Goal: Task Accomplishment & Management: Use online tool/utility

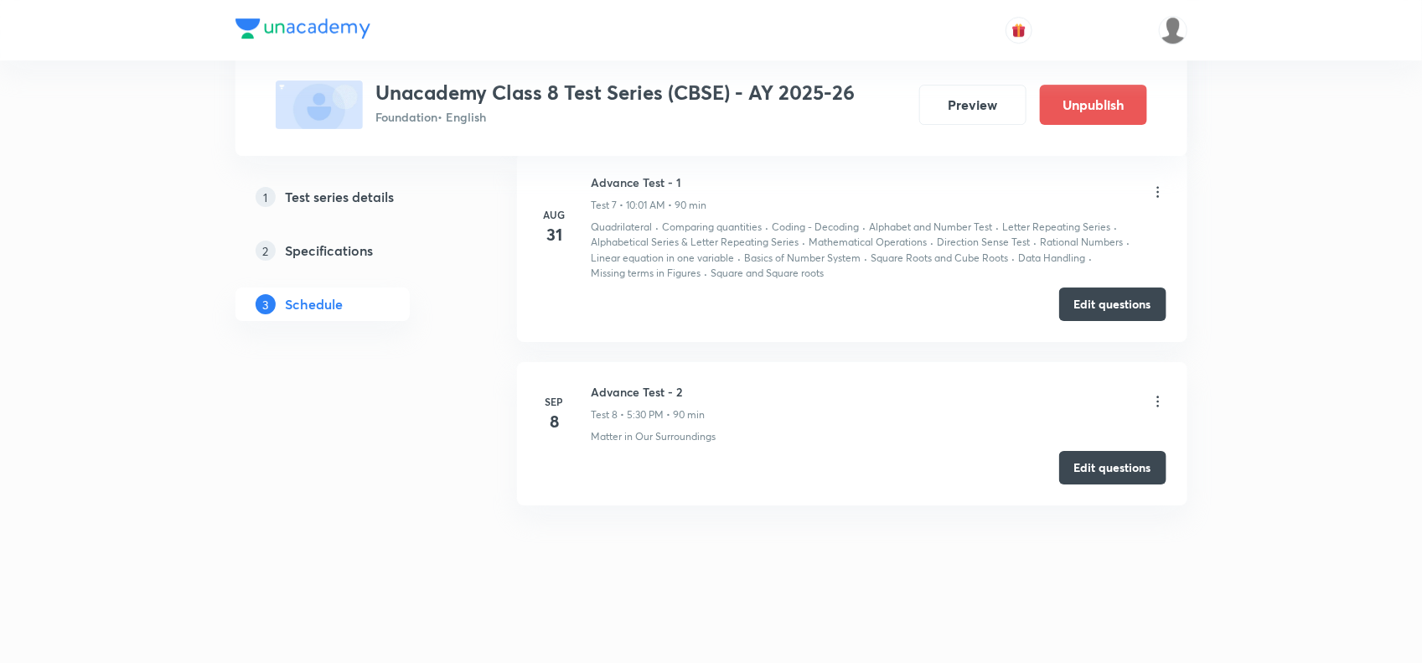
scroll to position [2437, 0]
click at [1092, 468] on button "Edit questions" at bounding box center [1112, 466] width 107 height 34
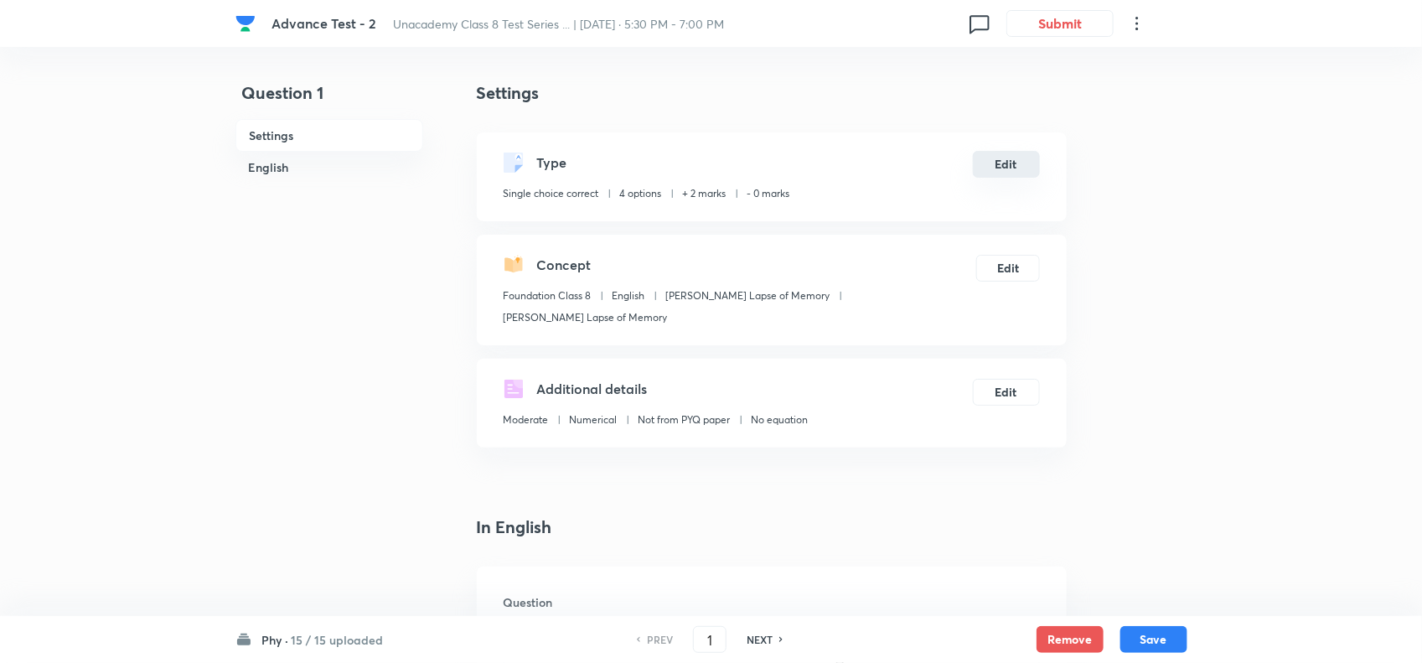
click at [1022, 156] on button "Edit" at bounding box center [1006, 164] width 67 height 27
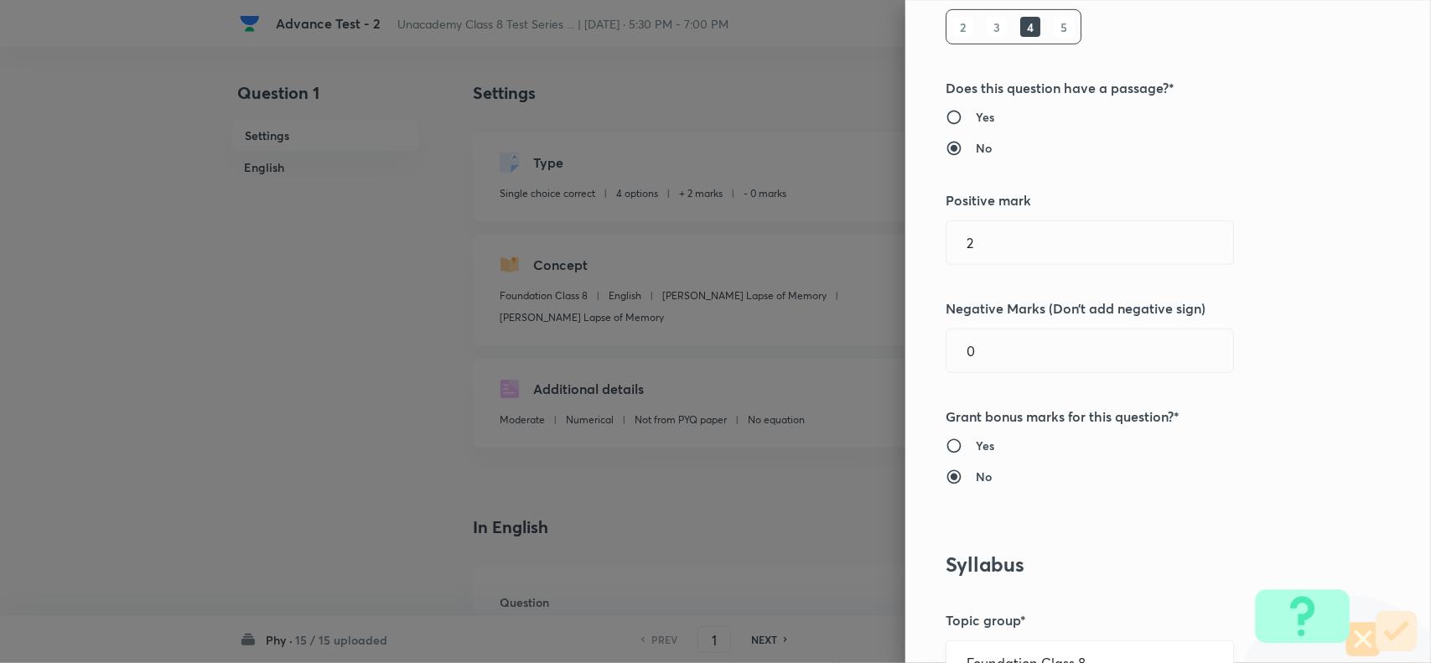
scroll to position [524, 0]
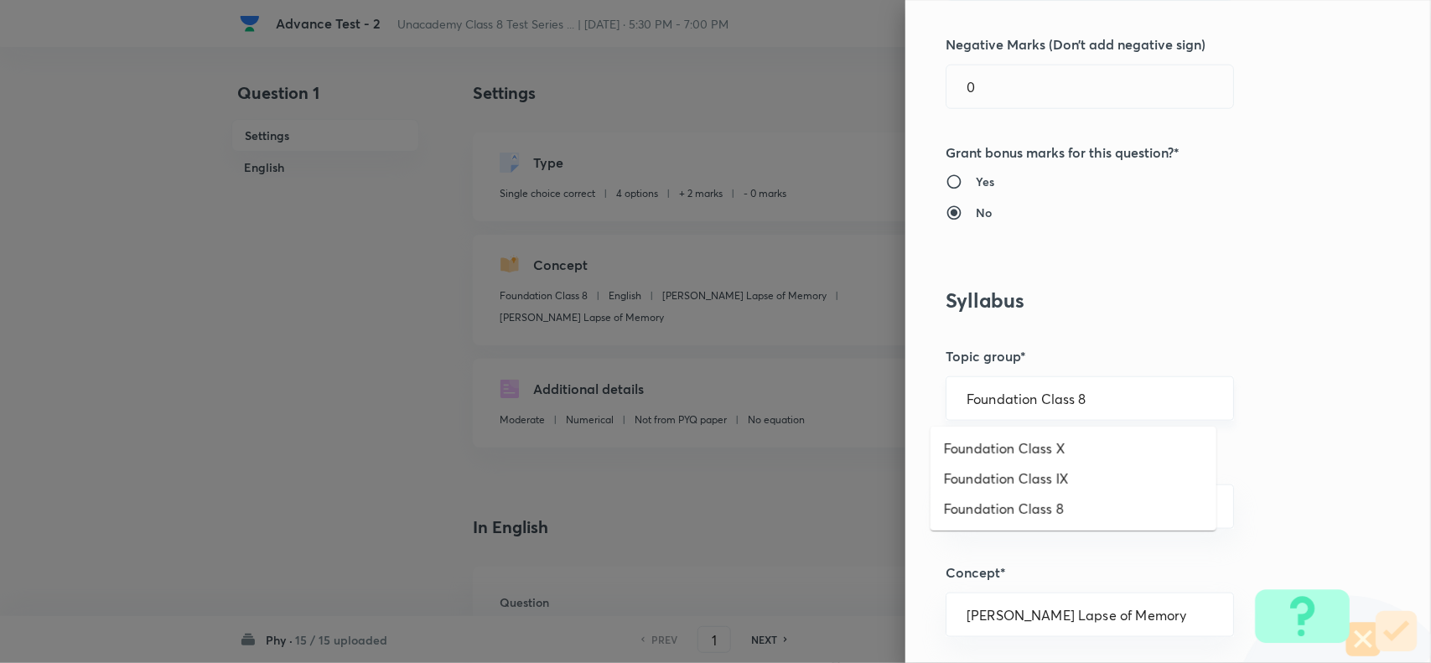
drag, startPoint x: 1108, startPoint y: 404, endPoint x: 1136, endPoint y: 411, distance: 29.3
click at [1116, 404] on input "Foundation Class 8" at bounding box center [1089, 399] width 246 height 16
click at [1099, 505] on li "Foundation Class 8" at bounding box center [1073, 509] width 286 height 30
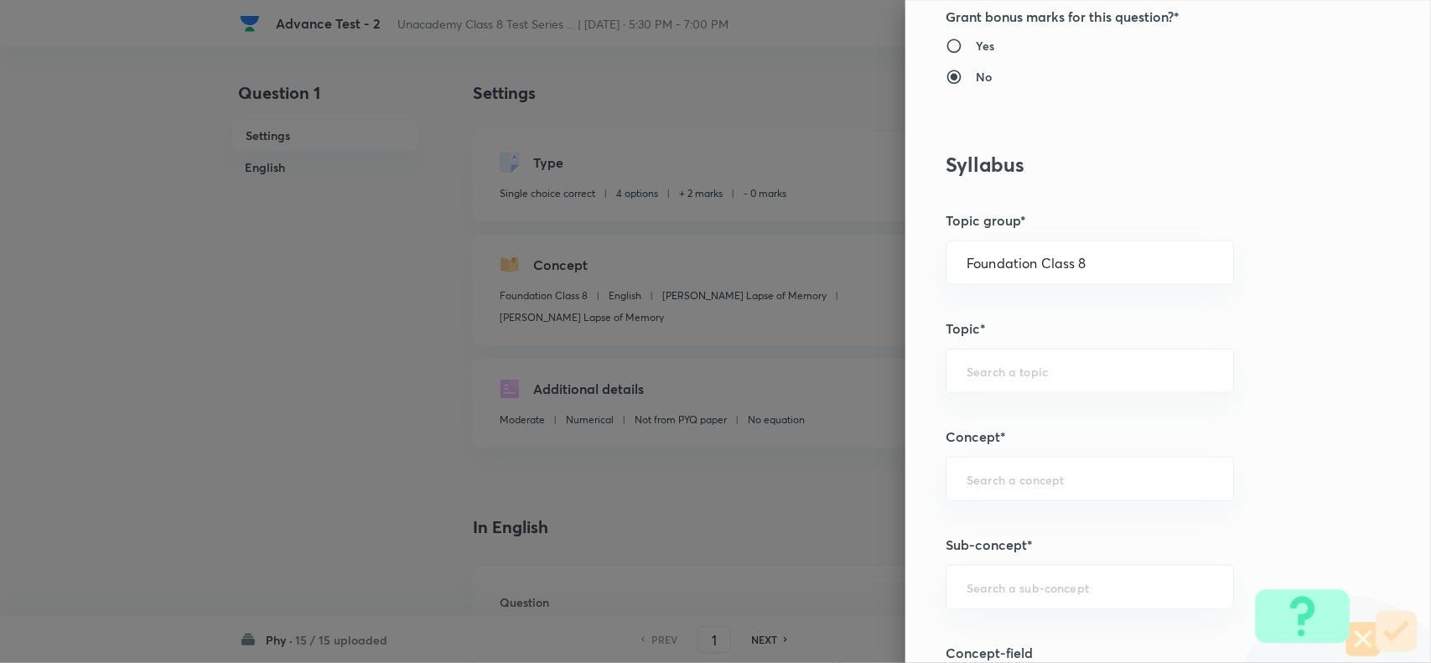
scroll to position [1152, 0]
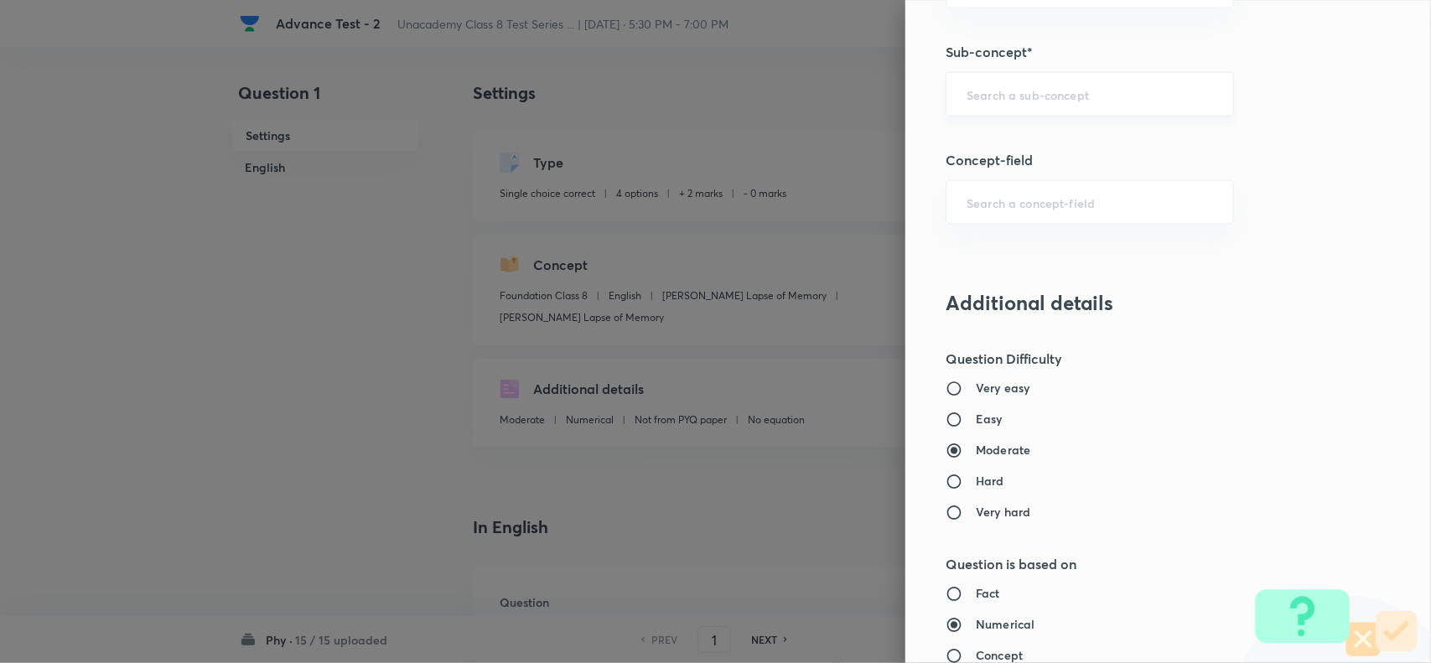
click at [999, 109] on div "​" at bounding box center [1089, 94] width 288 height 44
paste input "Pressure Exerted by Liquids And Gases"
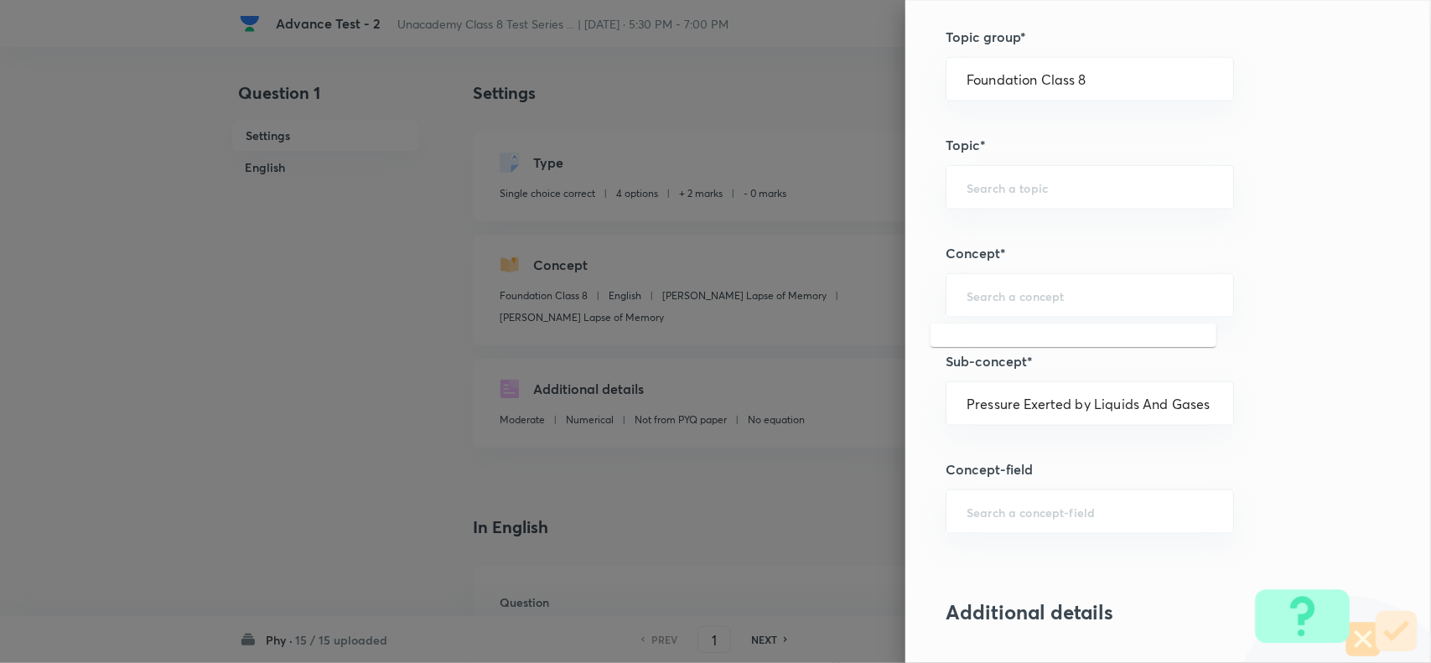
scroll to position [838, 0]
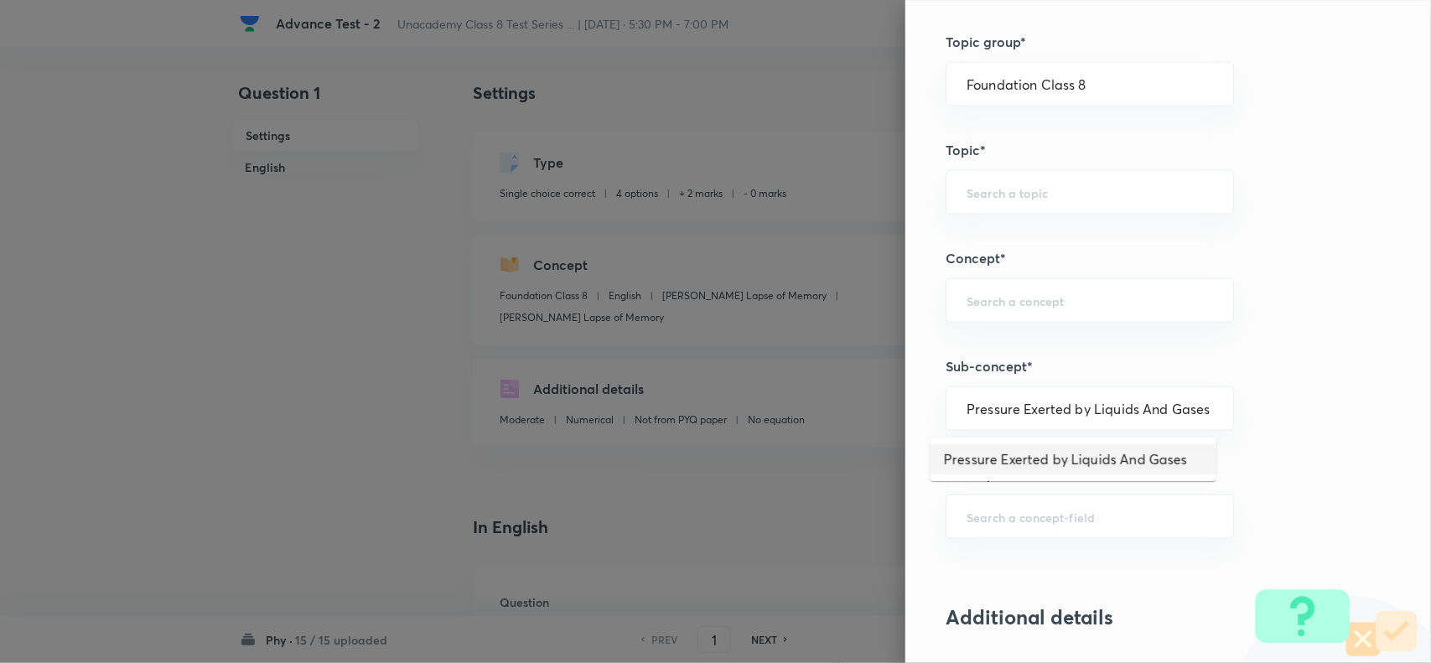
click at [1052, 454] on li "Pressure Exerted by Liquids And Gases" at bounding box center [1073, 459] width 286 height 30
type input "Pressure Exerted by Liquids And Gases"
type input "Physics"
type input "Force and Pressure"
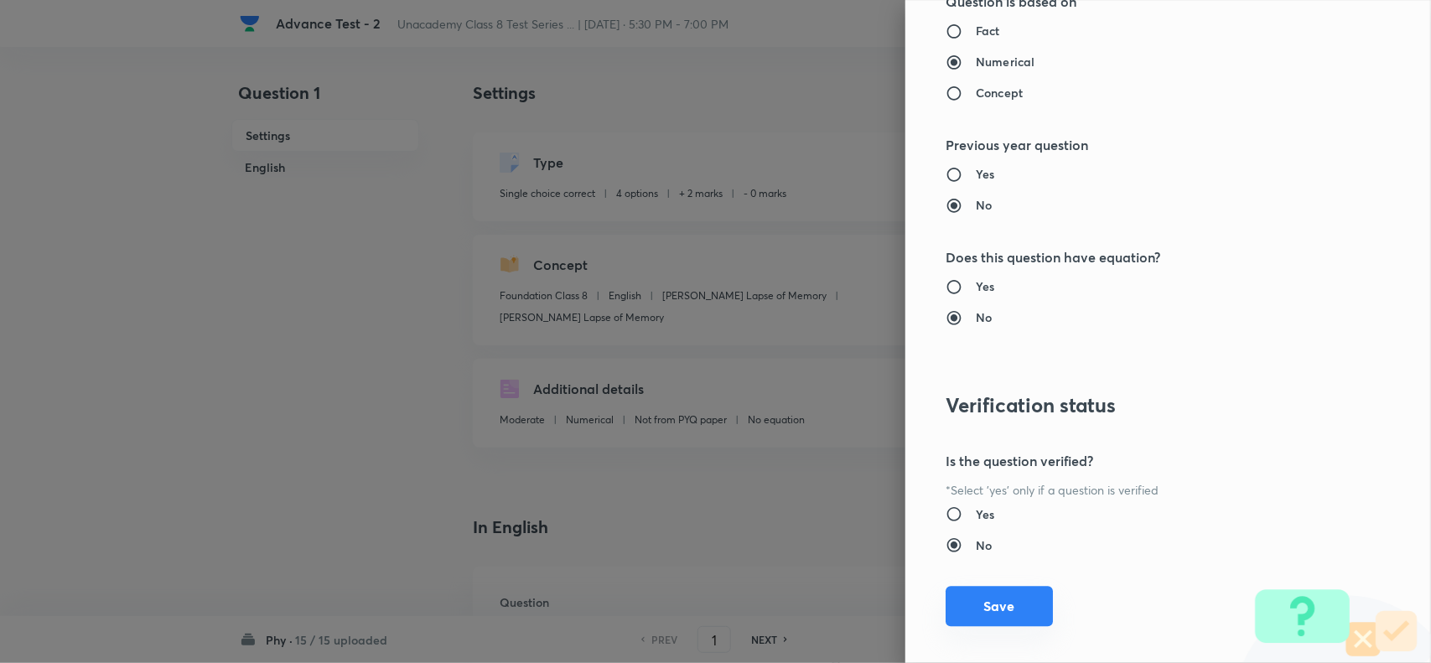
scroll to position [1737, 0]
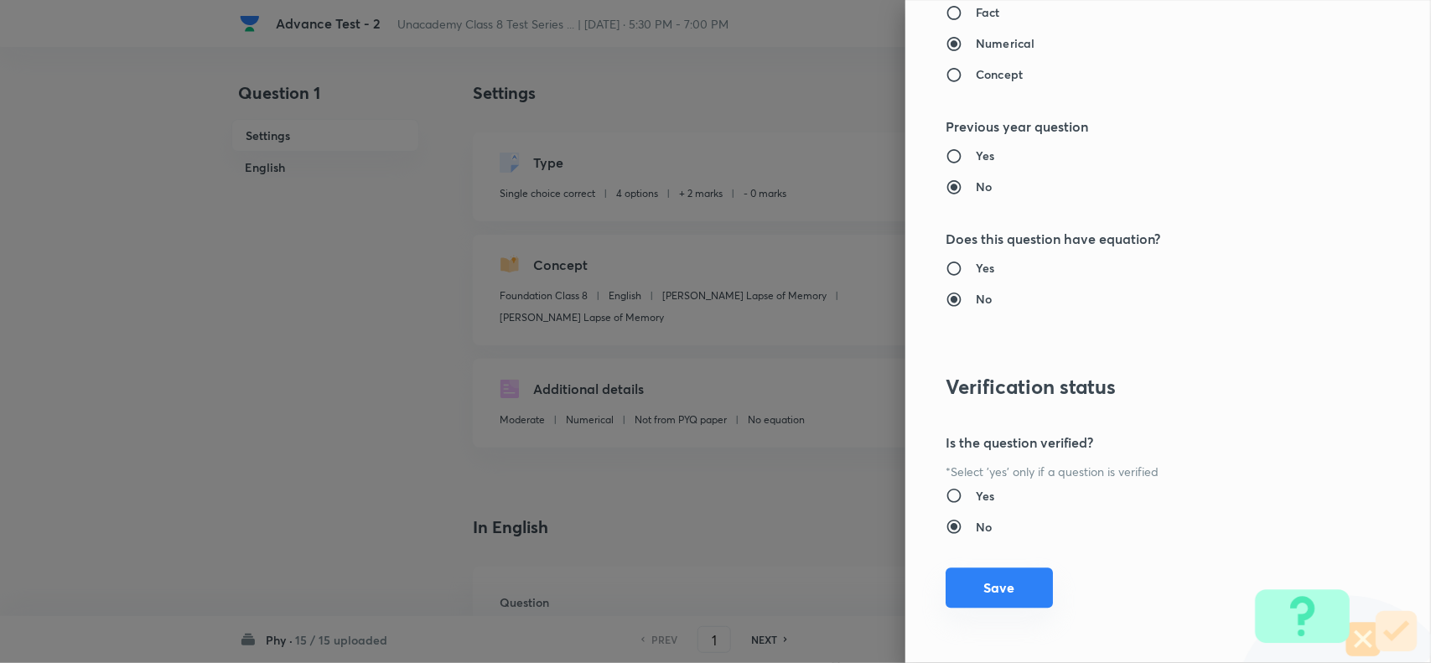
drag, startPoint x: 983, startPoint y: 579, endPoint x: 1010, endPoint y: 593, distance: 30.0
click at [986, 582] on button "Save" at bounding box center [998, 587] width 107 height 40
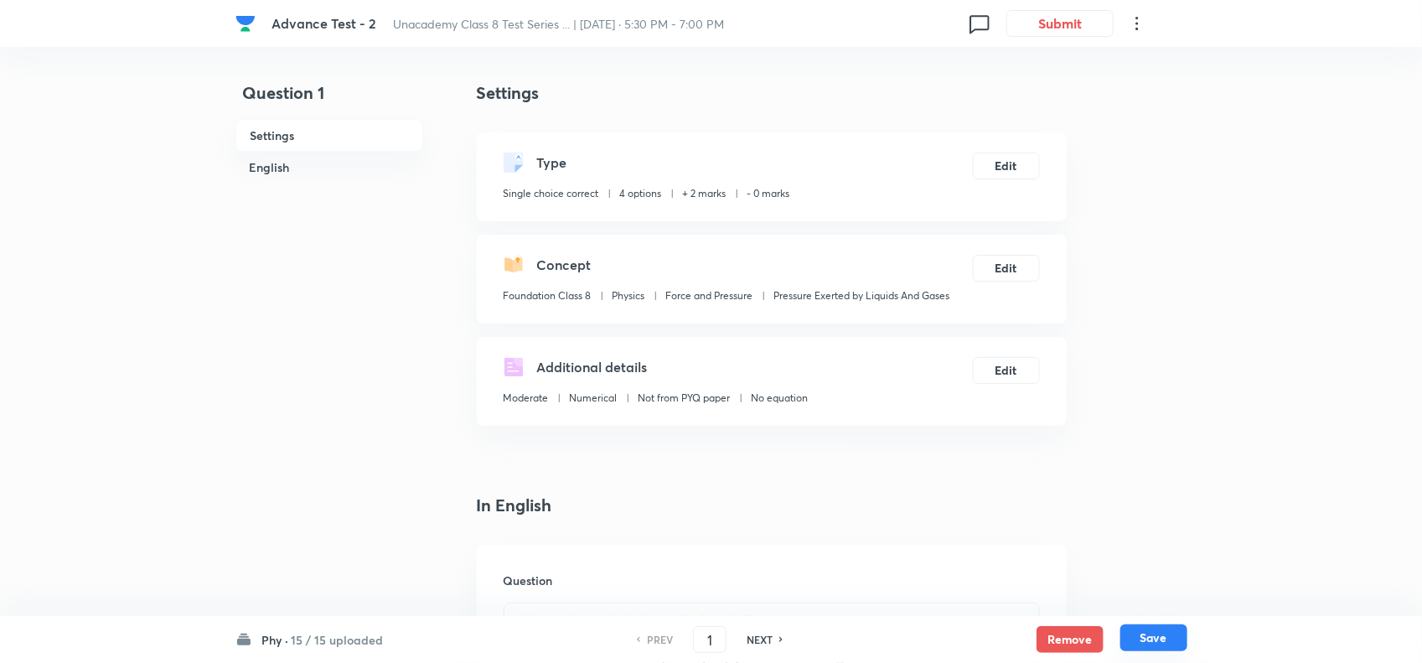
click at [1167, 639] on button "Save" at bounding box center [1154, 637] width 67 height 27
type input "2"
checkbox input "true"
checkbox input "false"
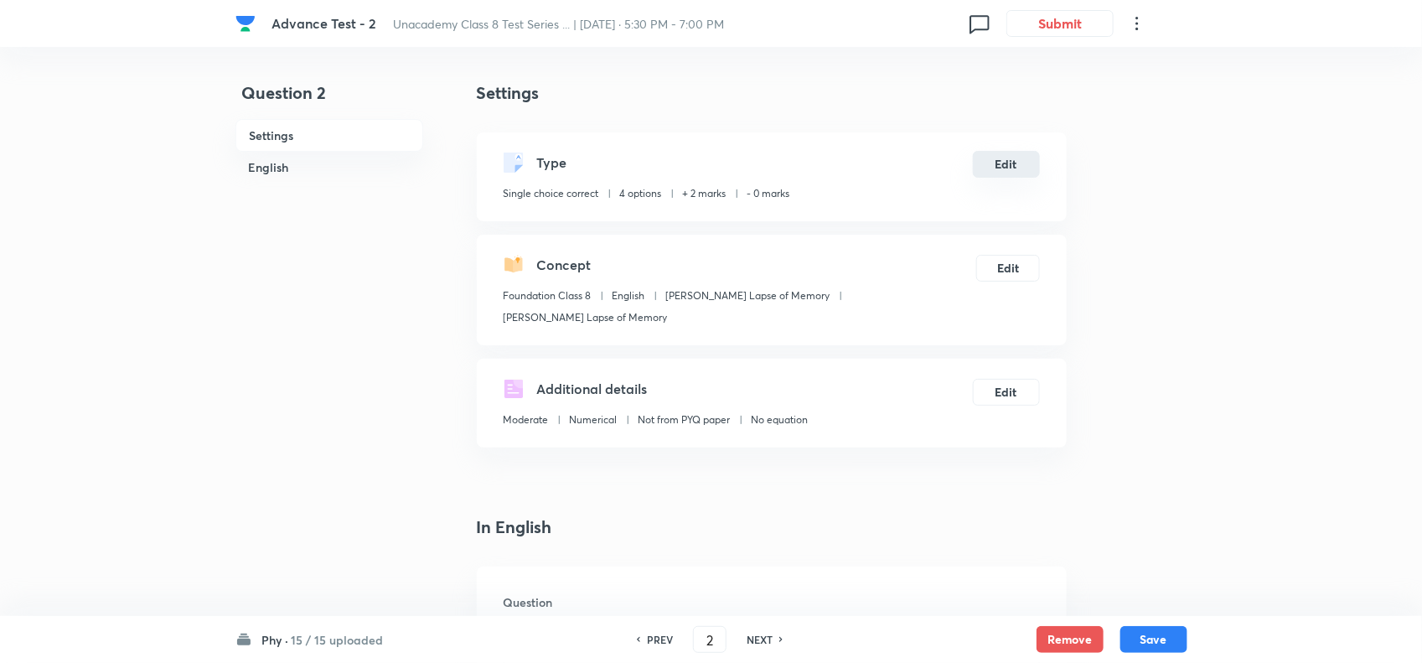
click at [1002, 174] on button "Edit" at bounding box center [1006, 164] width 67 height 27
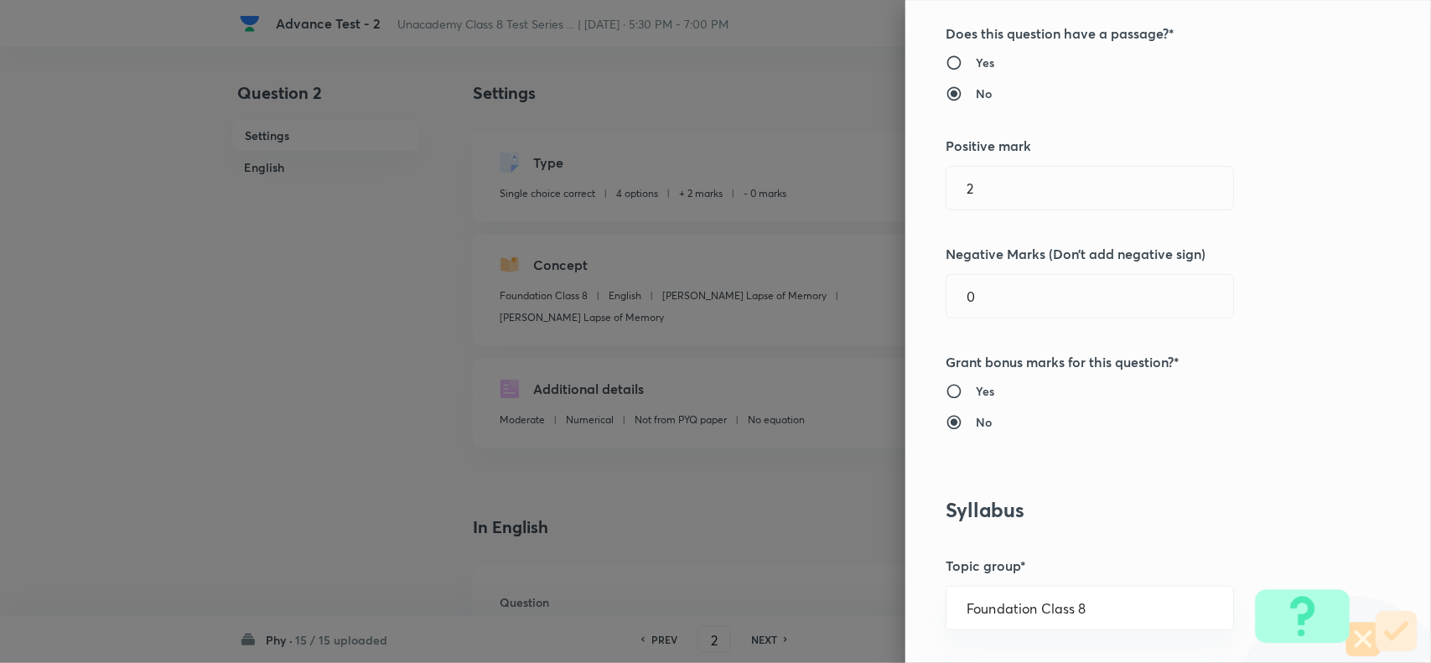
scroll to position [629, 0]
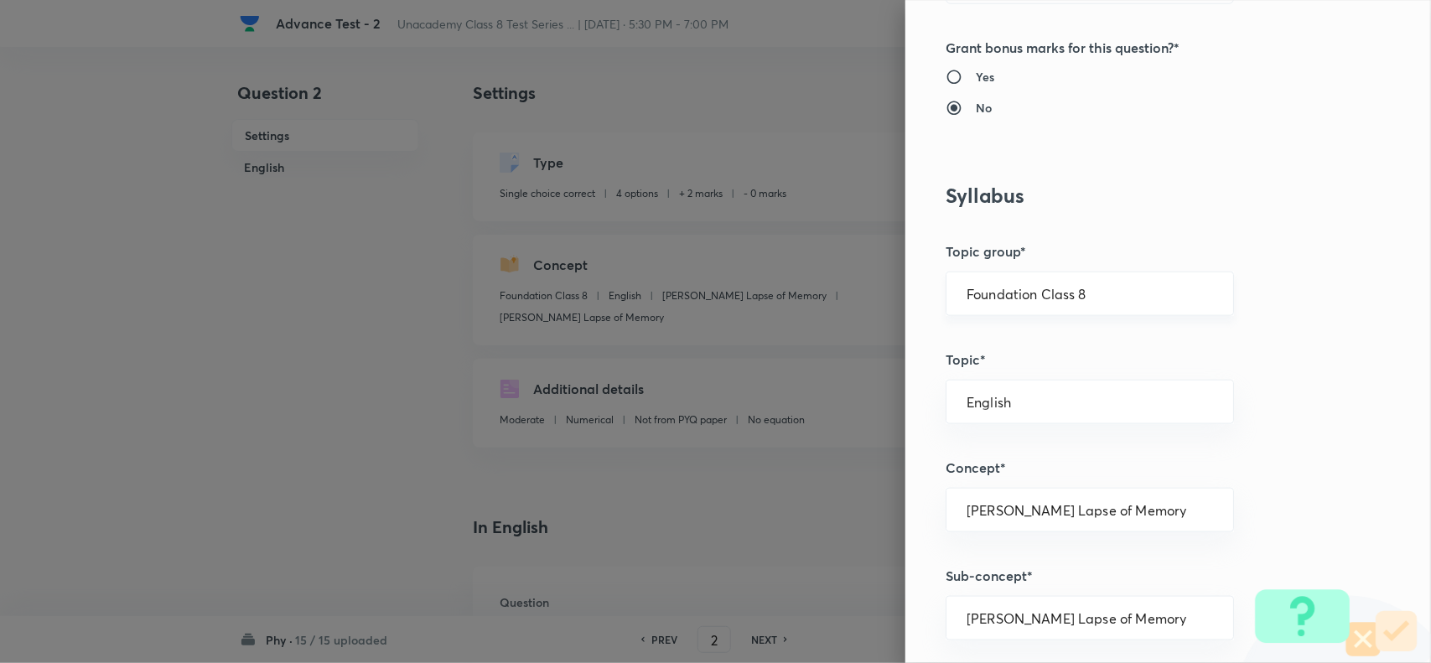
click at [1100, 282] on div "Foundation Class 8 ​" at bounding box center [1089, 294] width 288 height 44
click at [1137, 287] on input "Foundation Class 8" at bounding box center [1089, 294] width 246 height 16
click at [1083, 396] on li "Foundation Class 8" at bounding box center [1073, 404] width 286 height 30
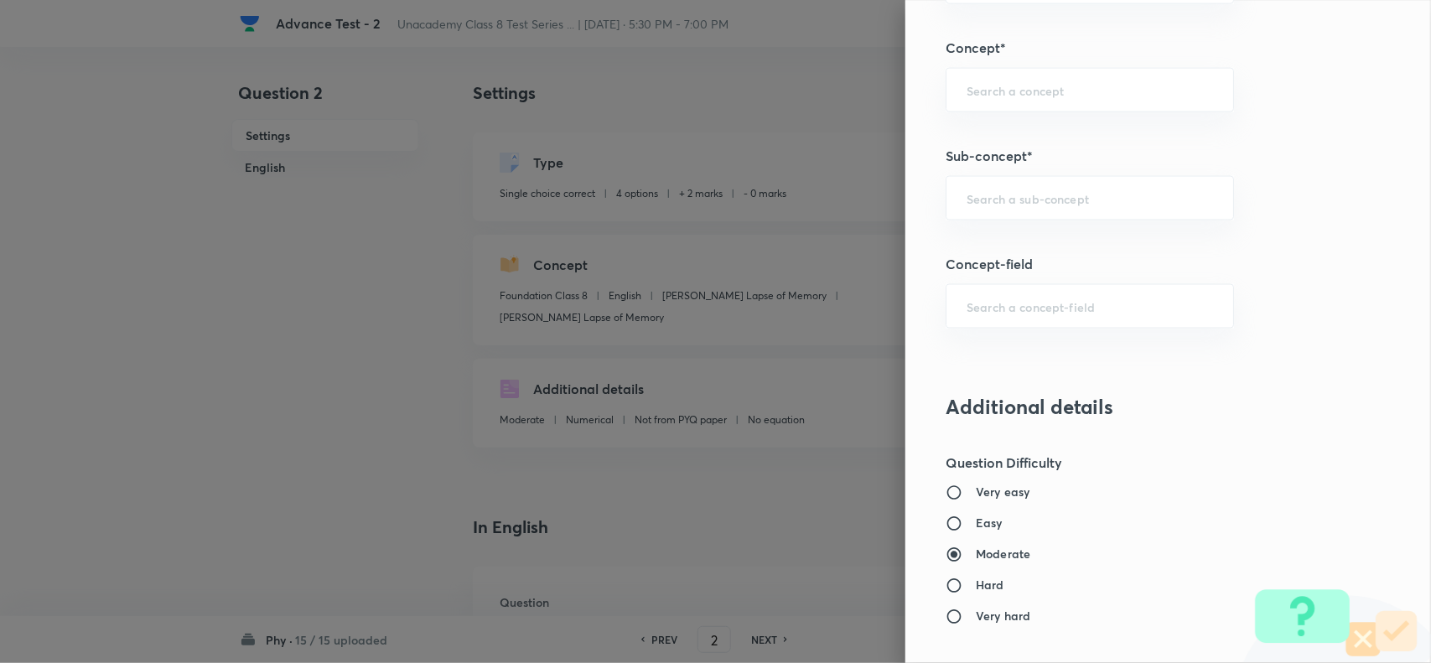
scroll to position [1048, 0]
click at [1007, 205] on input "text" at bounding box center [1089, 199] width 246 height 16
paste input "Characteristics of Audible Sounds"
click at [1033, 241] on li "Characteristics of Audible Sounds" at bounding box center [1073, 250] width 286 height 30
type input "Characteristics of Audible Sounds"
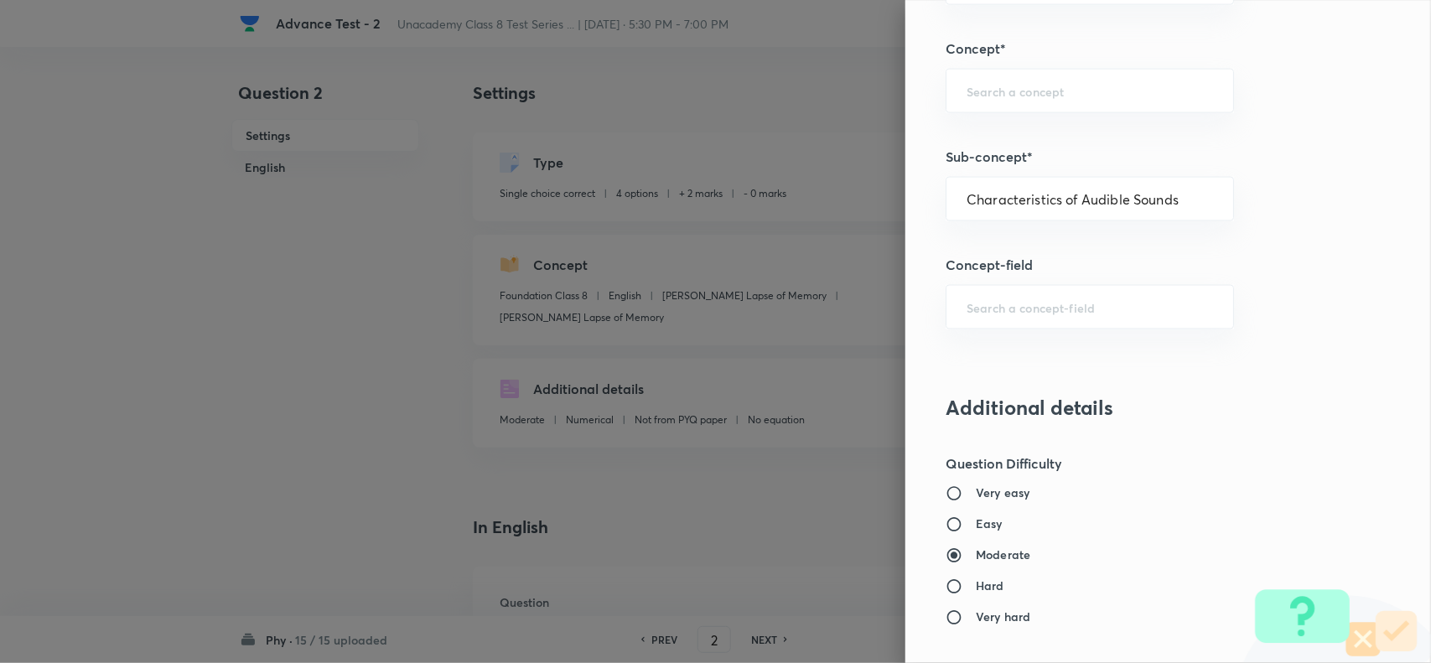
type input "Physics"
type input "Sound"
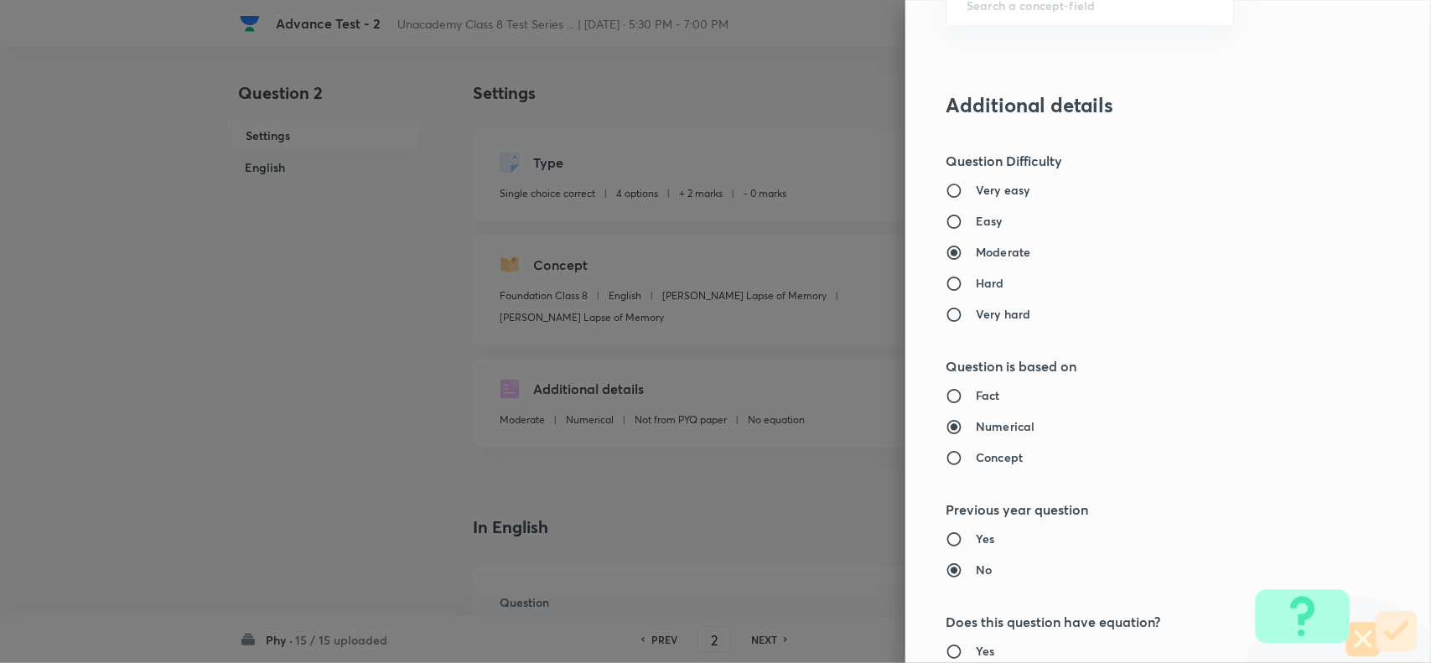
scroll to position [1737, 0]
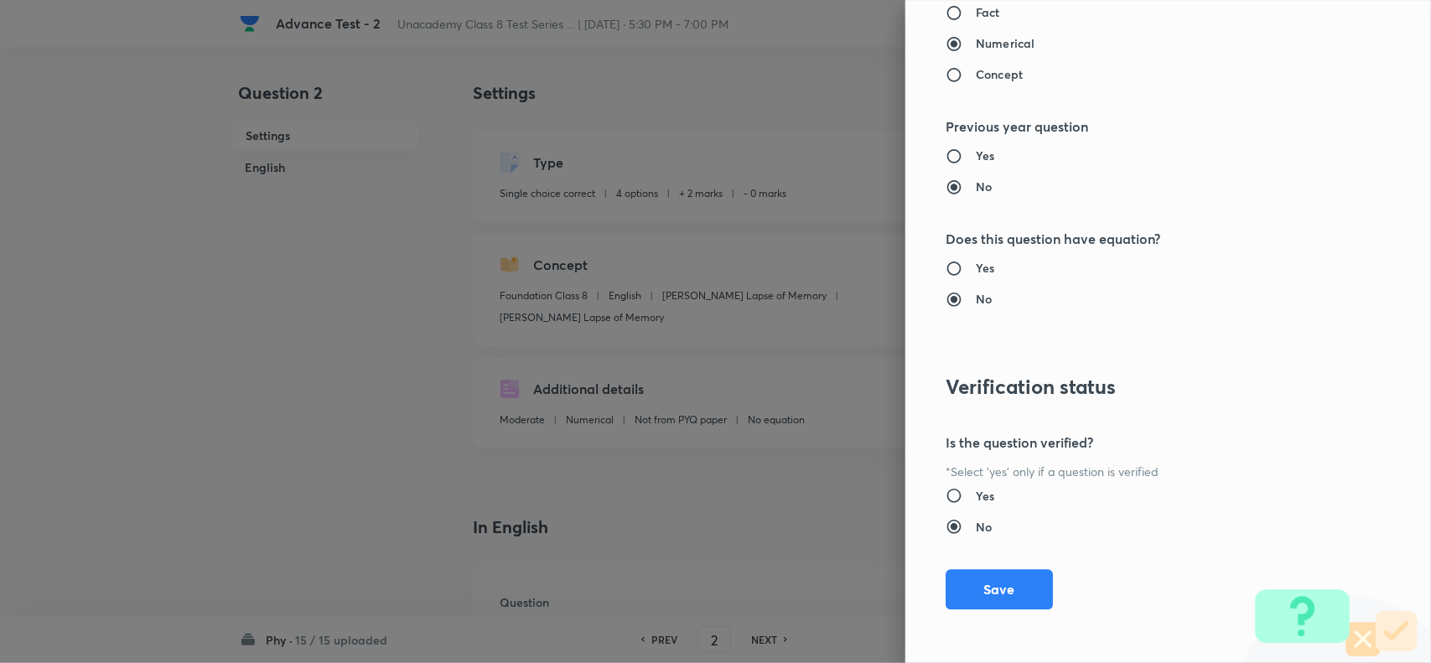
drag, startPoint x: 978, startPoint y: 591, endPoint x: 1104, endPoint y: 613, distance: 127.6
click at [990, 591] on button "Save" at bounding box center [998, 589] width 107 height 40
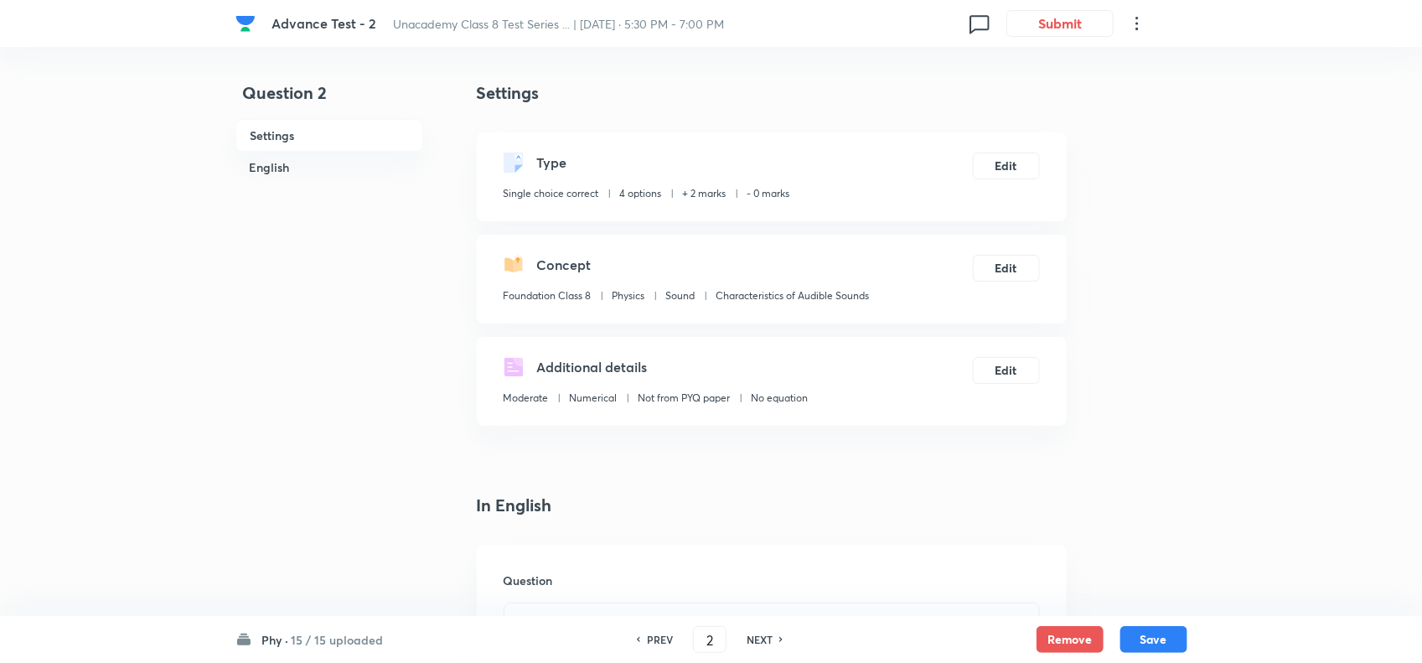
click at [1142, 623] on div "Phy · 15 / 15 uploaded PREV 2 ​ NEXT Remove Save" at bounding box center [712, 639] width 952 height 47
click at [1145, 630] on button "Save" at bounding box center [1154, 637] width 67 height 27
type input "3"
checkbox input "true"
checkbox input "false"
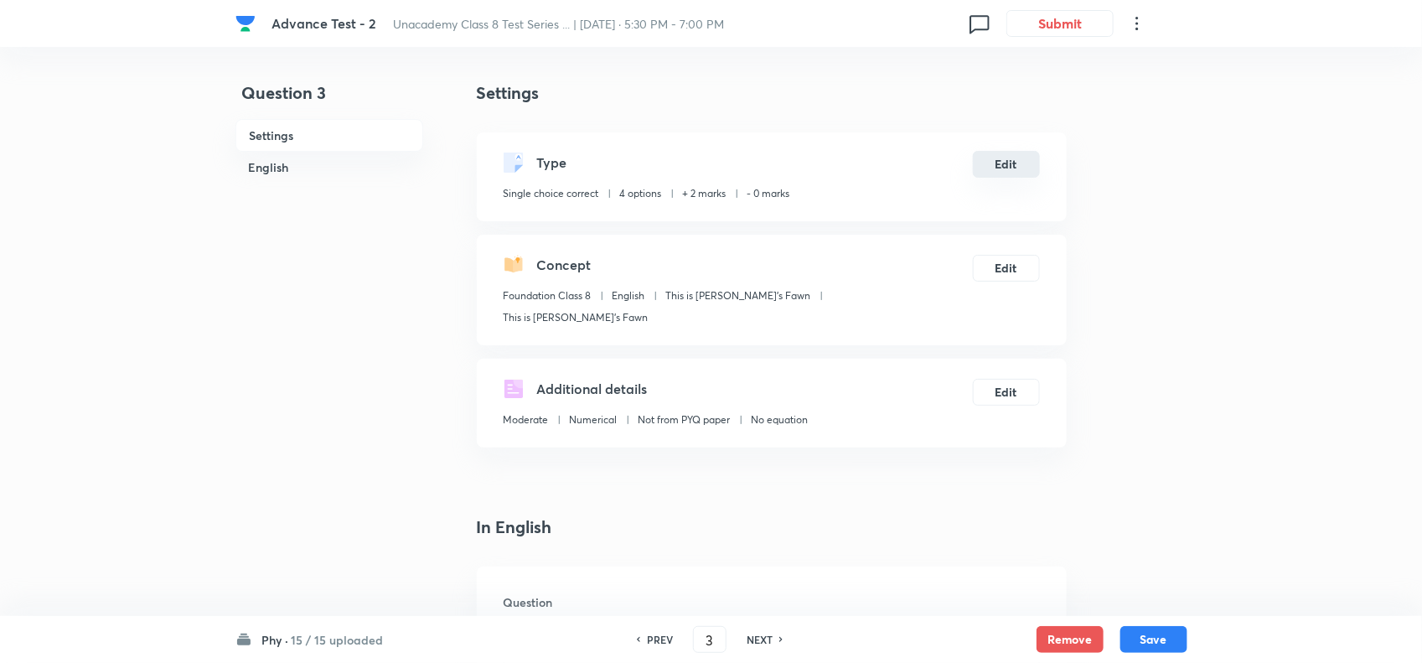
click at [997, 163] on button "Edit" at bounding box center [1006, 164] width 67 height 27
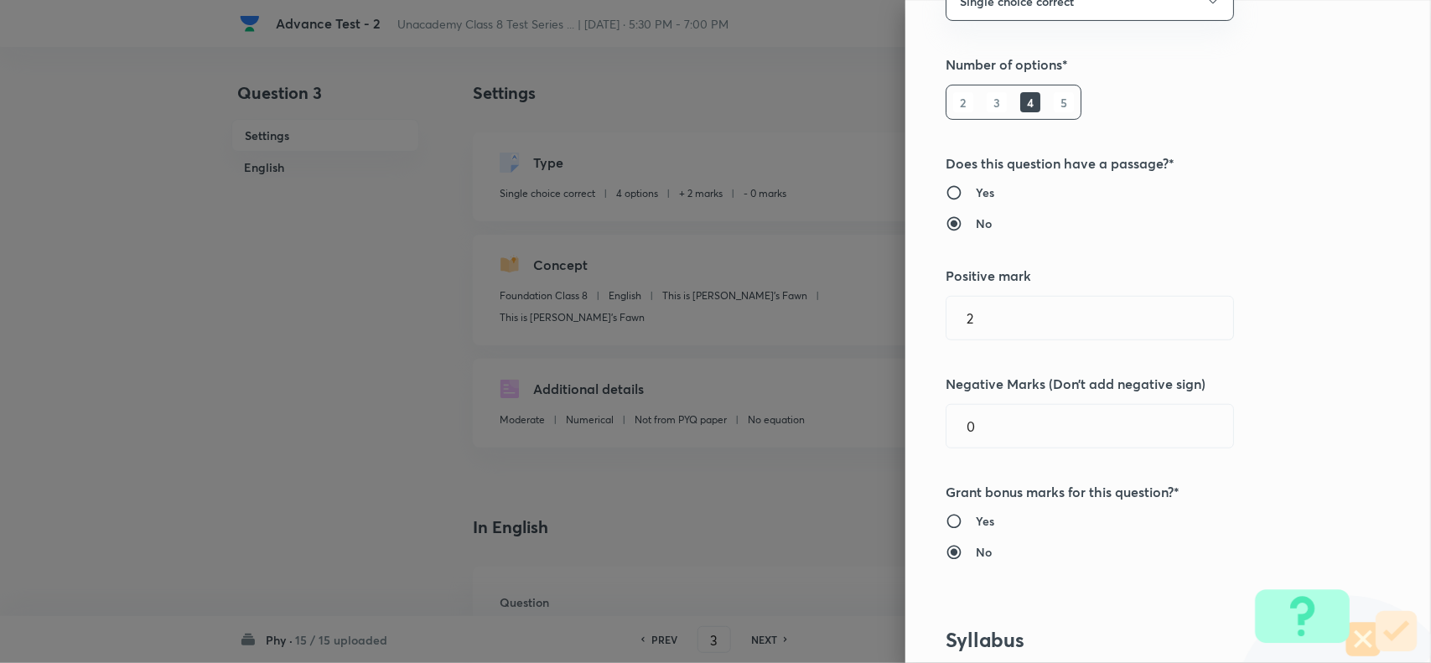
scroll to position [419, 0]
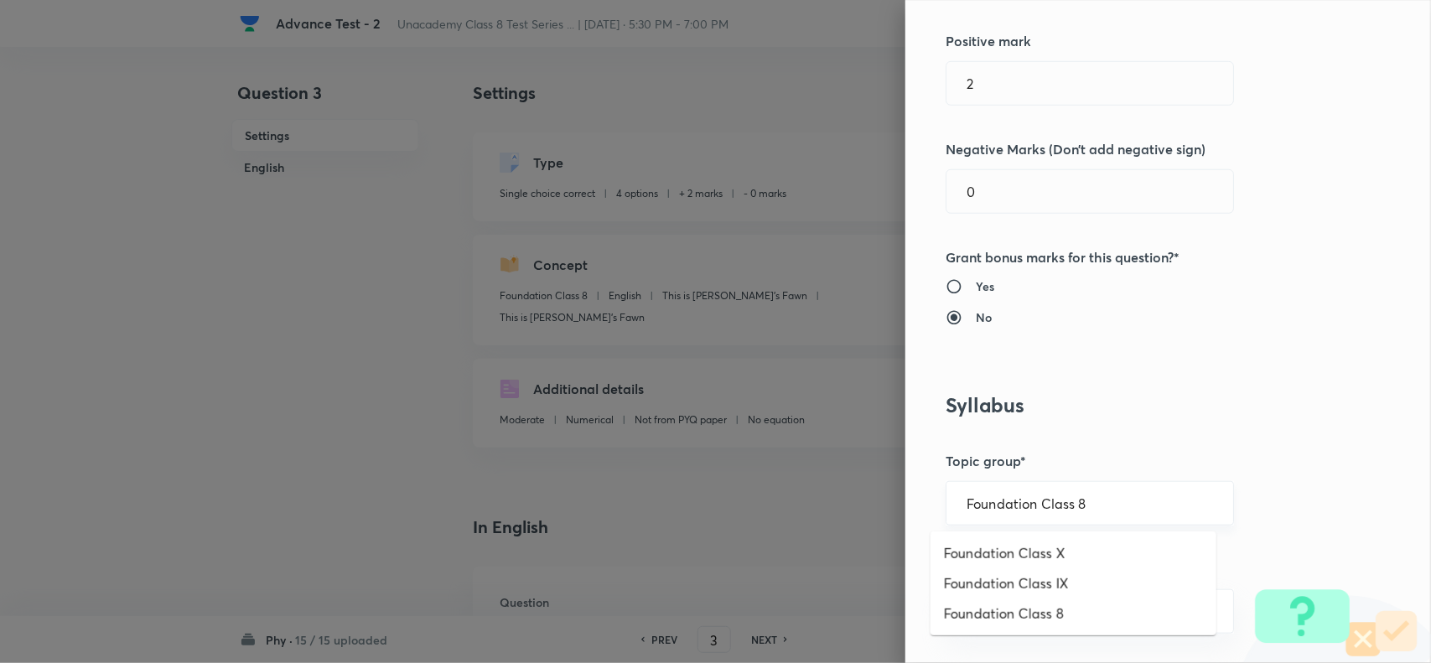
drag, startPoint x: 1090, startPoint y: 504, endPoint x: 1142, endPoint y: 508, distance: 52.1
click at [1099, 504] on input "Foundation Class 8" at bounding box center [1089, 503] width 246 height 16
click at [1066, 613] on li "Foundation Class 8" at bounding box center [1073, 613] width 286 height 30
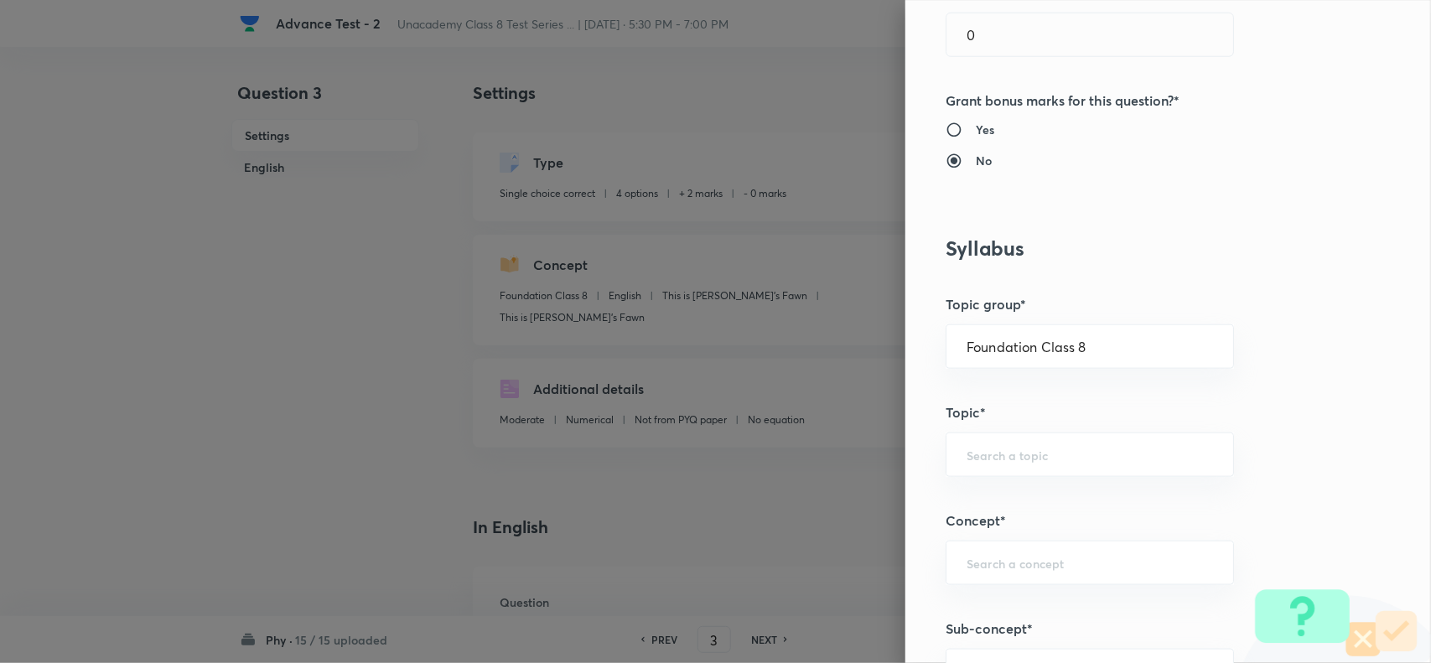
scroll to position [838, 0]
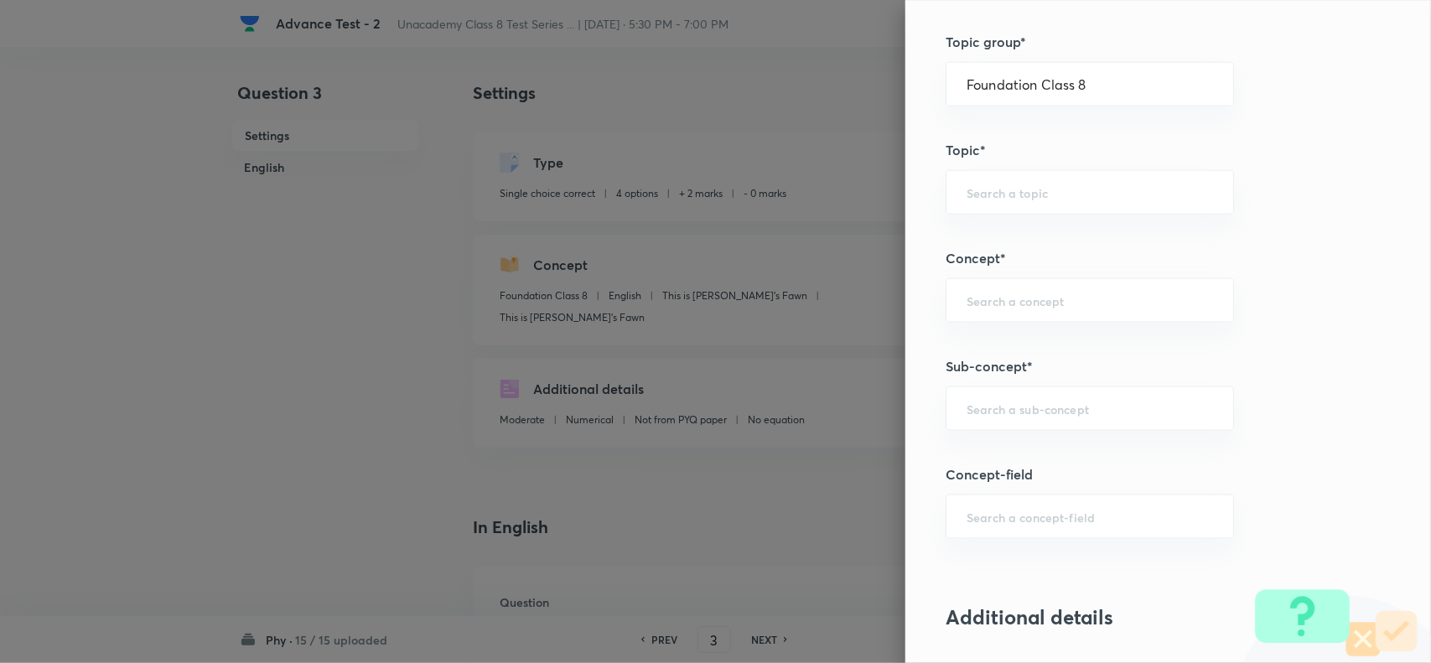
click at [1023, 382] on div "Question settings Question type* Single choice correct Number of options* 2 3 4…" at bounding box center [1167, 331] width 525 height 663
drag, startPoint x: 1060, startPoint y: 412, endPoint x: 1152, endPoint y: 419, distance: 92.5
click at [1065, 413] on input "text" at bounding box center [1089, 409] width 246 height 16
paste input "Propagation"
click at [958, 470] on li "Propagation" at bounding box center [1073, 459] width 286 height 30
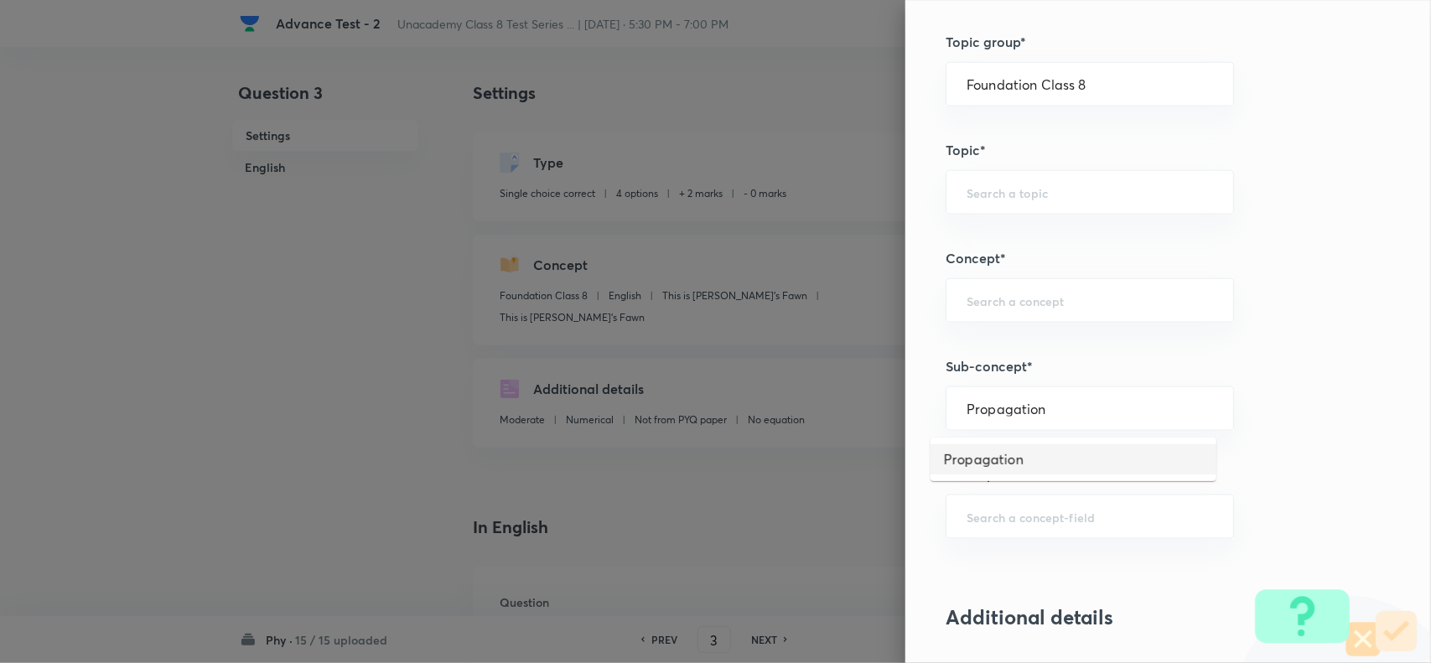
type input "Propagation"
type input "Physics"
type input "Sound"
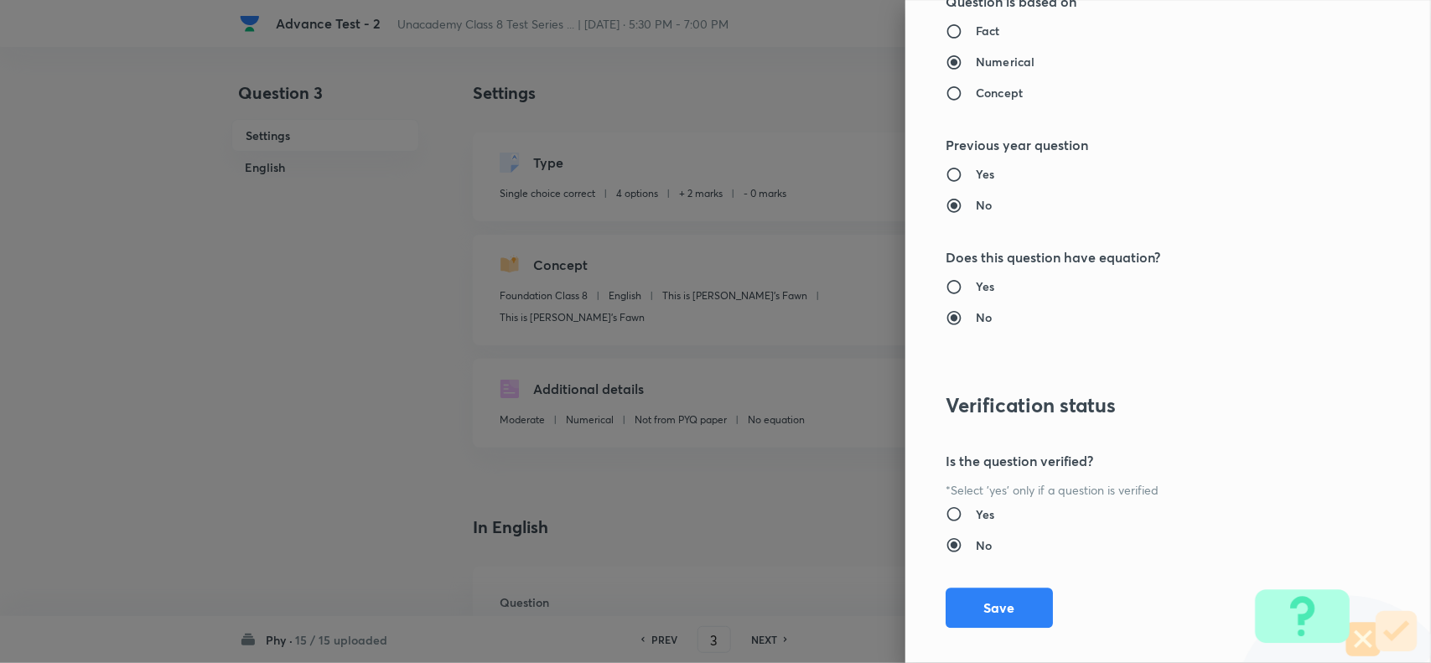
scroll to position [1737, 0]
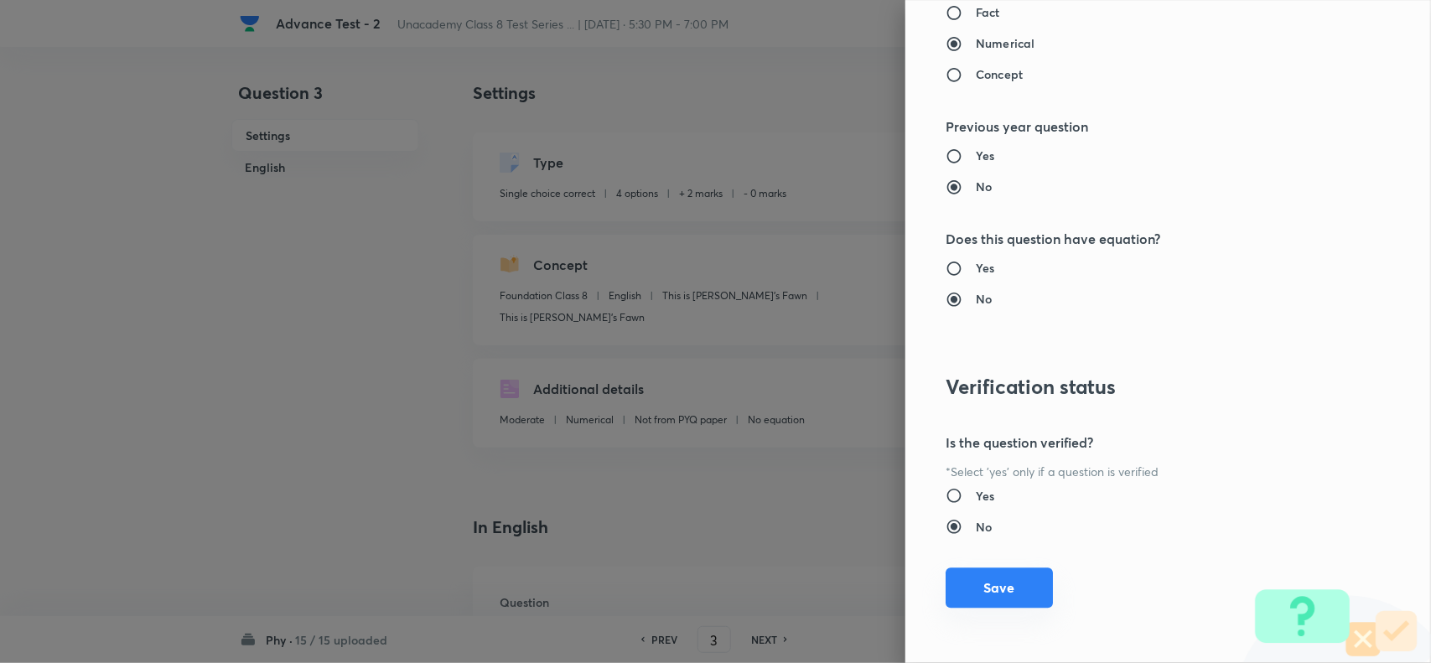
click at [993, 591] on button "Save" at bounding box center [998, 587] width 107 height 40
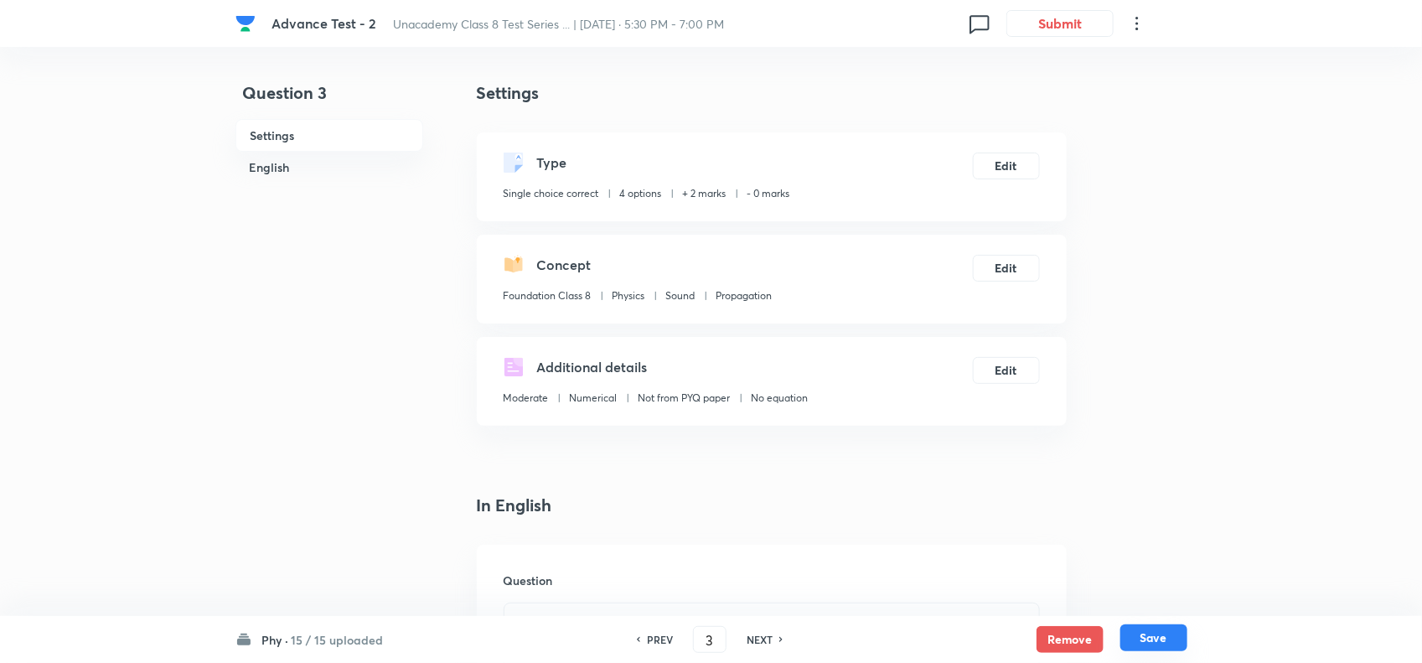
click at [1134, 638] on button "Save" at bounding box center [1154, 637] width 67 height 27
type input "4"
checkbox input "true"
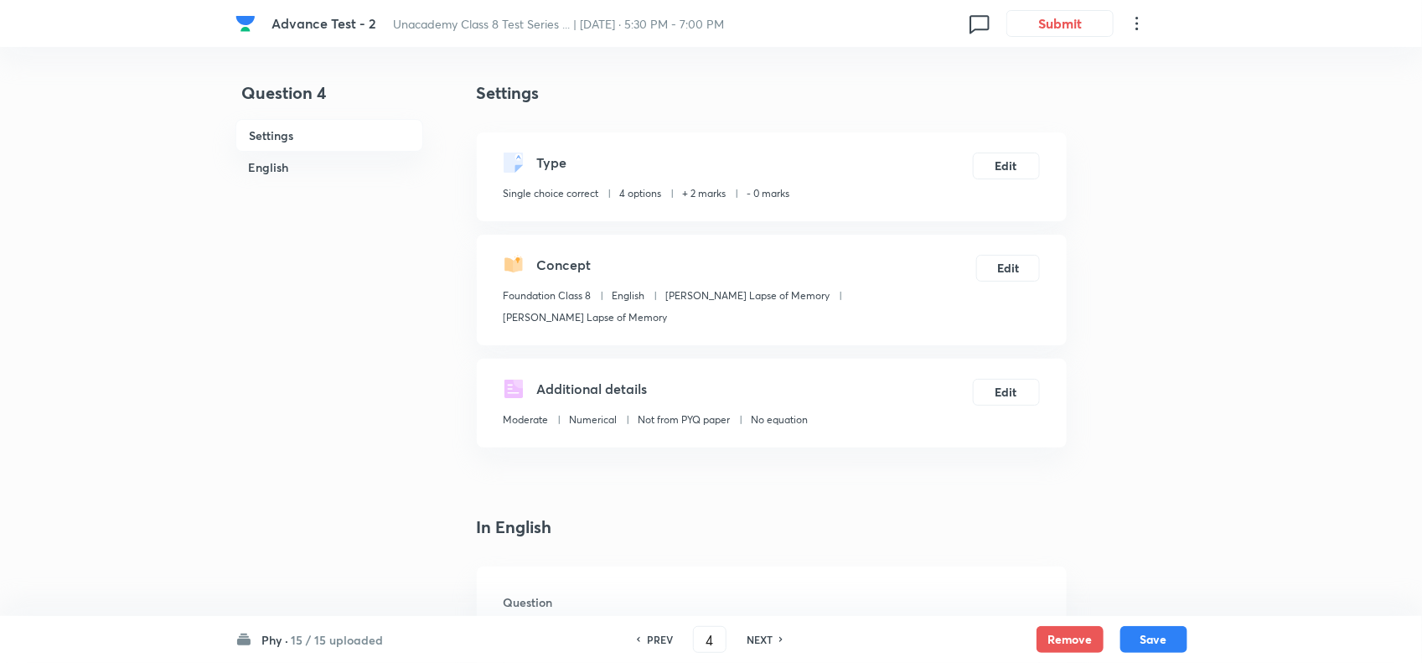
click at [1044, 160] on div "Type Single choice correct 4 options + 2 marks - 0 marks Edit" at bounding box center [772, 176] width 590 height 89
click at [1014, 159] on button "Edit" at bounding box center [1006, 164] width 67 height 27
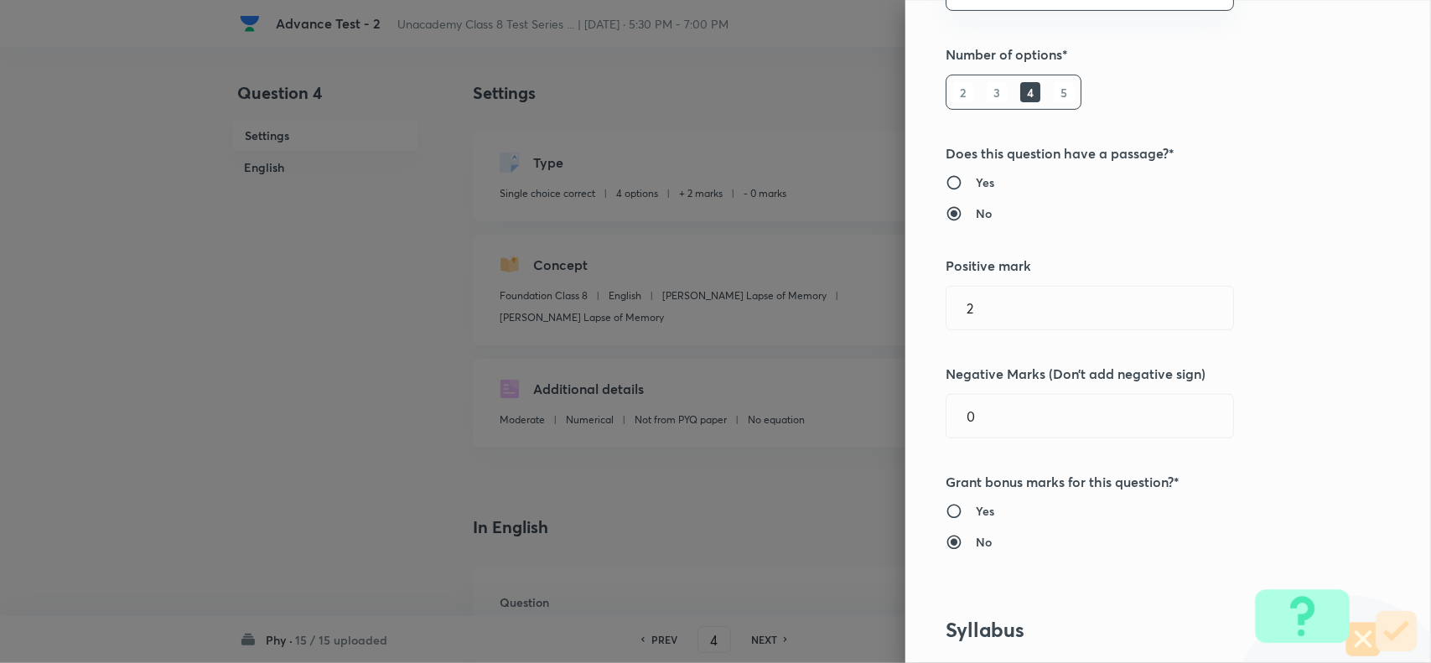
scroll to position [524, 0]
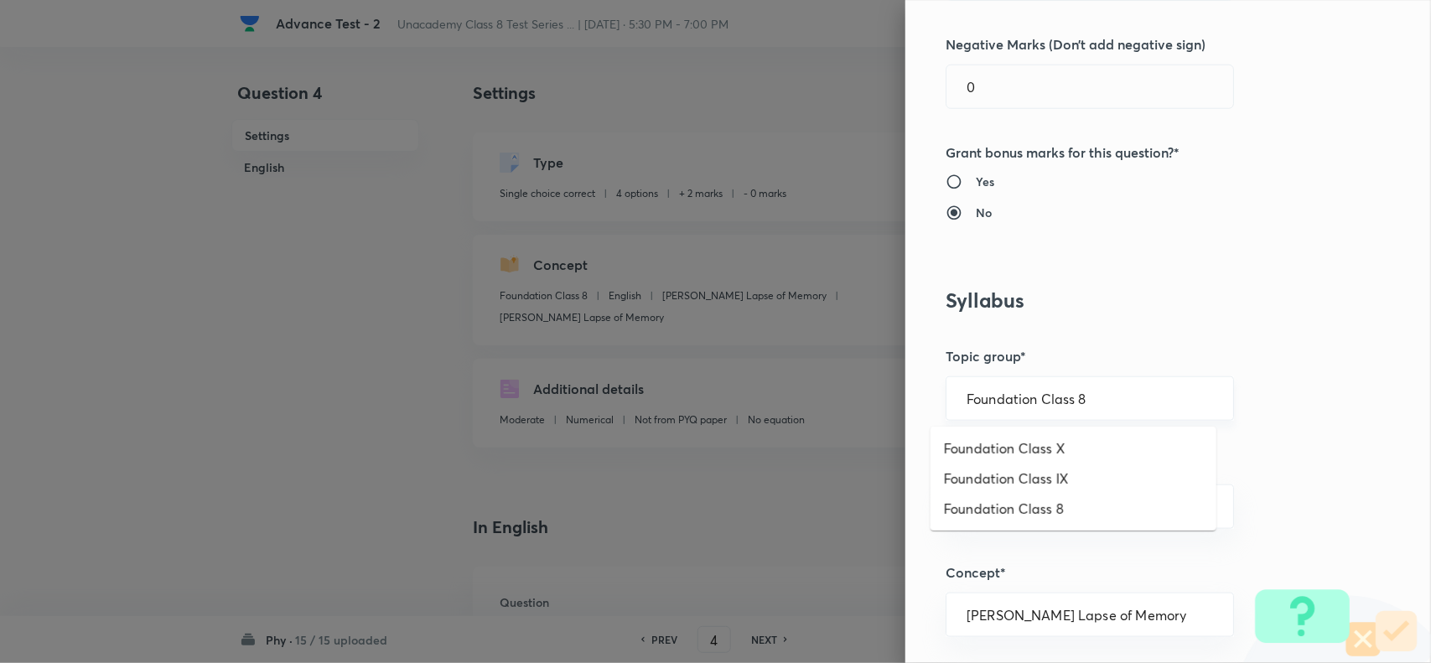
click at [1112, 395] on input "Foundation Class 8" at bounding box center [1089, 399] width 246 height 16
click at [1074, 497] on li "Foundation Class 8" at bounding box center [1073, 509] width 286 height 30
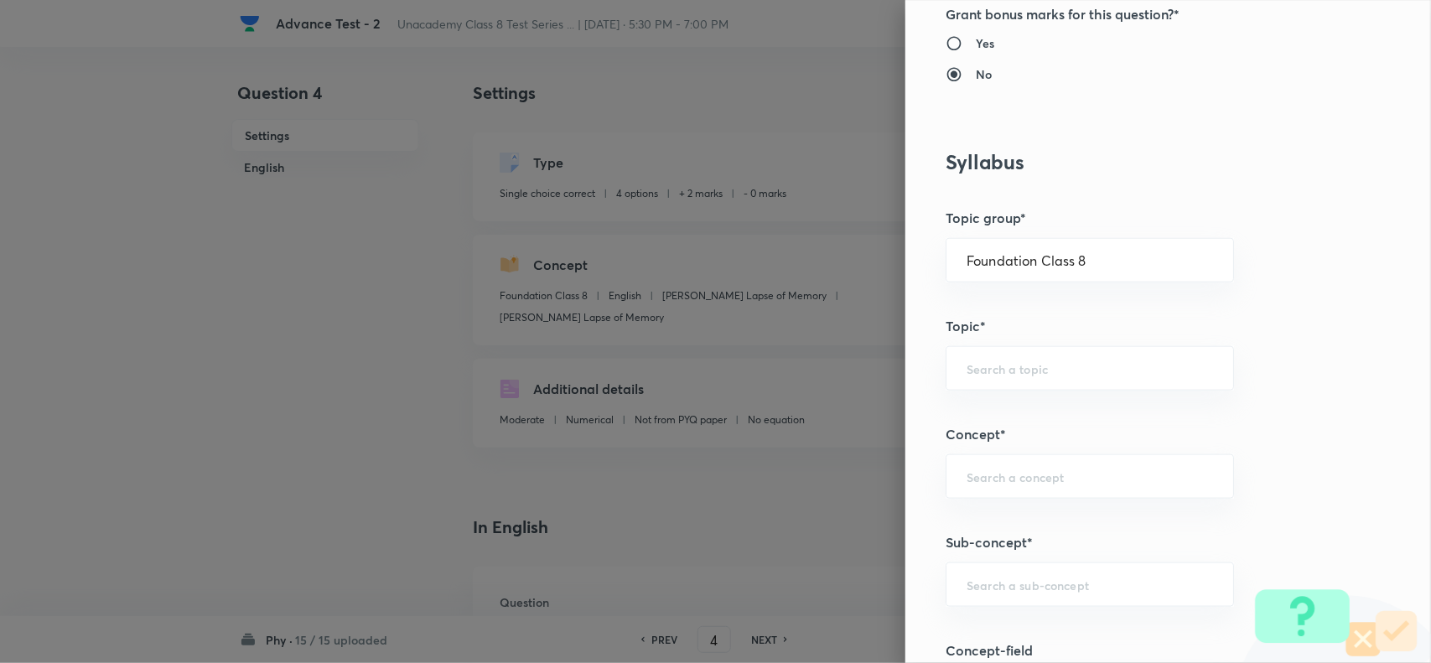
scroll to position [943, 0]
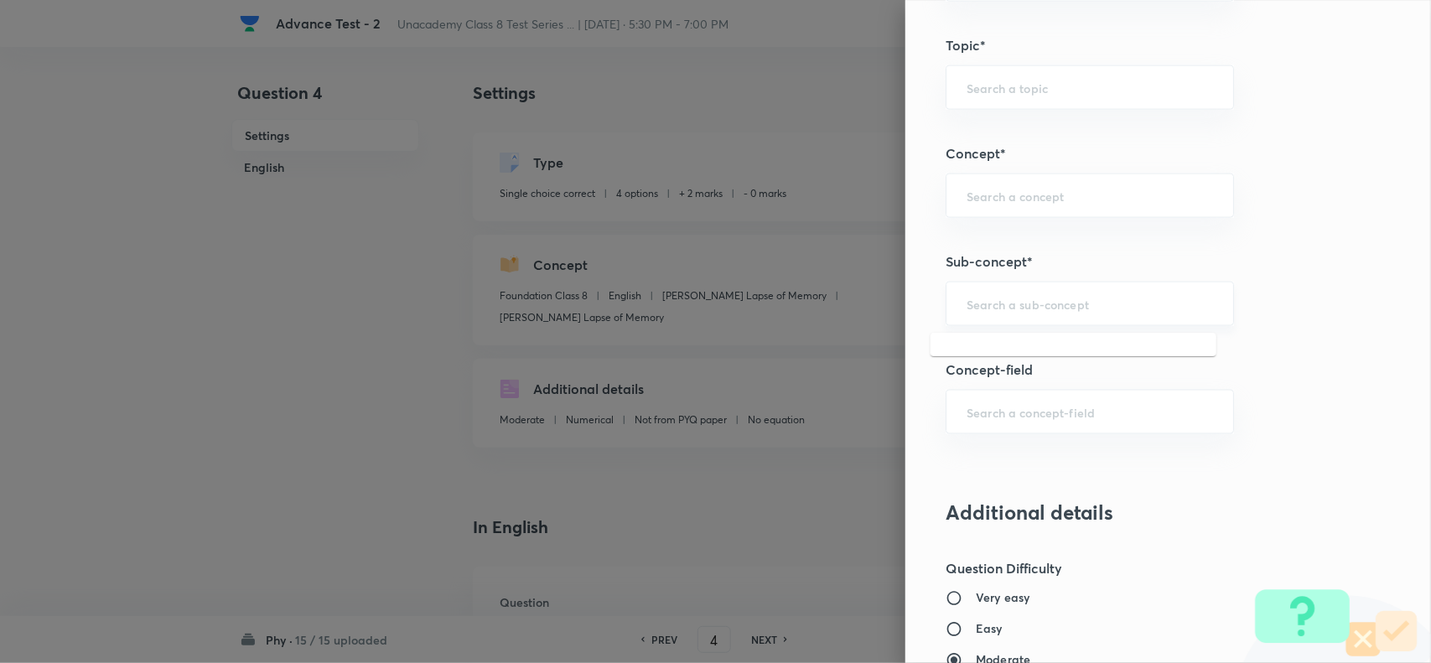
drag, startPoint x: 1007, startPoint y: 308, endPoint x: 1031, endPoint y: 304, distance: 23.7
click at [1011, 304] on input "text" at bounding box center [1089, 304] width 246 height 16
paste input "Pressure Exerted by Liquids And Gases"
click at [986, 352] on li "Pressure Exerted by Liquids And Gases" at bounding box center [1073, 354] width 286 height 30
type input "Pressure Exerted by Liquids And Gases"
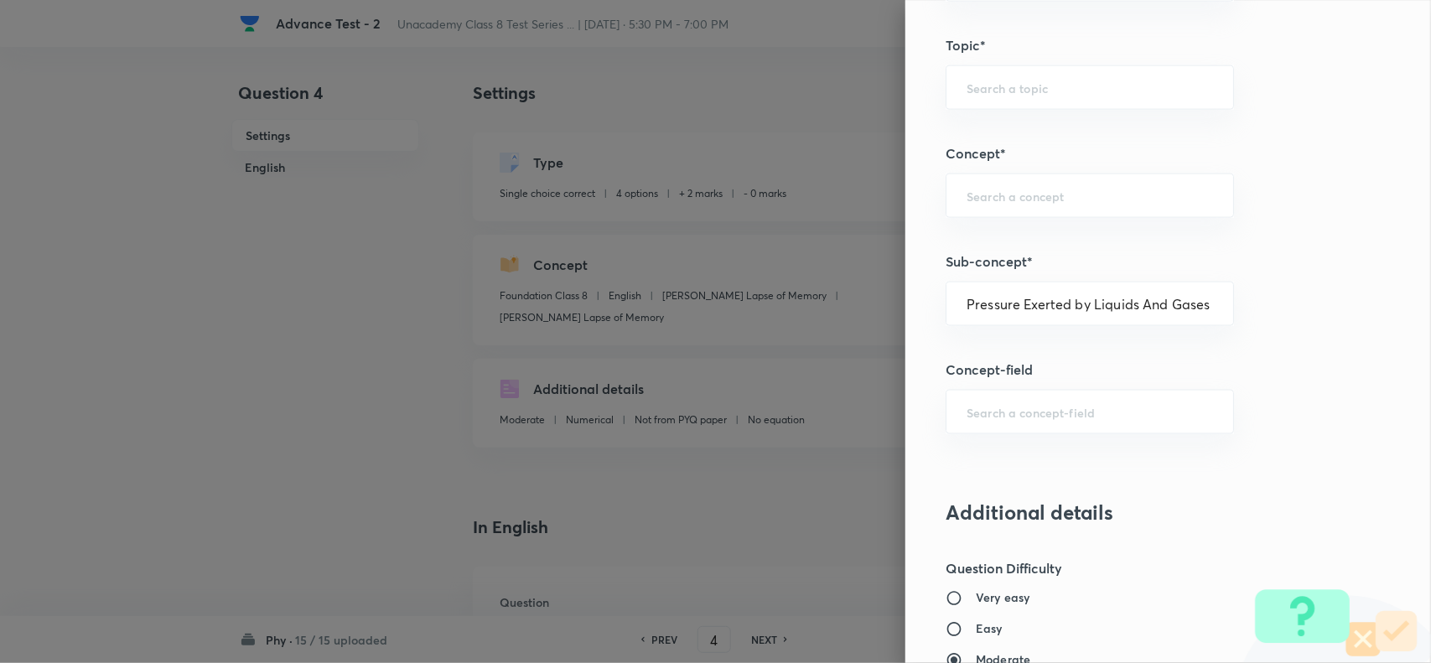
type input "Physics"
type input "Force and Pressure"
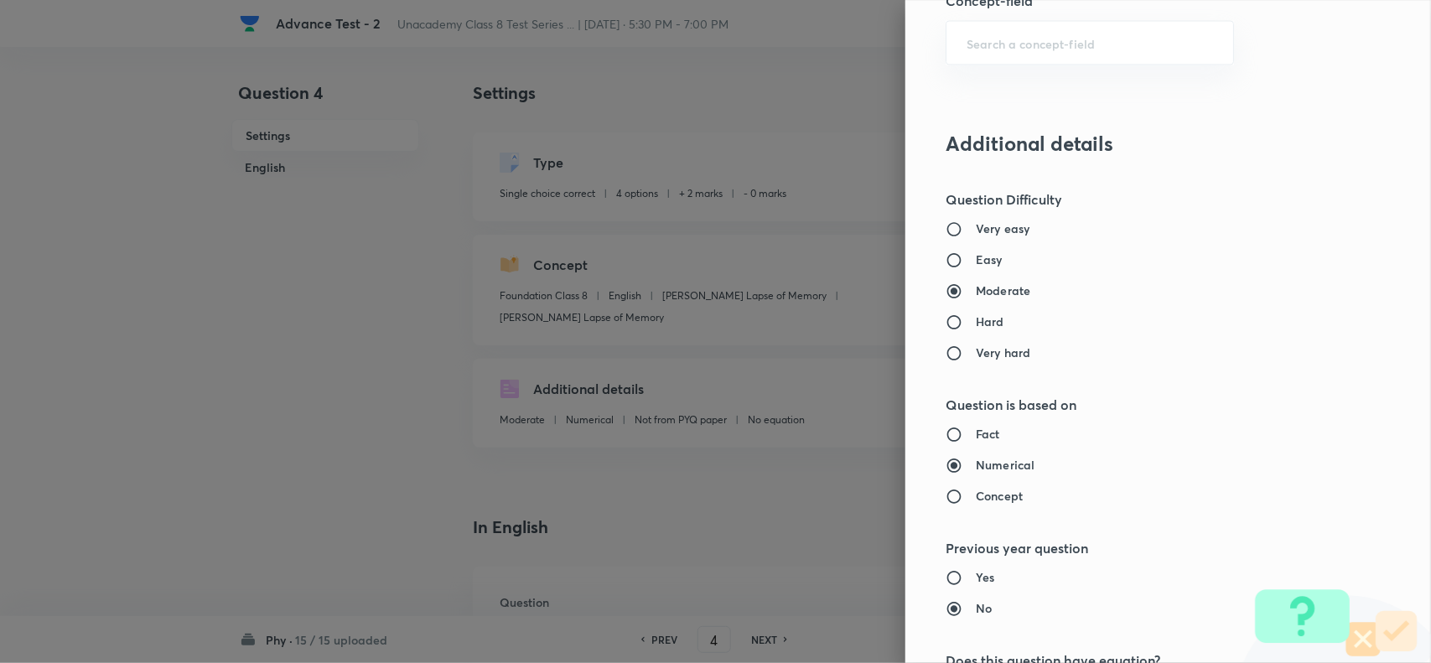
scroll to position [1737, 0]
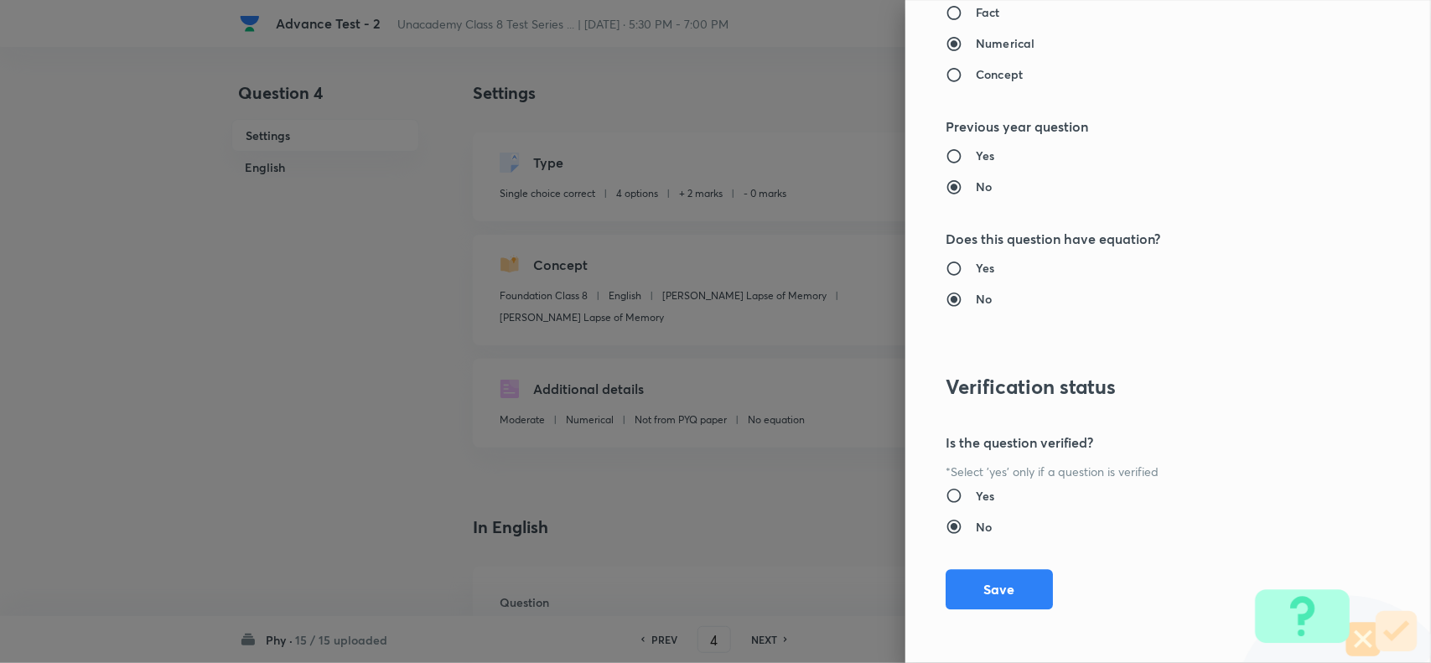
drag, startPoint x: 1004, startPoint y: 585, endPoint x: 1136, endPoint y: 613, distance: 134.6
click at [1010, 589] on button "Save" at bounding box center [998, 589] width 107 height 40
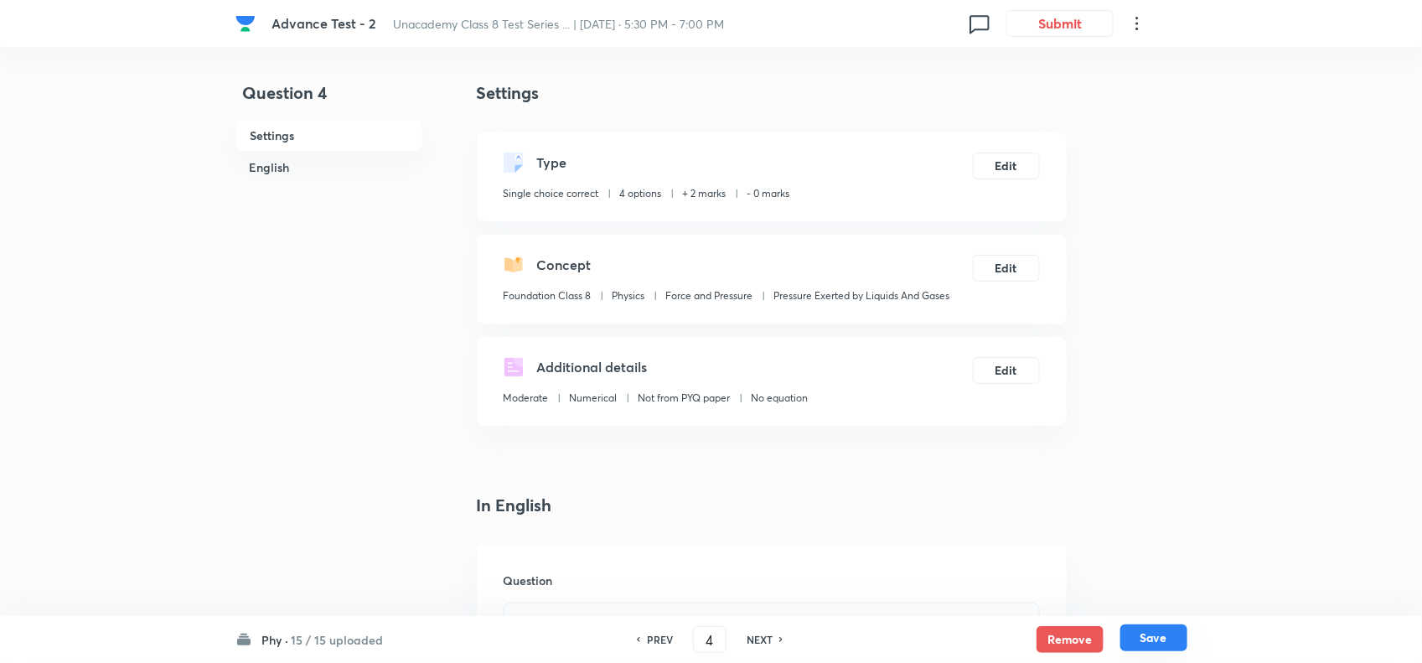
click at [1169, 639] on button "Save" at bounding box center [1154, 637] width 67 height 27
type input "5"
checkbox input "true"
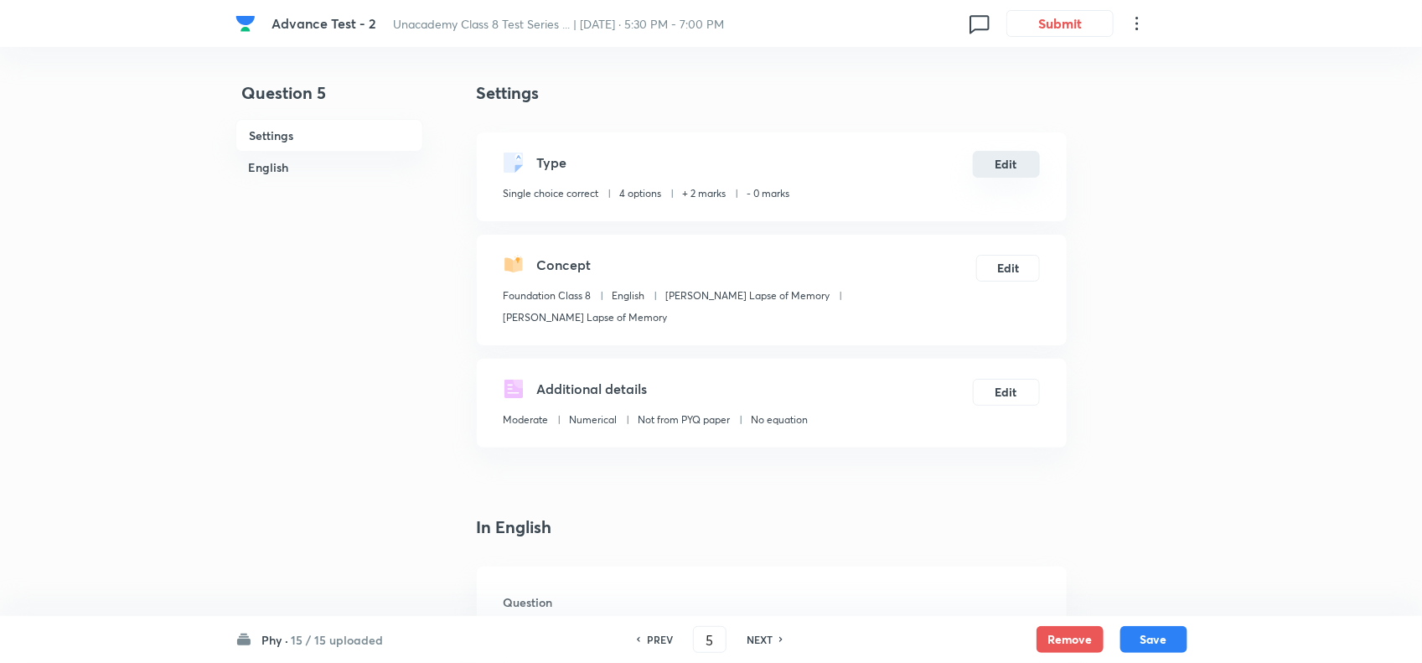
click at [982, 164] on button "Edit" at bounding box center [1006, 164] width 67 height 27
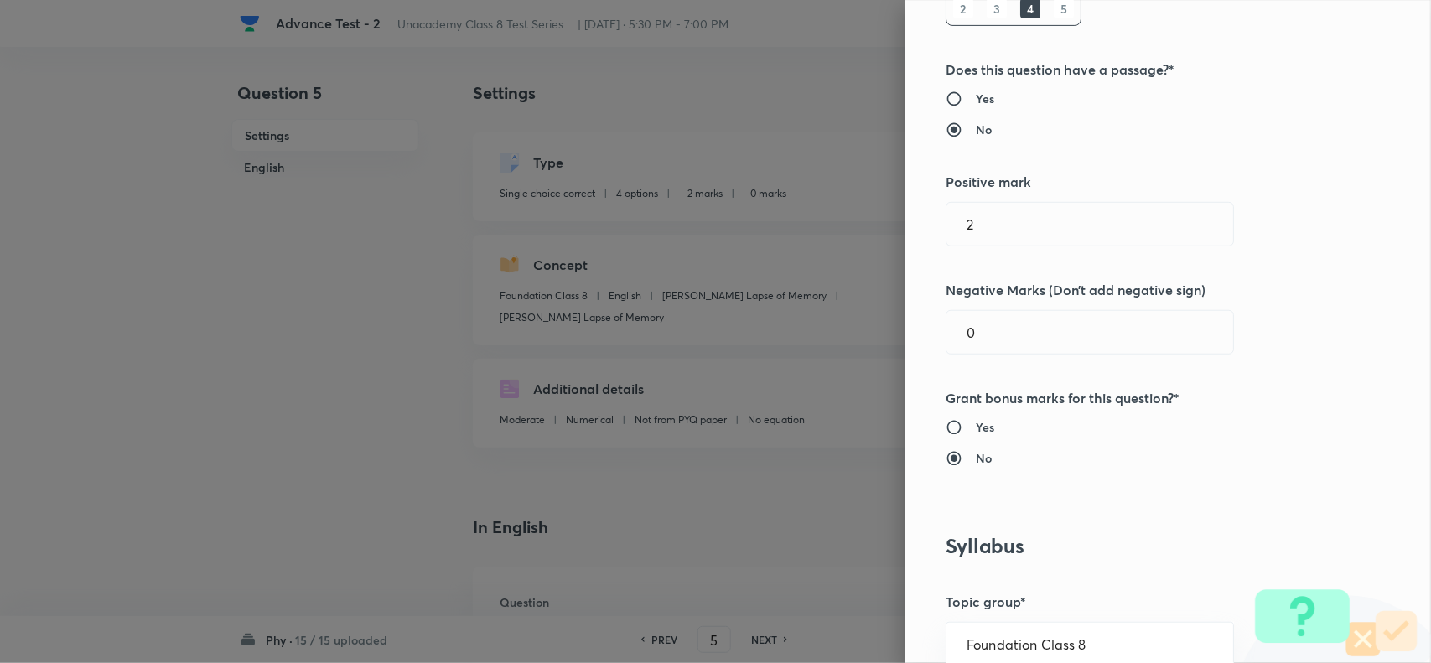
scroll to position [733, 0]
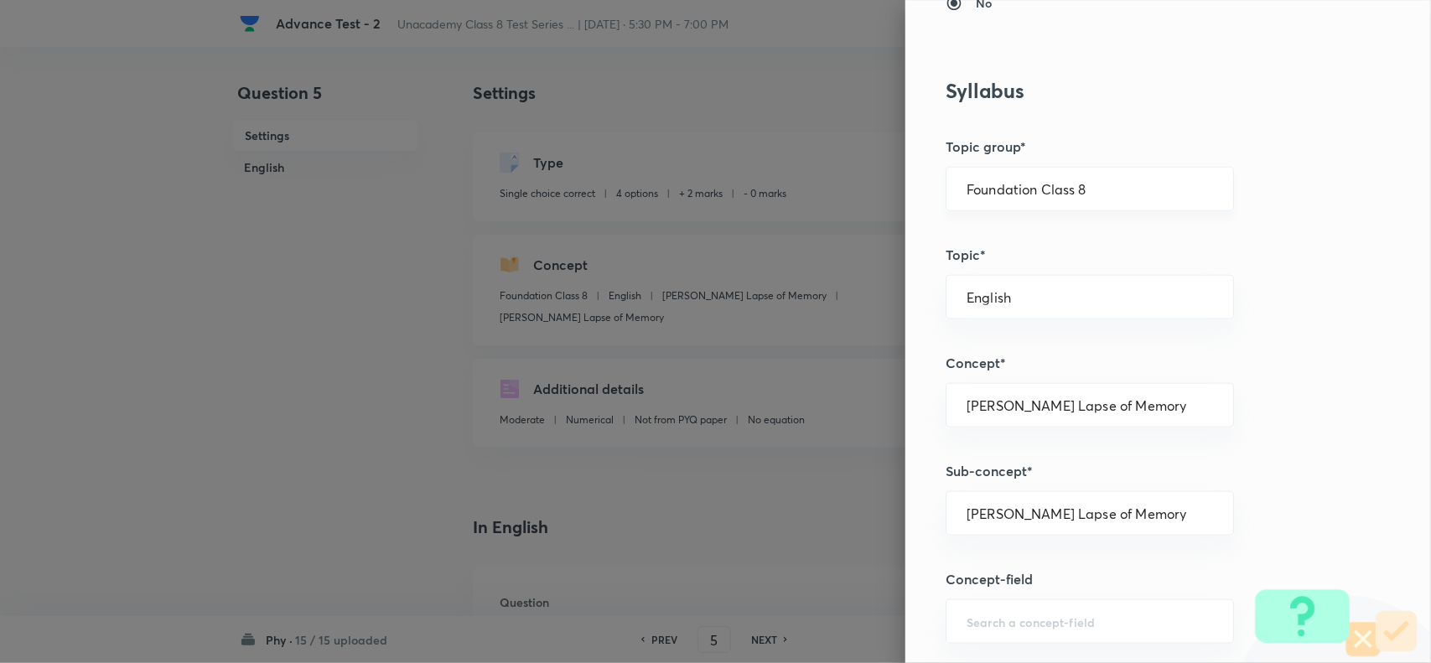
drag, startPoint x: 1092, startPoint y: 173, endPoint x: 1145, endPoint y: 187, distance: 54.7
click at [1095, 173] on div "Foundation Class 8 ​" at bounding box center [1089, 189] width 288 height 44
click at [1148, 187] on input "Foundation Class 8" at bounding box center [1089, 189] width 246 height 16
drag, startPoint x: 1050, startPoint y: 292, endPoint x: 1141, endPoint y: 332, distance: 99.1
click at [1053, 294] on li "Foundation Class 8" at bounding box center [1073, 299] width 286 height 30
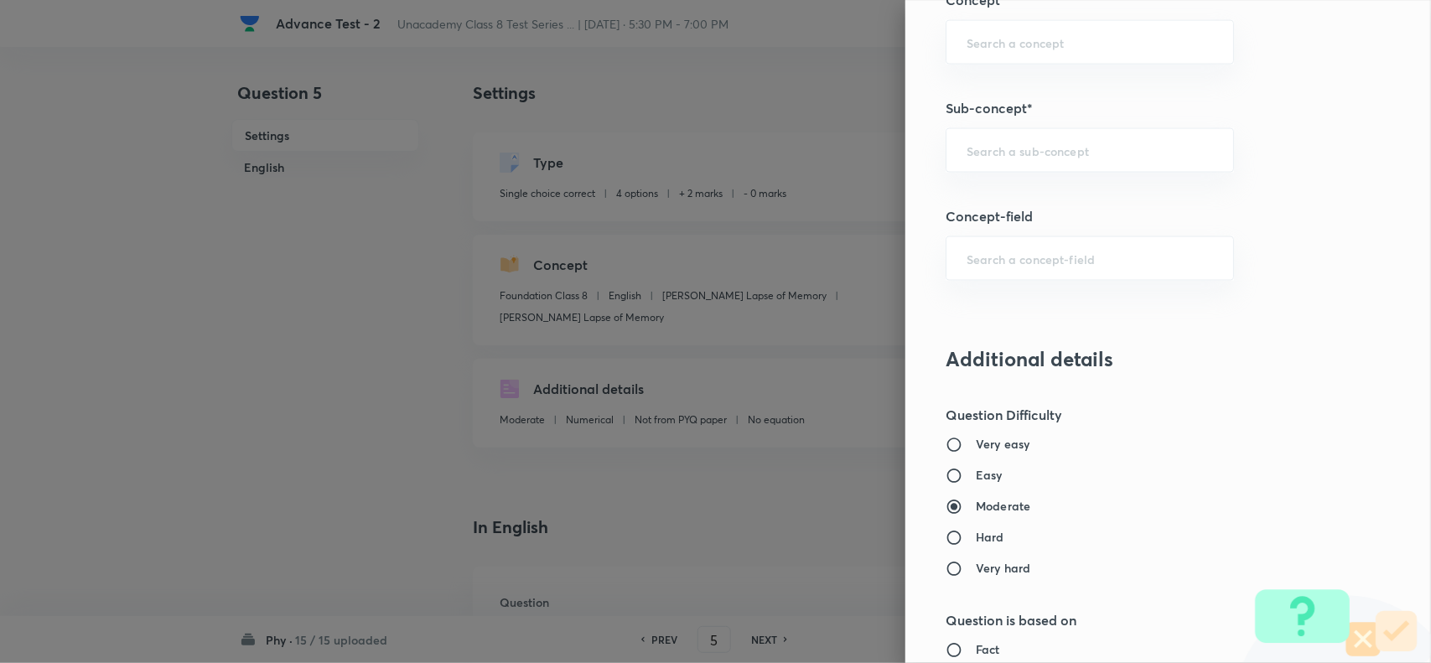
scroll to position [1152, 0]
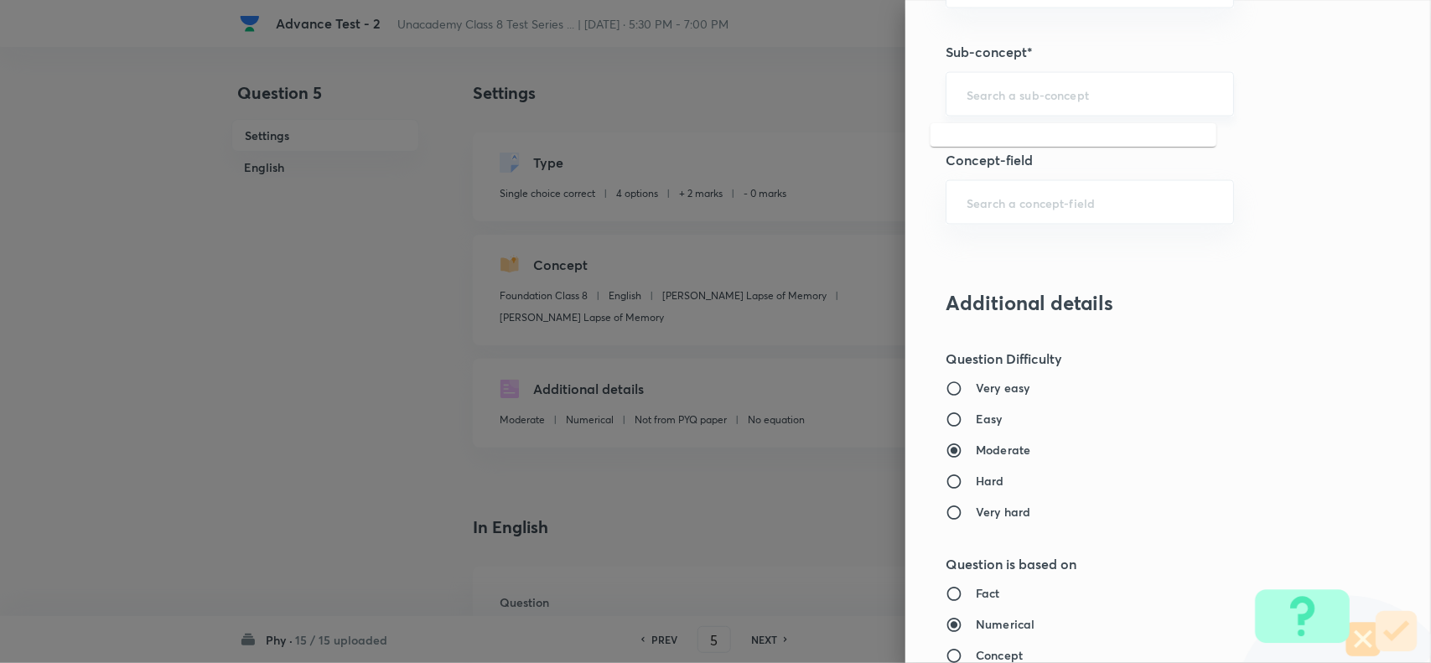
drag, startPoint x: 1010, startPoint y: 101, endPoint x: 1169, endPoint y: 106, distance: 159.3
click at [1011, 99] on input "text" at bounding box center [1089, 94] width 246 height 16
paste input "Pressure Exerted by Liquids And Gases"
click at [991, 137] on li "Pressure Exerted by Liquids And Gases" at bounding box center [1073, 145] width 286 height 30
type input "Pressure Exerted by Liquids And Gases"
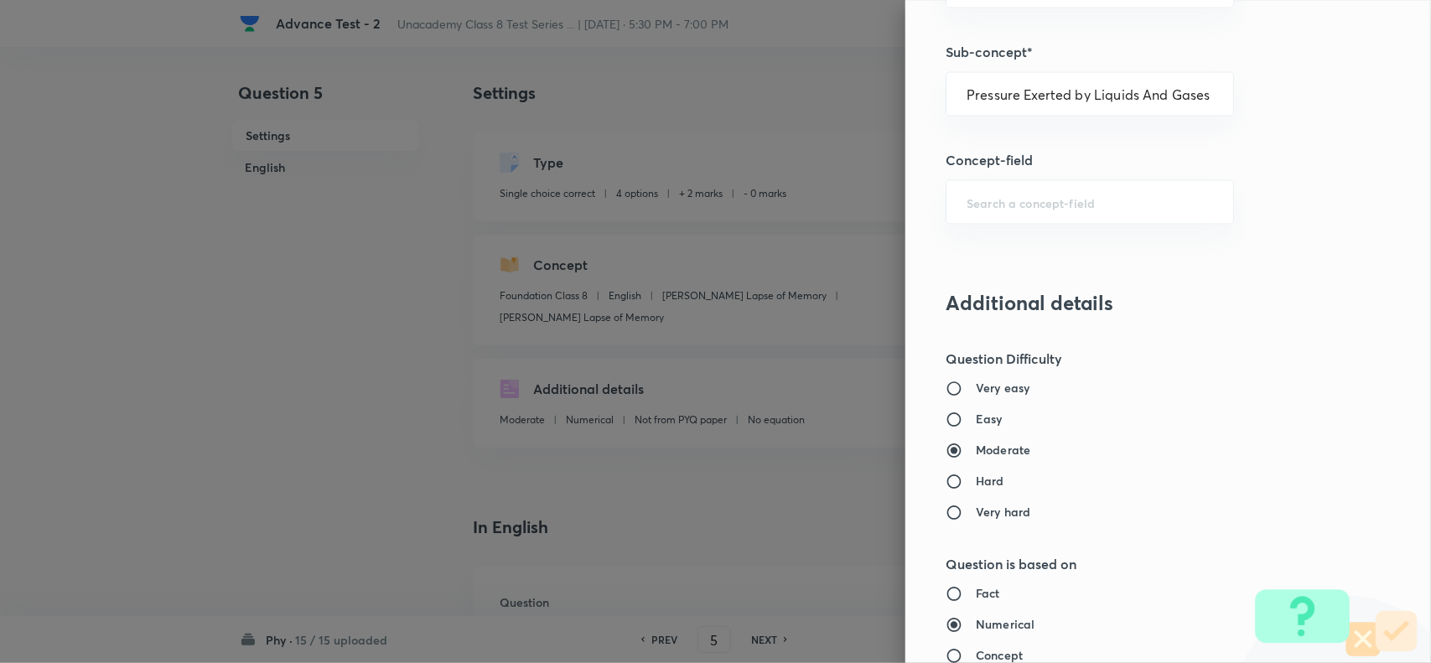
type input "Physics"
type input "Force and Pressure"
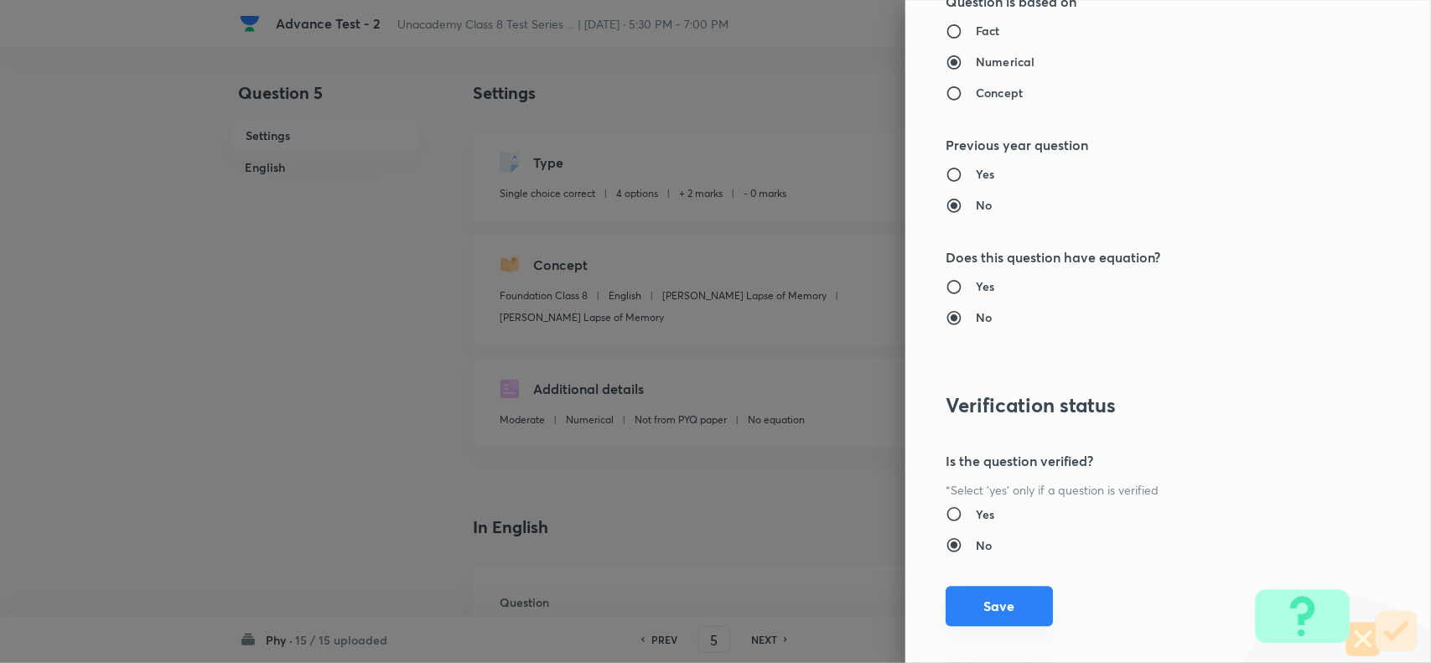
scroll to position [1737, 0]
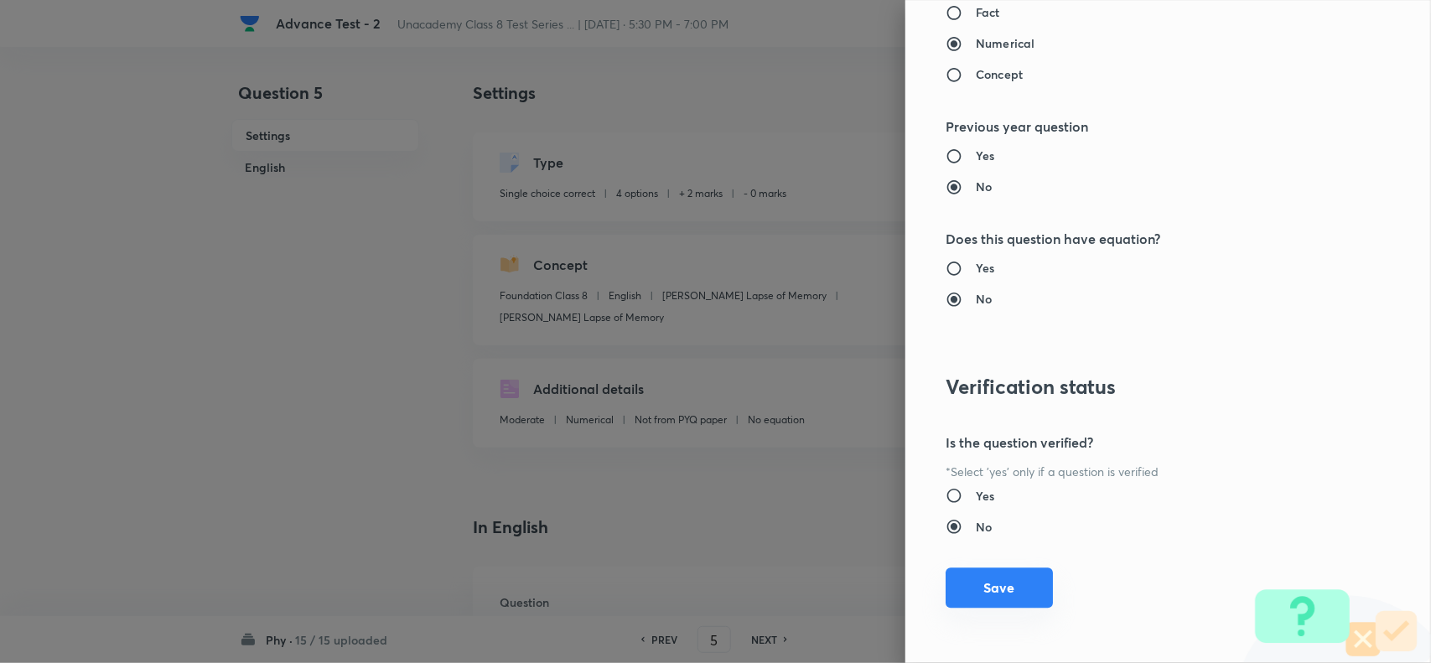
click at [994, 584] on button "Save" at bounding box center [998, 587] width 107 height 40
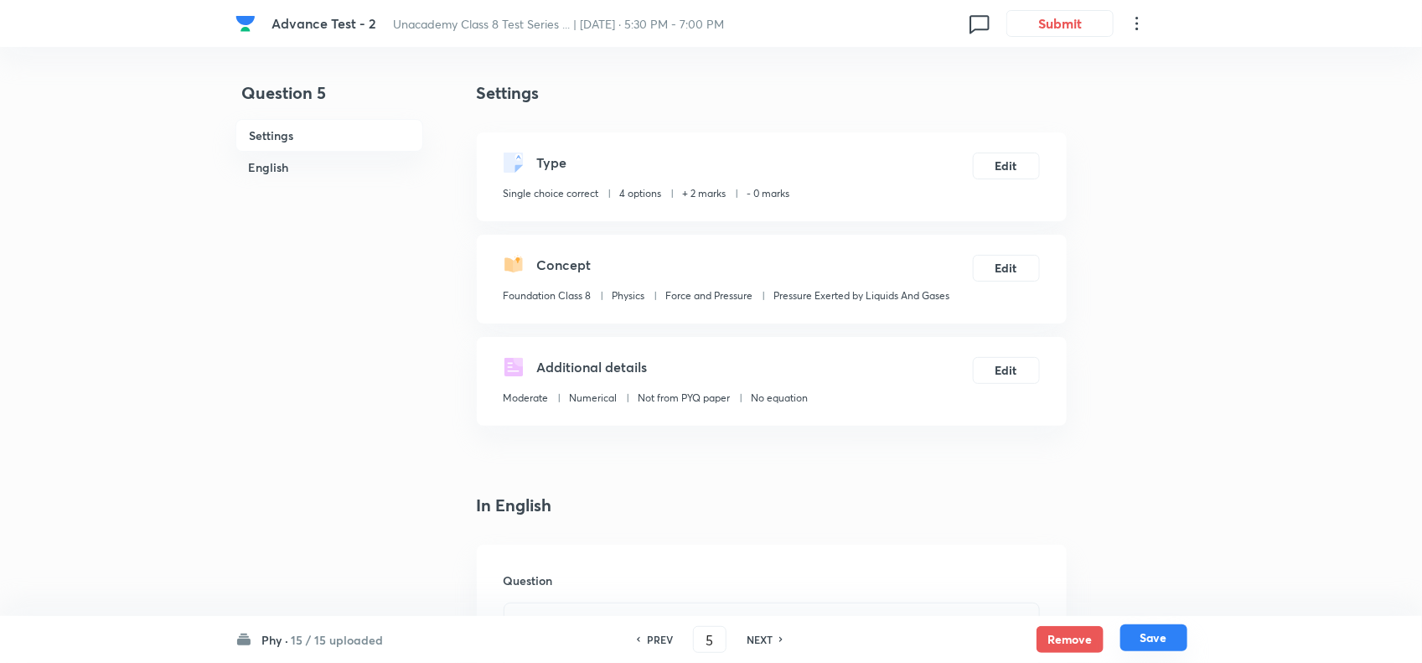
click at [1172, 629] on button "Save" at bounding box center [1154, 637] width 67 height 27
type input "6"
checkbox input "false"
checkbox input "true"
click at [986, 166] on button "Edit" at bounding box center [1006, 164] width 67 height 27
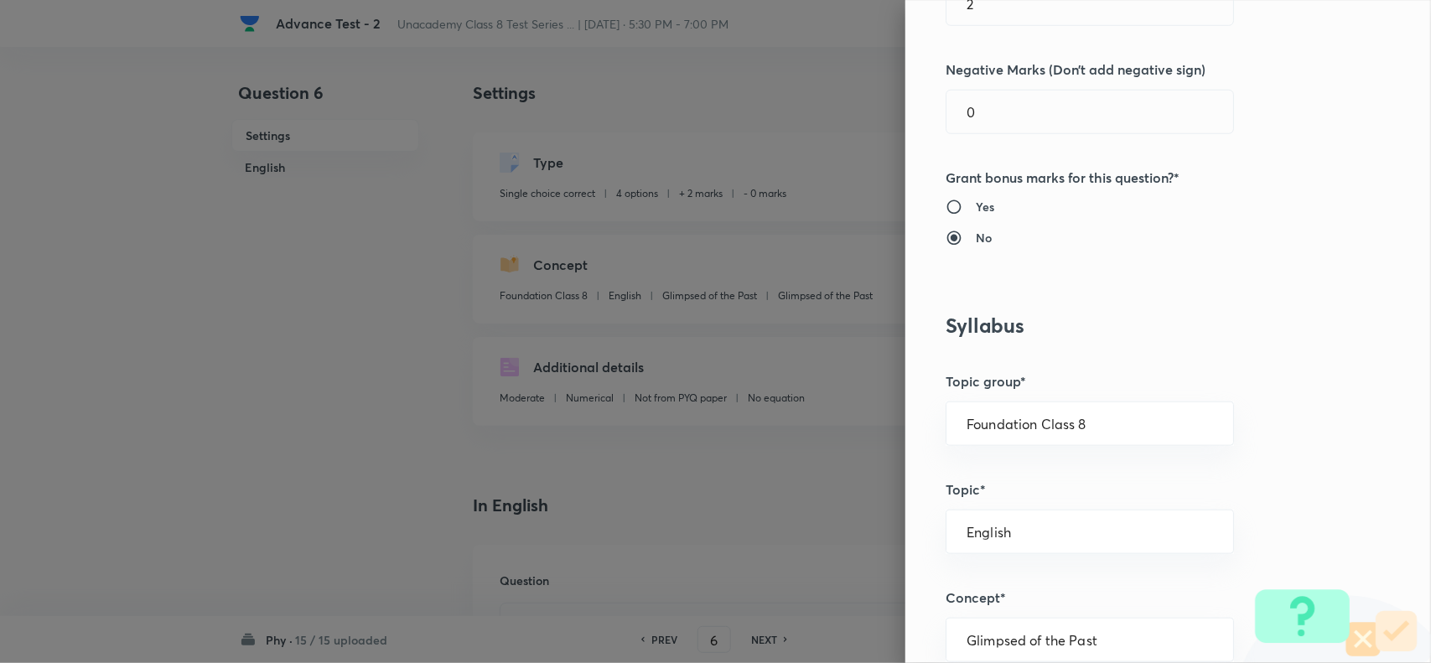
scroll to position [524, 0]
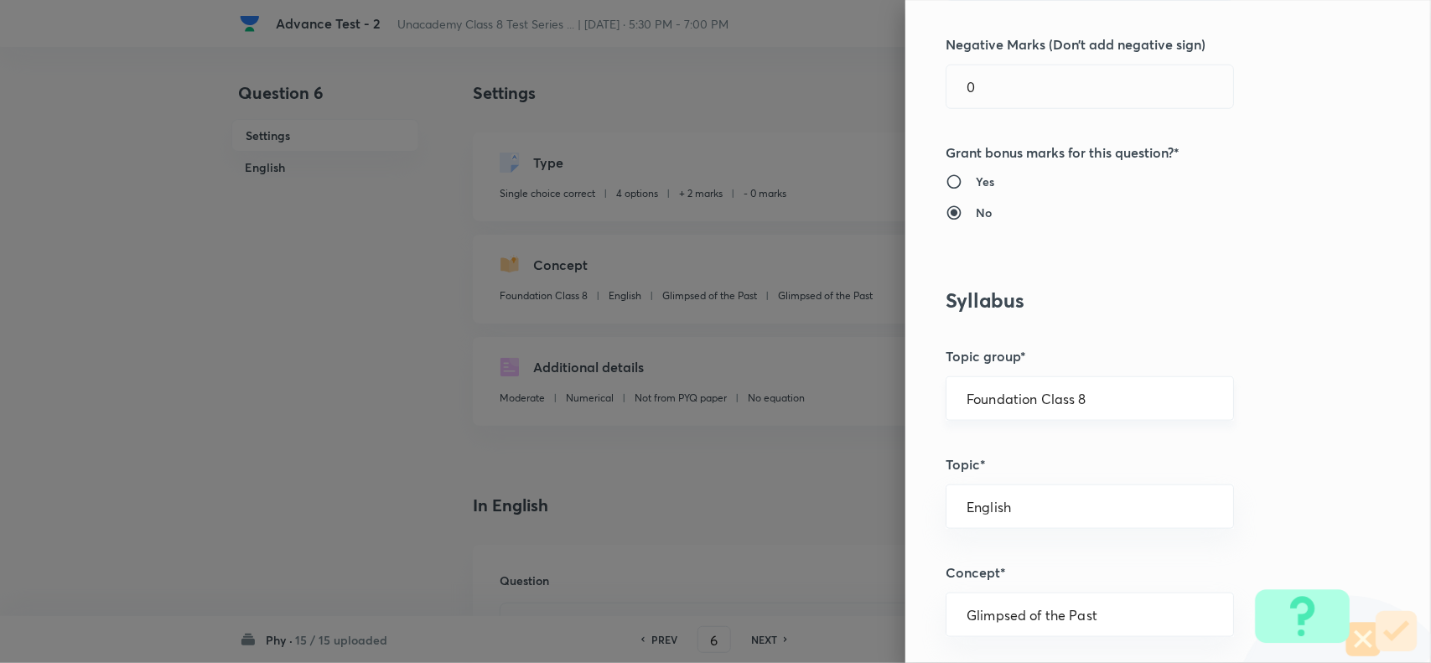
click at [1120, 403] on input "Foundation Class 8" at bounding box center [1089, 399] width 246 height 16
click at [1078, 497] on li "Foundation Class 8" at bounding box center [1073, 509] width 286 height 30
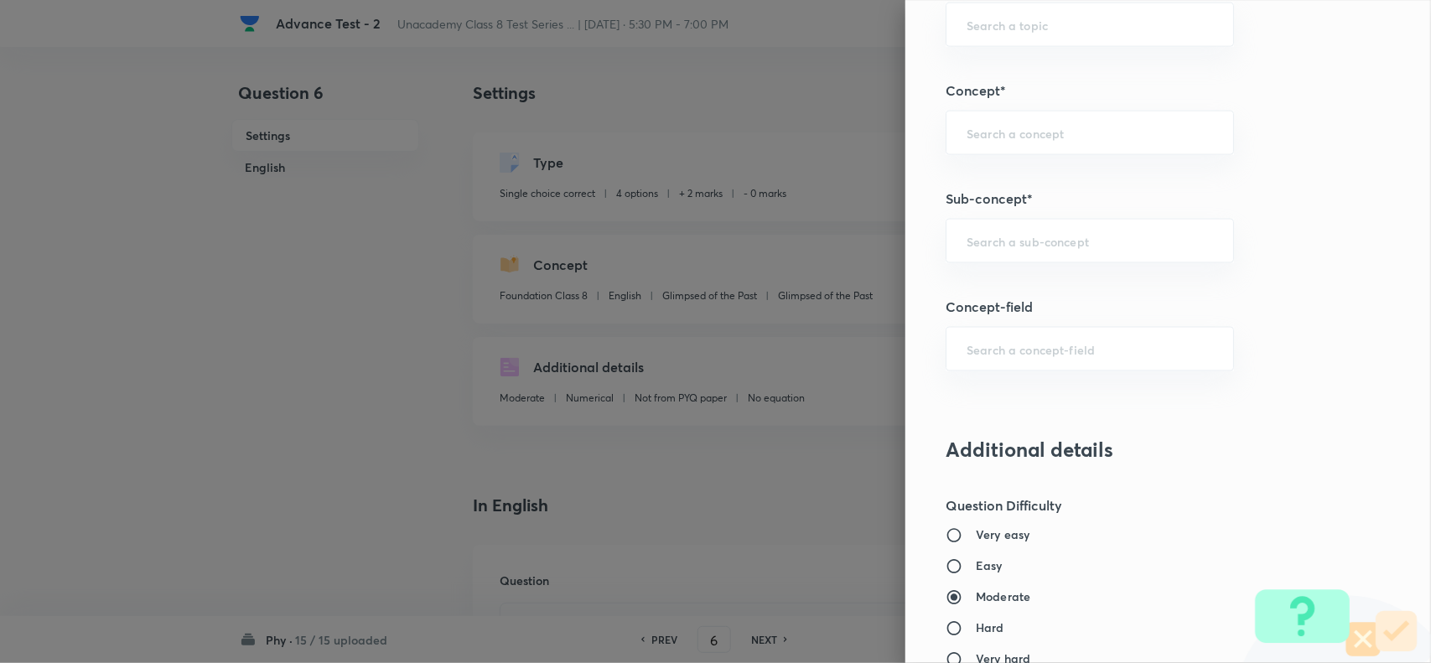
scroll to position [1048, 0]
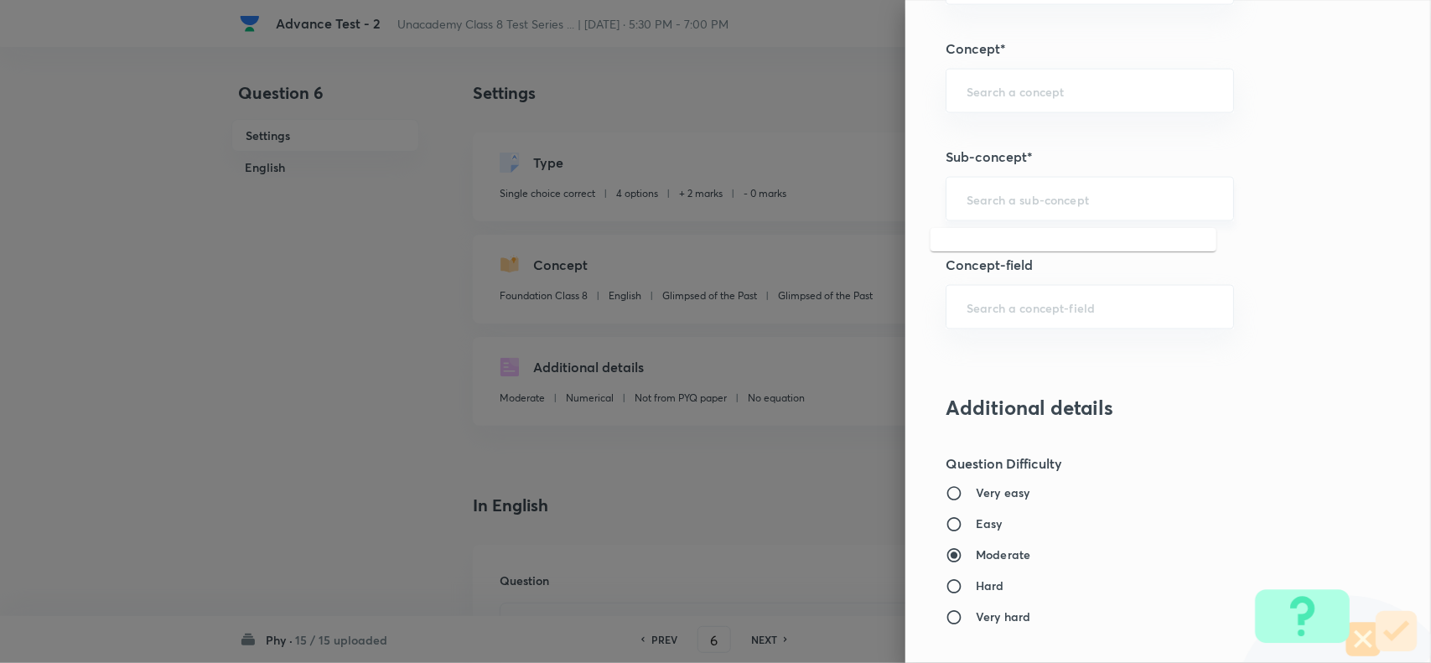
click at [1003, 204] on input "text" at bounding box center [1089, 199] width 246 height 16
paste input "Types of Friction"
click at [1044, 244] on li "Types of Friction" at bounding box center [1073, 250] width 286 height 30
type input "Types of Friction"
type input "Physics"
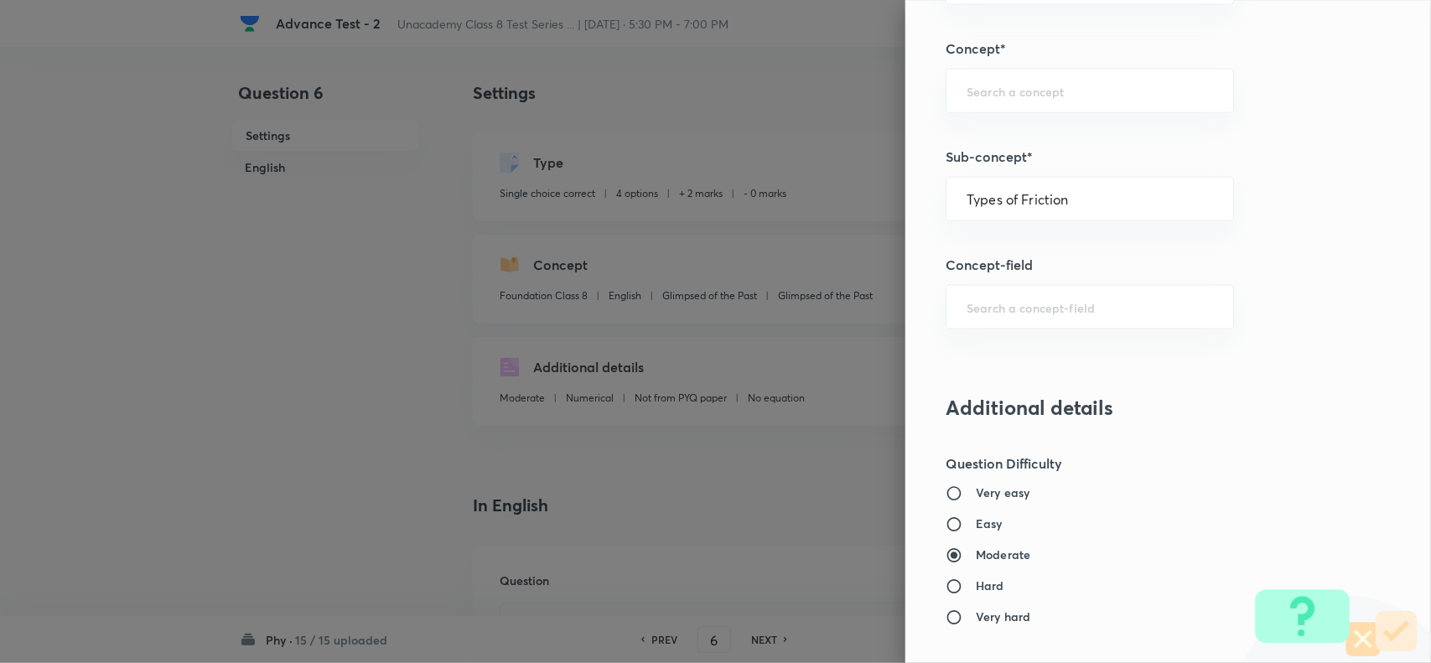
type input "Friction"
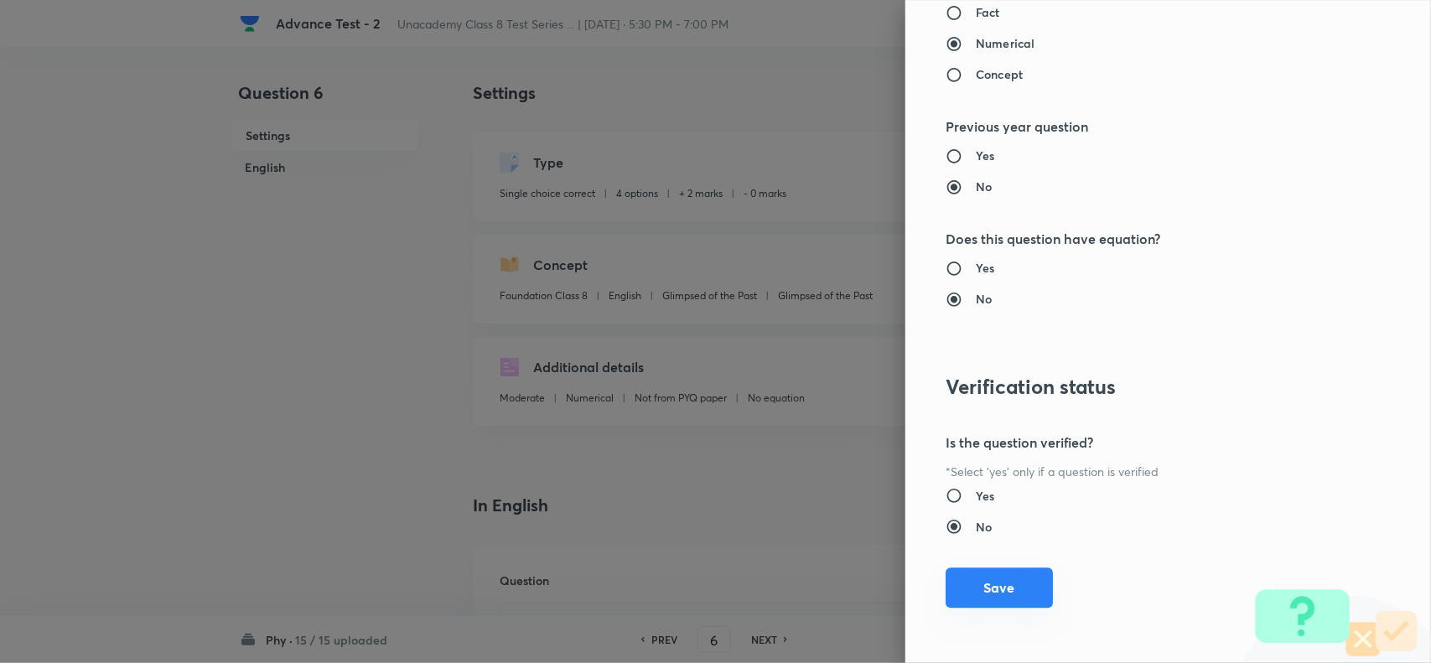
scroll to position [1737, 0]
click at [996, 584] on button "Save" at bounding box center [998, 587] width 107 height 40
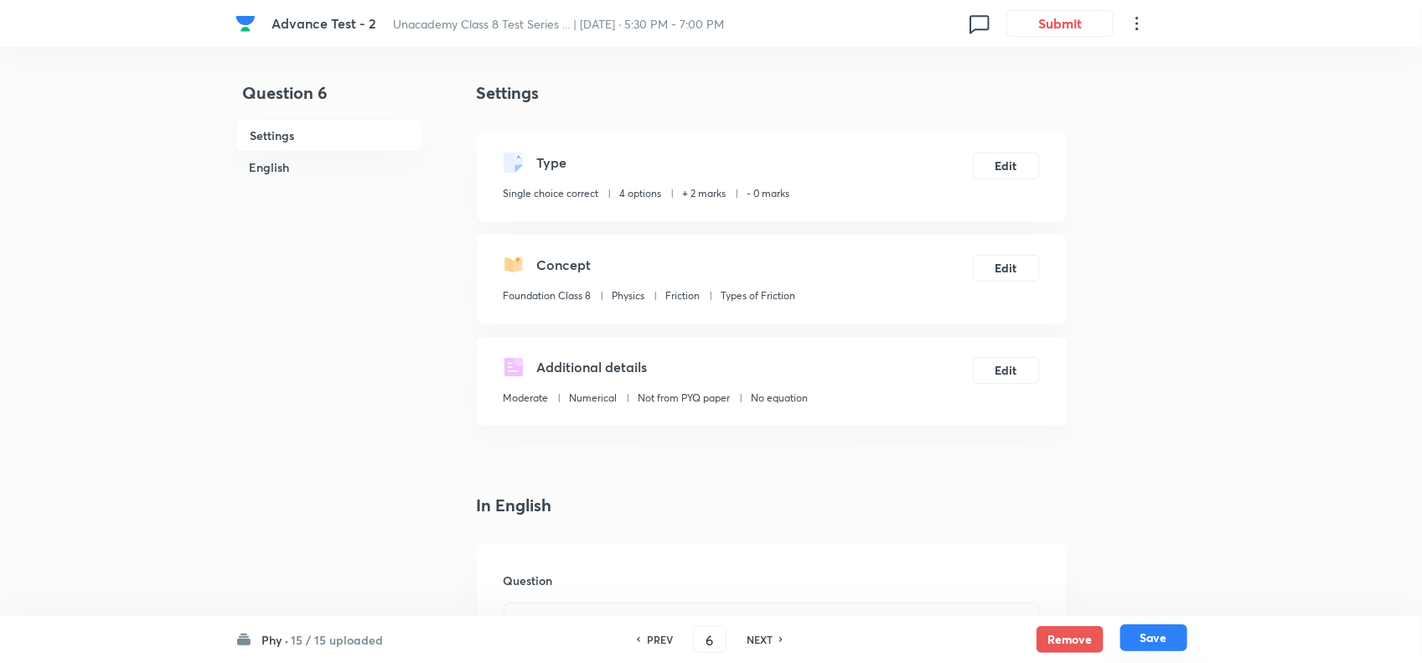
click at [1162, 644] on button "Save" at bounding box center [1154, 637] width 67 height 27
type input "7"
checkbox input "false"
checkbox input "true"
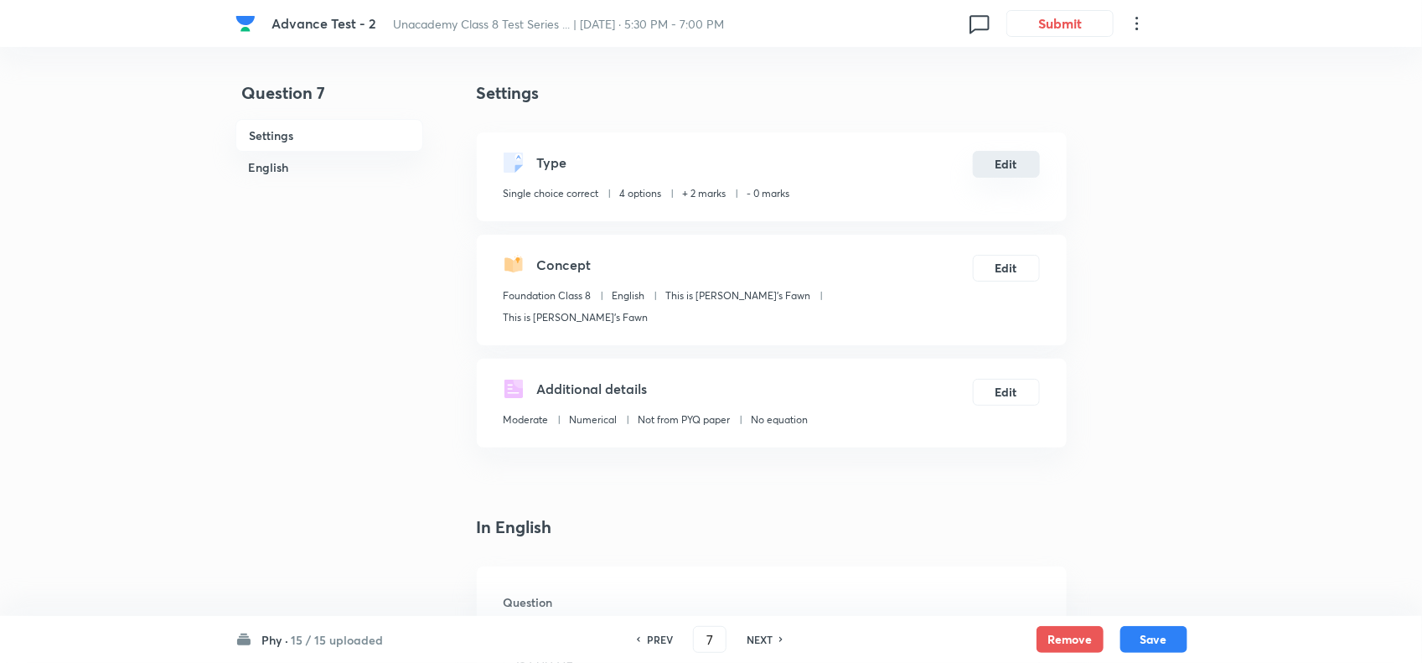
click at [1014, 168] on button "Edit" at bounding box center [1006, 164] width 67 height 27
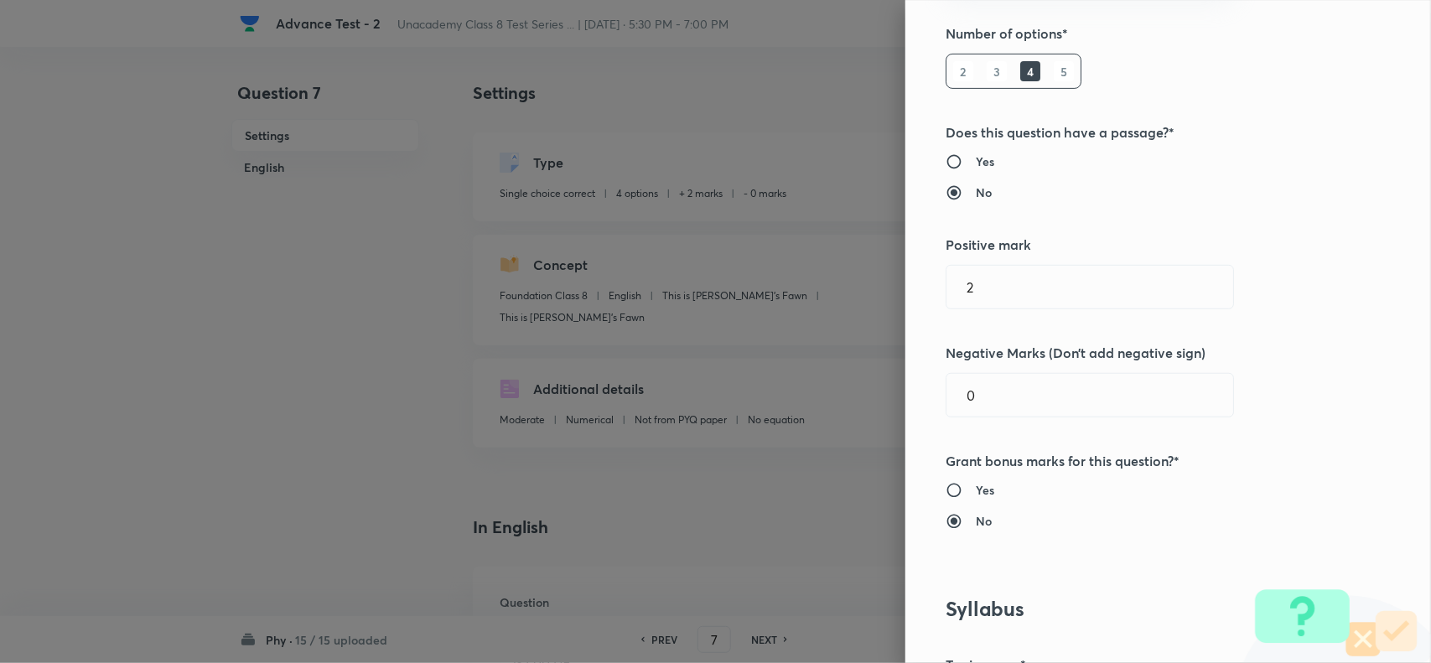
scroll to position [524, 0]
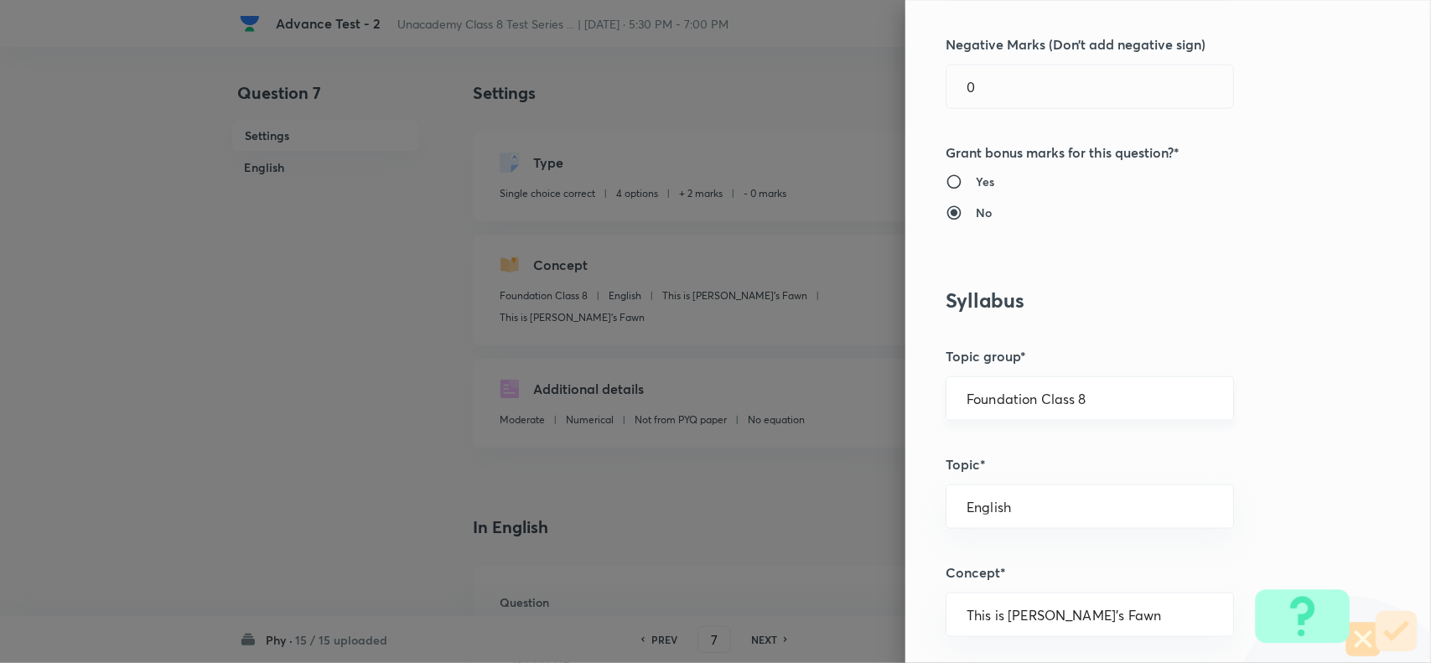
drag, startPoint x: 1113, startPoint y: 406, endPoint x: 1157, endPoint y: 400, distance: 44.9
click at [1133, 404] on input "Foundation Class 8" at bounding box center [1089, 399] width 246 height 16
click at [1081, 490] on li "Foundation Class IX" at bounding box center [1073, 478] width 286 height 30
type input "Foundation Class IX"
drag, startPoint x: 1137, startPoint y: 396, endPoint x: 1190, endPoint y: 412, distance: 54.9
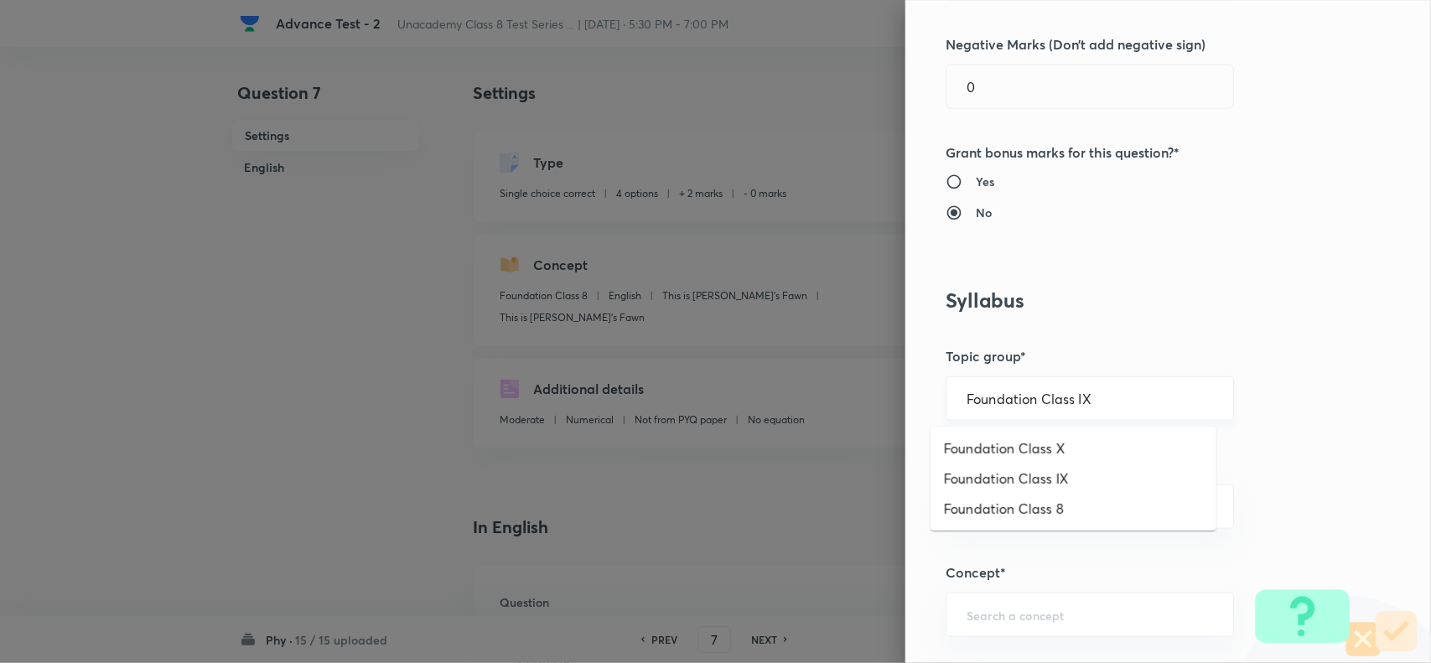
click at [1142, 396] on input "Foundation Class IX" at bounding box center [1089, 399] width 246 height 16
click at [1099, 500] on li "Foundation Class 8" at bounding box center [1073, 509] width 286 height 30
type input "Foundation Class 8"
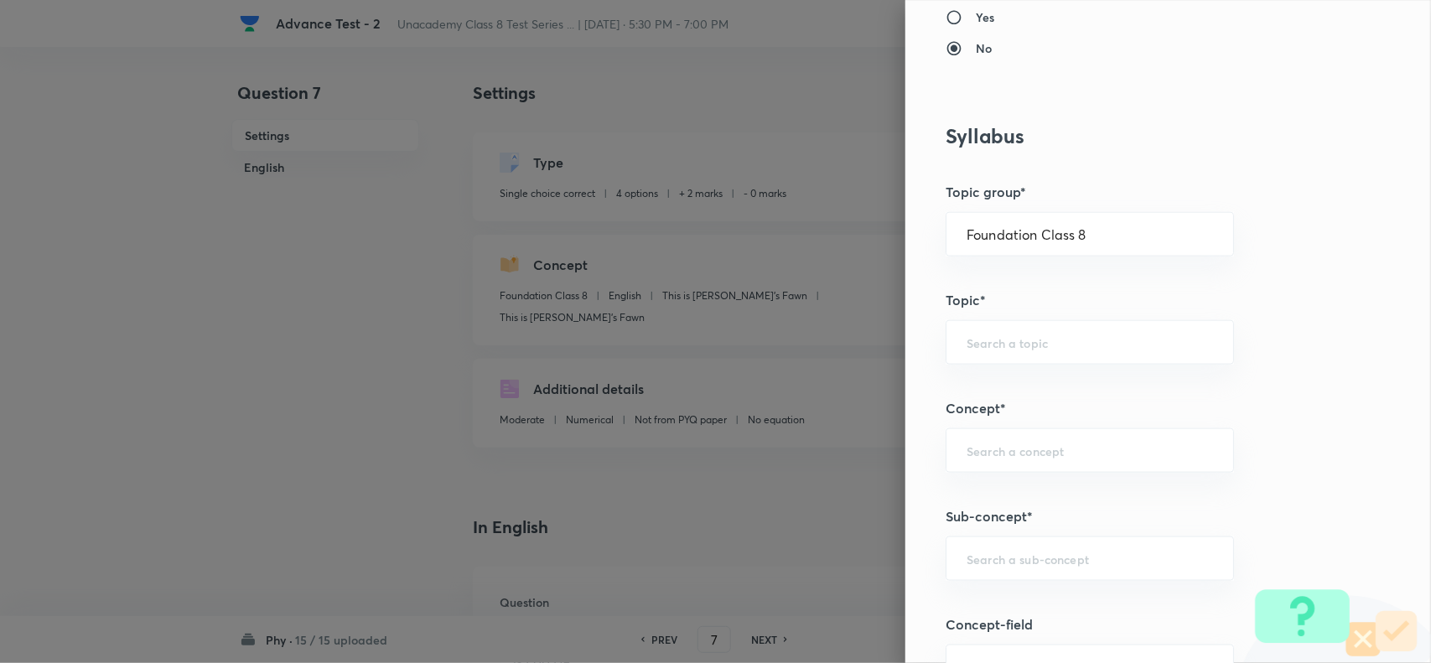
scroll to position [943, 0]
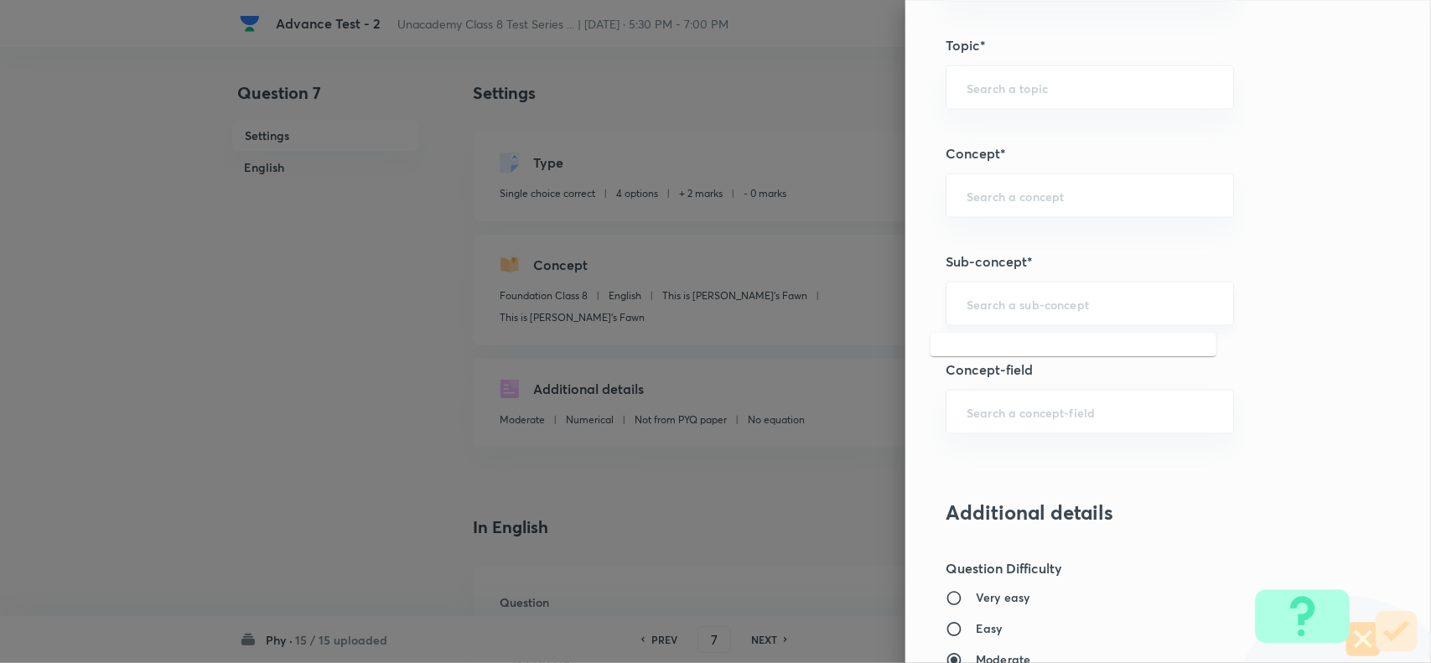
click at [1038, 298] on input "text" at bounding box center [1089, 304] width 246 height 16
paste input "Introduction"
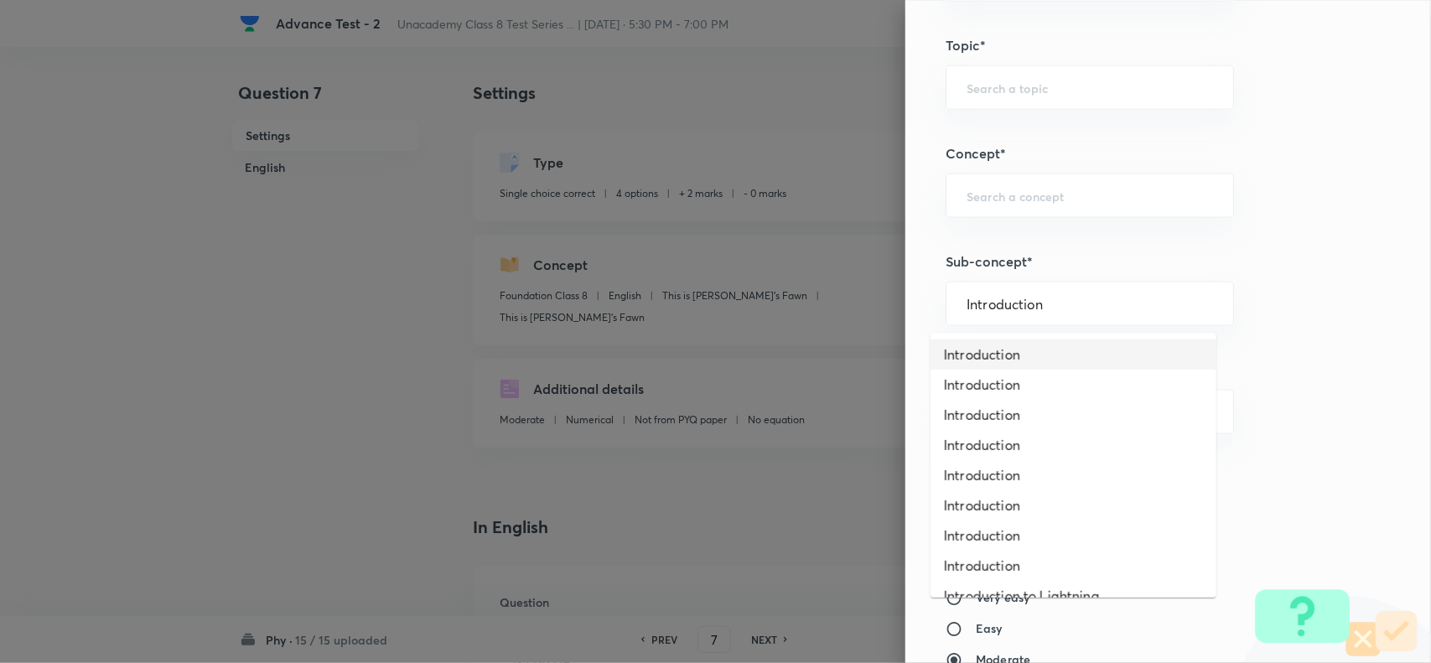
click at [1073, 365] on li "Introduction" at bounding box center [1073, 354] width 286 height 30
type input "Introduction"
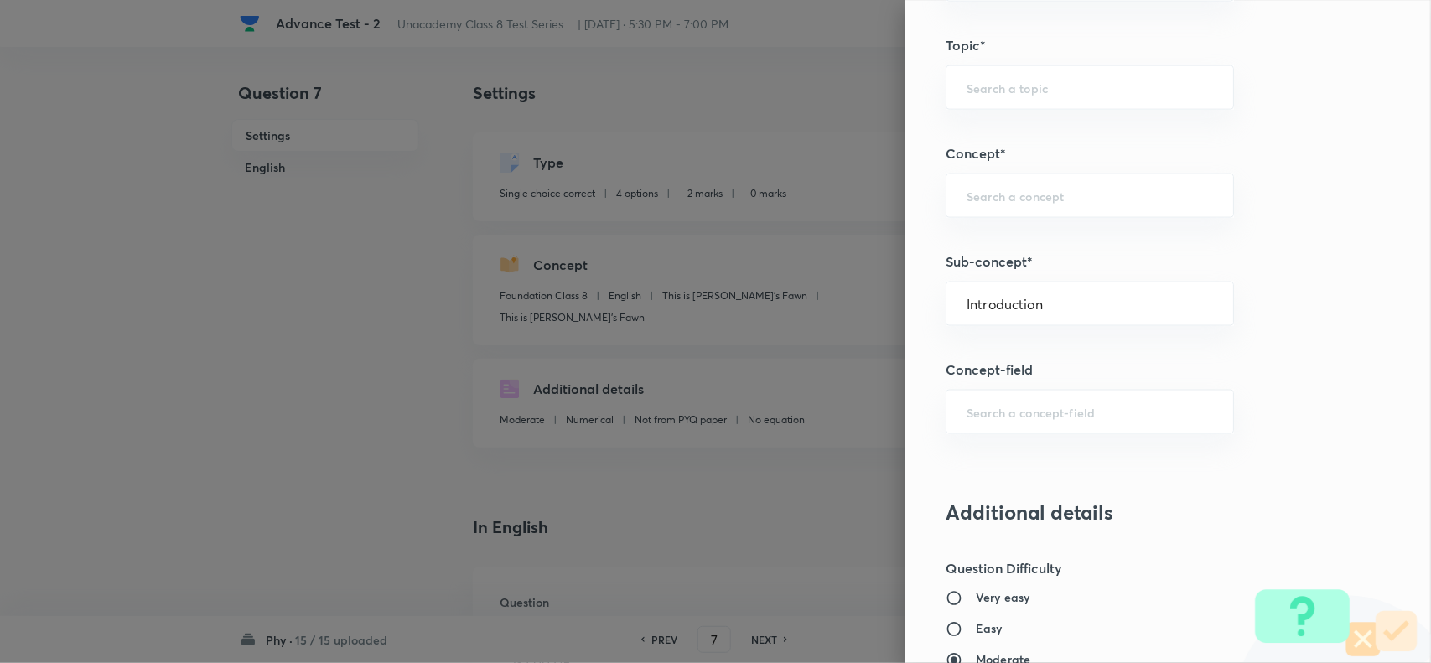
type input "Physics"
type input "Force and Pressure"
drag, startPoint x: 1084, startPoint y: 311, endPoint x: 1126, endPoint y: 308, distance: 42.0
click at [1085, 310] on input "Introduction" at bounding box center [1089, 304] width 246 height 16
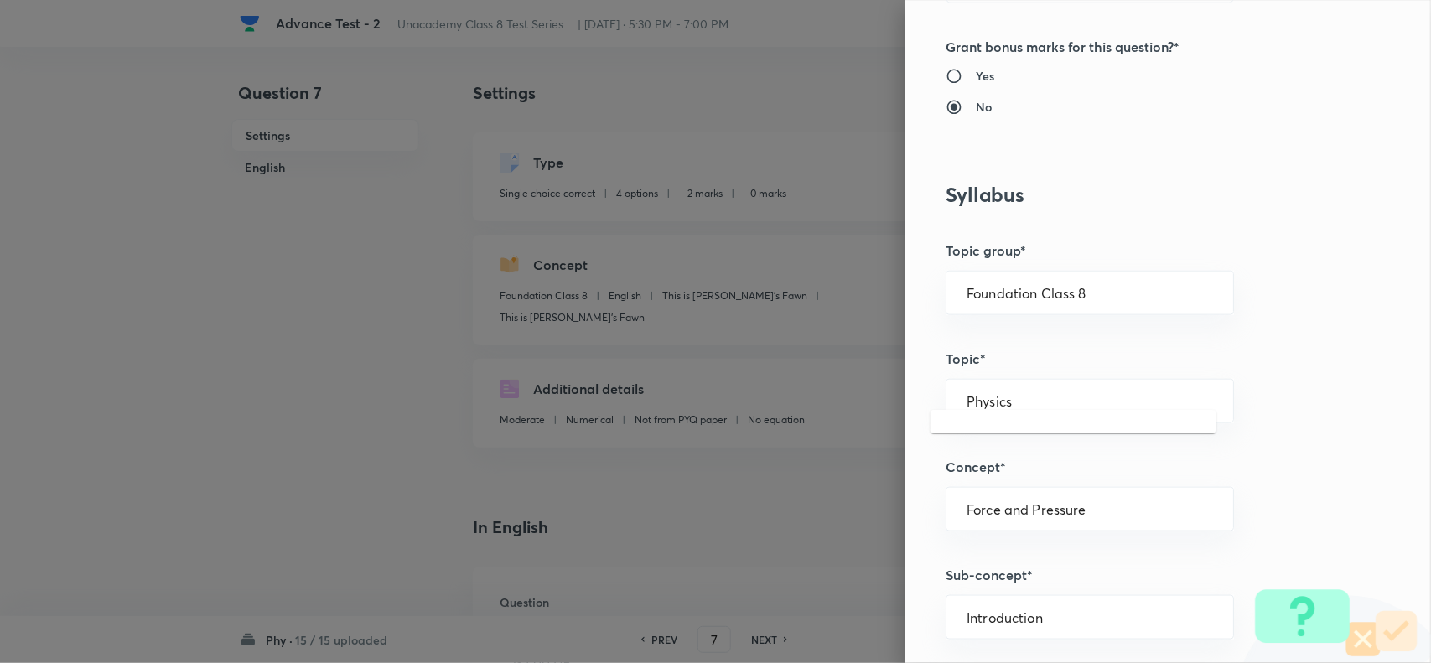
scroll to position [629, 0]
drag, startPoint x: 1107, startPoint y: 296, endPoint x: 1116, endPoint y: 296, distance: 9.2
click at [1110, 296] on input "Foundation Class 8" at bounding box center [1089, 294] width 246 height 16
click at [1084, 391] on li "Foundation Class 8" at bounding box center [1073, 404] width 286 height 30
click at [1036, 396] on input "text" at bounding box center [1089, 402] width 246 height 16
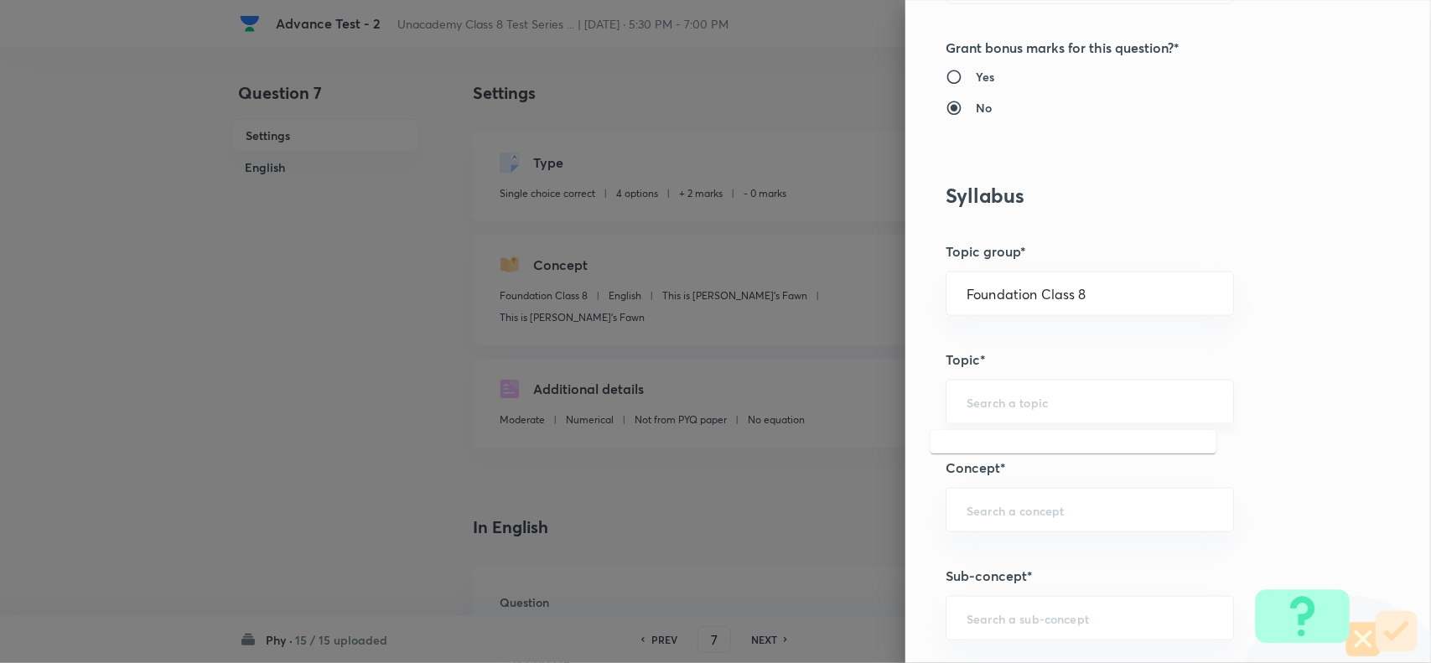
paste input "Physics"
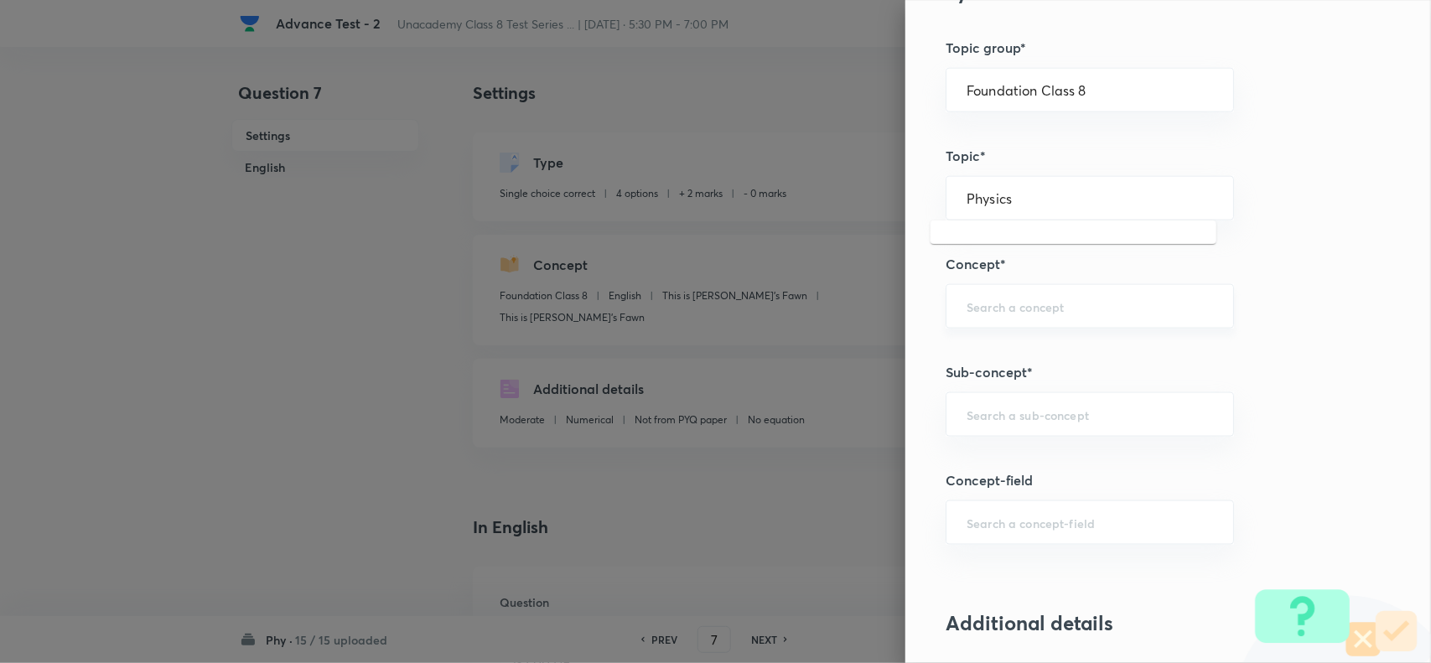
scroll to position [838, 0]
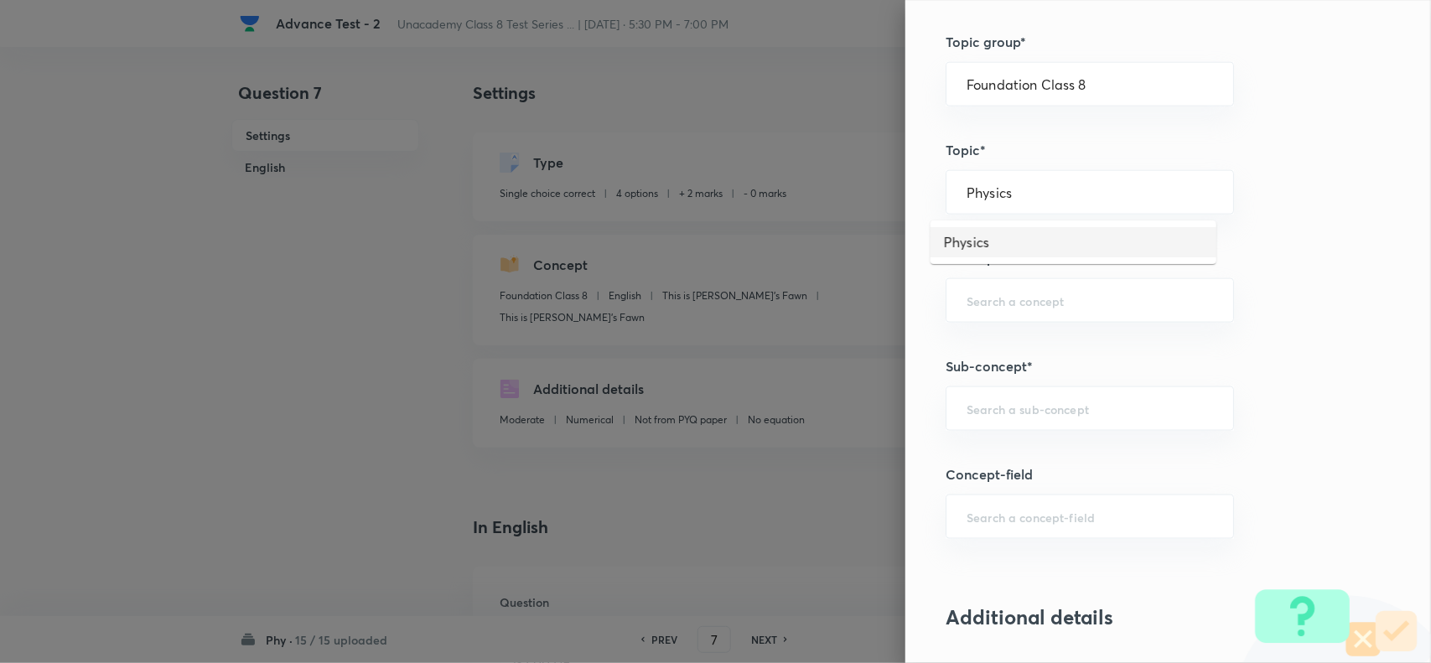
click at [1038, 239] on li "Physics" at bounding box center [1073, 242] width 286 height 30
type input "Physics"
click at [1007, 289] on div "​" at bounding box center [1089, 300] width 288 height 44
paste input "Sound"
click at [1002, 341] on li "Sound" at bounding box center [1073, 350] width 286 height 30
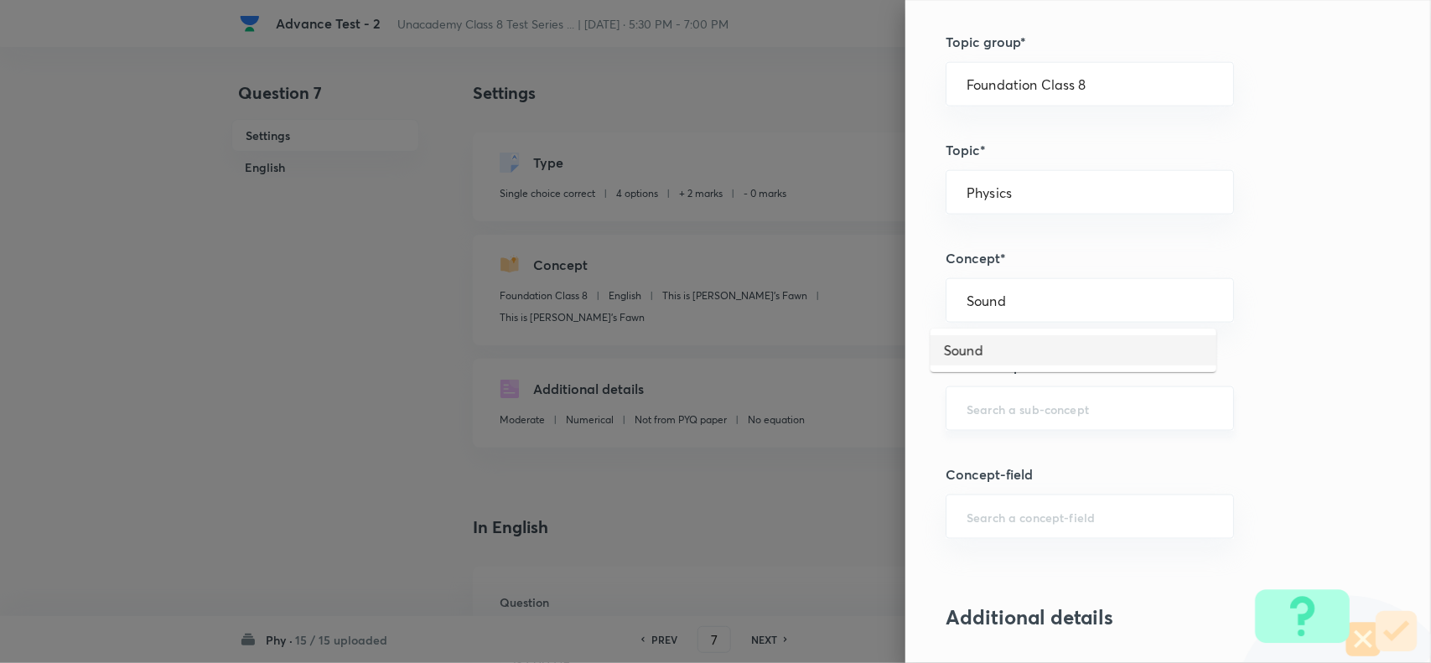
type input "Sound"
click at [1002, 412] on input "text" at bounding box center [1089, 409] width 246 height 16
drag, startPoint x: 948, startPoint y: 409, endPoint x: 981, endPoint y: 430, distance: 39.5
click at [981, 436] on div "Question settings Question type* Single choice correct Number of options* 2 3 4…" at bounding box center [1167, 331] width 525 height 663
click at [978, 412] on input "text" at bounding box center [1089, 409] width 246 height 16
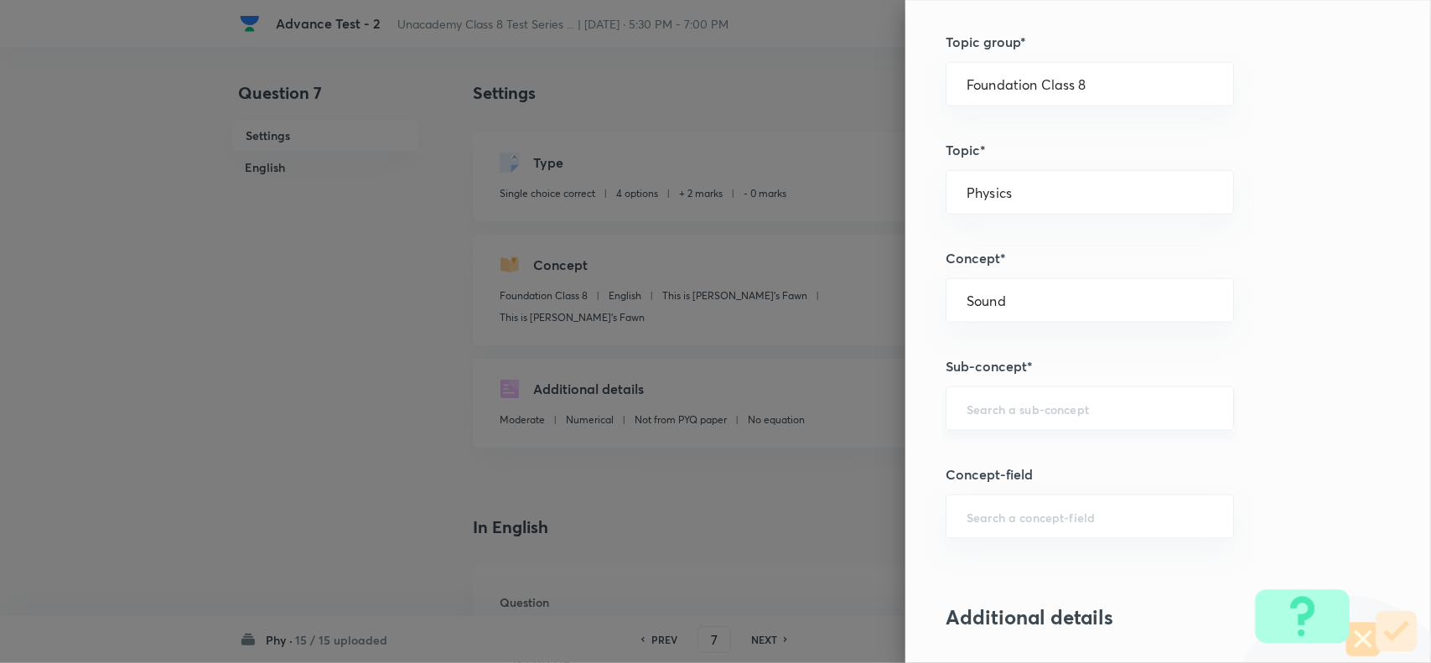
paste input "Introduction"
click at [1012, 451] on li "Introduction" at bounding box center [1073, 459] width 286 height 30
type input "Introduction"
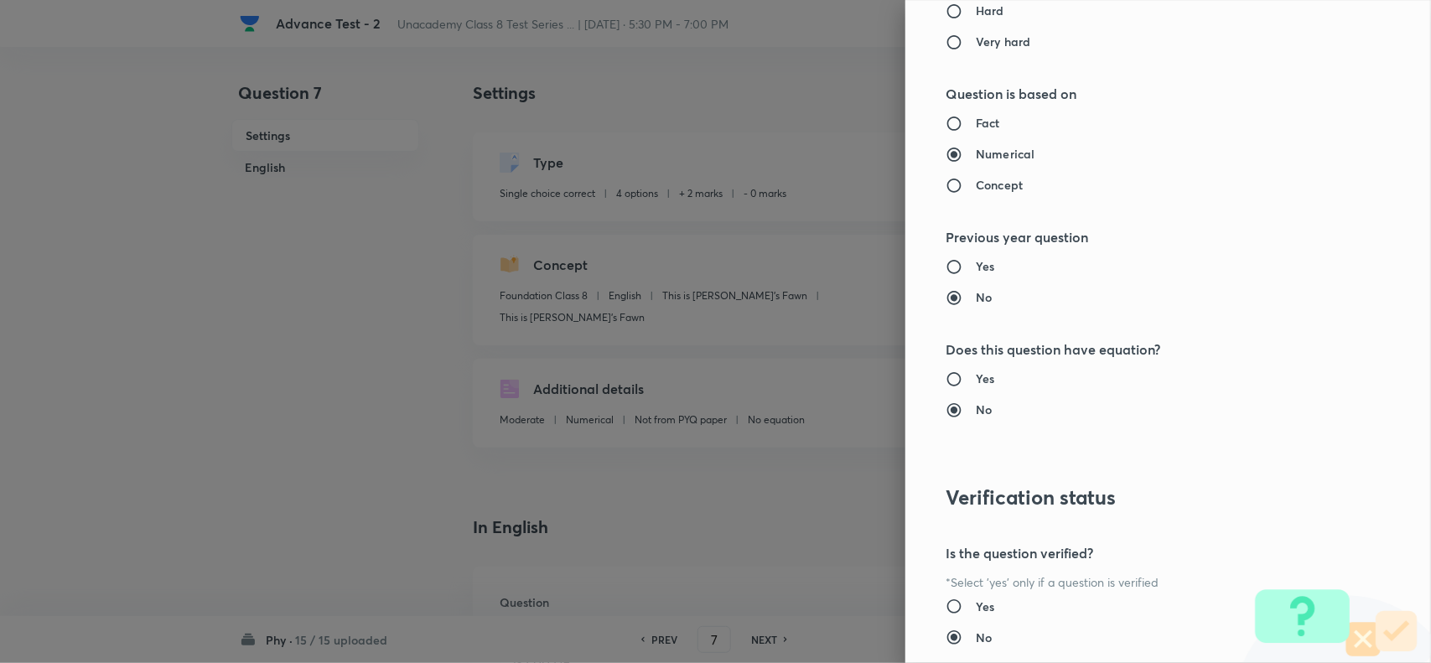
scroll to position [1737, 0]
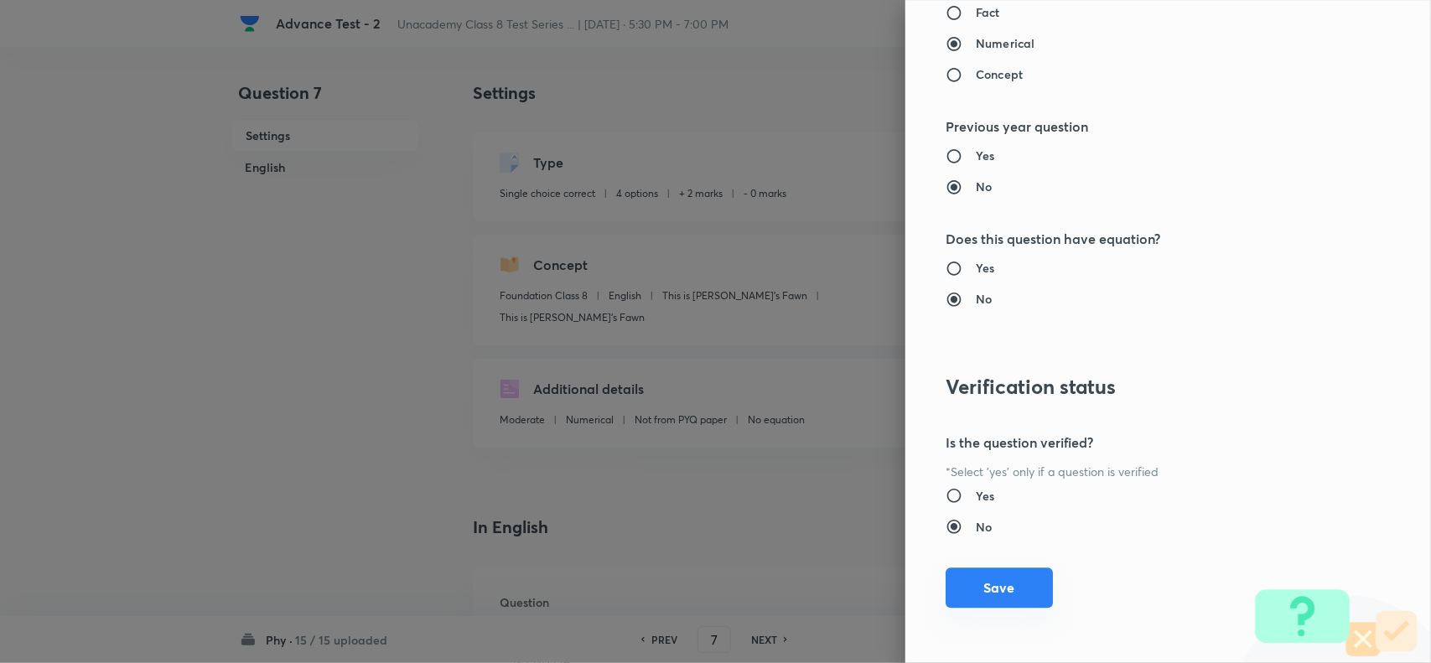
click at [982, 585] on button "Save" at bounding box center [998, 587] width 107 height 40
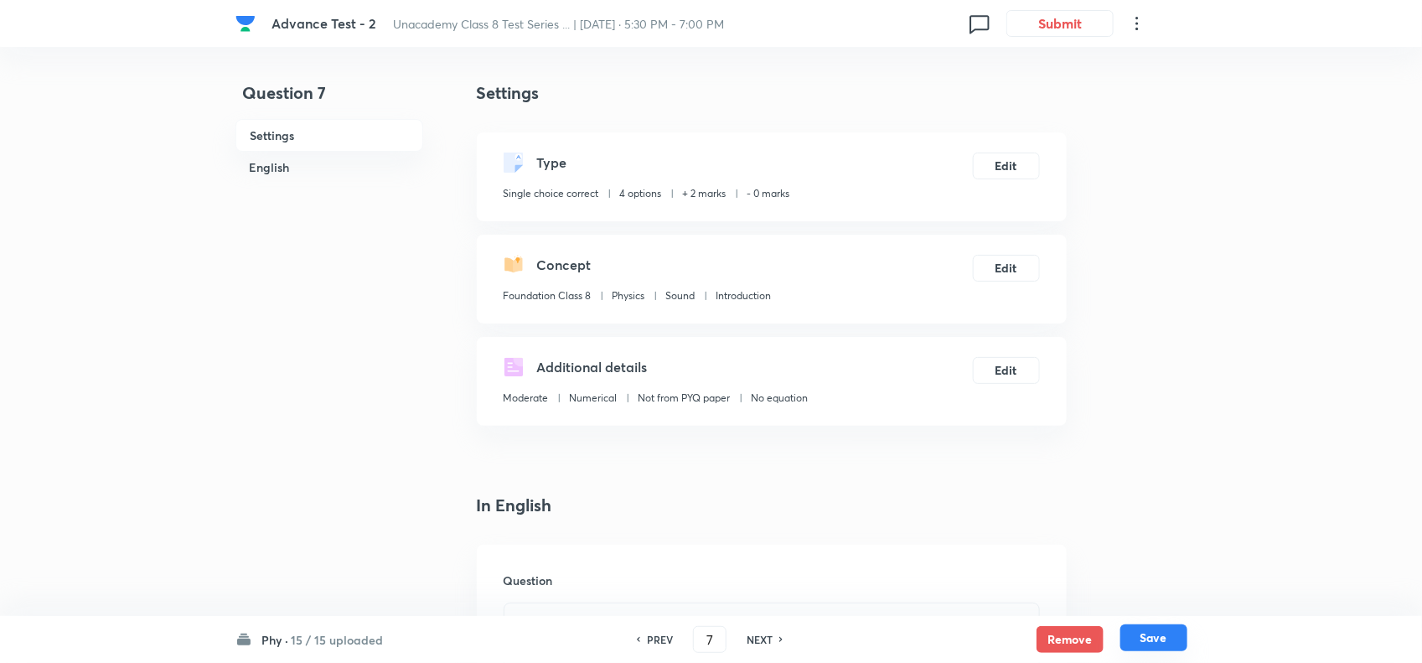
click at [1147, 641] on button "Save" at bounding box center [1154, 637] width 67 height 27
type input "8"
checkbox input "true"
checkbox input "false"
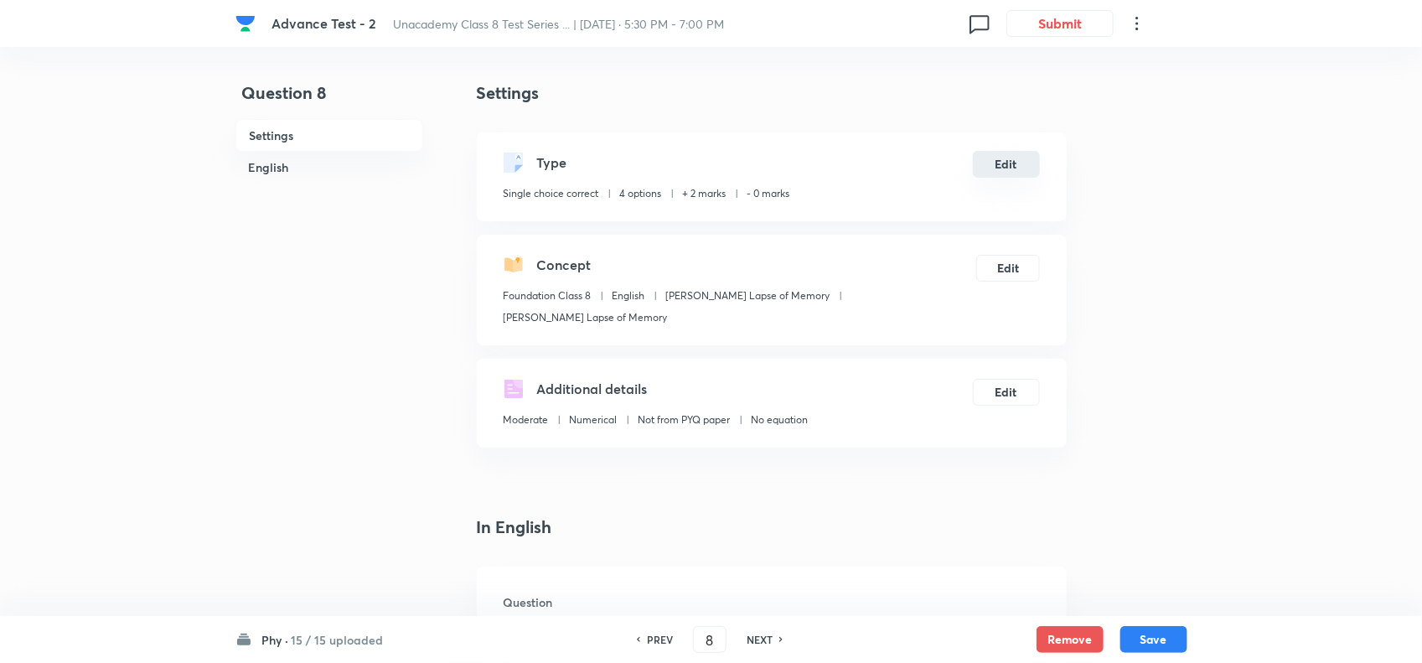
click at [990, 159] on button "Edit" at bounding box center [1006, 164] width 67 height 27
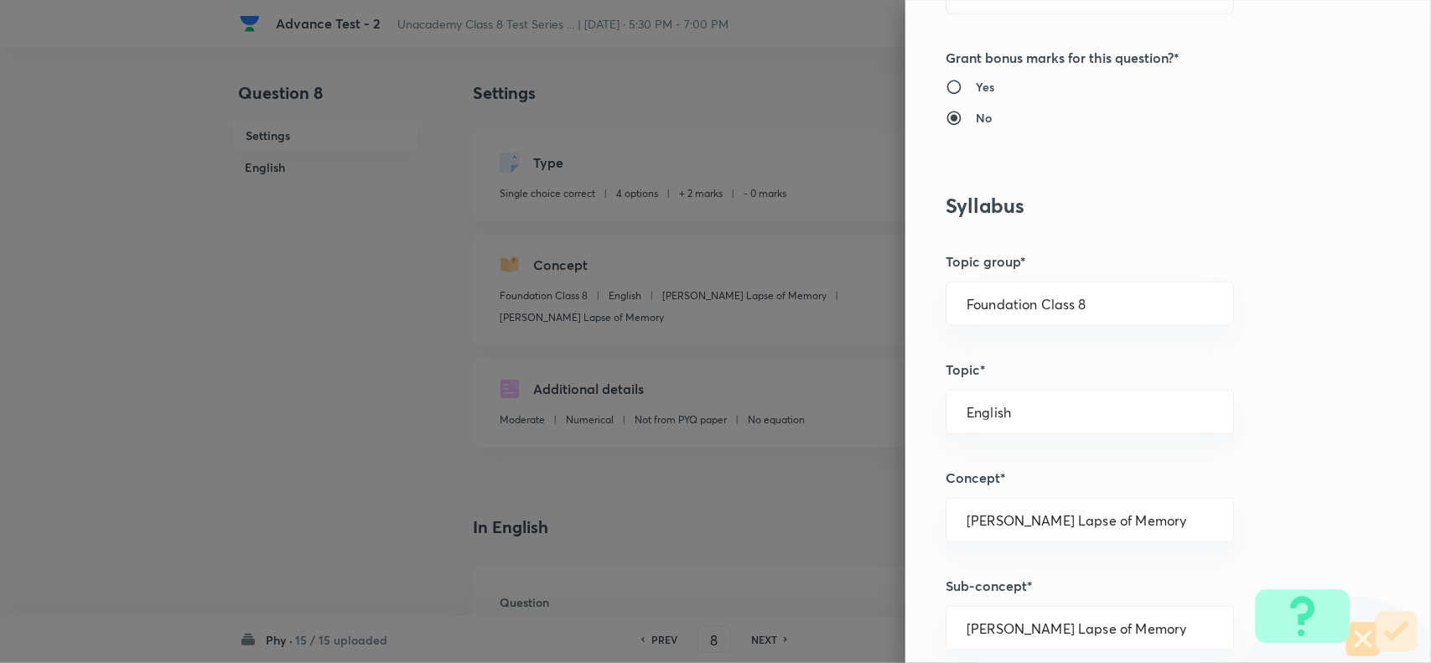
scroll to position [629, 0]
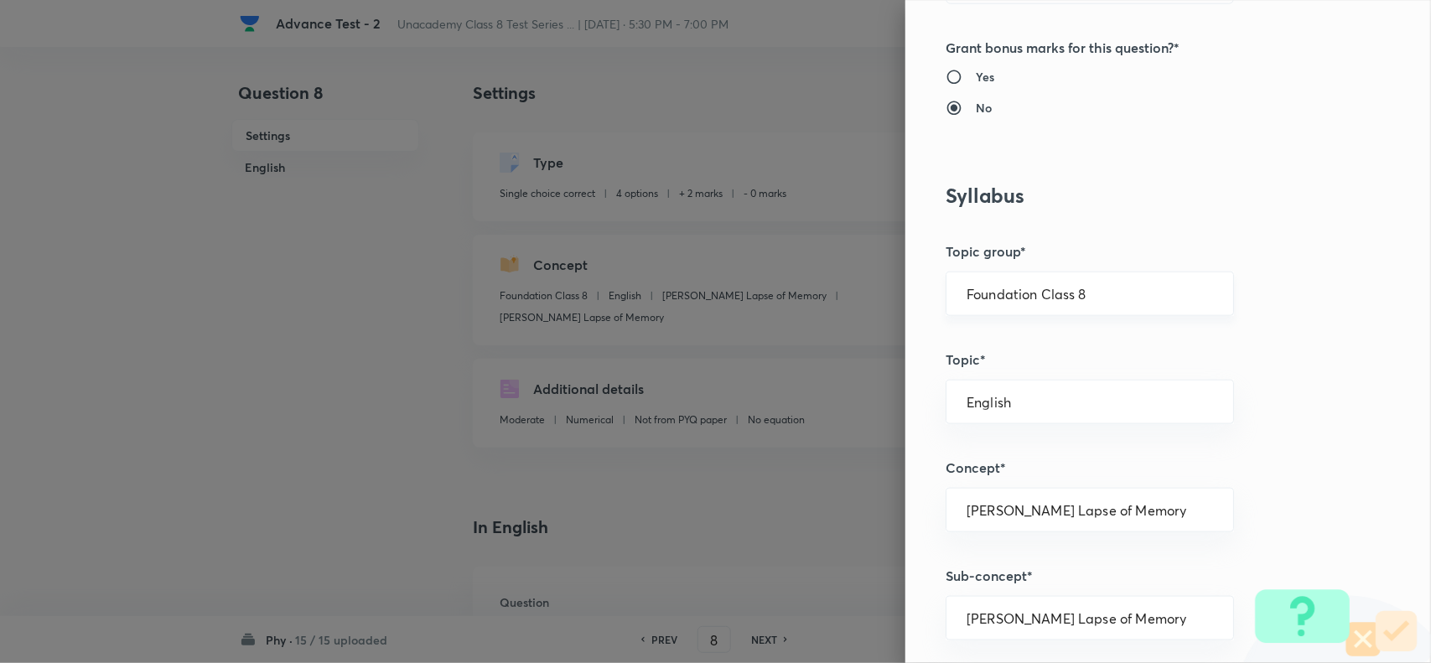
click at [1116, 296] on input "Foundation Class 8" at bounding box center [1089, 294] width 246 height 16
click at [1088, 394] on li "Foundation Class 8" at bounding box center [1073, 404] width 286 height 30
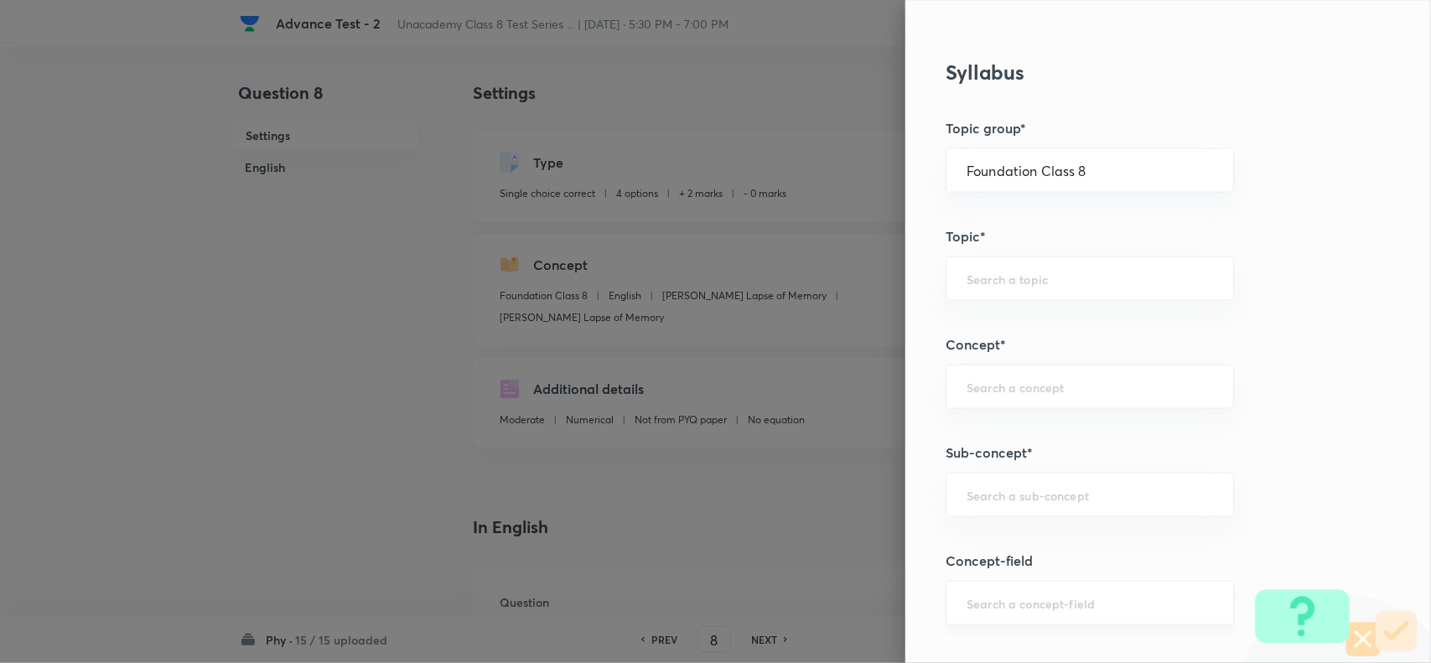
scroll to position [943, 0]
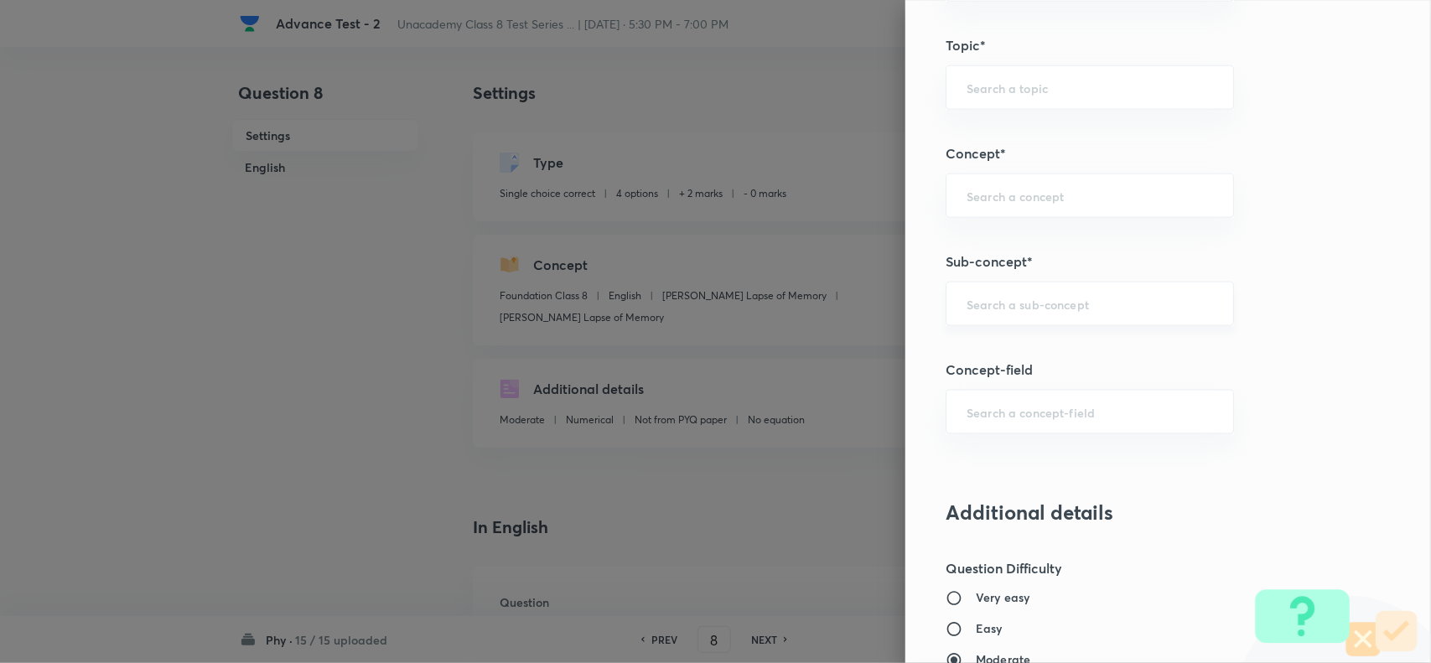
click at [1022, 324] on div "​" at bounding box center [1089, 304] width 288 height 44
paste input "Force"
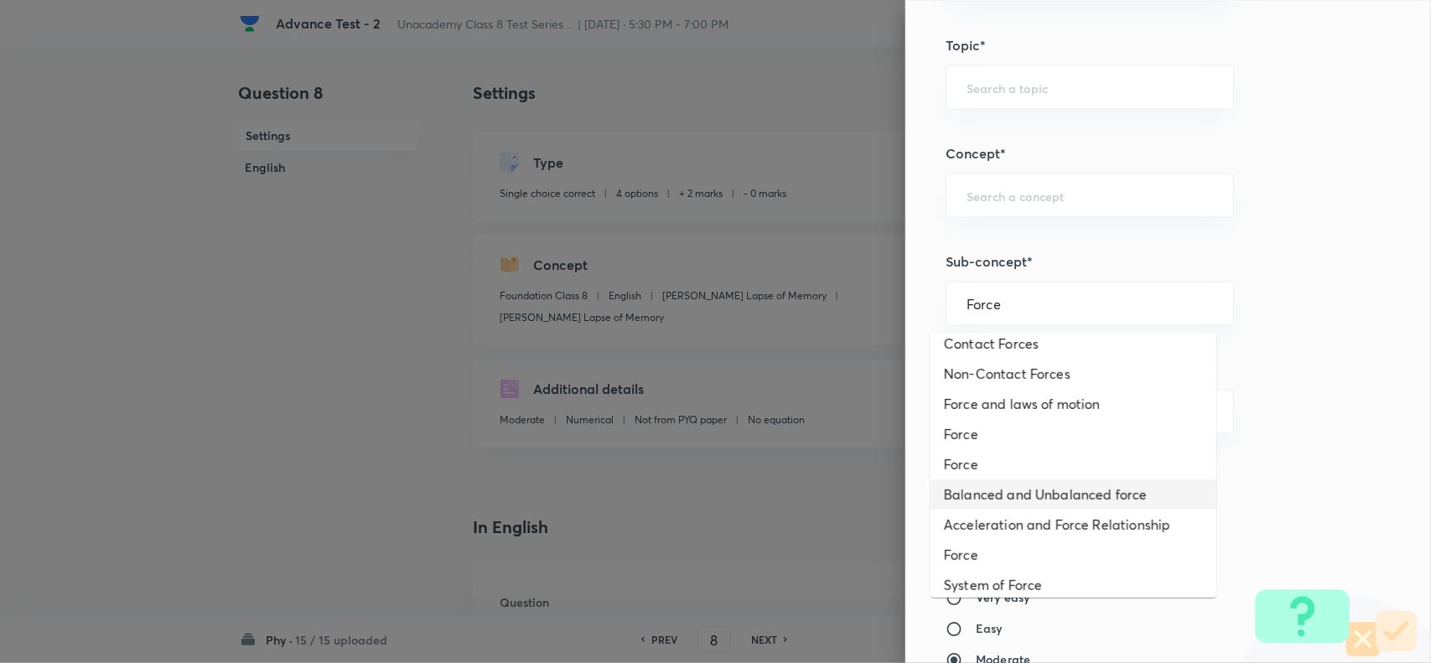
scroll to position [419, 0]
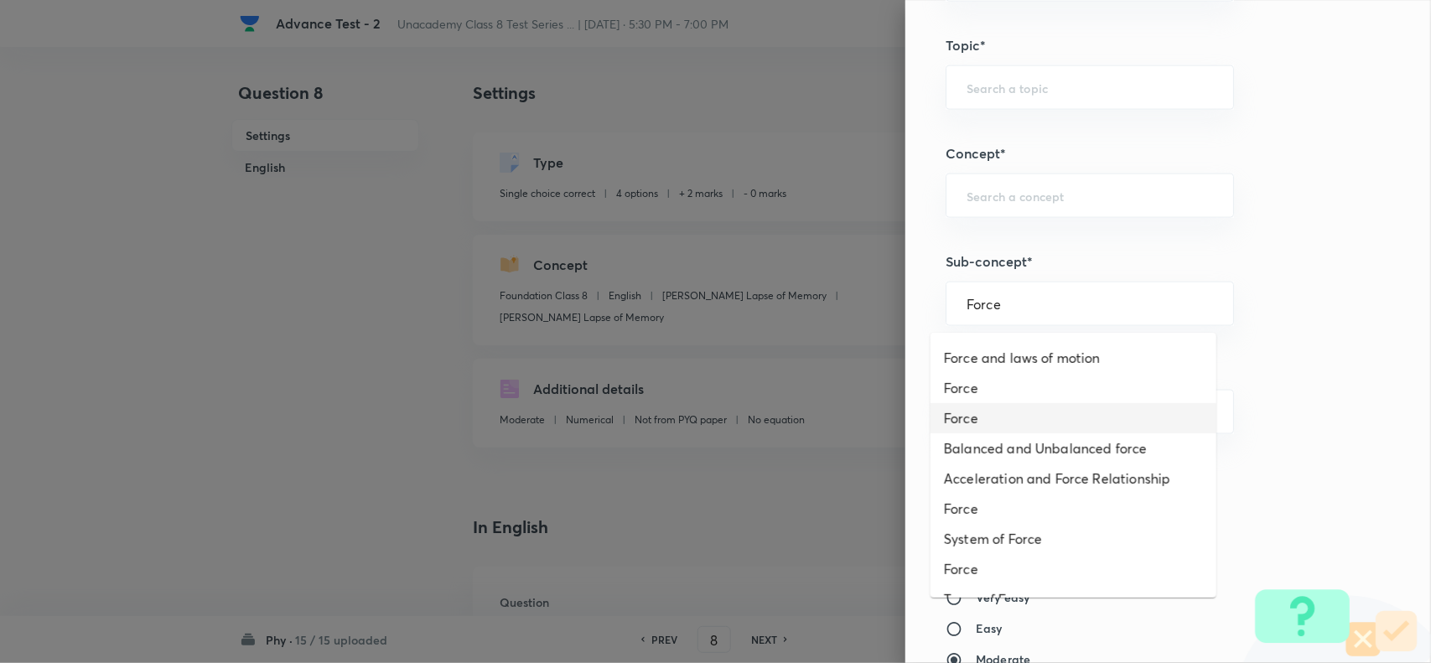
click at [981, 417] on li "Force" at bounding box center [1073, 418] width 286 height 30
type input "Force"
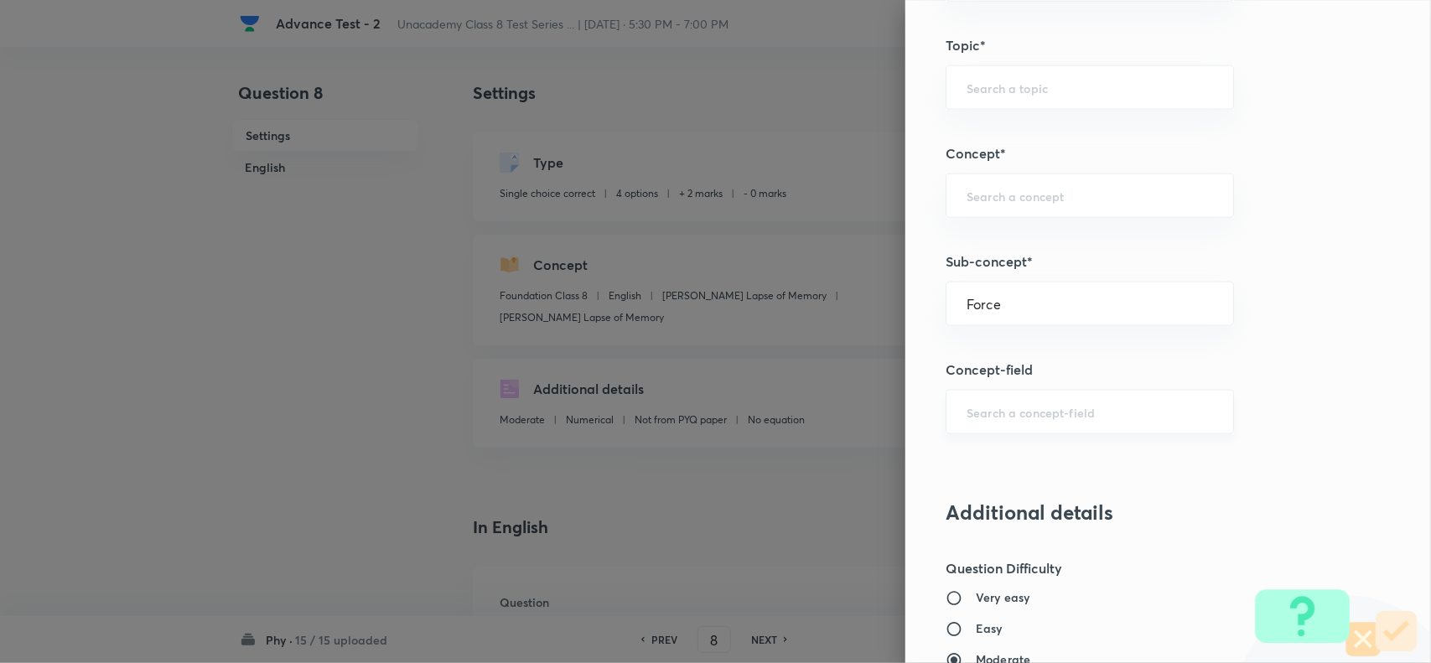
type input "Foundation Class X"
type input "Physics"
type input "Force"
drag, startPoint x: 1048, startPoint y: 88, endPoint x: 1094, endPoint y: 140, distance: 69.5
click at [1048, 88] on input "Physics" at bounding box center [1089, 88] width 246 height 16
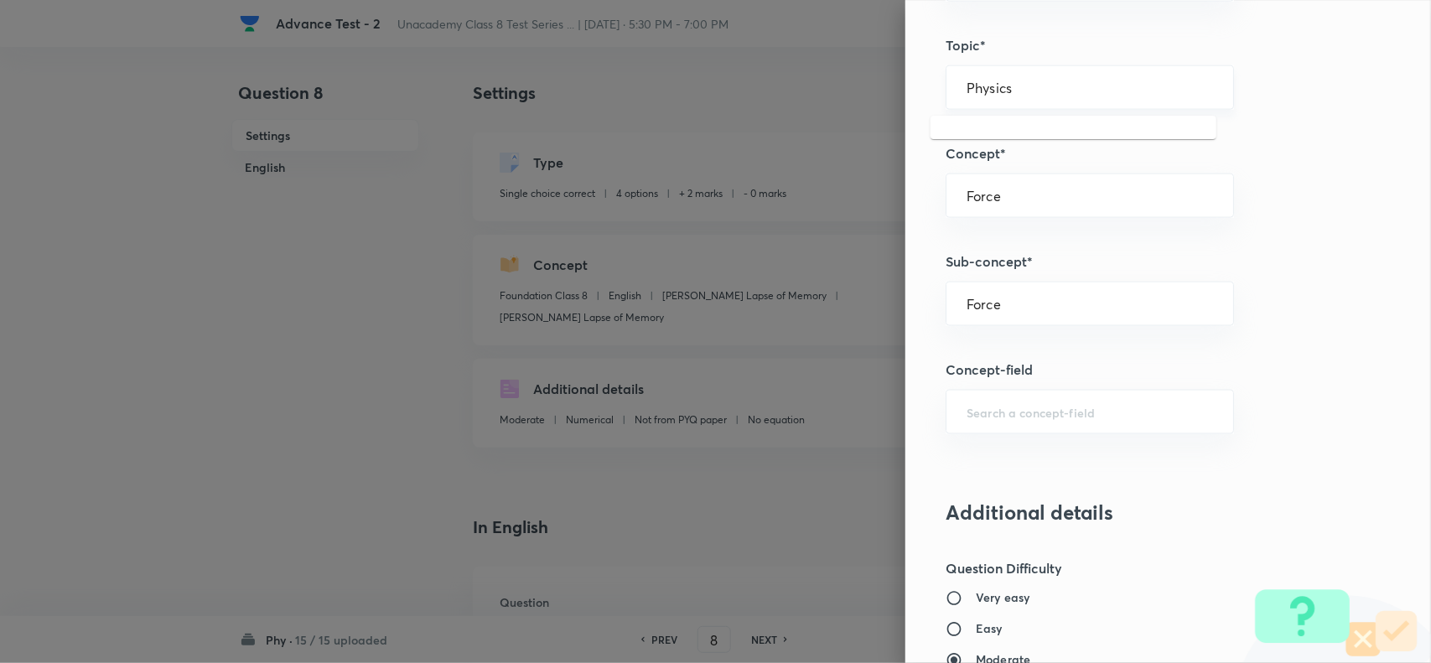
click at [1054, 99] on div "Physics ​" at bounding box center [1089, 87] width 288 height 44
drag, startPoint x: 1060, startPoint y: 94, endPoint x: 1086, endPoint y: 95, distance: 26.0
click at [1062, 94] on input "Physics" at bounding box center [1089, 88] width 246 height 16
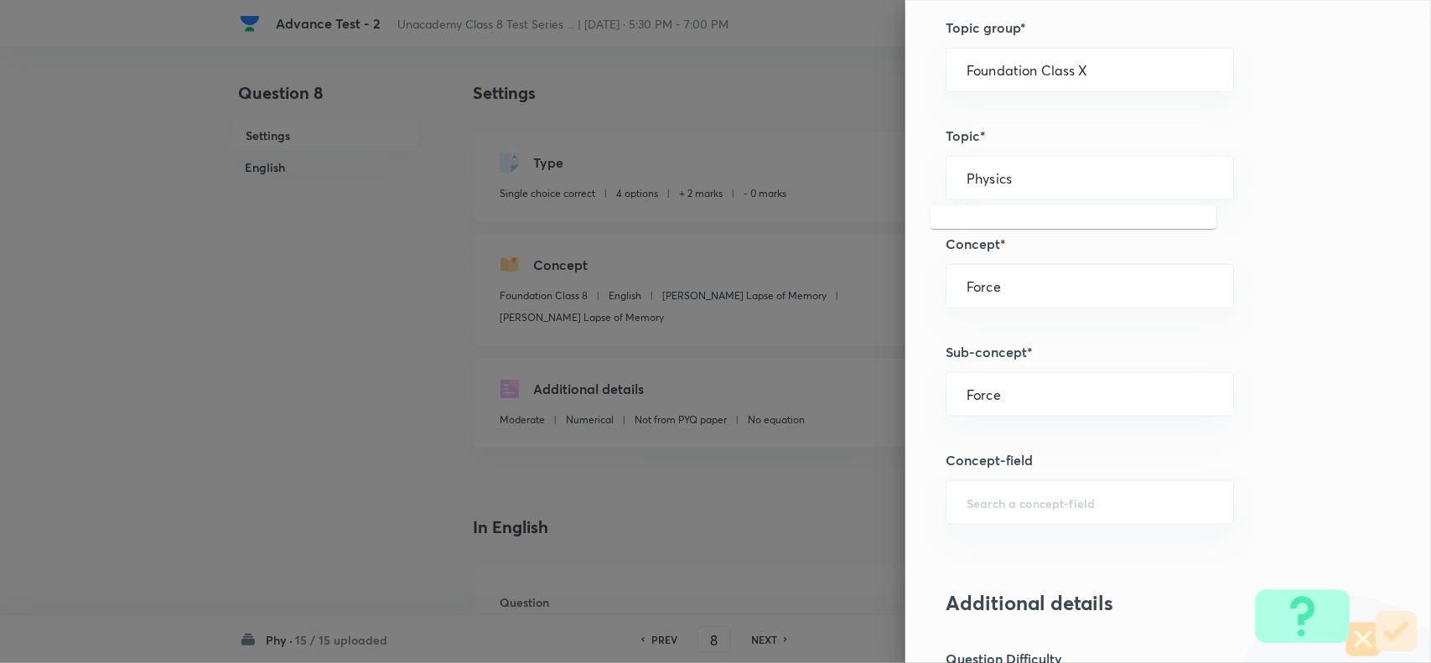
scroll to position [733, 0]
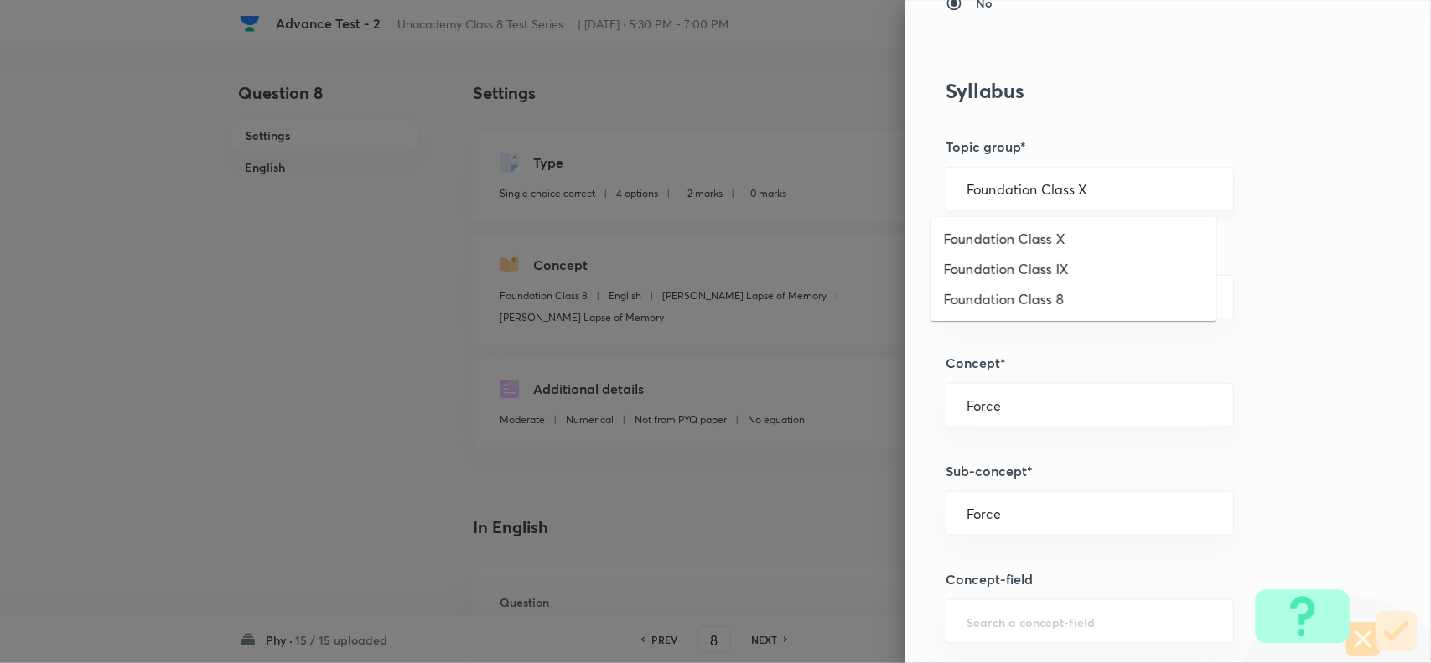
click at [1124, 191] on input "Foundation Class X" at bounding box center [1089, 189] width 246 height 16
click at [1090, 295] on li "Foundation Class 8" at bounding box center [1073, 299] width 286 height 30
type input "Foundation Class 8"
click at [1069, 291] on input "text" at bounding box center [1089, 297] width 246 height 16
paste input "Physics"
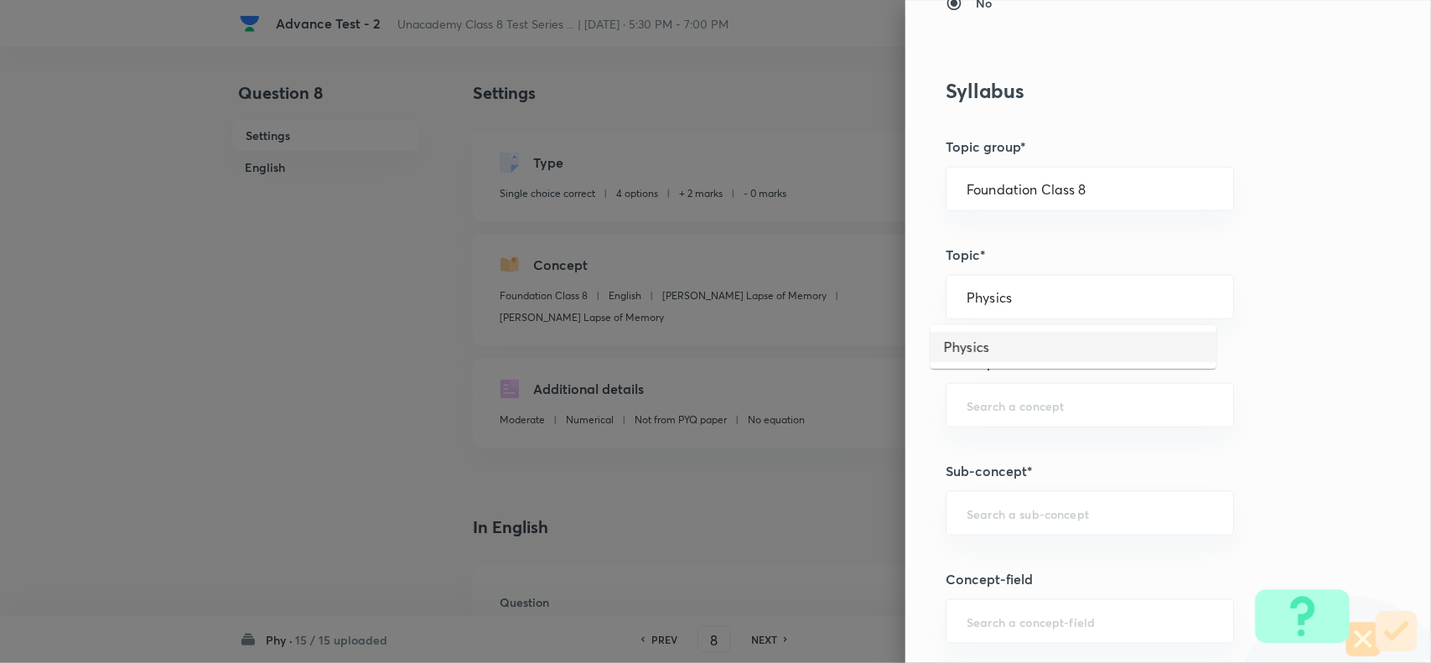
click at [990, 344] on li "Physics" at bounding box center [1073, 347] width 286 height 30
type input "Physics"
click at [991, 421] on div "​" at bounding box center [1089, 405] width 288 height 44
paste input "Electricity"
drag, startPoint x: 990, startPoint y: 446, endPoint x: 991, endPoint y: 493, distance: 46.9
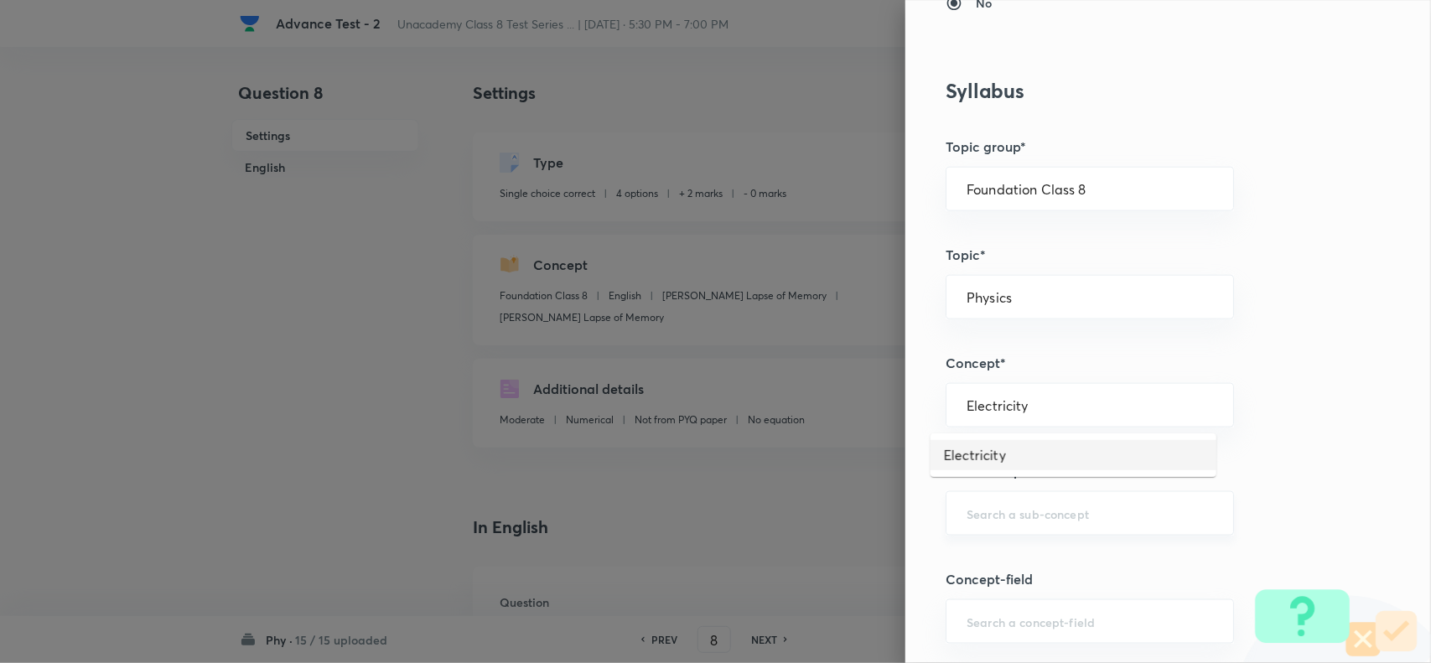
click at [991, 451] on li "Electricity" at bounding box center [1073, 455] width 286 height 30
type input "Electricity"
click at [990, 510] on input "text" at bounding box center [1089, 513] width 246 height 16
paste input "Force"
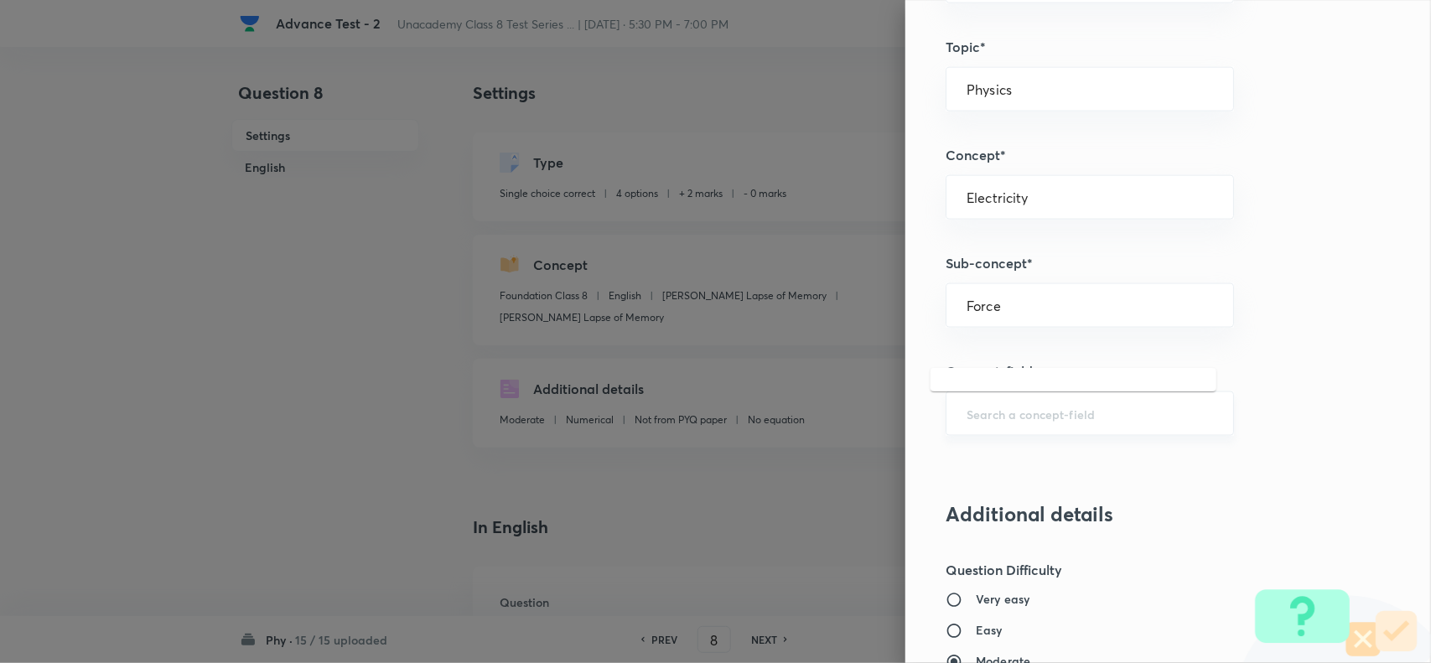
scroll to position [943, 0]
click at [1151, 312] on input "Force" at bounding box center [1089, 304] width 246 height 16
click at [1162, 310] on input "Force" at bounding box center [1089, 304] width 246 height 16
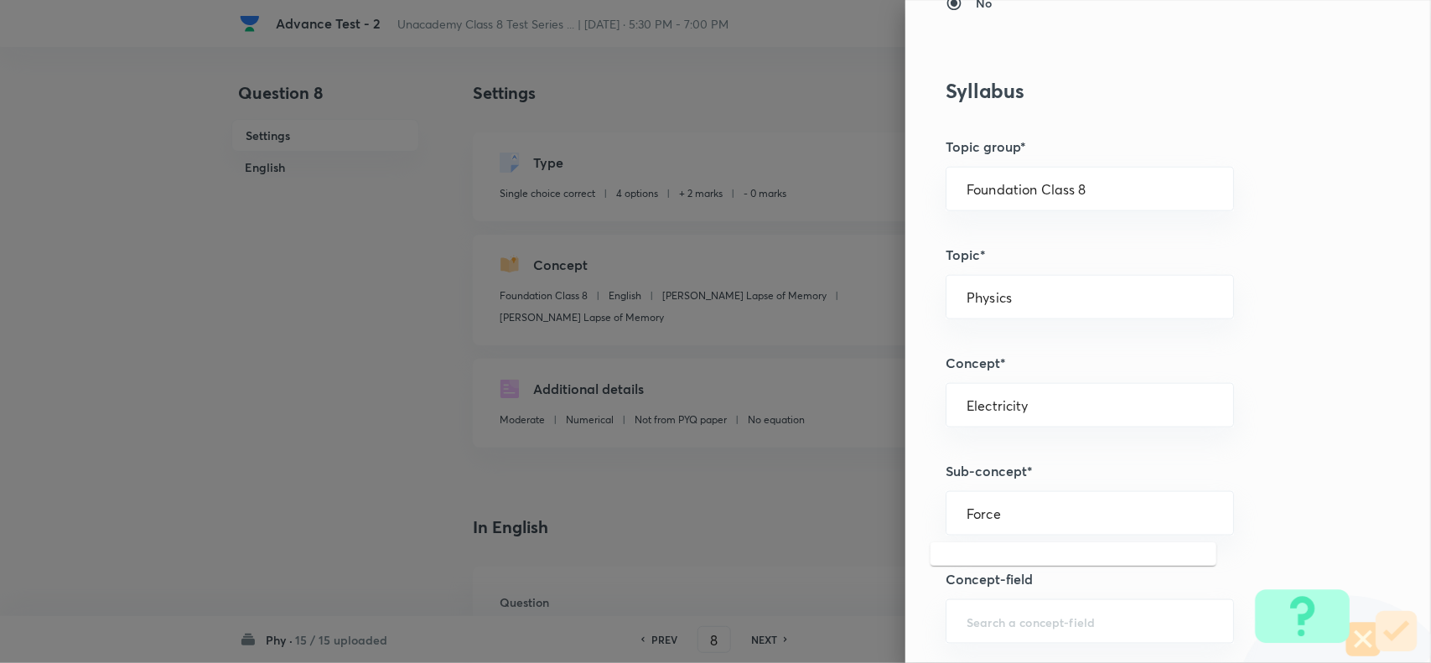
scroll to position [838, 0]
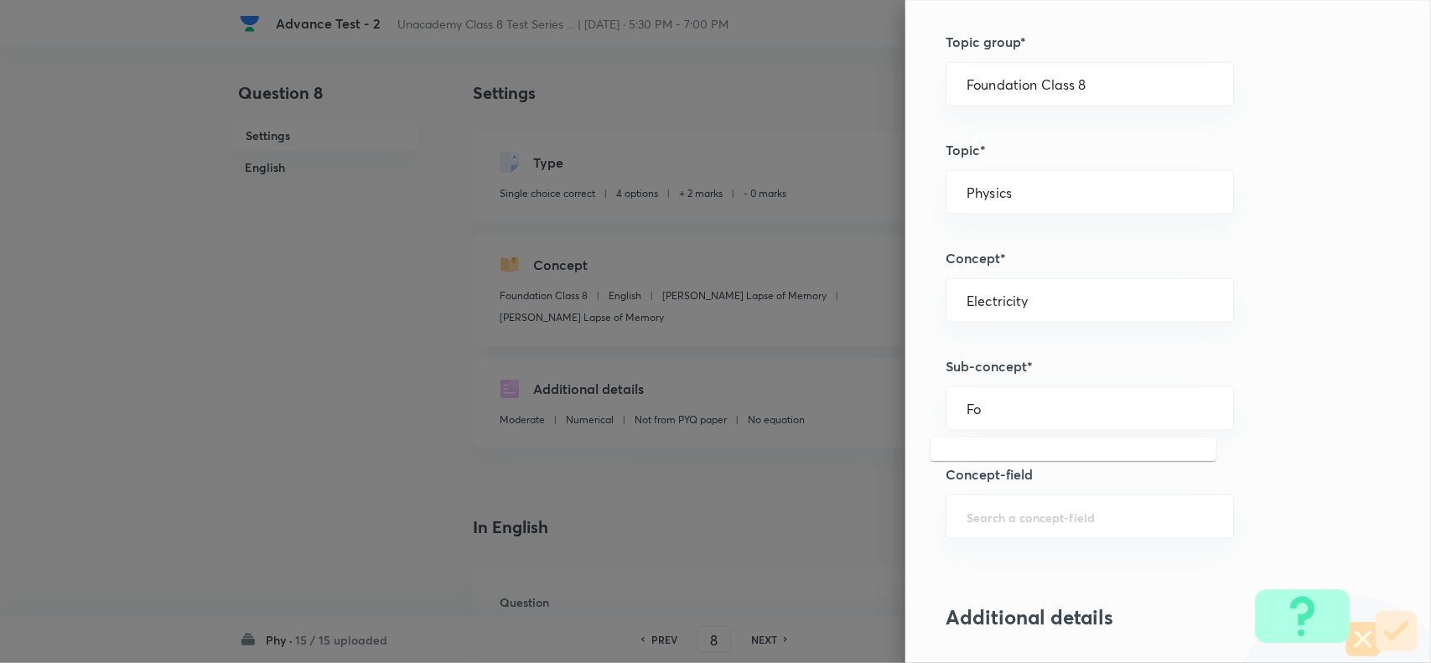
type input "F"
type input "a"
click at [1100, 94] on div "Foundation Class 8 ​" at bounding box center [1089, 84] width 288 height 44
type input "a"
click at [1155, 89] on input "Foundation Class 8" at bounding box center [1089, 84] width 246 height 16
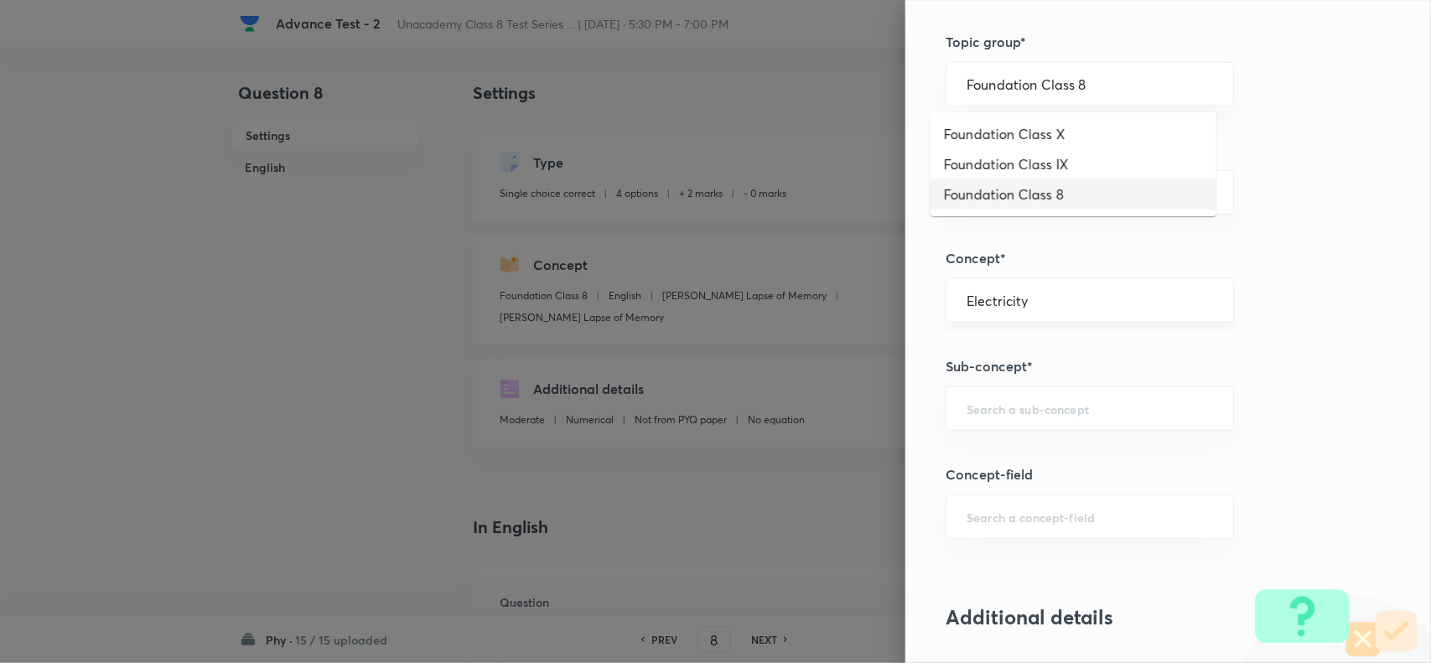
drag, startPoint x: 1092, startPoint y: 194, endPoint x: 1084, endPoint y: 282, distance: 88.4
click at [1092, 194] on li "Foundation Class 8" at bounding box center [1073, 194] width 286 height 30
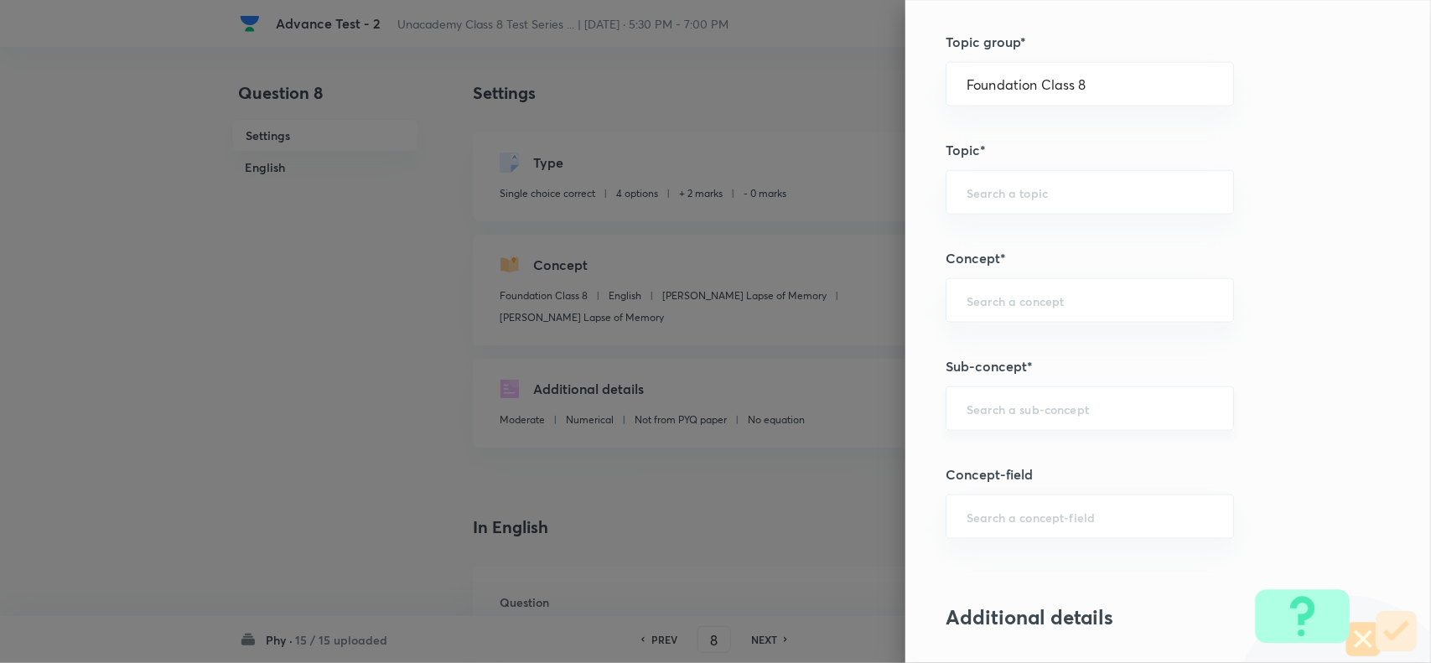
click at [1028, 407] on input "text" at bounding box center [1089, 409] width 246 height 16
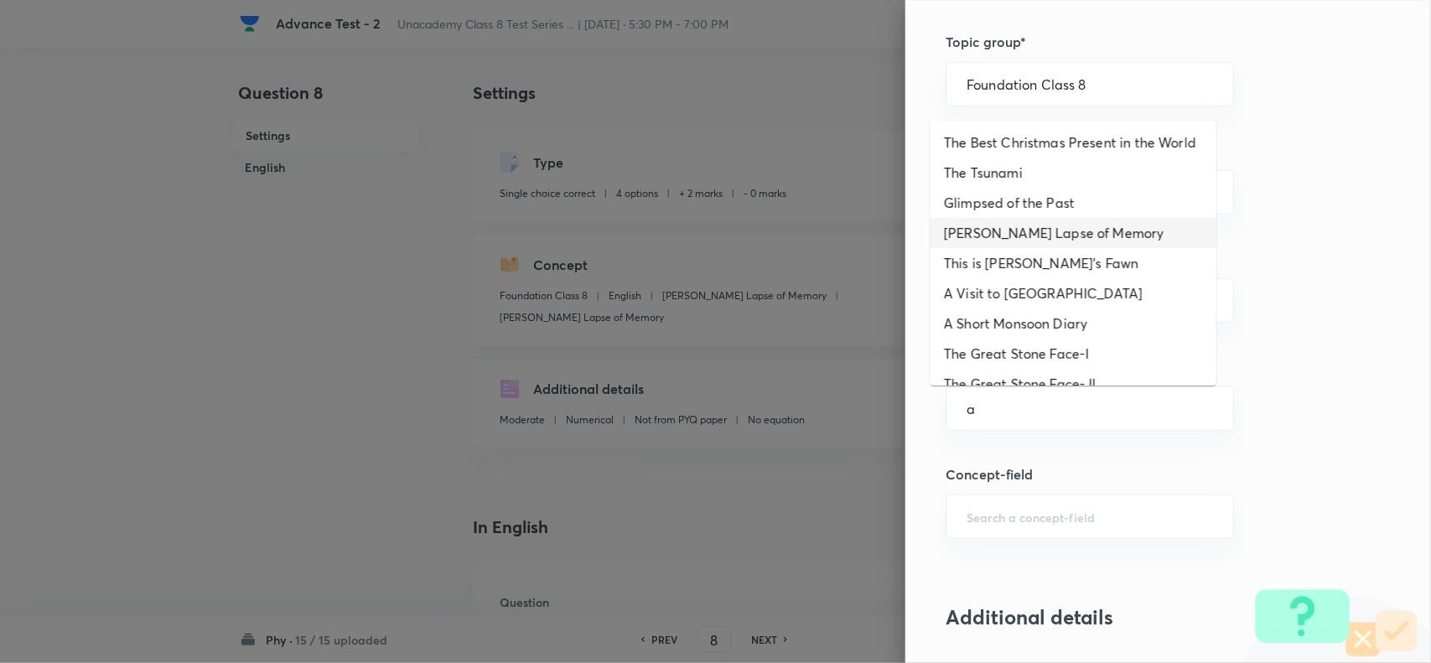
click at [1041, 248] on li "[PERSON_NAME] Lapse of Memory" at bounding box center [1073, 233] width 286 height 30
type input "[PERSON_NAME] Lapse of Memory"
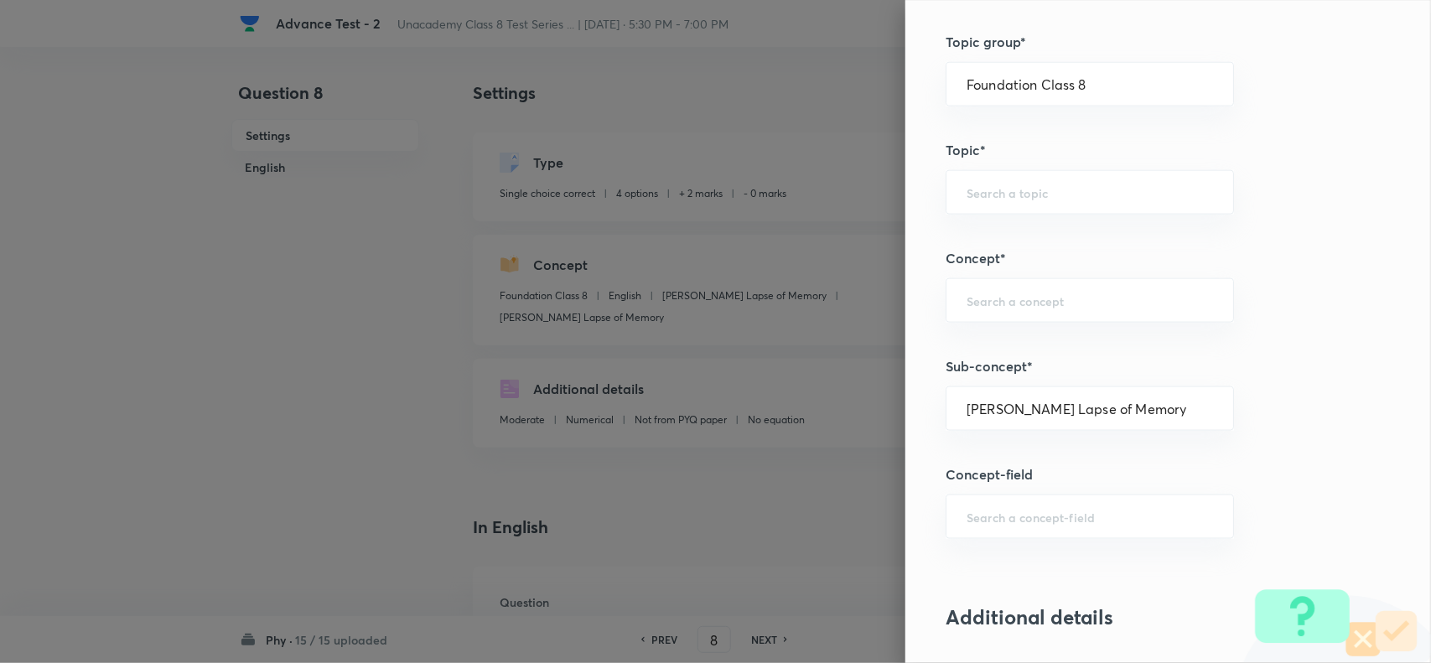
type input "English"
type input "[PERSON_NAME] Lapse of Memory"
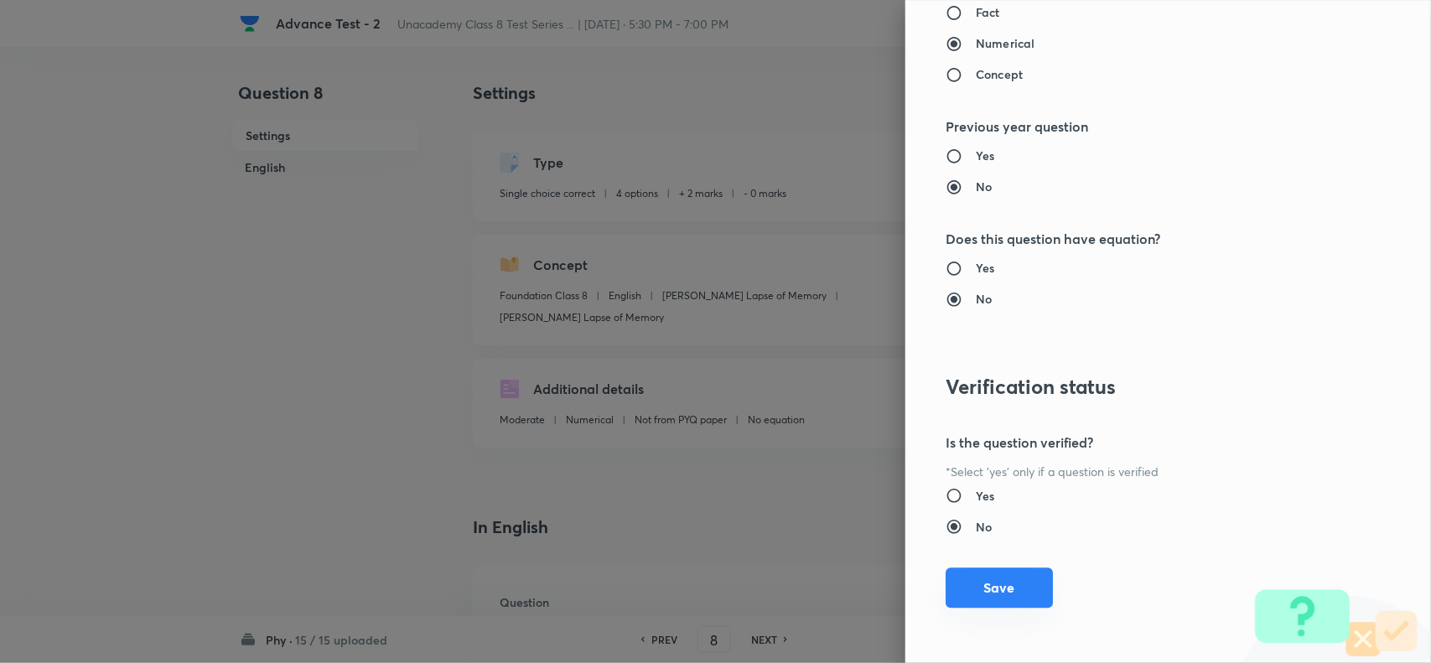
scroll to position [1737, 0]
drag, startPoint x: 982, startPoint y: 576, endPoint x: 996, endPoint y: 592, distance: 20.8
click at [981, 575] on button "Save" at bounding box center [998, 589] width 107 height 40
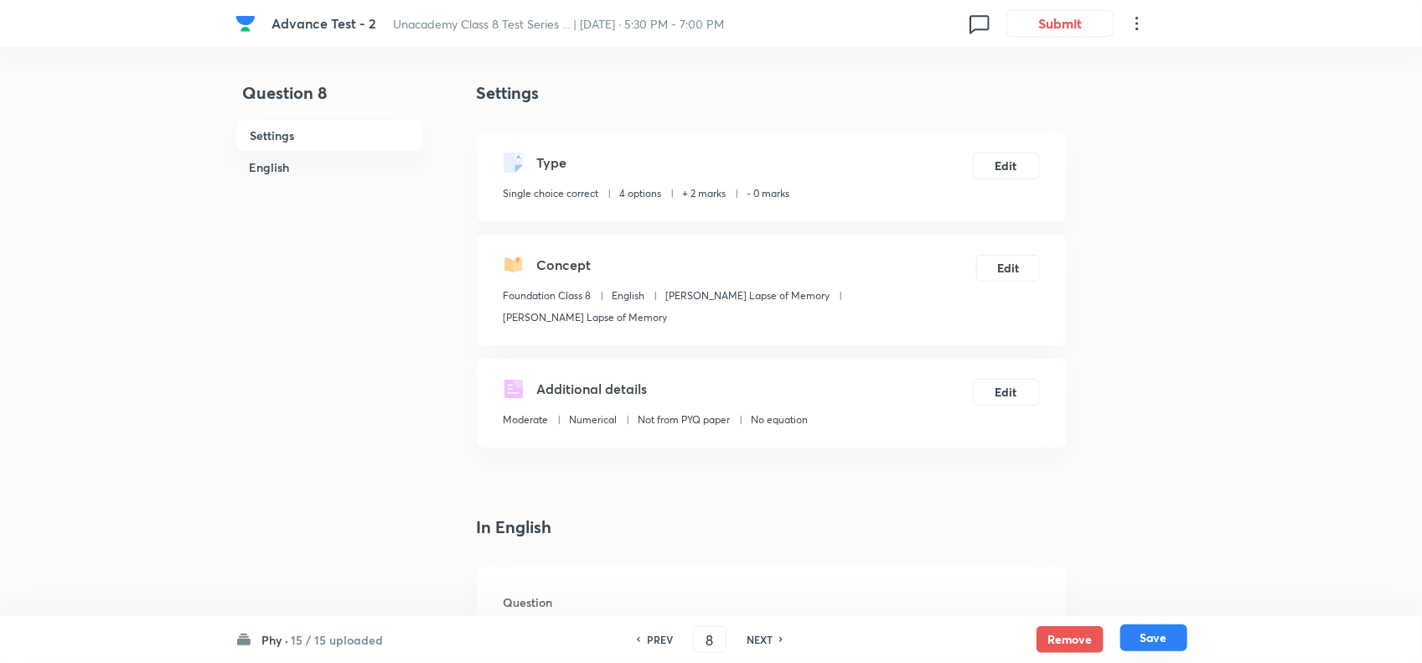
click at [1159, 634] on button "Save" at bounding box center [1154, 637] width 67 height 27
type input "9"
checkbox input "false"
checkbox input "true"
click at [1029, 173] on button "Edit" at bounding box center [1006, 164] width 67 height 27
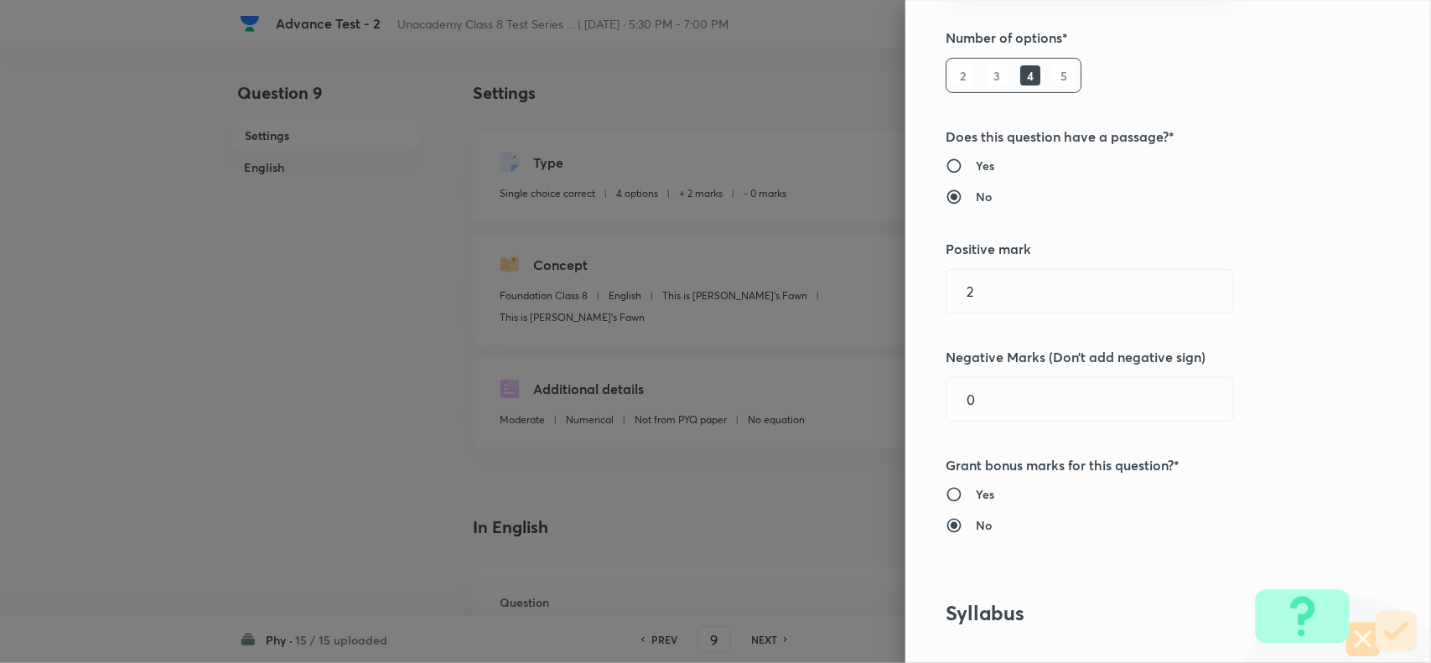
scroll to position [524, 0]
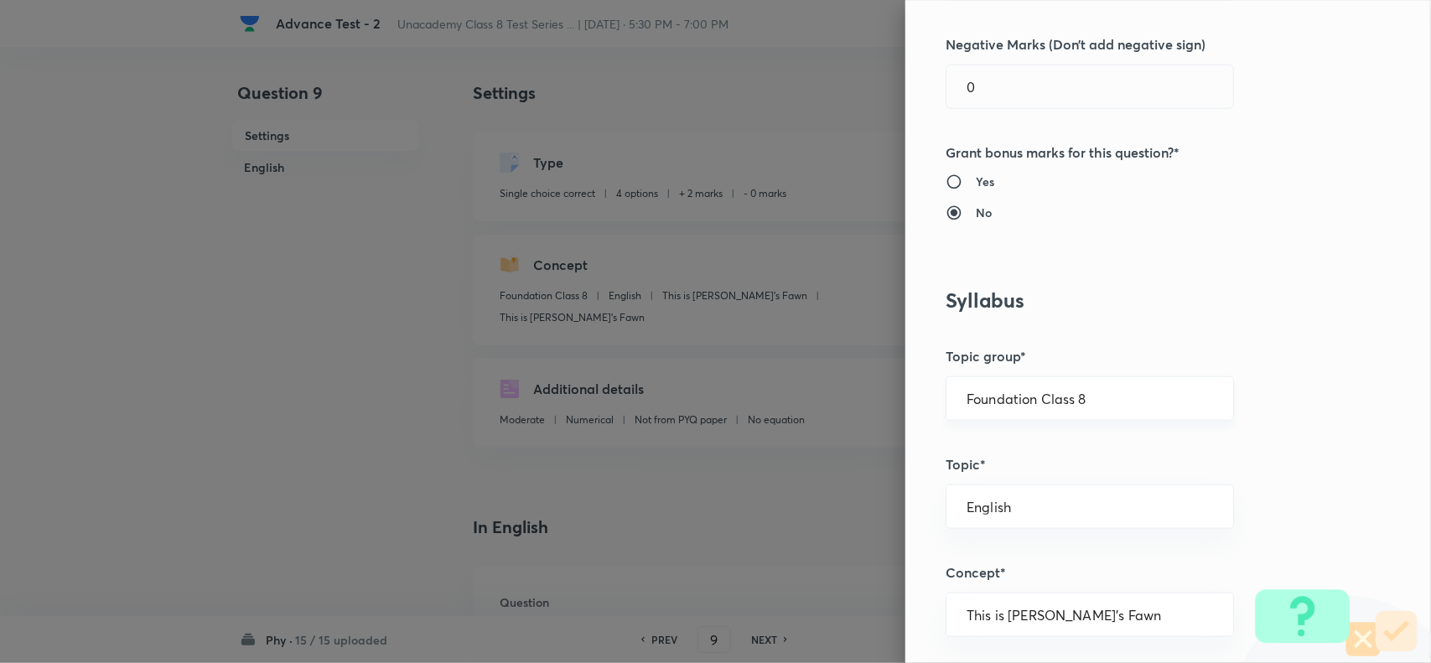
drag, startPoint x: 1107, startPoint y: 409, endPoint x: 1157, endPoint y: 411, distance: 49.5
click at [1125, 409] on div "Foundation Class 8 ​" at bounding box center [1089, 398] width 288 height 44
click at [1172, 406] on input "Foundation Class 8" at bounding box center [1089, 399] width 246 height 16
click at [1090, 507] on li "Foundation Class 8" at bounding box center [1073, 509] width 286 height 30
click at [1079, 516] on div "​" at bounding box center [1089, 506] width 288 height 44
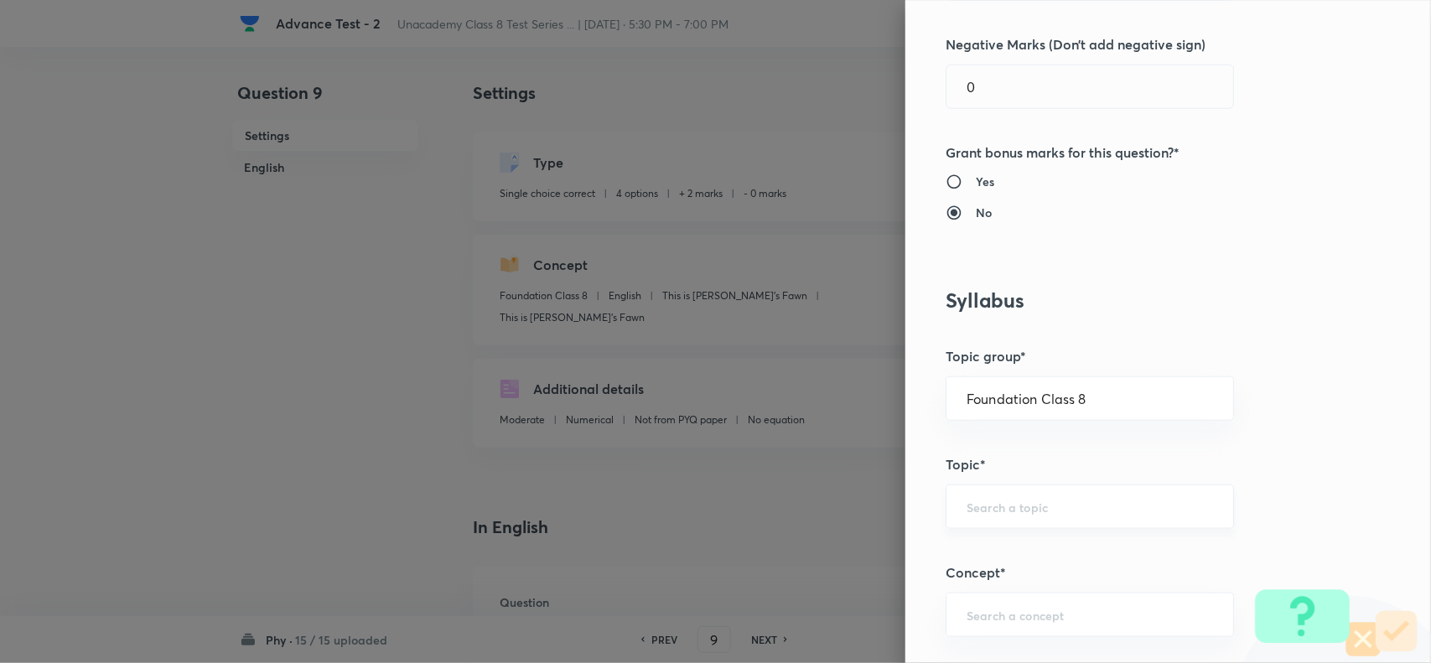
paste input "Physics"
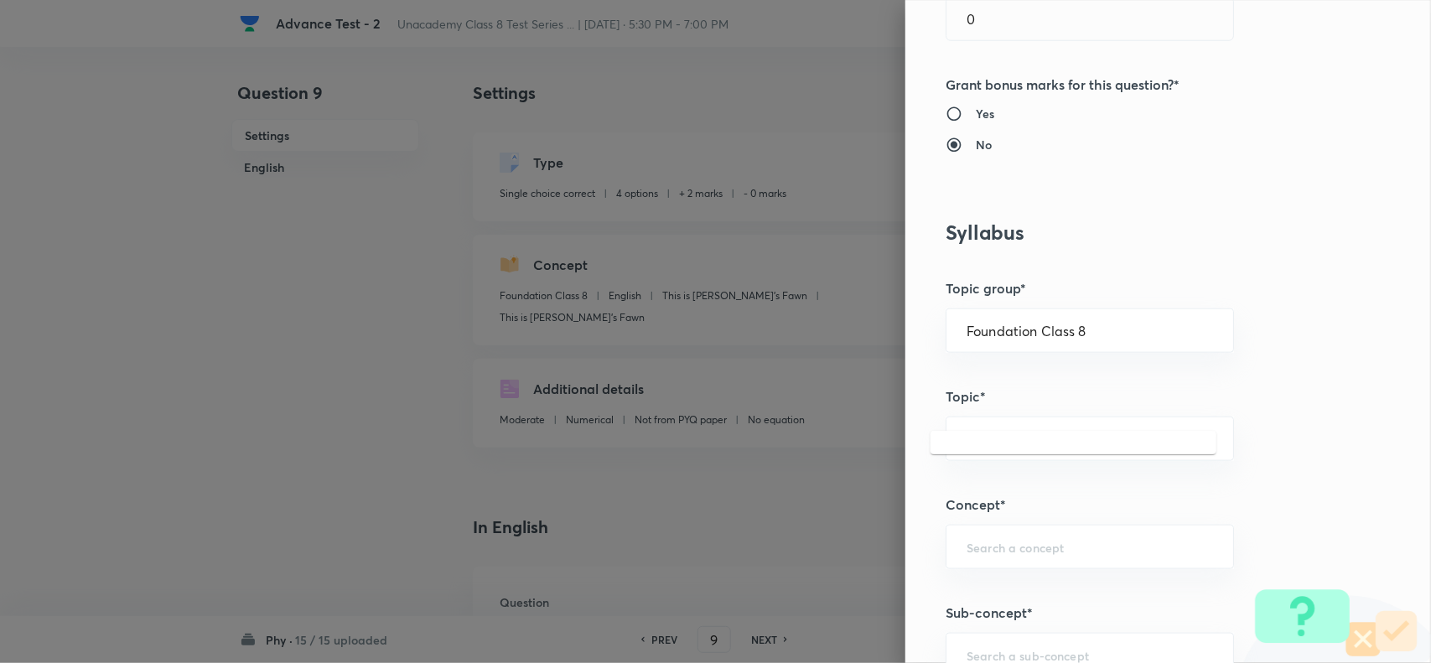
scroll to position [629, 0]
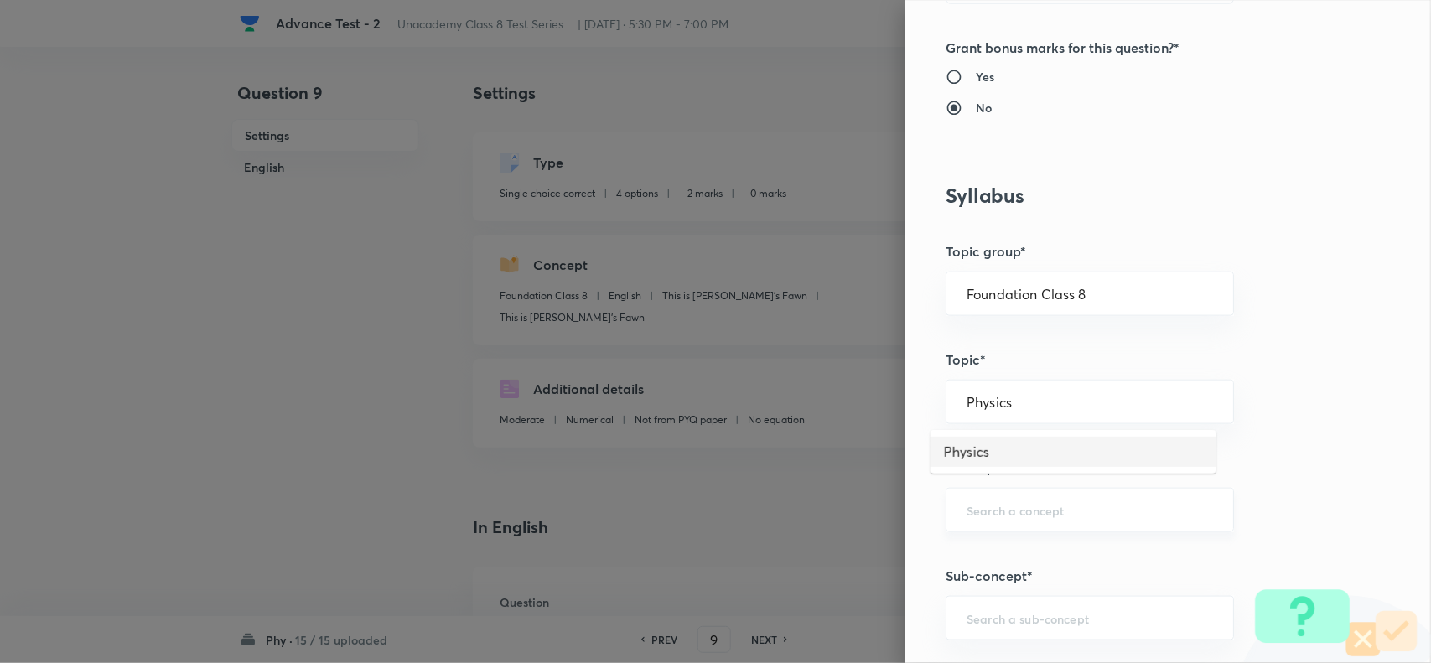
drag, startPoint x: 1003, startPoint y: 448, endPoint x: 990, endPoint y: 514, distance: 66.7
click at [1002, 453] on li "Physics" at bounding box center [1073, 452] width 286 height 30
type input "Physics"
click at [990, 514] on input "text" at bounding box center [1089, 510] width 246 height 16
paste input "Sound"
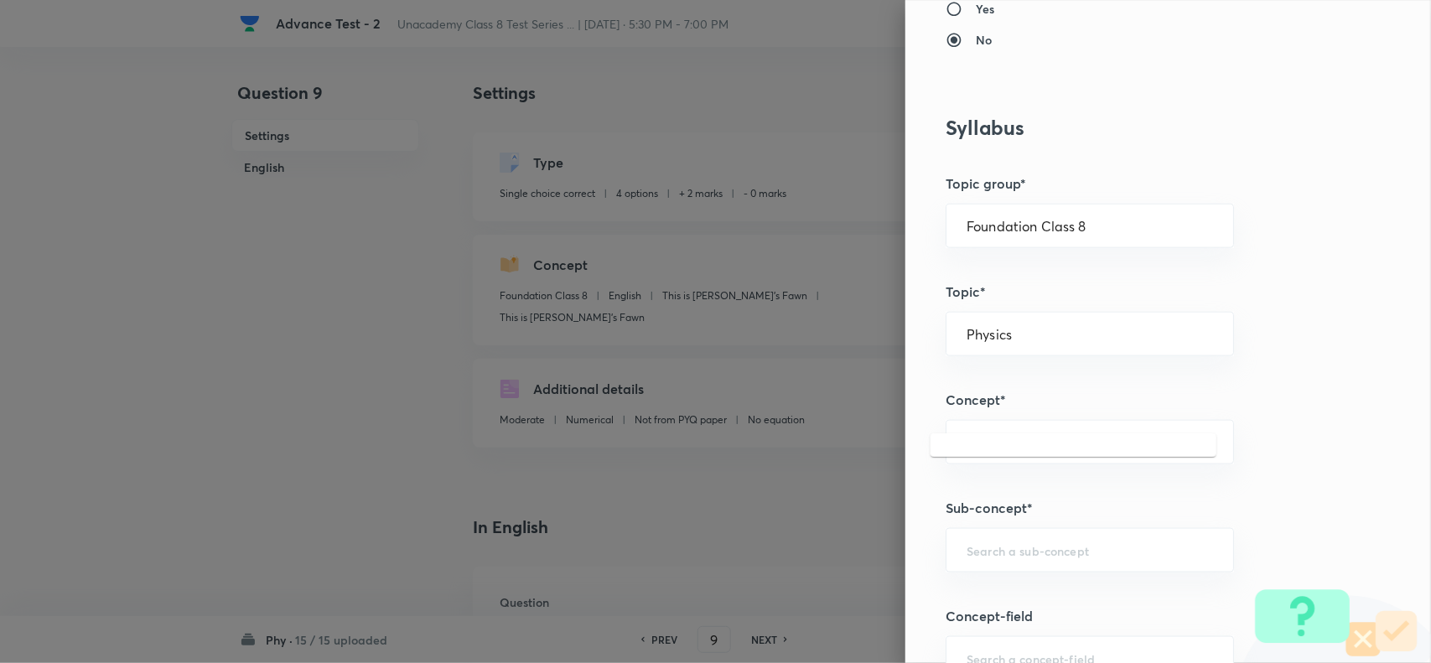
scroll to position [733, 0]
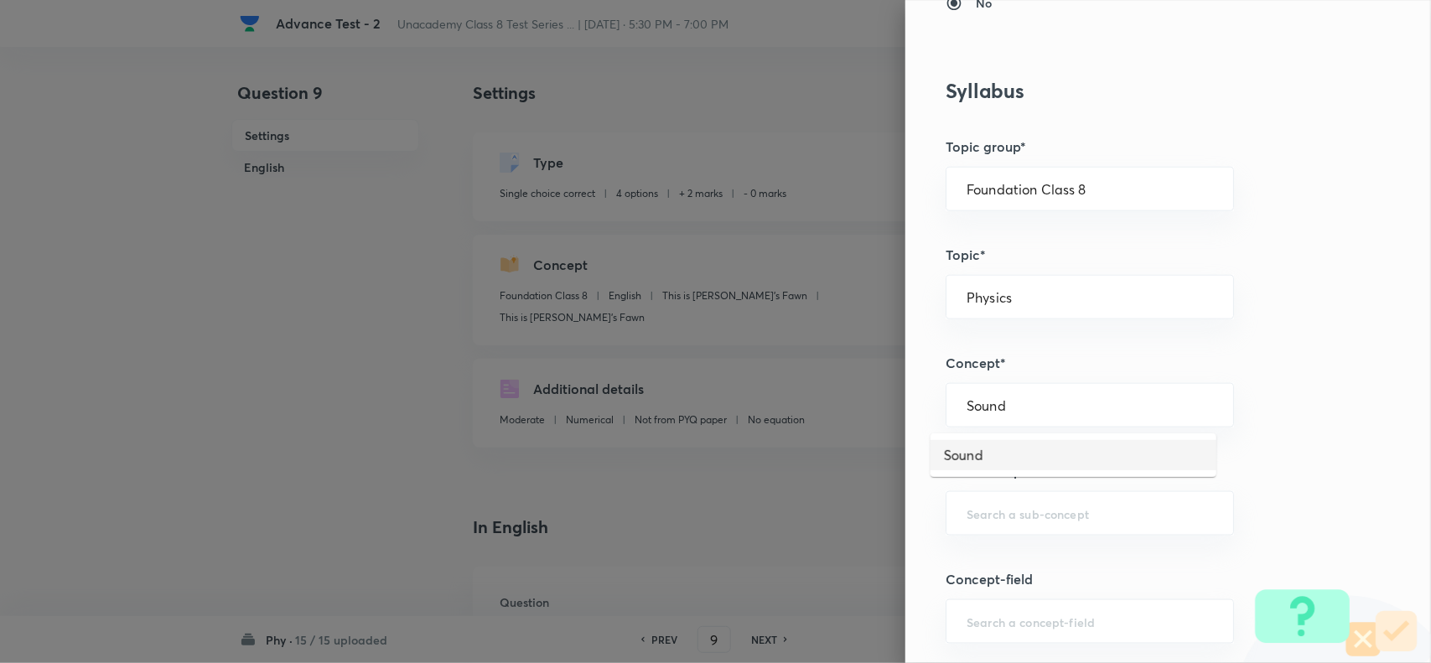
drag, startPoint x: 993, startPoint y: 441, endPoint x: 986, endPoint y: 499, distance: 58.2
click at [993, 444] on li "Sound" at bounding box center [1073, 455] width 286 height 30
type input "Sound"
click at [986, 505] on div "​" at bounding box center [1089, 513] width 288 height 44
paste input "Introduction"
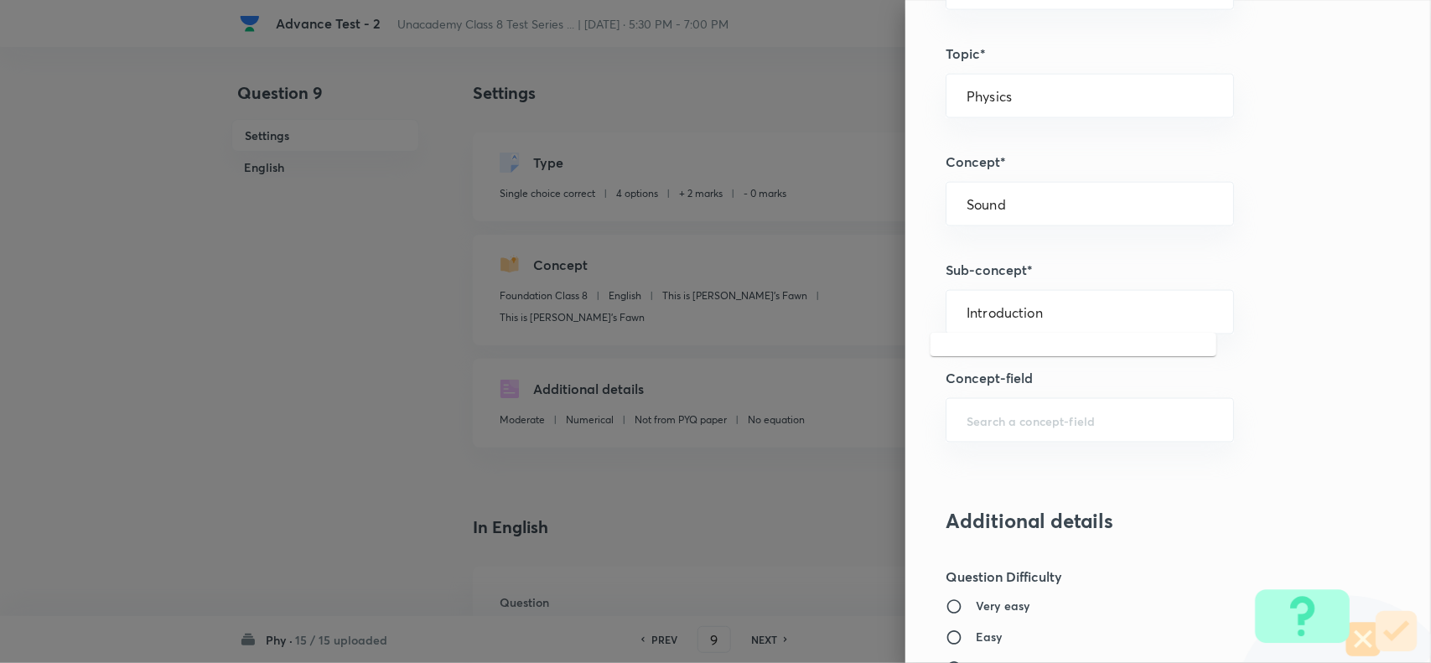
scroll to position [943, 0]
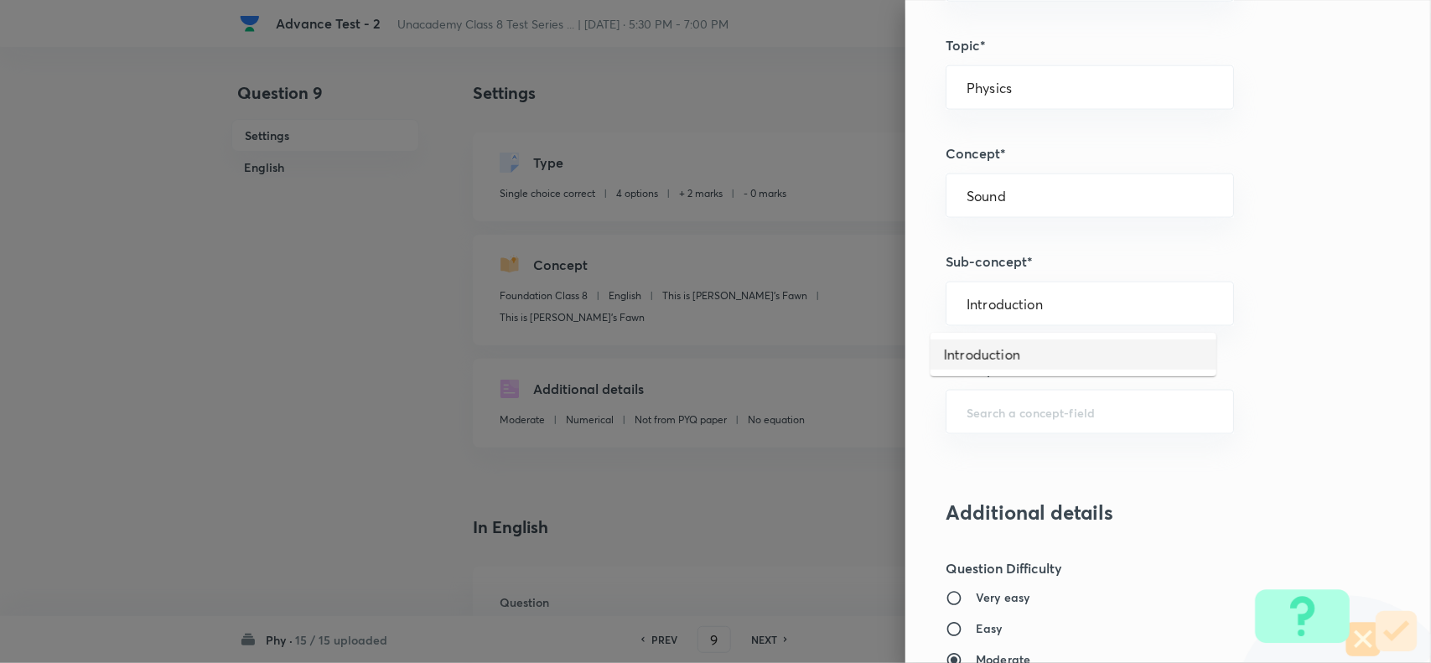
click at [1004, 361] on li "Introduction" at bounding box center [1073, 354] width 286 height 30
type input "Introduction"
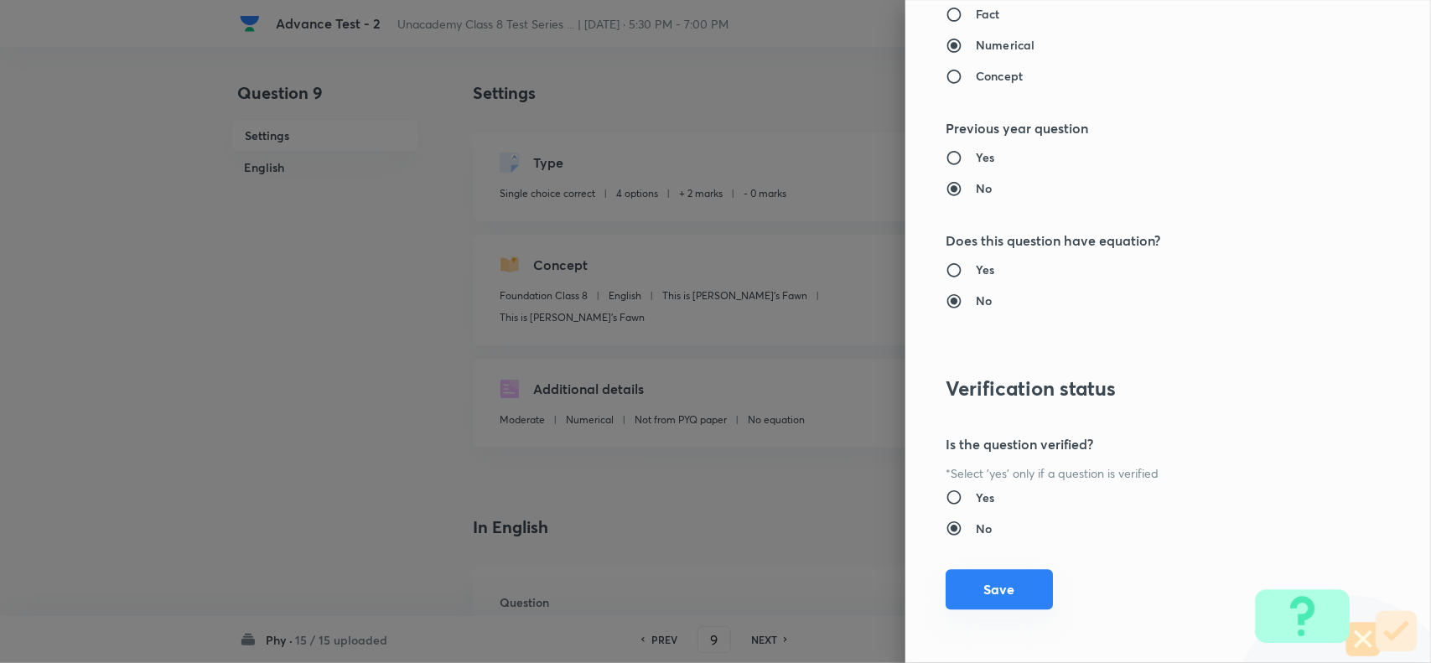
scroll to position [1737, 0]
drag, startPoint x: 987, startPoint y: 596, endPoint x: 1046, endPoint y: 613, distance: 61.0
click at [986, 595] on button "Save" at bounding box center [998, 589] width 107 height 40
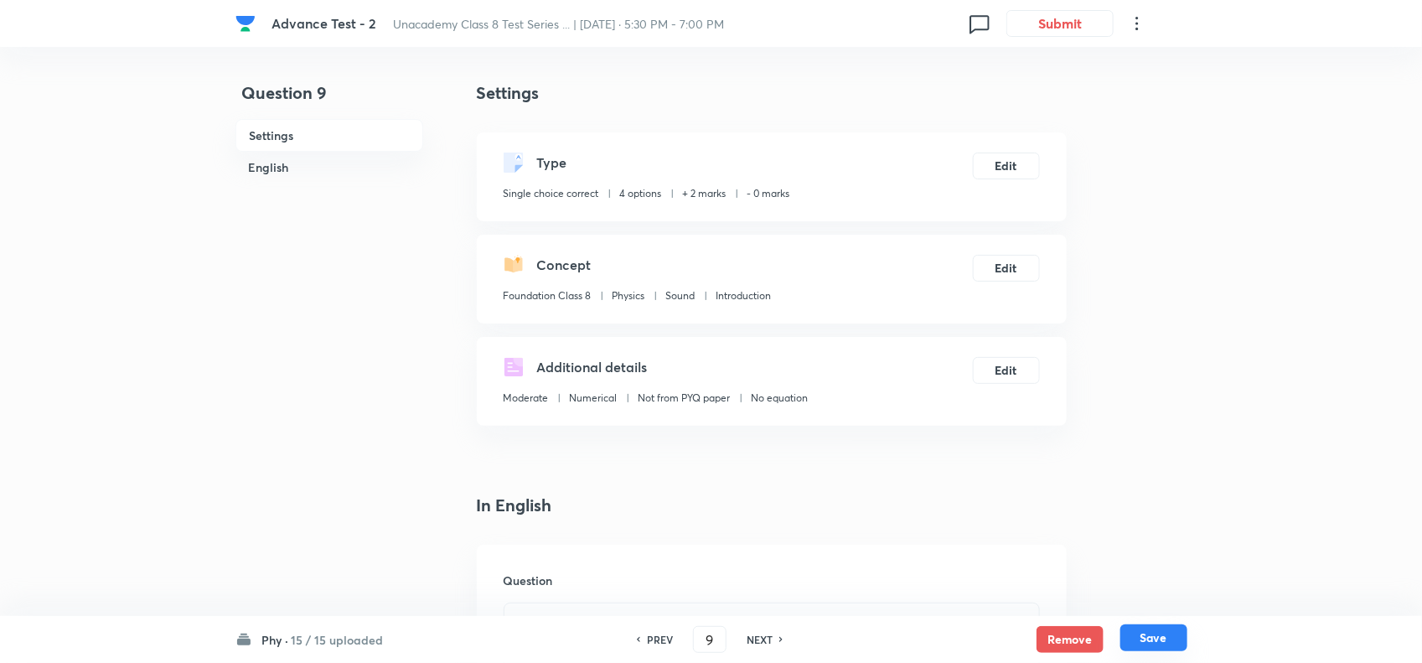
click at [1137, 634] on button "Save" at bounding box center [1154, 637] width 67 height 27
type input "10"
checkbox input "true"
checkbox input "false"
click at [991, 170] on button "Edit" at bounding box center [1006, 164] width 67 height 27
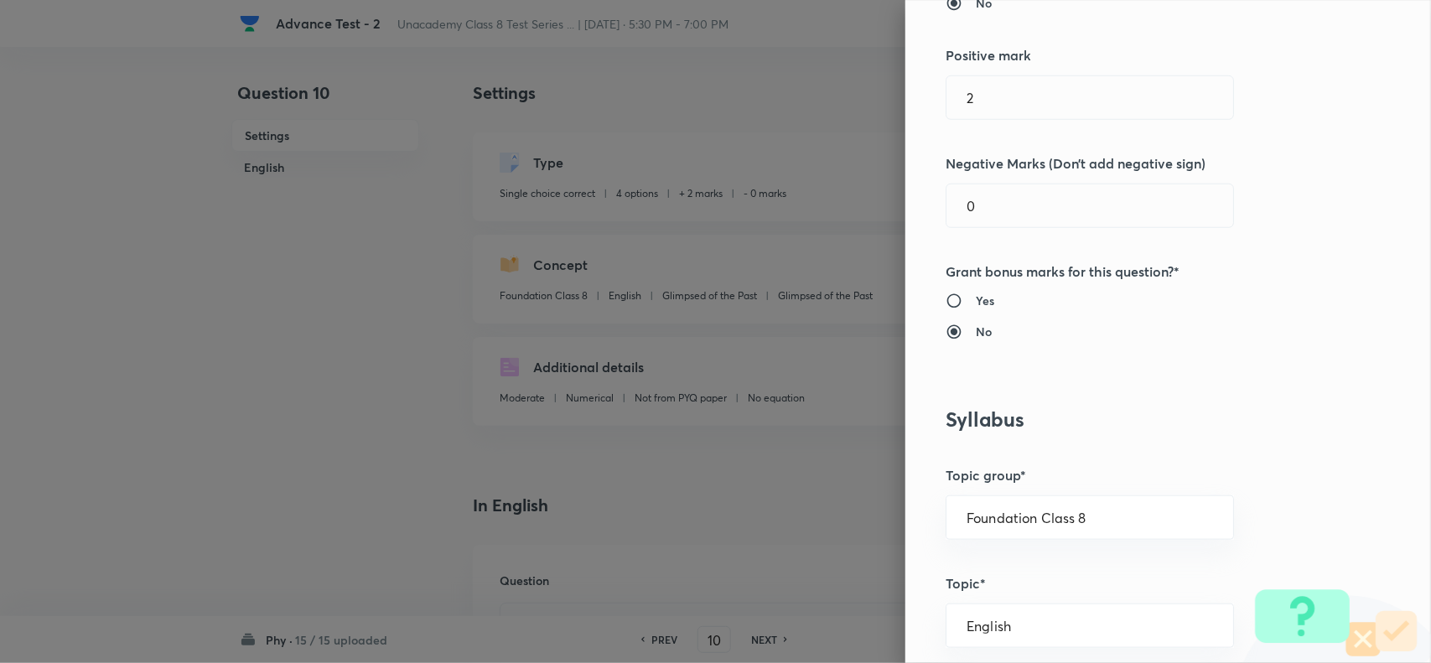
scroll to position [419, 0]
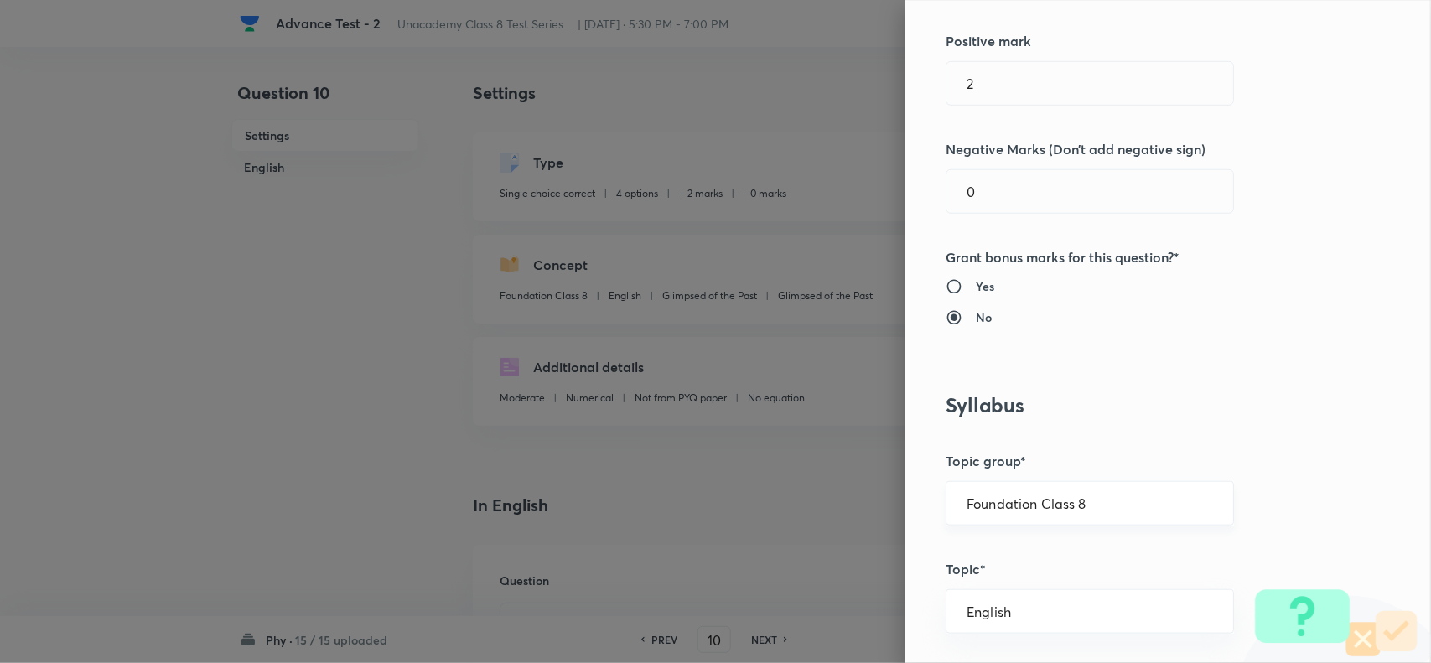
drag, startPoint x: 1104, startPoint y: 512, endPoint x: 1130, endPoint y: 512, distance: 26.0
click at [1119, 511] on input "Foundation Class 8" at bounding box center [1089, 503] width 246 height 16
drag, startPoint x: 1048, startPoint y: 606, endPoint x: 1073, endPoint y: 551, distance: 60.8
click at [1049, 606] on li "Foundation Class 8" at bounding box center [1073, 613] width 286 height 30
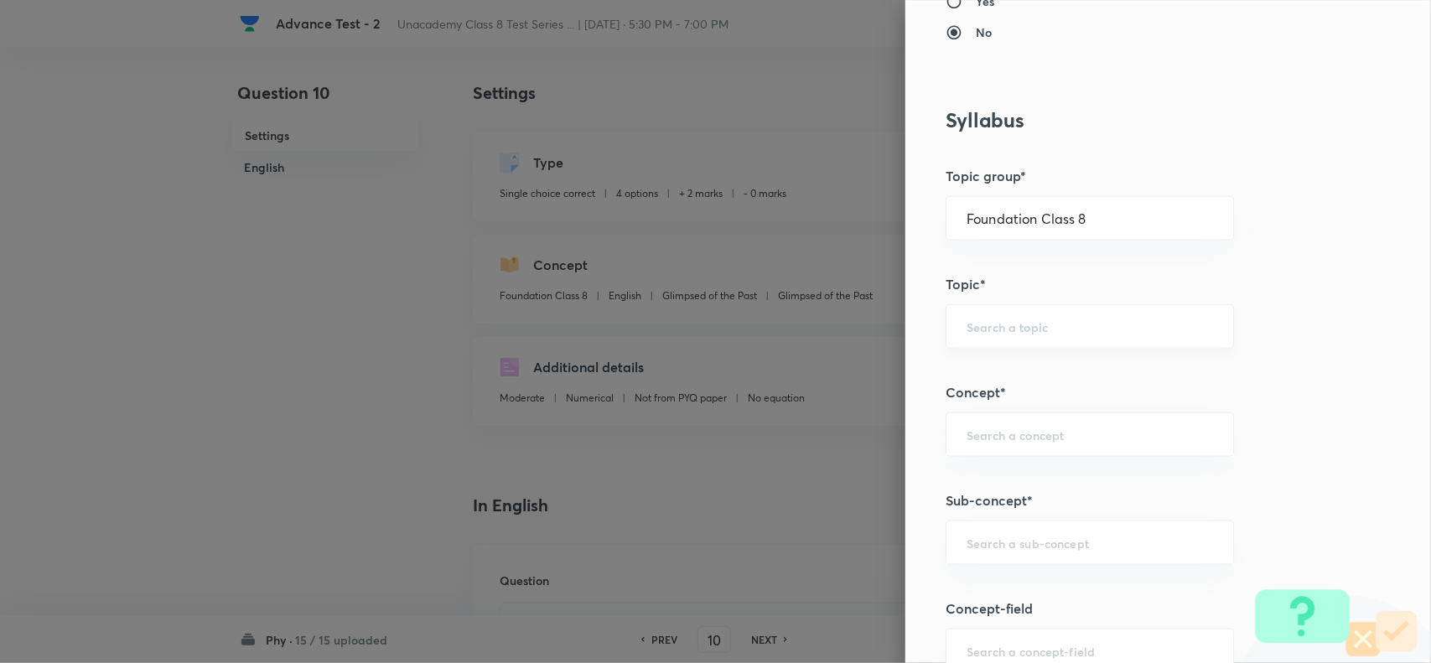
scroll to position [733, 0]
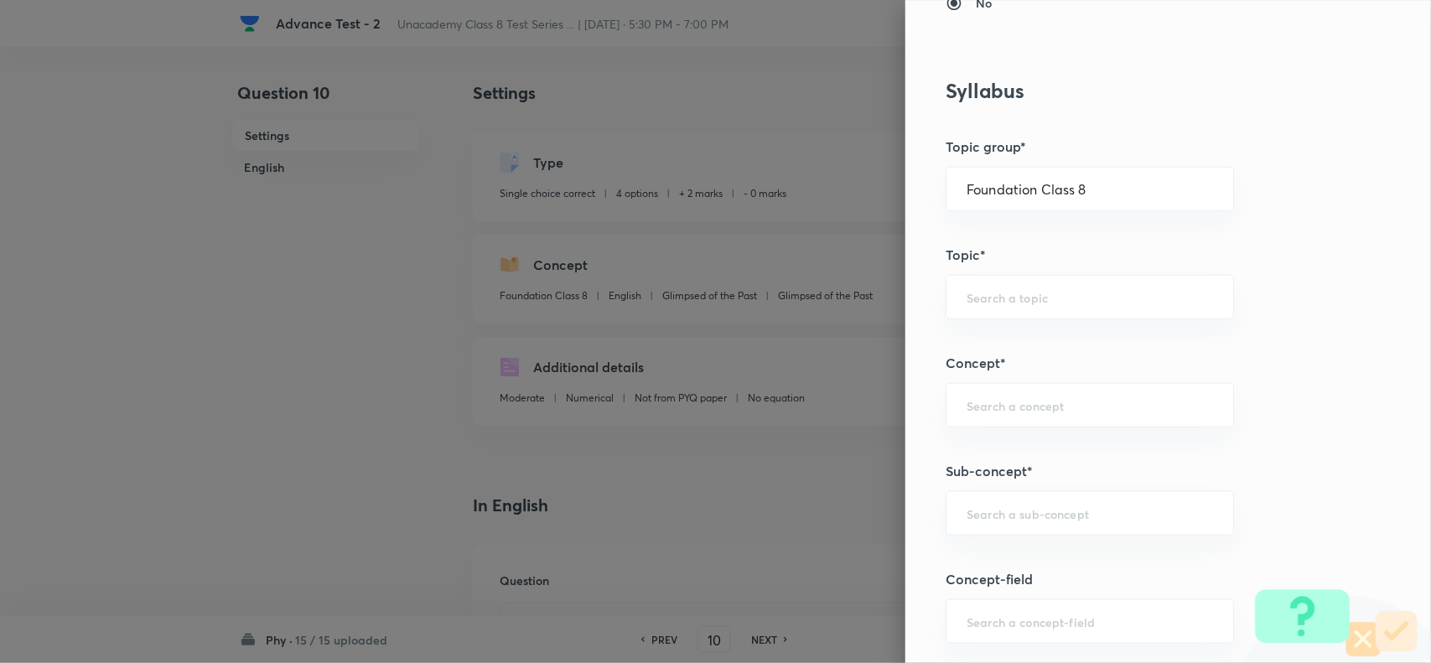
click at [970, 271] on div "Question settings Question type* Single choice correct Number of options* 2 3 4…" at bounding box center [1167, 331] width 525 height 663
click at [1063, 296] on input "text" at bounding box center [1089, 297] width 246 height 16
paste input "Physics"
click at [978, 349] on li "Physics" at bounding box center [1073, 347] width 286 height 30
type input "Physics"
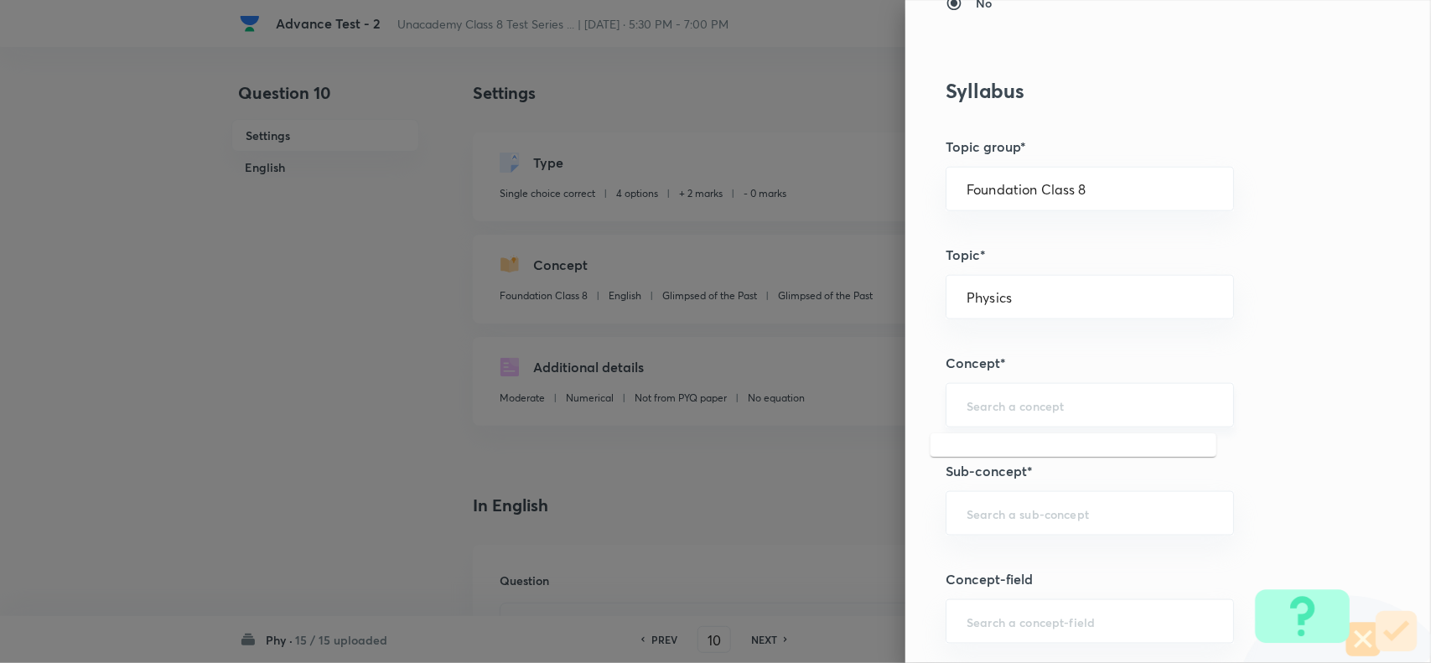
click at [973, 403] on input "text" at bounding box center [1089, 405] width 246 height 16
paste input "Electricity"
drag, startPoint x: 968, startPoint y: 453, endPoint x: 972, endPoint y: 471, distance: 18.9
click at [970, 455] on li "Electricity" at bounding box center [1073, 455] width 286 height 30
type input "Electricity"
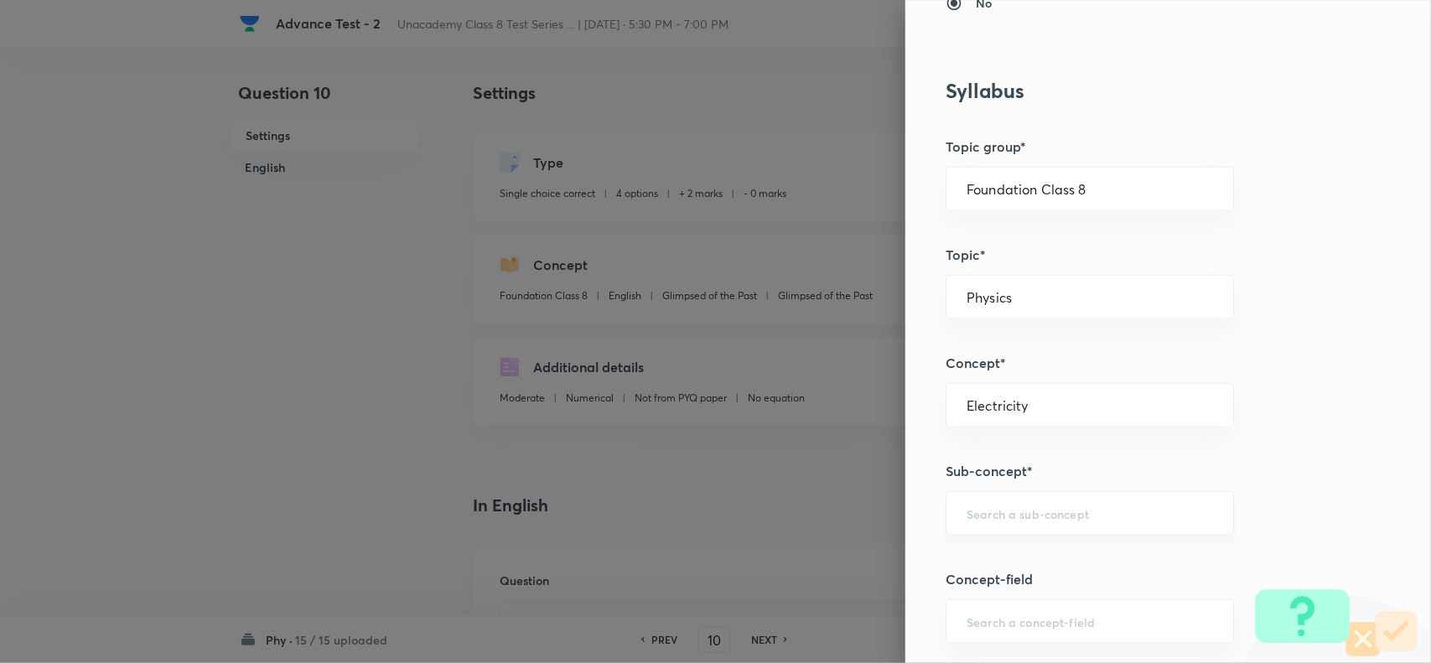
click at [975, 515] on input "text" at bounding box center [1089, 513] width 246 height 16
paste input "Force"
type input "Force"
drag, startPoint x: 1131, startPoint y: 182, endPoint x: 1157, endPoint y: 191, distance: 27.6
click at [1133, 182] on input "Foundation Class 8" at bounding box center [1089, 189] width 246 height 16
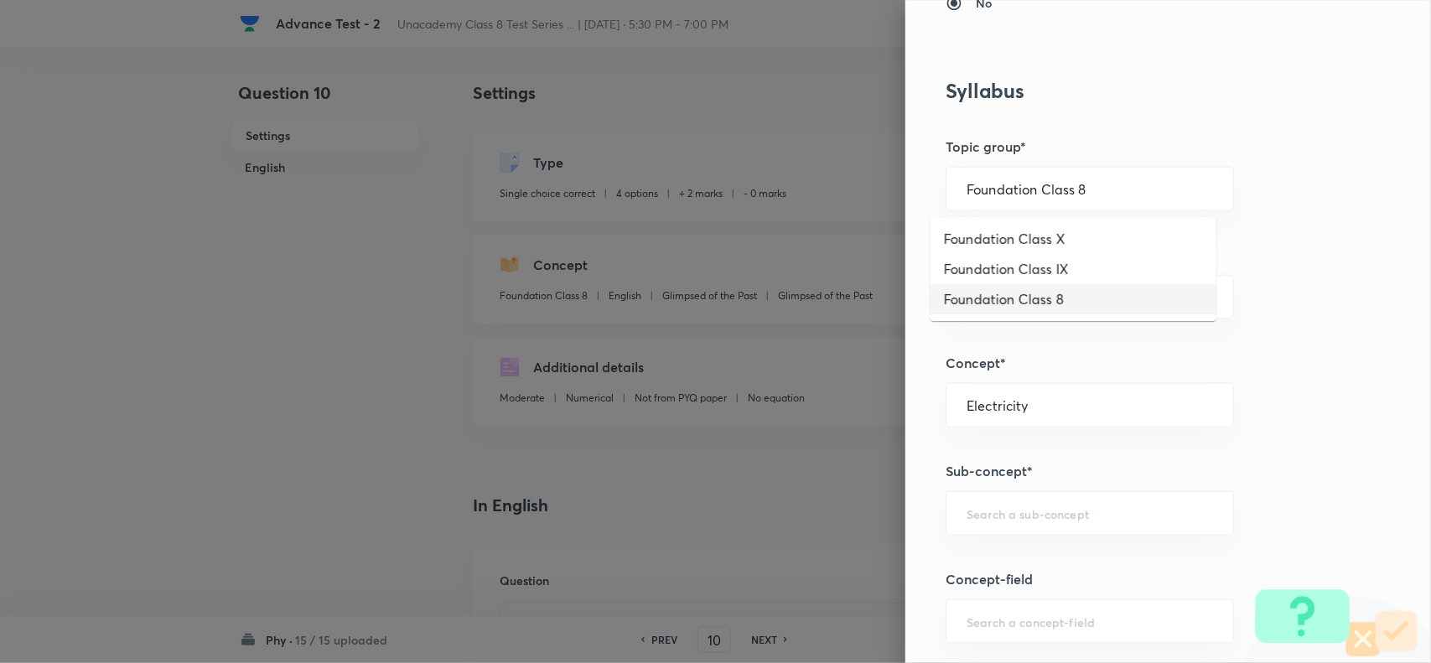
click at [1084, 284] on li "Foundation Class 8" at bounding box center [1073, 299] width 286 height 30
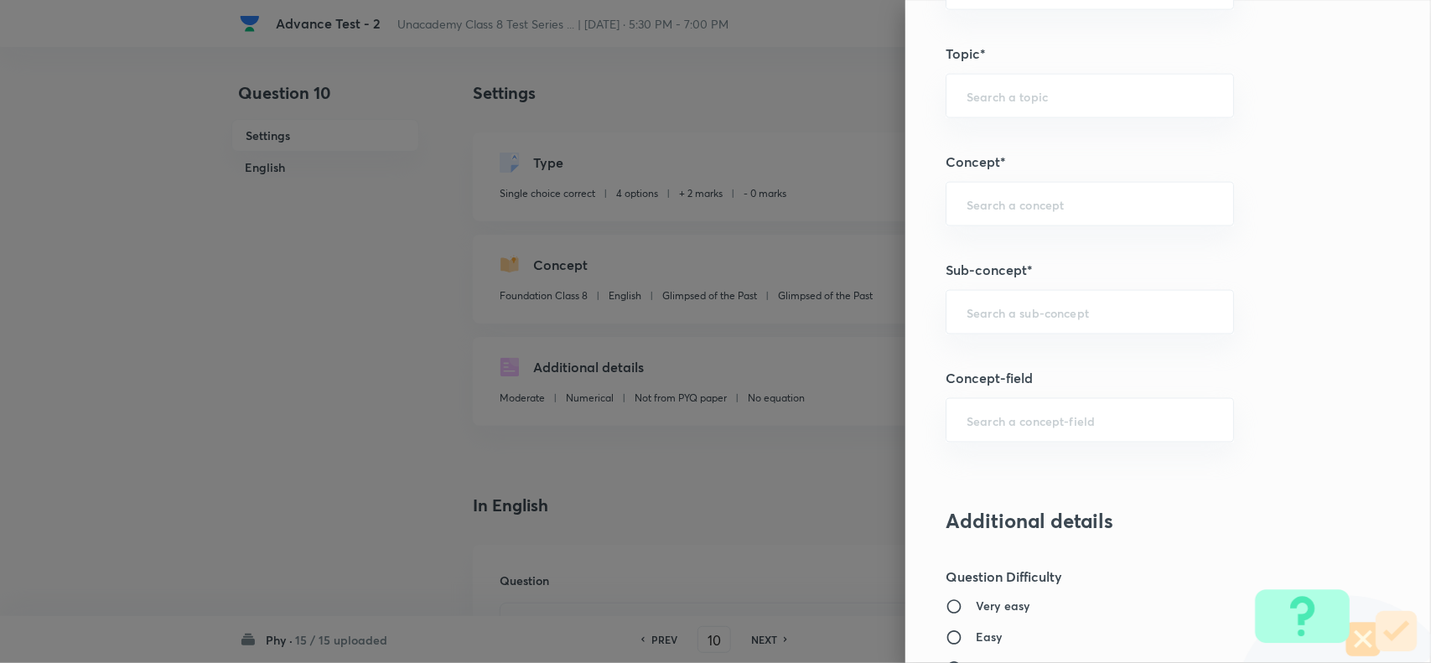
scroll to position [943, 0]
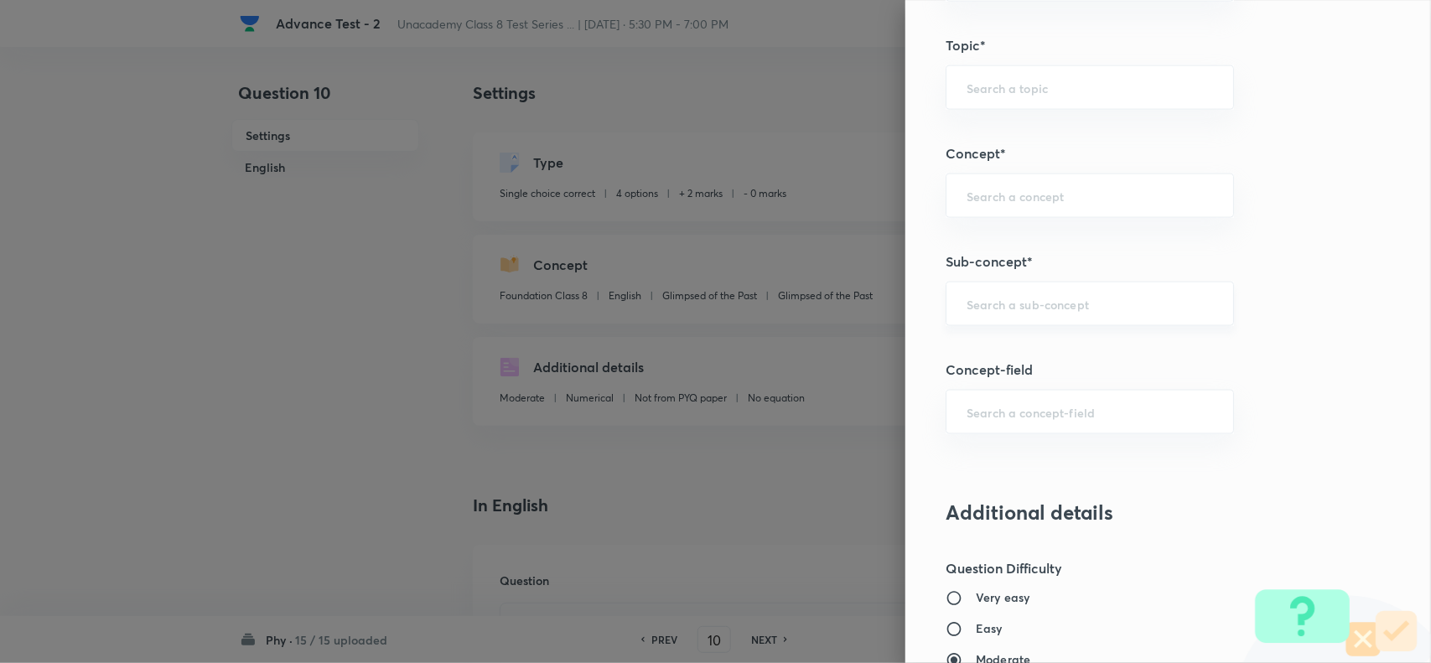
drag, startPoint x: 1002, startPoint y: 307, endPoint x: 1062, endPoint y: 308, distance: 59.5
click at [1007, 307] on input "text" at bounding box center [1089, 304] width 246 height 16
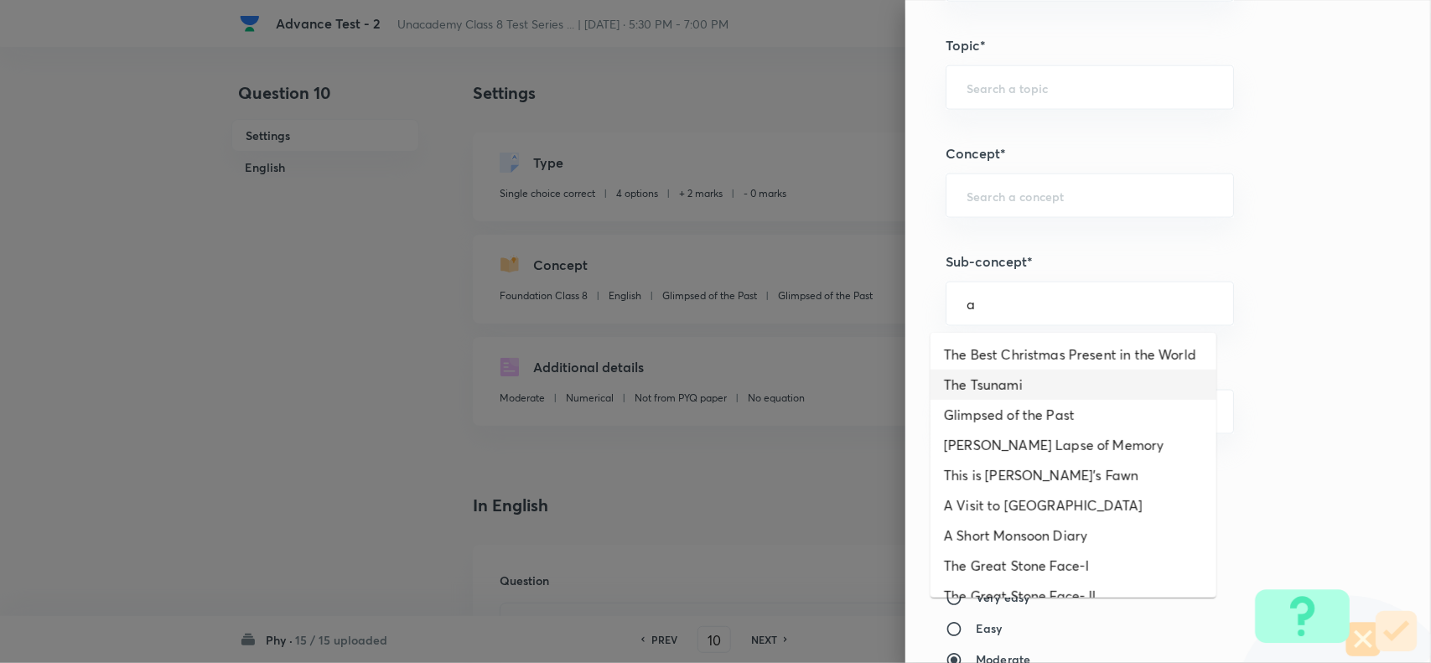
click at [1004, 400] on li "The Tsunami" at bounding box center [1073, 385] width 286 height 30
type input "The Tsunami"
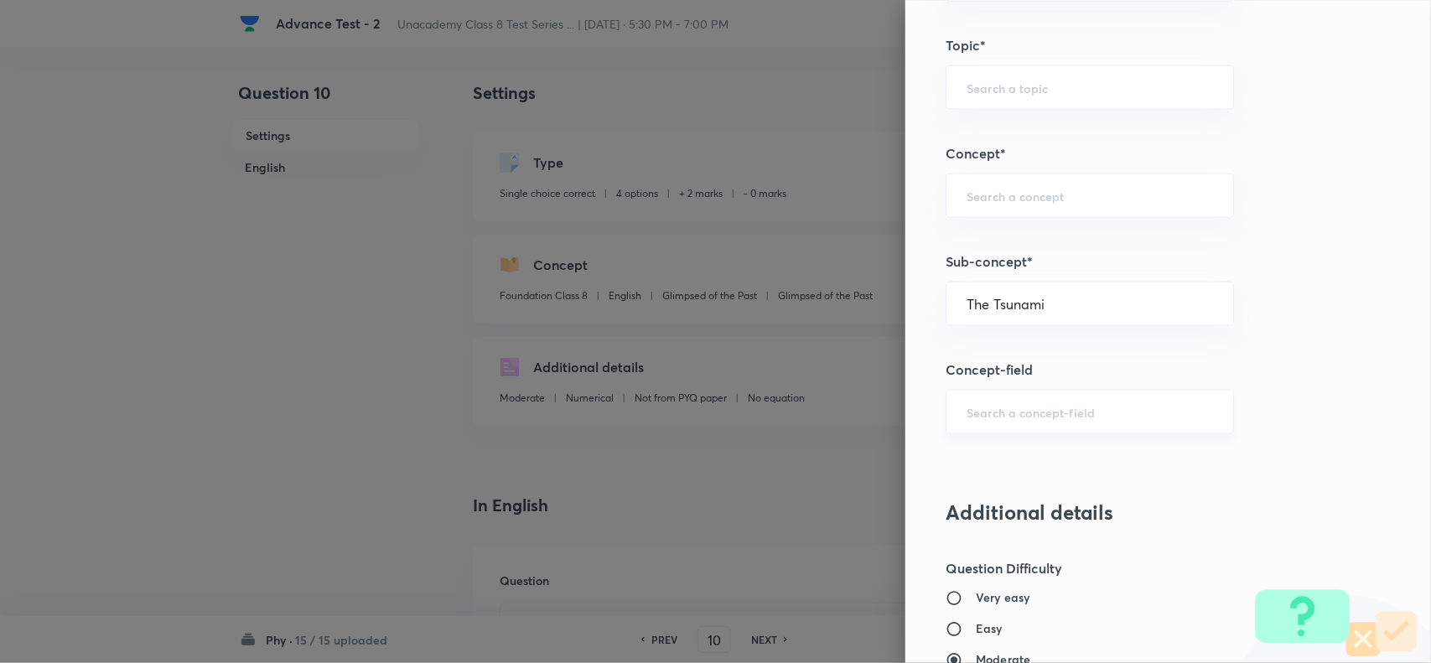
type input "English"
type input "The Tsunami"
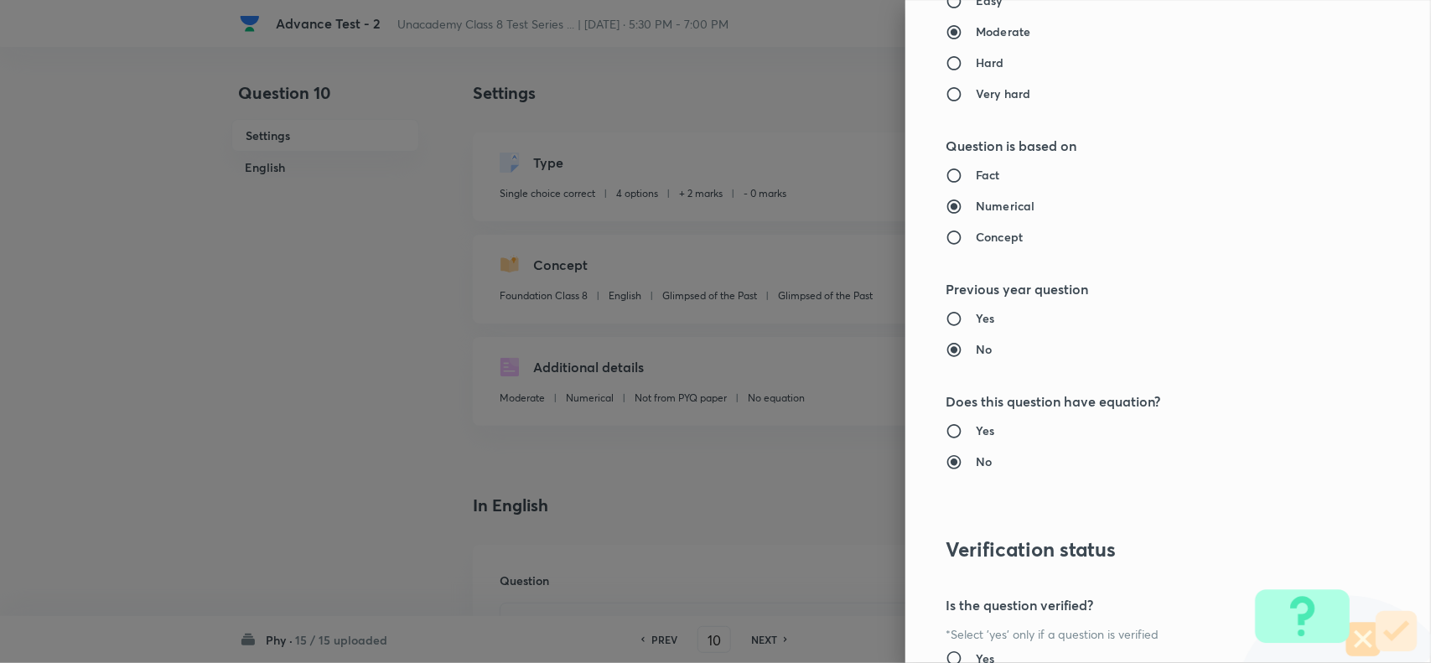
scroll to position [1737, 0]
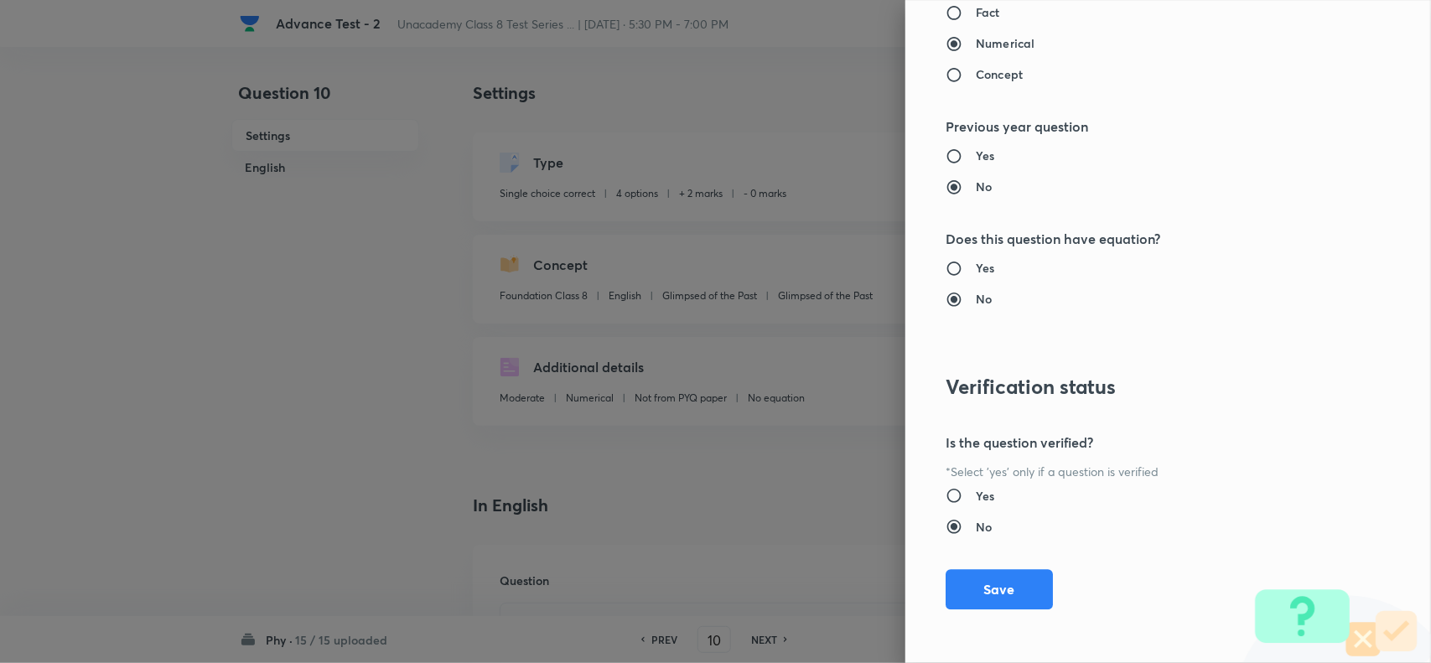
drag, startPoint x: 972, startPoint y: 585, endPoint x: 1074, endPoint y: 618, distance: 106.5
click at [986, 597] on button "Save" at bounding box center [998, 589] width 107 height 40
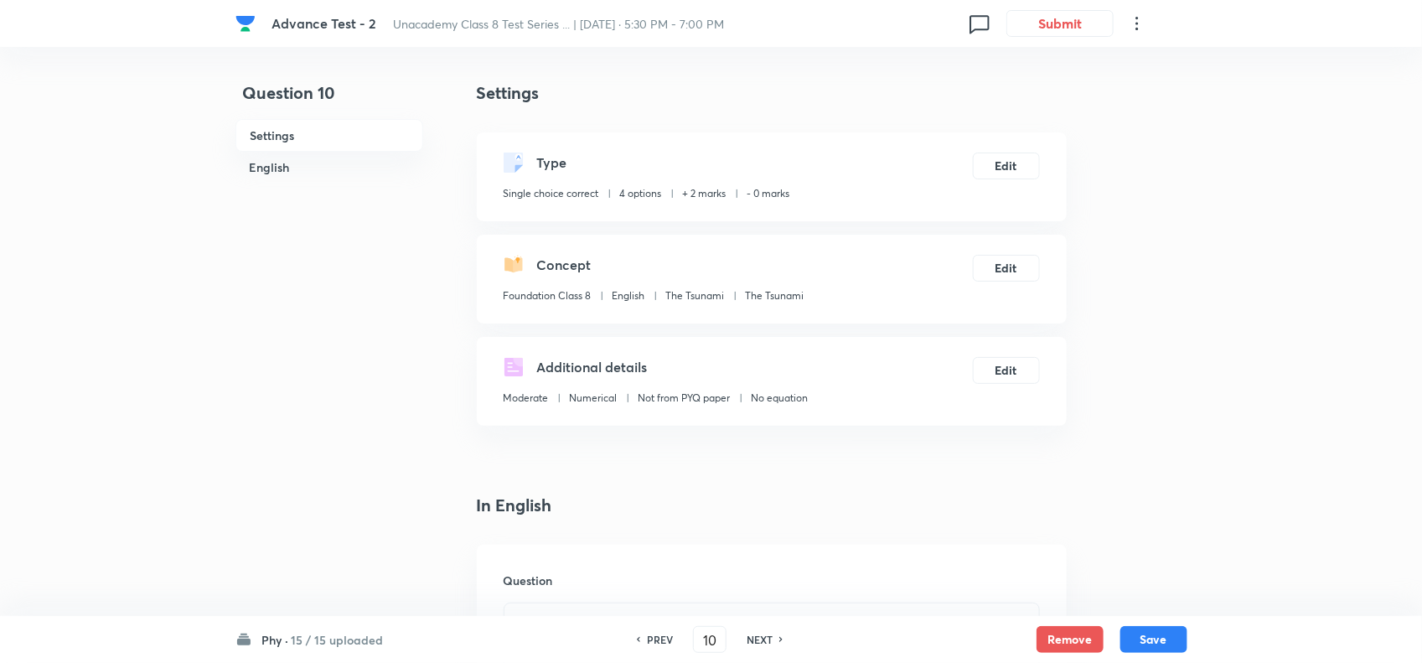
click at [1119, 626] on div "Remove Save" at bounding box center [1112, 639] width 151 height 27
click at [1129, 631] on button "Save" at bounding box center [1154, 637] width 67 height 27
type input "11"
checkbox input "true"
checkbox input "false"
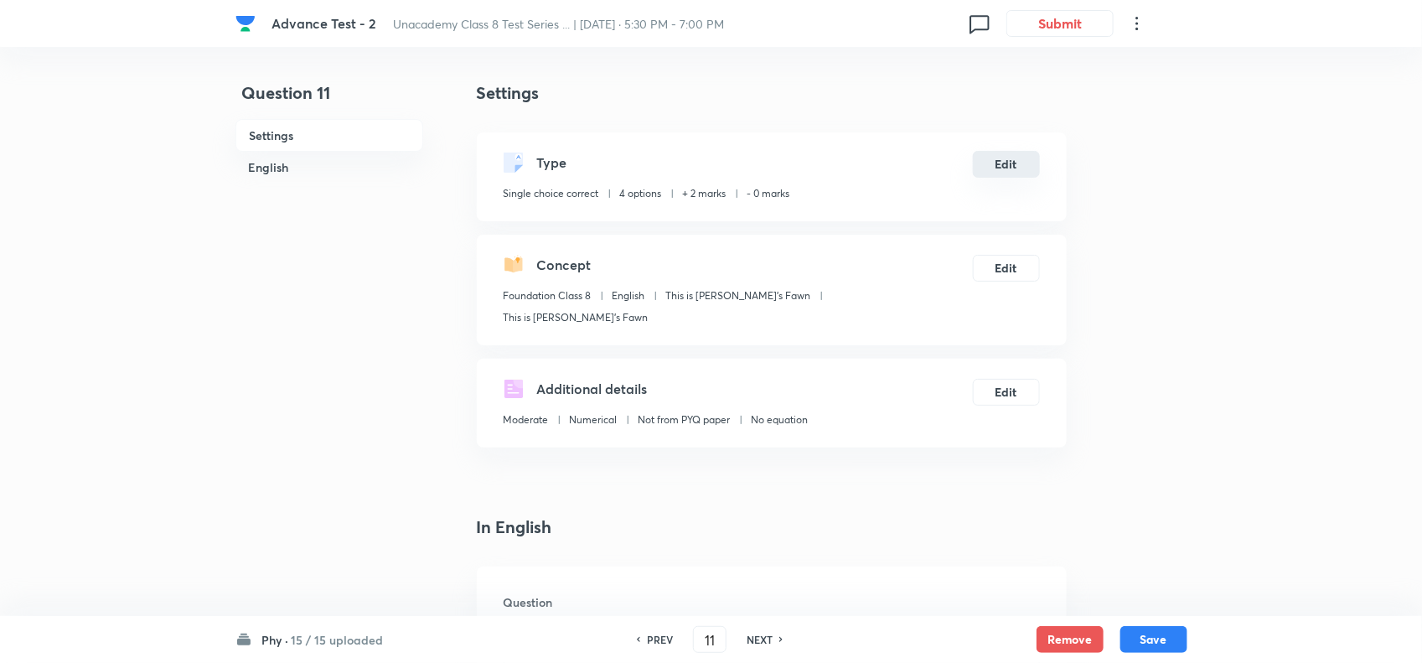
click at [996, 161] on button "Edit" at bounding box center [1006, 164] width 67 height 27
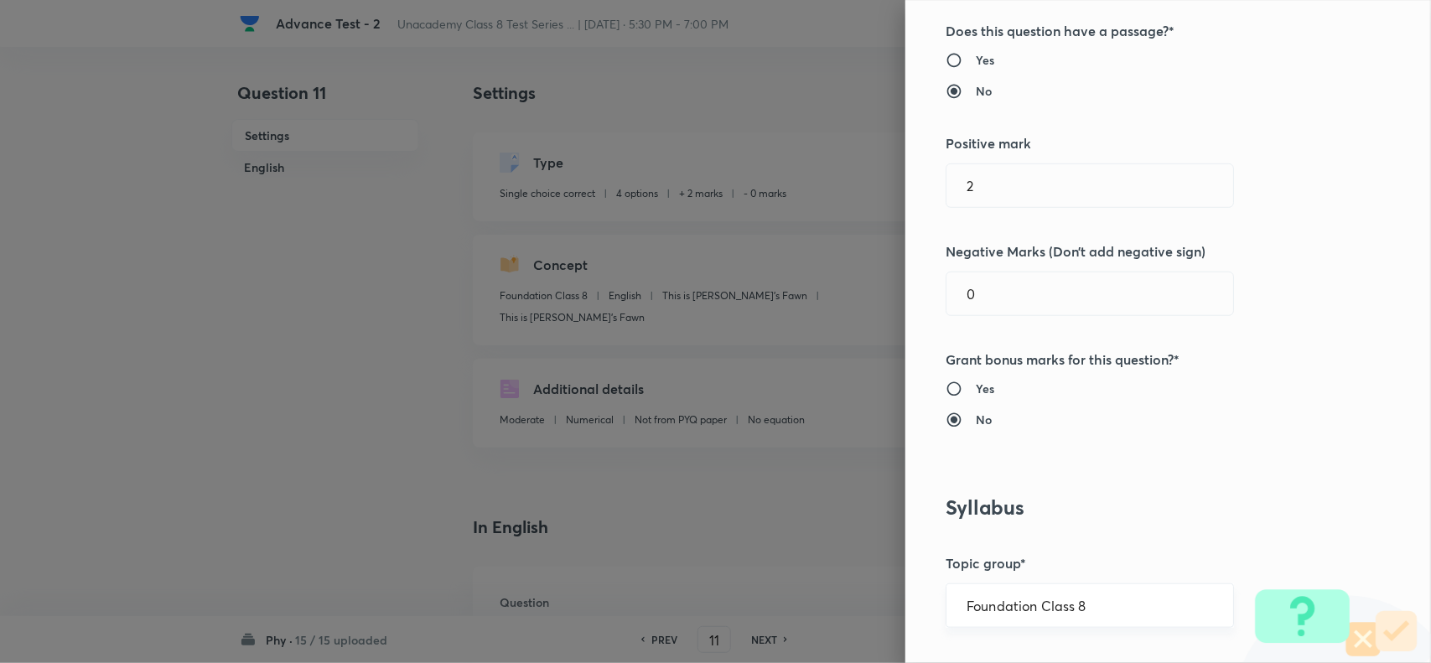
scroll to position [524, 0]
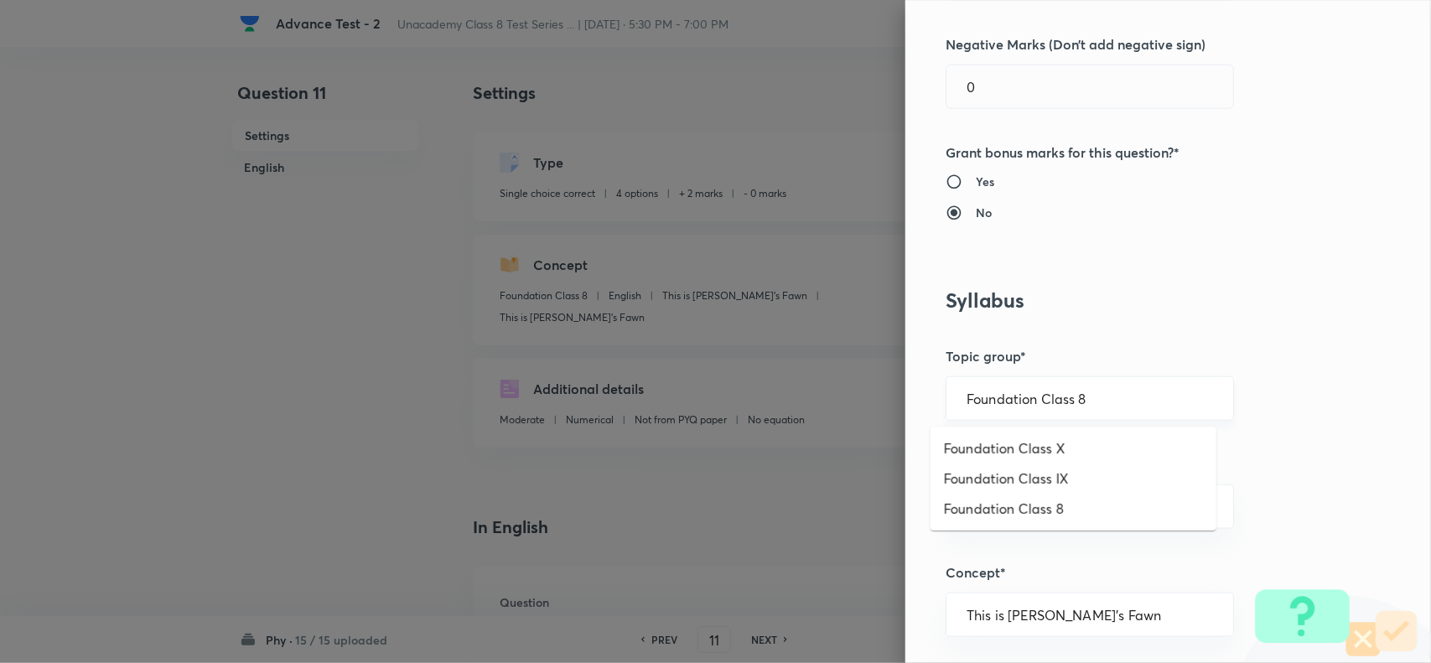
drag, startPoint x: 1094, startPoint y: 401, endPoint x: 1126, endPoint y: 413, distance: 34.2
click at [1100, 404] on input "Foundation Class 8" at bounding box center [1089, 399] width 246 height 16
click at [1086, 503] on li "Foundation Class 8" at bounding box center [1073, 509] width 286 height 30
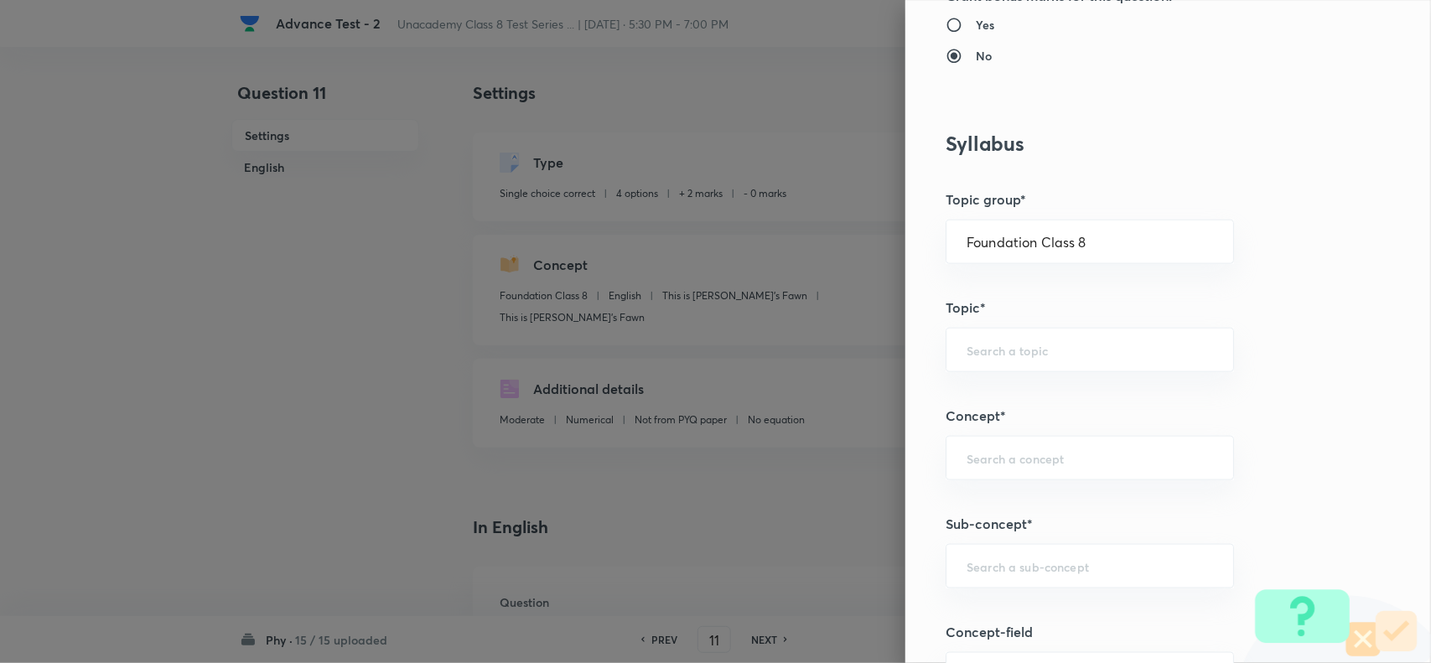
scroll to position [1048, 0]
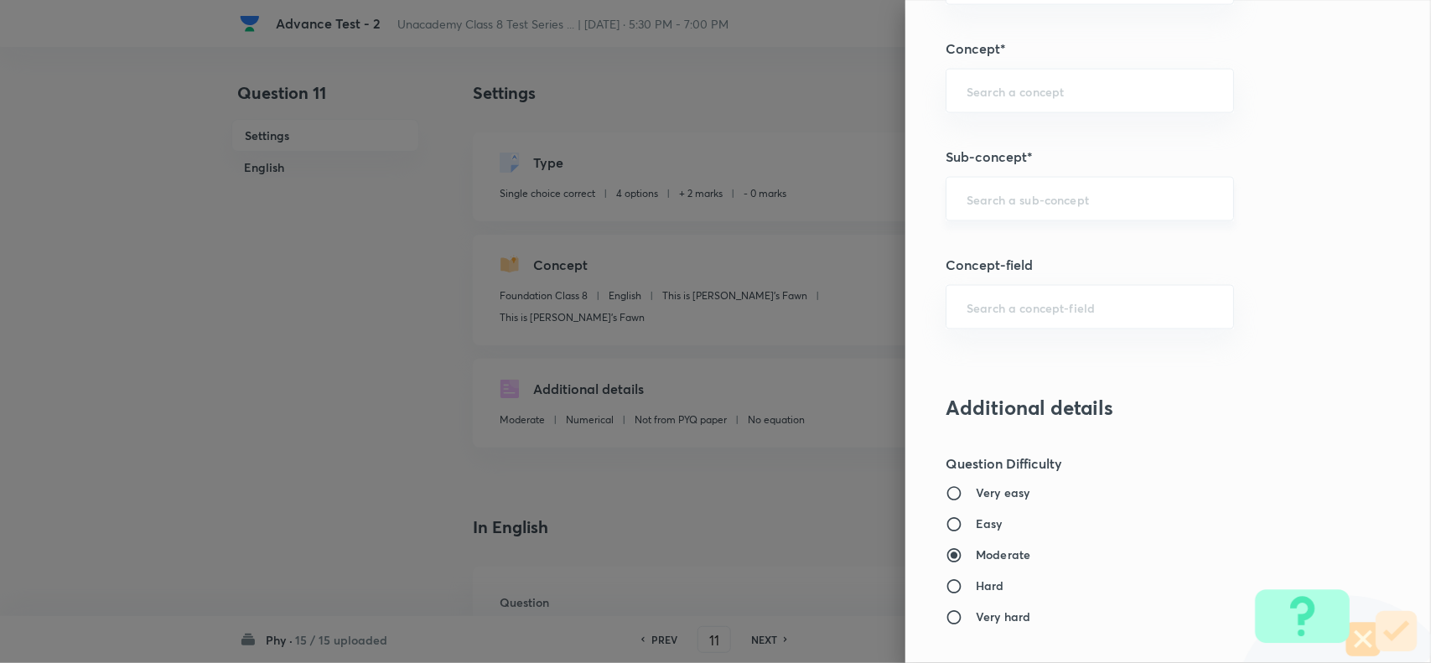
drag, startPoint x: 1025, startPoint y: 195, endPoint x: 1178, endPoint y: 215, distance: 154.7
click at [1049, 197] on input "text" at bounding box center [1089, 199] width 246 height 16
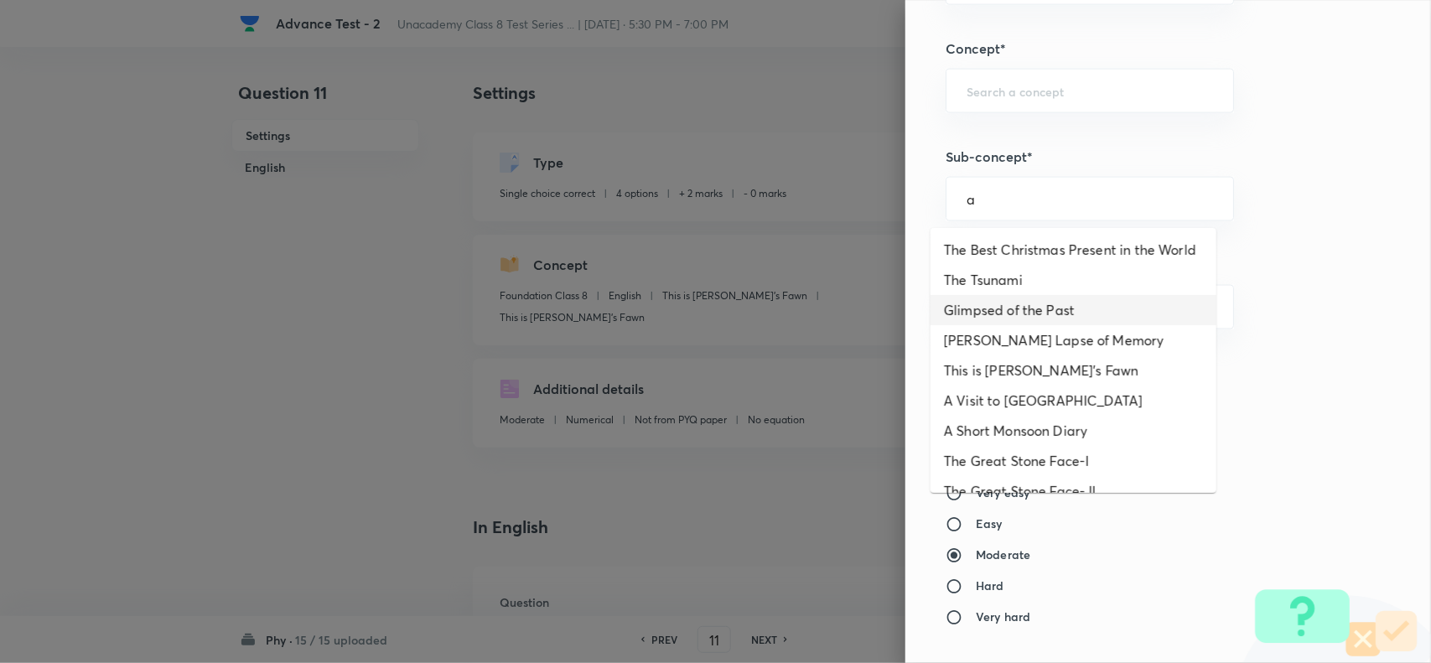
click at [996, 324] on li "Glimpsed of the Past" at bounding box center [1073, 310] width 286 height 30
type input "Glimpsed of the Past"
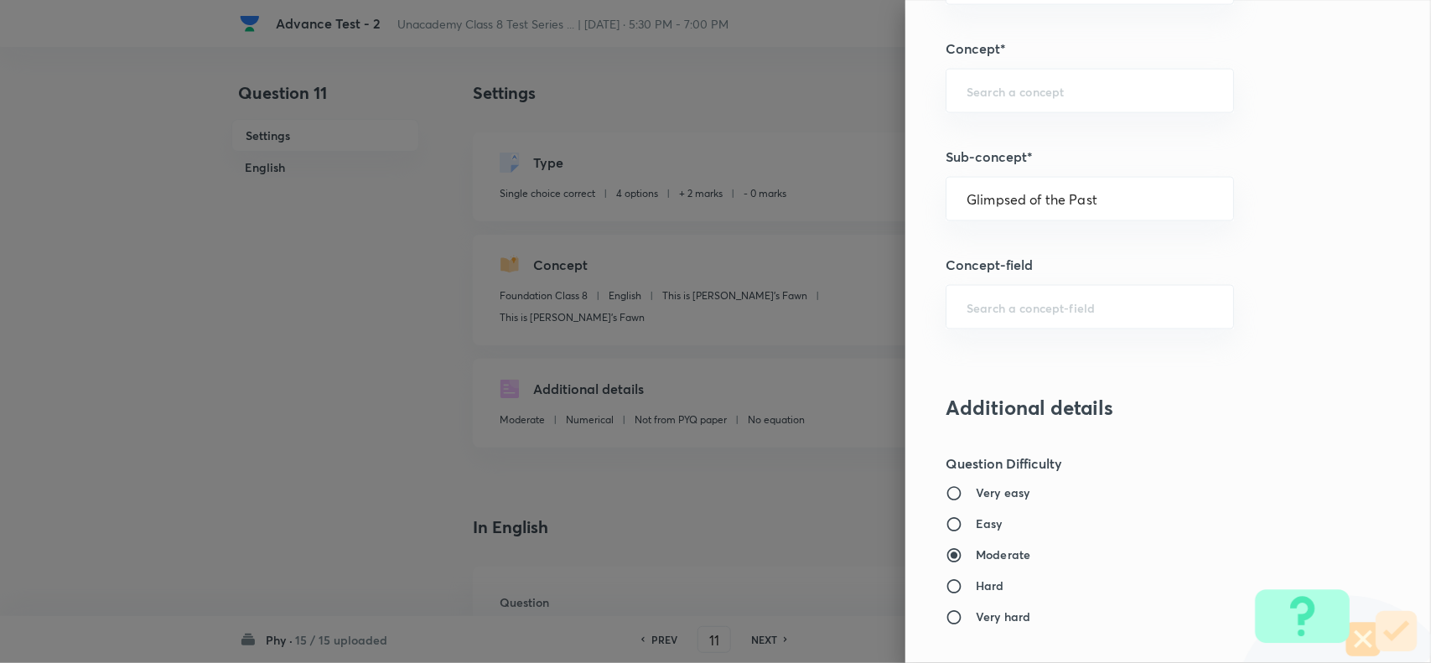
type input "English"
type input "Glimpsed of the Past"
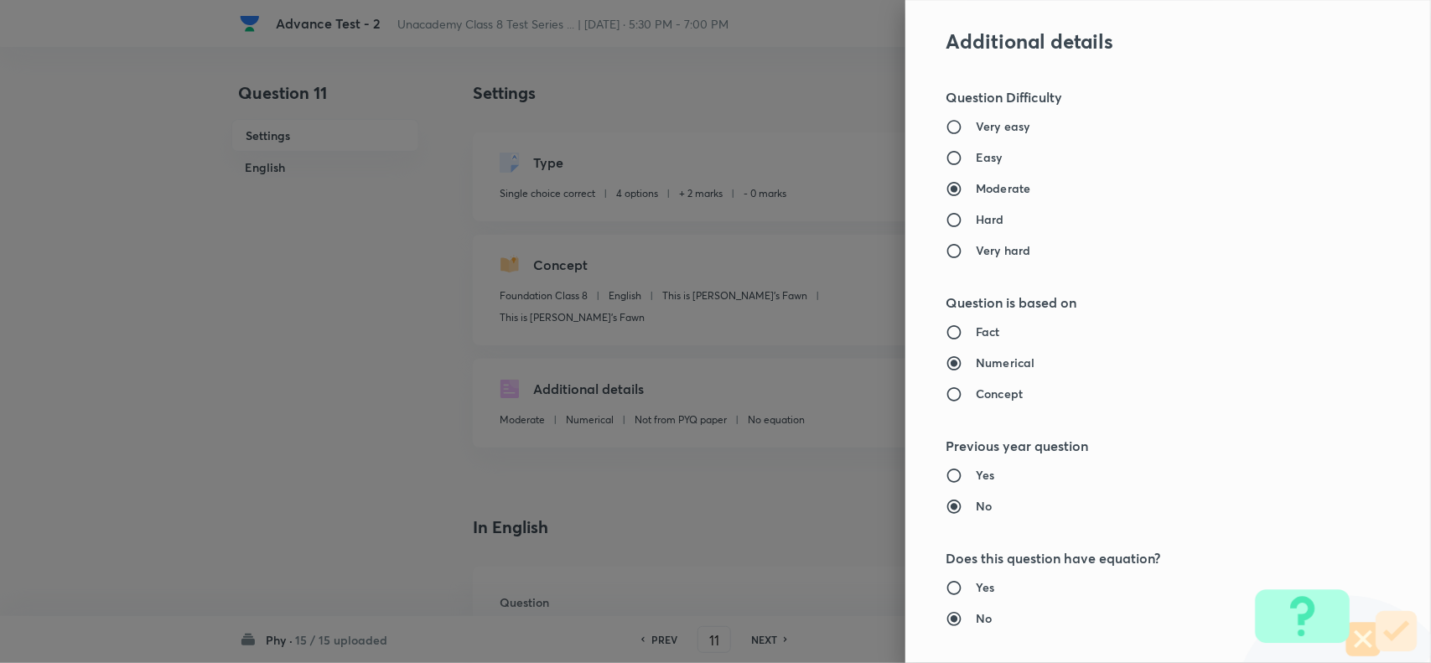
scroll to position [1737, 0]
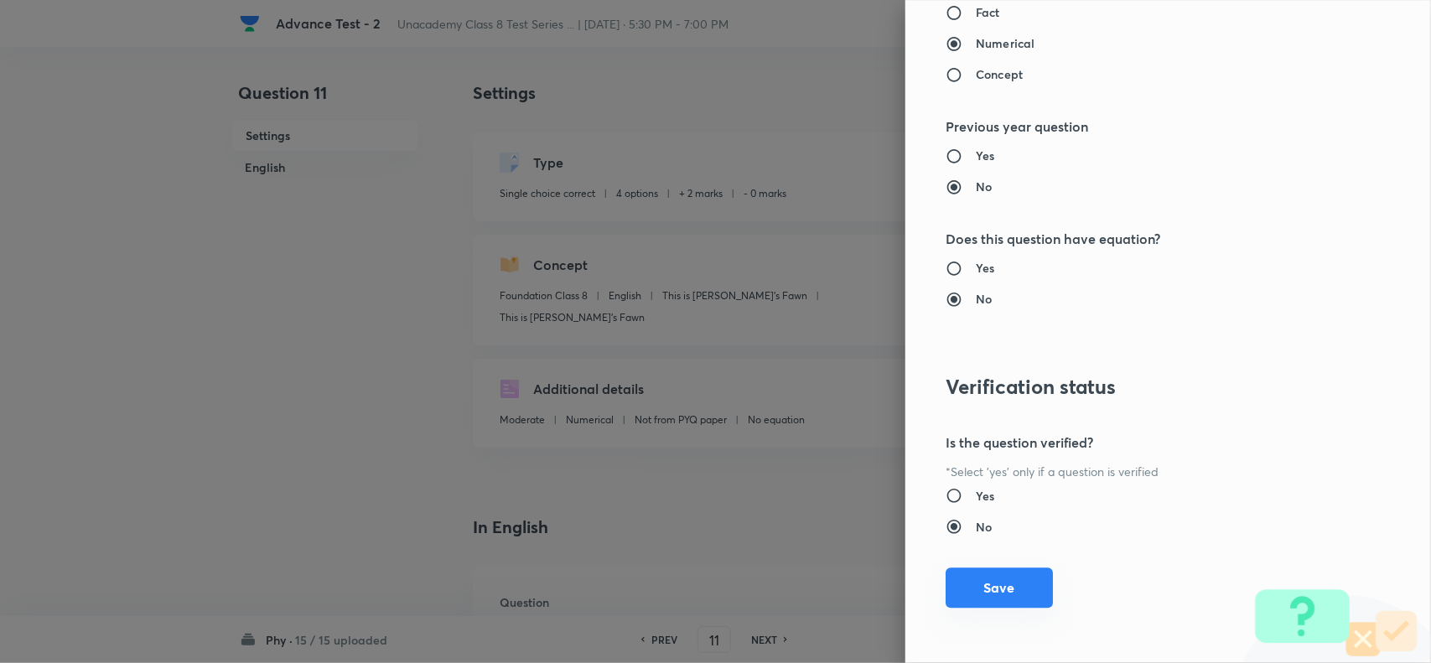
drag, startPoint x: 1003, startPoint y: 585, endPoint x: 1035, endPoint y: 602, distance: 36.0
click at [1011, 593] on button "Save" at bounding box center [998, 587] width 107 height 40
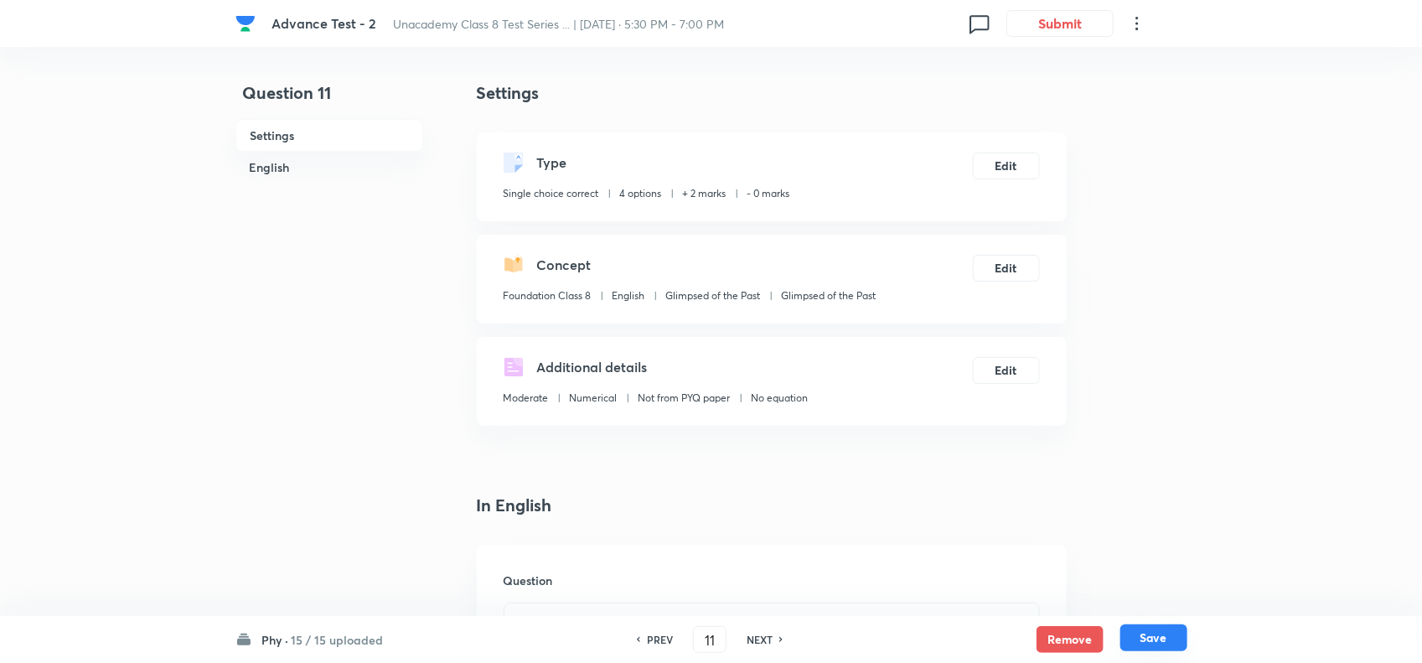
click at [1146, 637] on button "Save" at bounding box center [1154, 637] width 67 height 27
type input "12"
checkbox input "false"
checkbox input "true"
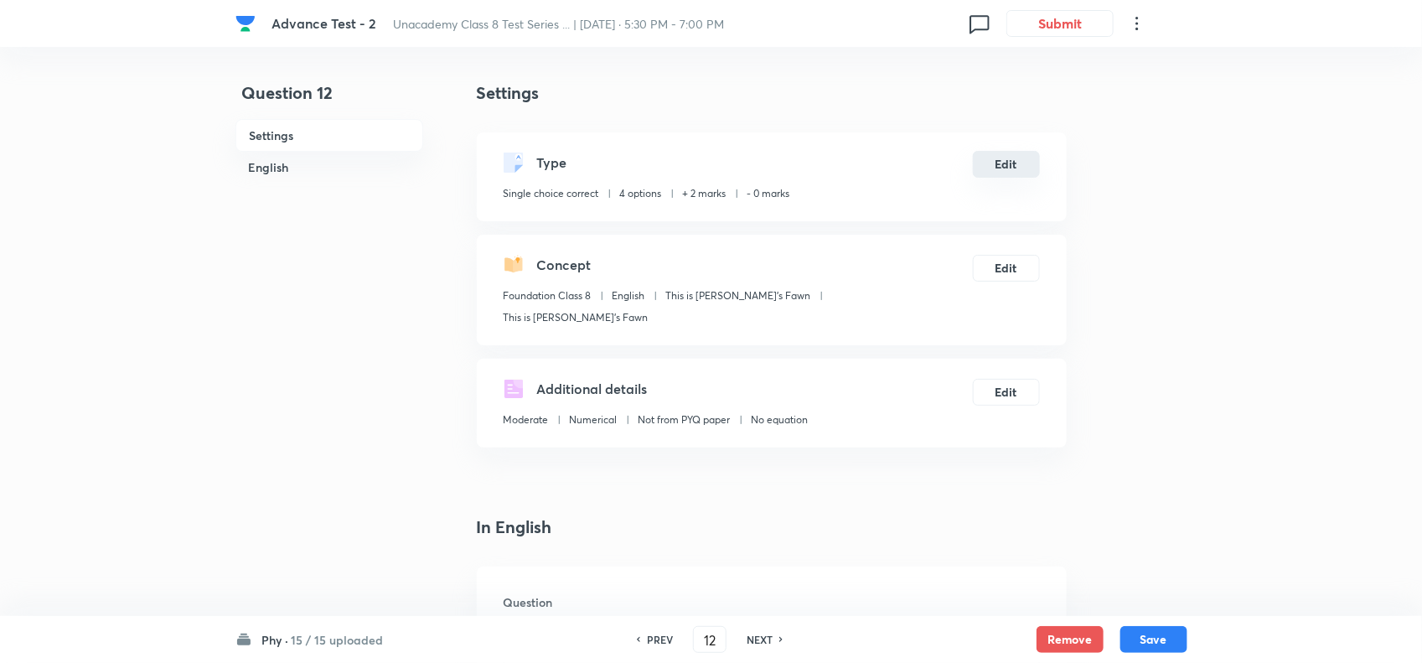
click at [1012, 165] on button "Edit" at bounding box center [1006, 164] width 67 height 27
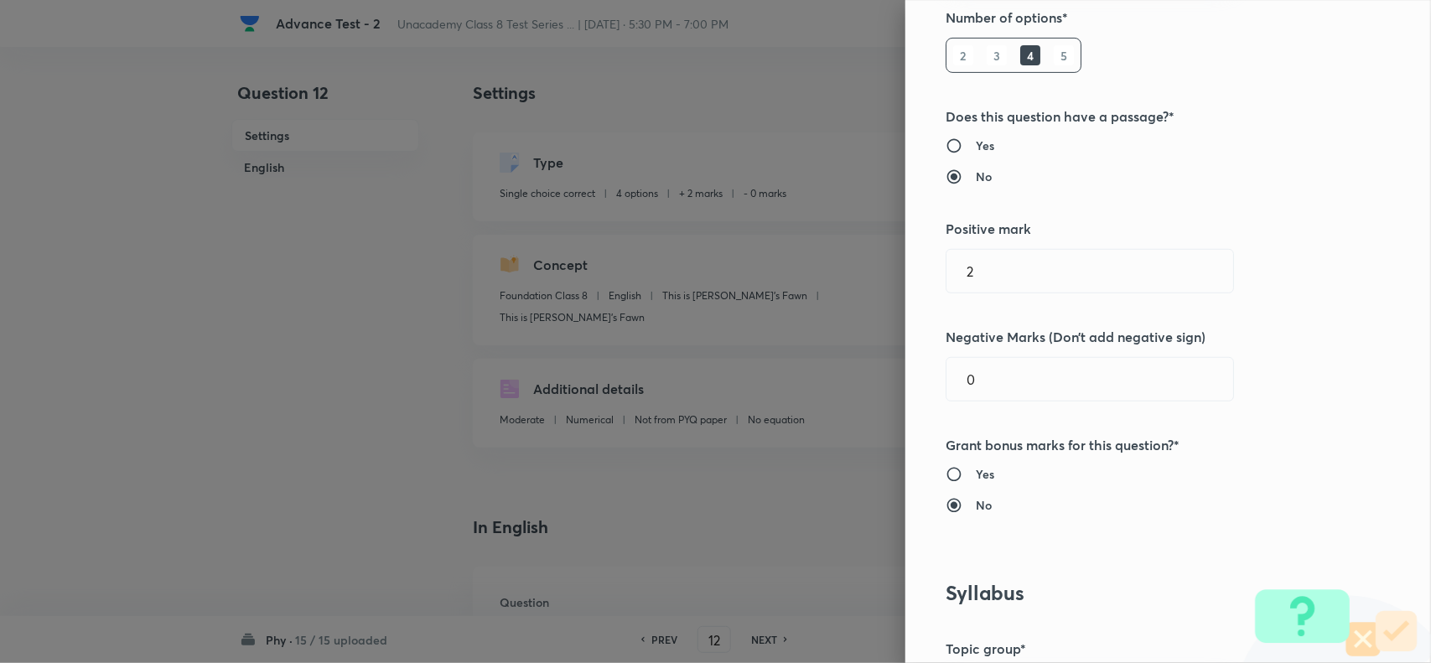
scroll to position [524, 0]
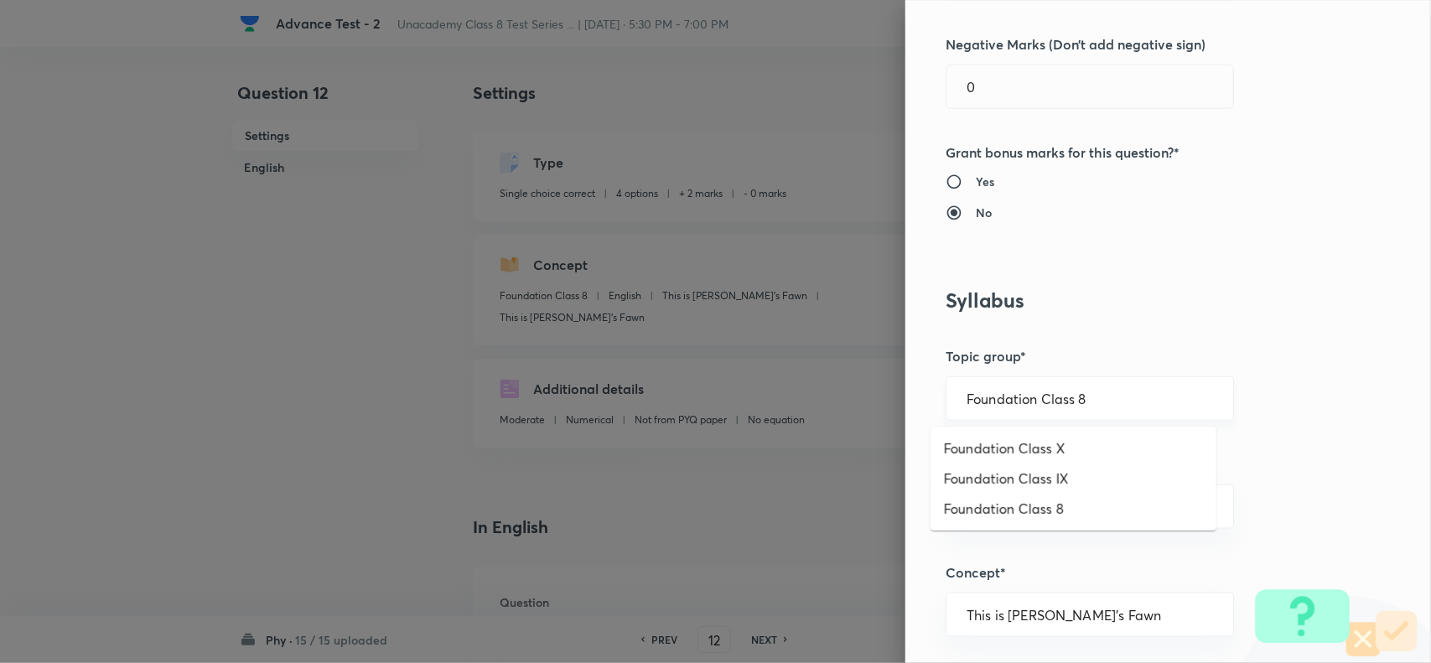
drag, startPoint x: 1085, startPoint y: 396, endPoint x: 1161, endPoint y: 409, distance: 76.5
click at [1086, 396] on input "Foundation Class 8" at bounding box center [1089, 399] width 246 height 16
click at [1091, 496] on li "Foundation Class 8" at bounding box center [1073, 509] width 286 height 30
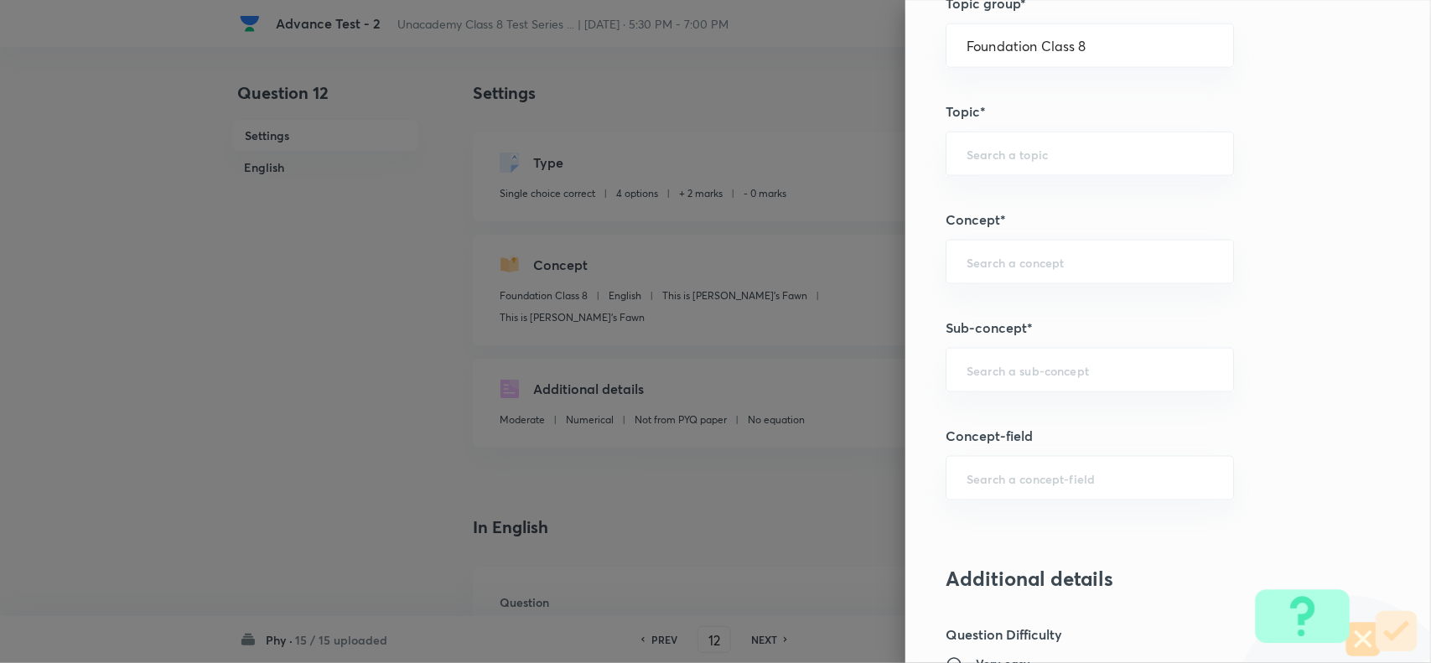
scroll to position [943, 0]
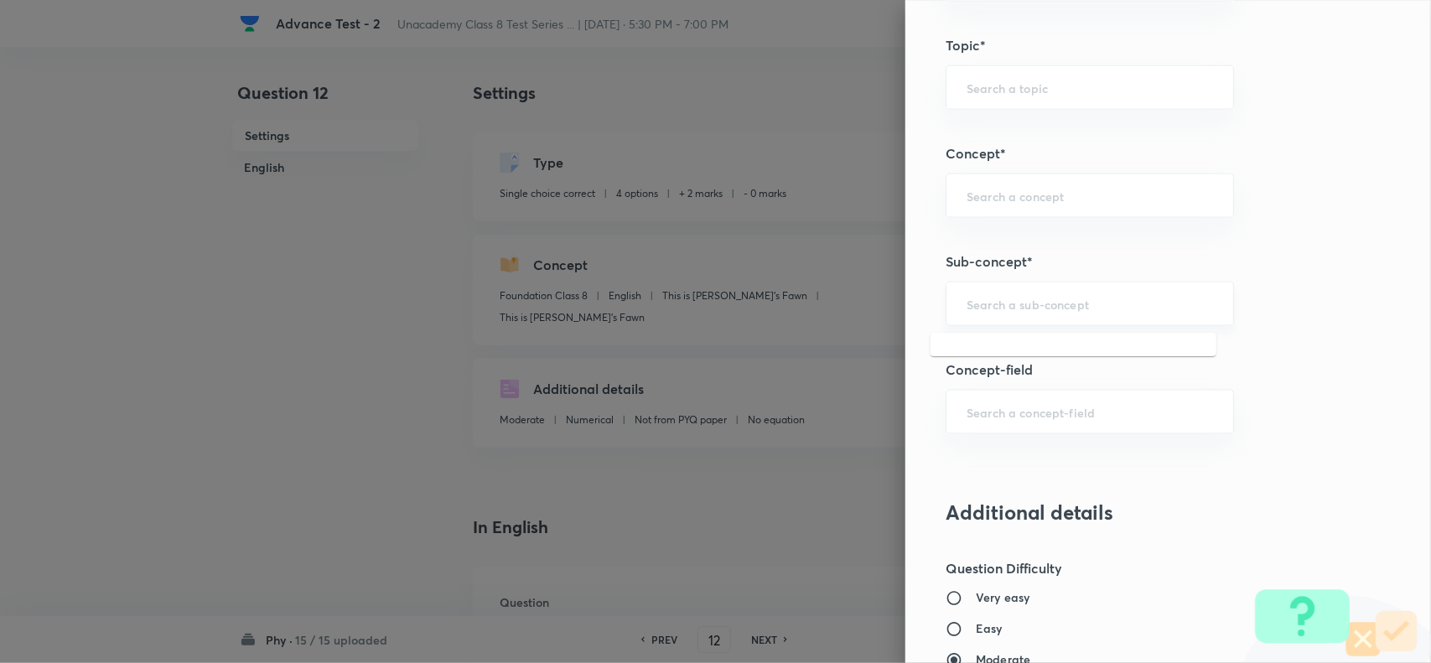
drag, startPoint x: 1020, startPoint y: 298, endPoint x: 1142, endPoint y: 299, distance: 122.4
click at [1028, 298] on input "text" at bounding box center [1089, 304] width 246 height 16
paste input "Contact Forces"
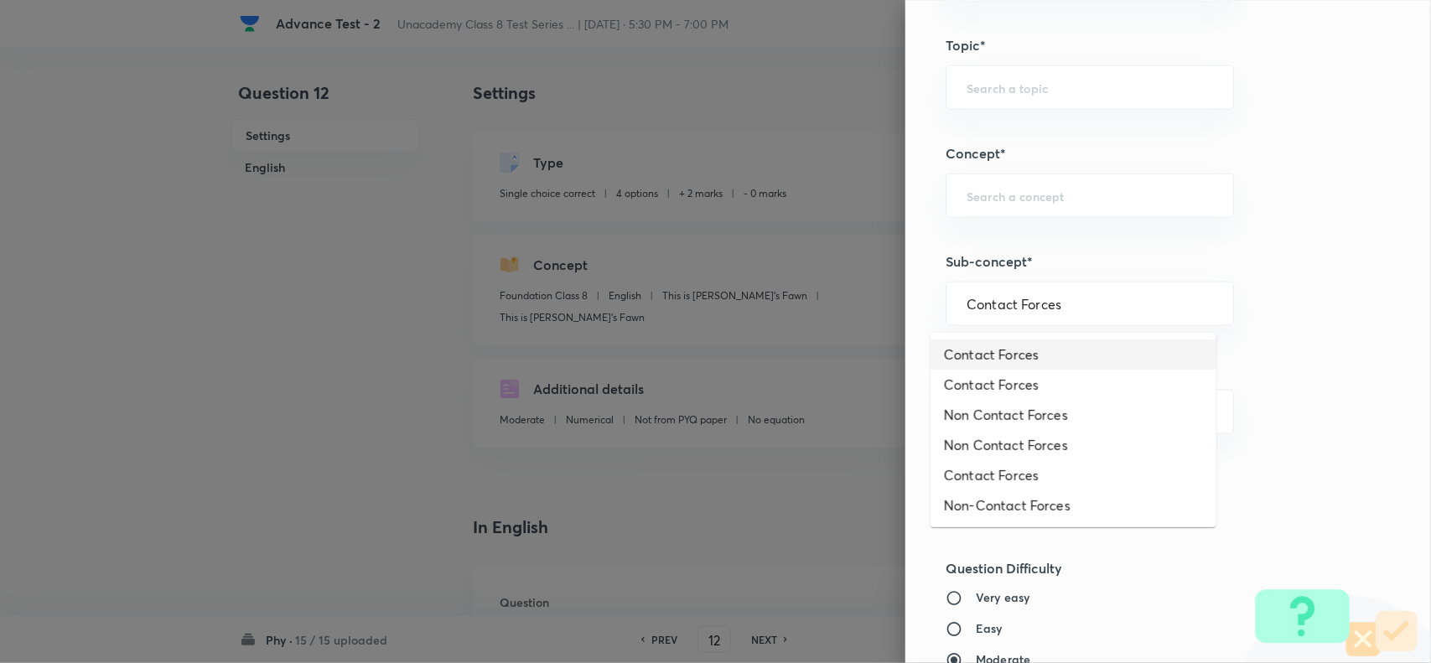
click at [1057, 355] on li "Contact Forces" at bounding box center [1073, 354] width 286 height 30
type input "Contact Forces"
type input "Physics"
type input "Force and Pressure"
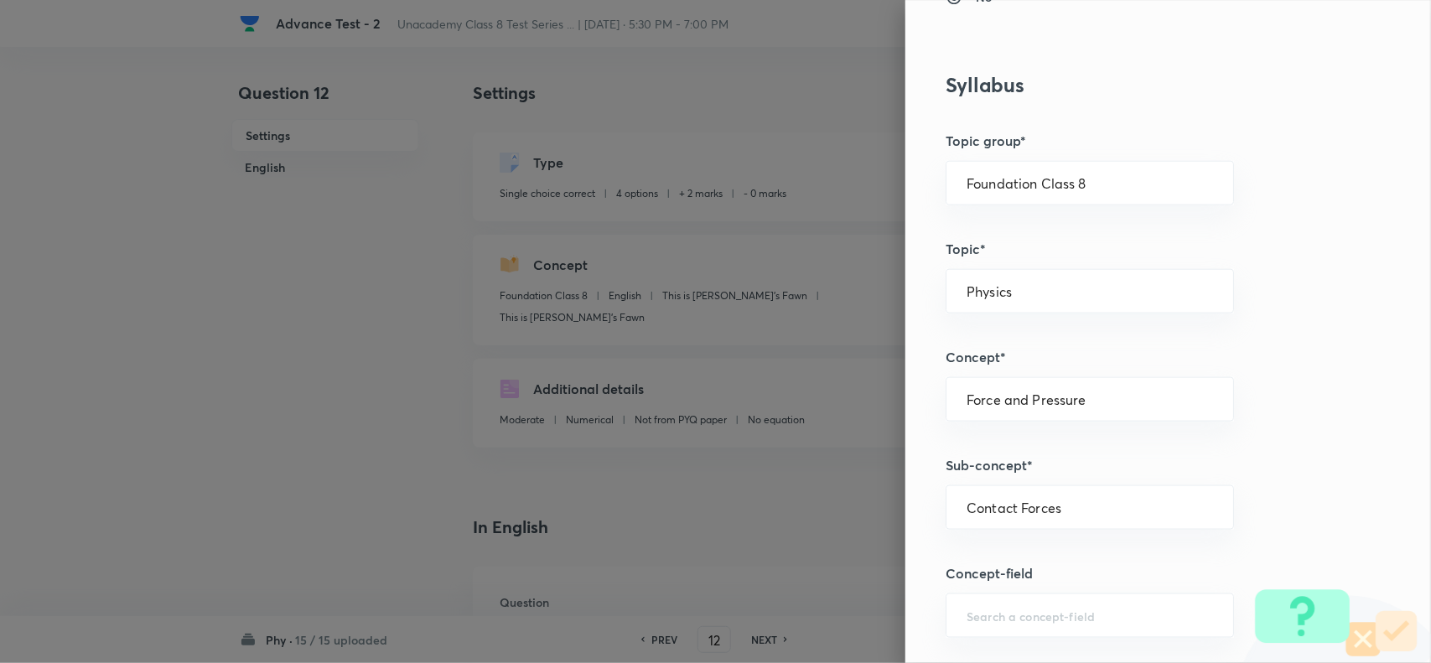
scroll to position [733, 0]
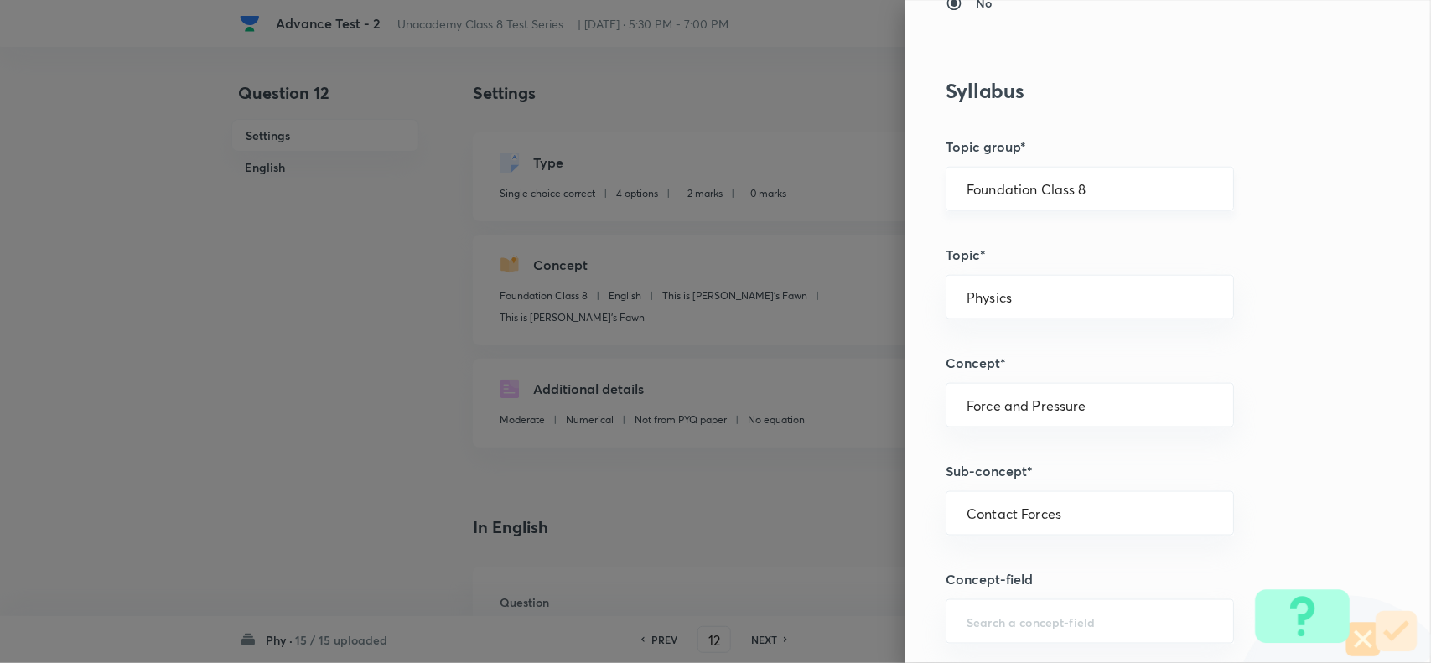
drag, startPoint x: 1094, startPoint y: 205, endPoint x: 1106, endPoint y: 201, distance: 13.3
click at [1098, 204] on div "Foundation Class 8 ​" at bounding box center [1089, 189] width 288 height 44
click at [1140, 193] on input "Foundation Class 8" at bounding box center [1089, 189] width 246 height 16
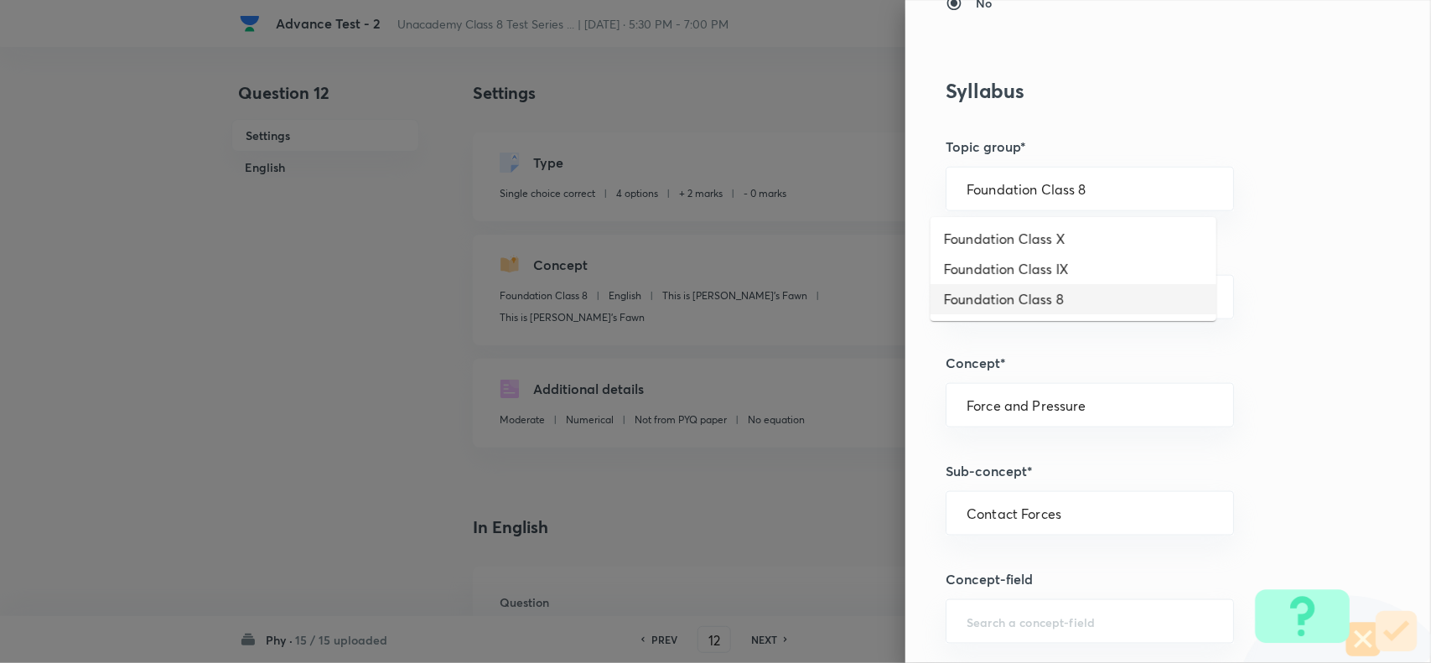
click at [1048, 298] on li "Foundation Class 8" at bounding box center [1073, 299] width 286 height 30
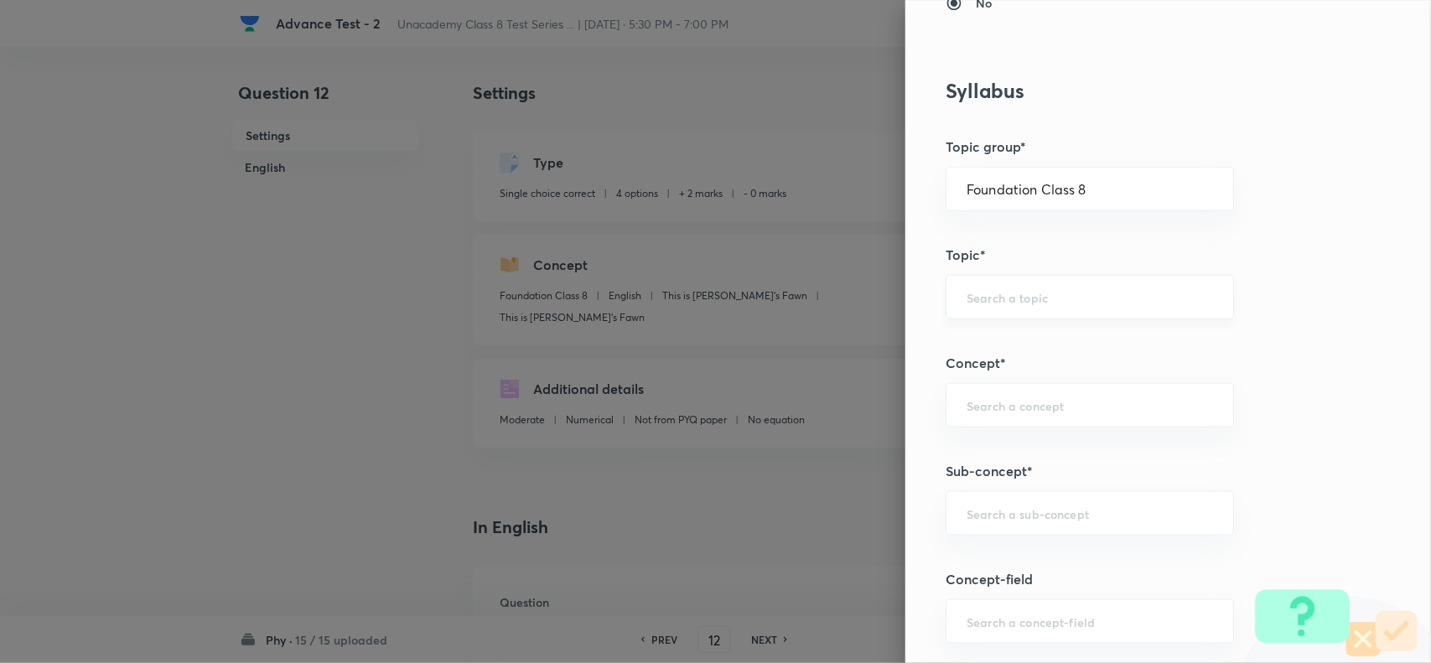
click at [1042, 318] on div "​" at bounding box center [1089, 297] width 288 height 44
paste input "Physics"
click at [979, 348] on li "Physics" at bounding box center [1073, 347] width 286 height 30
type input "Physics"
click at [986, 403] on input "text" at bounding box center [1089, 405] width 246 height 16
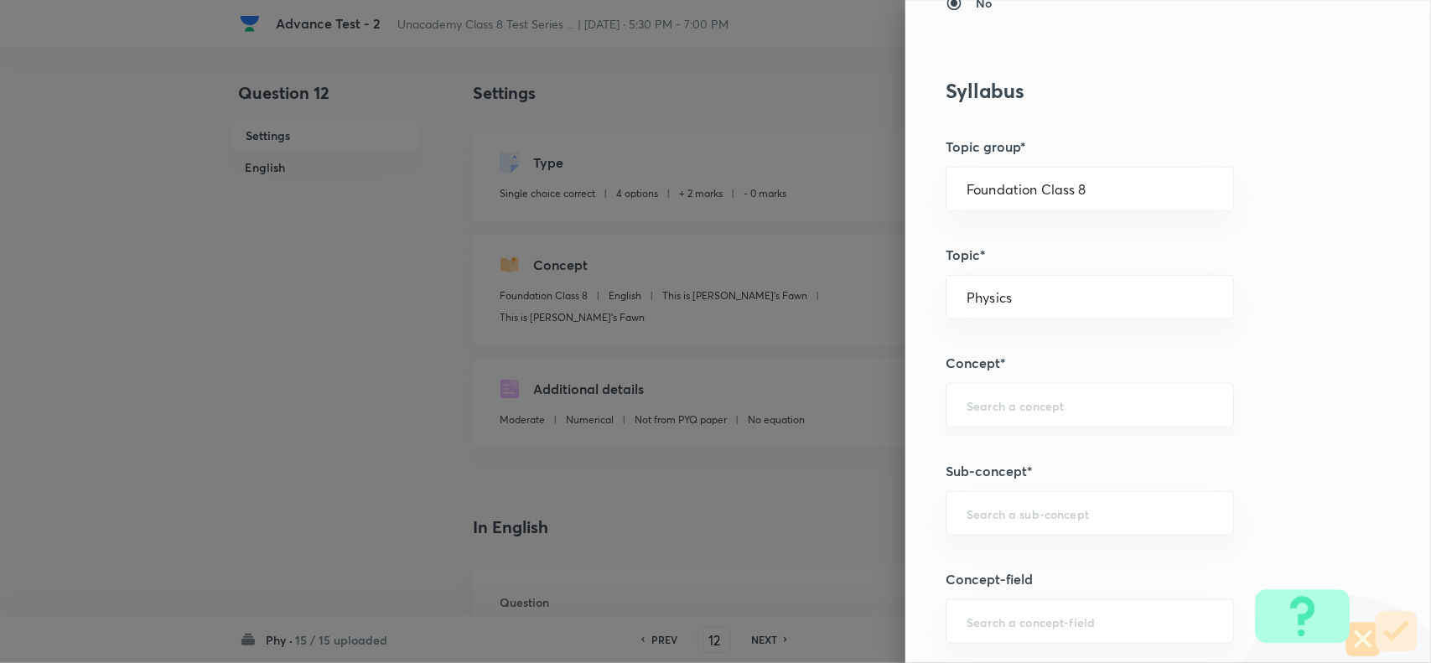
paste input "Friction"
click at [985, 453] on li "Friction" at bounding box center [1073, 455] width 286 height 30
type input "Friction"
click at [979, 514] on input "text" at bounding box center [1089, 513] width 246 height 16
paste input "Contact Forces"
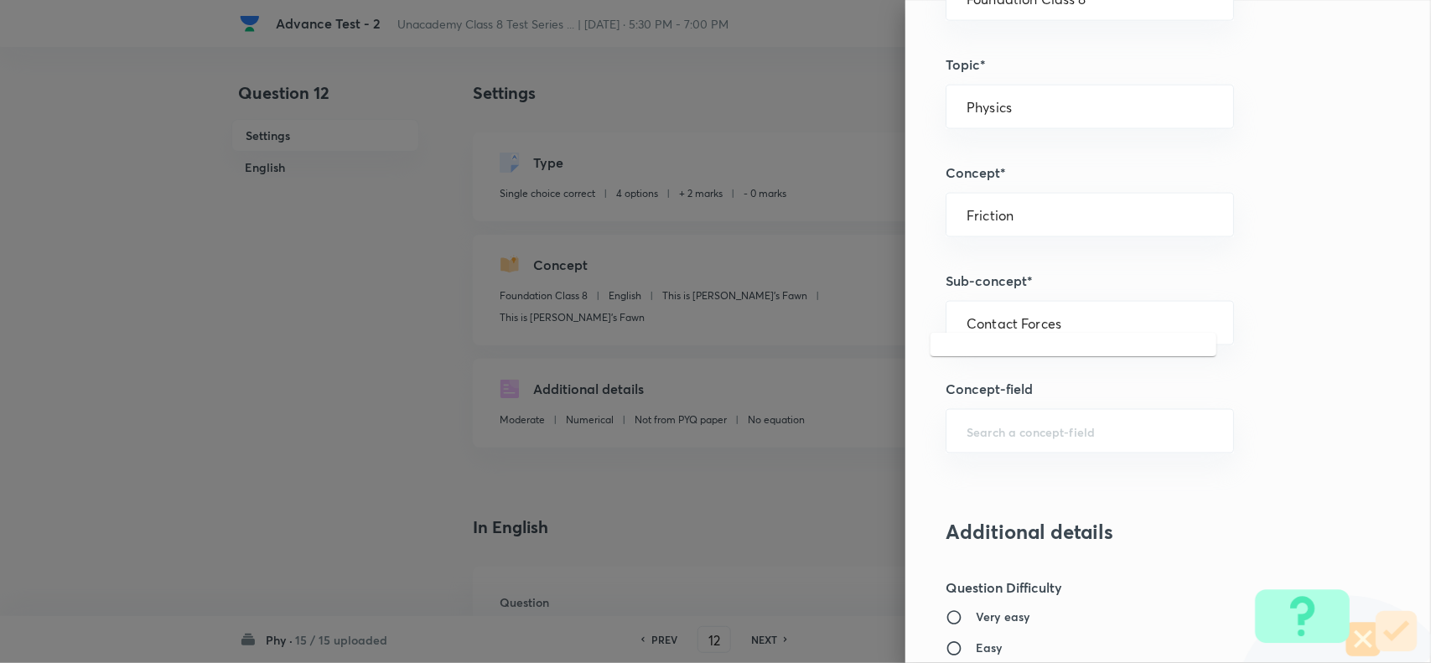
scroll to position [943, 0]
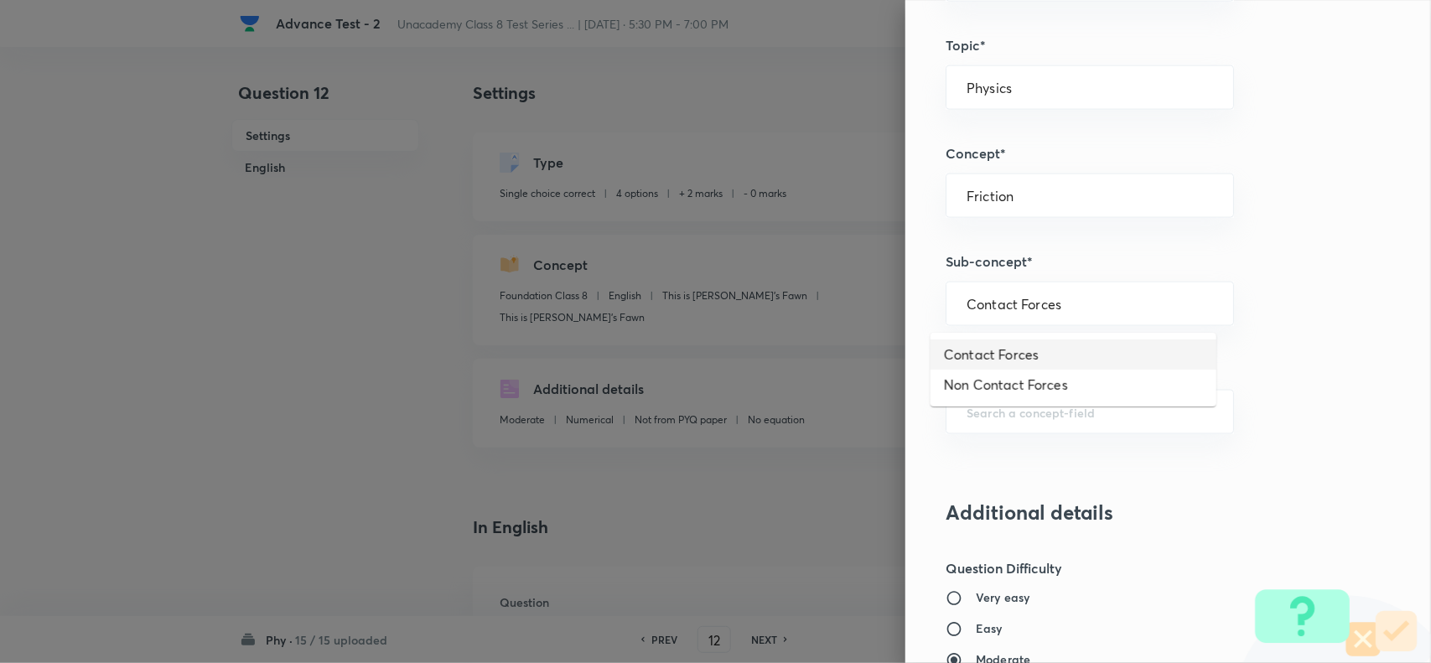
click at [1011, 353] on li "Contact Forces" at bounding box center [1073, 354] width 286 height 30
type input "Contact Forces"
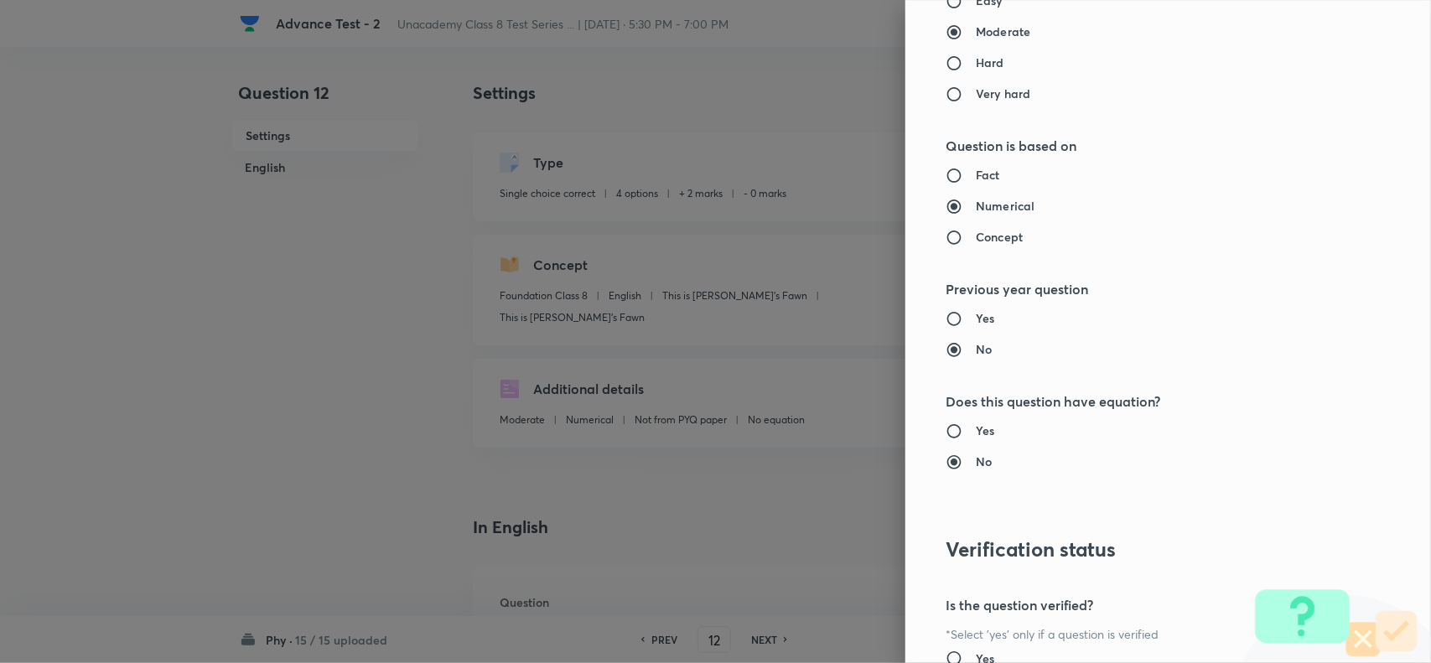
scroll to position [1737, 0]
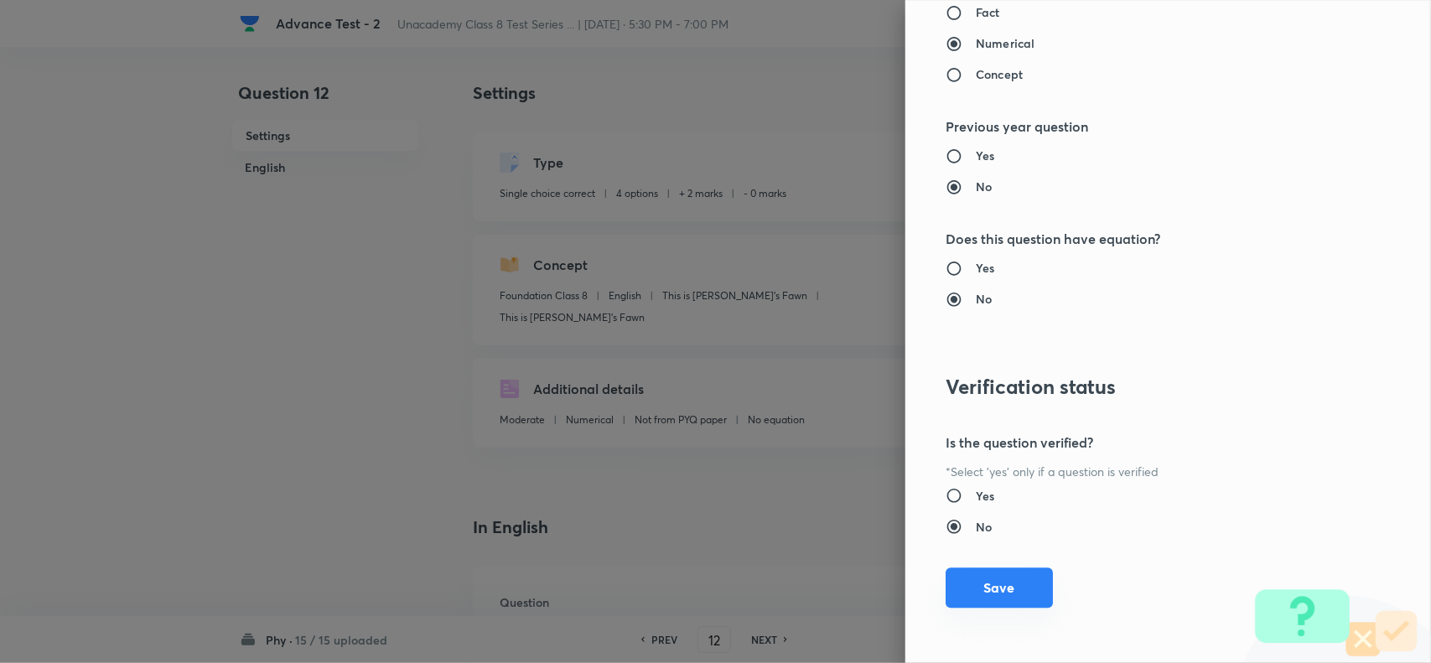
click at [995, 593] on button "Save" at bounding box center [998, 587] width 107 height 40
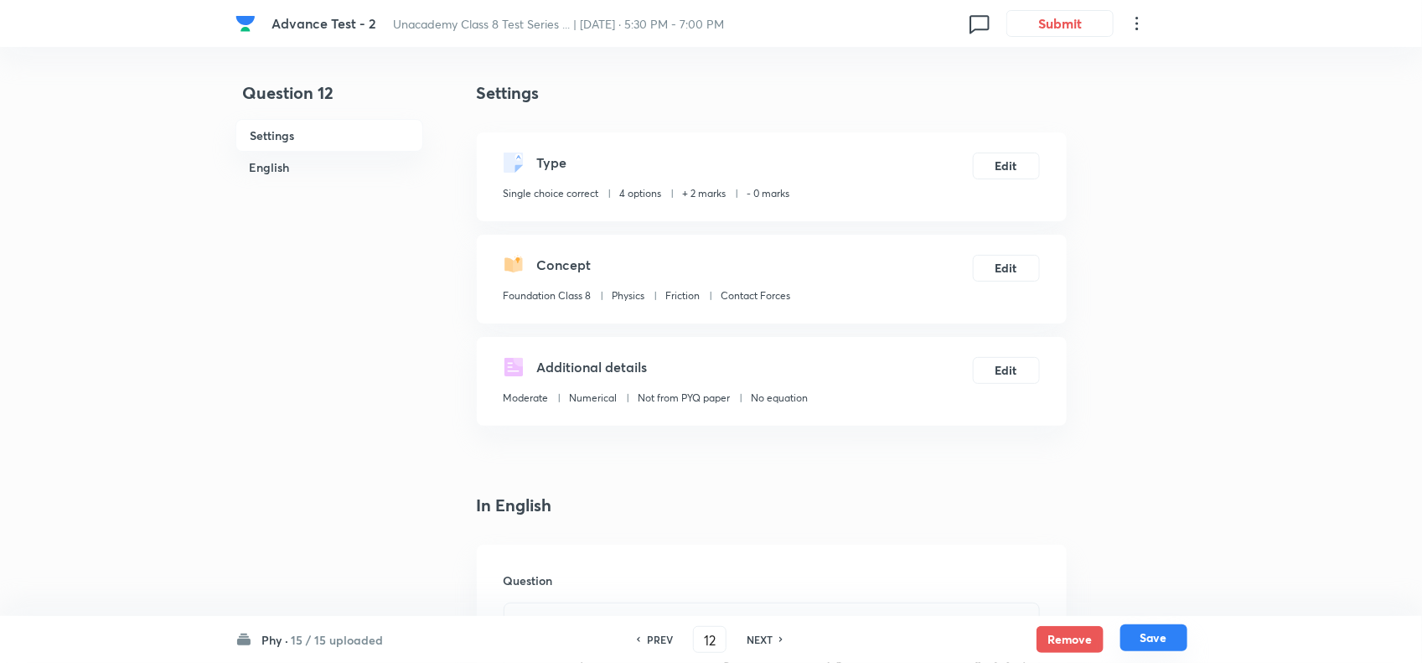
click at [1141, 638] on button "Save" at bounding box center [1154, 637] width 67 height 27
checkbox input "false"
type input "13"
checkbox input "true"
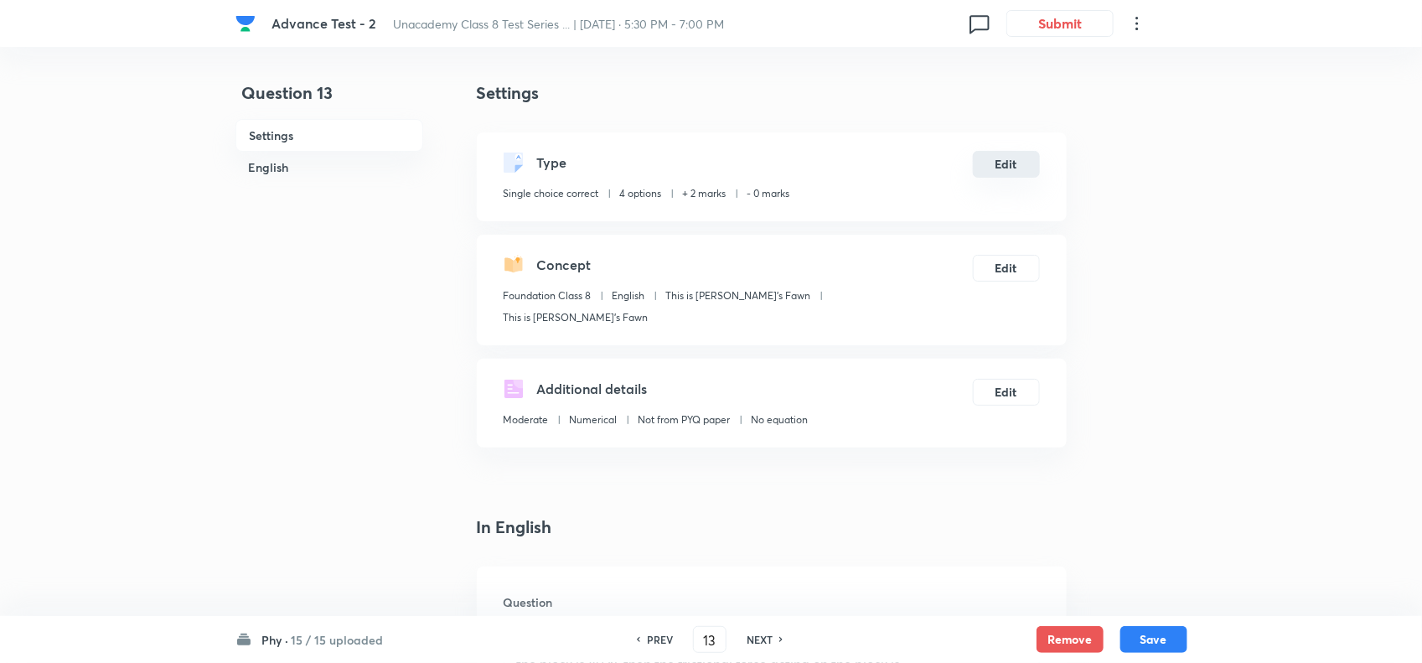
click at [1000, 168] on button "Edit" at bounding box center [1006, 164] width 67 height 27
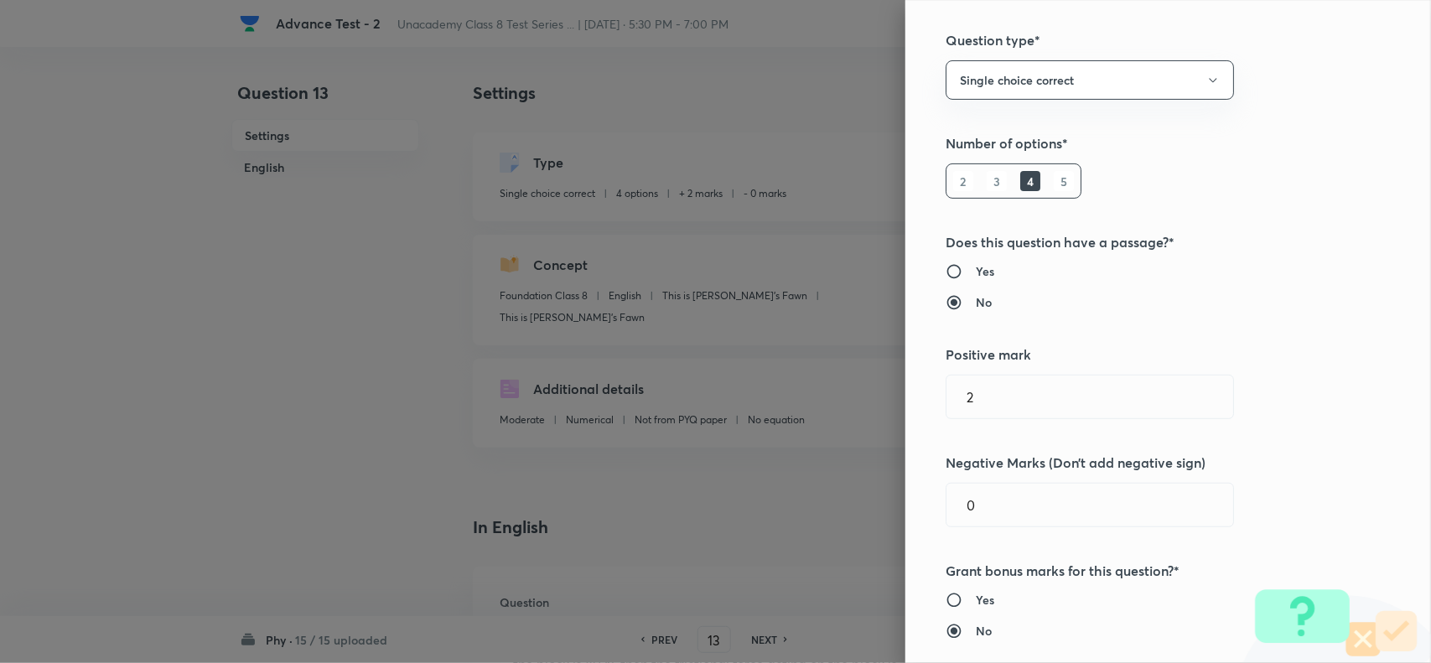
scroll to position [419, 0]
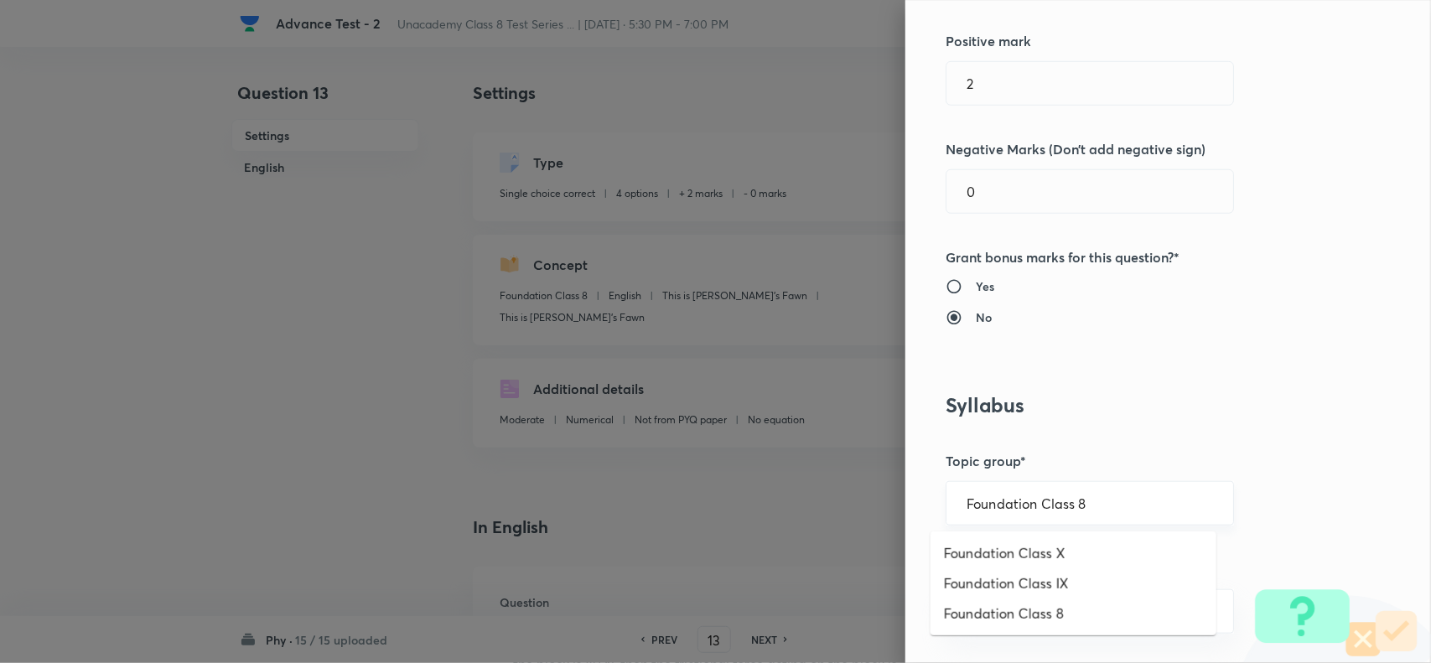
drag, startPoint x: 1103, startPoint y: 500, endPoint x: 1169, endPoint y: 520, distance: 69.4
click at [1124, 505] on input "Foundation Class 8" at bounding box center [1089, 503] width 246 height 16
click at [1099, 605] on li "Foundation Class 8" at bounding box center [1073, 613] width 286 height 30
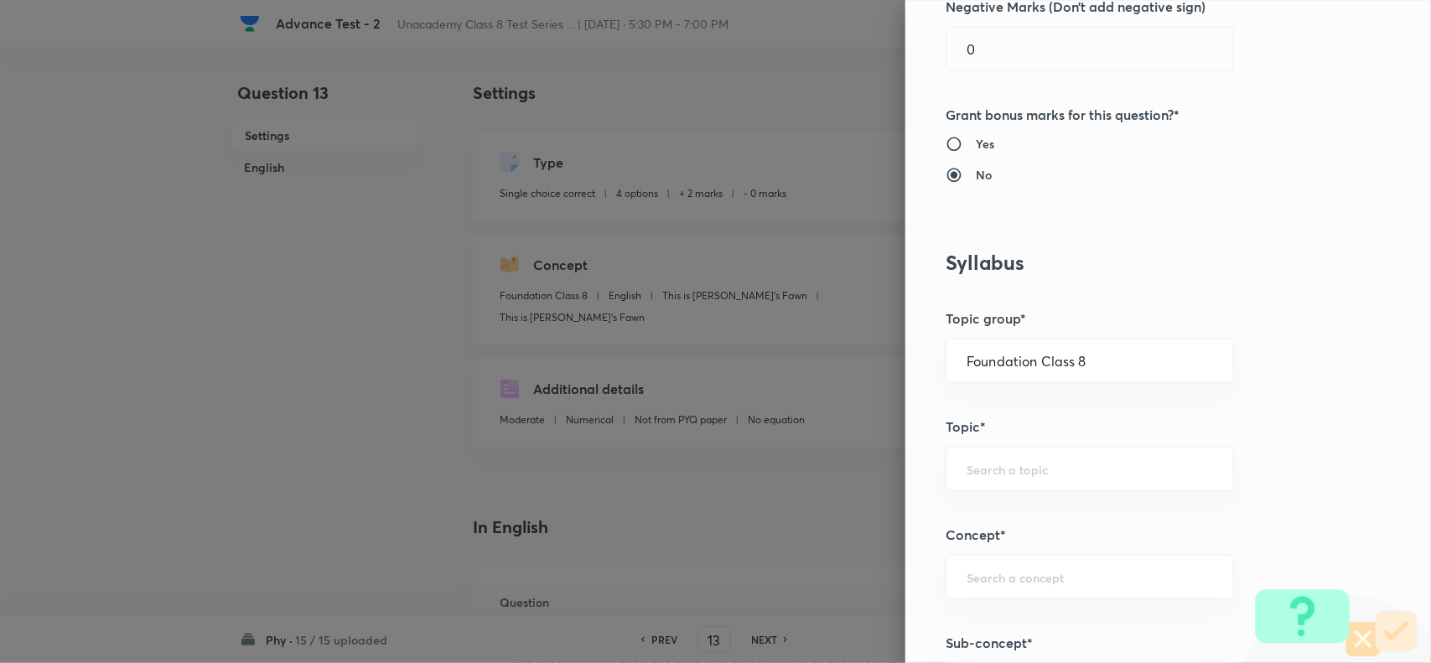
scroll to position [733, 0]
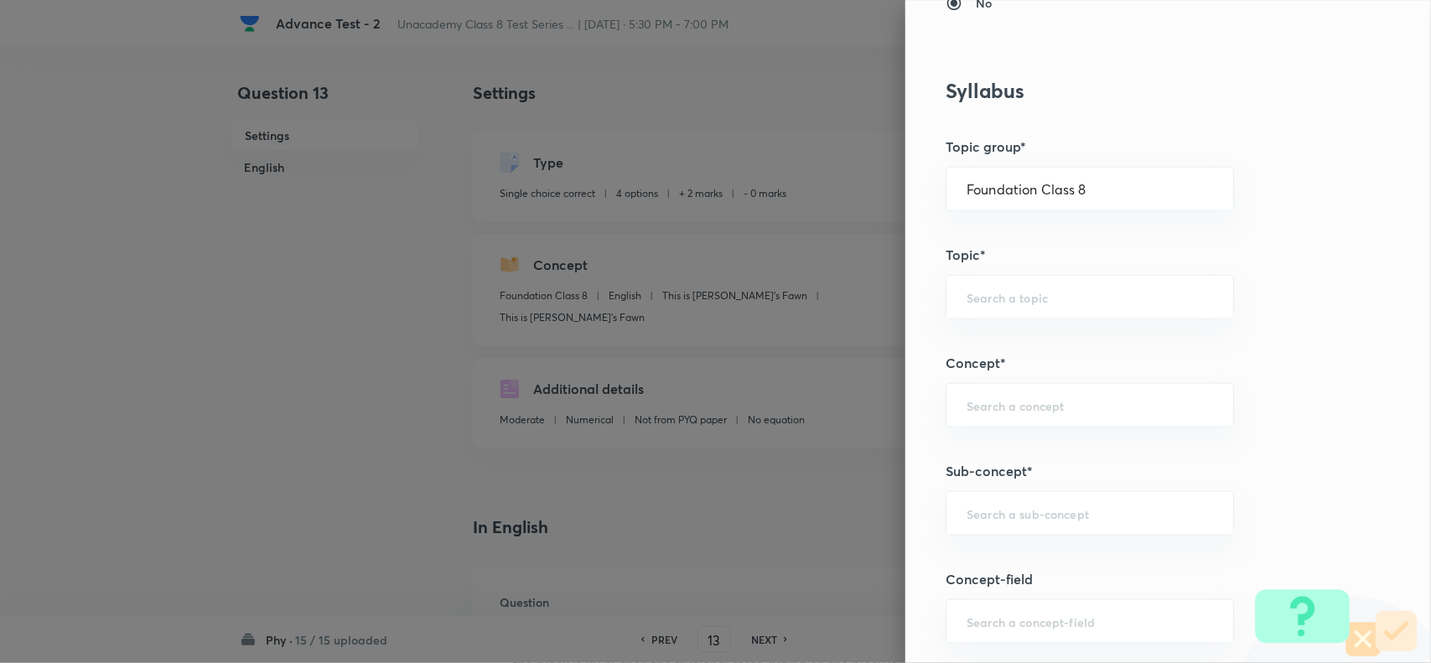
click at [1044, 437] on div "Question settings Question type* Single choice correct Number of options* 2 3 4…" at bounding box center [1167, 331] width 525 height 663
click at [1044, 514] on input "text" at bounding box center [1089, 513] width 246 height 16
paste input "Types of Friction"
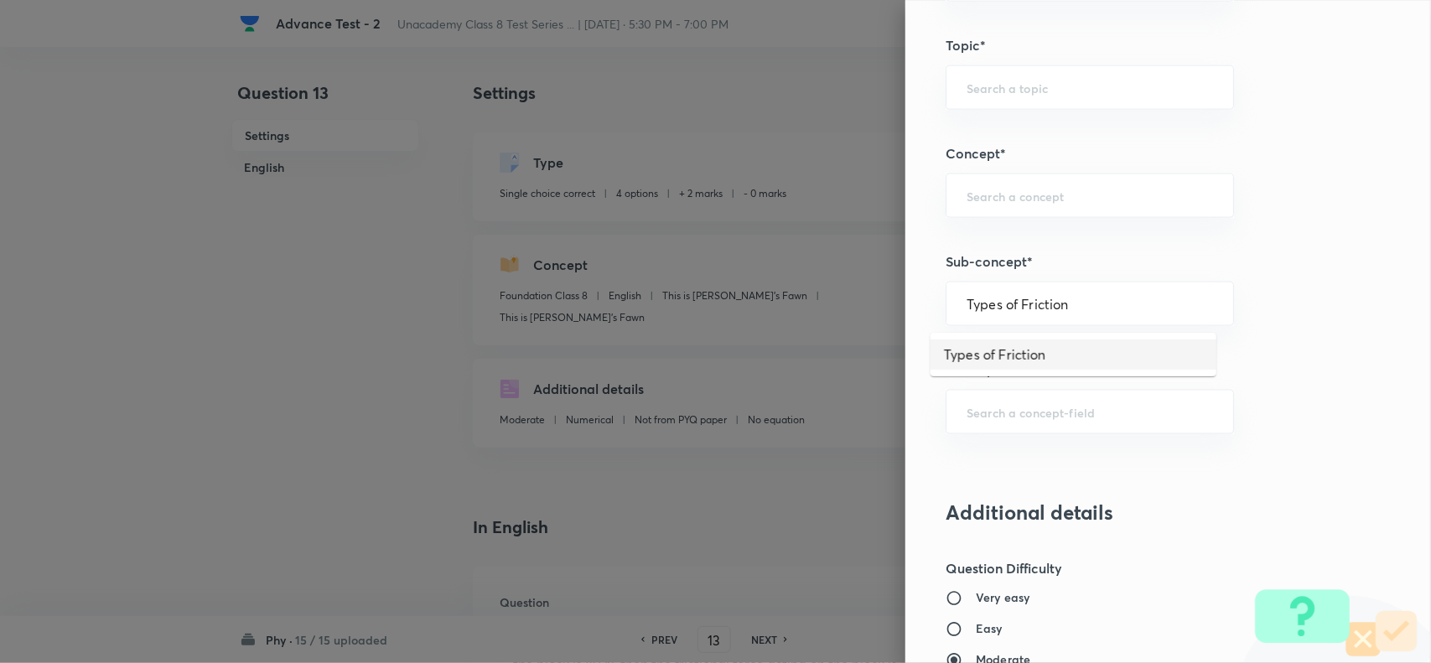
click at [1033, 352] on li "Types of Friction" at bounding box center [1073, 354] width 286 height 30
type input "Types of Friction"
type input "Physics"
type input "Friction"
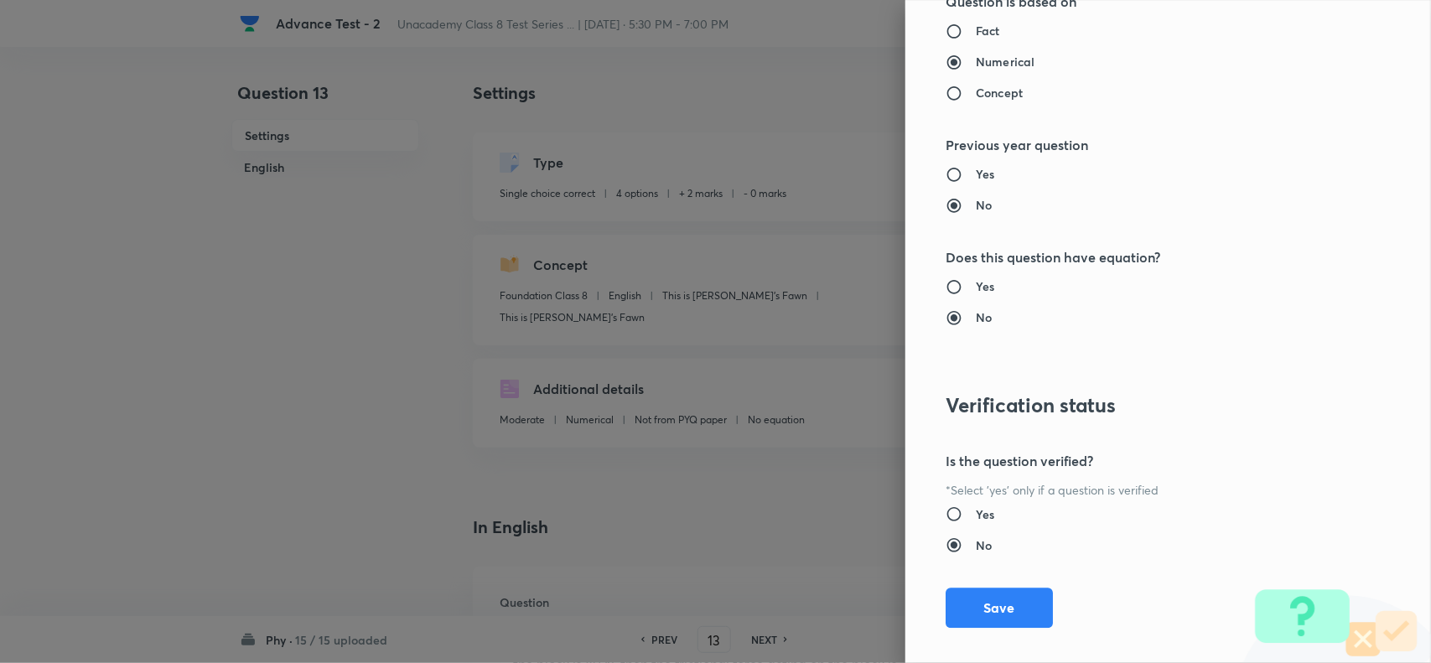
scroll to position [1737, 0]
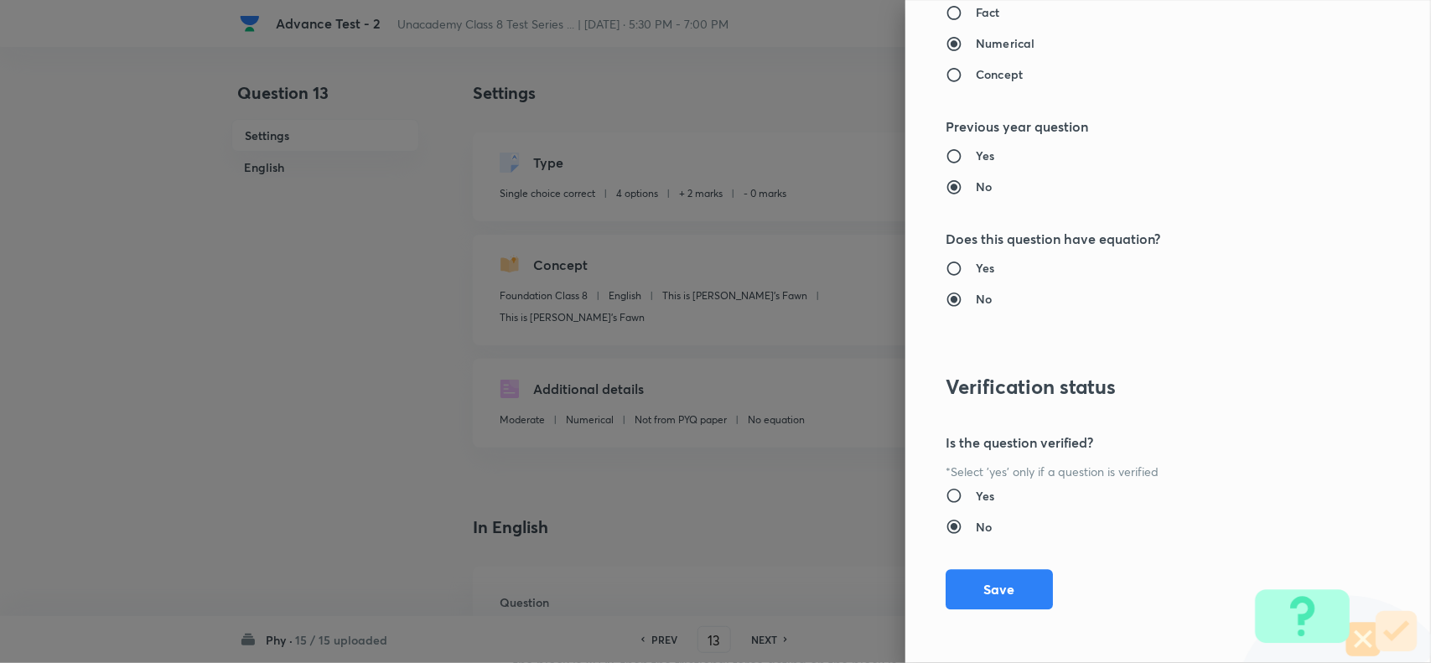
click at [990, 609] on div "Question settings Question type* Single choice correct Number of options* 2 3 4…" at bounding box center [1167, 331] width 525 height 663
click at [990, 585] on button "Save" at bounding box center [998, 587] width 107 height 40
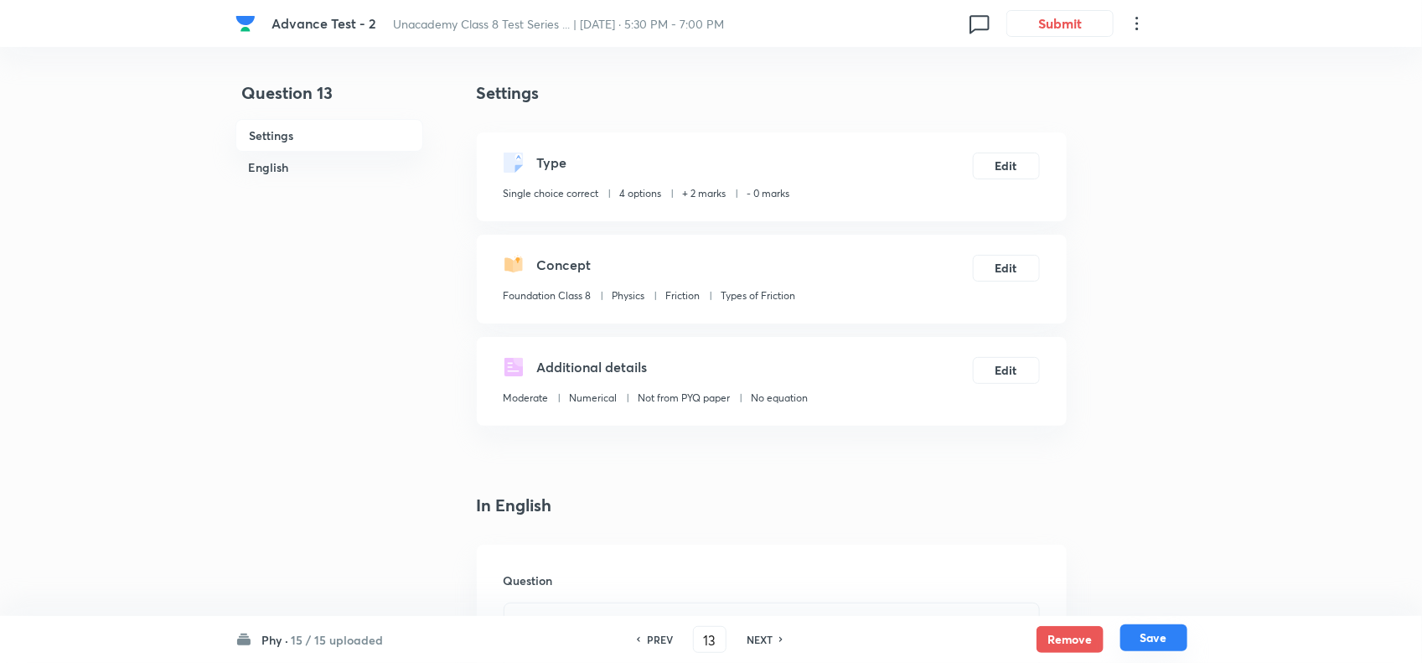
click at [1178, 644] on button "Save" at bounding box center [1154, 637] width 67 height 27
type input "14"
checkbox input "true"
checkbox input "false"
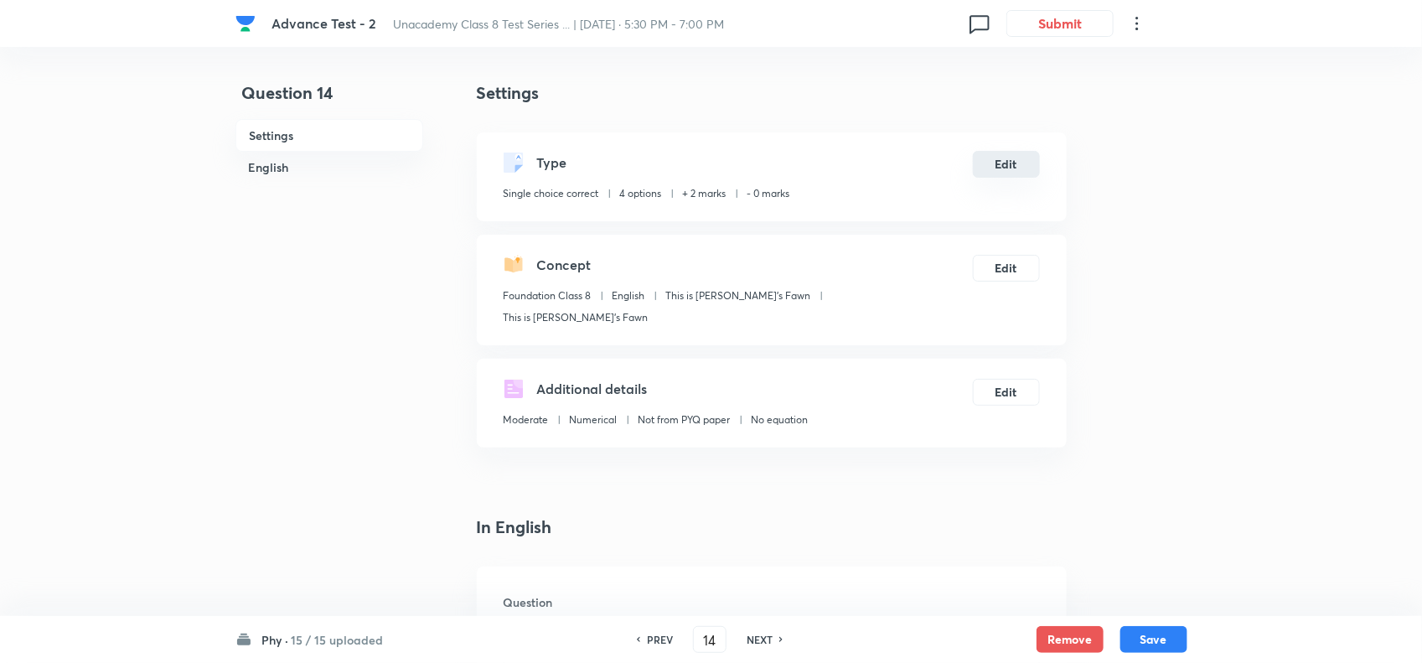
click at [977, 172] on button "Edit" at bounding box center [1006, 164] width 67 height 27
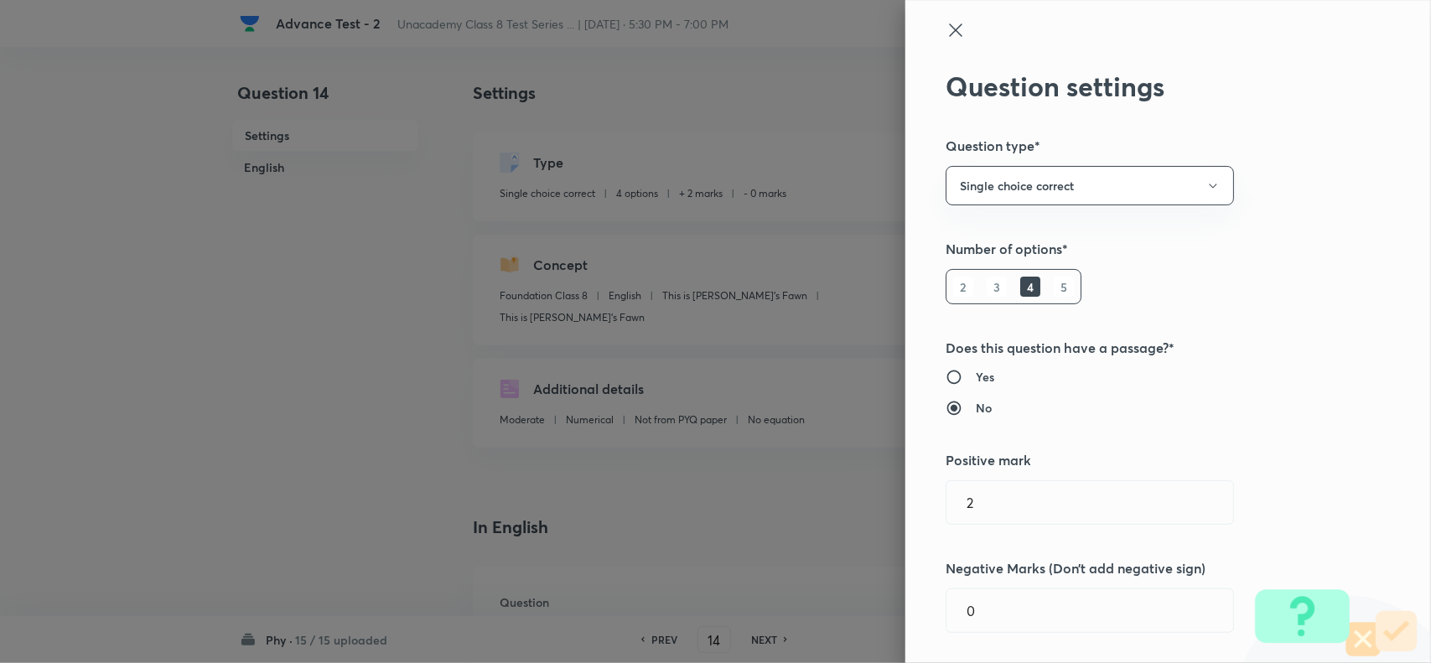
scroll to position [629, 0]
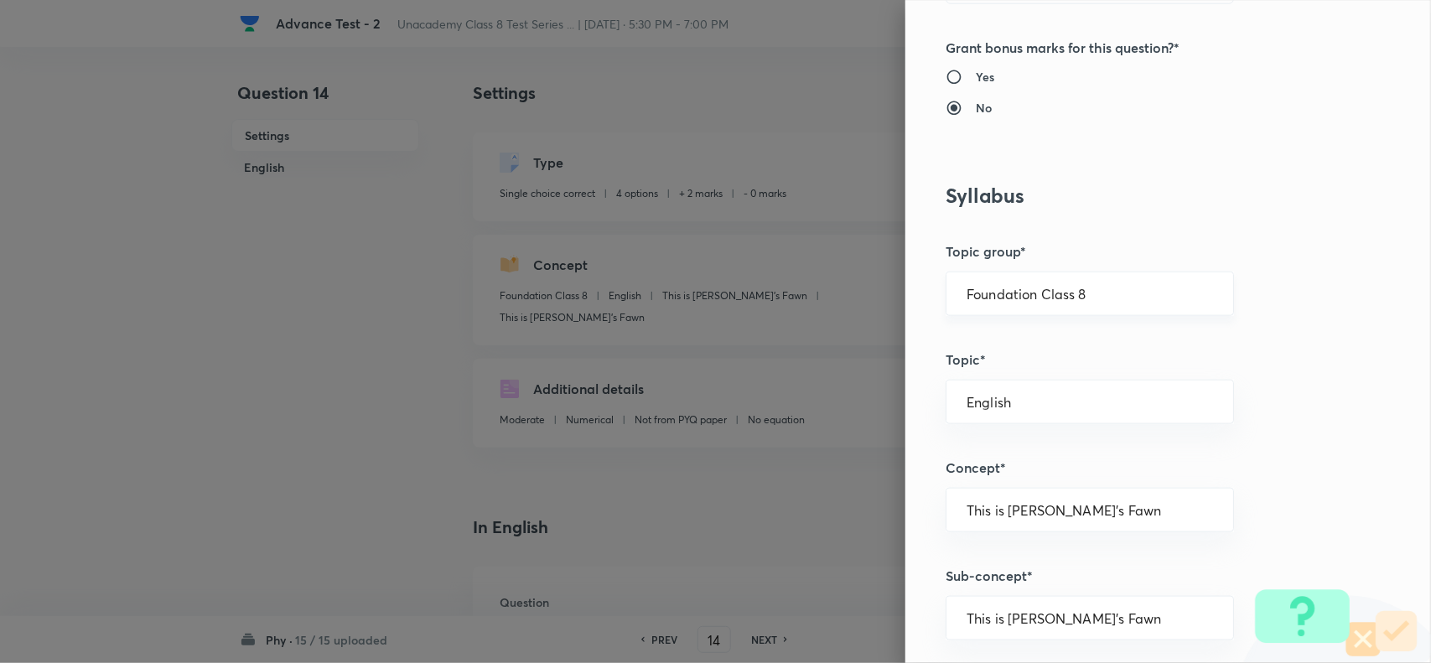
drag, startPoint x: 1079, startPoint y: 315, endPoint x: 1105, endPoint y: 308, distance: 26.3
click at [1082, 313] on div "Foundation Class 8 ​" at bounding box center [1089, 294] width 288 height 44
click at [1126, 298] on input "Foundation Class 8" at bounding box center [1089, 294] width 246 height 16
drag, startPoint x: 1069, startPoint y: 399, endPoint x: 1069, endPoint y: 409, distance: 10.1
click at [1069, 405] on li "Foundation Class 8" at bounding box center [1073, 404] width 286 height 30
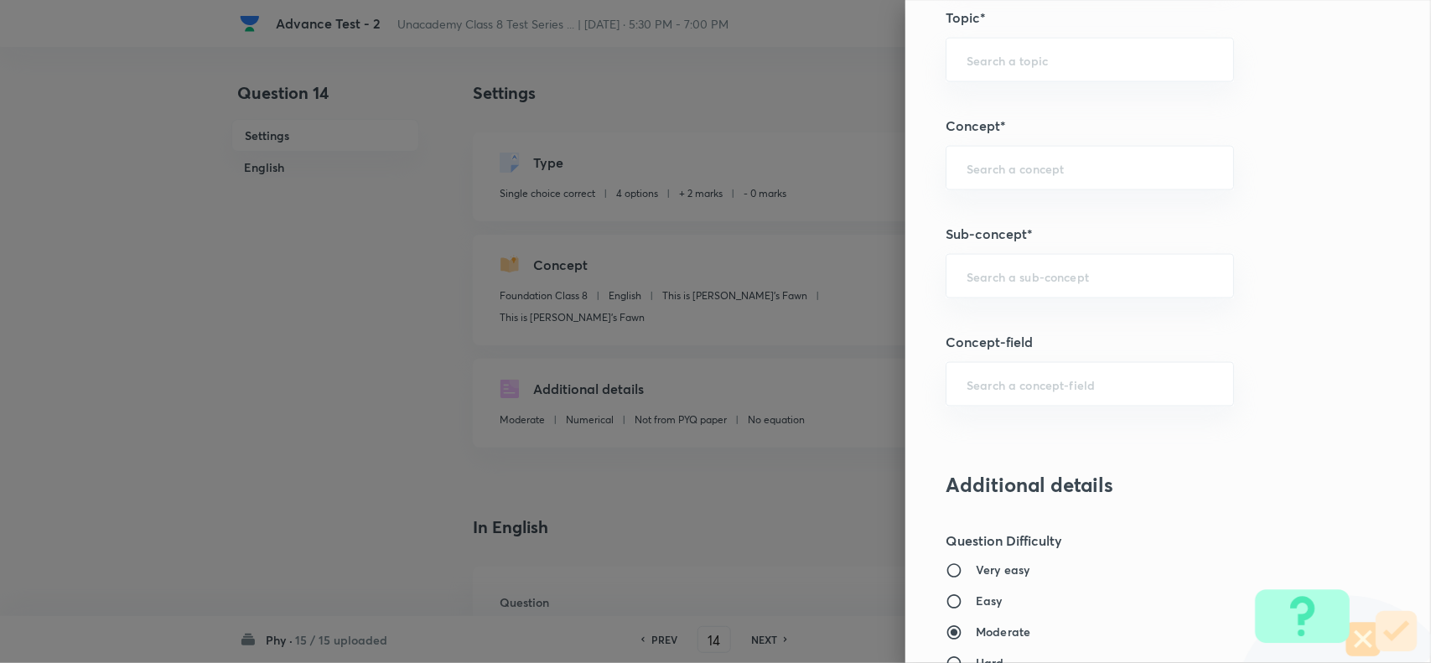
scroll to position [1048, 0]
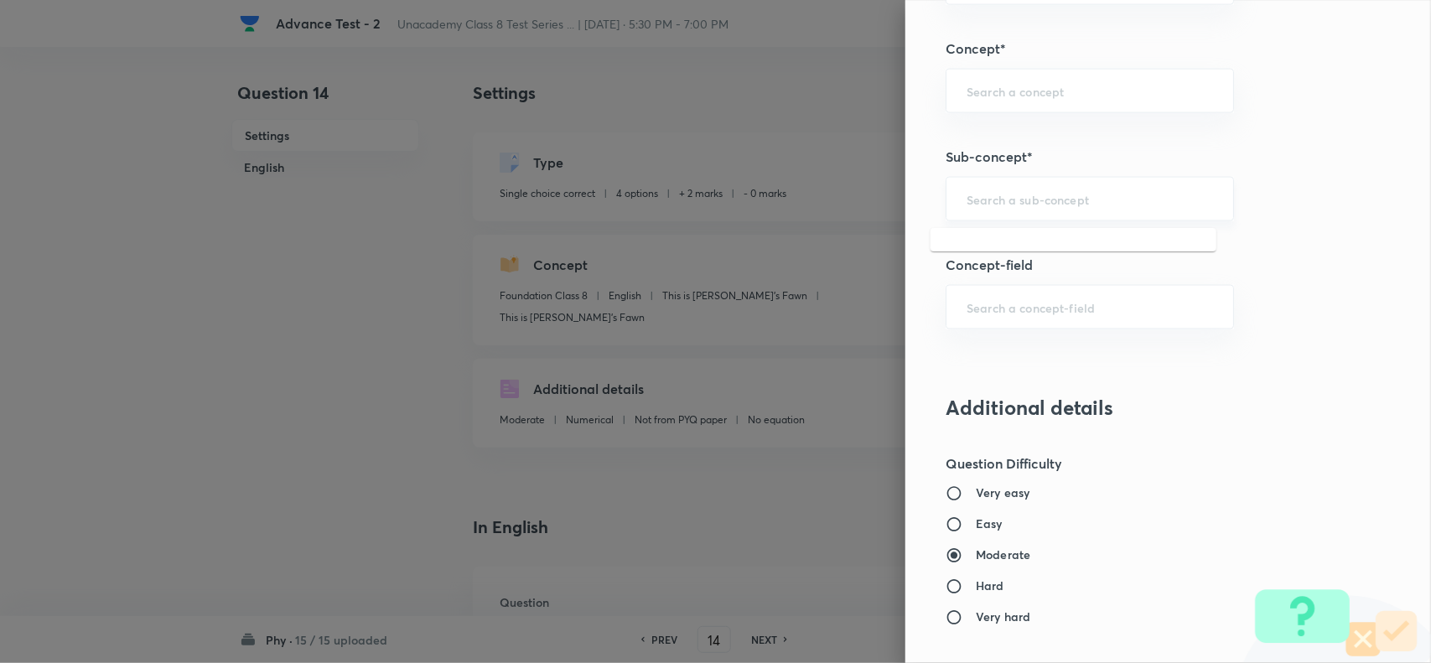
drag, startPoint x: 1022, startPoint y: 204, endPoint x: 1198, endPoint y: 216, distance: 176.5
click at [1023, 203] on input "text" at bounding box center [1089, 199] width 246 height 16
paste input "Audible and Inaudible Sounds"
click at [1043, 241] on li "Audible and Inaudible Sounds" at bounding box center [1073, 250] width 286 height 30
type input "Audible and Inaudible Sounds"
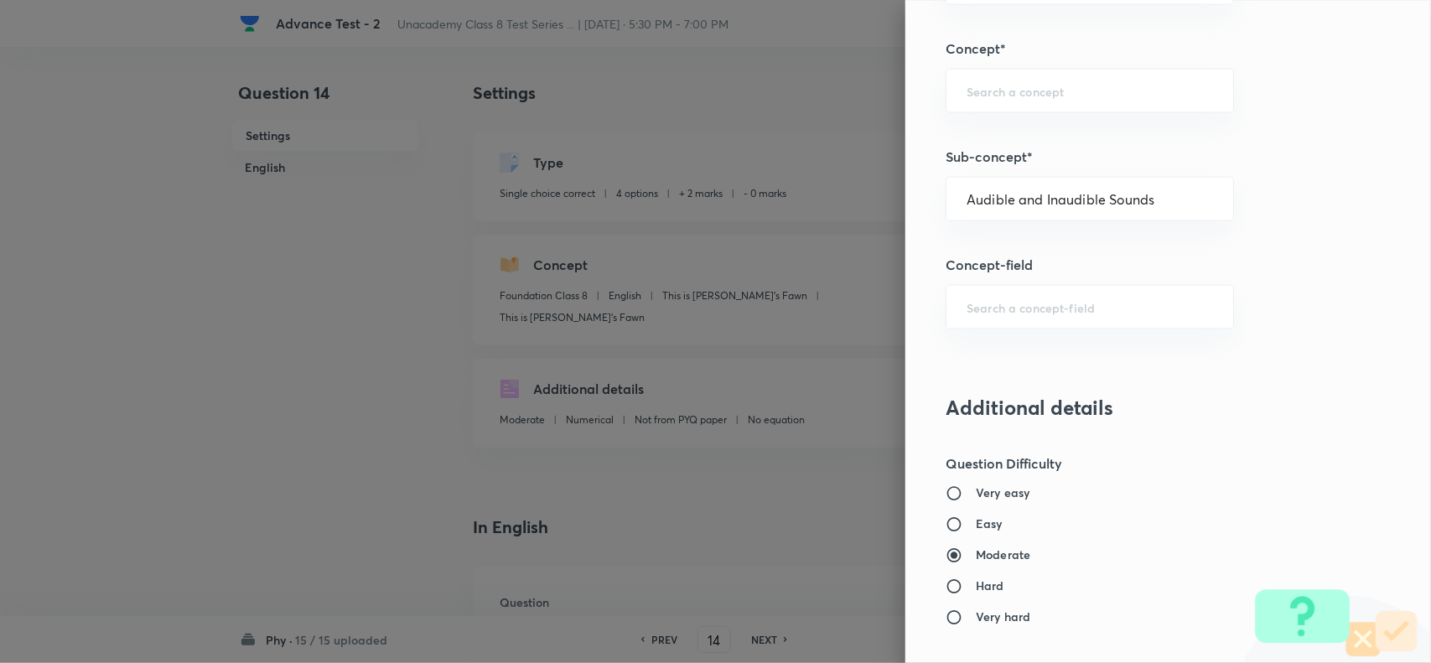
type input "Physics"
type input "Sound"
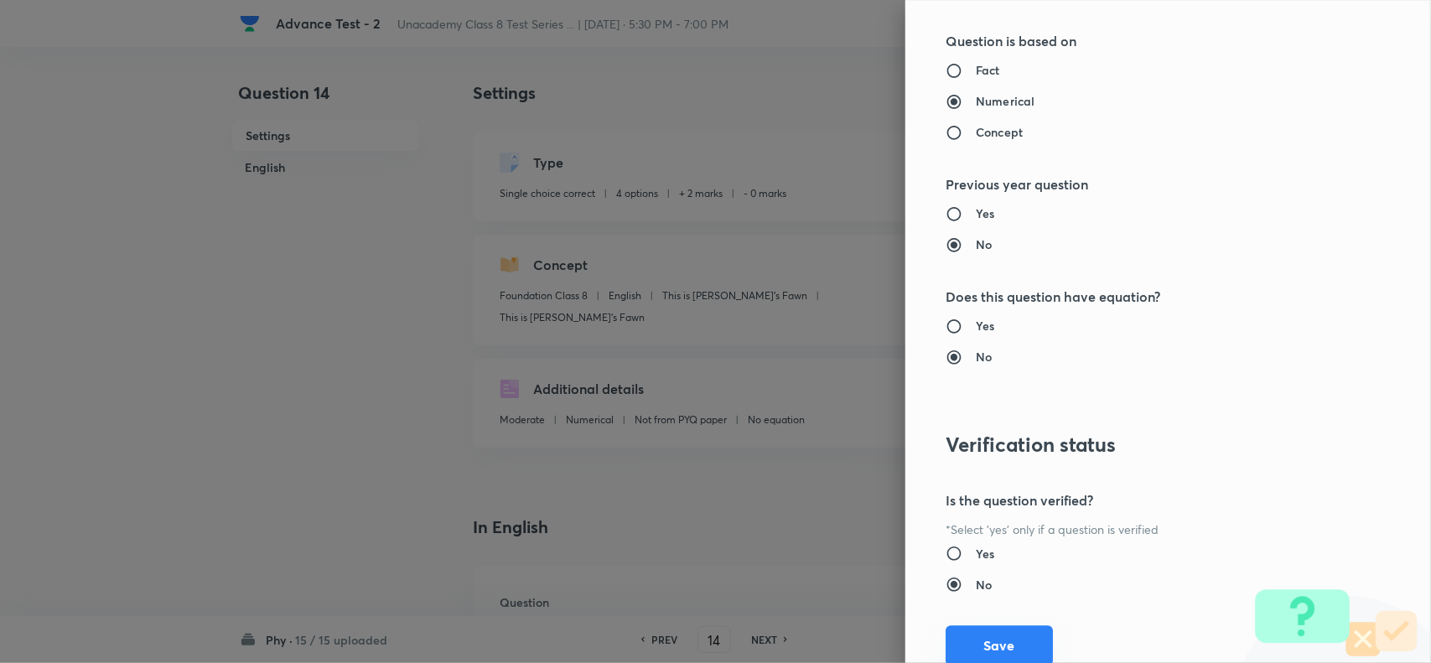
scroll to position [1737, 0]
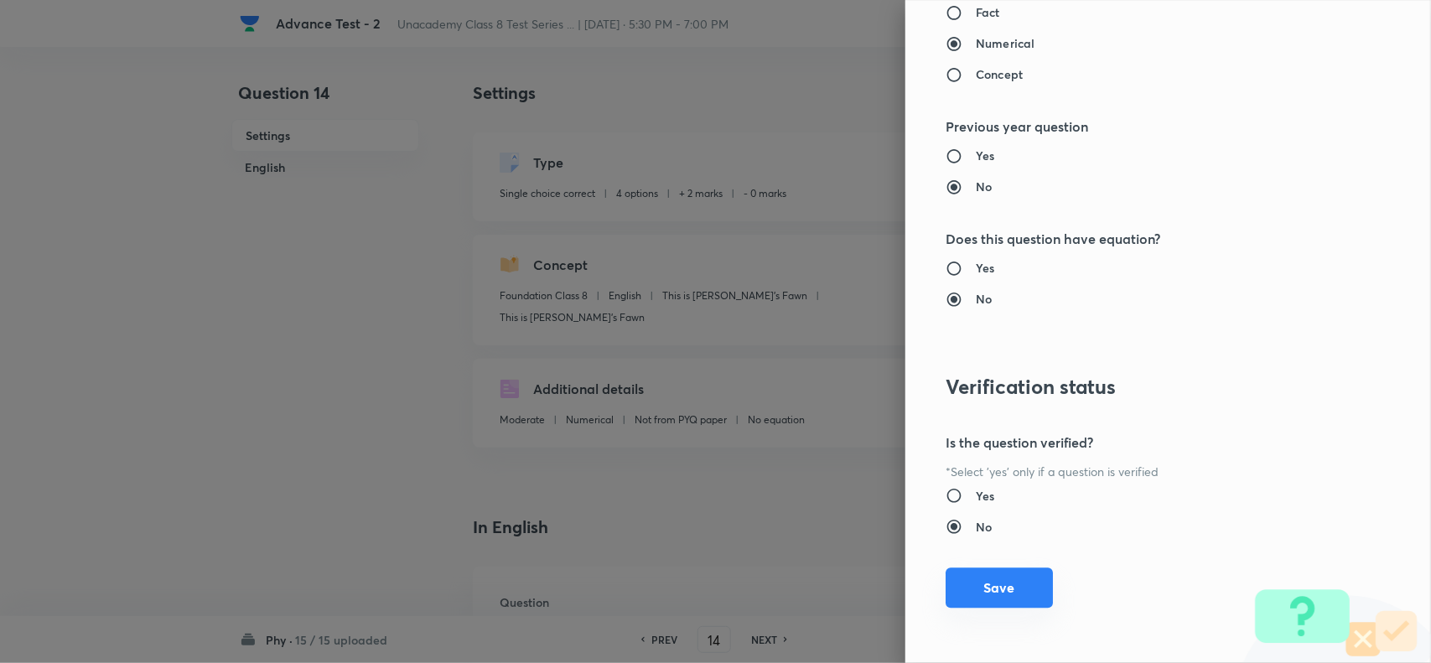
click at [1004, 583] on button "Save" at bounding box center [998, 587] width 107 height 40
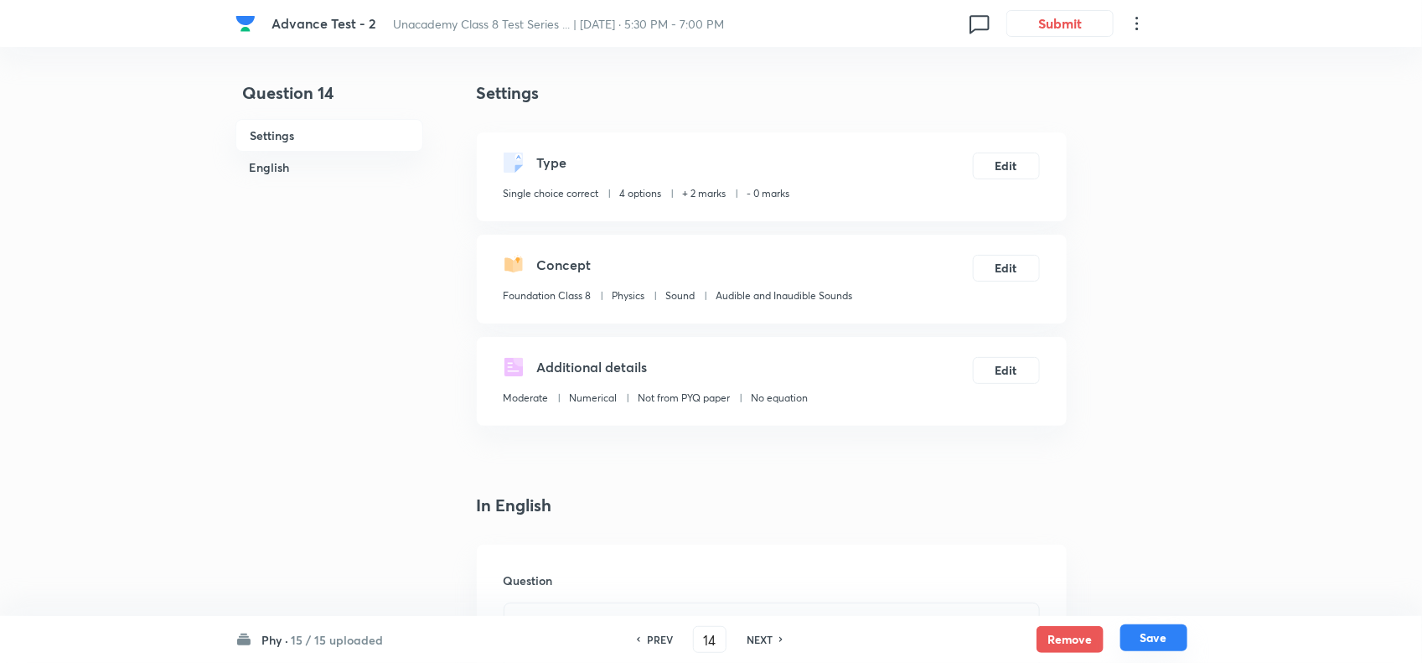
click at [1170, 638] on button "Save" at bounding box center [1154, 637] width 67 height 27
type input "15"
checkbox input "false"
checkbox input "true"
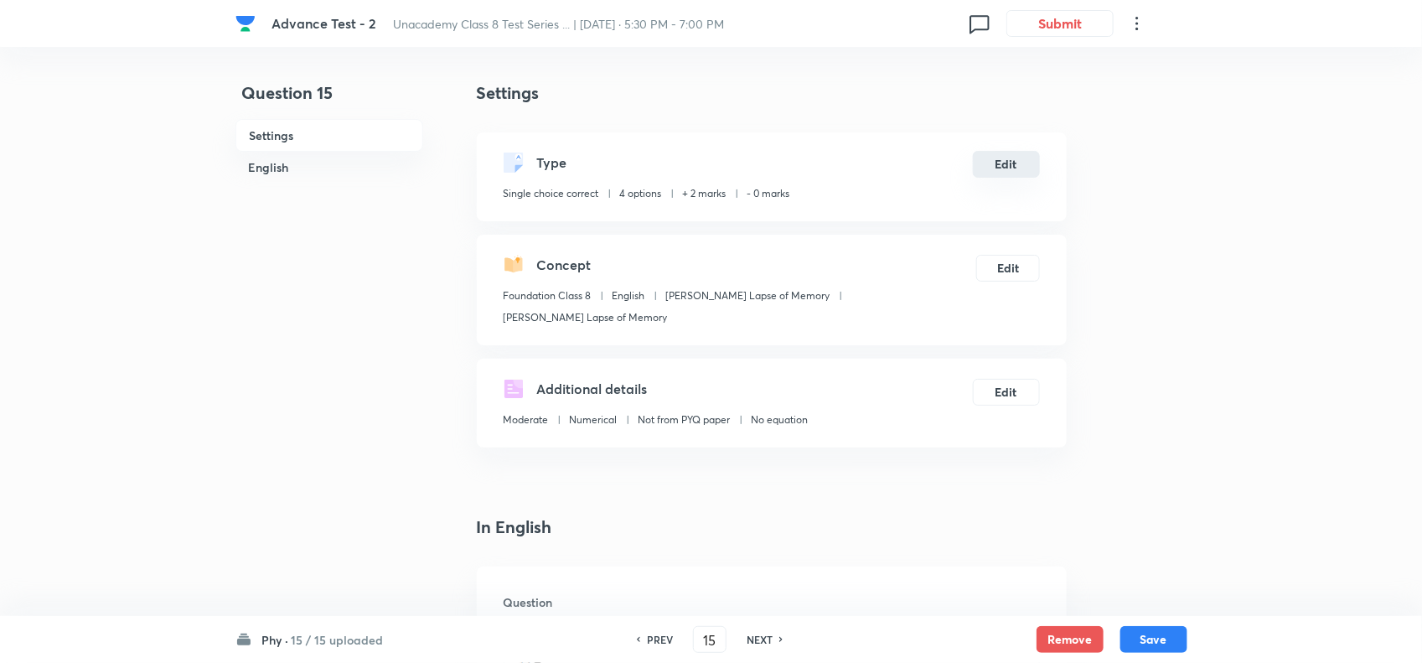
click at [1007, 164] on button "Edit" at bounding box center [1006, 164] width 67 height 27
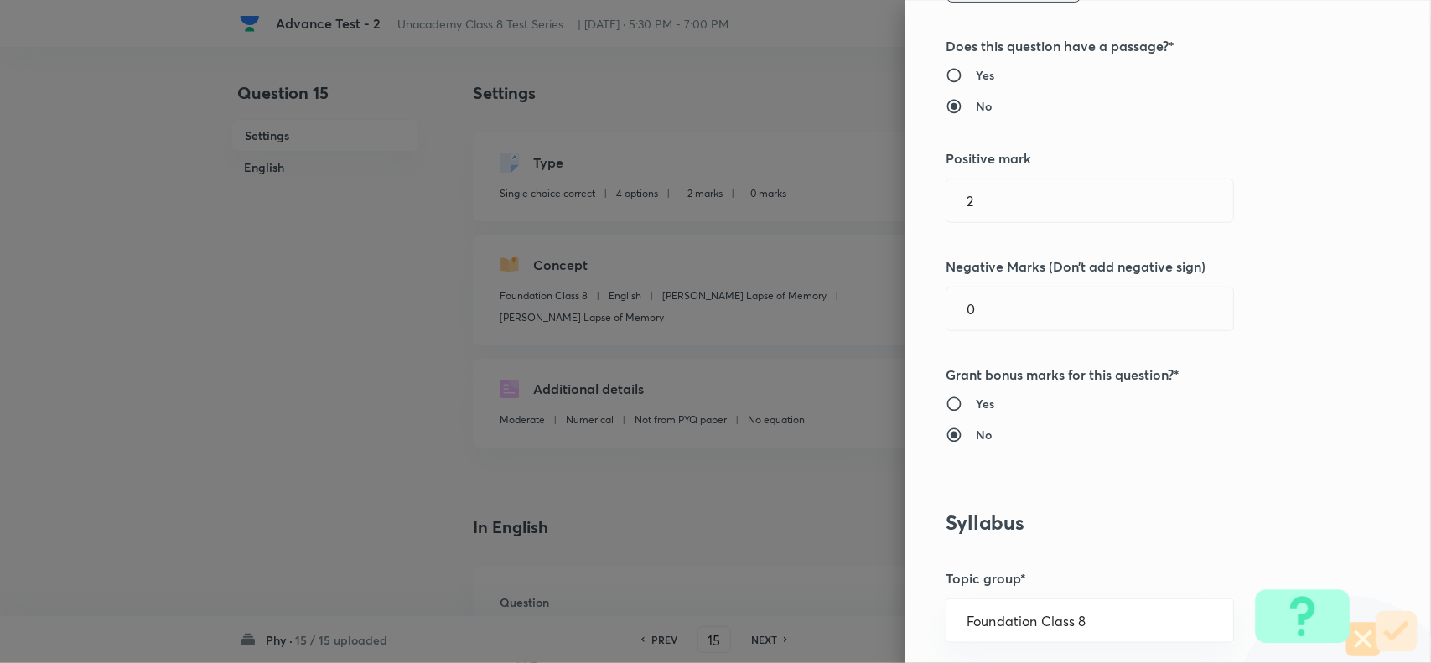
scroll to position [524, 0]
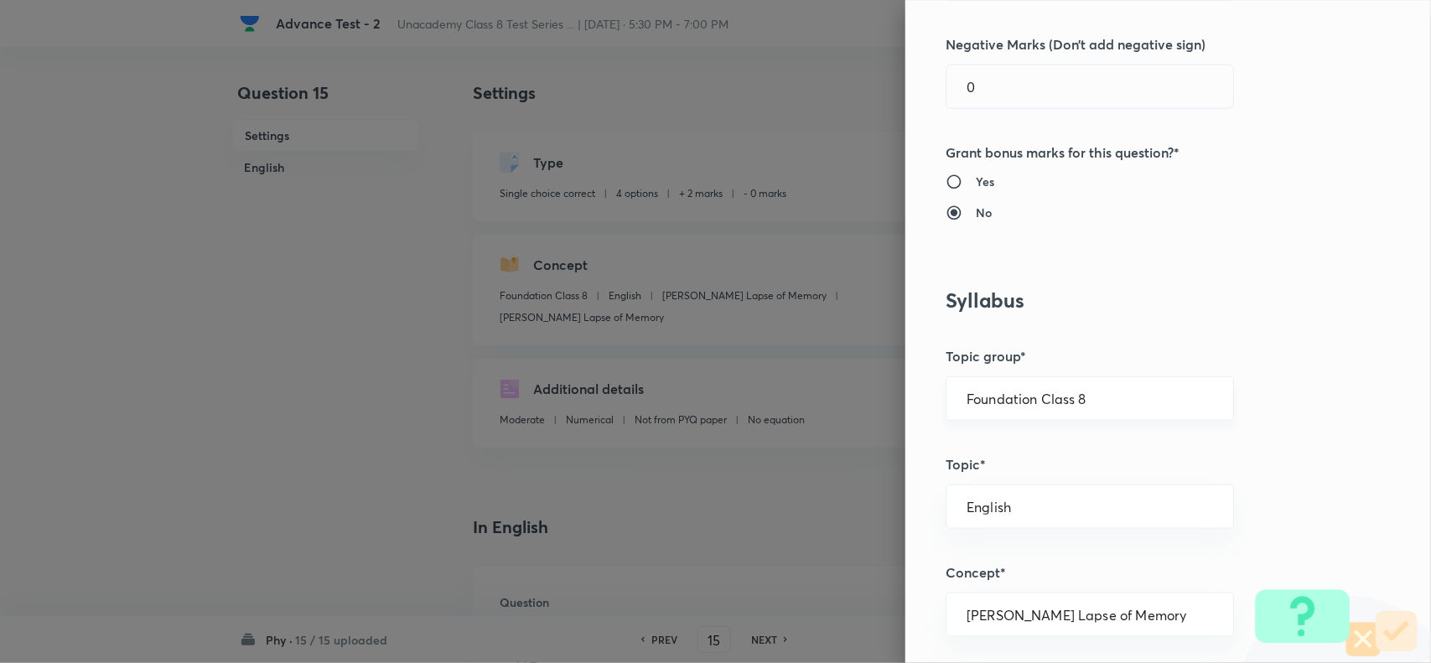
drag, startPoint x: 1094, startPoint y: 388, endPoint x: 1133, endPoint y: 404, distance: 42.5
click at [1110, 396] on div "Foundation Class 8 ​" at bounding box center [1089, 398] width 288 height 44
drag, startPoint x: 1158, startPoint y: 416, endPoint x: 1174, endPoint y: 402, distance: 20.8
click at [1165, 417] on div "Foundation Class 8 ​" at bounding box center [1089, 398] width 288 height 44
drag, startPoint x: 1171, startPoint y: 394, endPoint x: 1190, endPoint y: 413, distance: 27.3
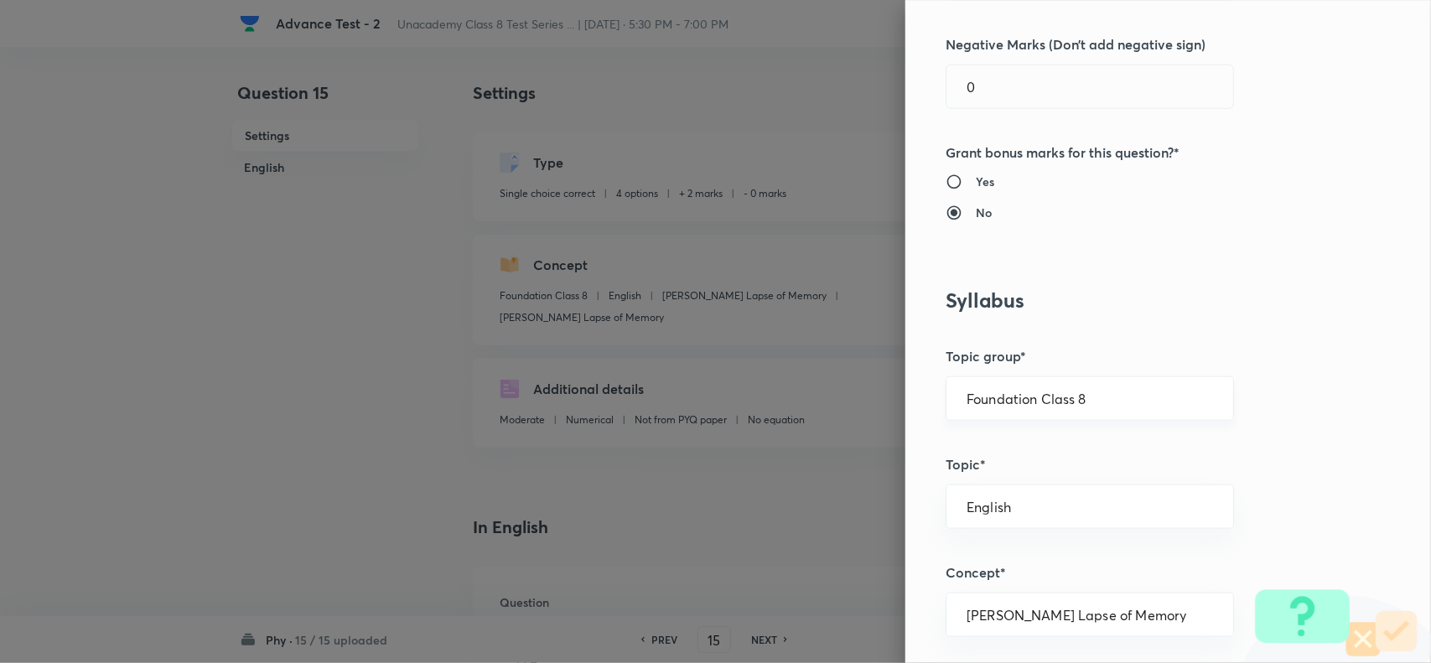
click at [1174, 394] on input "Foundation Class 8" at bounding box center [1089, 399] width 246 height 16
click at [1057, 522] on li "Foundation Class 8" at bounding box center [1073, 509] width 286 height 30
click at [1045, 503] on input "text" at bounding box center [1089, 507] width 246 height 16
paste input "Physics"
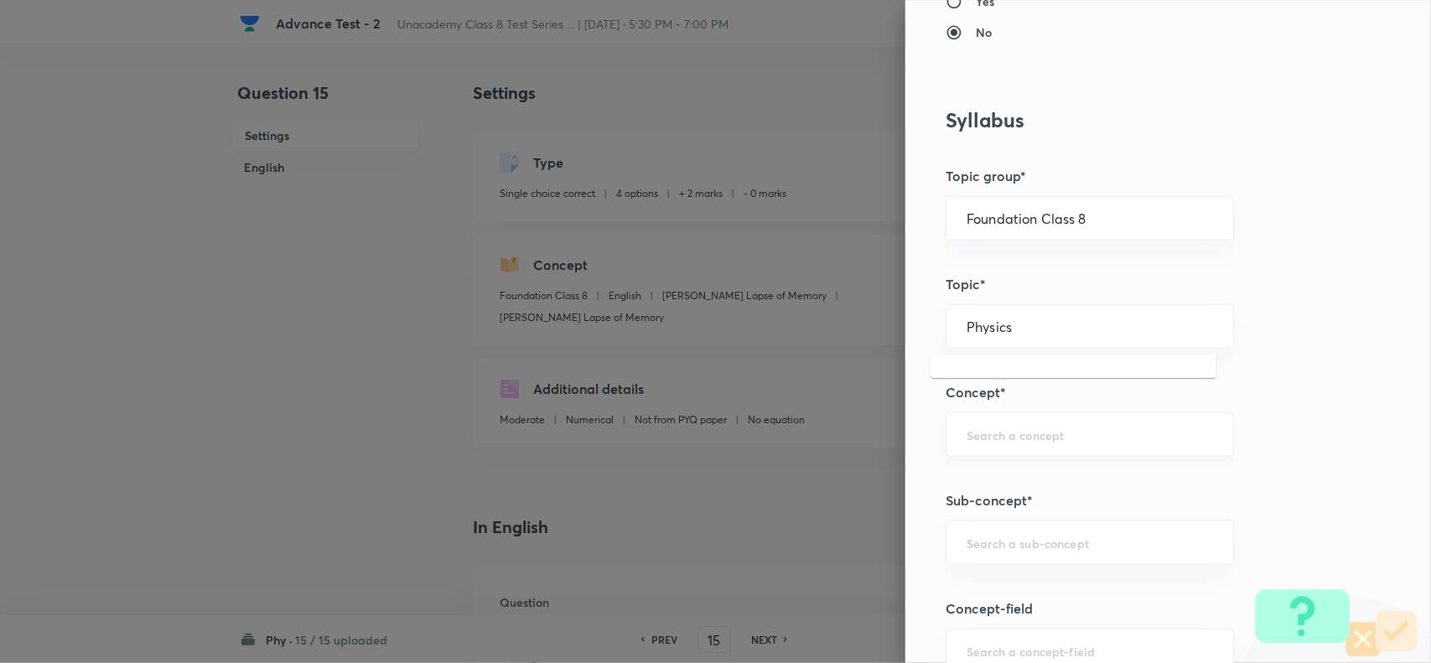
scroll to position [733, 0]
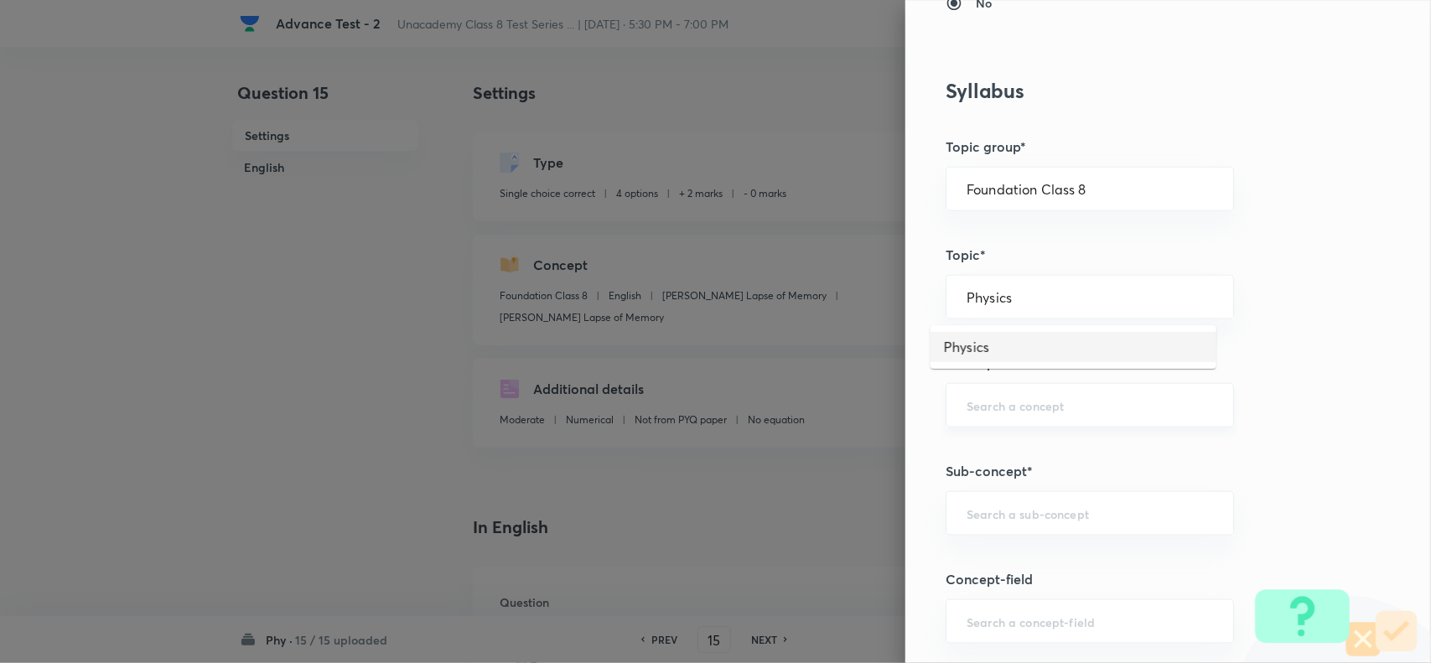
drag, startPoint x: 982, startPoint y: 336, endPoint x: 994, endPoint y: 416, distance: 80.5
click at [982, 348] on li "Physics" at bounding box center [1073, 347] width 286 height 30
type input "Physics"
click at [995, 417] on div "​" at bounding box center [1089, 405] width 288 height 44
paste input "Sound"
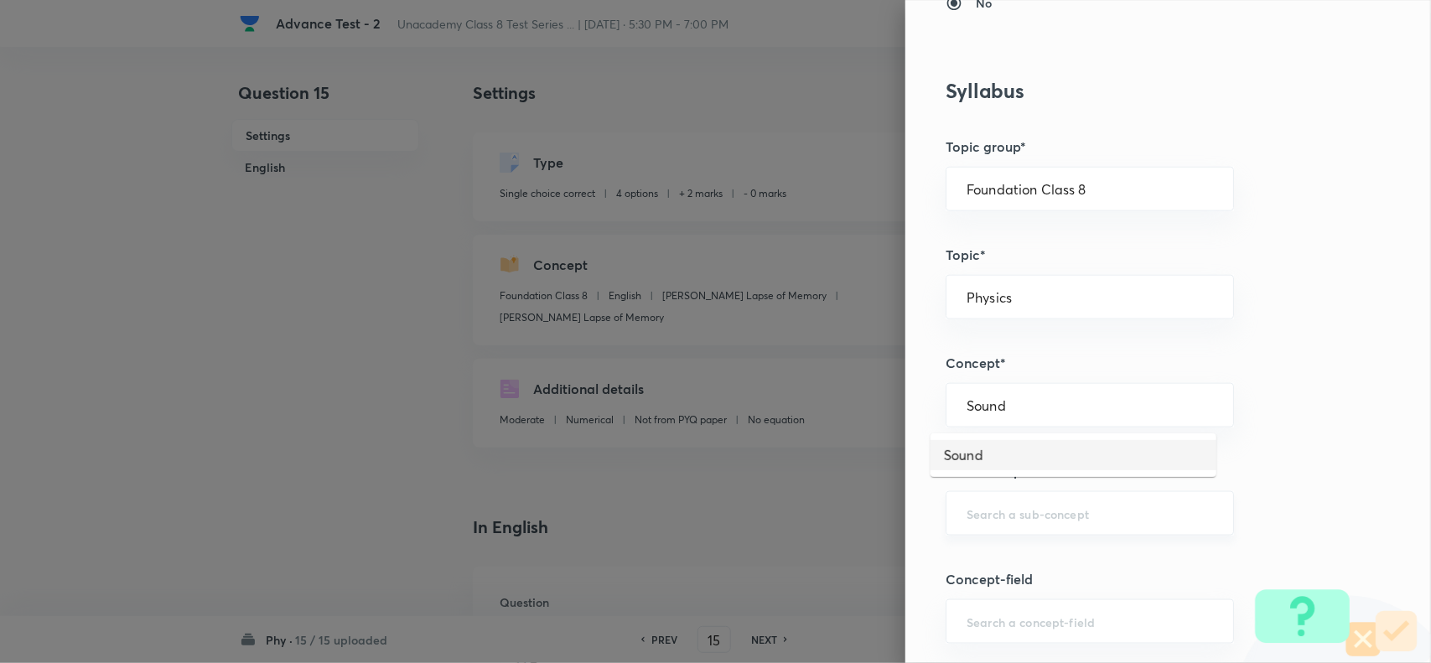
drag, startPoint x: 1002, startPoint y: 453, endPoint x: 991, endPoint y: 499, distance: 47.6
click at [1000, 455] on li "Sound" at bounding box center [1073, 455] width 286 height 30
type input "Sound"
click at [991, 500] on div "​" at bounding box center [1089, 513] width 288 height 44
paste input "Introduction"
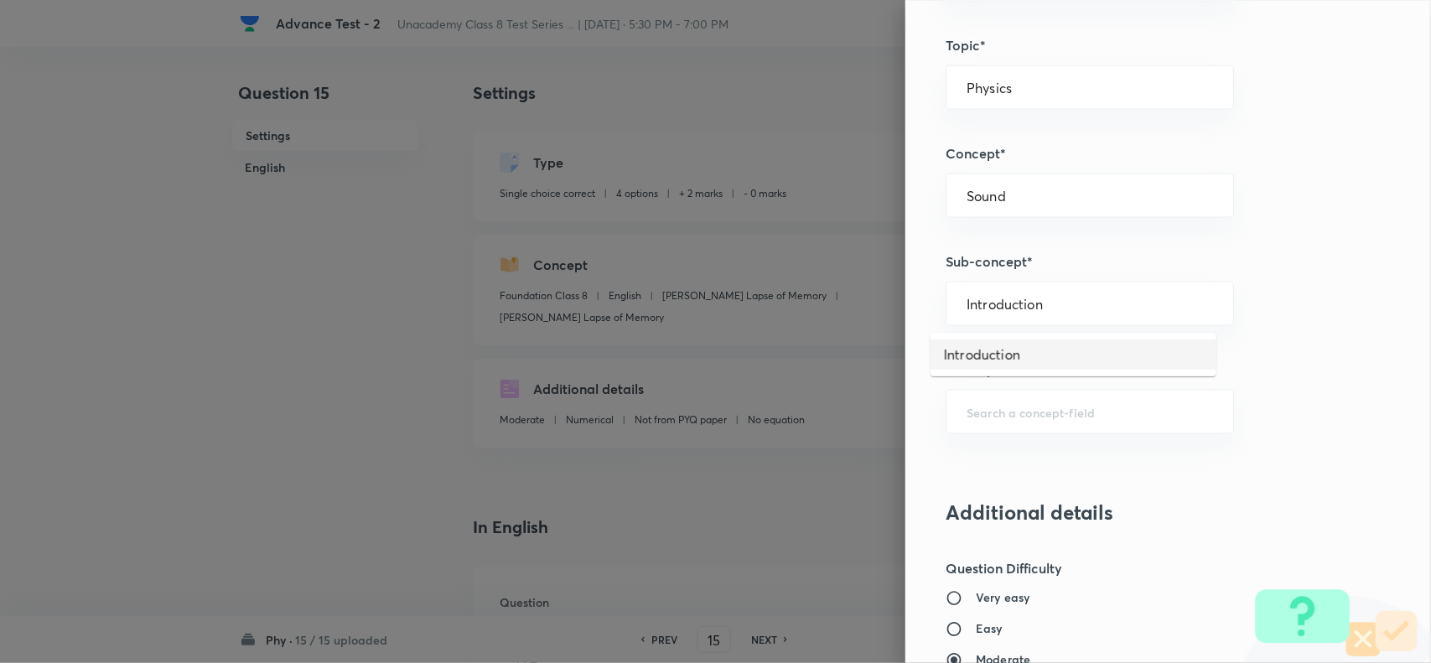
click at [1006, 360] on li "Introduction" at bounding box center [1073, 354] width 286 height 30
type input "Introduction"
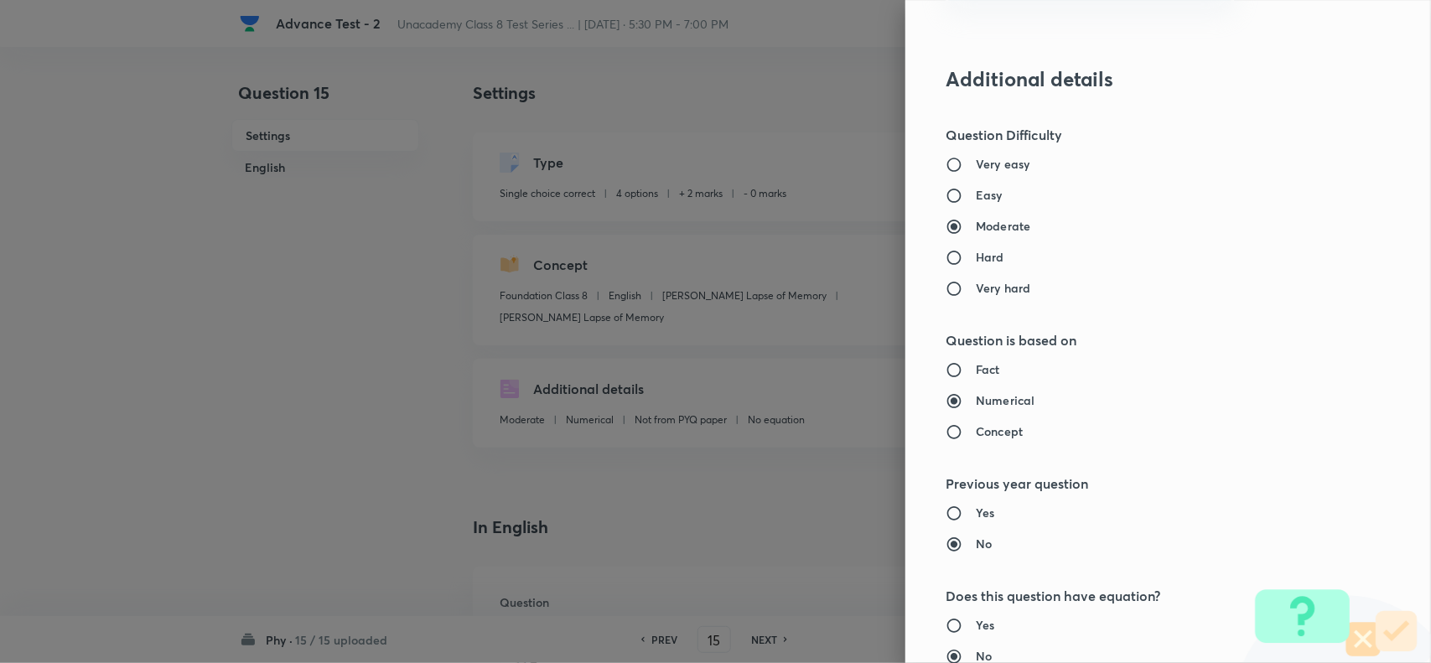
scroll to position [1737, 0]
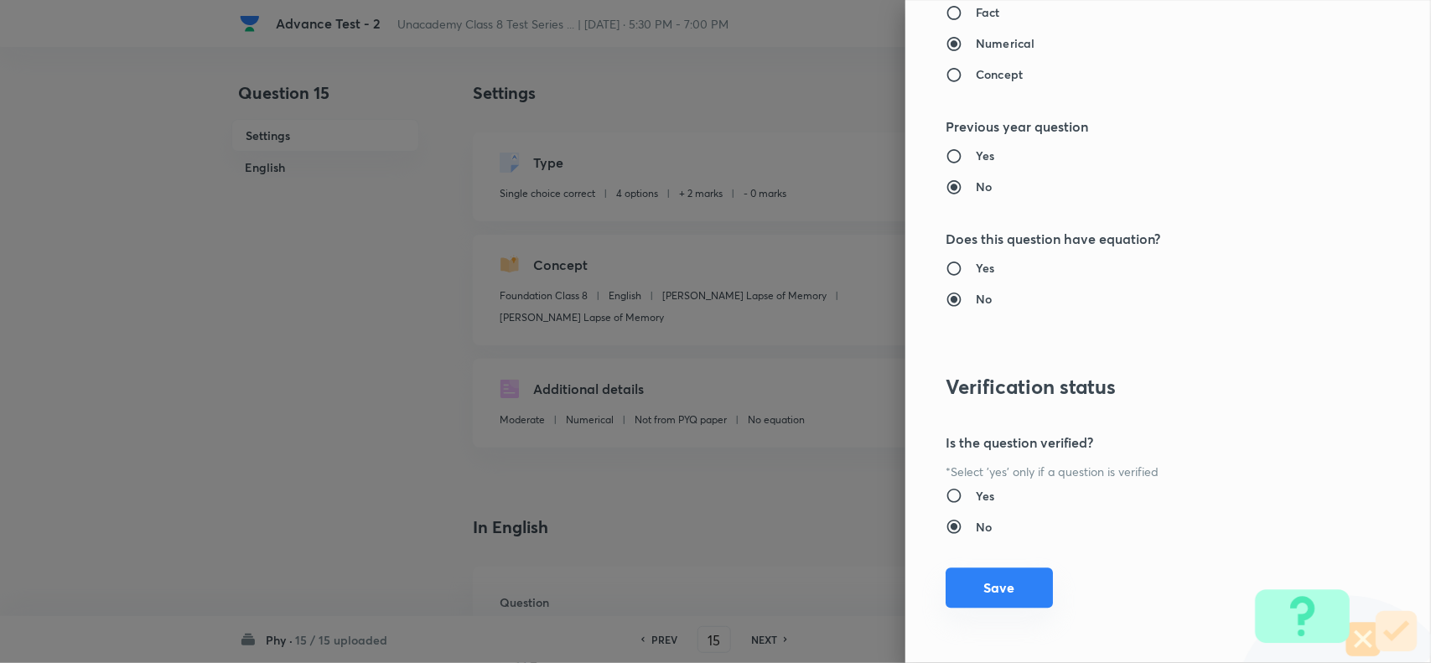
click at [974, 595] on button "Save" at bounding box center [998, 587] width 107 height 40
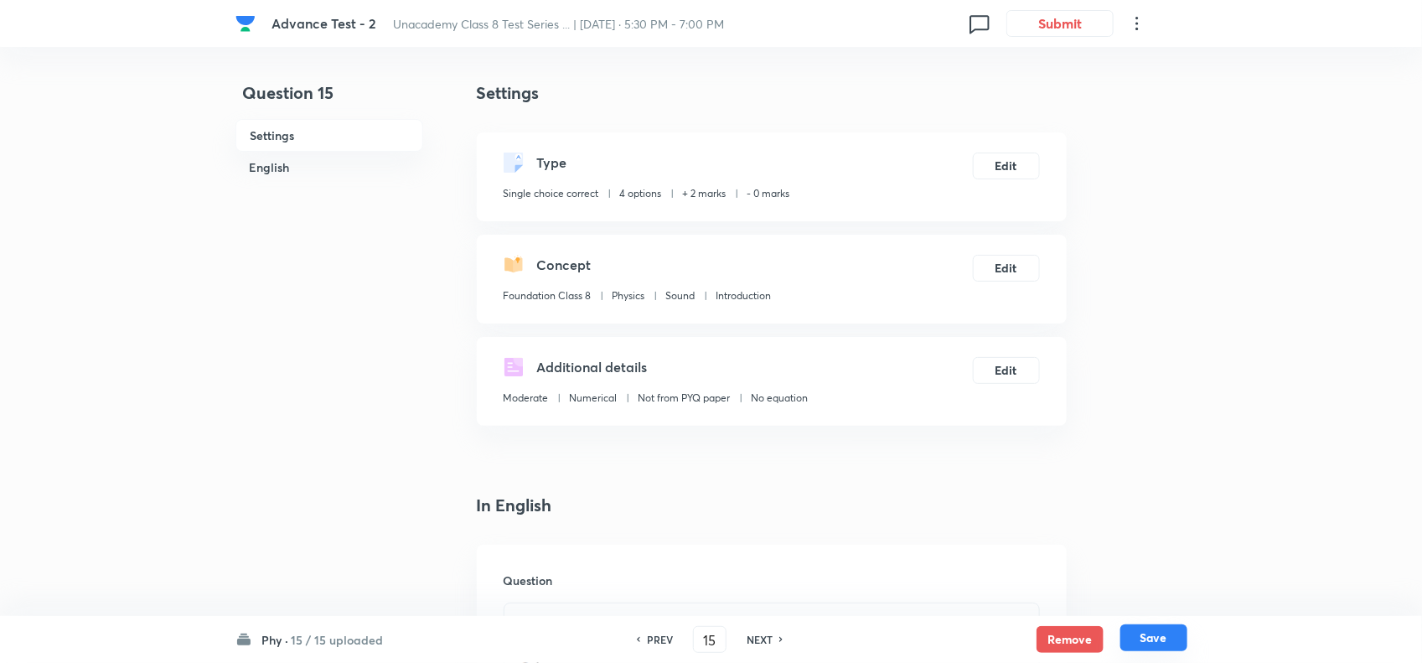
click at [1150, 634] on button "Save" at bounding box center [1154, 637] width 67 height 27
checkbox input "false"
type input "16"
checkbox input "true"
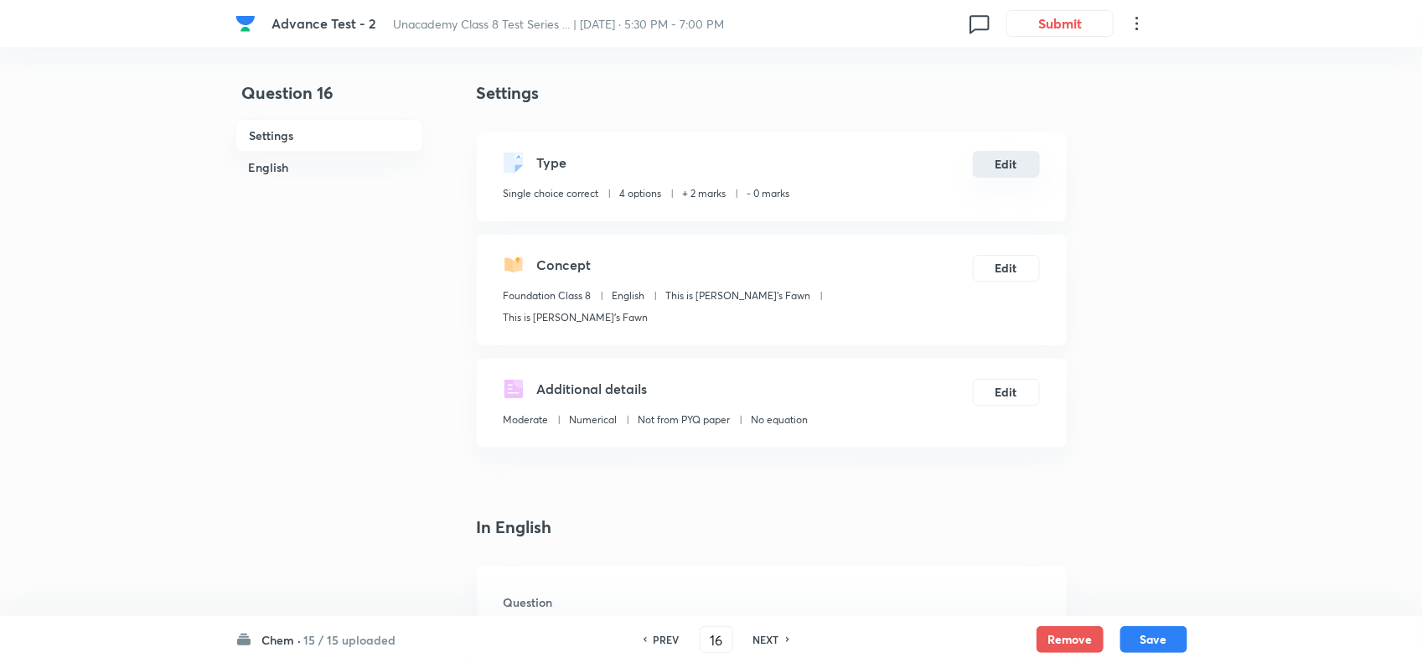
click at [999, 166] on button "Edit" at bounding box center [1006, 164] width 67 height 27
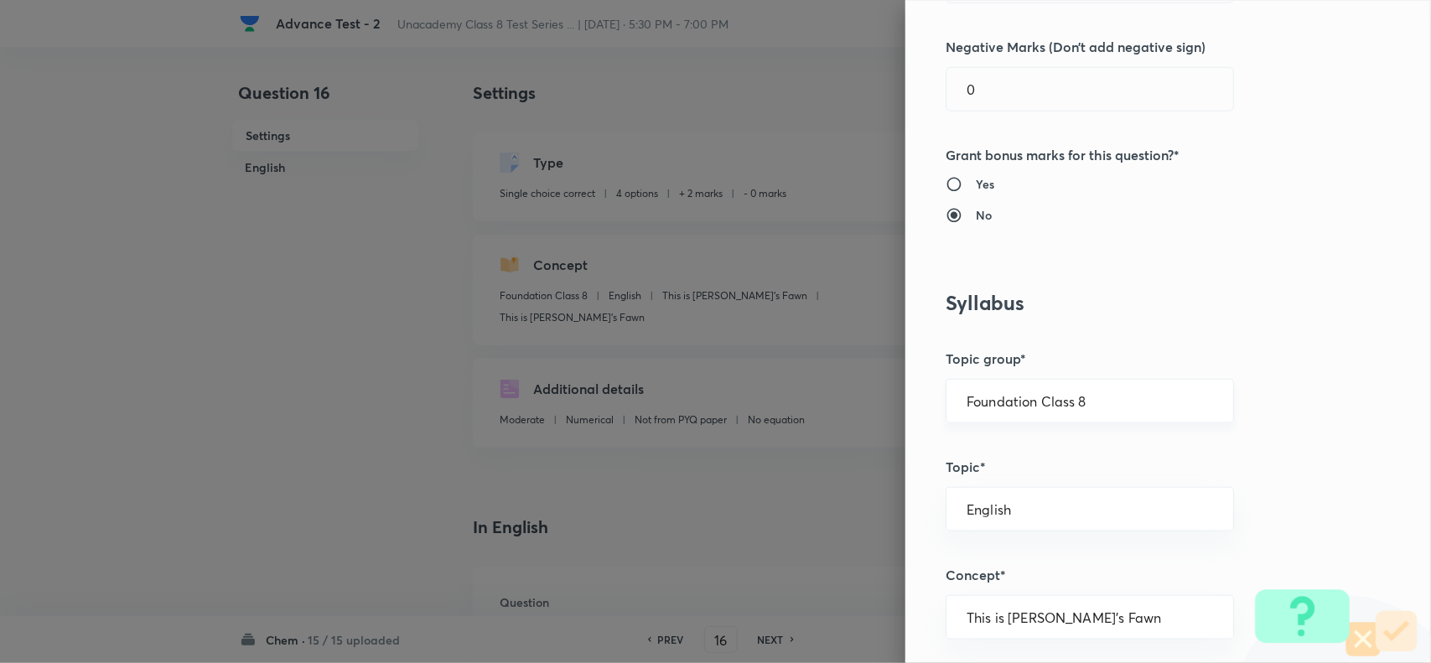
scroll to position [524, 0]
drag, startPoint x: 1138, startPoint y: 403, endPoint x: 1178, endPoint y: 421, distance: 43.1
click at [1140, 403] on input "Foundation Class 8" at bounding box center [1089, 399] width 246 height 16
drag, startPoint x: 1084, startPoint y: 496, endPoint x: 1056, endPoint y: 516, distance: 34.2
click at [1084, 500] on li "Foundation Class 8" at bounding box center [1073, 509] width 286 height 30
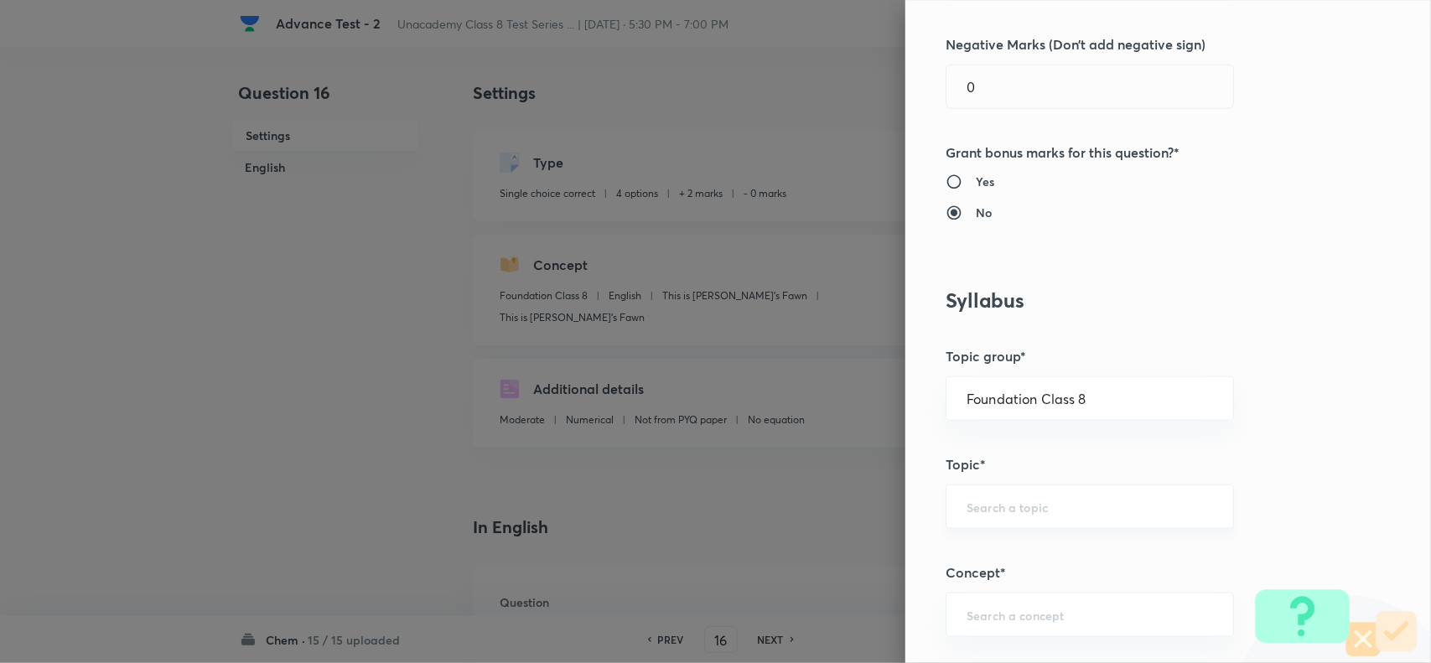
click at [1028, 511] on input "text" at bounding box center [1089, 507] width 246 height 16
paste input "Physics"
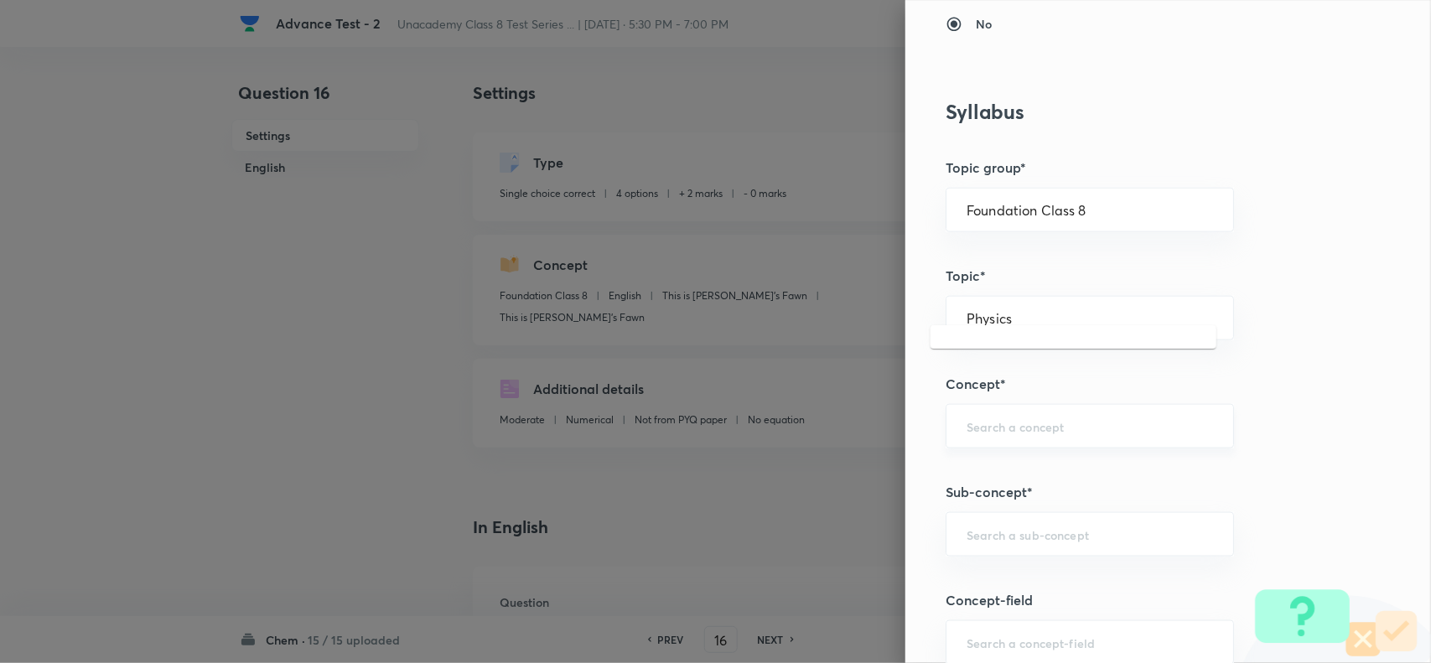
scroll to position [733, 0]
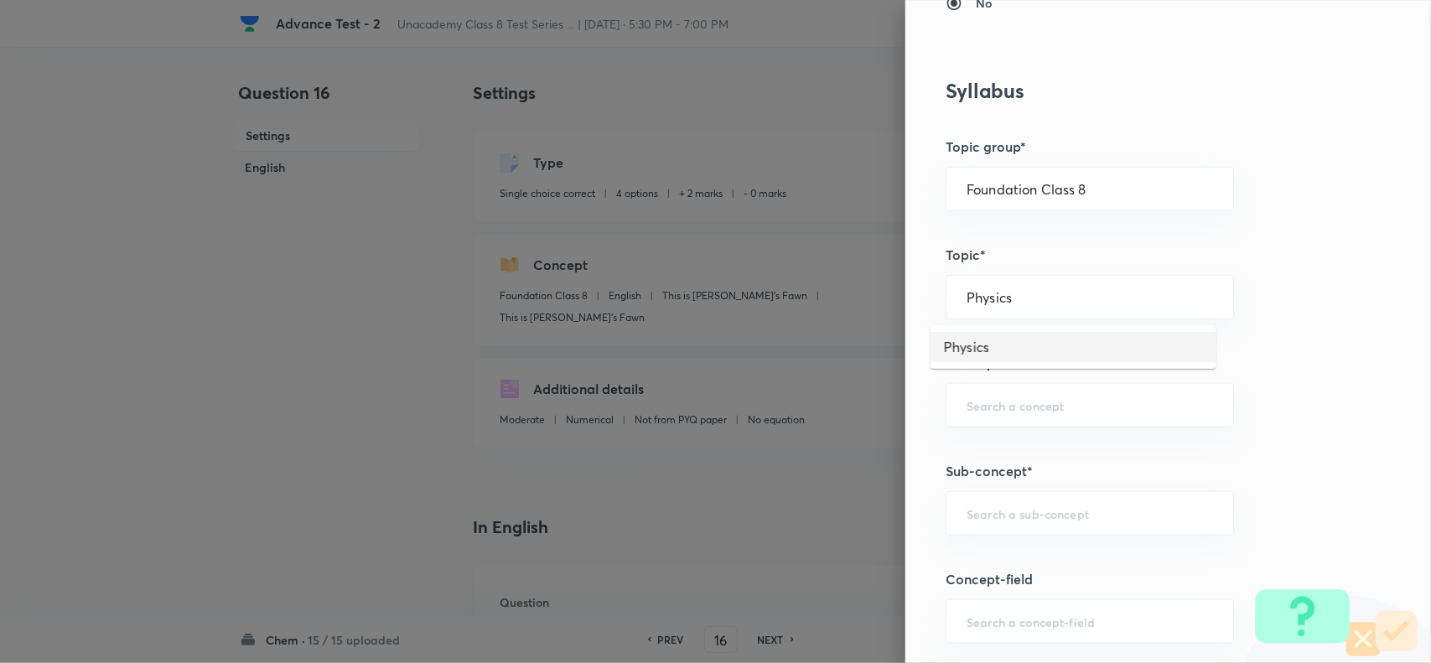
click at [986, 336] on li "Physics" at bounding box center [1073, 347] width 286 height 30
type input "Physics"
click at [993, 401] on input "text" at bounding box center [1089, 405] width 246 height 16
paste input "Sound"
drag, startPoint x: 986, startPoint y: 453, endPoint x: 974, endPoint y: 520, distance: 68.2
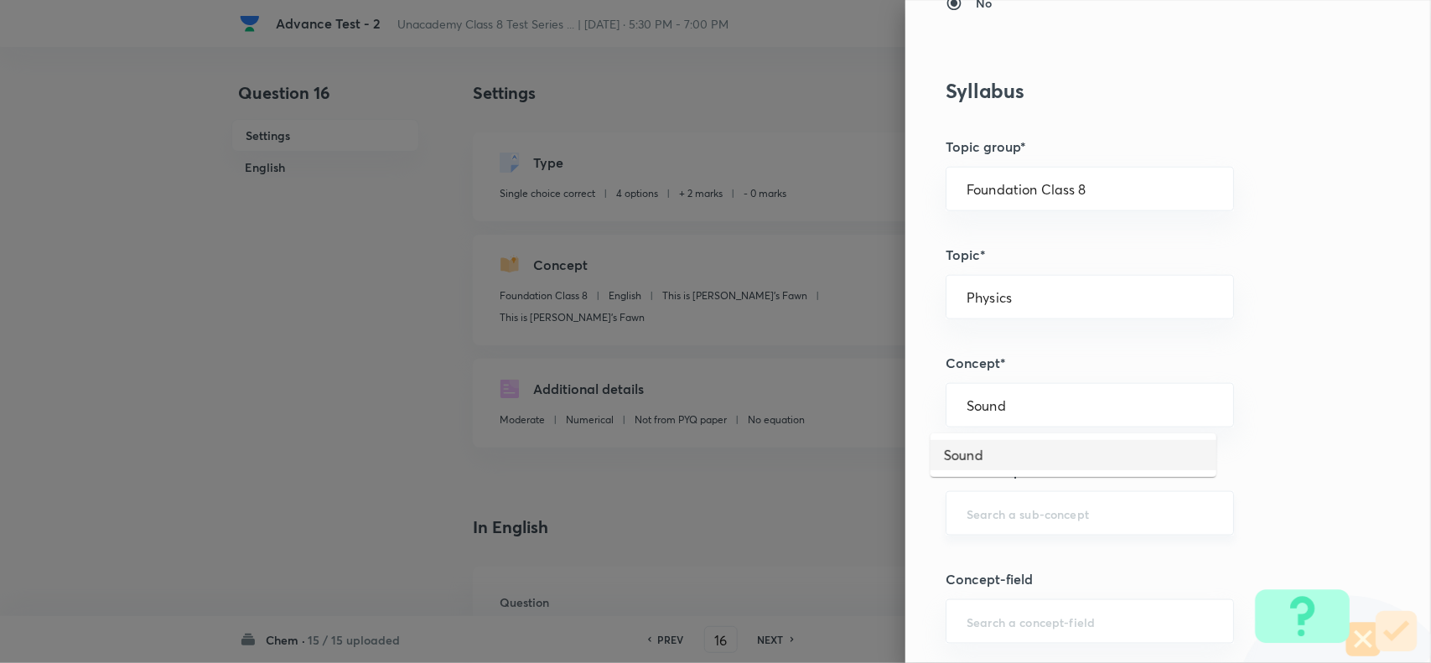
click at [986, 463] on li "Sound" at bounding box center [1073, 455] width 286 height 30
type input "Sound"
click at [974, 521] on input "text" at bounding box center [1089, 513] width 246 height 16
click at [1035, 550] on li "Introduction" at bounding box center [1073, 564] width 286 height 30
type input "Introduction"
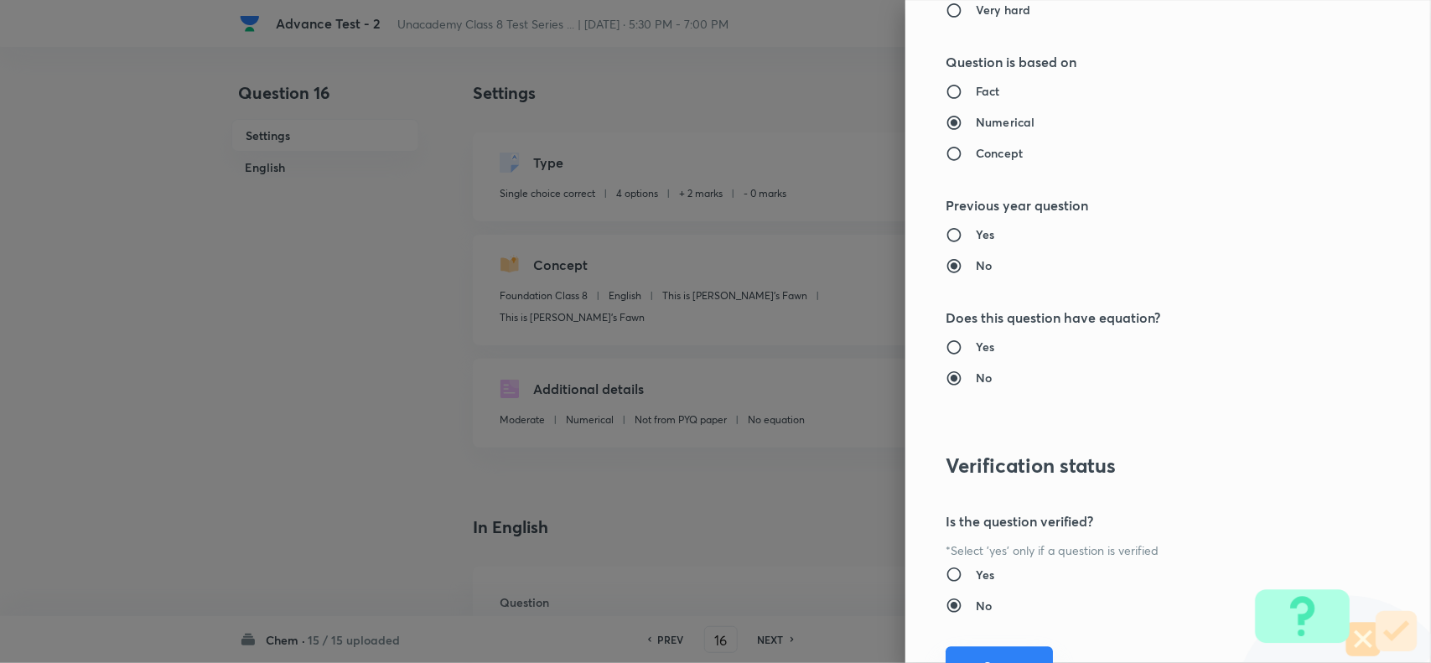
scroll to position [1737, 0]
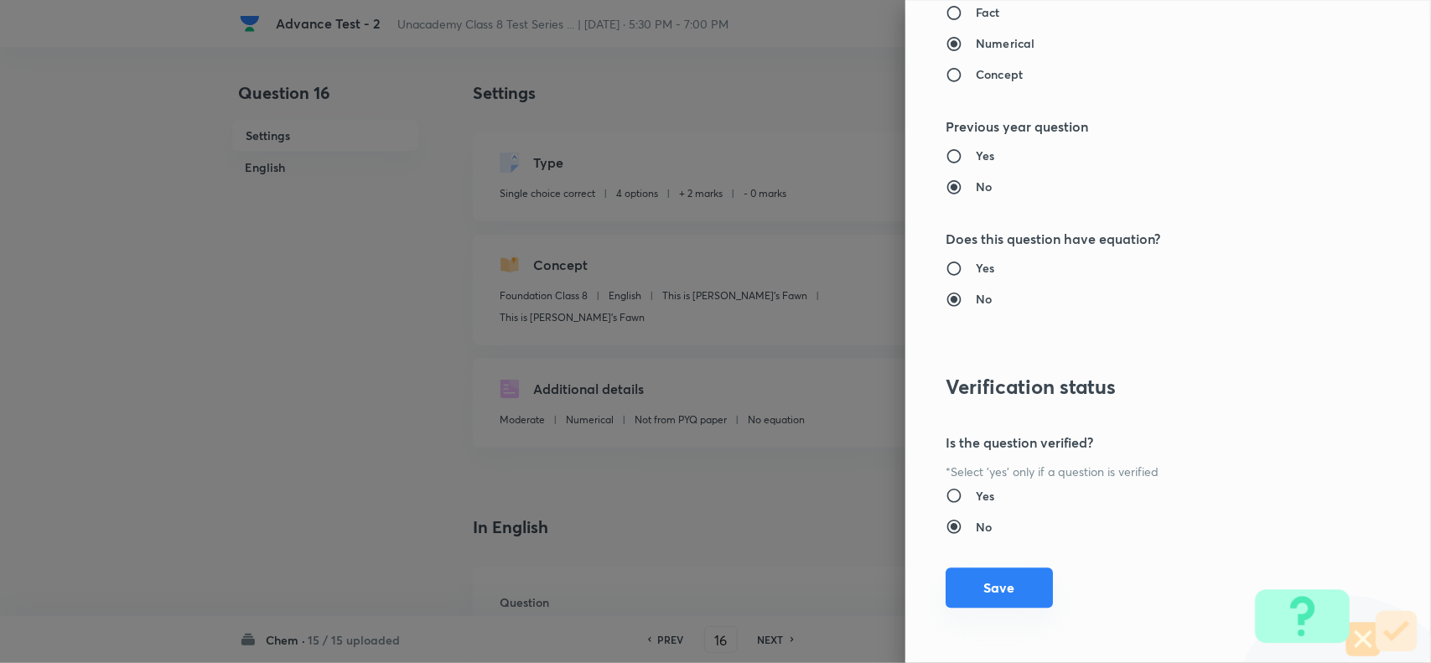
click at [997, 588] on button "Save" at bounding box center [998, 587] width 107 height 40
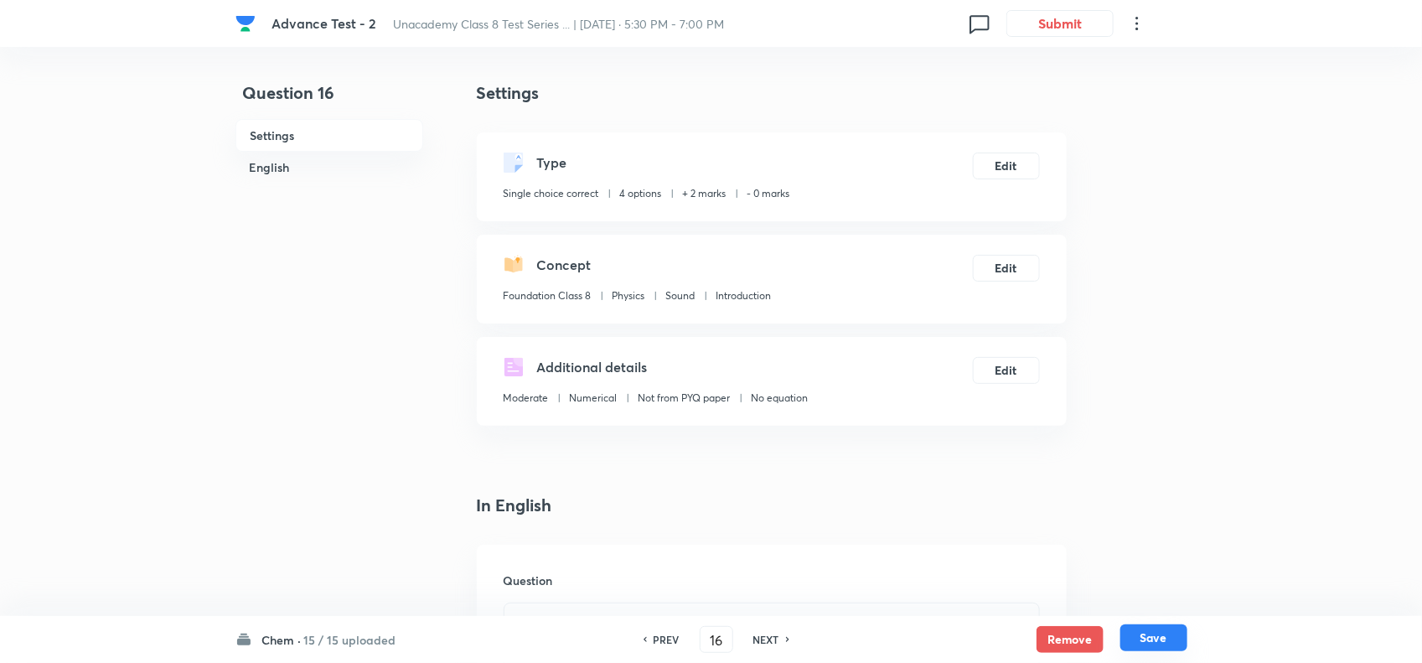
click at [1142, 629] on button "Save" at bounding box center [1154, 637] width 67 height 27
checkbox input "false"
type input "17"
checkbox input "true"
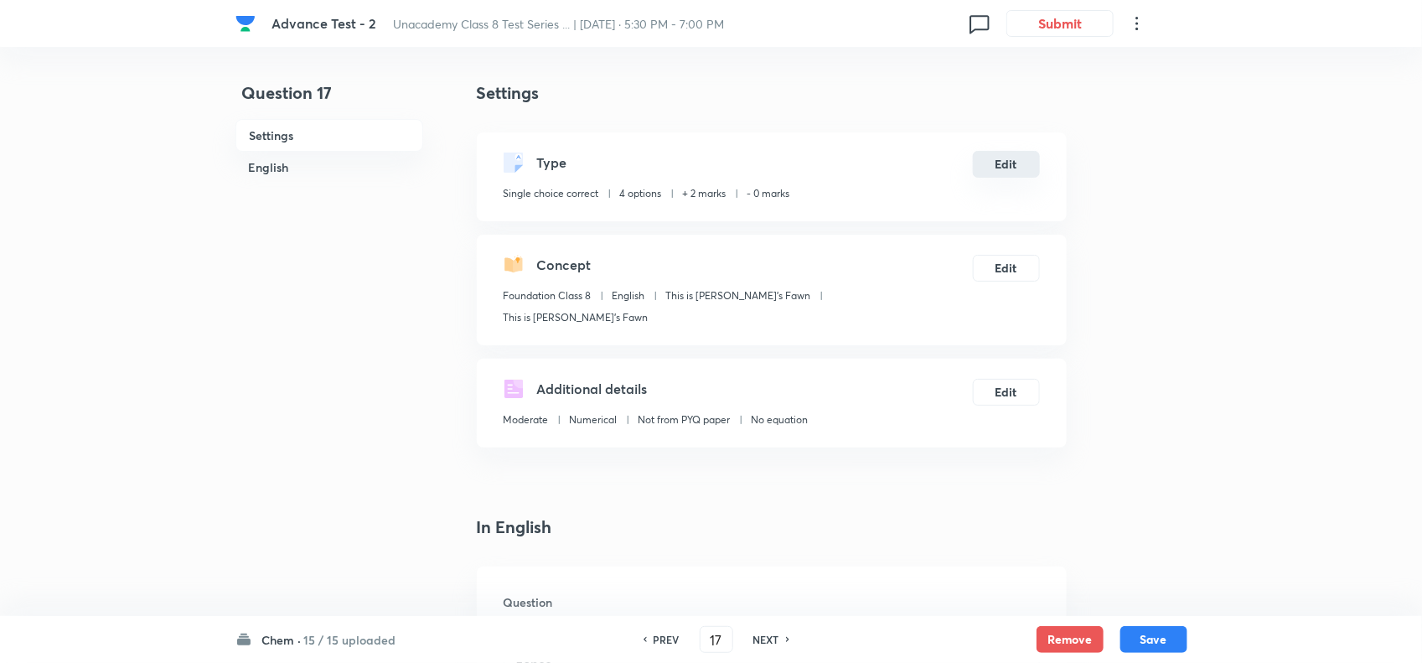
click at [1018, 161] on button "Edit" at bounding box center [1006, 164] width 67 height 27
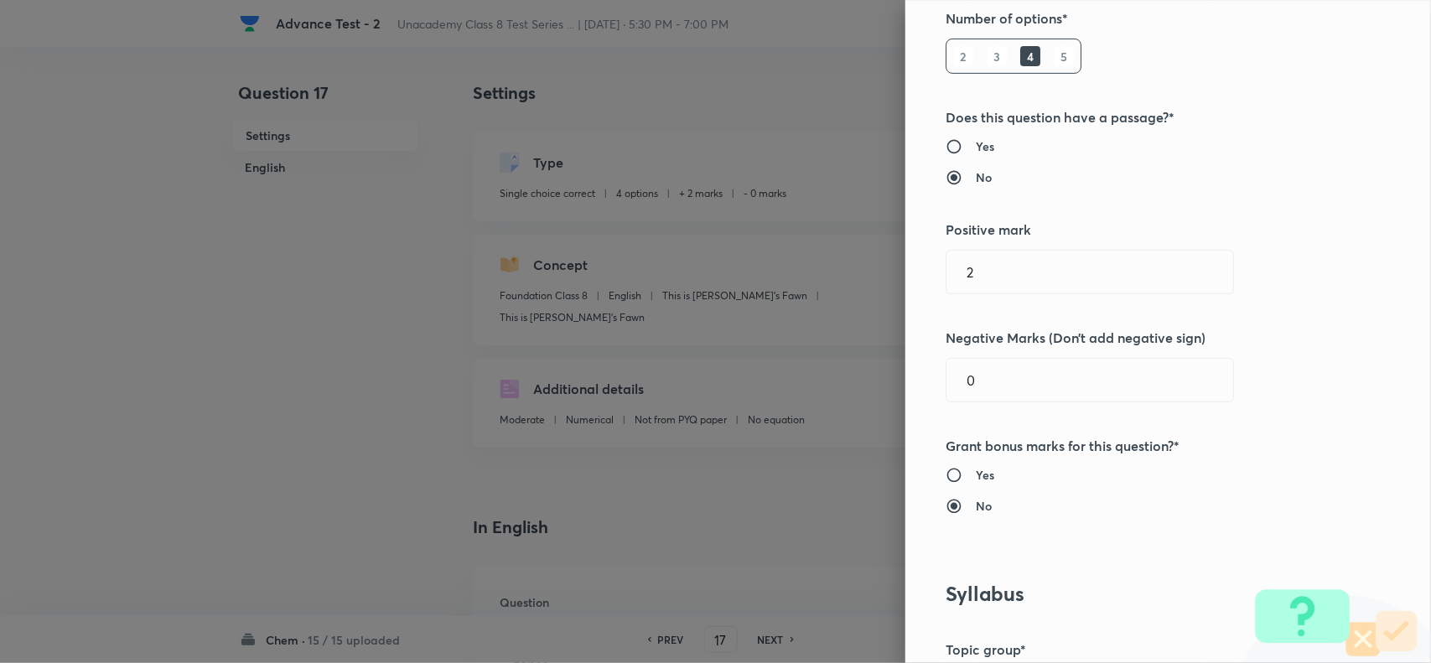
scroll to position [524, 0]
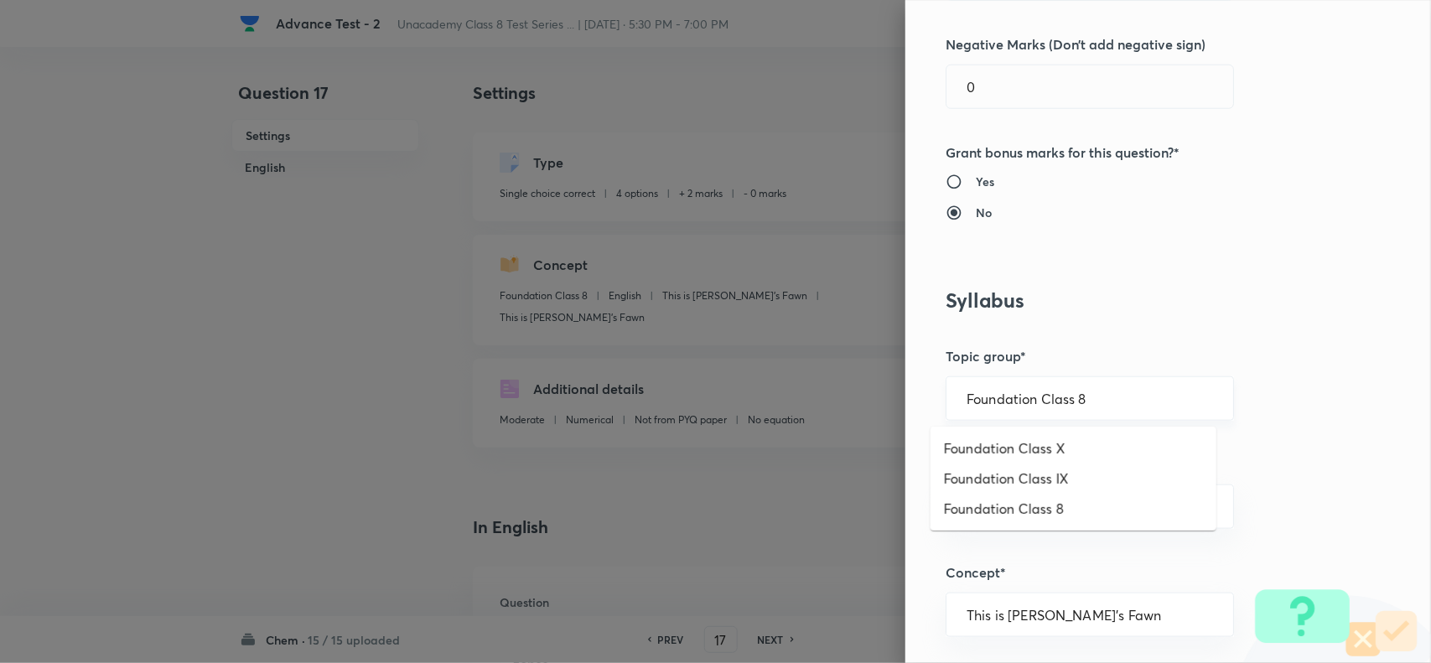
click at [1110, 403] on input "Foundation Class 8" at bounding box center [1089, 399] width 246 height 16
click at [1095, 505] on li "Foundation Class 8" at bounding box center [1073, 509] width 286 height 30
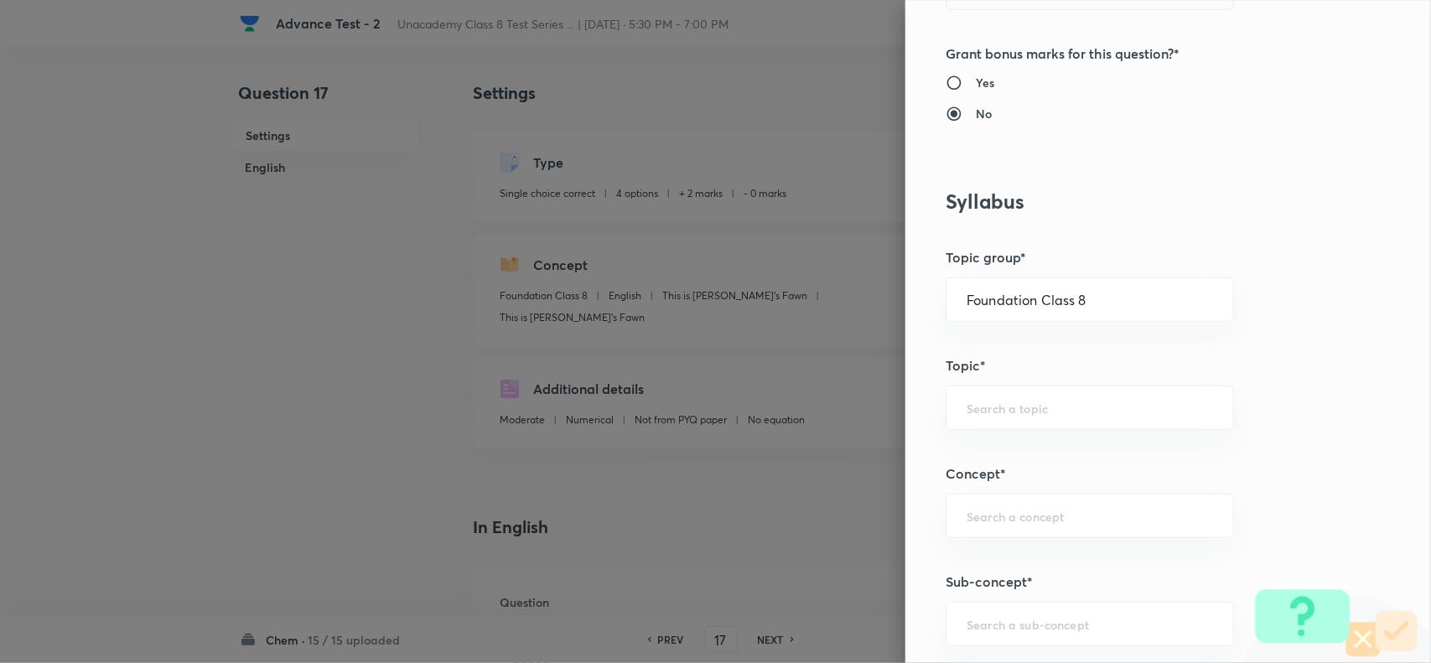
scroll to position [629, 0]
click at [1075, 422] on div "​" at bounding box center [1089, 402] width 288 height 44
paste input "Chemistry"
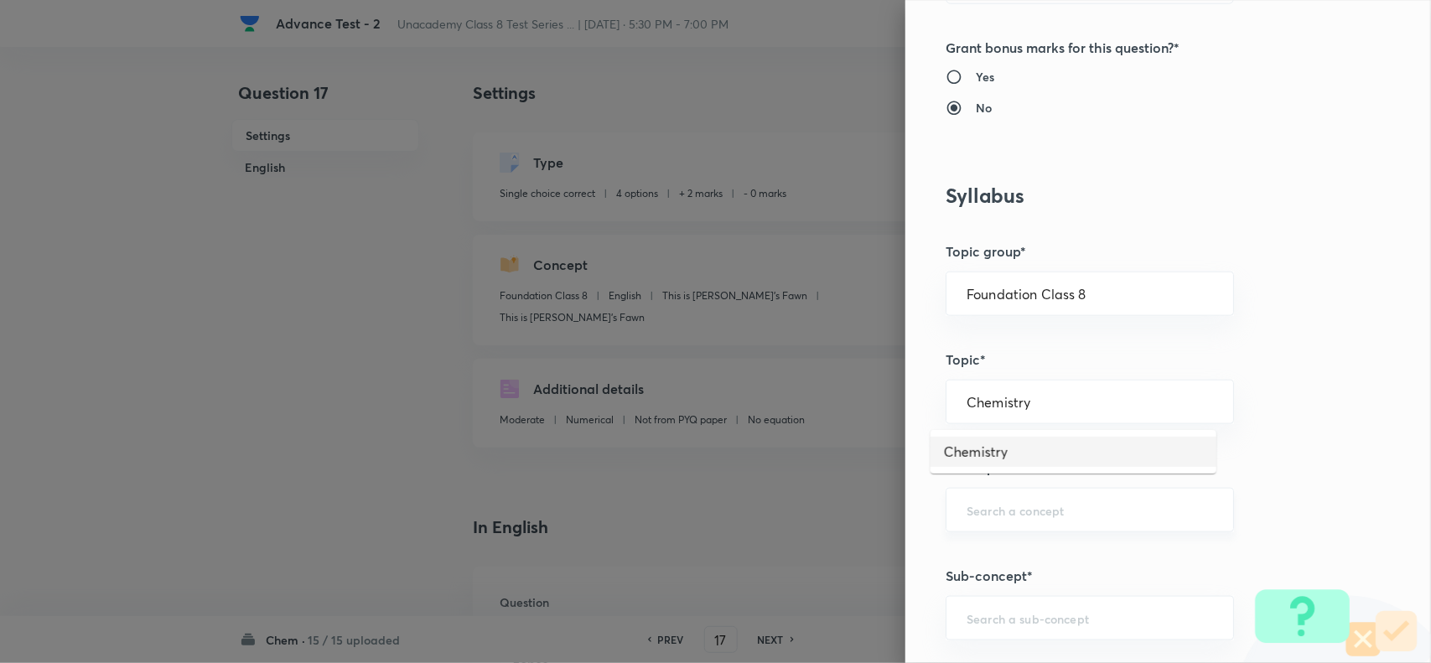
drag, startPoint x: 1019, startPoint y: 458, endPoint x: 999, endPoint y: 507, distance: 52.6
click at [1017, 465] on li "Chemistry" at bounding box center [1073, 452] width 286 height 30
type input "Chemistry"
click at [1000, 509] on input "text" at bounding box center [1089, 510] width 246 height 16
paste input "Combustion and Flame"
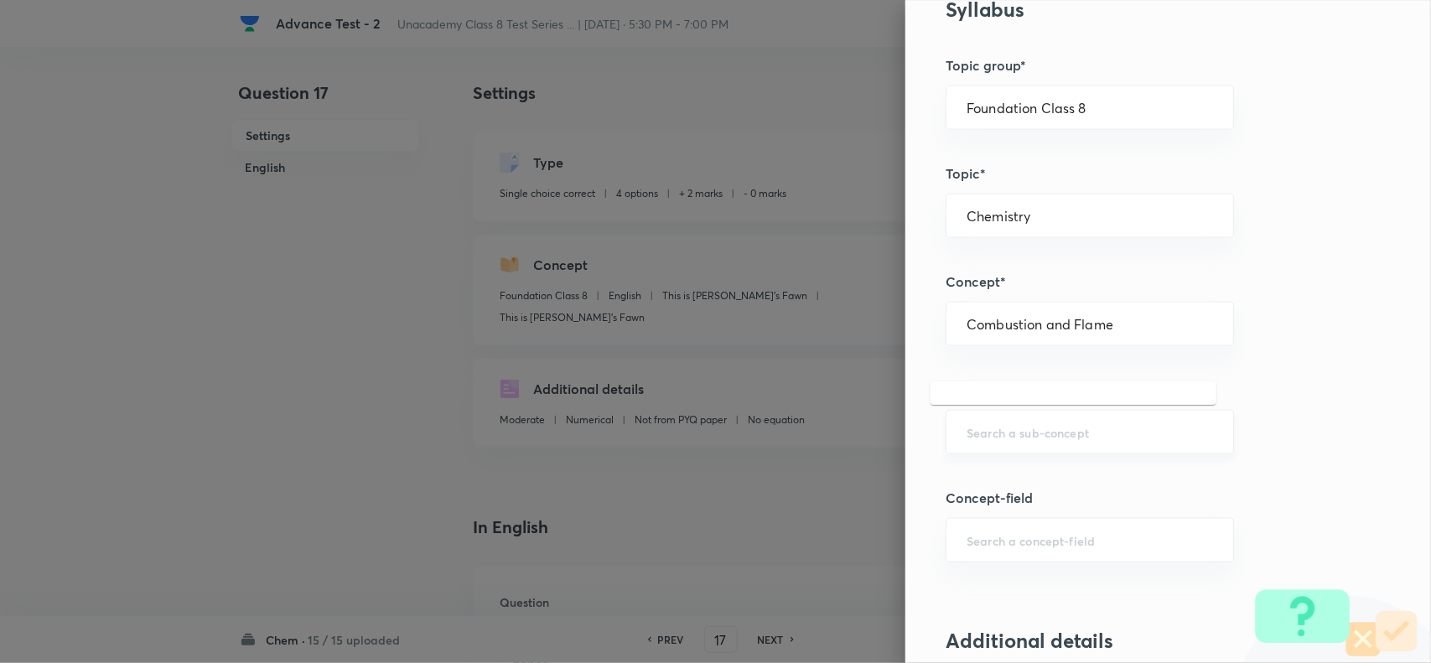
scroll to position [838, 0]
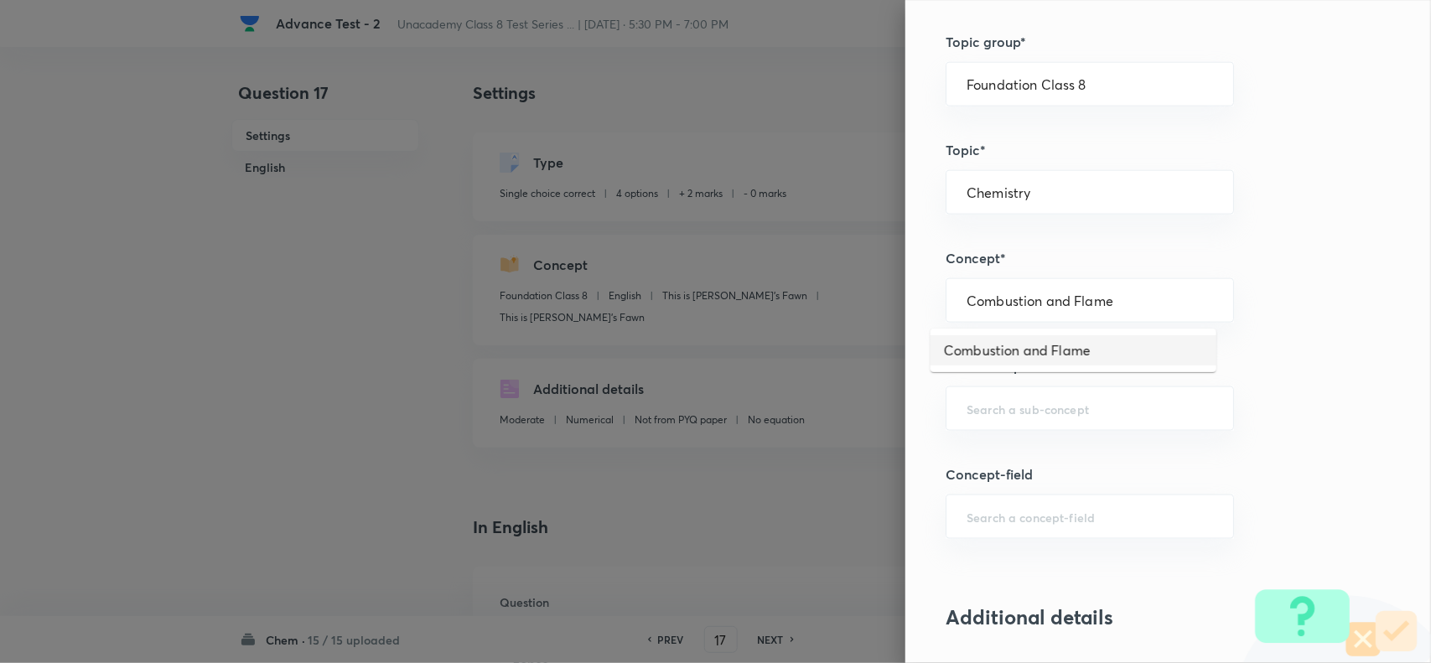
click at [1020, 349] on li "Combustion and Flame" at bounding box center [1073, 350] width 286 height 30
type input "Combustion and Flame"
click at [989, 413] on input "text" at bounding box center [1089, 409] width 246 height 16
paste input "Introduction"
click at [991, 454] on li "Introduction" at bounding box center [1073, 459] width 286 height 30
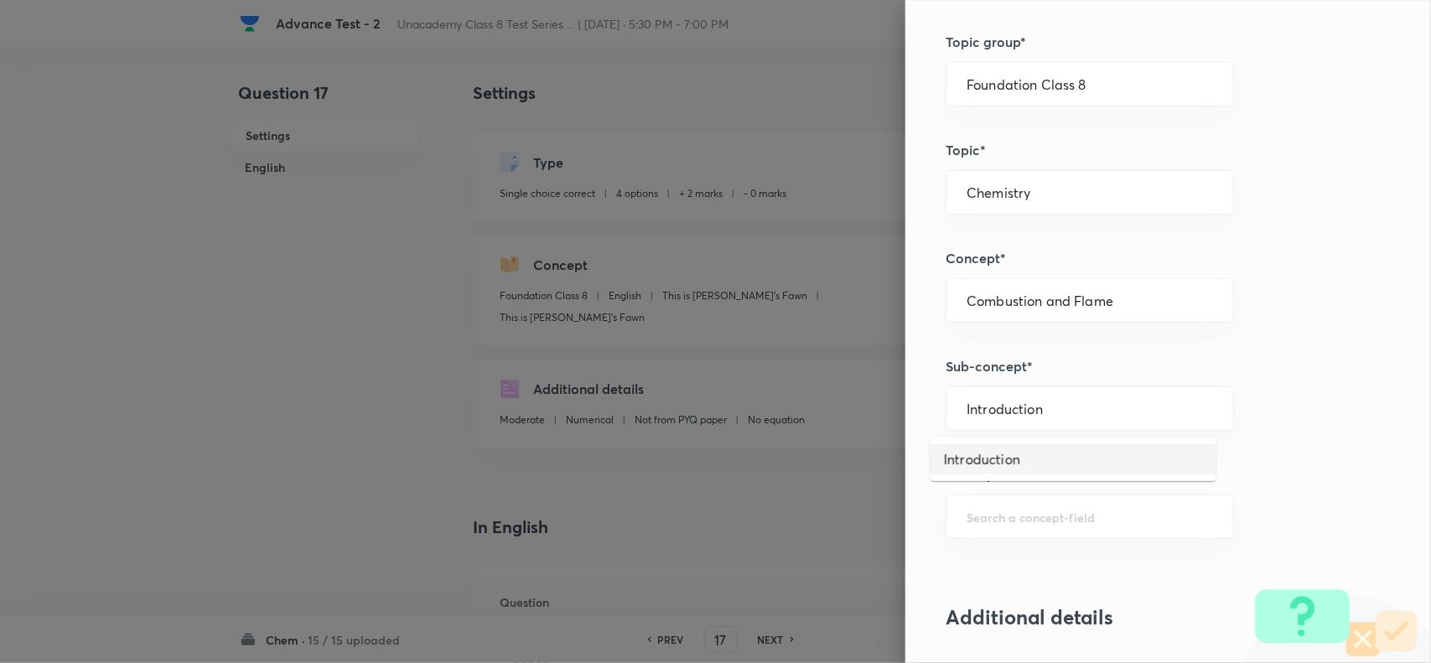
type input "Introduction"
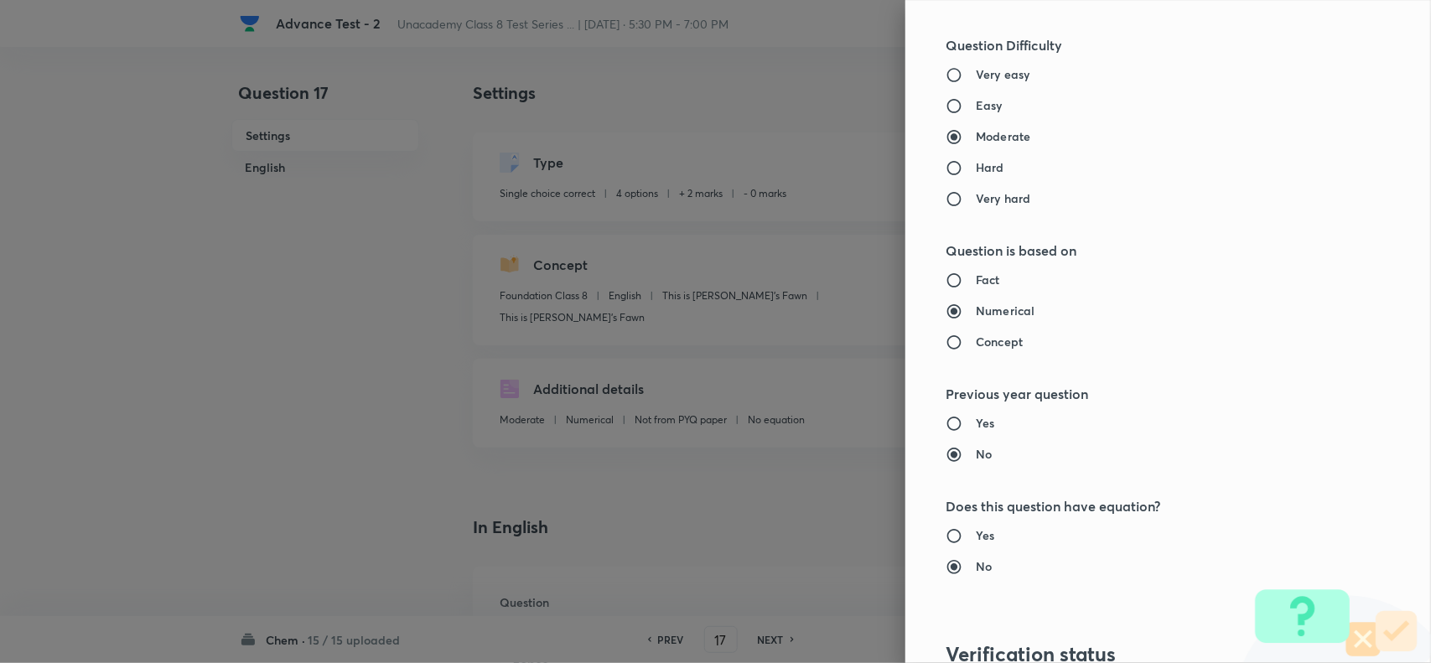
scroll to position [1737, 0]
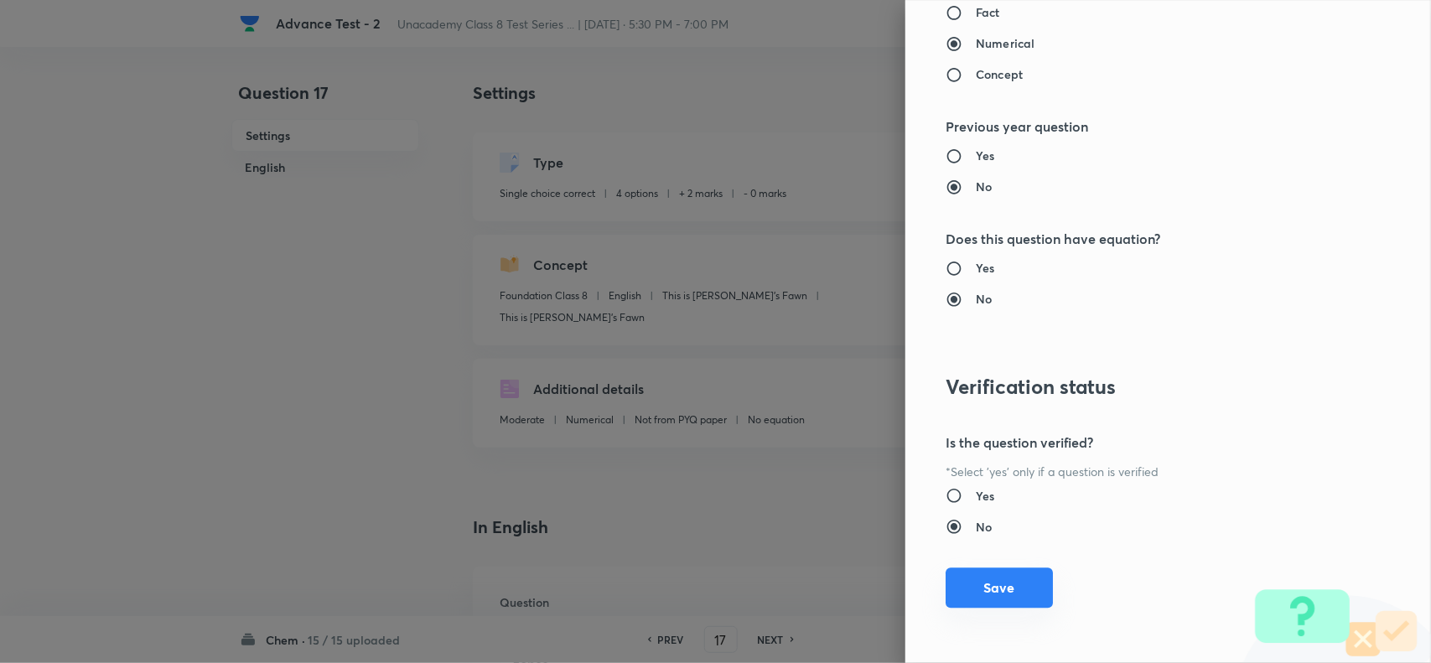
click at [990, 585] on button "Save" at bounding box center [998, 587] width 107 height 40
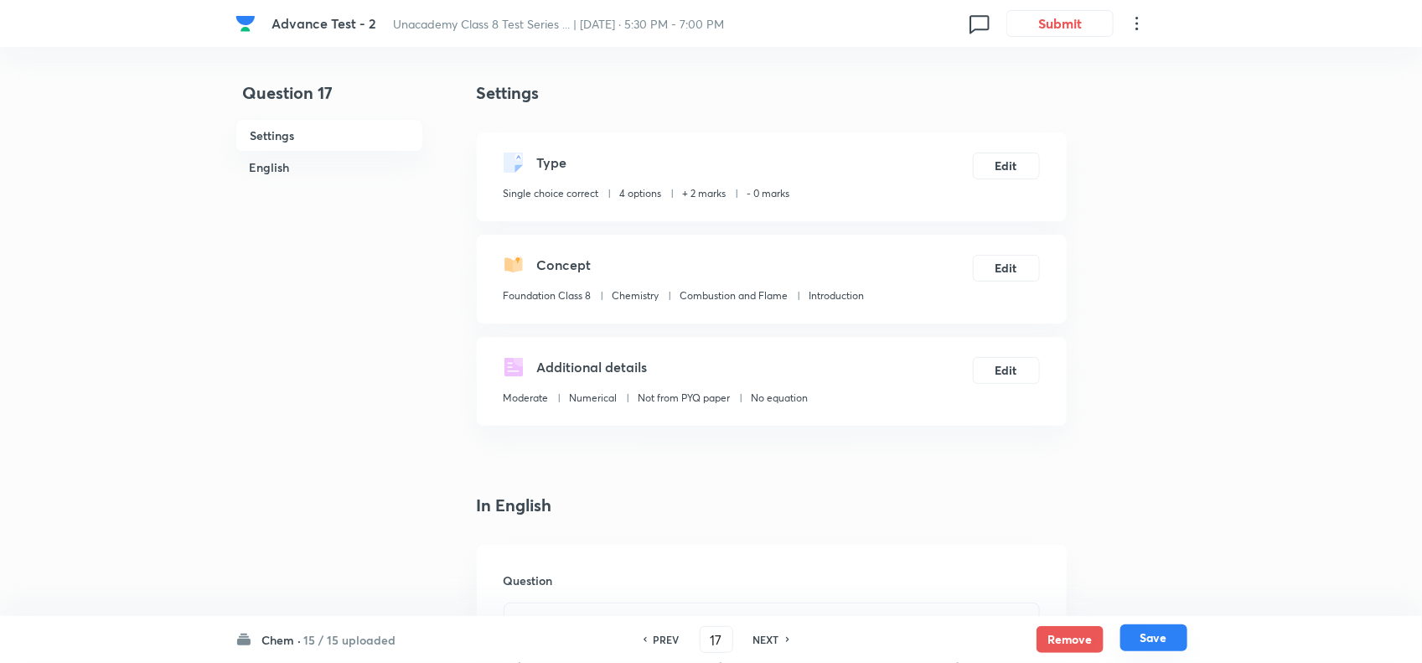
click at [1171, 638] on button "Save" at bounding box center [1154, 637] width 67 height 27
type input "18"
checkbox input "true"
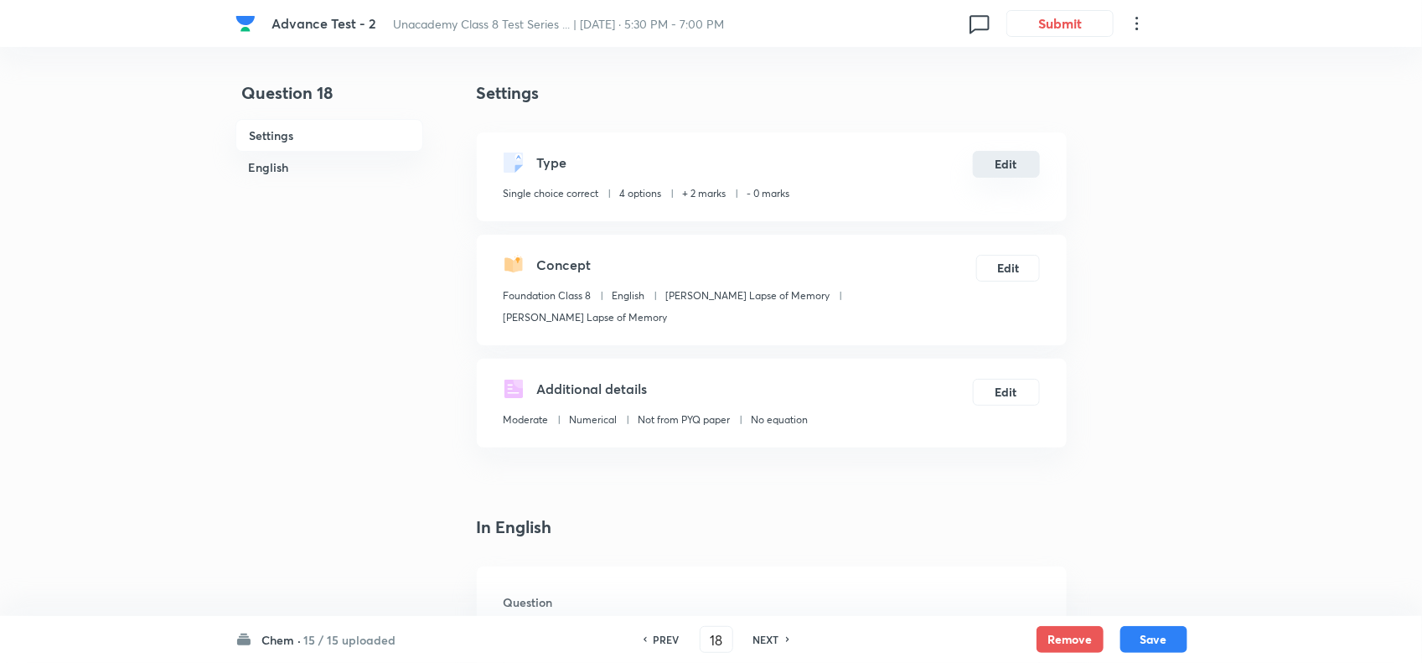
click at [1012, 172] on button "Edit" at bounding box center [1006, 164] width 67 height 27
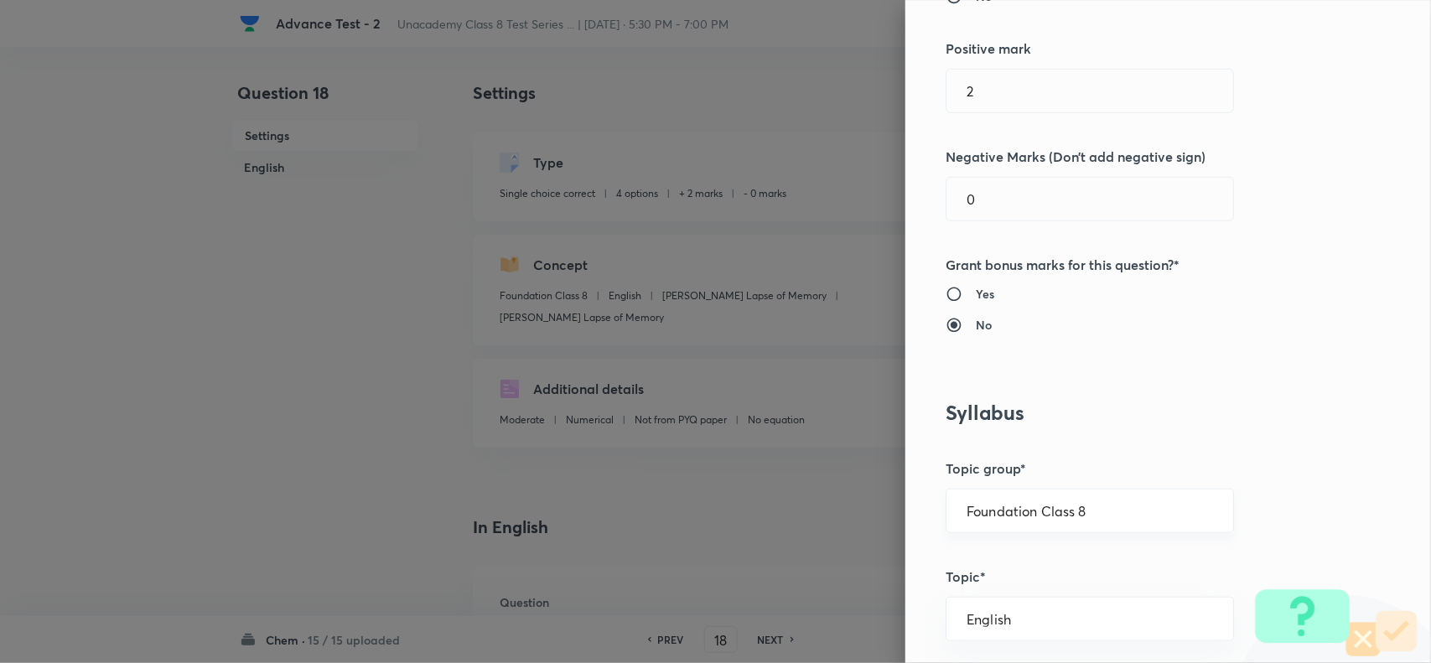
scroll to position [524, 0]
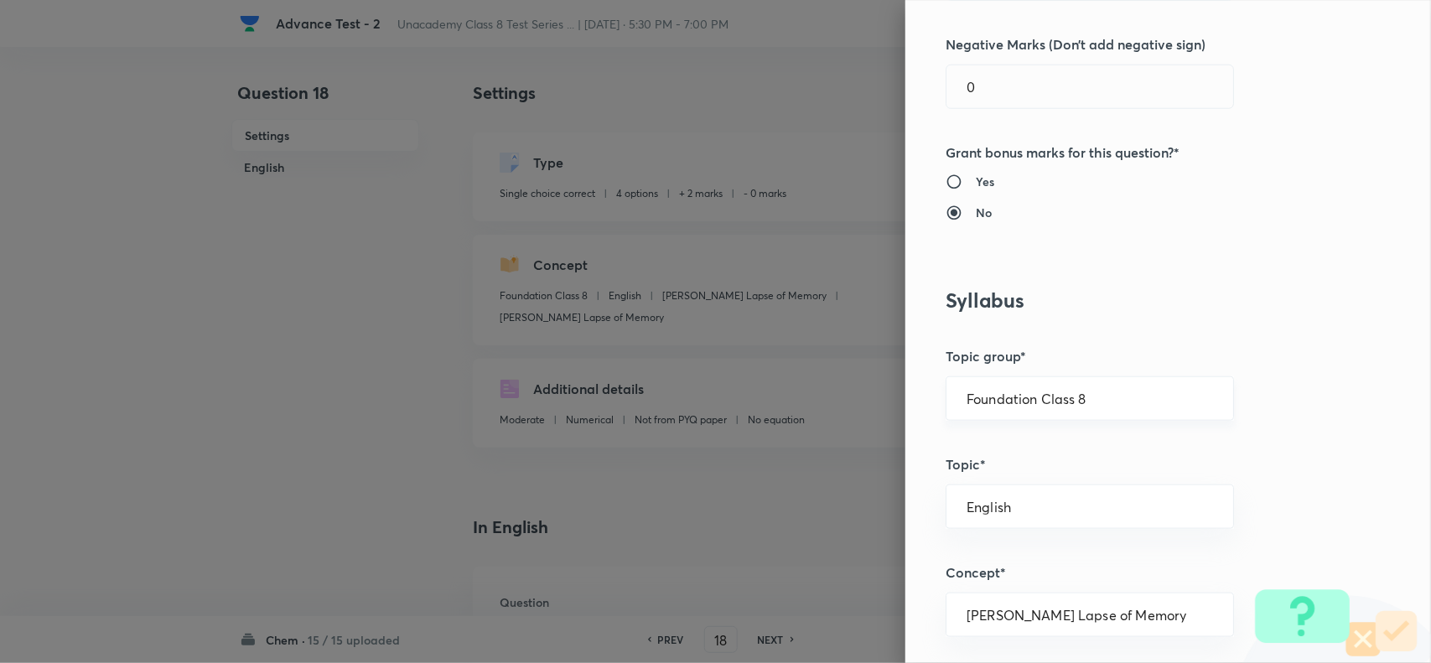
drag, startPoint x: 1085, startPoint y: 412, endPoint x: 1116, endPoint y: 409, distance: 31.1
click at [1085, 411] on div "Foundation Class 8 ​" at bounding box center [1089, 398] width 288 height 44
click at [1067, 505] on li "Foundation Class 8" at bounding box center [1073, 509] width 286 height 30
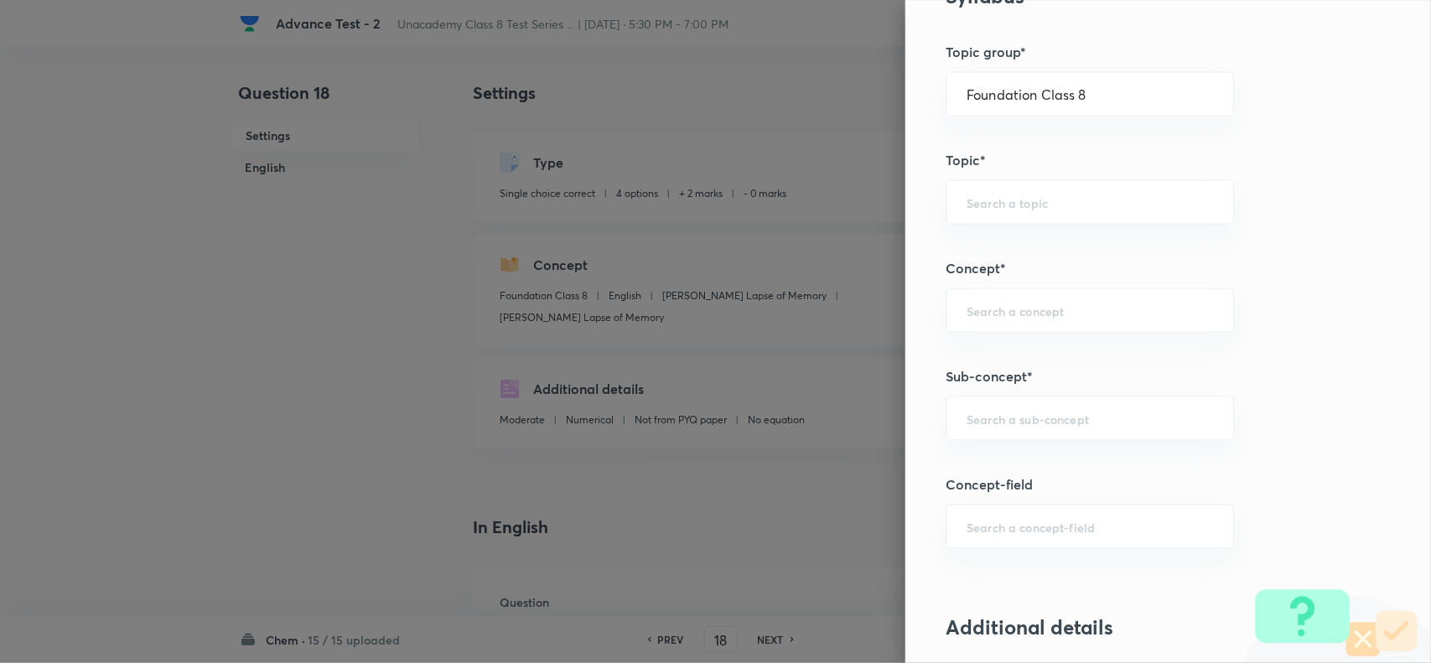
scroll to position [838, 0]
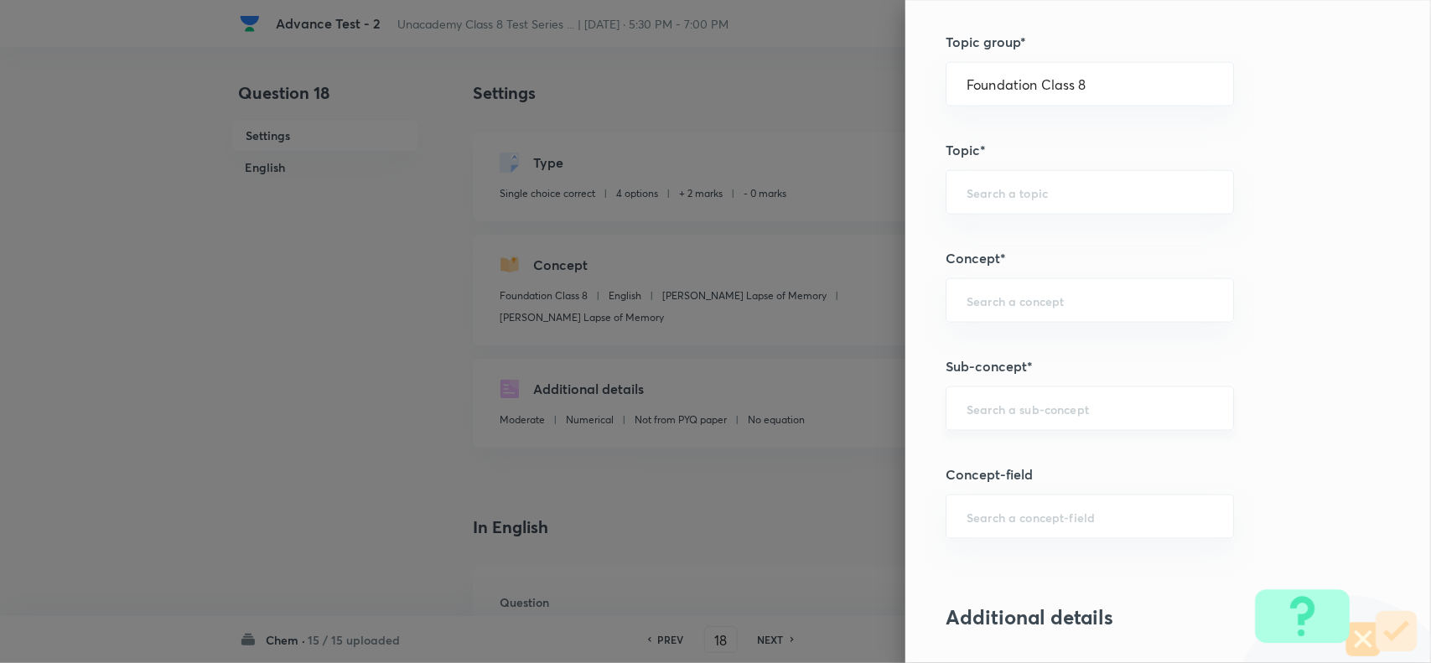
click at [1007, 408] on input "text" at bounding box center [1089, 409] width 246 height 16
click at [1004, 409] on input "text" at bounding box center [1089, 409] width 246 height 16
paste input "Flame"
click at [981, 451] on li "Flame" at bounding box center [1073, 459] width 286 height 30
type input "Flame"
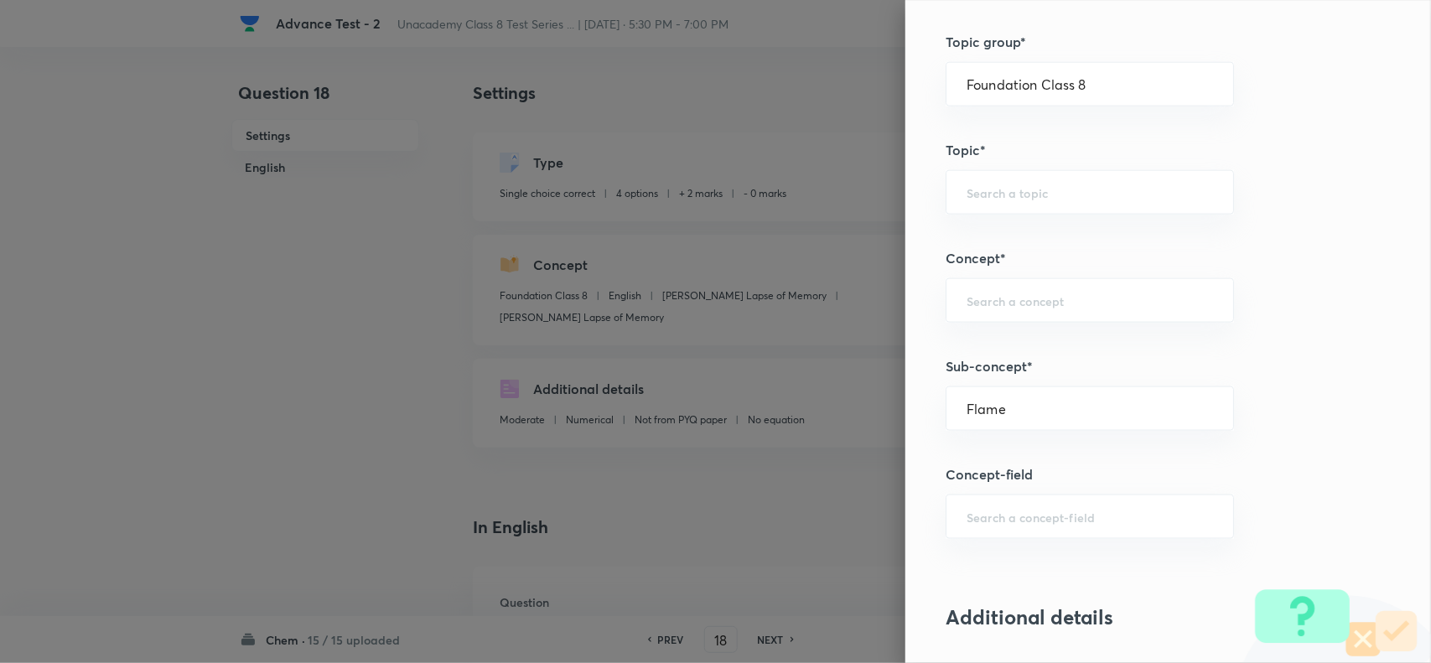
type input "Chemistry"
type input "Combustion and Flame"
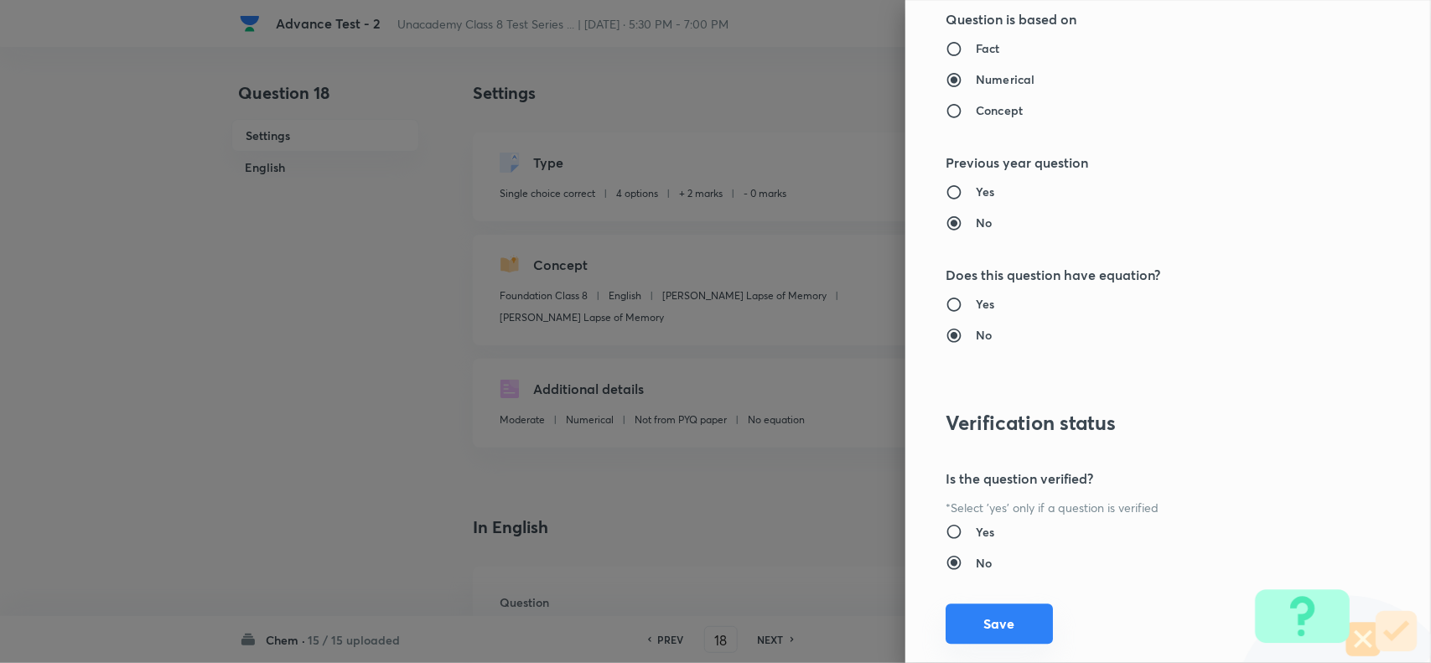
scroll to position [1737, 0]
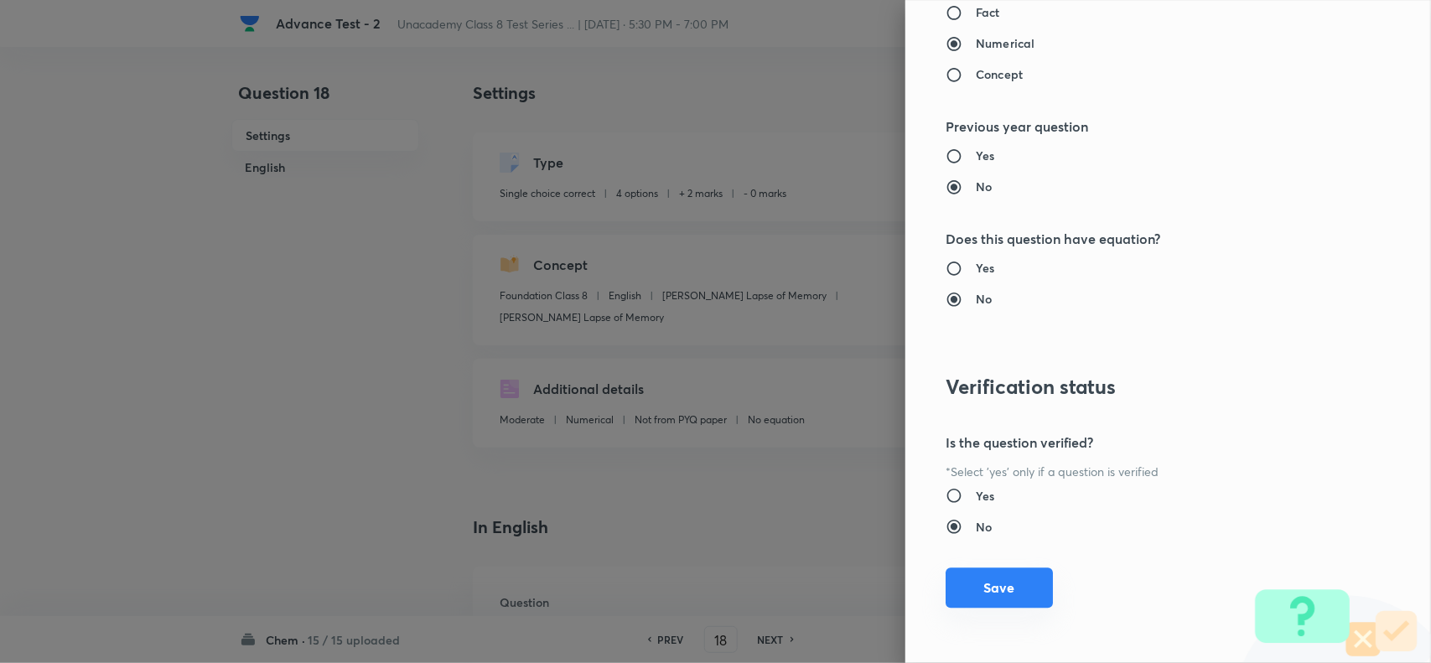
click at [1022, 584] on button "Save" at bounding box center [998, 587] width 107 height 40
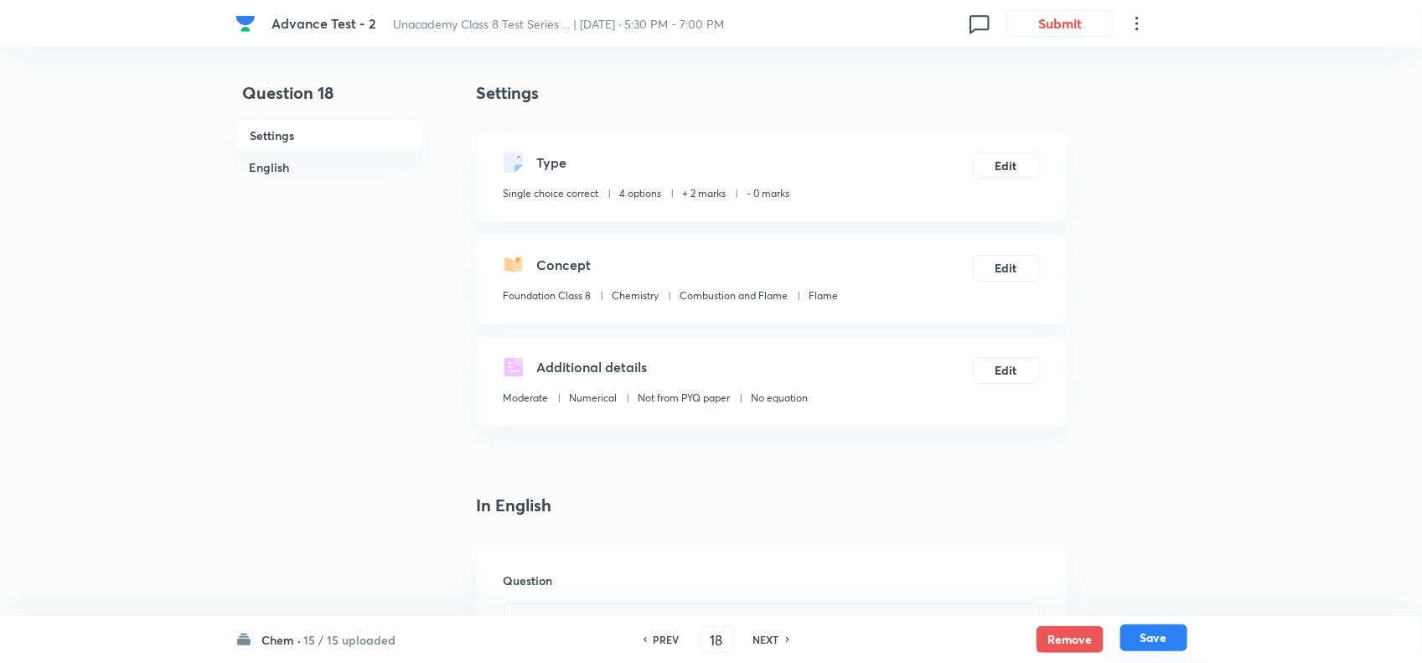
click at [1170, 646] on button "Save" at bounding box center [1154, 637] width 67 height 27
checkbox input "false"
type input "19"
checkbox input "true"
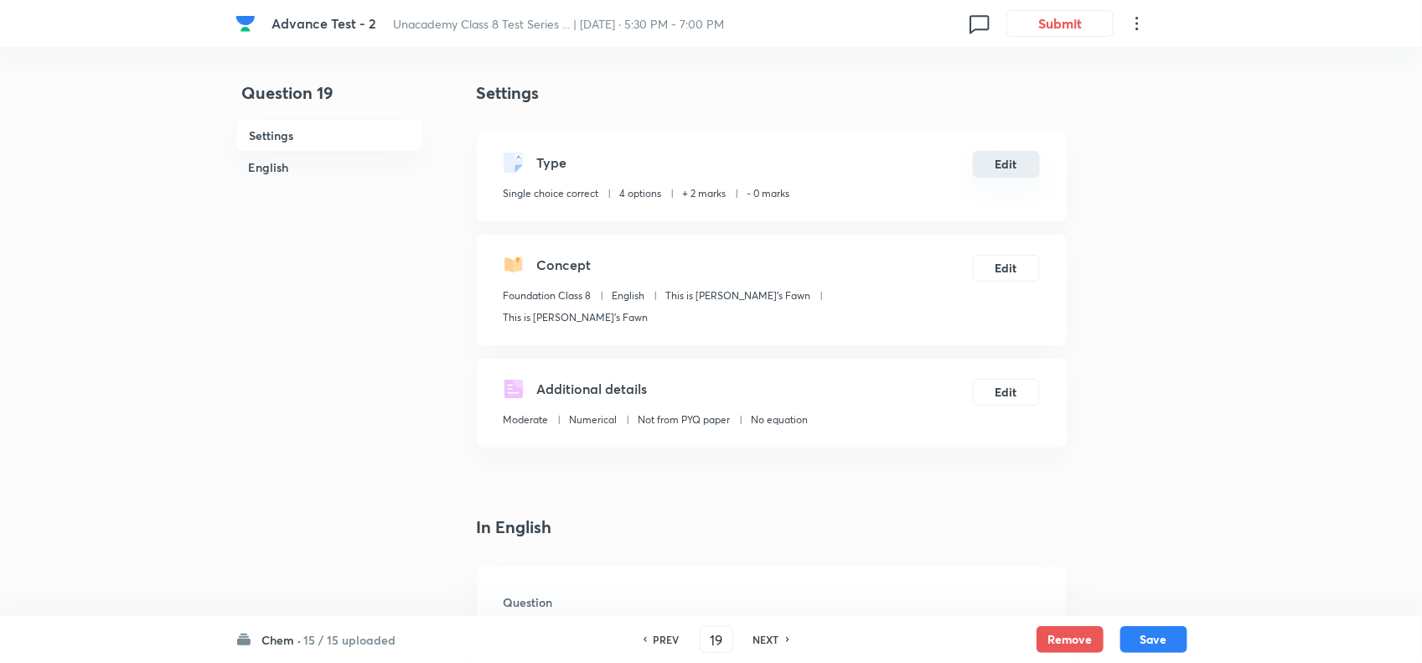
click at [1006, 170] on button "Edit" at bounding box center [1006, 164] width 67 height 27
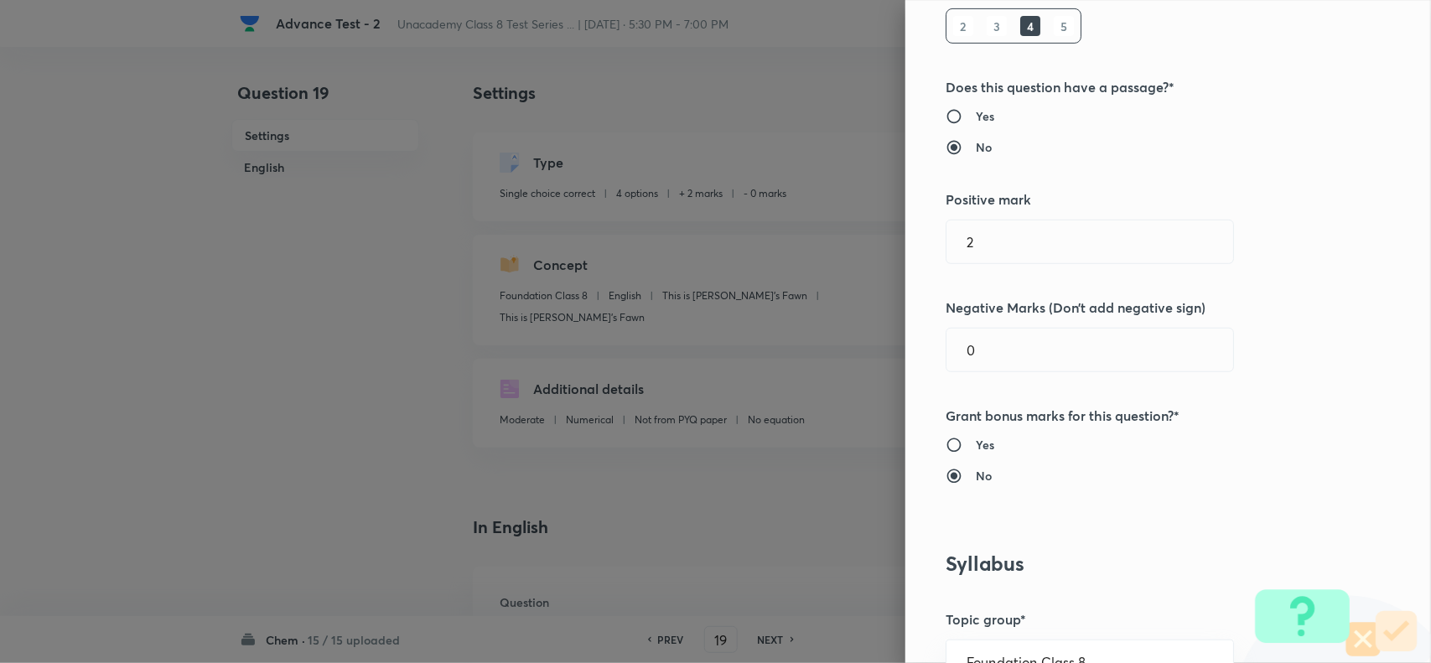
scroll to position [419, 0]
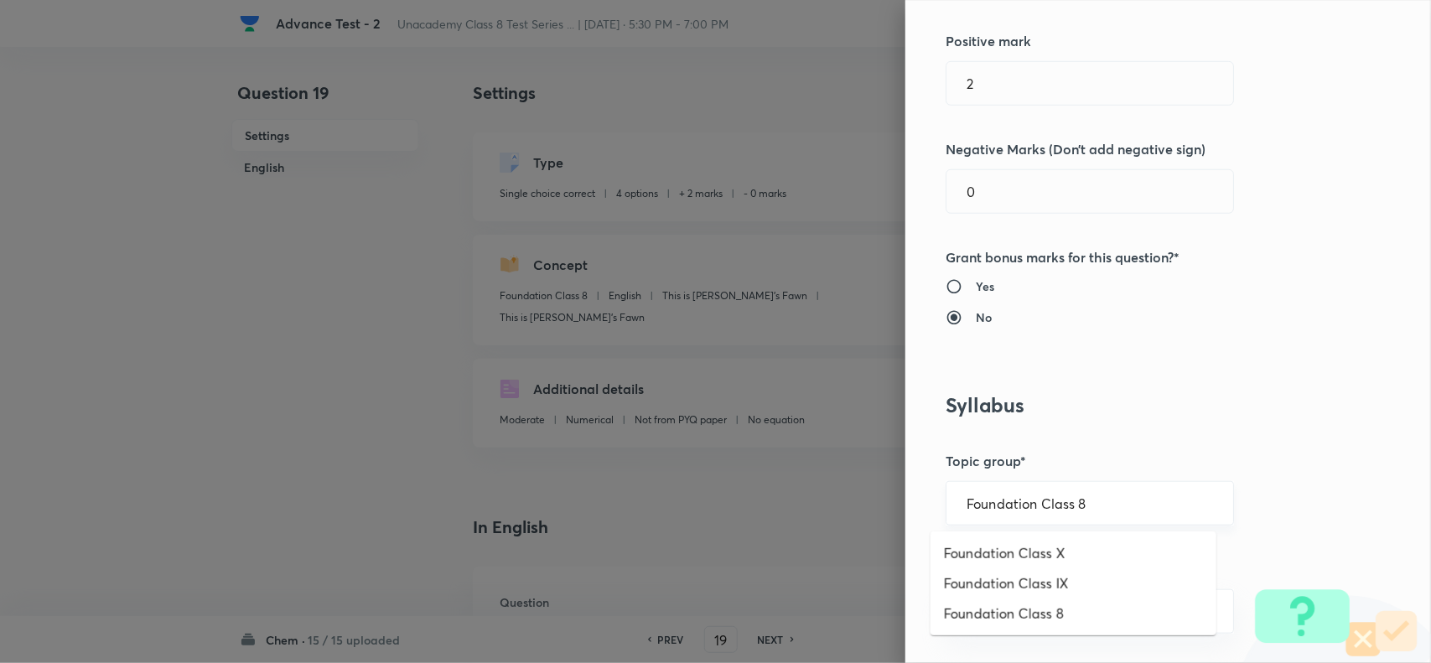
drag, startPoint x: 1124, startPoint y: 505, endPoint x: 1180, endPoint y: 517, distance: 57.4
click at [1147, 508] on input "Foundation Class 8" at bounding box center [1089, 503] width 246 height 16
click at [1108, 603] on li "Foundation Class 8" at bounding box center [1073, 613] width 286 height 30
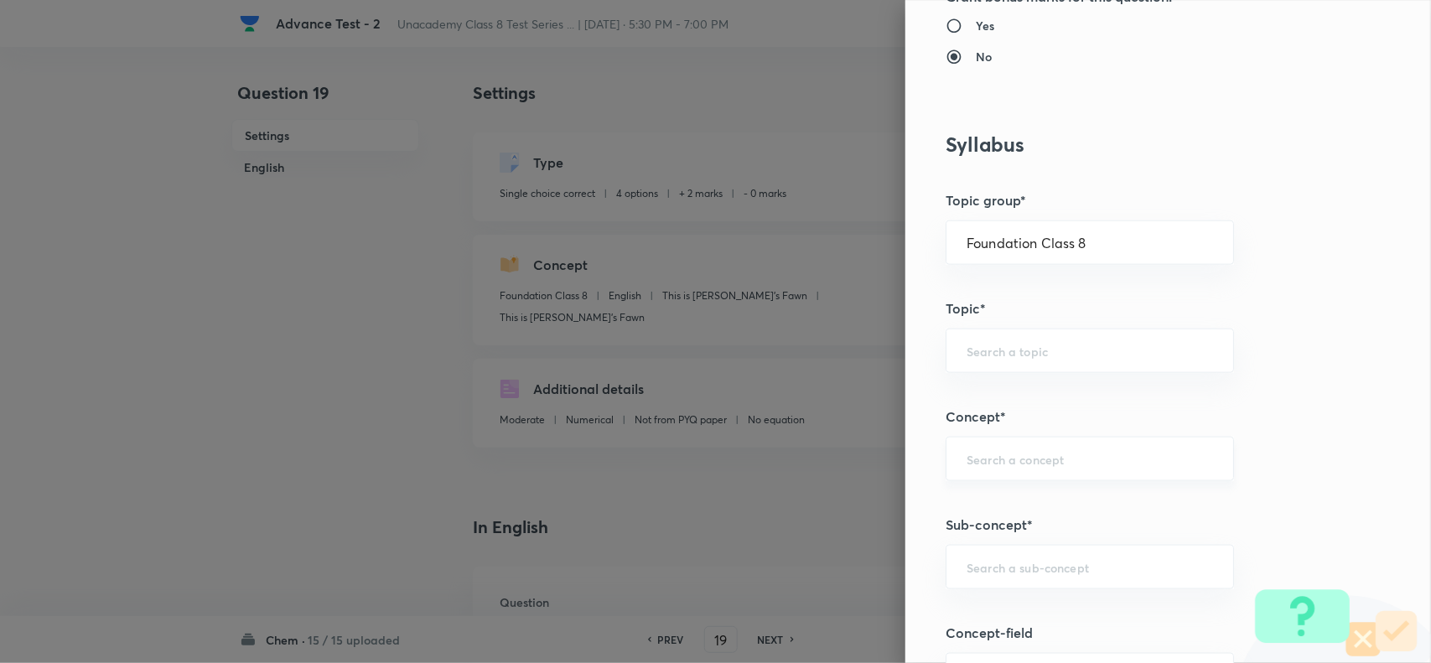
scroll to position [733, 0]
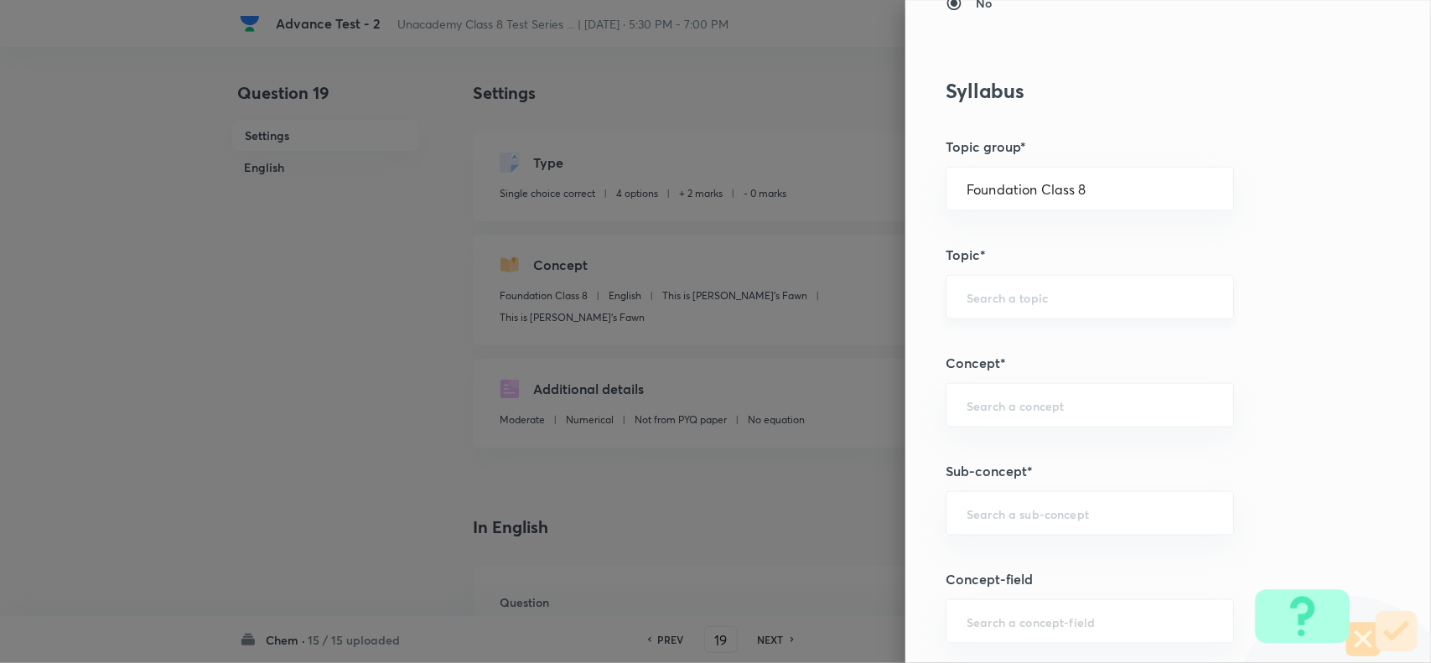
click at [1006, 299] on input "text" at bounding box center [1089, 297] width 246 height 16
paste input "Chemistry"
click at [982, 344] on li "Chemistry" at bounding box center [1073, 347] width 286 height 30
type input "Chemistry"
click at [975, 408] on input "text" at bounding box center [1089, 405] width 246 height 16
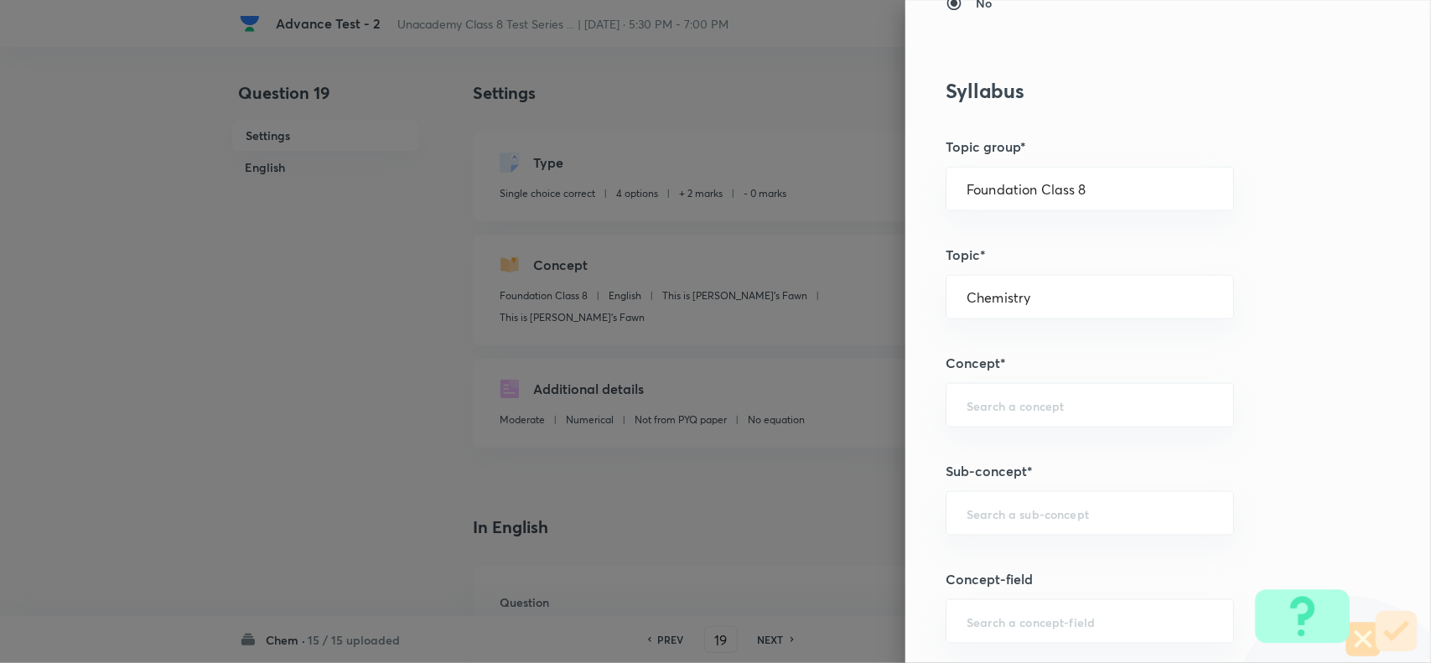
paste input "Combustion and Flame"
click at [1004, 450] on li "Combustion and Flame" at bounding box center [1073, 455] width 286 height 30
type input "Combustion and Flame"
click at [998, 505] on div "​" at bounding box center [1089, 513] width 288 height 44
paste input "Introduction"
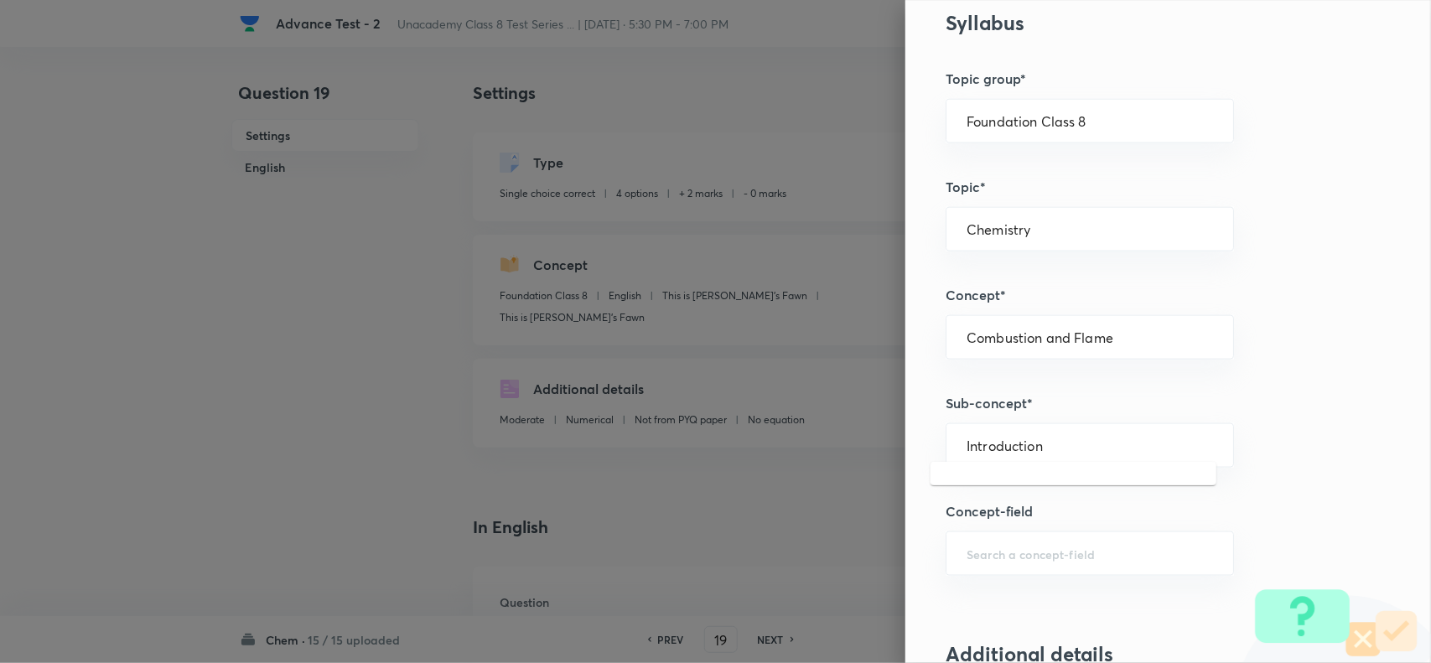
scroll to position [838, 0]
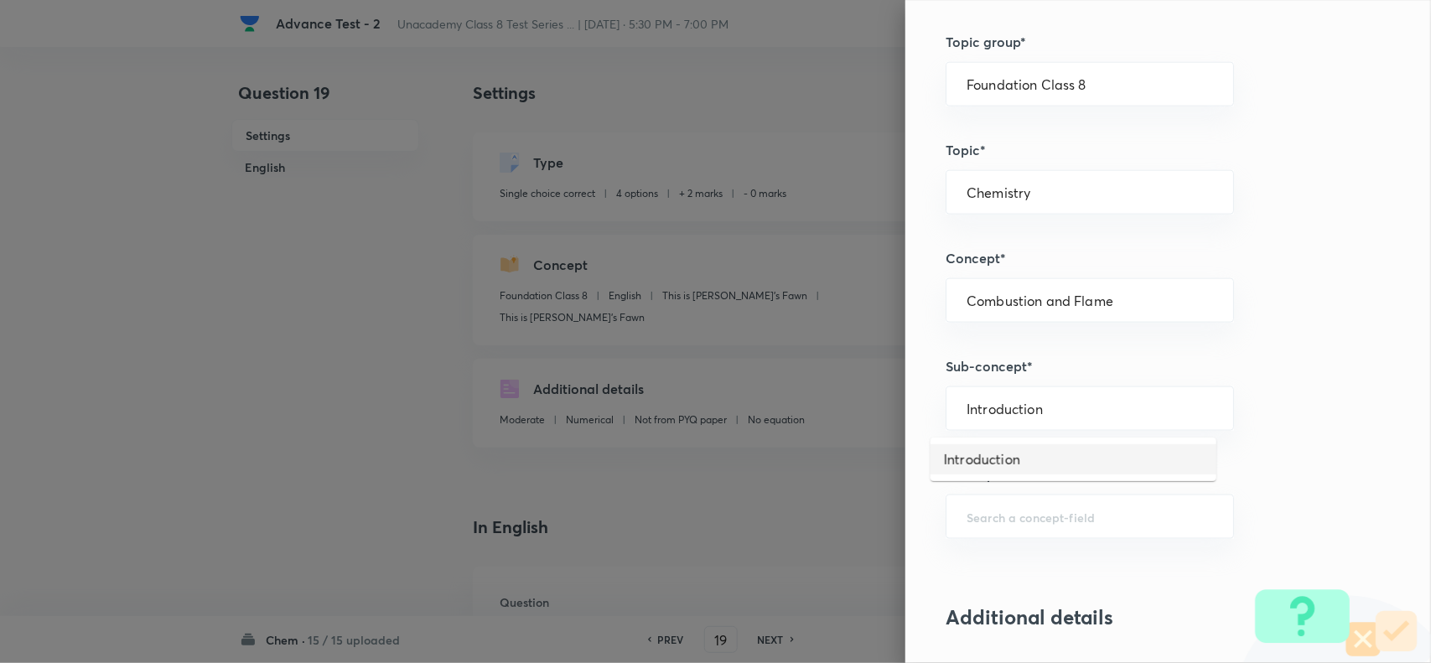
click at [1012, 448] on li "Introduction" at bounding box center [1073, 459] width 286 height 30
type input "Introduction"
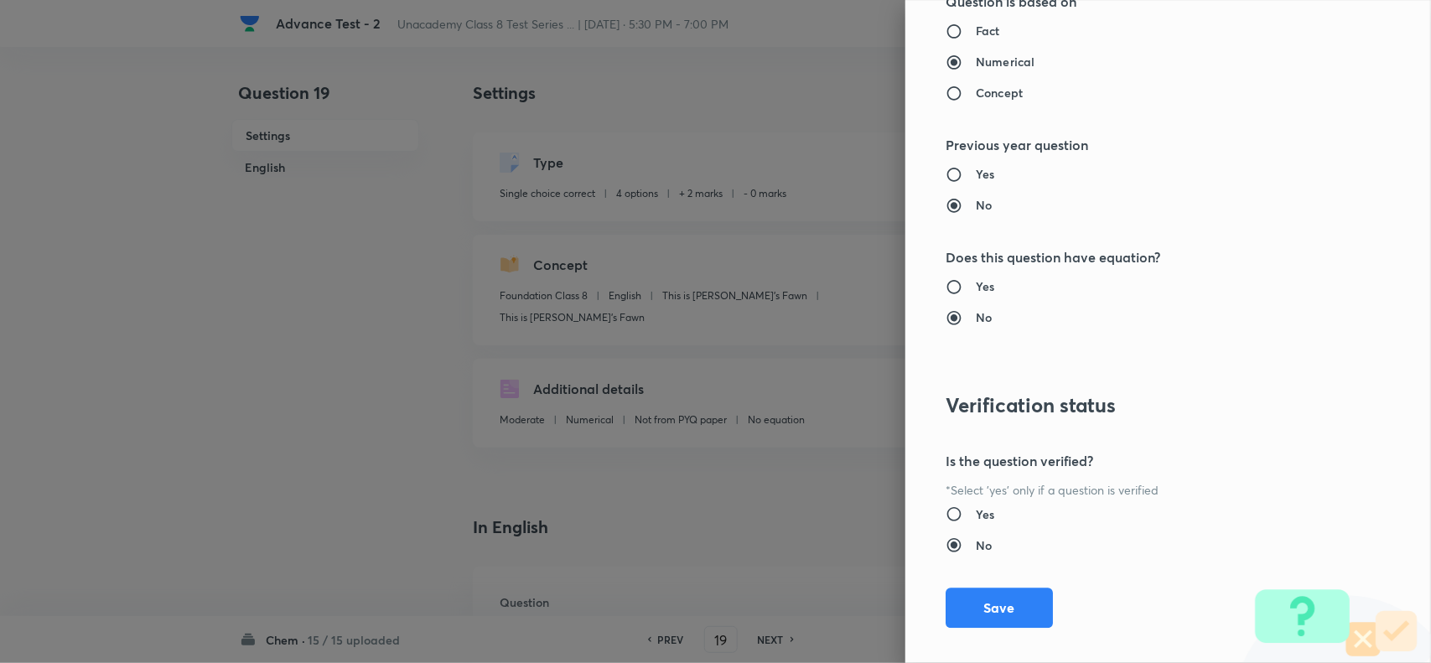
scroll to position [1737, 0]
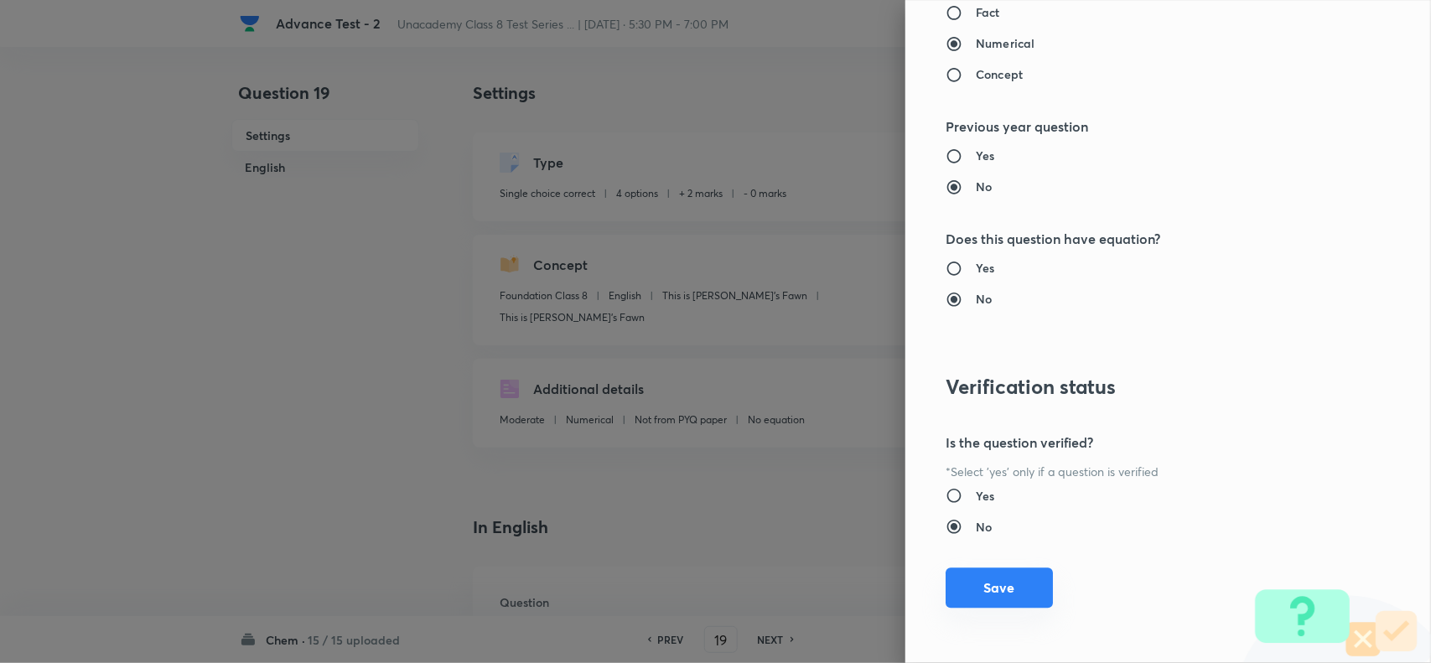
click at [989, 588] on button "Save" at bounding box center [998, 587] width 107 height 40
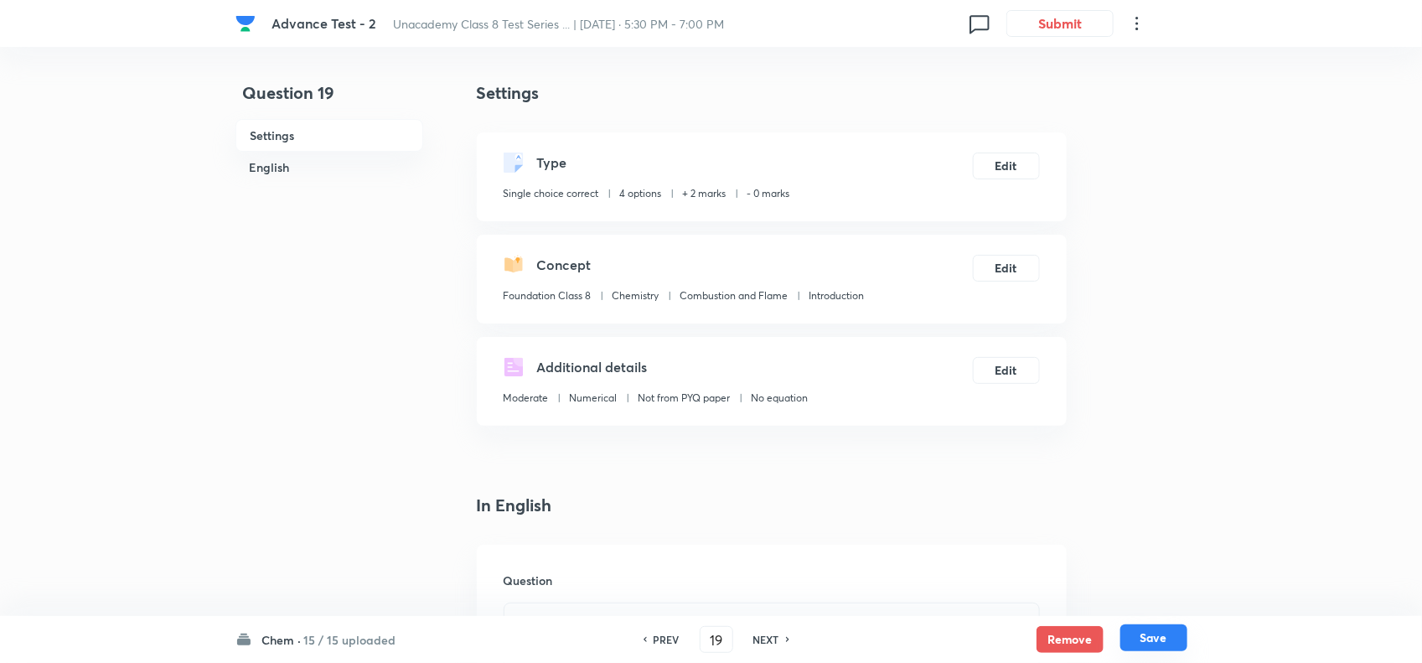
drag, startPoint x: 1157, startPoint y: 629, endPoint x: 1154, endPoint y: 613, distance: 16.3
click at [1158, 629] on button "Save" at bounding box center [1154, 639] width 67 height 27
type input "20"
checkbox input "false"
checkbox input "true"
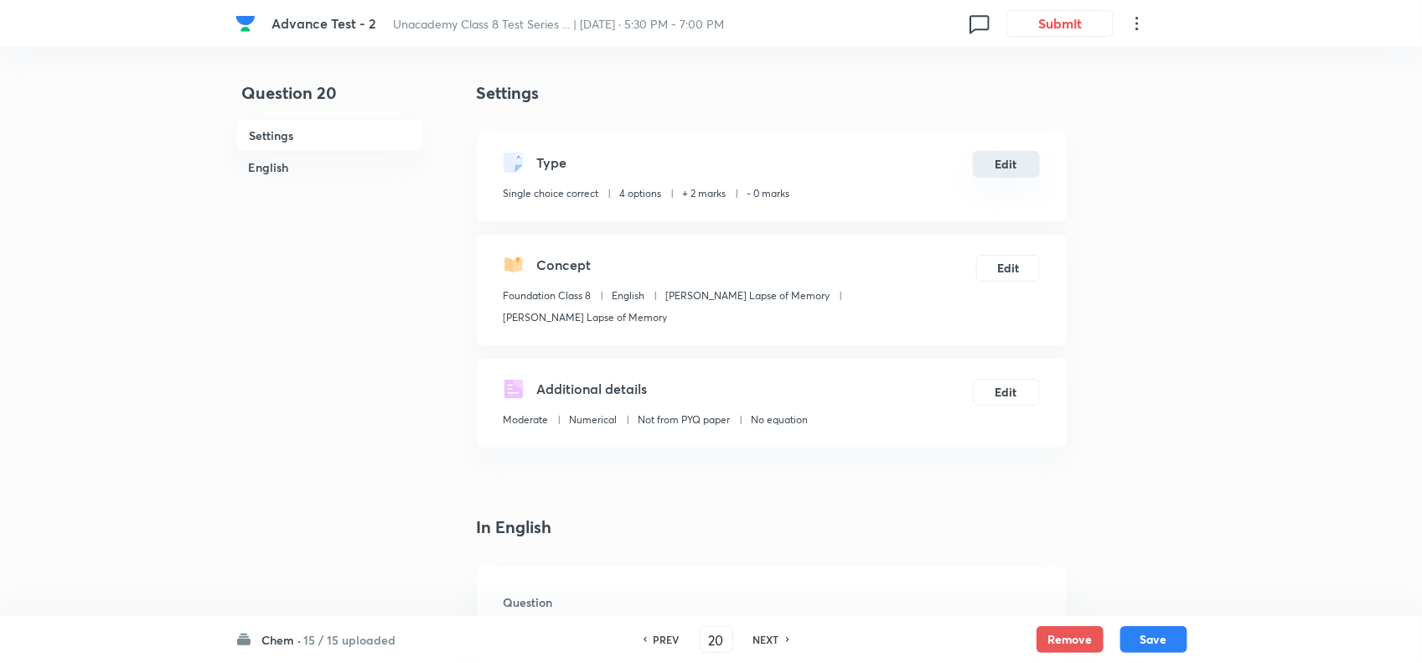
click at [1022, 159] on button "Edit" at bounding box center [1006, 164] width 67 height 27
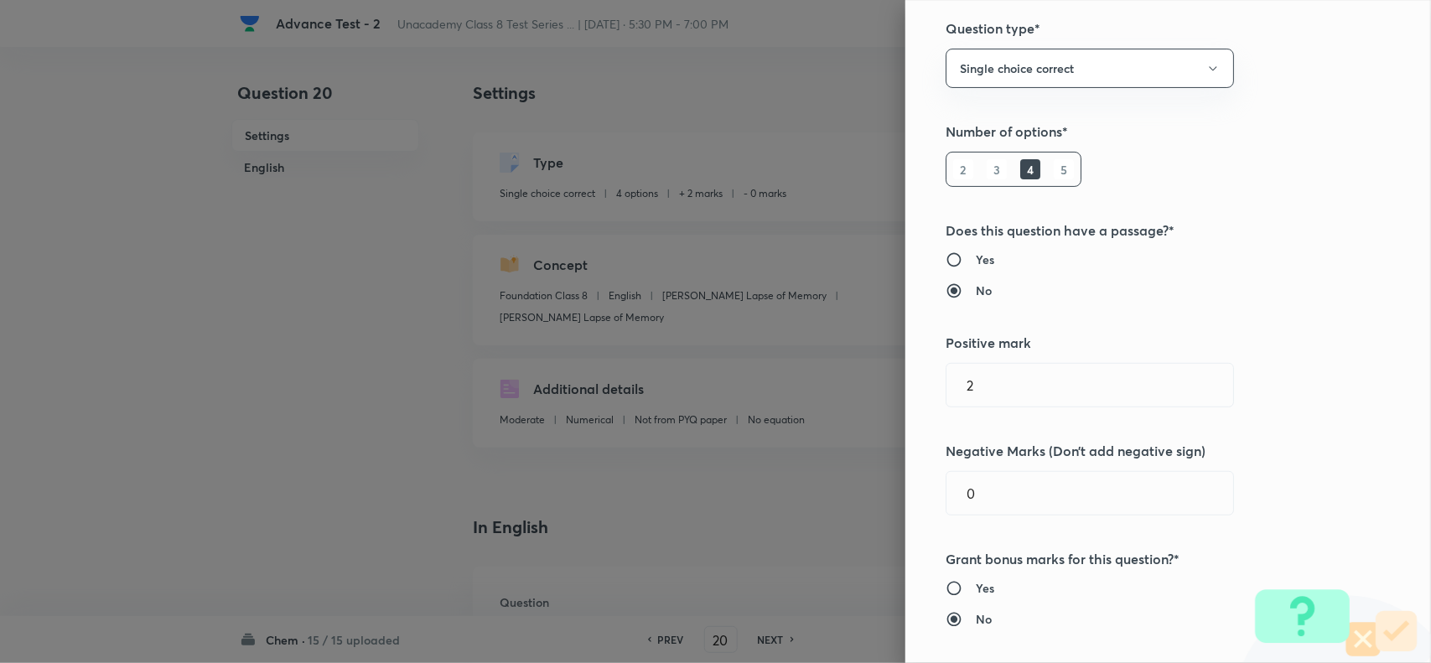
scroll to position [314, 0]
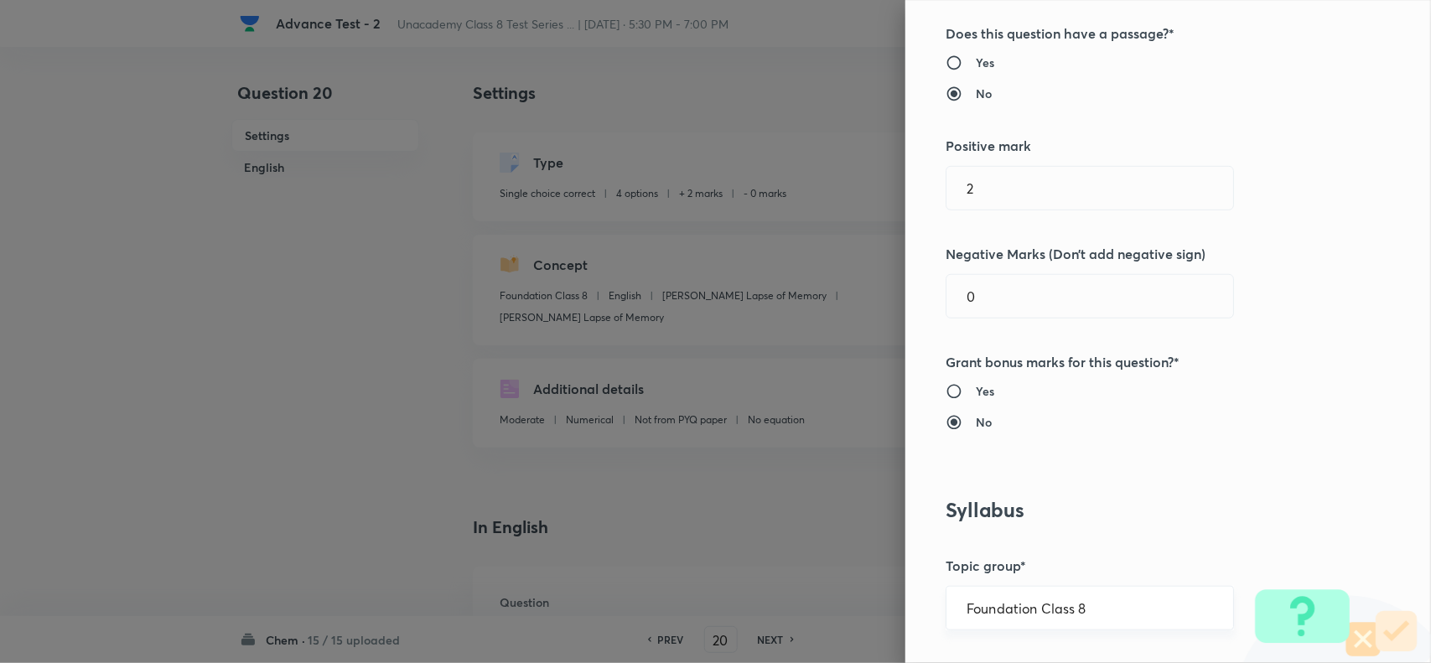
drag, startPoint x: 1110, startPoint y: 602, endPoint x: 1134, endPoint y: 609, distance: 24.6
click at [1113, 605] on input "Foundation Class 8" at bounding box center [1089, 608] width 246 height 16
click at [1063, 576] on li "Foundation Class 8" at bounding box center [1073, 562] width 286 height 30
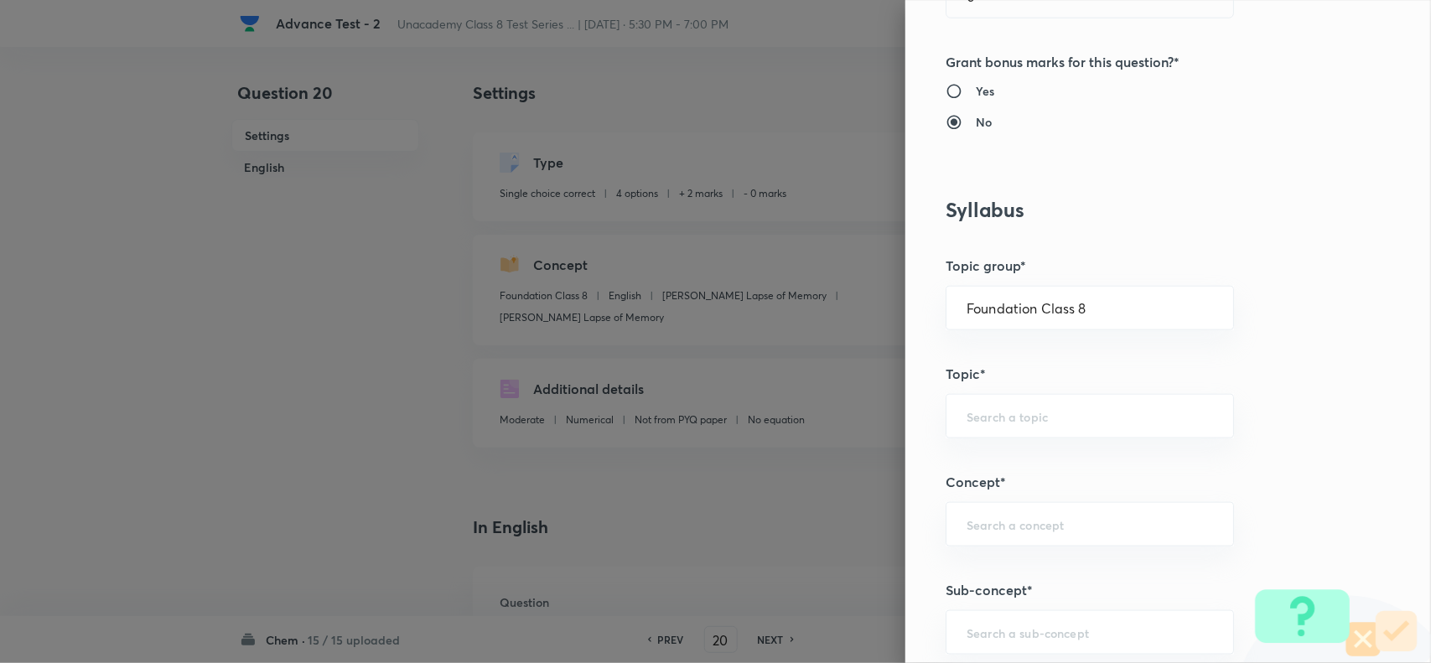
scroll to position [943, 0]
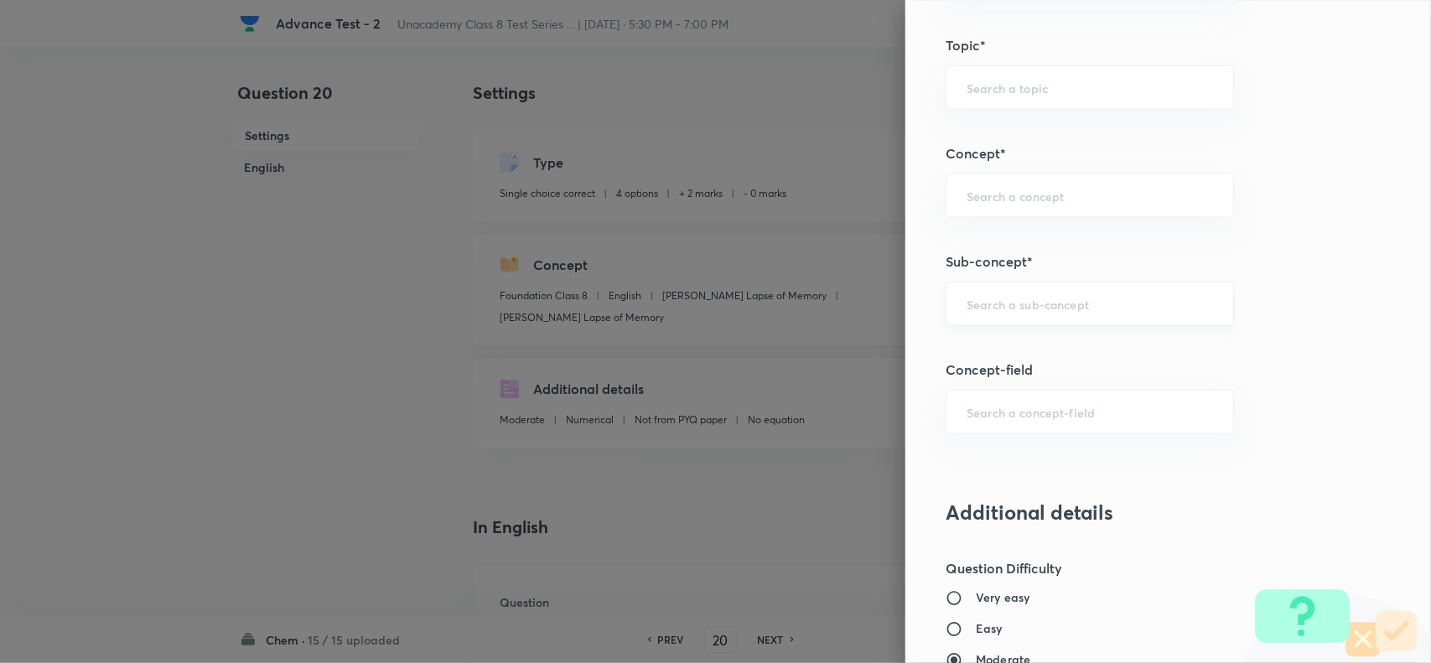
click at [994, 293] on div "​" at bounding box center [1089, 304] width 288 height 44
paste input "Fuel"
click at [996, 354] on li "Fuel" at bounding box center [1073, 354] width 286 height 30
type input "Fuel"
type input "Chemistry"
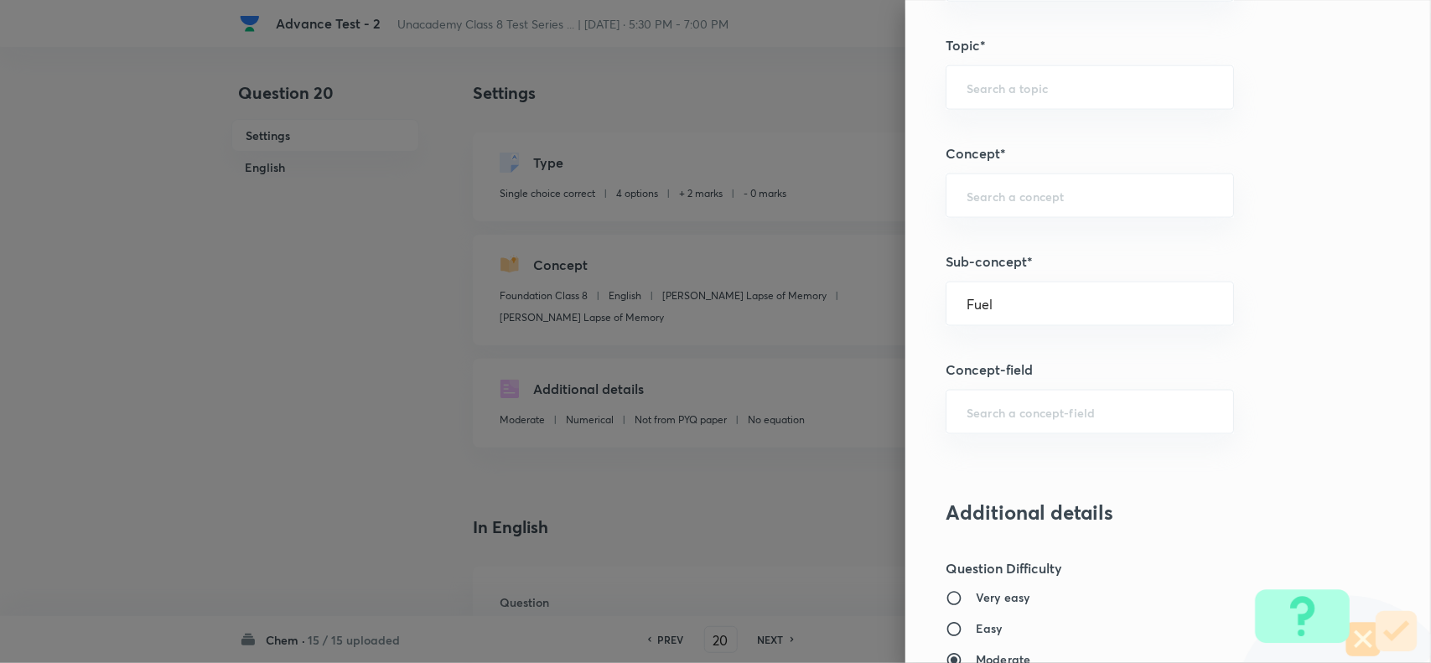
type input "Combustion and Flame"
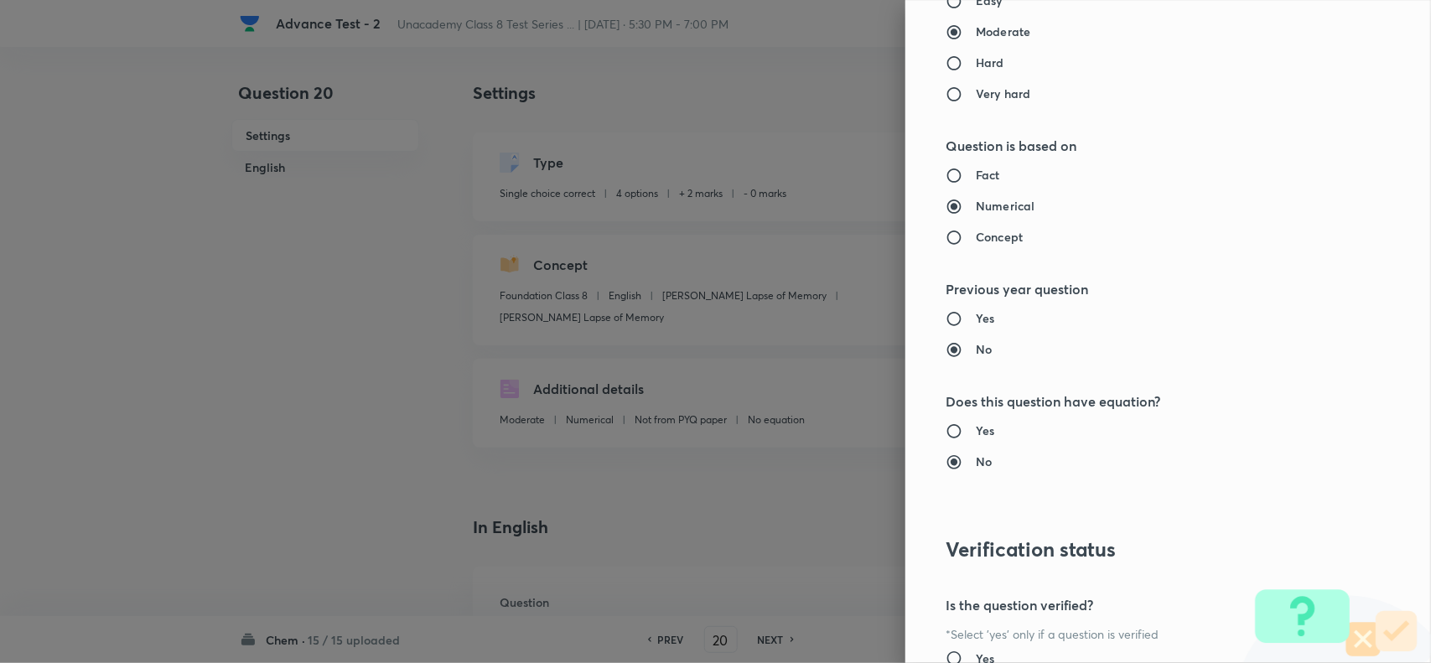
scroll to position [1737, 0]
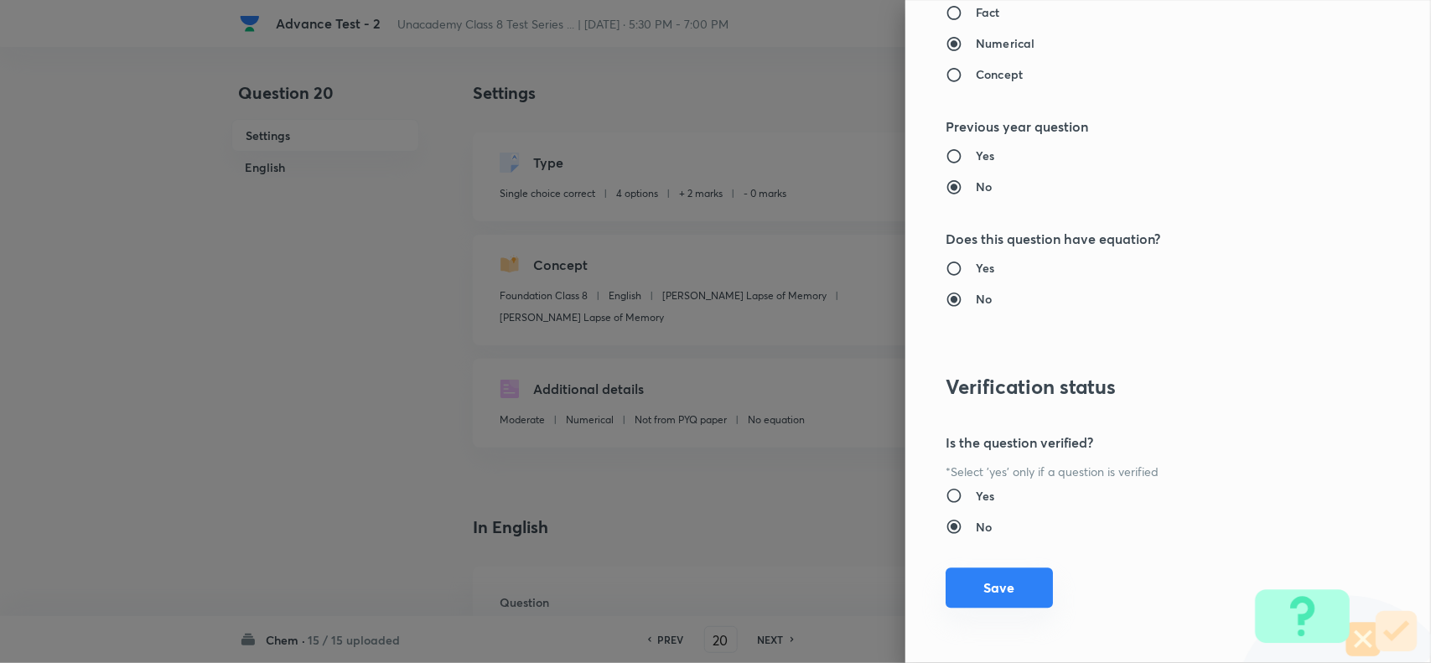
click at [1004, 587] on button "Save" at bounding box center [998, 587] width 107 height 40
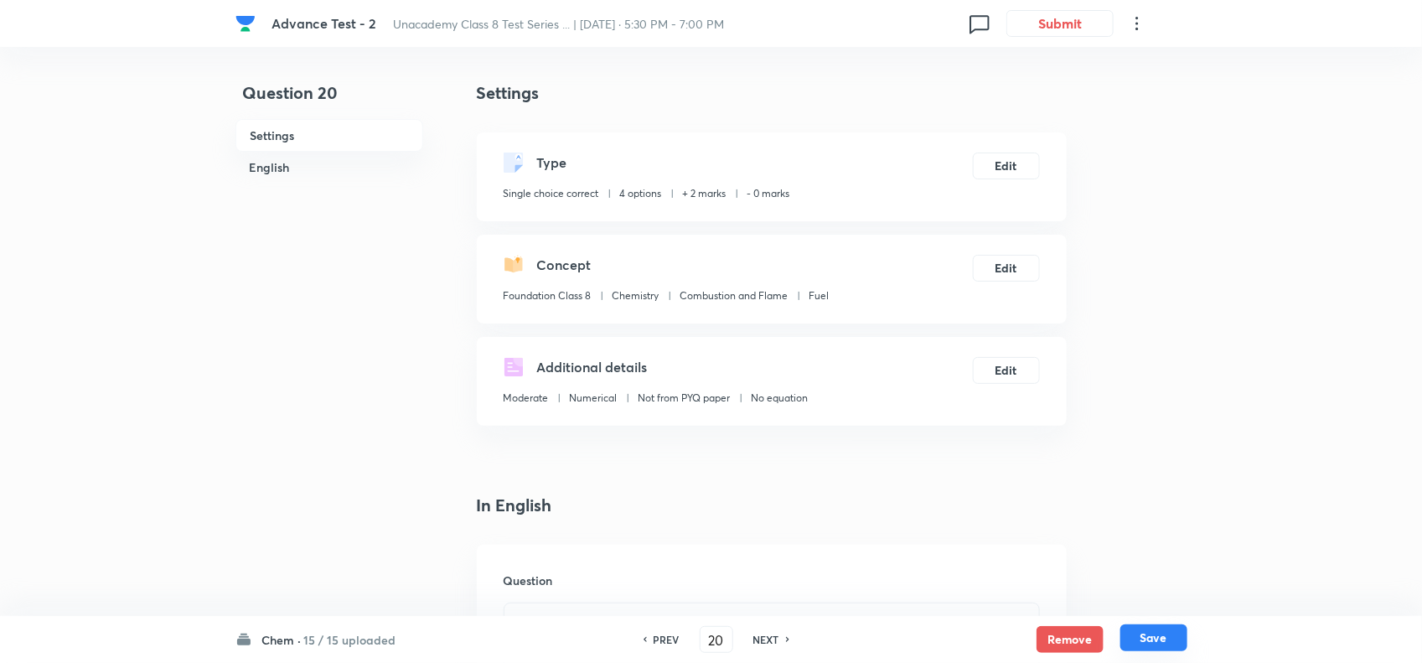
click at [1178, 642] on button "Save" at bounding box center [1154, 637] width 67 height 27
type input "21"
checkbox input "true"
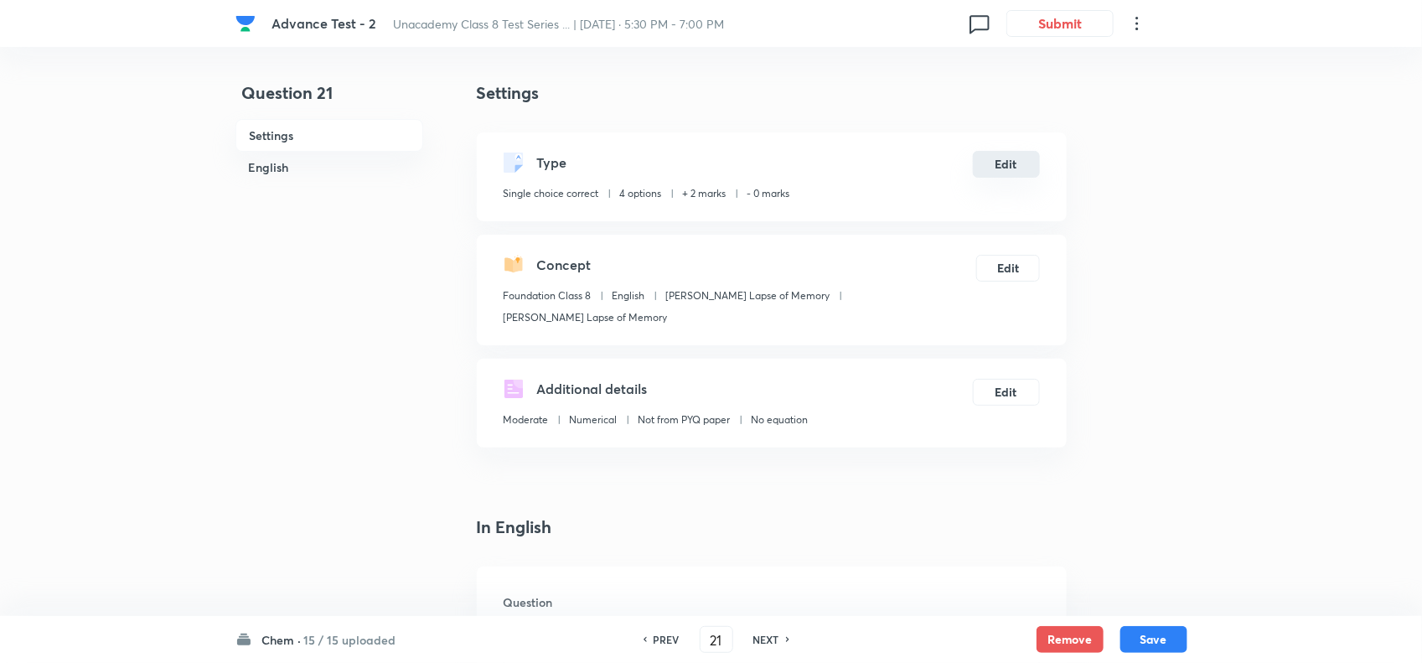
click at [1007, 168] on button "Edit" at bounding box center [1006, 164] width 67 height 27
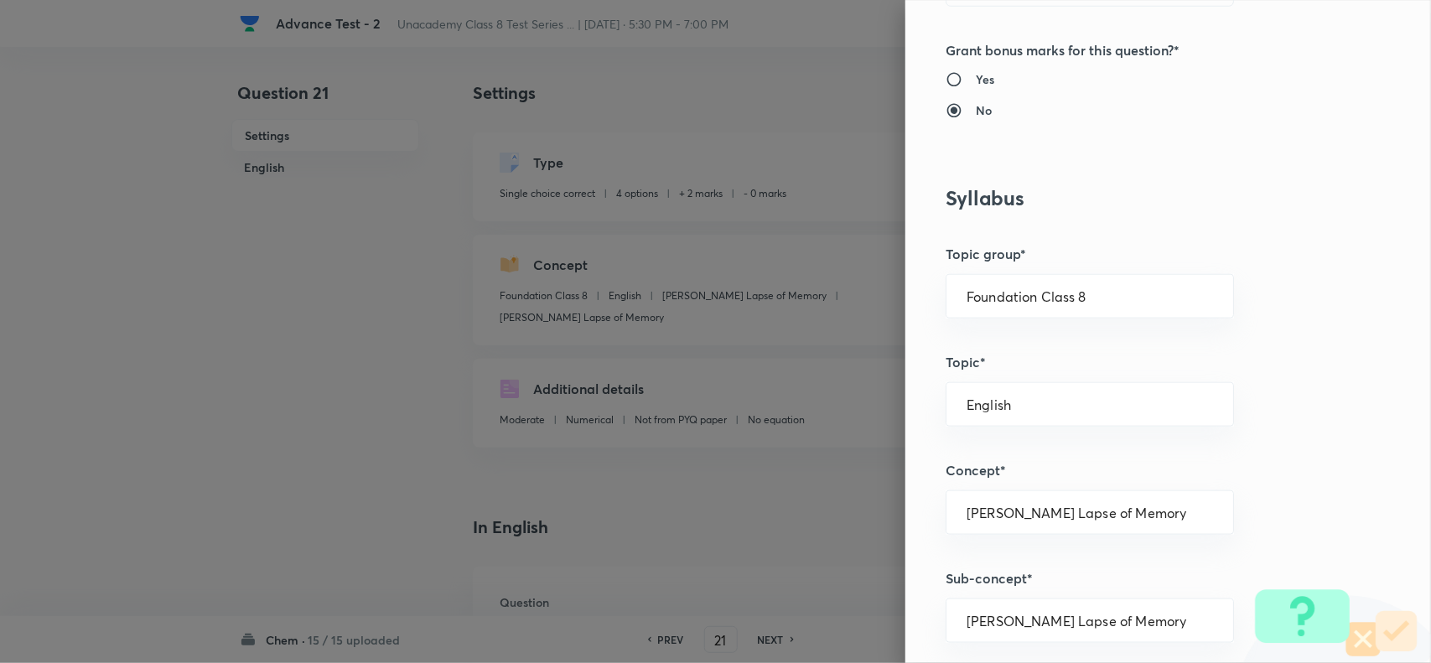
scroll to position [629, 0]
drag, startPoint x: 1092, startPoint y: 283, endPoint x: 1157, endPoint y: 306, distance: 69.2
click at [1095, 283] on div "Foundation Class 8 ​" at bounding box center [1089, 294] width 288 height 44
click at [1154, 293] on input "Foundation Class 8" at bounding box center [1089, 294] width 246 height 16
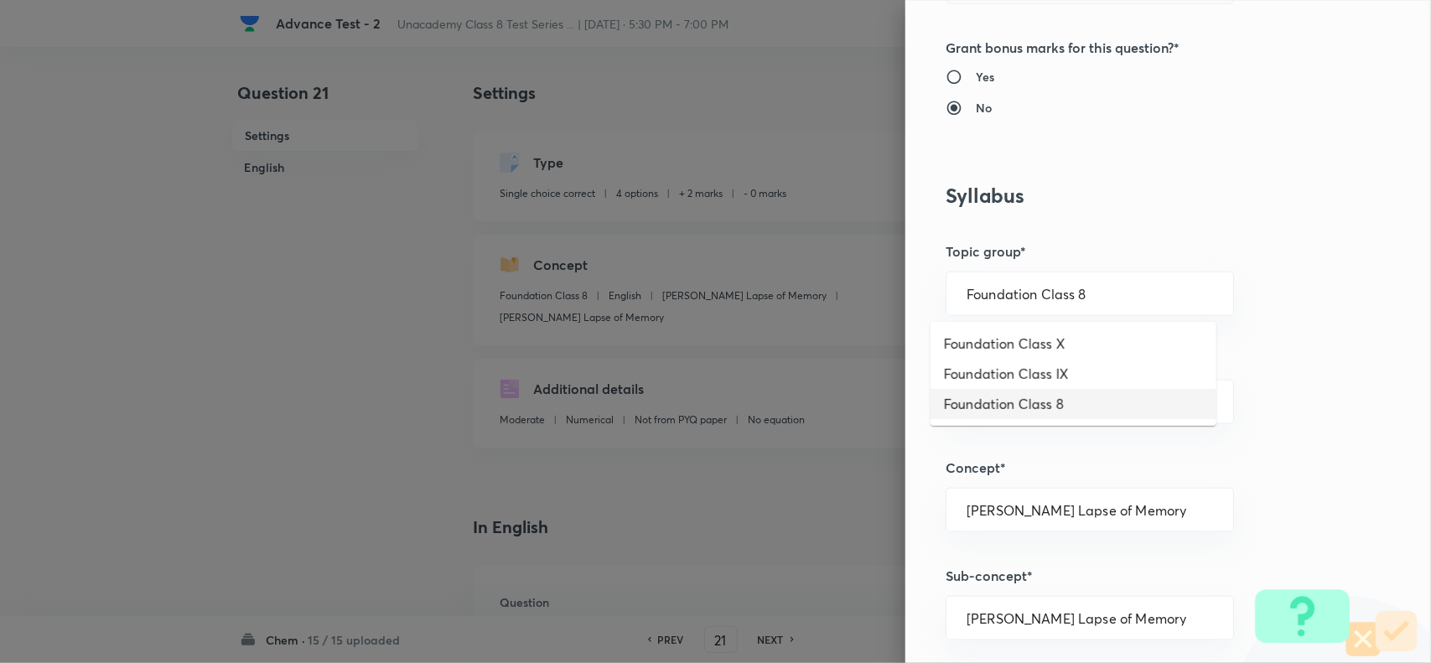
click at [1095, 389] on li "Foundation Class 8" at bounding box center [1073, 404] width 286 height 30
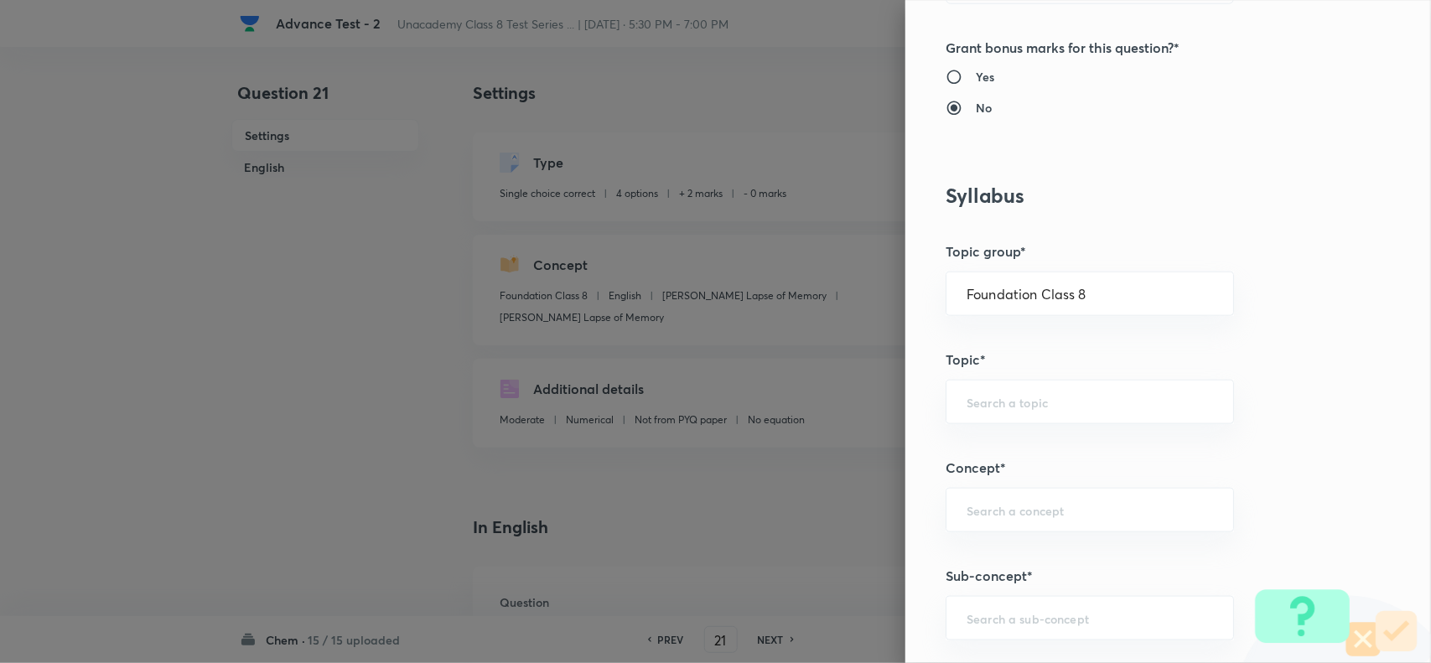
scroll to position [1048, 0]
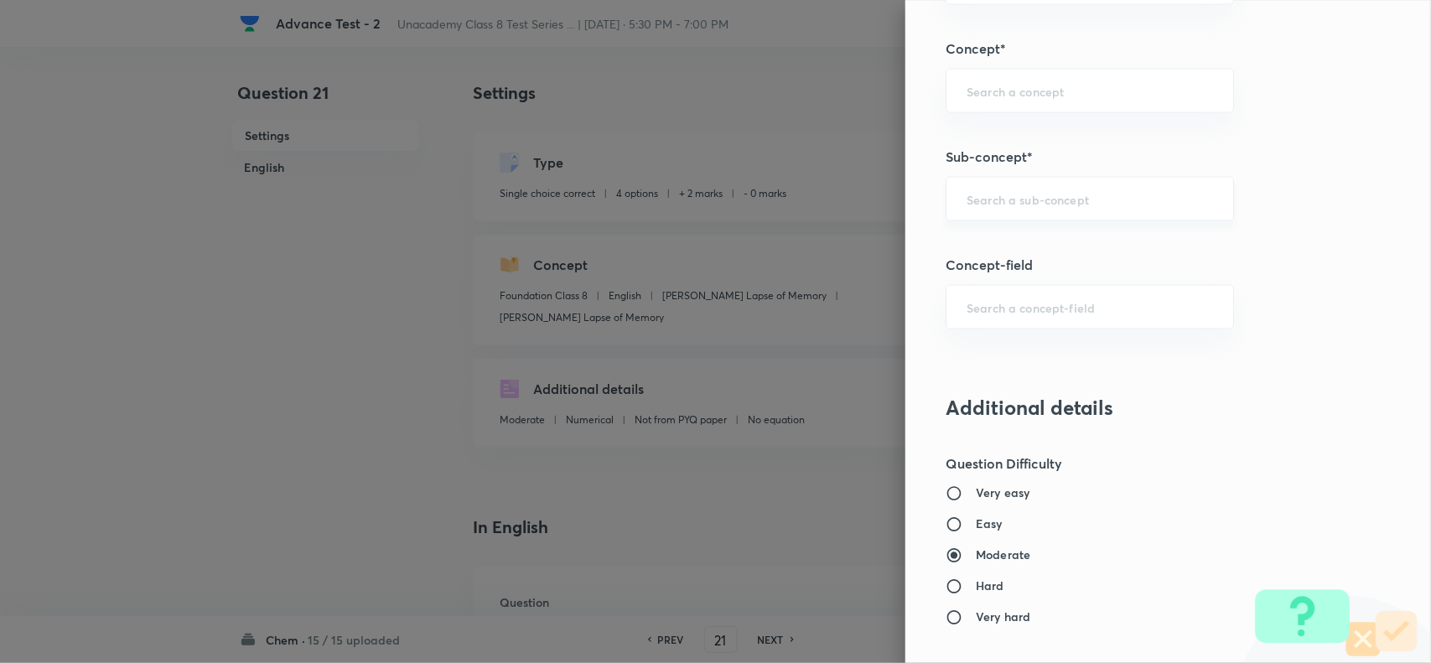
click at [1024, 220] on div "​" at bounding box center [1089, 199] width 288 height 44
paste input "Plastics and Its Property"
click at [1028, 240] on li "Plastics and Its Property" at bounding box center [1073, 250] width 286 height 30
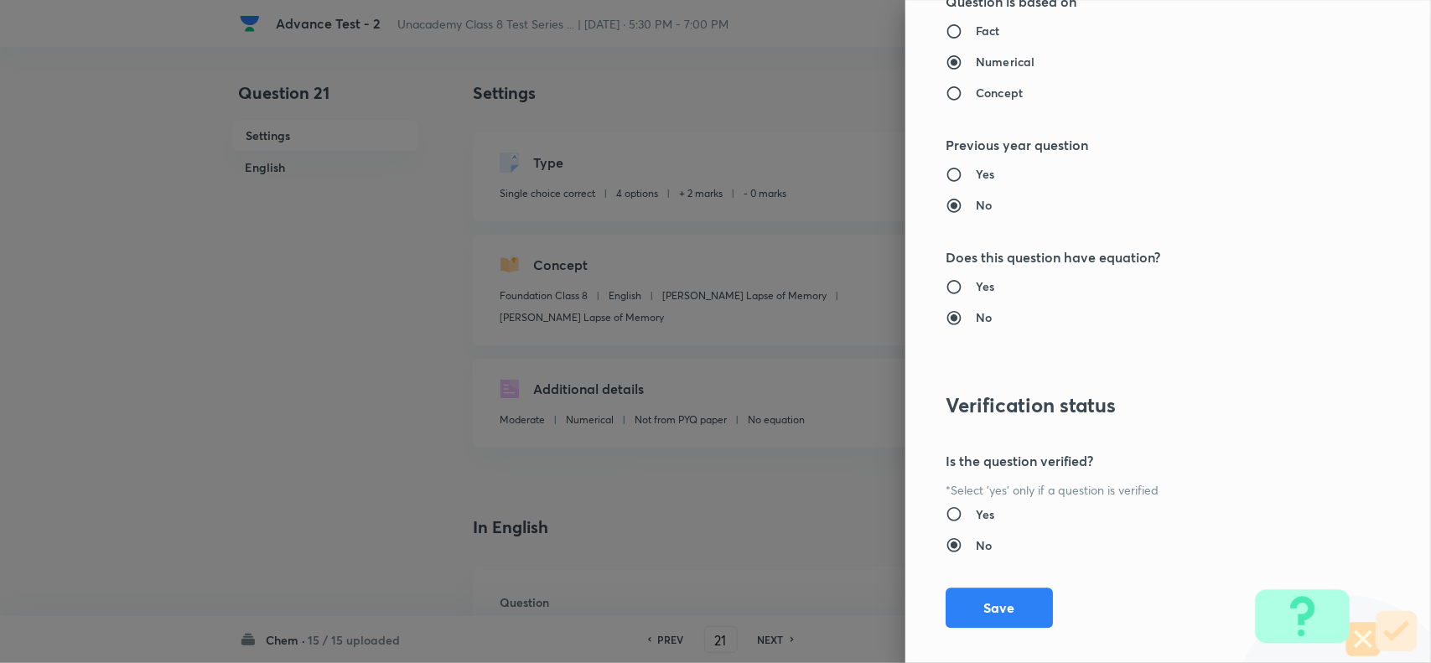
scroll to position [1737, 0]
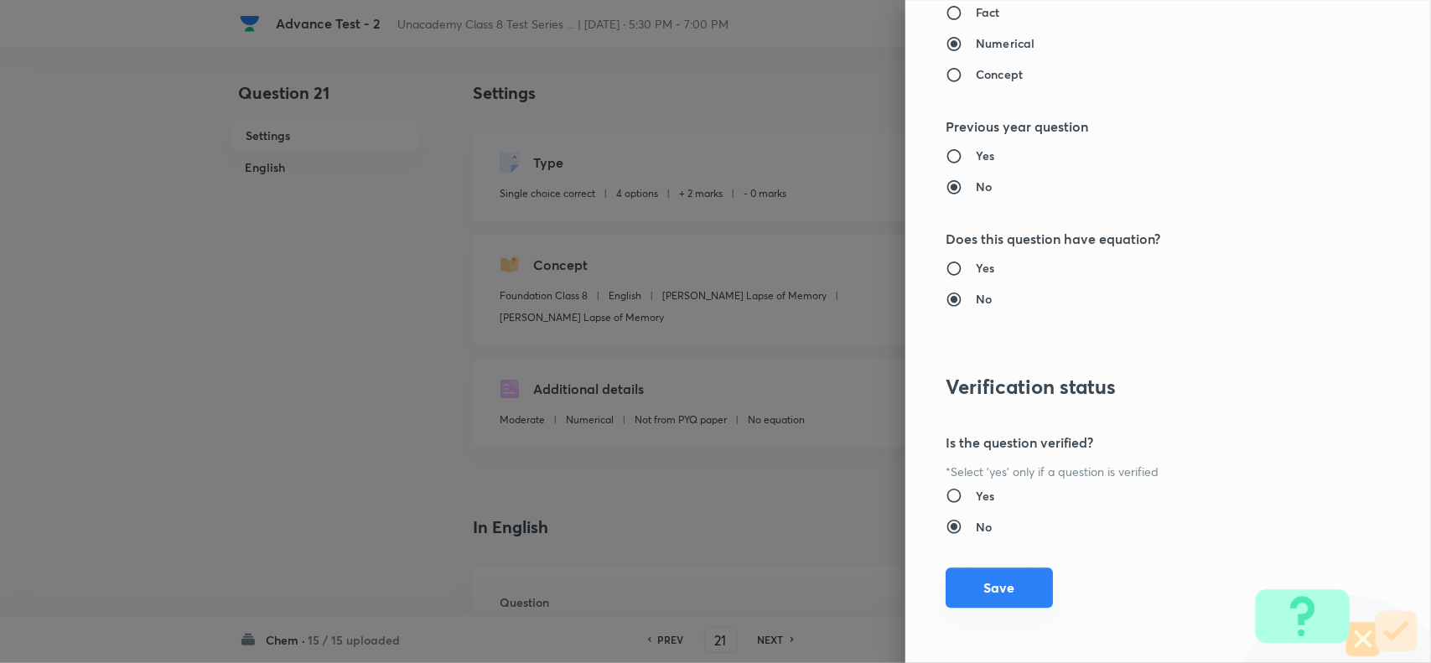
click at [994, 597] on button "Save" at bounding box center [998, 587] width 107 height 40
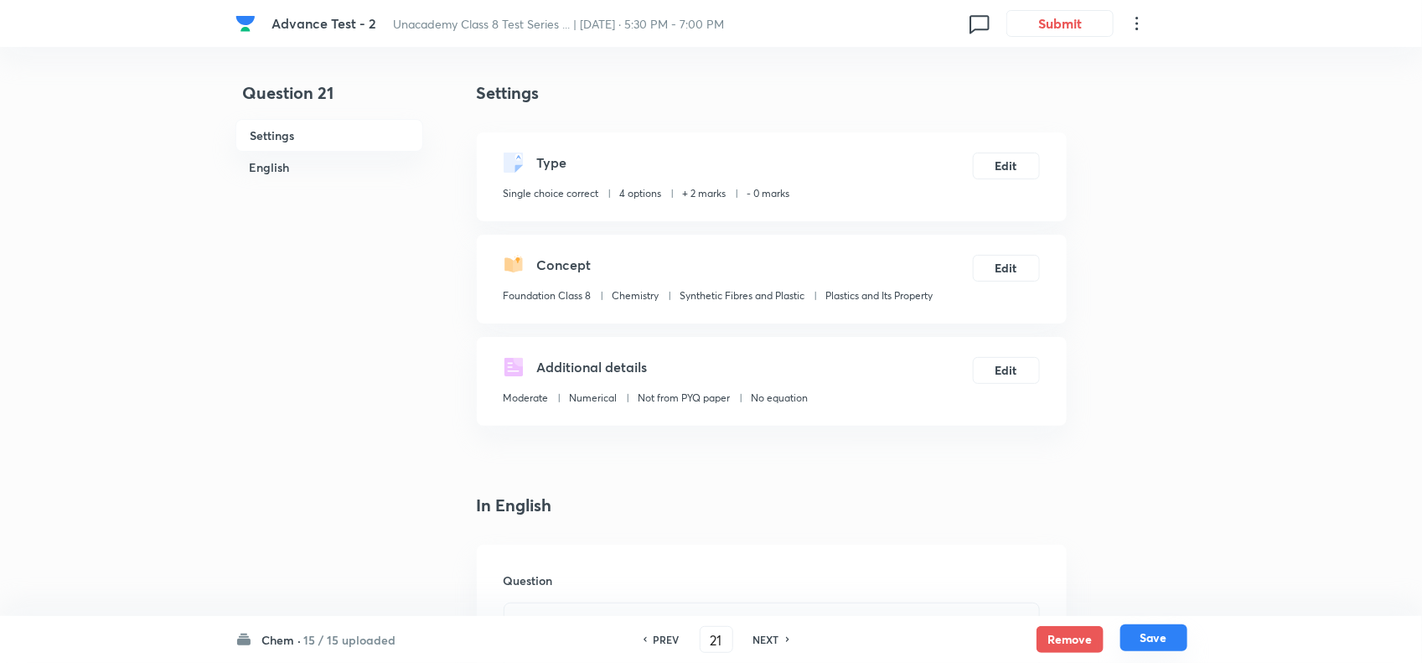
click at [1153, 642] on button "Save" at bounding box center [1154, 637] width 67 height 27
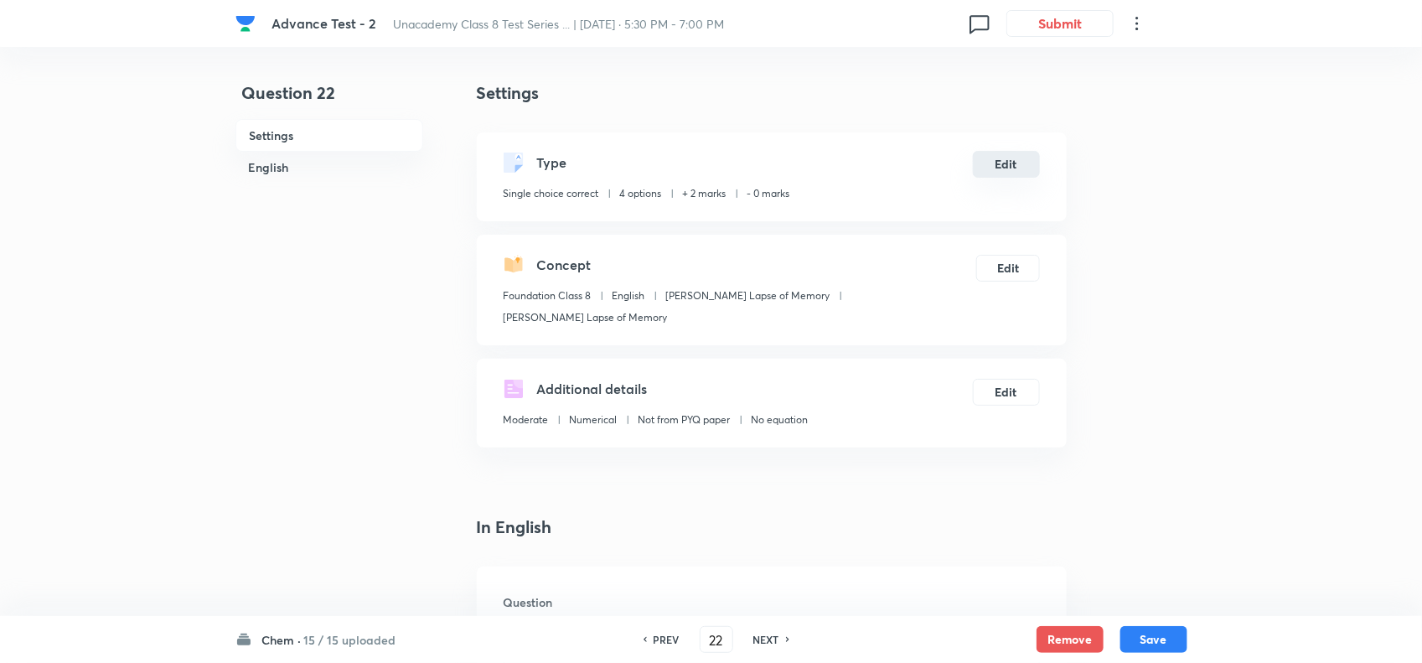
click at [1012, 172] on button "Edit" at bounding box center [1006, 164] width 67 height 27
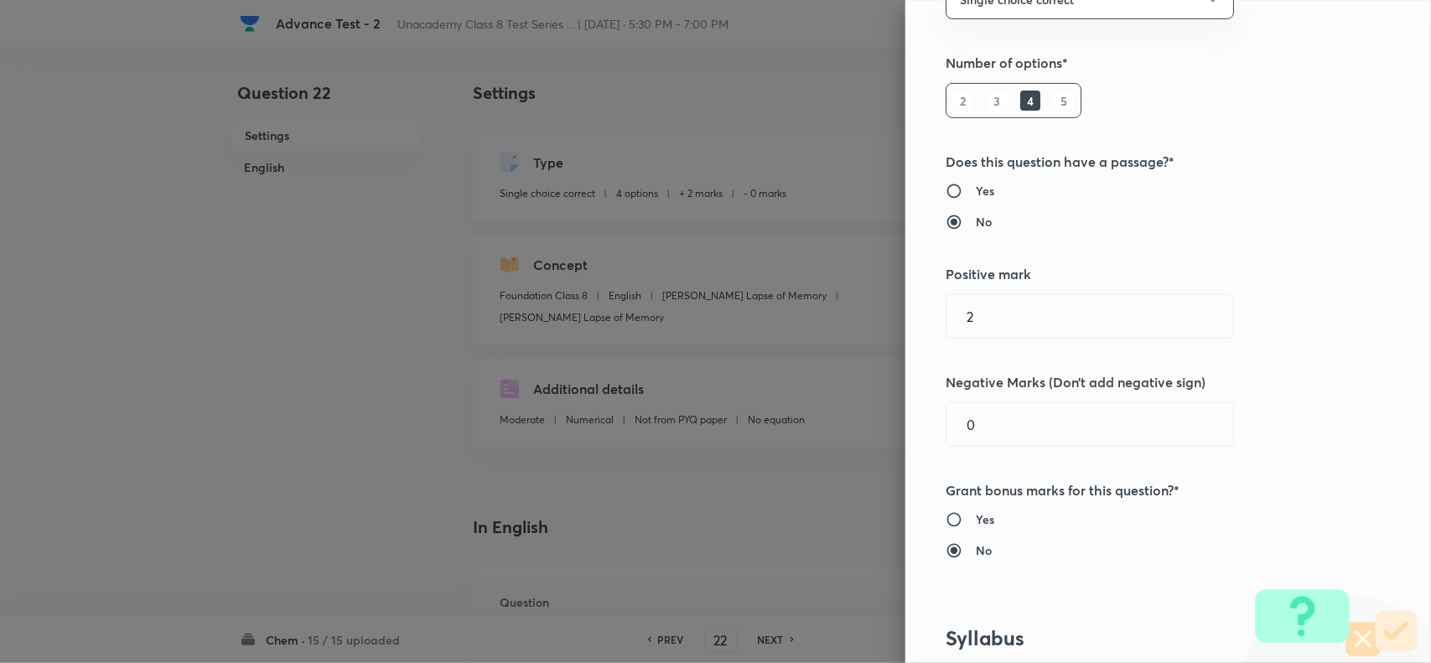
scroll to position [524, 0]
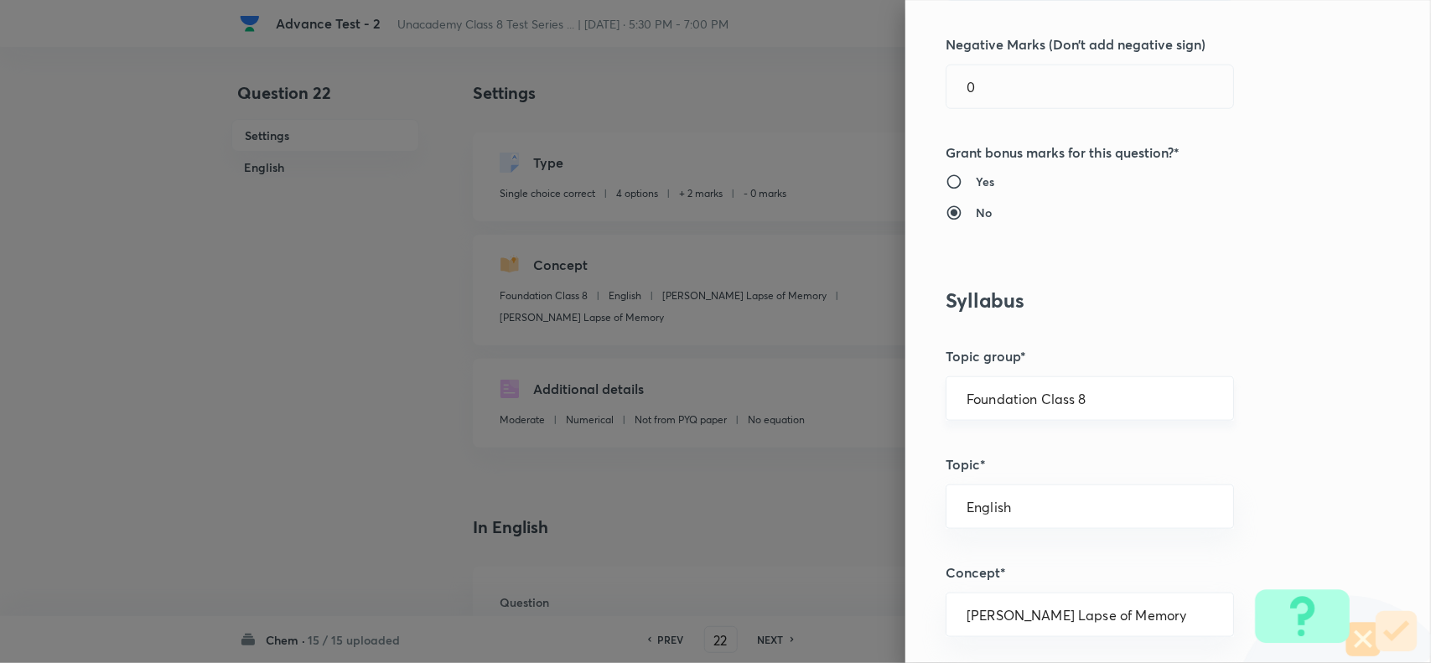
click at [1111, 408] on div "Foundation Class 8 ​" at bounding box center [1089, 398] width 288 height 44
drag, startPoint x: 1144, startPoint y: 399, endPoint x: 1174, endPoint y: 427, distance: 41.5
click at [1142, 398] on input "Foundation Class 8" at bounding box center [1089, 399] width 246 height 16
click at [1071, 516] on li "Foundation Class 8" at bounding box center [1073, 509] width 286 height 30
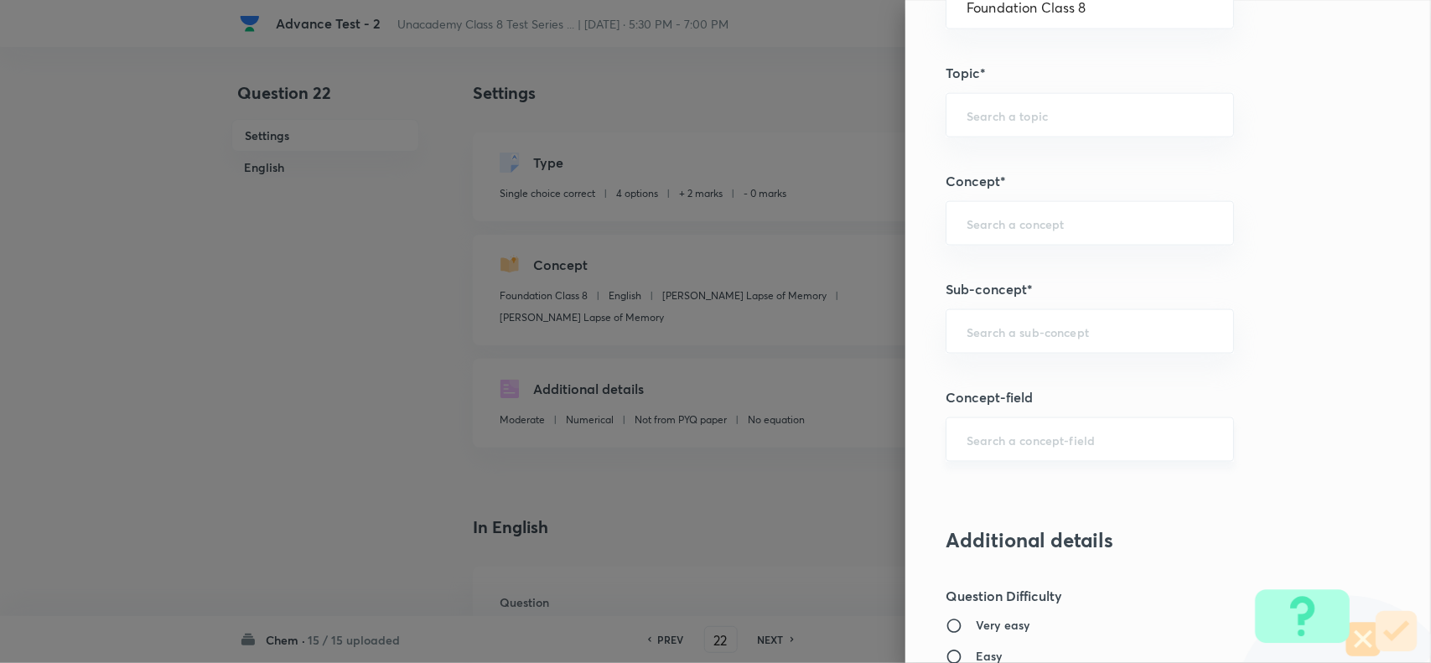
scroll to position [943, 0]
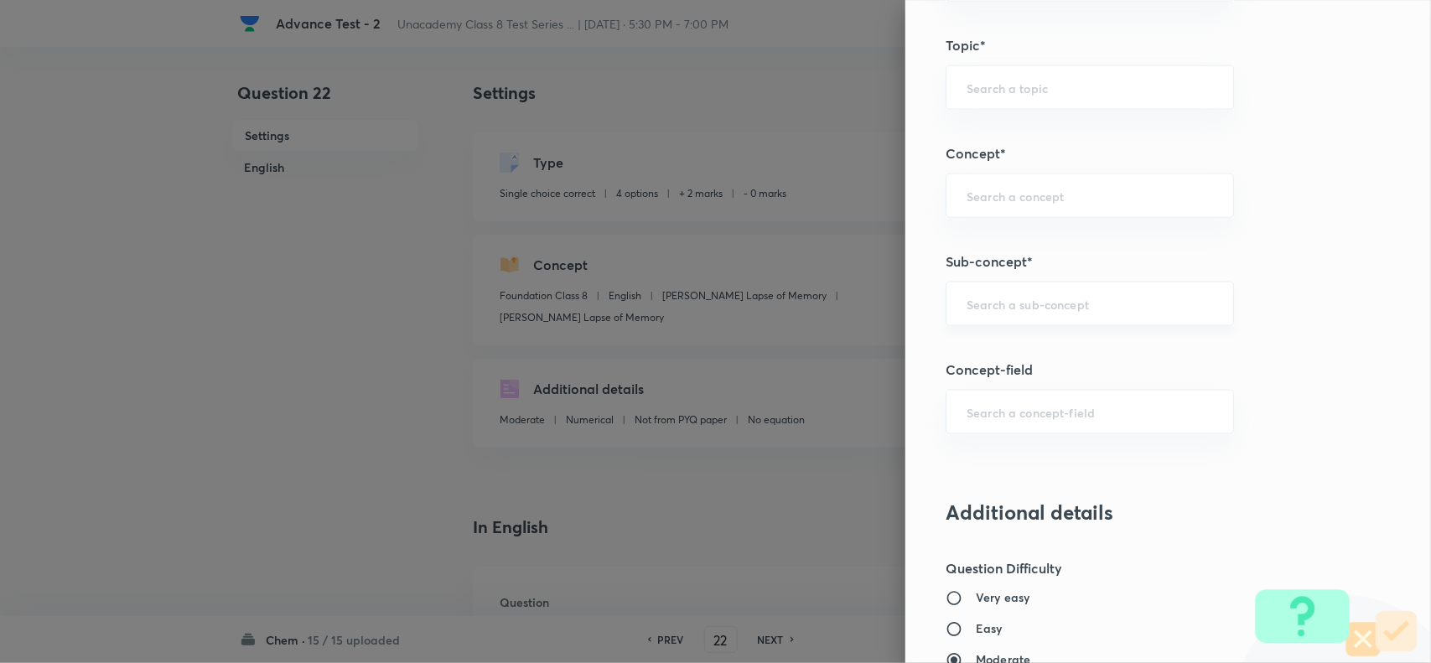
click at [993, 326] on div "​" at bounding box center [1089, 304] width 288 height 44
click at [1119, 312] on input "text" at bounding box center [1089, 304] width 246 height 16
click at [1136, 319] on div "​" at bounding box center [1089, 304] width 288 height 44
paste input "Flame"
click at [998, 361] on li "Flame" at bounding box center [1073, 354] width 286 height 30
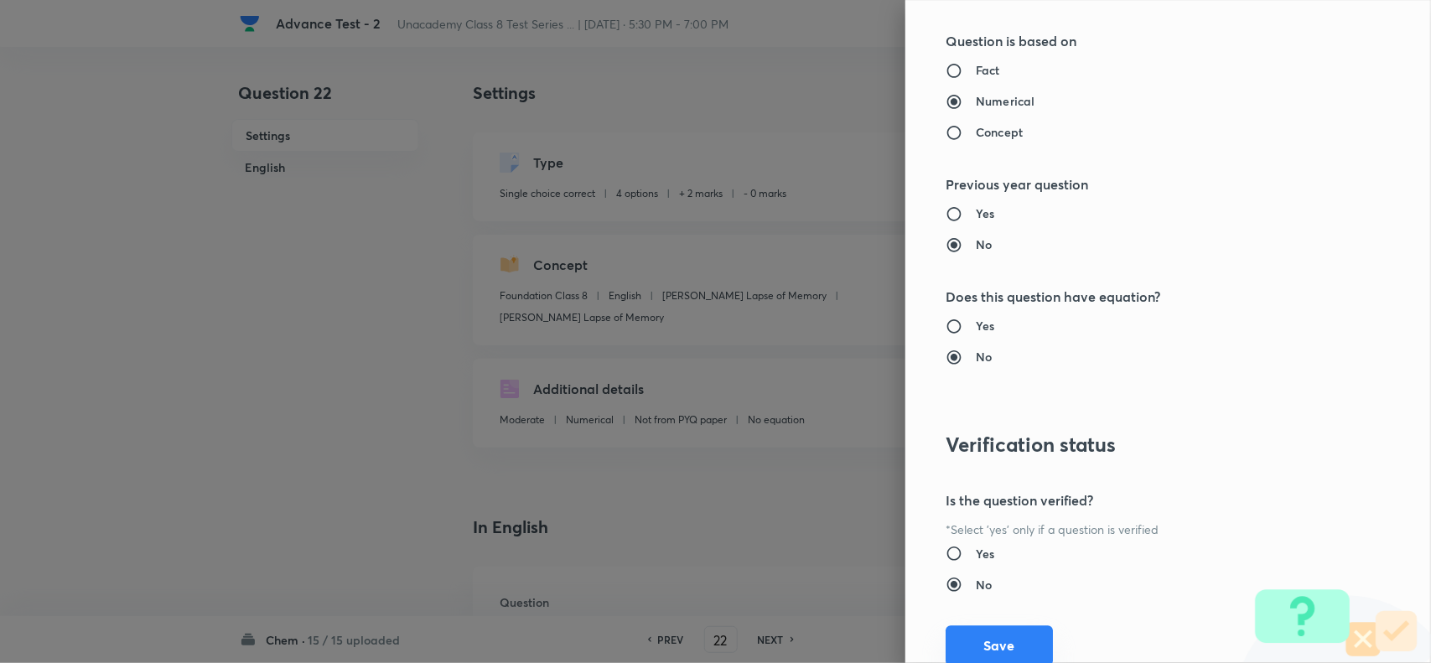
scroll to position [1737, 0]
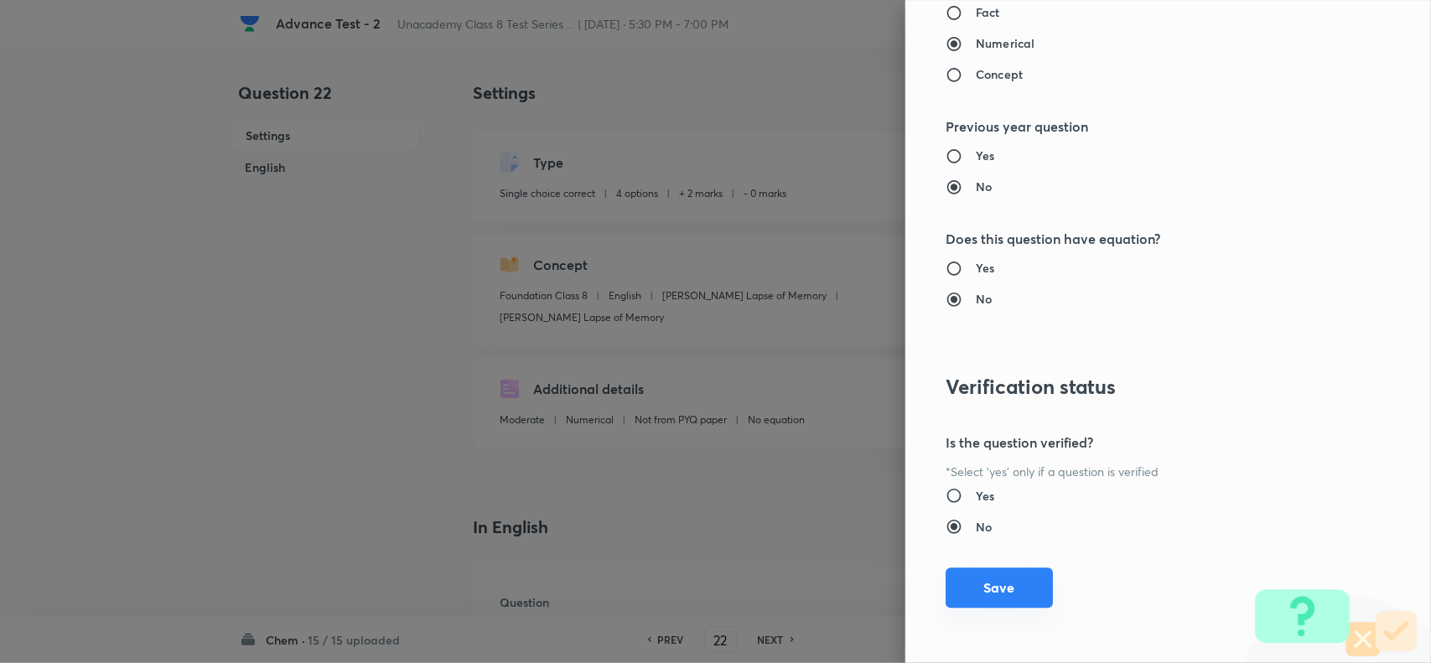
click at [1012, 596] on button "Save" at bounding box center [998, 587] width 107 height 40
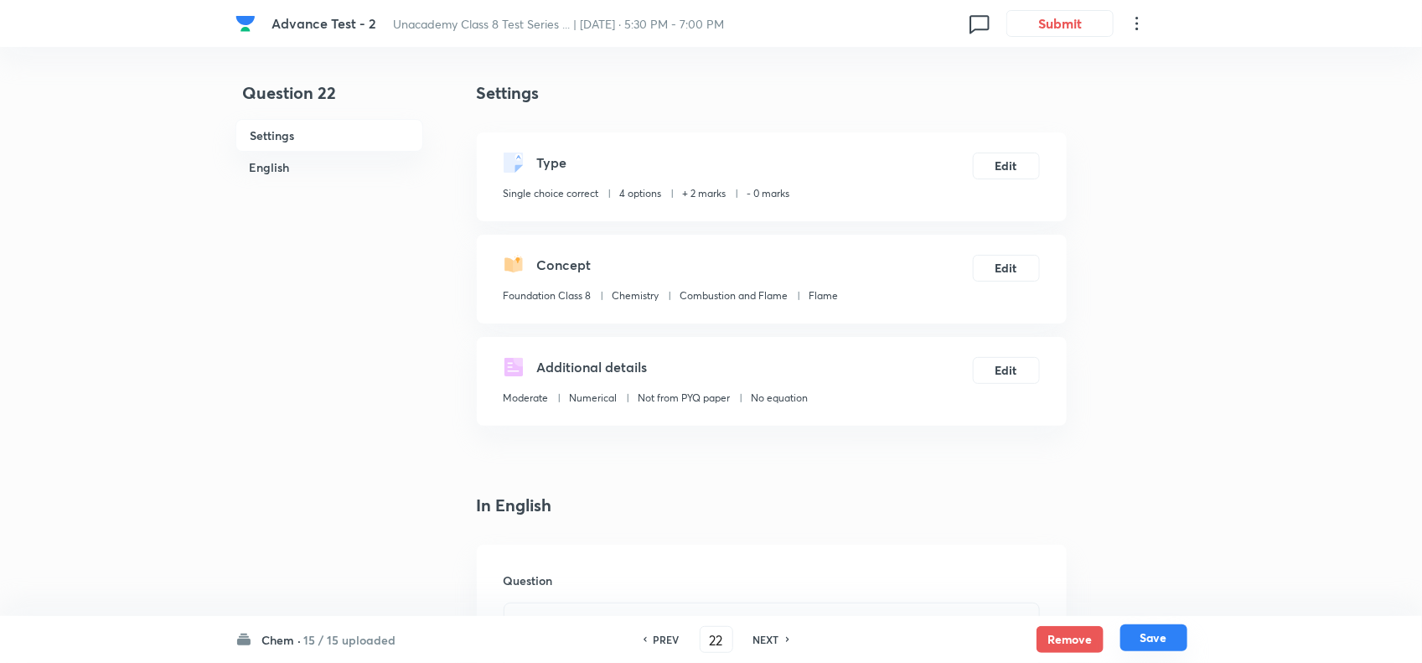
click at [1165, 635] on button "Save" at bounding box center [1154, 637] width 67 height 27
click at [1003, 174] on button "Edit" at bounding box center [1006, 164] width 67 height 27
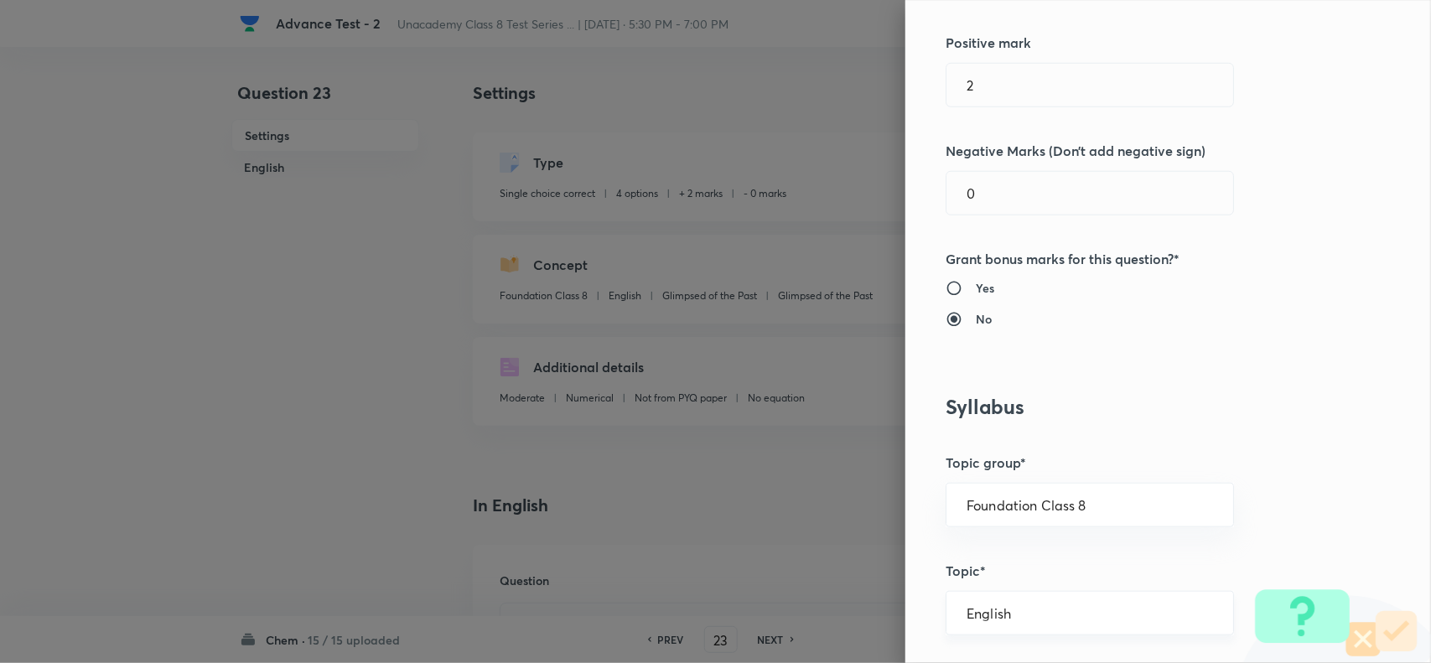
scroll to position [524, 0]
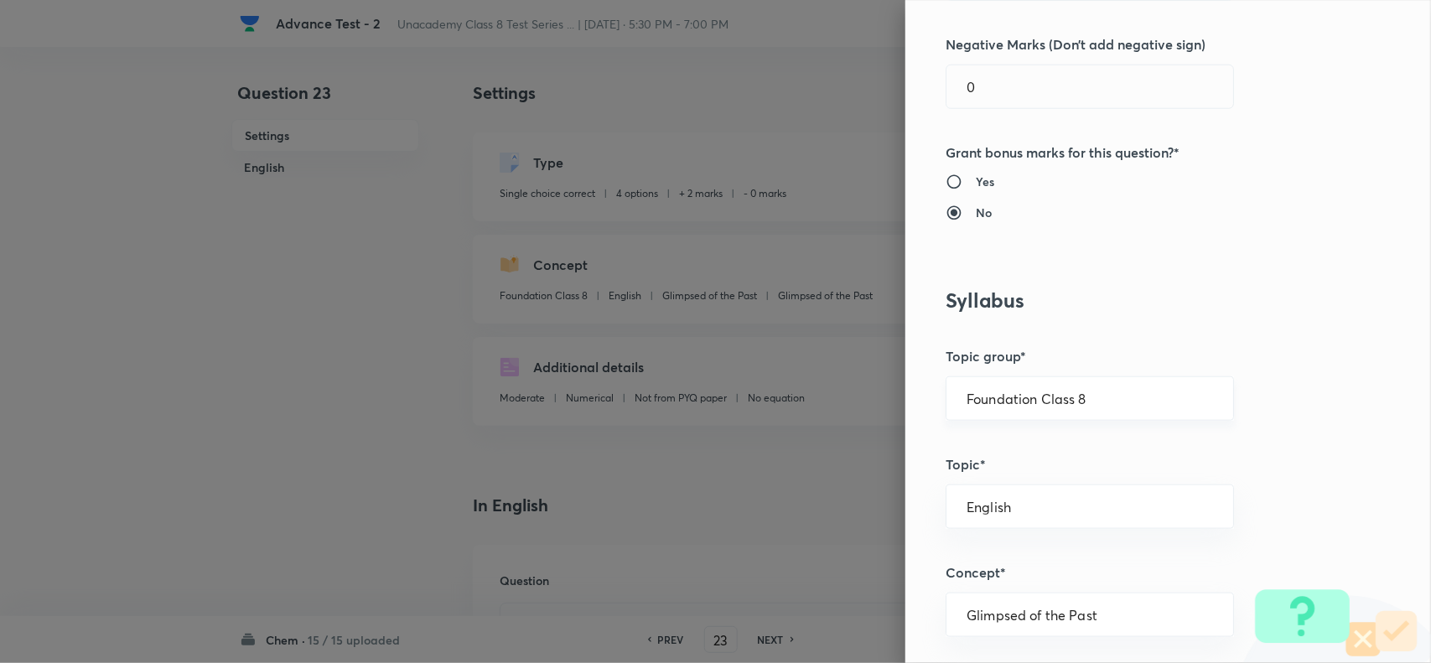
drag, startPoint x: 1099, startPoint y: 406, endPoint x: 1137, endPoint y: 407, distance: 38.6
click at [1100, 405] on input "Foundation Class 8" at bounding box center [1089, 399] width 246 height 16
click at [1090, 500] on li "Foundation Class 8" at bounding box center [1073, 509] width 286 height 30
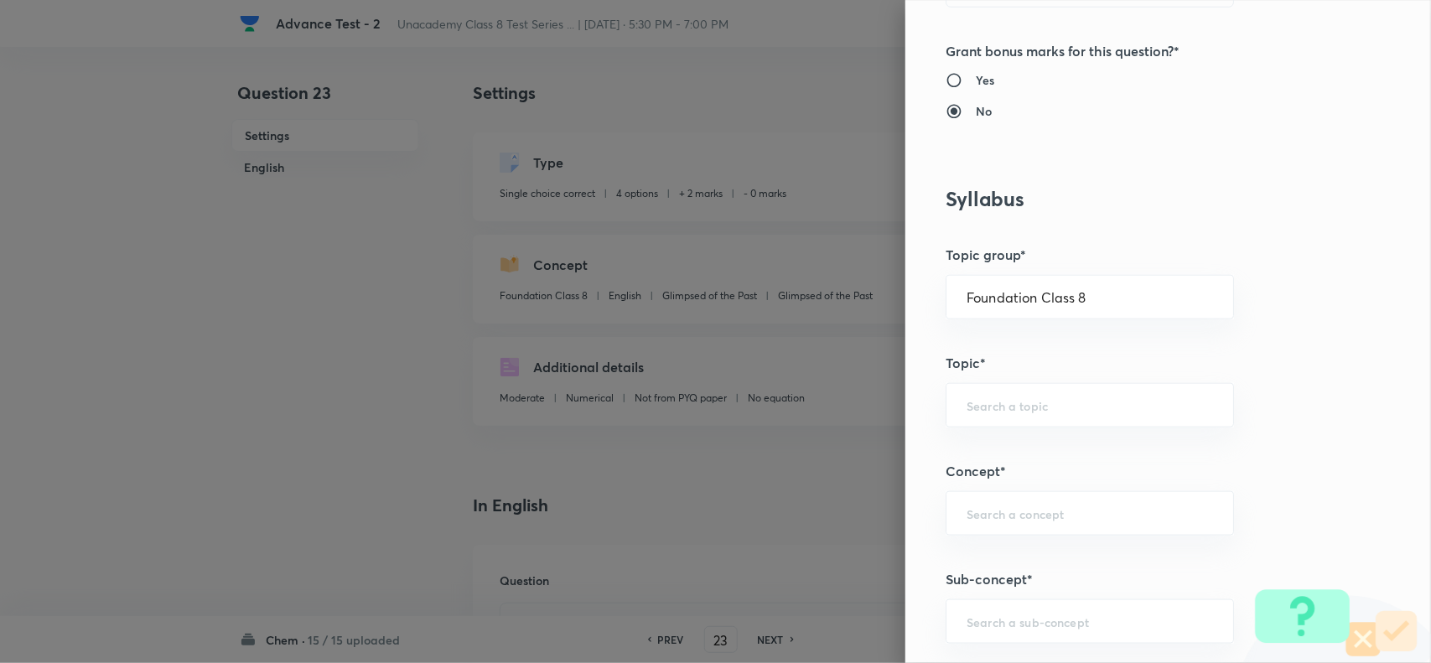
scroll to position [943, 0]
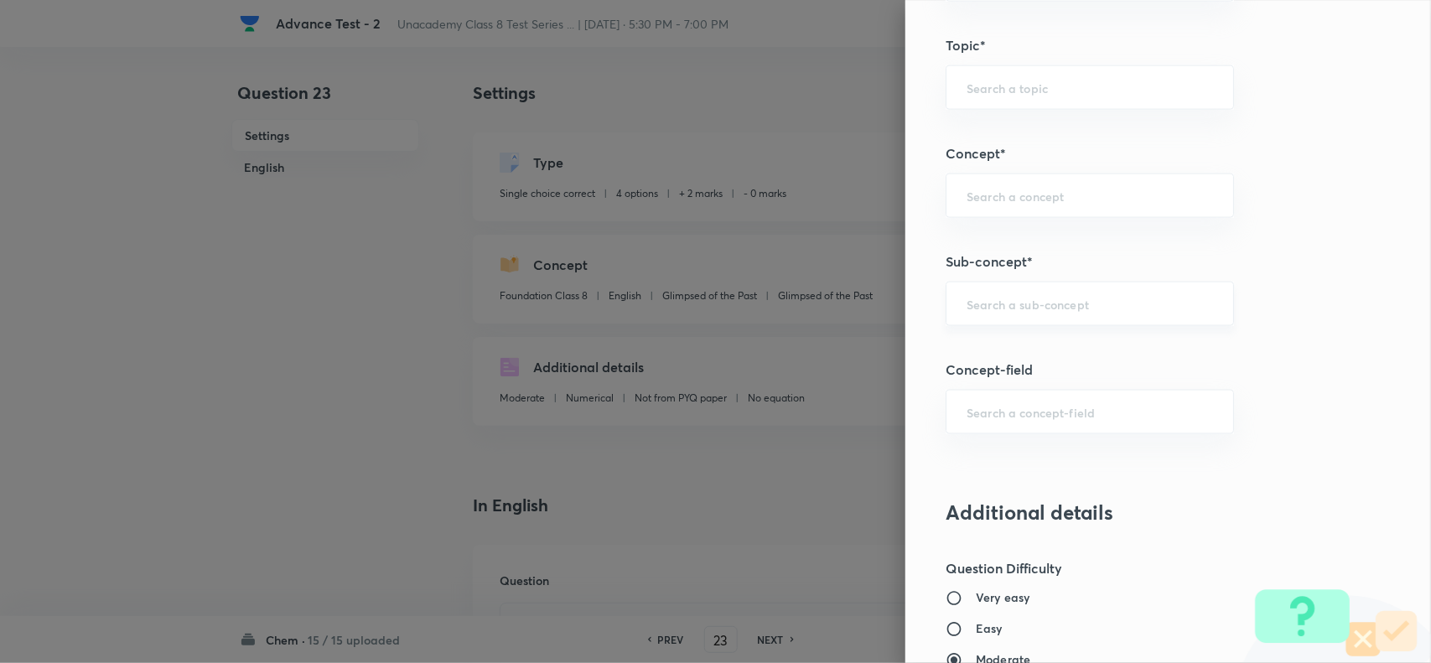
click at [1016, 295] on div "​" at bounding box center [1089, 304] width 288 height 44
paste input "Plastics and Its Property"
click at [1019, 349] on li "Plastics and Its Property" at bounding box center [1073, 354] width 286 height 30
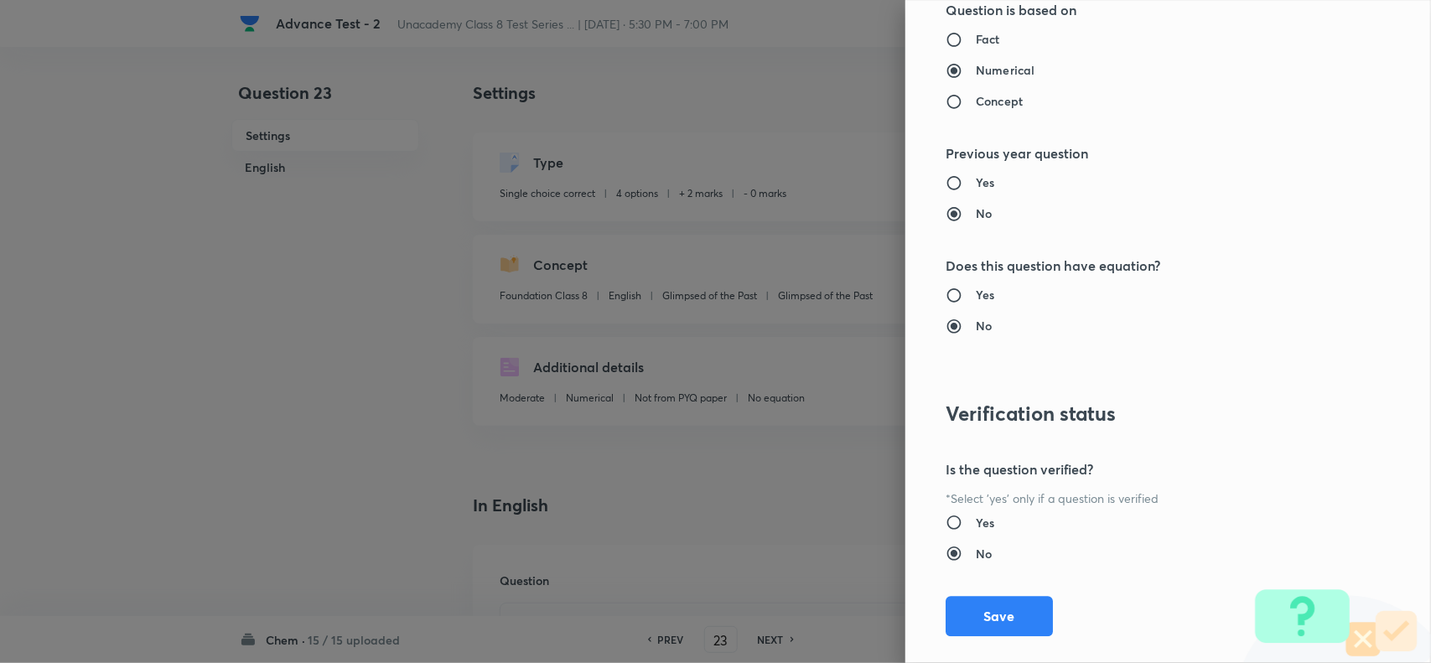
scroll to position [1737, 0]
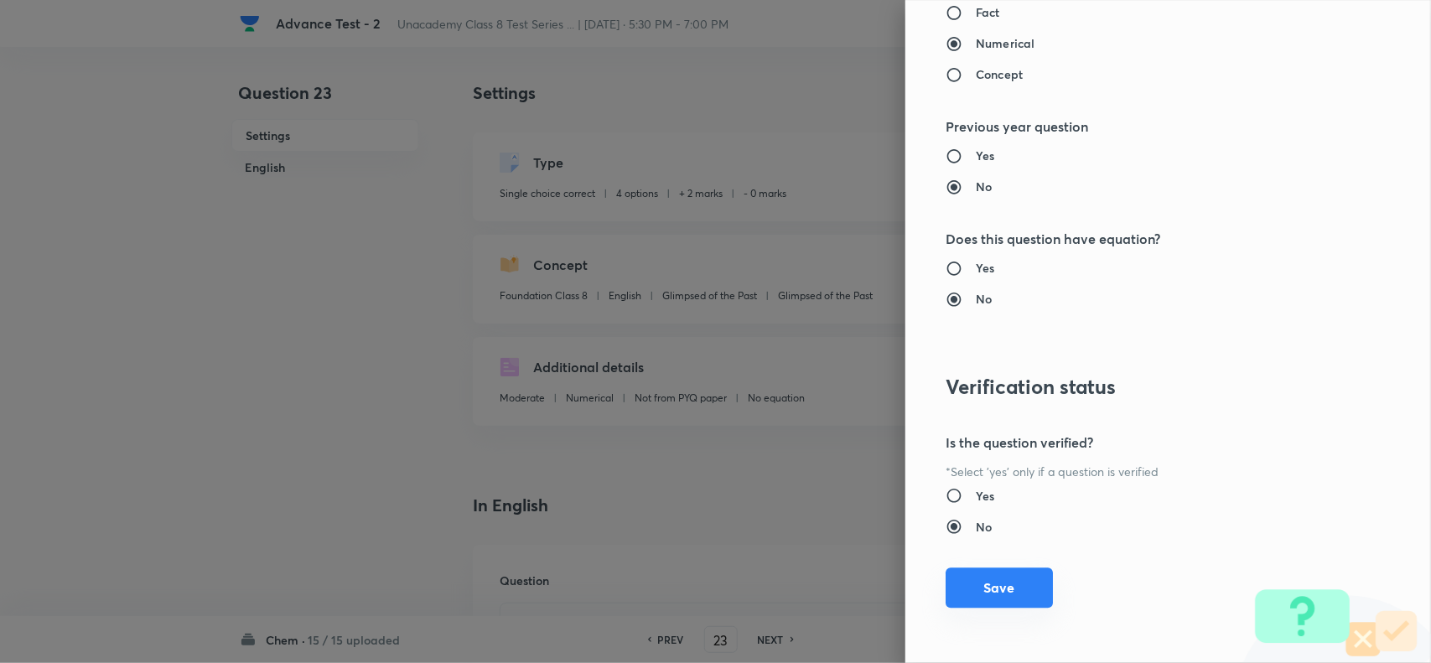
drag, startPoint x: 1003, startPoint y: 577, endPoint x: 1043, endPoint y: 588, distance: 41.7
click at [1003, 578] on button "Save" at bounding box center [998, 587] width 107 height 40
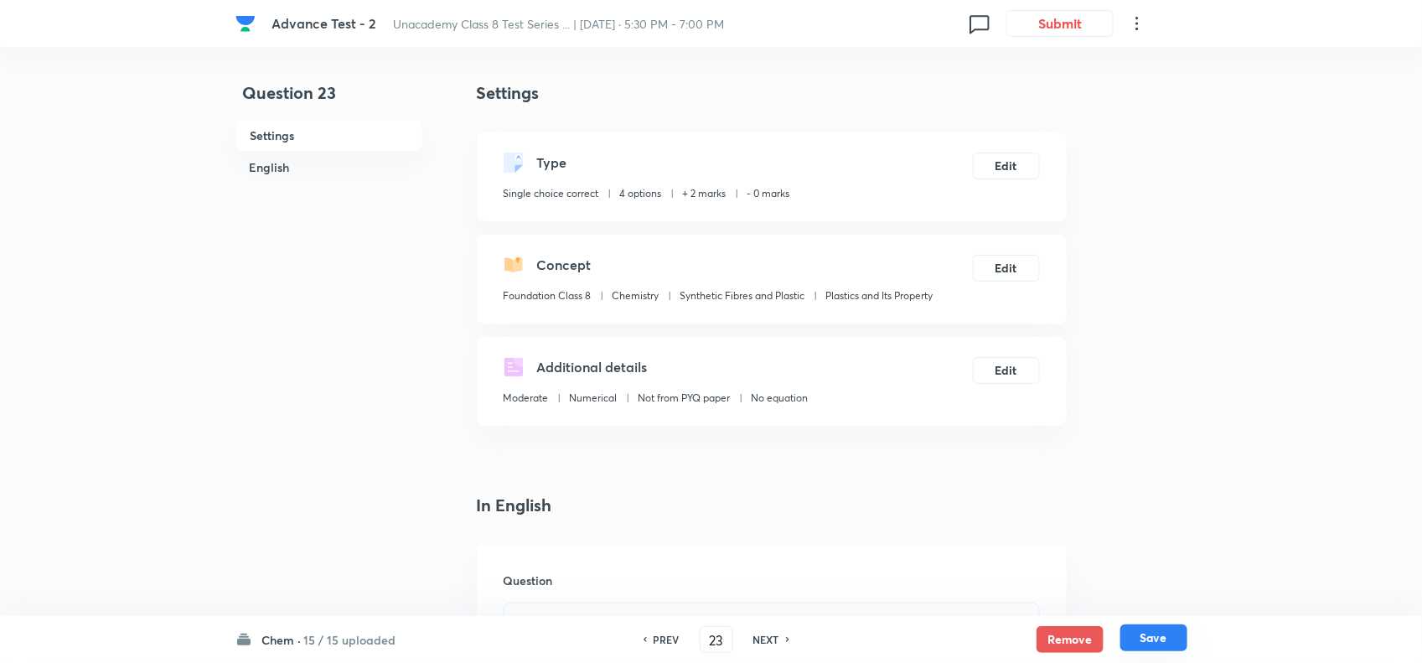
click at [1163, 639] on button "Save" at bounding box center [1154, 637] width 67 height 27
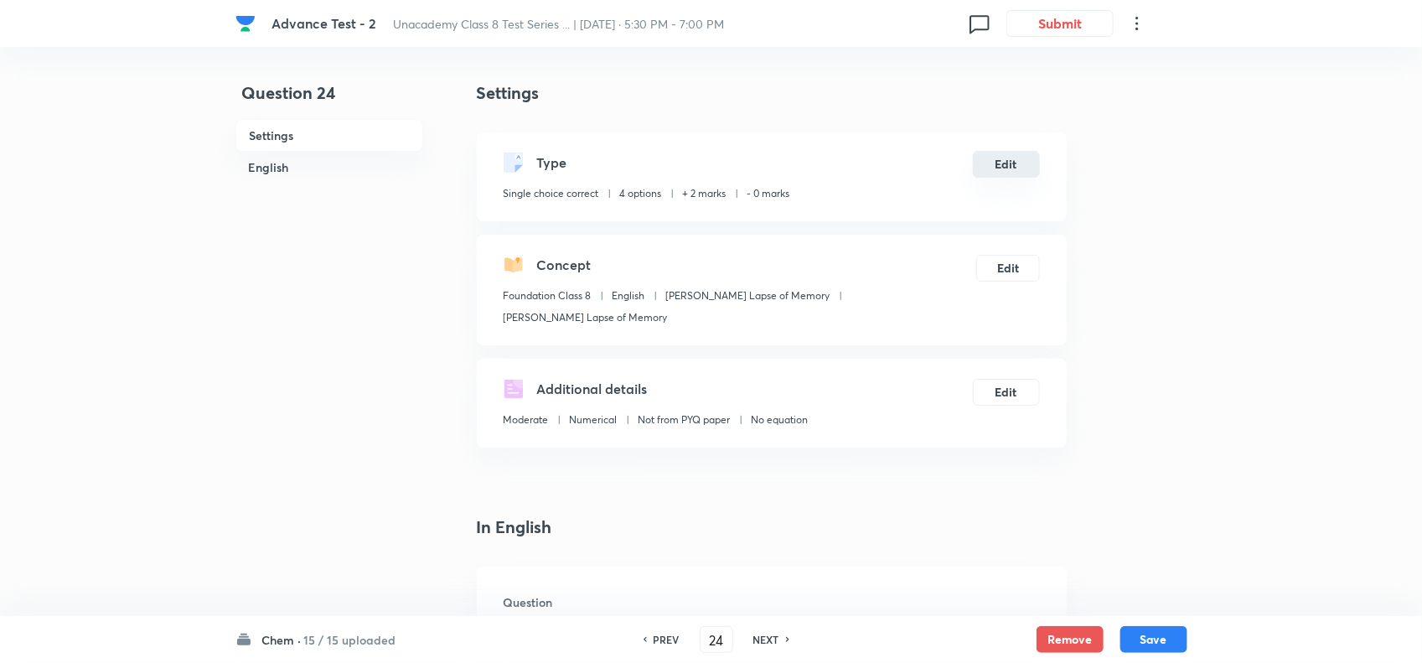
click at [997, 166] on button "Edit" at bounding box center [1006, 164] width 67 height 27
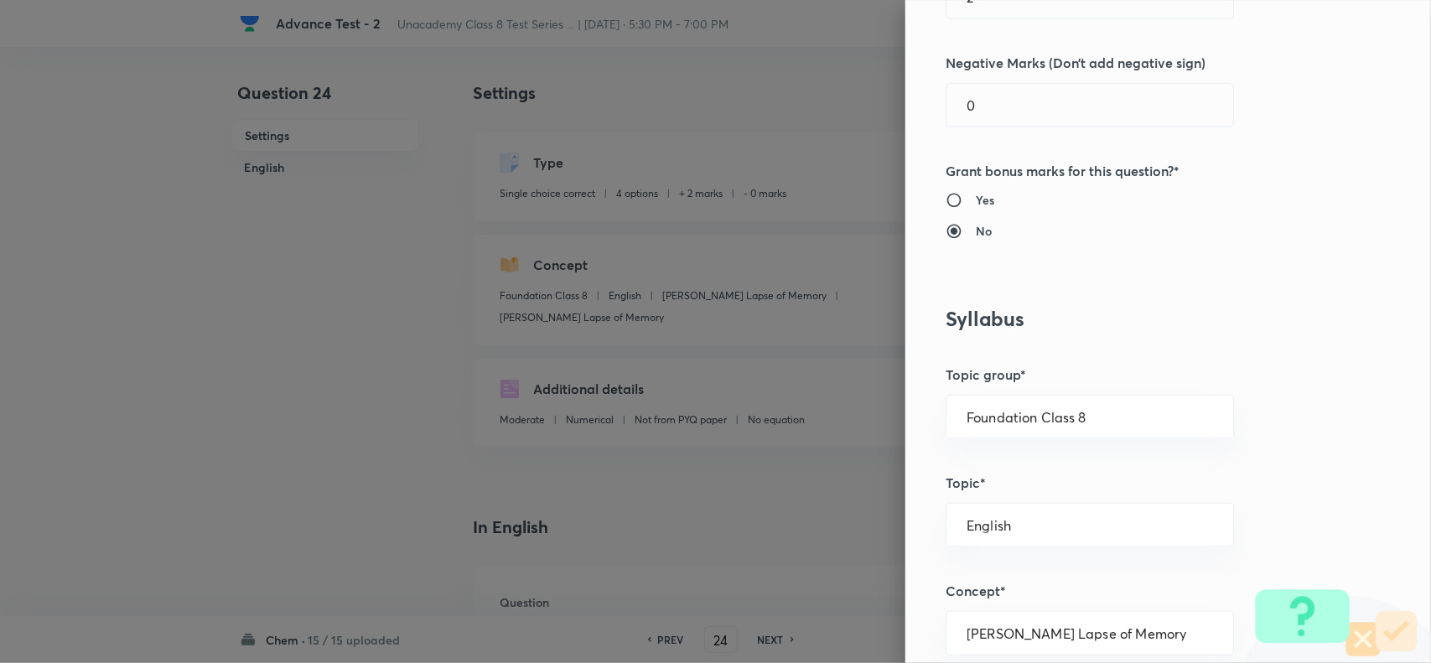
scroll to position [524, 0]
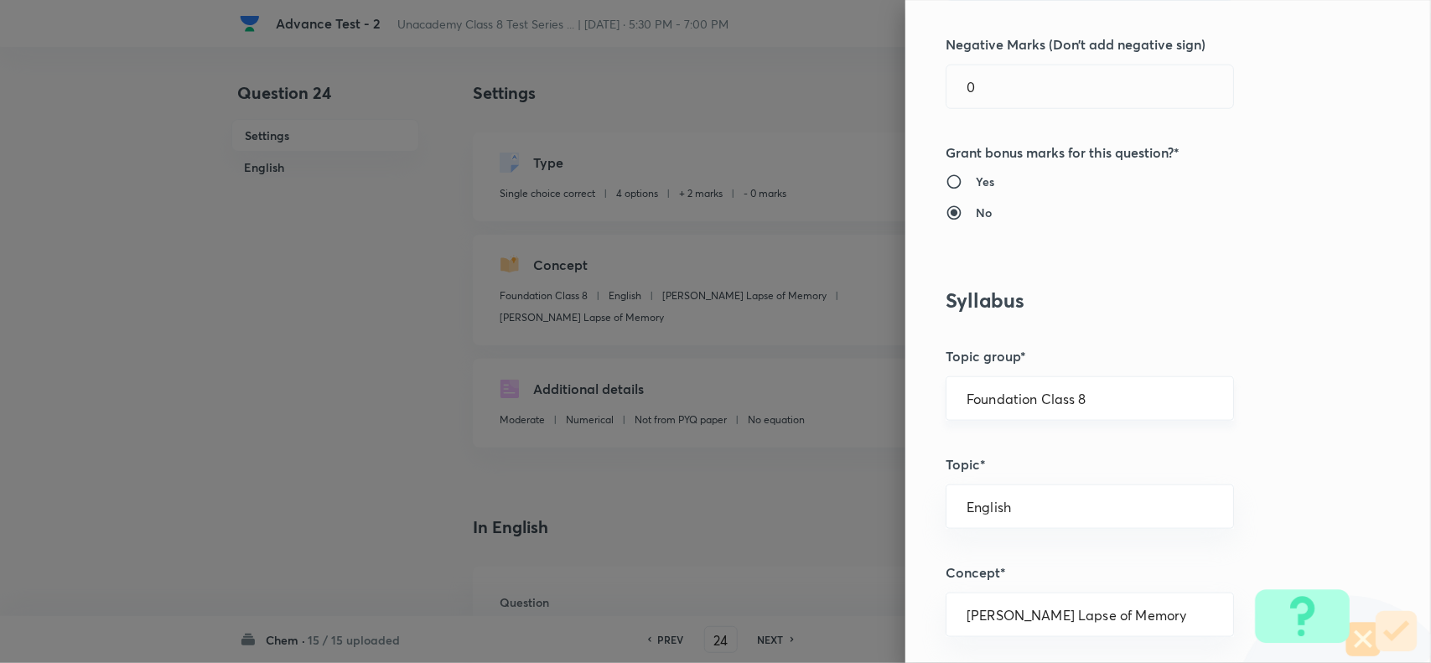
drag, startPoint x: 1102, startPoint y: 399, endPoint x: 1125, endPoint y: 401, distance: 22.7
click at [1103, 399] on input "Foundation Class 8" at bounding box center [1089, 399] width 246 height 16
click at [1079, 496] on li "Foundation Class 8" at bounding box center [1073, 509] width 286 height 30
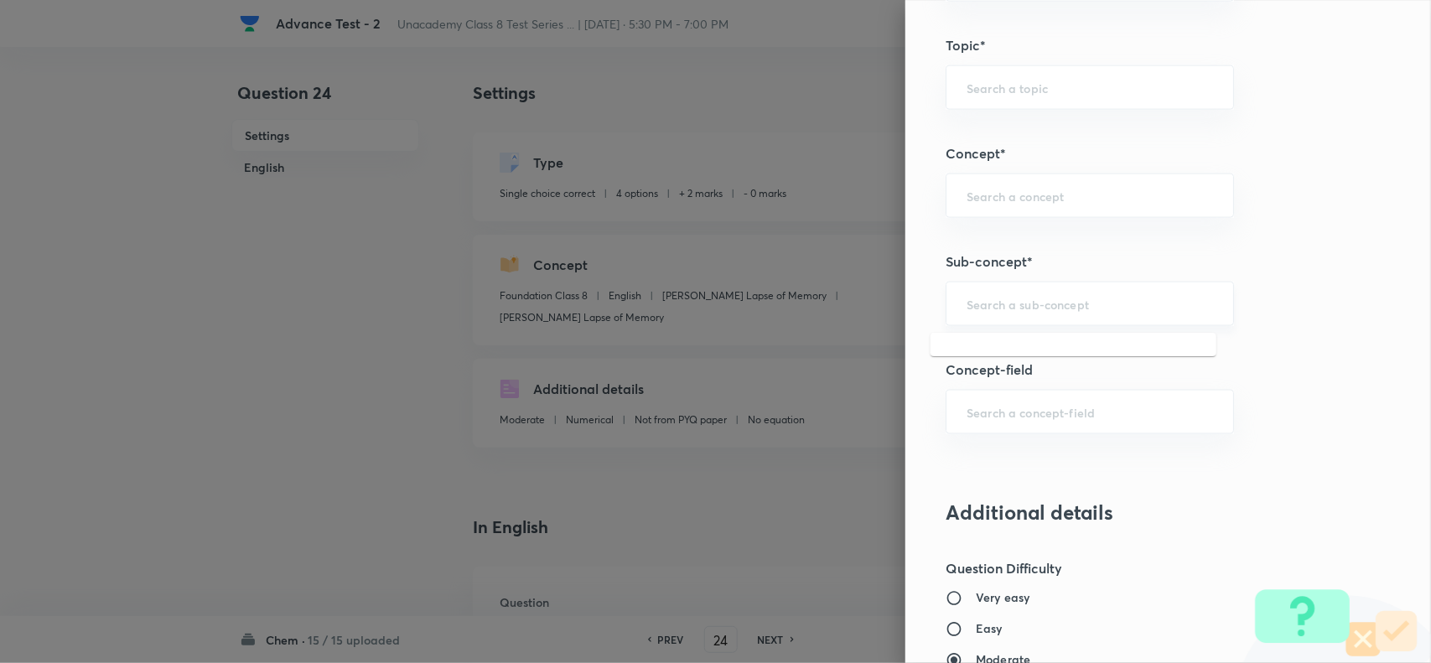
click at [999, 304] on input "text" at bounding box center [1089, 304] width 246 height 16
paste input "Plastics and Its Property"
click at [1040, 352] on li "Plastics and Its Property" at bounding box center [1073, 354] width 286 height 30
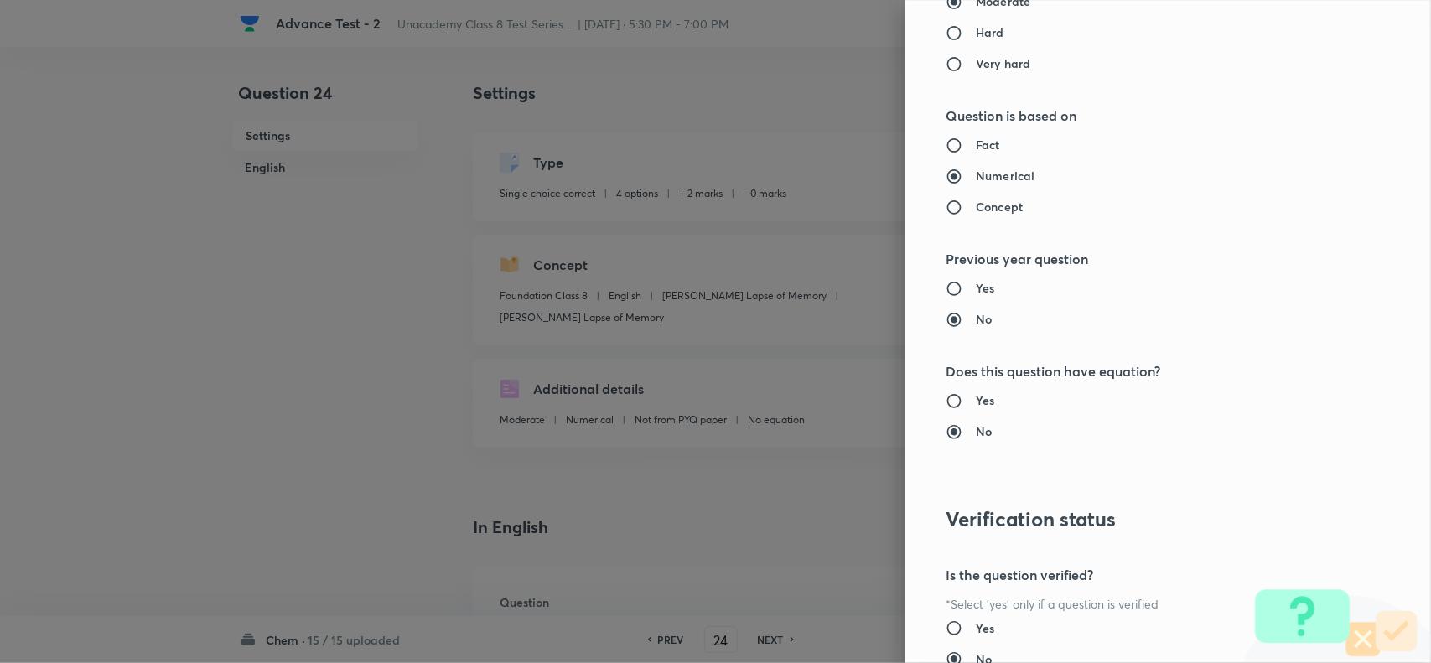
scroll to position [1737, 0]
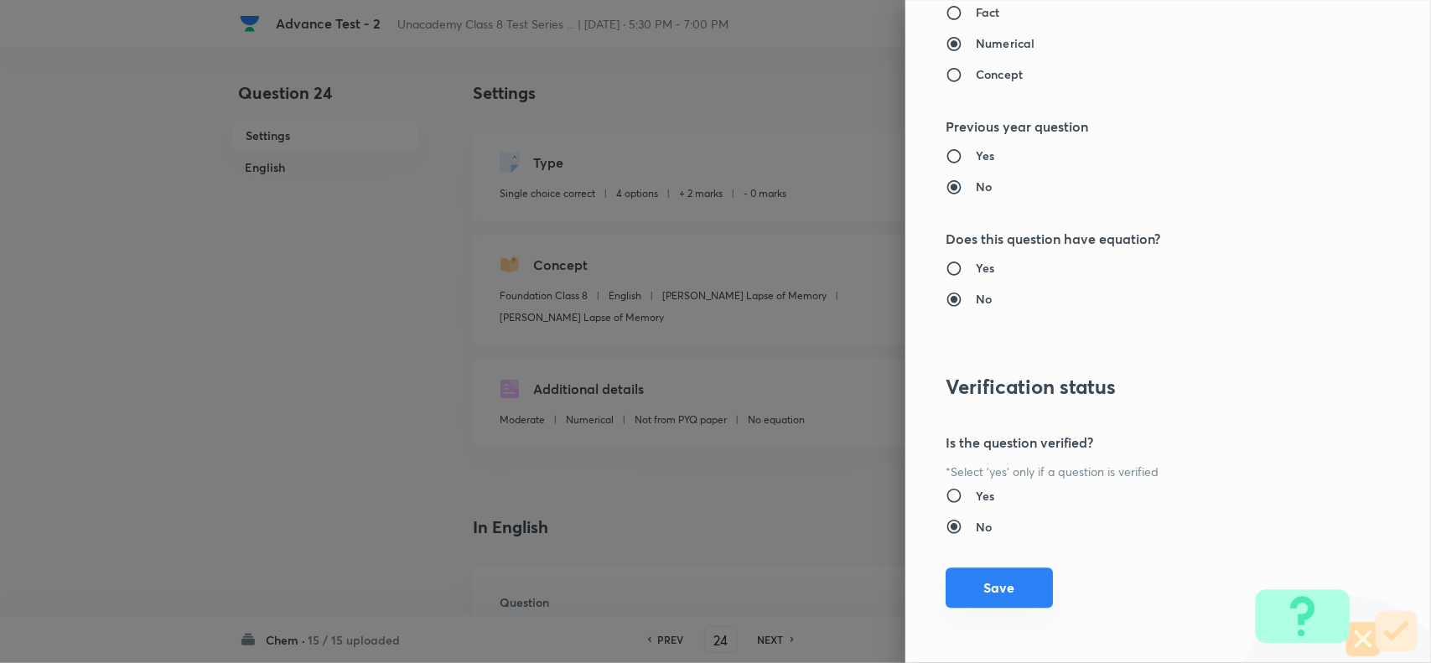
drag, startPoint x: 991, startPoint y: 582, endPoint x: 1100, endPoint y: 617, distance: 114.2
click at [998, 585] on button "Save" at bounding box center [998, 589] width 107 height 40
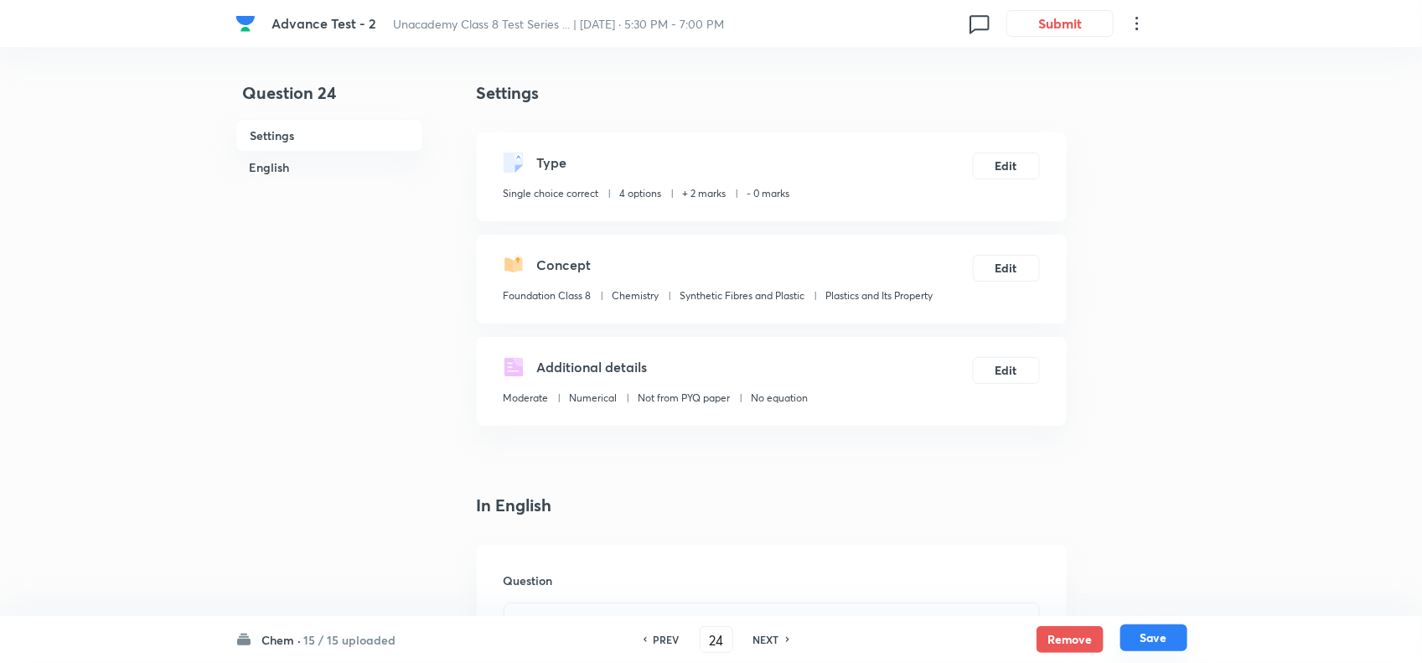
click at [1154, 639] on button "Save" at bounding box center [1154, 637] width 67 height 27
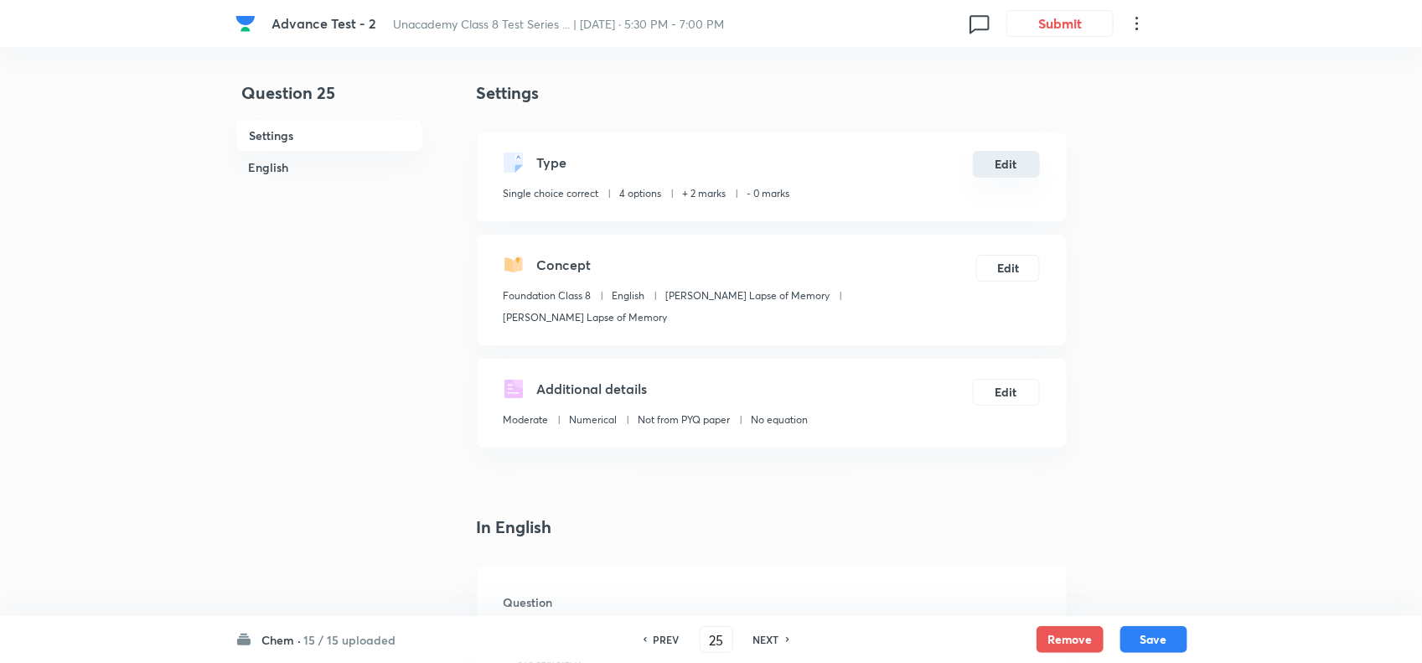
click at [997, 165] on button "Edit" at bounding box center [1006, 164] width 67 height 27
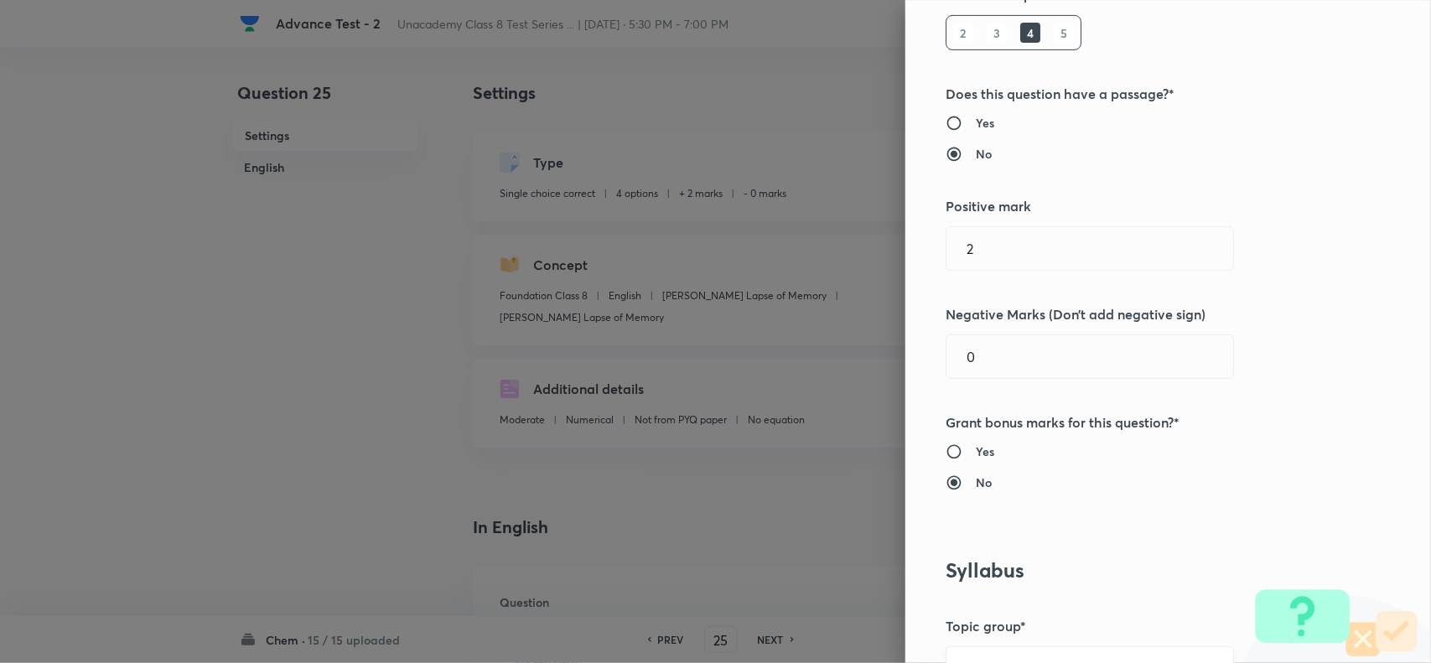
scroll to position [524, 0]
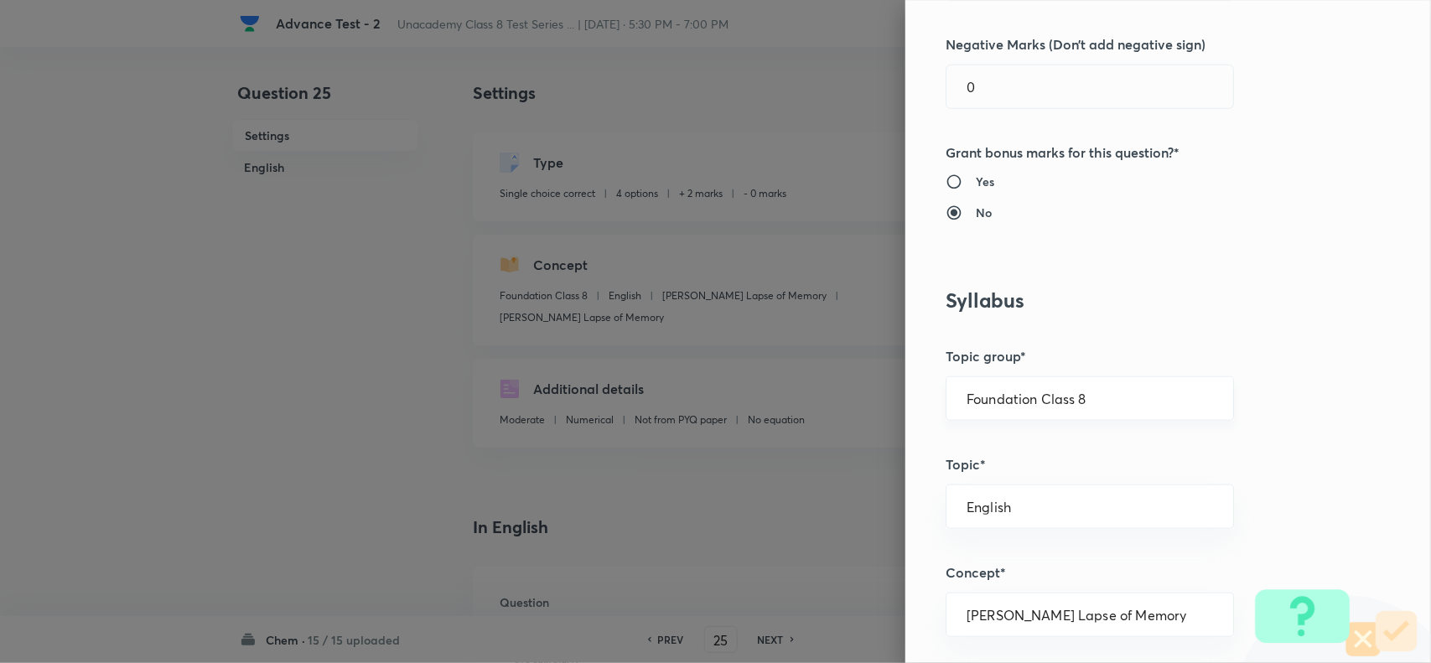
click at [1117, 411] on div "Foundation Class 8 ​" at bounding box center [1089, 398] width 288 height 44
click at [1173, 395] on input "Foundation Class 8" at bounding box center [1089, 399] width 246 height 16
click at [1024, 499] on li "Foundation Class 8" at bounding box center [1073, 509] width 286 height 30
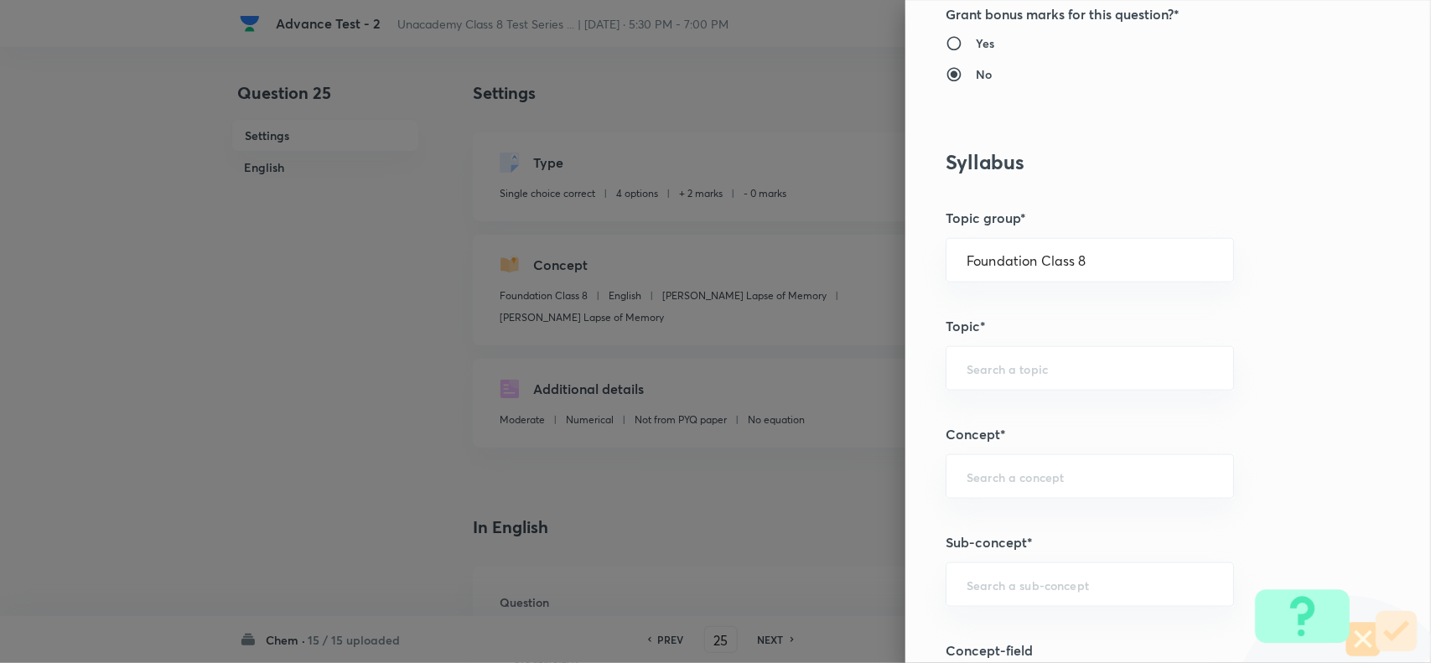
scroll to position [1048, 0]
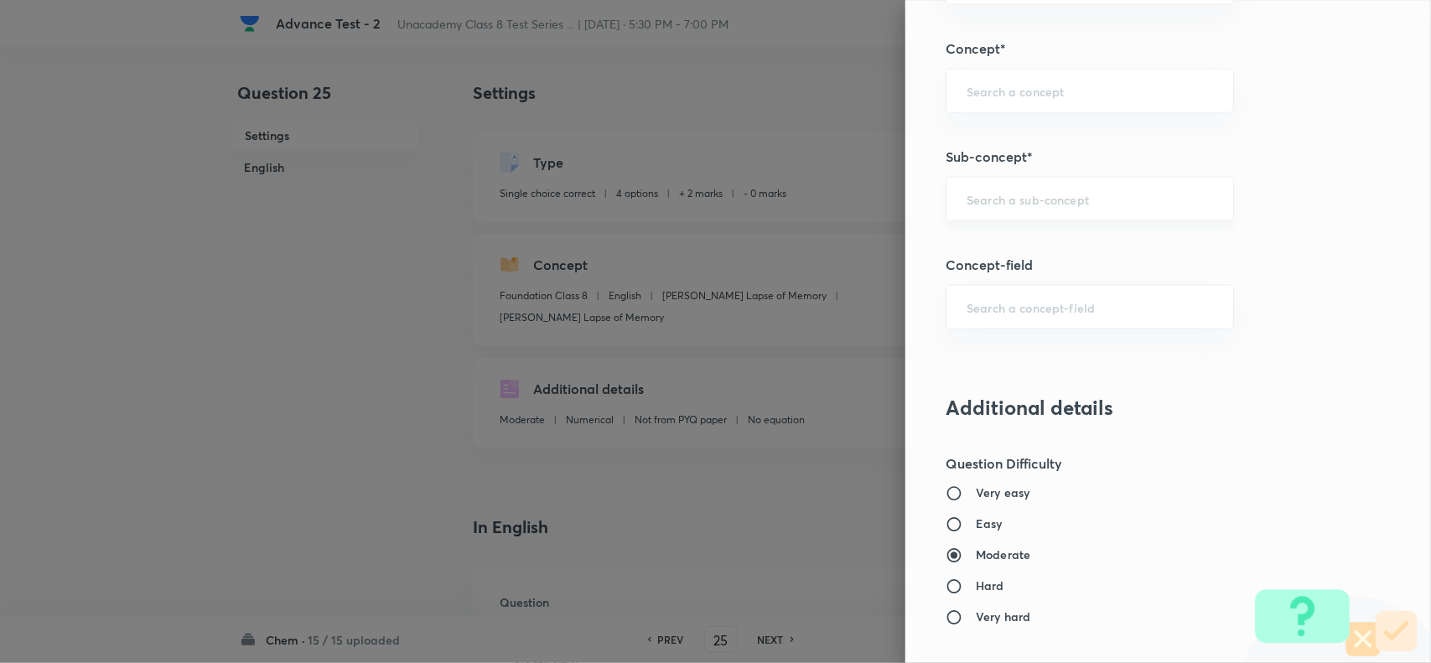
click at [1028, 216] on div "​" at bounding box center [1089, 199] width 288 height 44
paste input "Exhaustible Resources"
click at [1095, 250] on li "Exhaustible Resources" at bounding box center [1073, 250] width 286 height 30
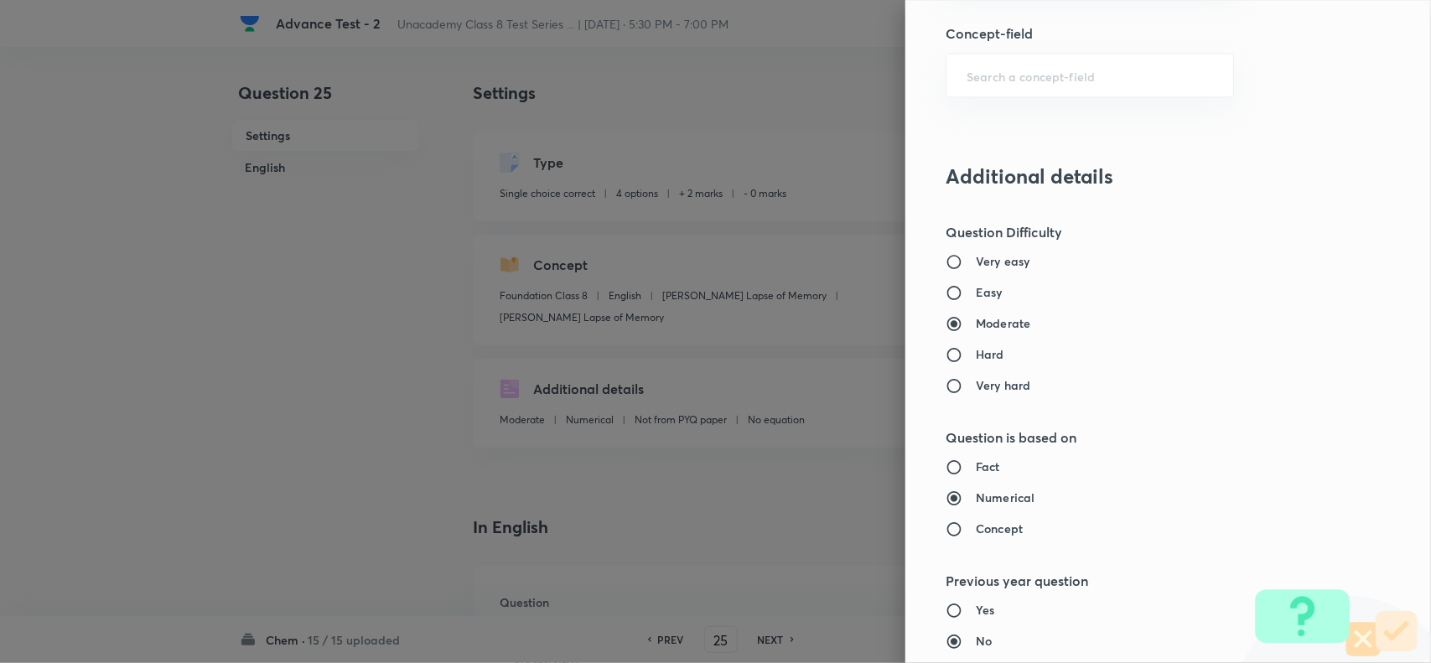
scroll to position [1676, 0]
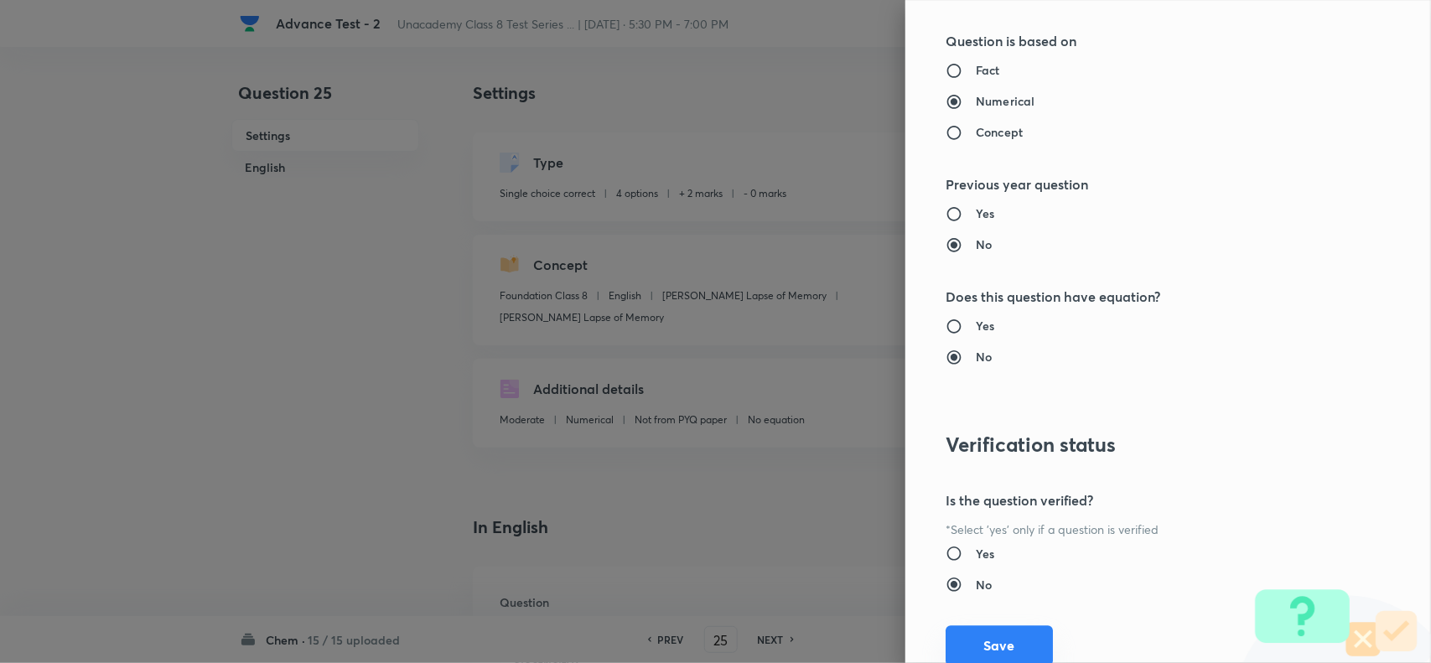
click at [987, 647] on button "Save" at bounding box center [998, 645] width 107 height 40
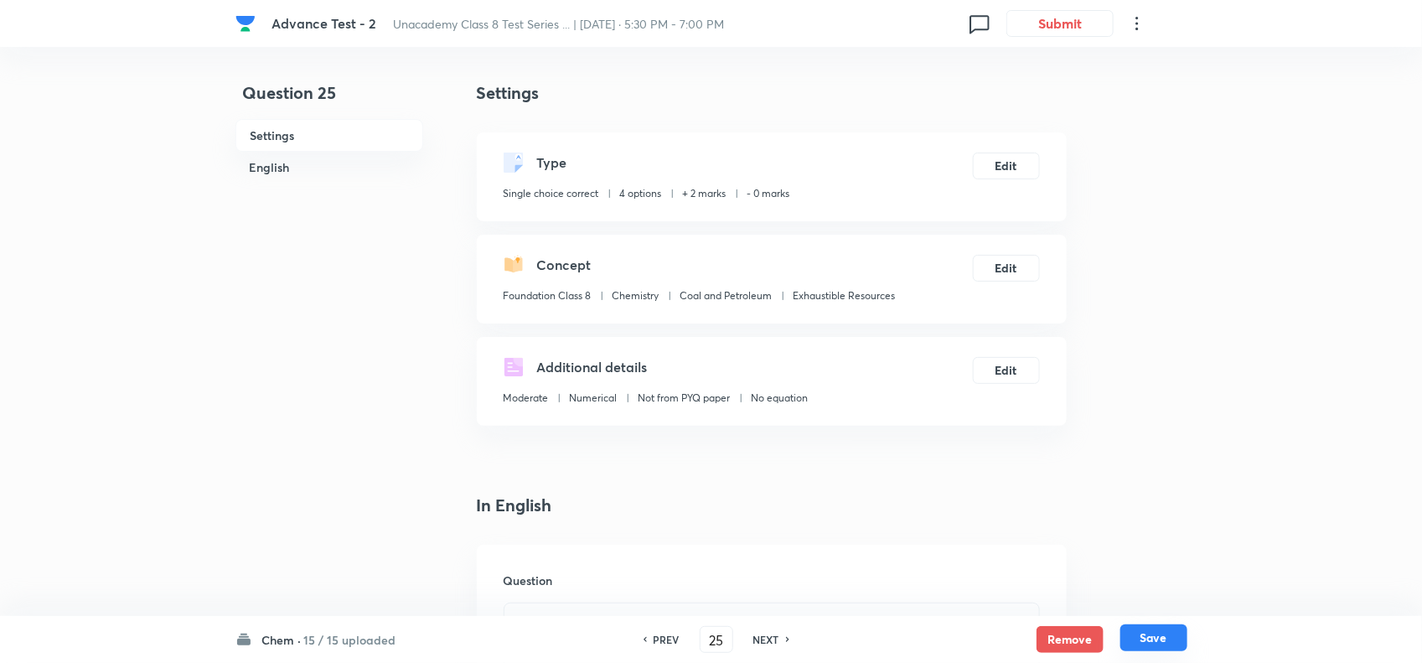
click at [1158, 638] on button "Save" at bounding box center [1154, 637] width 67 height 27
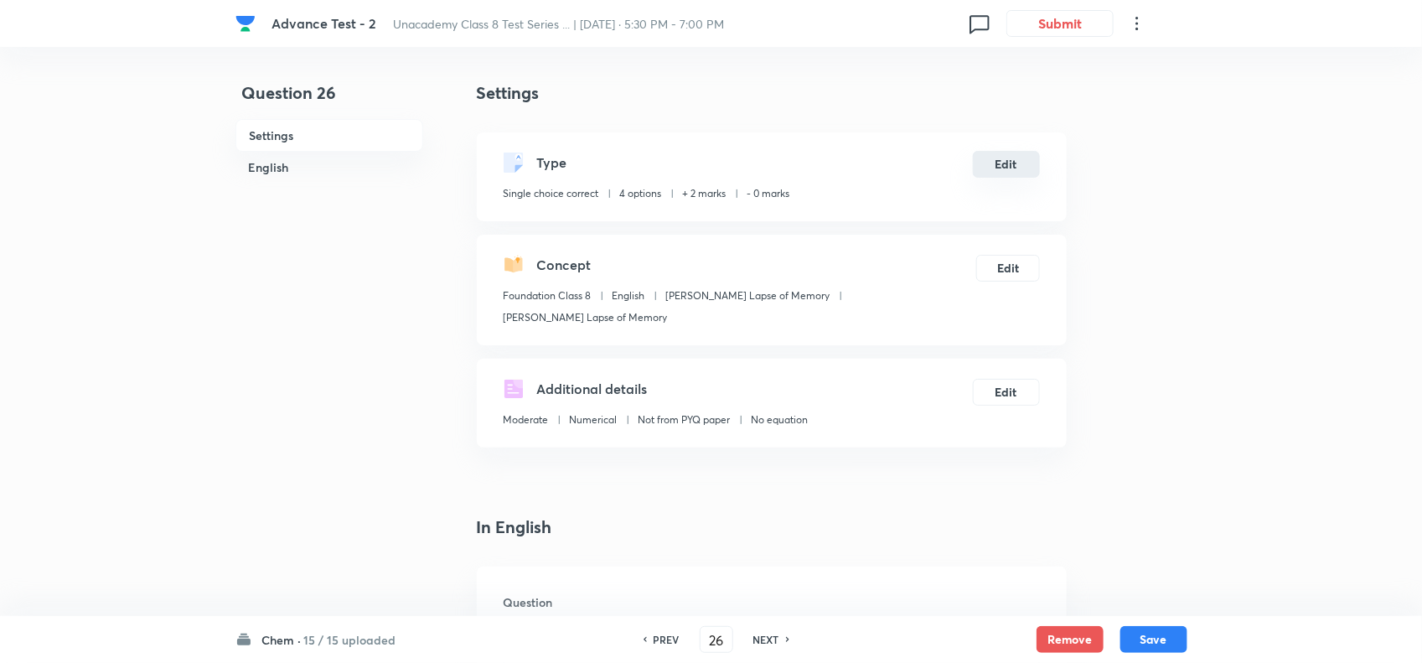
click at [1012, 164] on button "Edit" at bounding box center [1006, 164] width 67 height 27
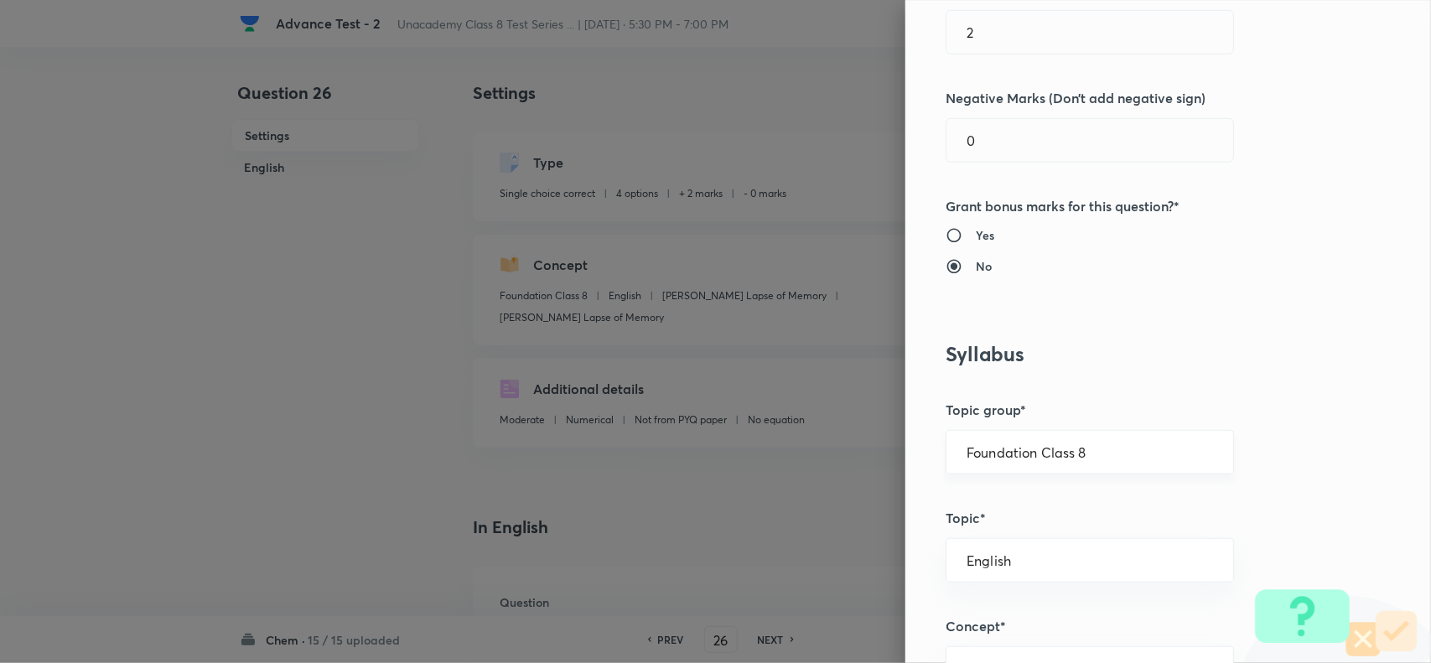
scroll to position [524, 0]
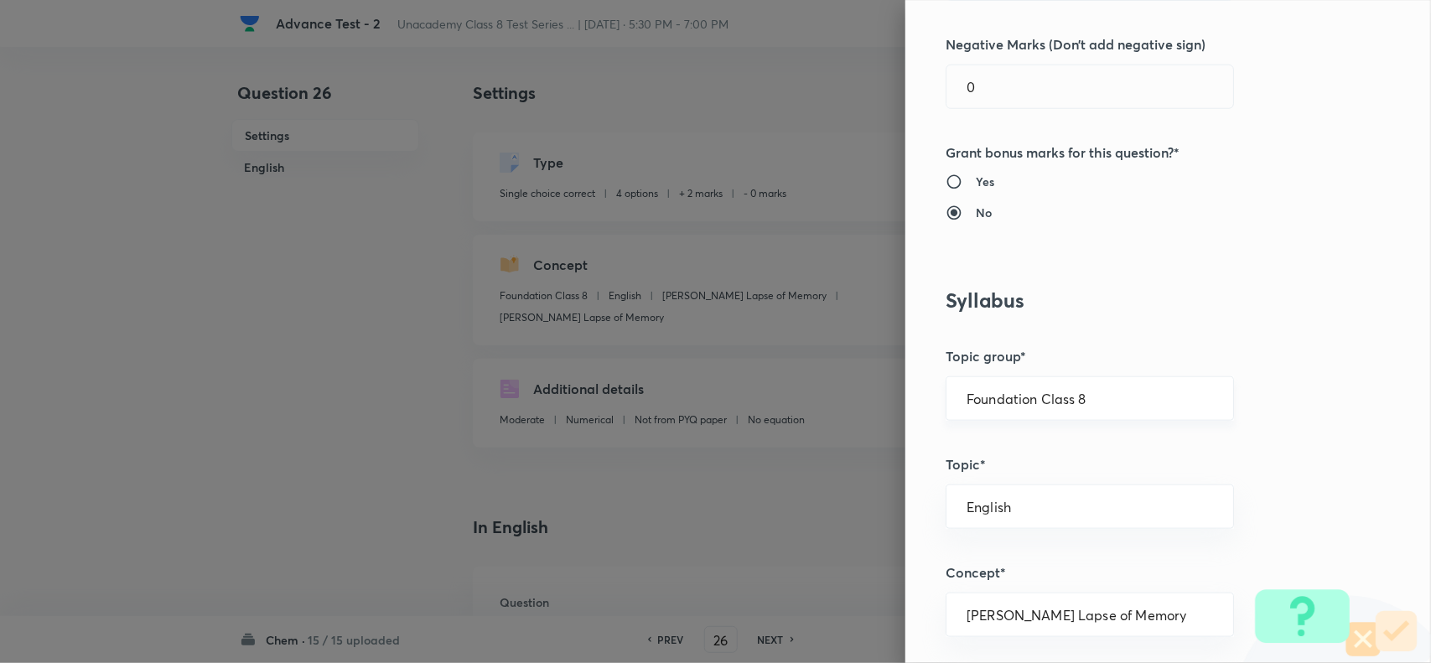
click at [1110, 412] on div "Foundation Class 8 ​" at bounding box center [1089, 398] width 288 height 44
click at [1159, 402] on input "Foundation Class 8" at bounding box center [1089, 399] width 246 height 16
click at [1069, 511] on li "Foundation Class 8" at bounding box center [1073, 509] width 286 height 30
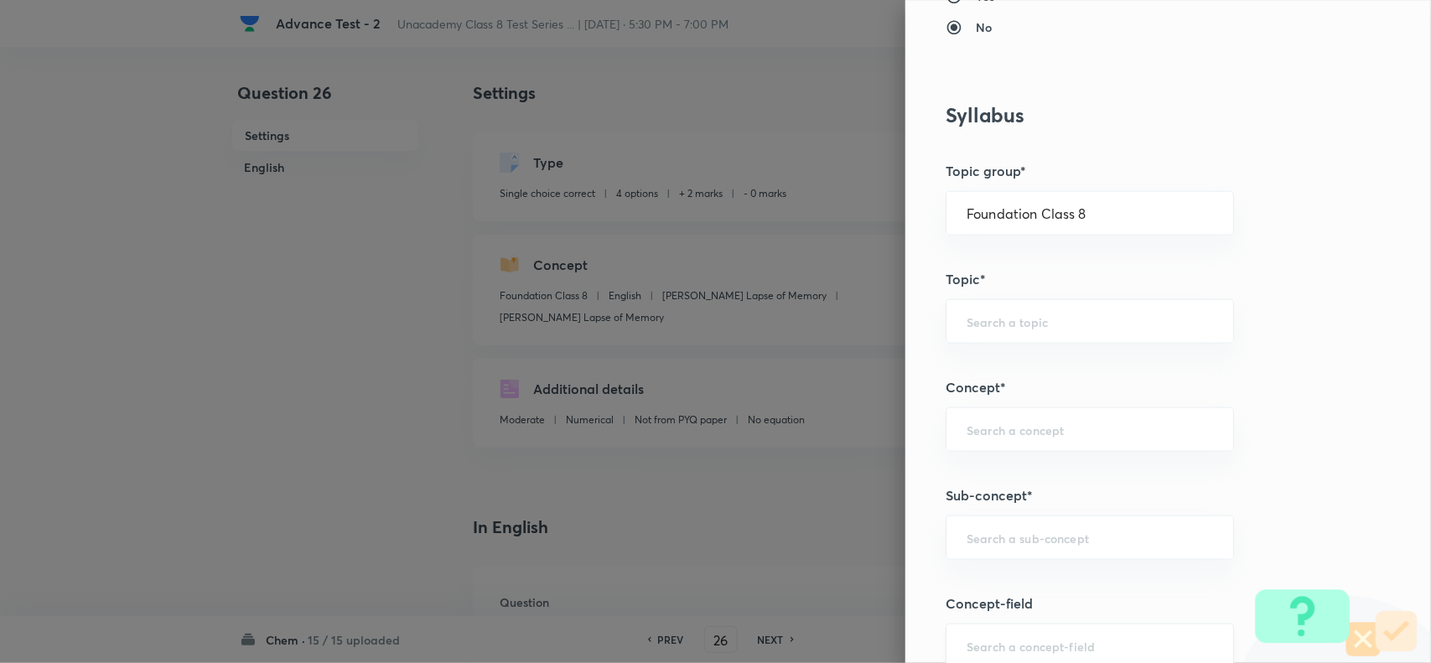
scroll to position [943, 0]
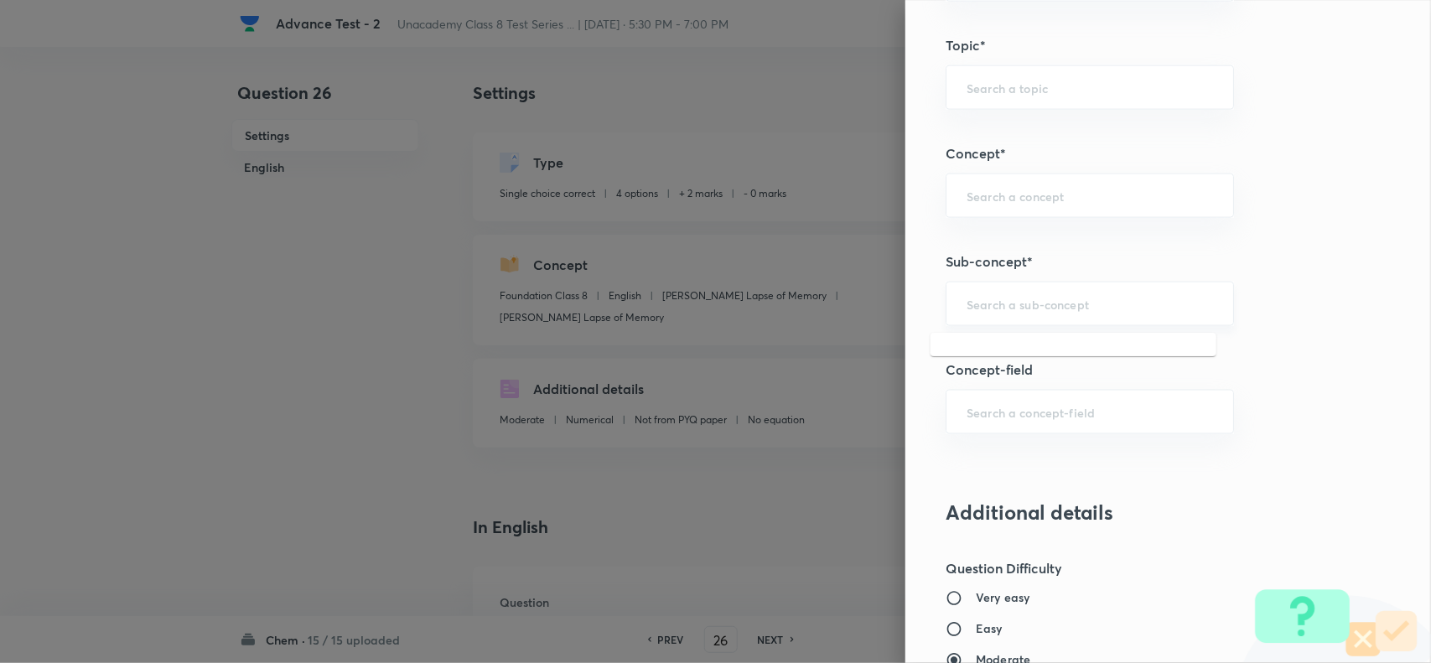
click at [1046, 312] on input "text" at bounding box center [1089, 304] width 246 height 16
paste input "Plastics and Its Property"
click at [1038, 345] on li "Plastics and Its Property" at bounding box center [1073, 354] width 286 height 30
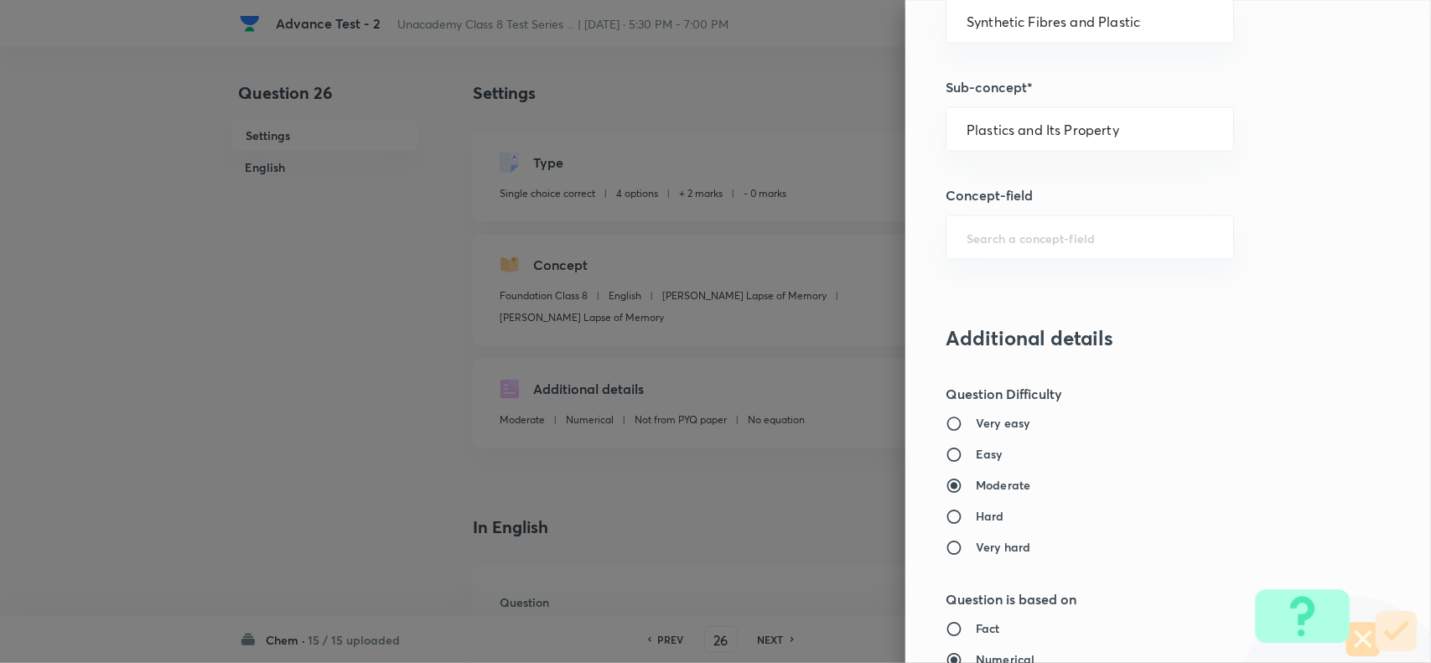
scroll to position [1676, 0]
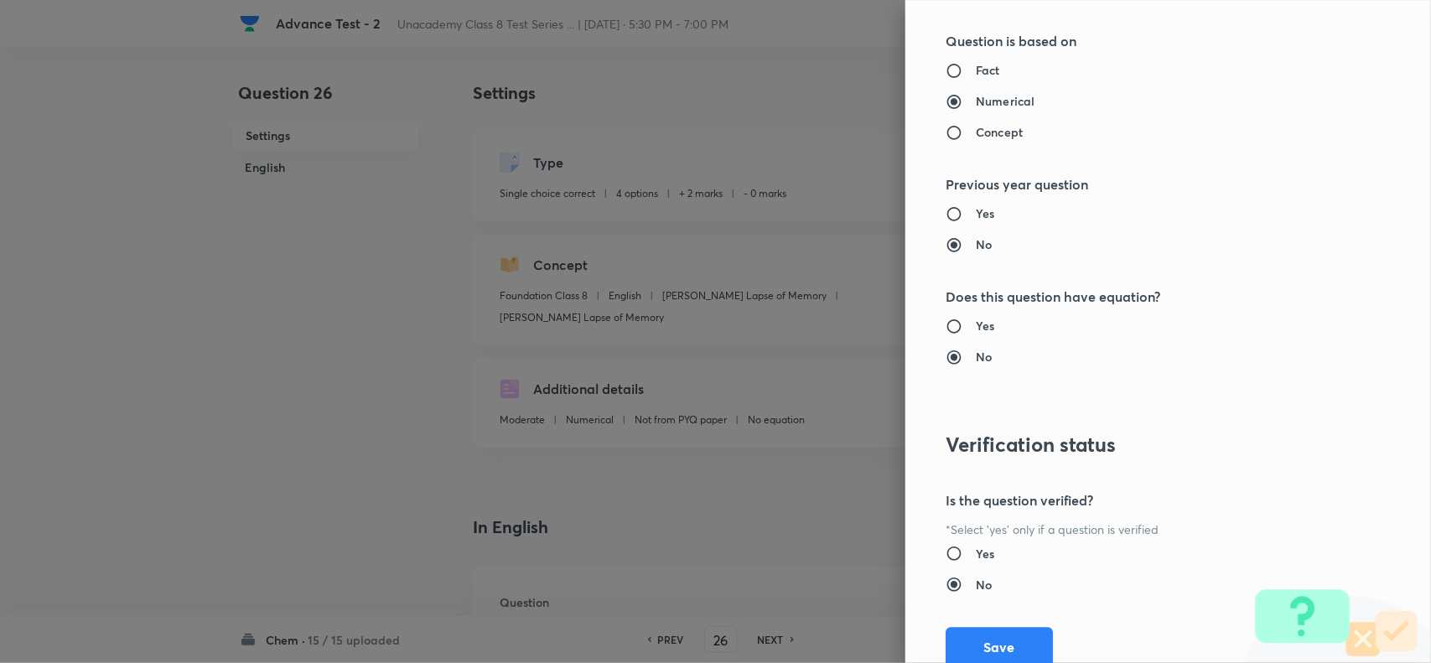
drag, startPoint x: 982, startPoint y: 641, endPoint x: 1100, endPoint y: 645, distance: 118.2
click at [985, 642] on button "Save" at bounding box center [998, 647] width 107 height 40
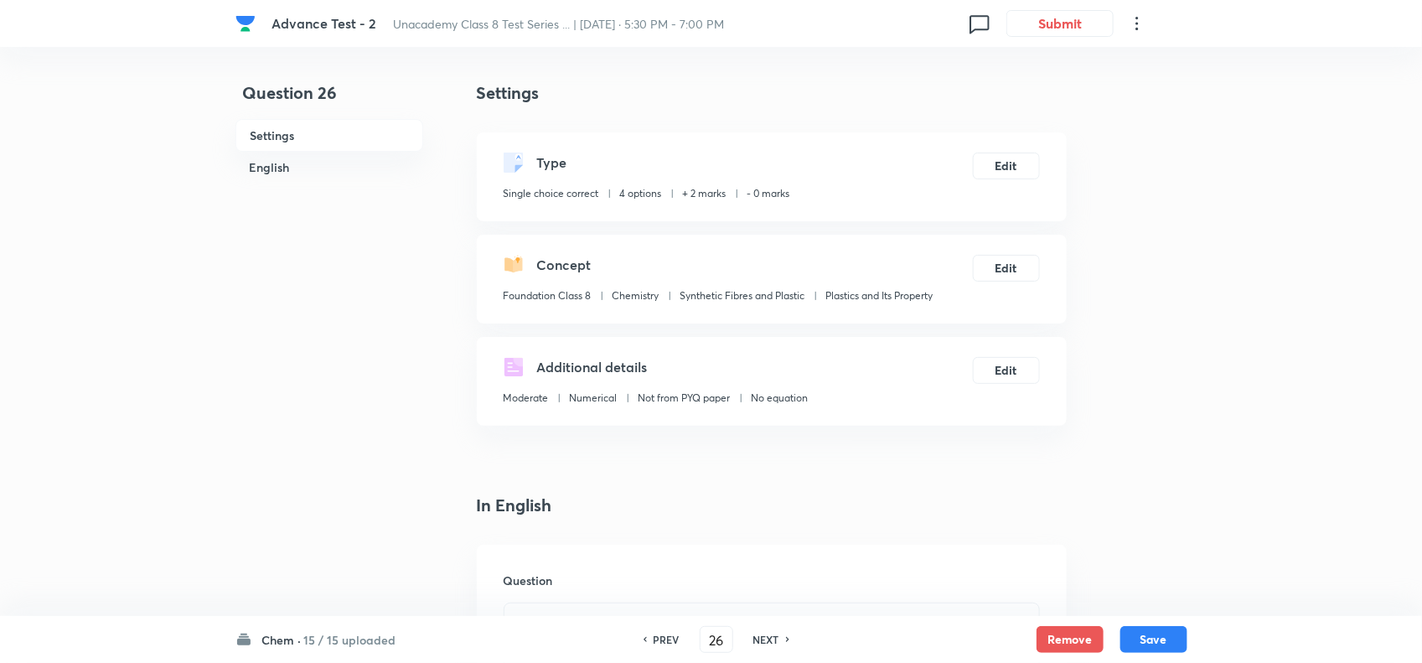
drag, startPoint x: 1166, startPoint y: 655, endPoint x: 1166, endPoint y: 639, distance: 15.9
click at [1167, 651] on div "Chem · 15 / 15 uploaded PREV 26 ​ NEXT Remove Save" at bounding box center [712, 639] width 952 height 47
click at [1165, 638] on button "Save" at bounding box center [1154, 637] width 67 height 27
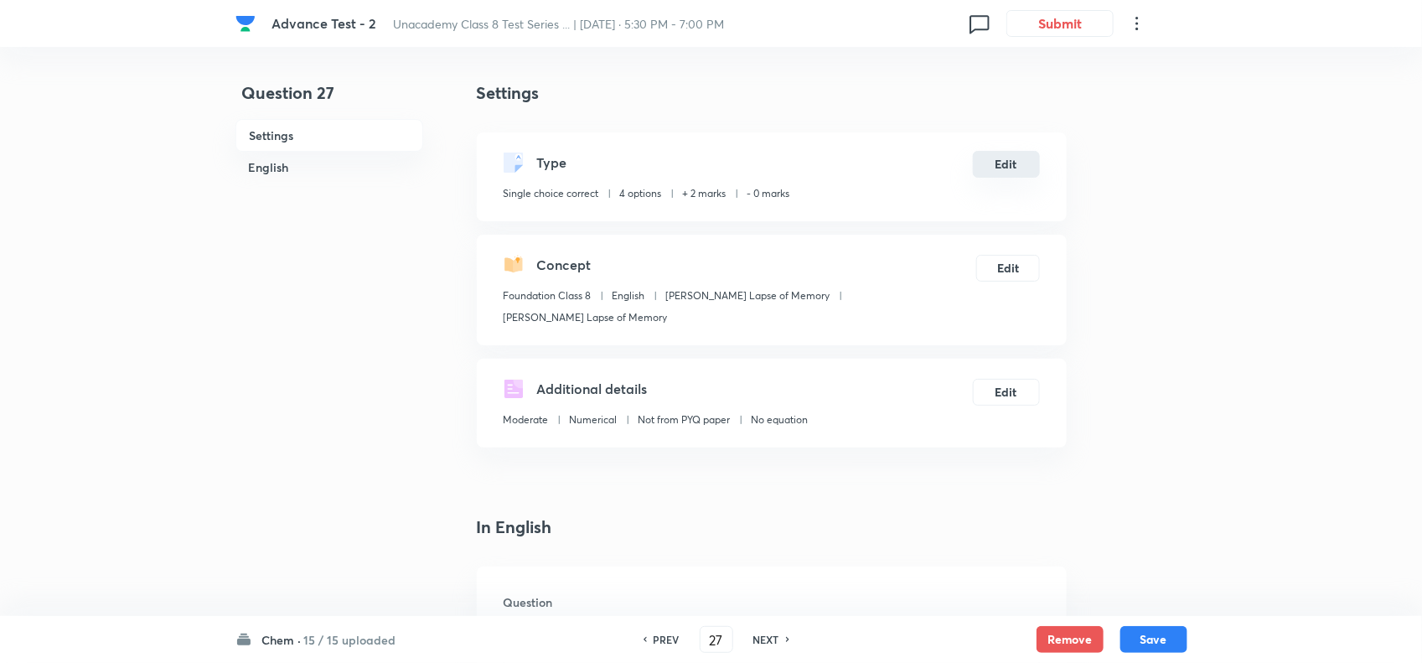
click at [1010, 177] on button "Edit" at bounding box center [1006, 164] width 67 height 27
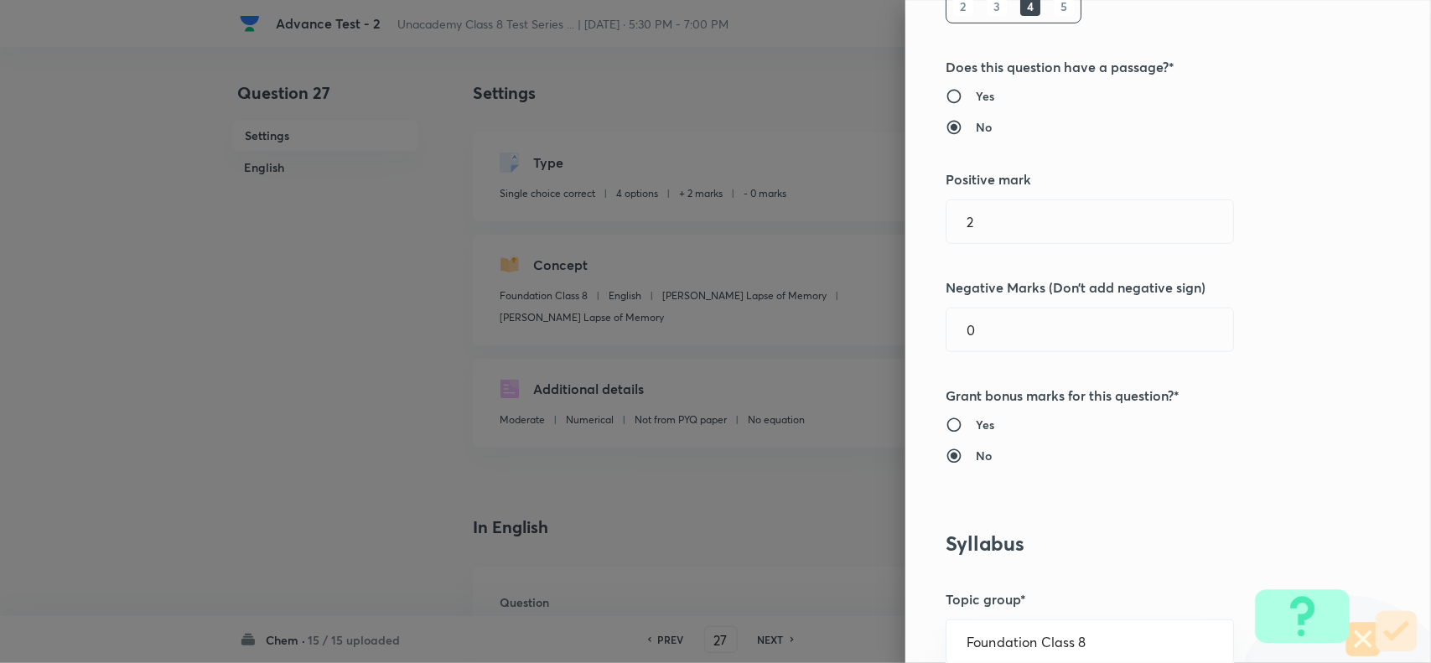
scroll to position [629, 0]
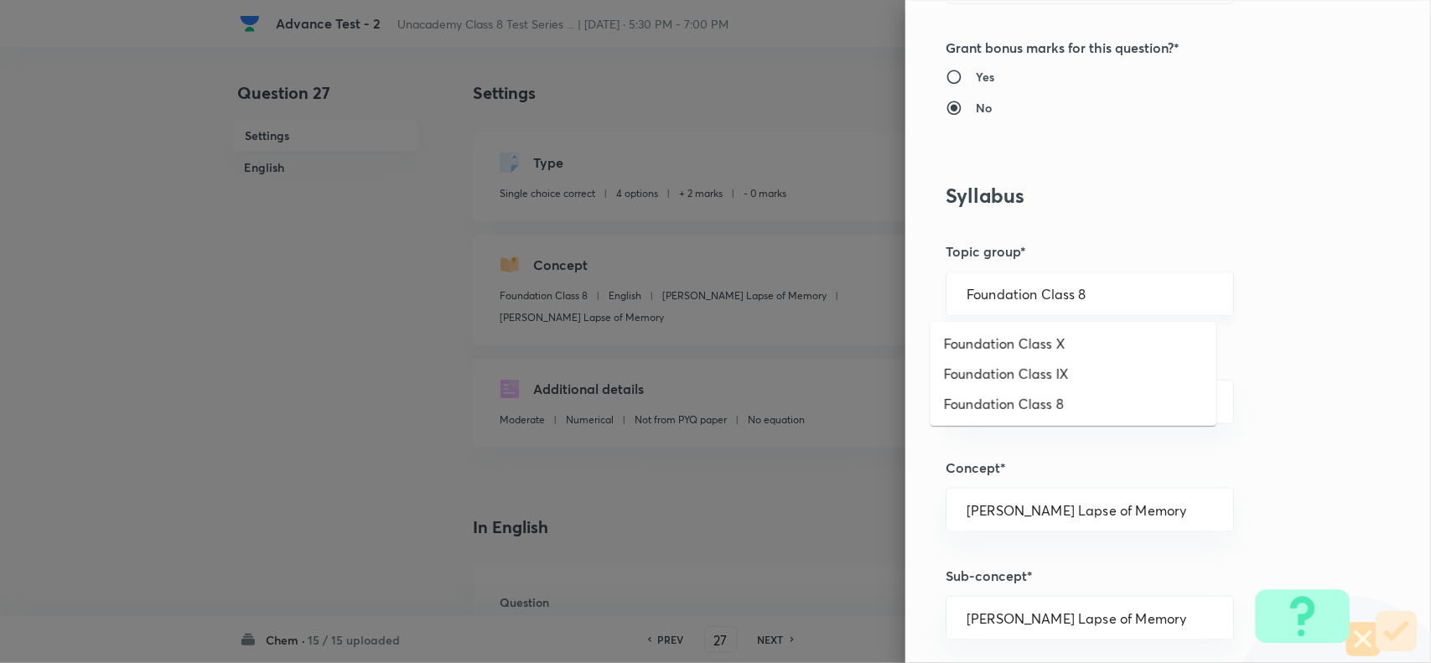
drag, startPoint x: 1116, startPoint y: 296, endPoint x: 1180, endPoint y: 302, distance: 64.0
click at [1116, 295] on input "Foundation Class 8" at bounding box center [1089, 294] width 246 height 16
click at [1085, 396] on li "Foundation Class 8" at bounding box center [1073, 404] width 286 height 30
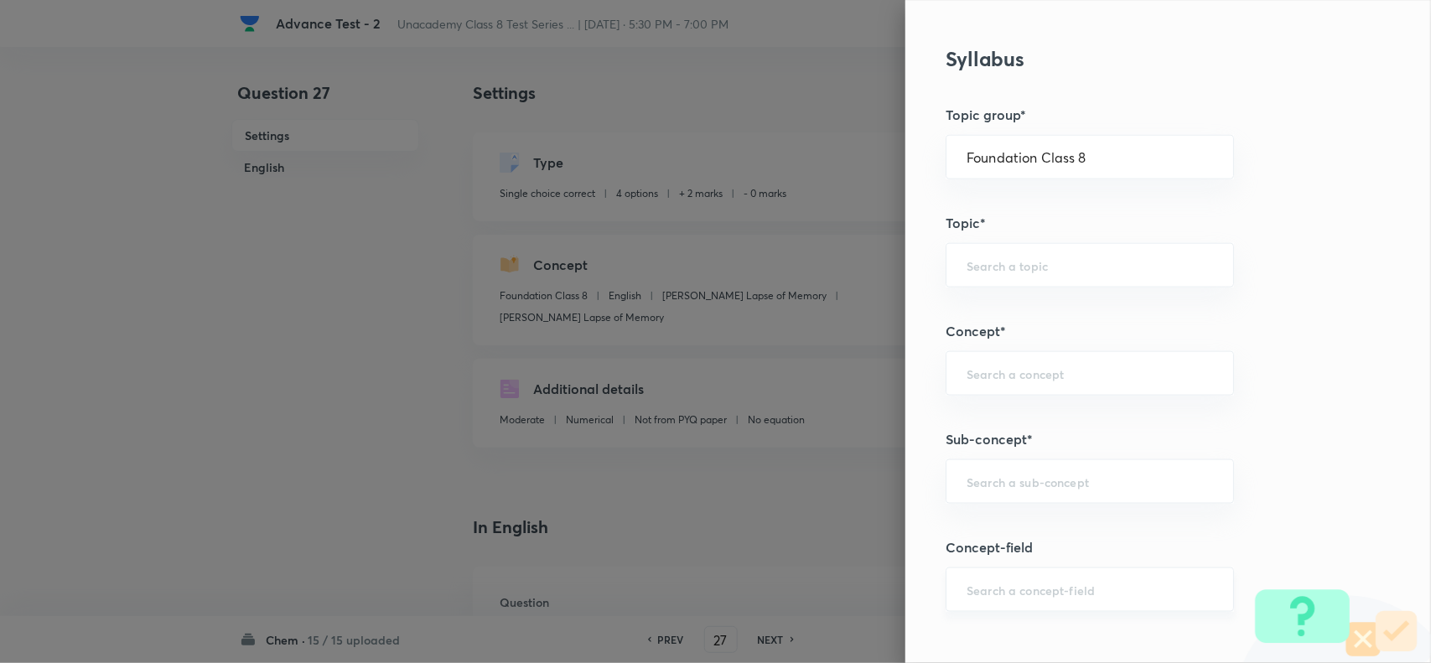
scroll to position [943, 0]
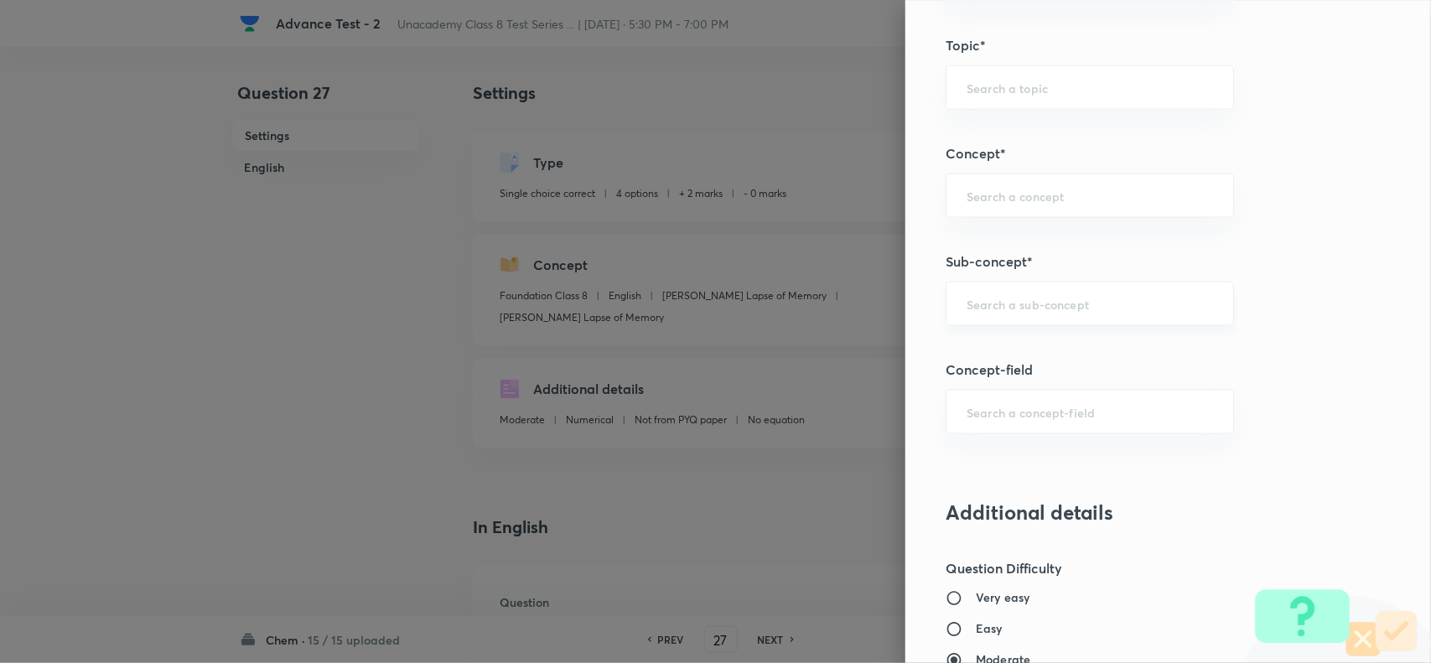
click at [1035, 303] on input "text" at bounding box center [1089, 304] width 246 height 16
paste input "Fuel"
click at [1008, 345] on li "Fuel" at bounding box center [1073, 354] width 286 height 30
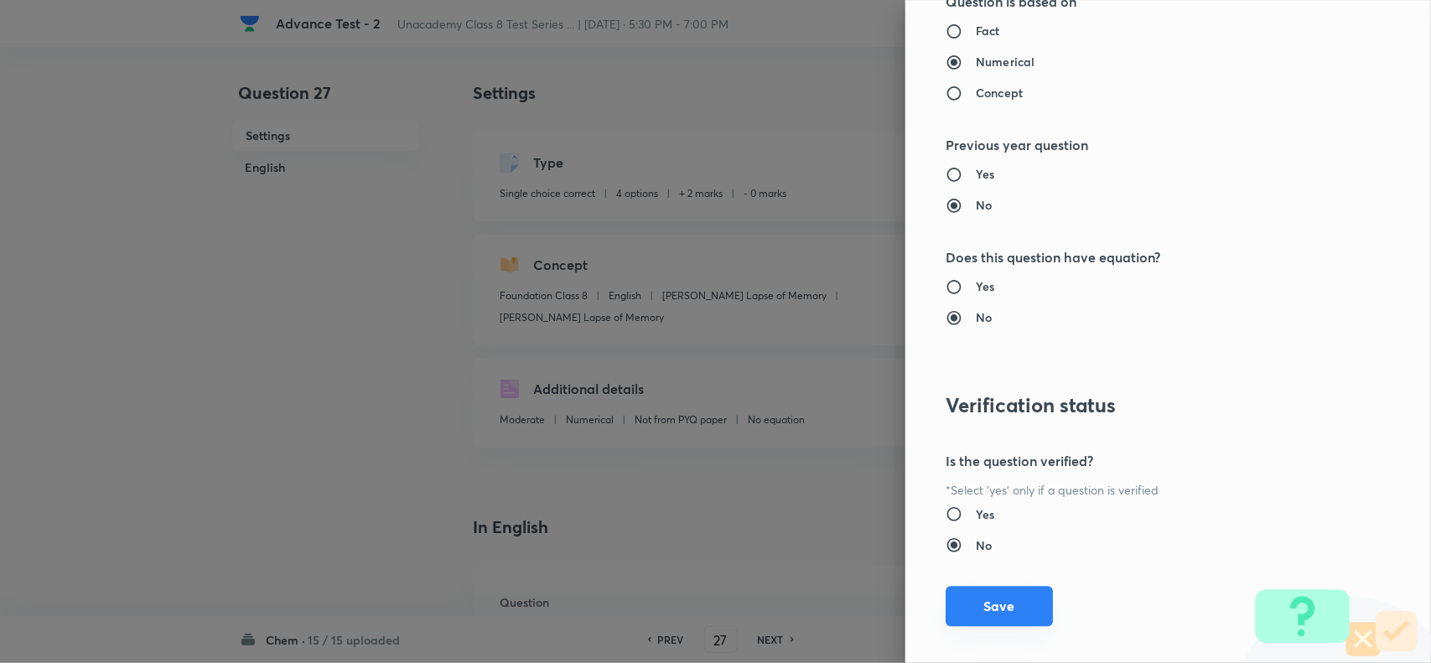
scroll to position [1737, 0]
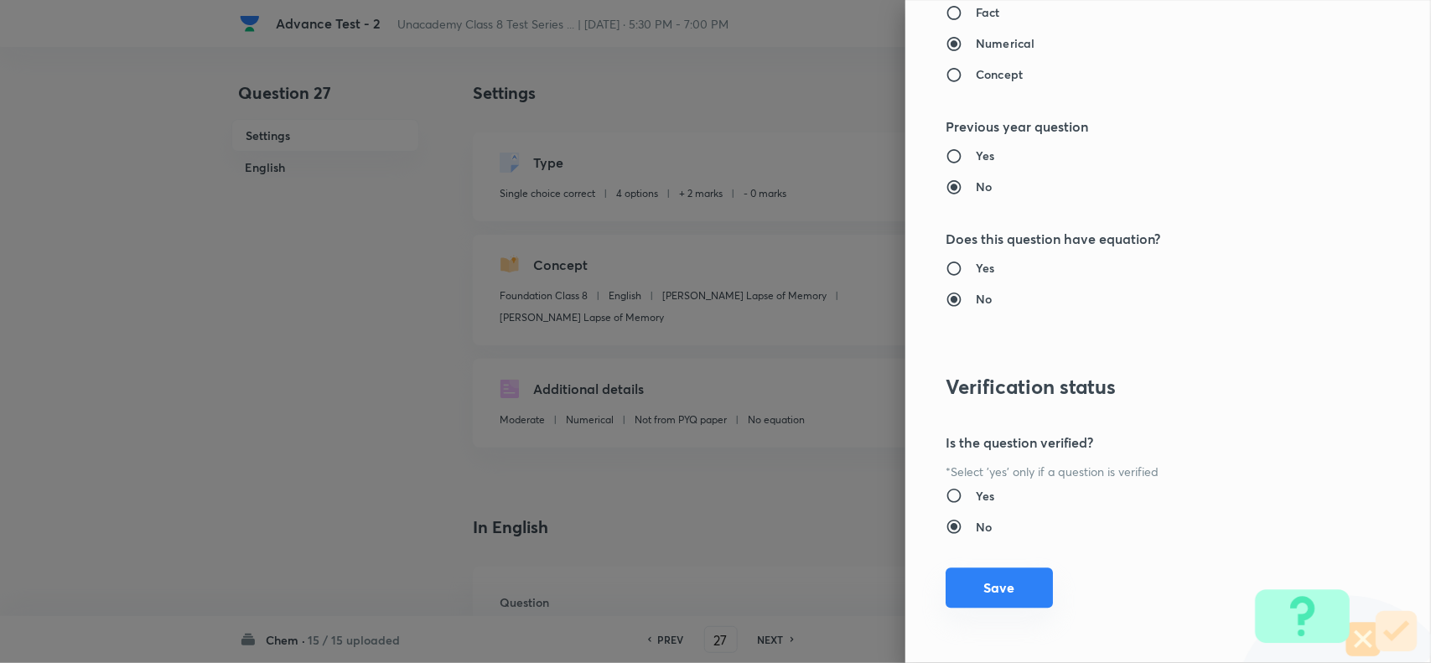
click at [1004, 578] on button "Save" at bounding box center [998, 587] width 107 height 40
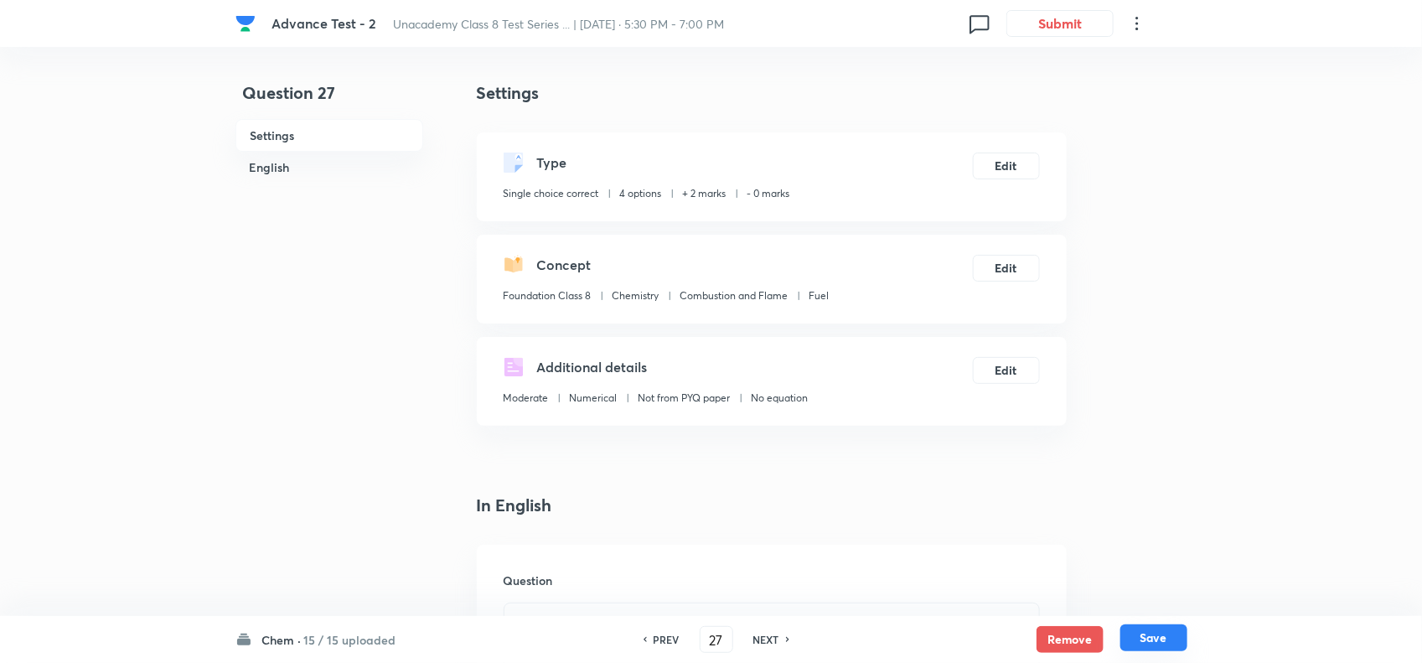
click at [1150, 637] on button "Save" at bounding box center [1154, 637] width 67 height 27
click at [1004, 165] on button "Edit" at bounding box center [1006, 164] width 67 height 27
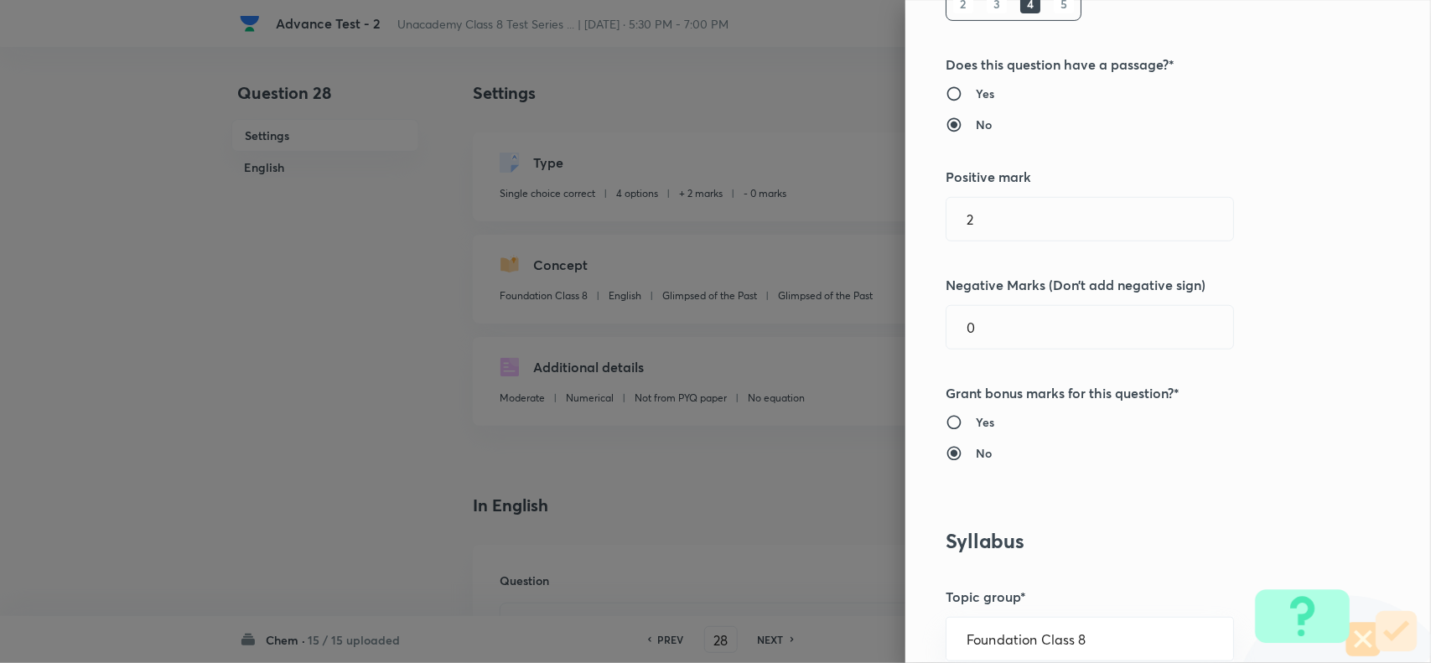
scroll to position [629, 0]
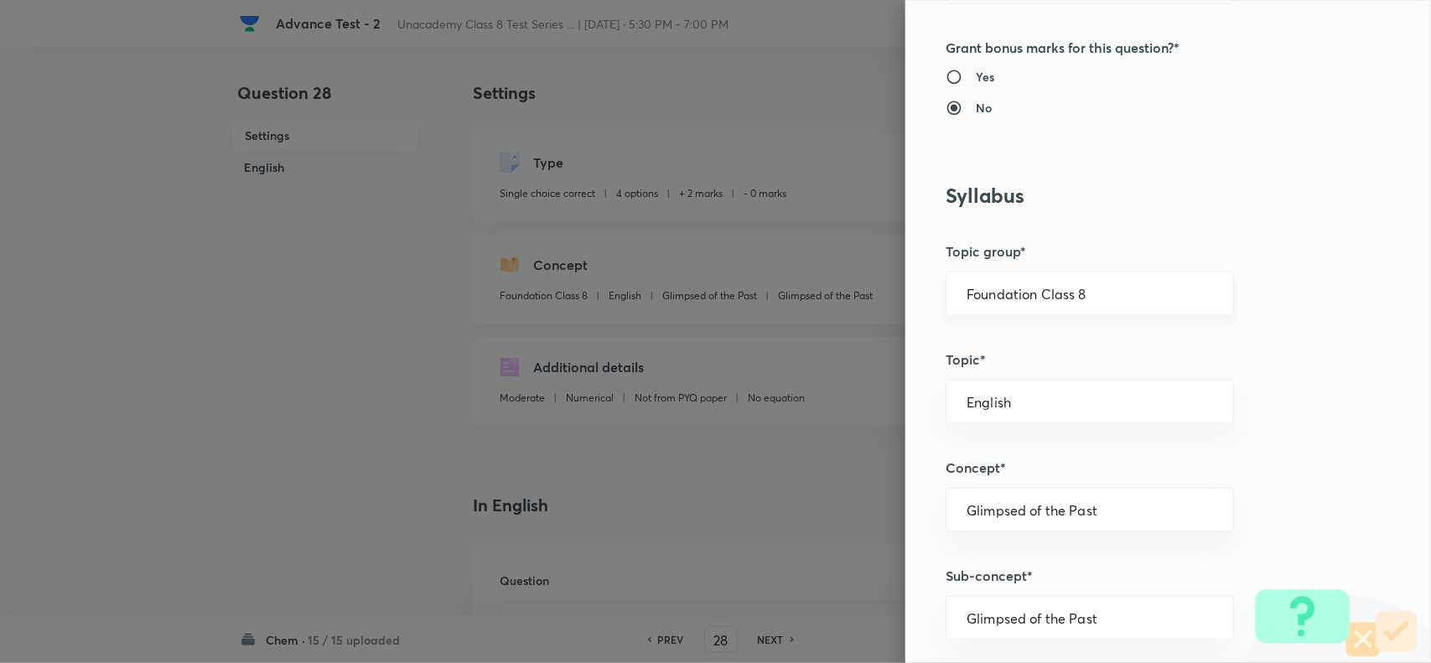
drag, startPoint x: 1100, startPoint y: 296, endPoint x: 1163, endPoint y: 317, distance: 67.1
click at [1119, 299] on input "Foundation Class 8" at bounding box center [1089, 294] width 246 height 16
click at [1063, 407] on li "Foundation Class 8" at bounding box center [1073, 404] width 286 height 30
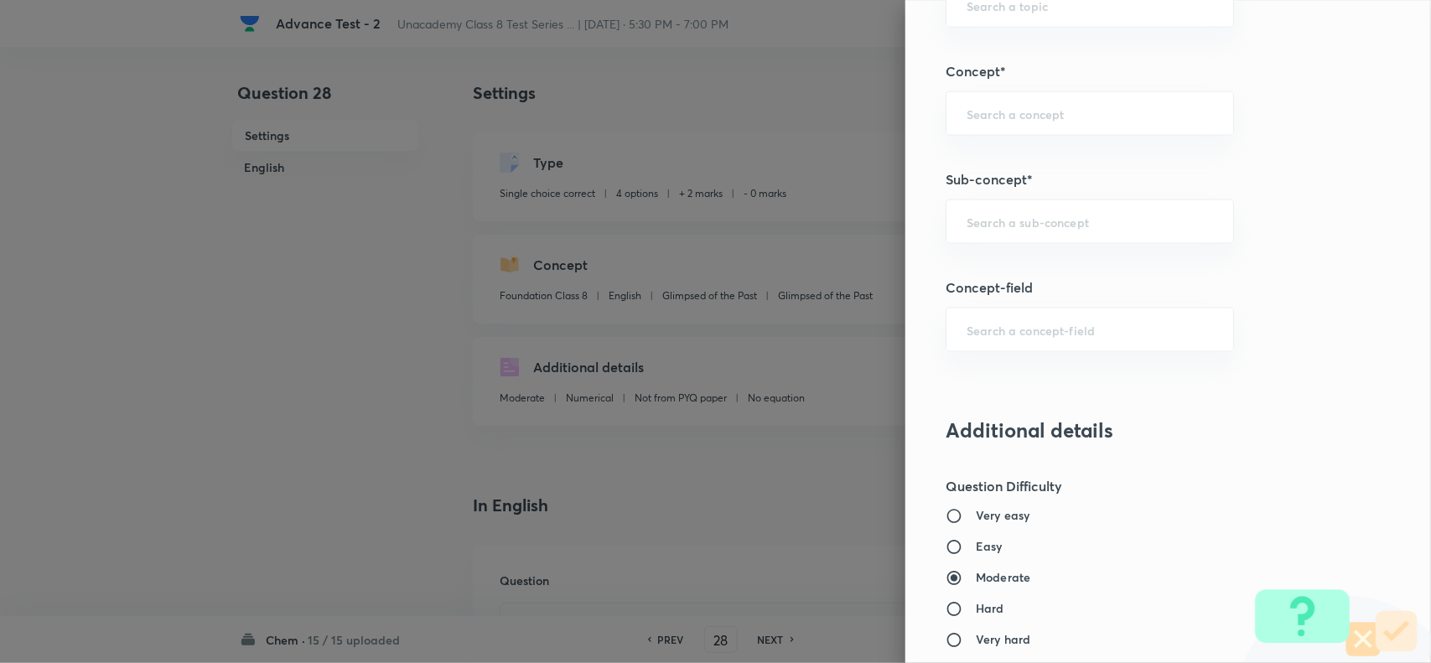
scroll to position [1048, 0]
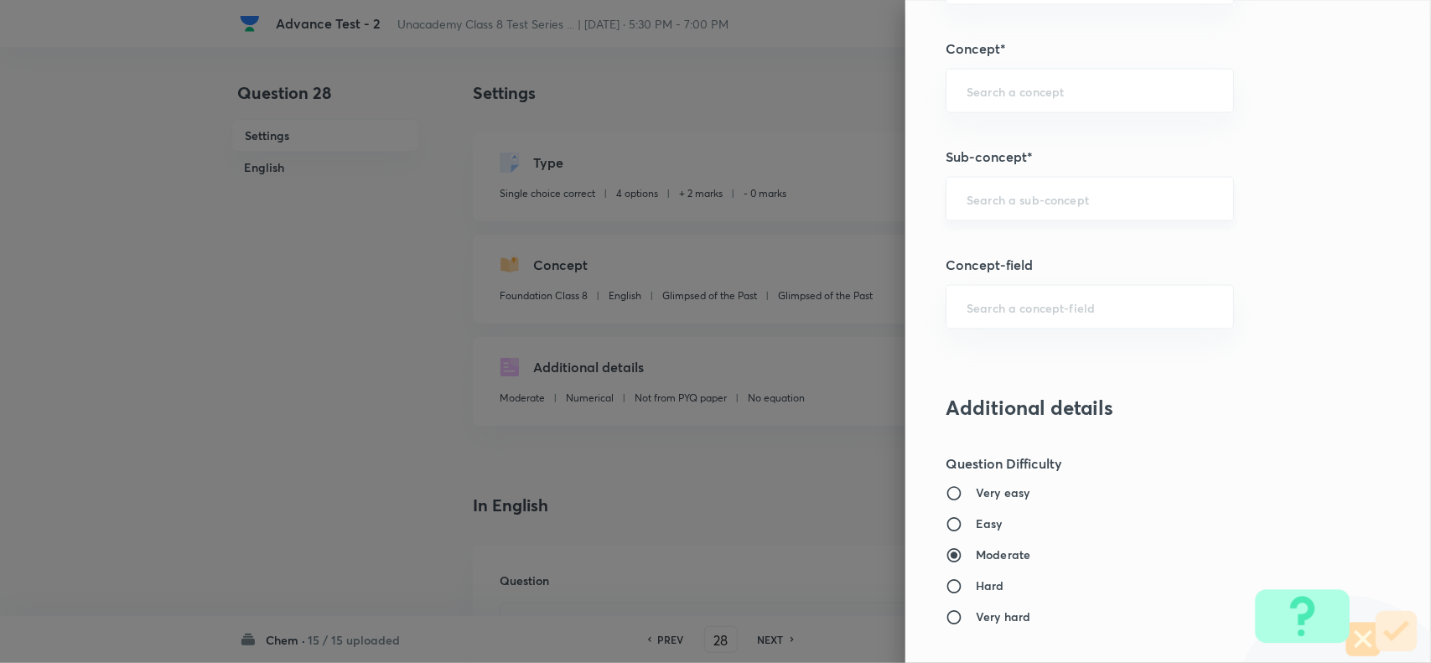
drag, startPoint x: 1002, startPoint y: 211, endPoint x: 1025, endPoint y: 202, distance: 25.2
click at [1006, 207] on div "​" at bounding box center [1089, 199] width 288 height 44
paste input "Exhaustible Resources"
click at [1018, 243] on li "Exhaustible Resources" at bounding box center [1073, 250] width 286 height 30
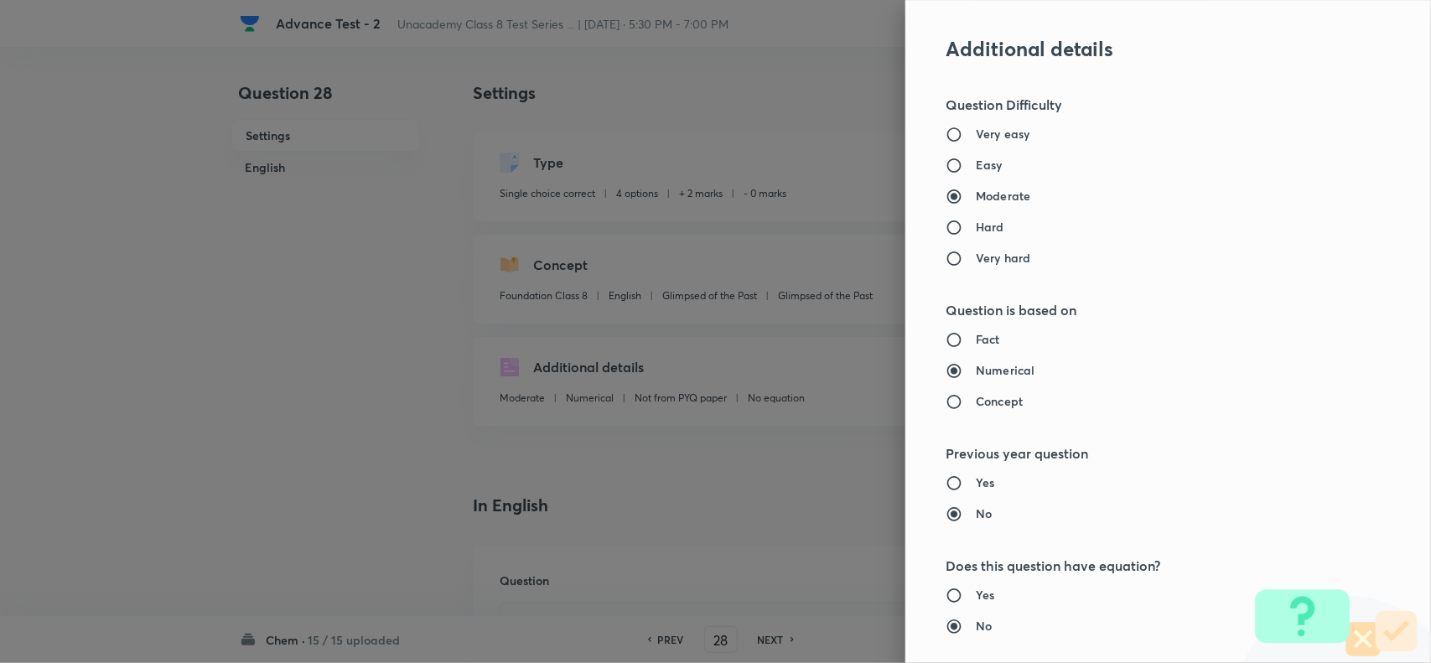
scroll to position [1737, 0]
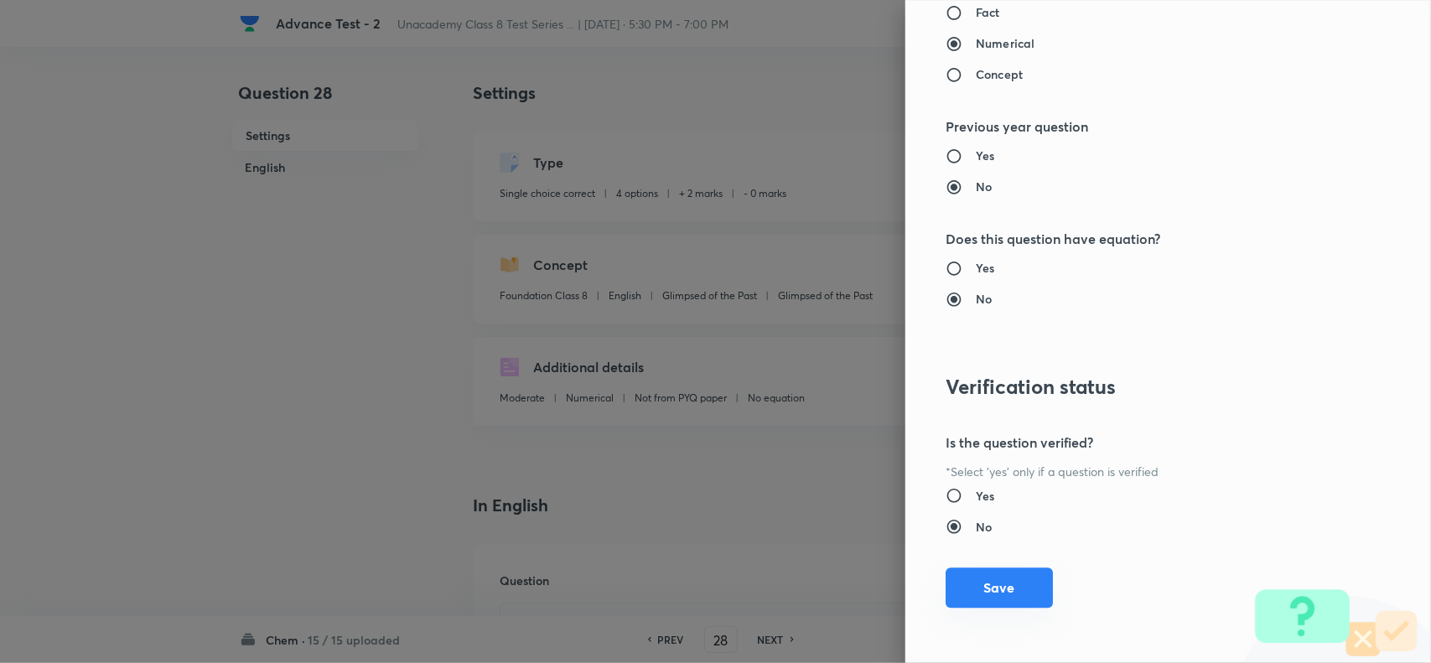
click at [982, 578] on button "Save" at bounding box center [998, 587] width 107 height 40
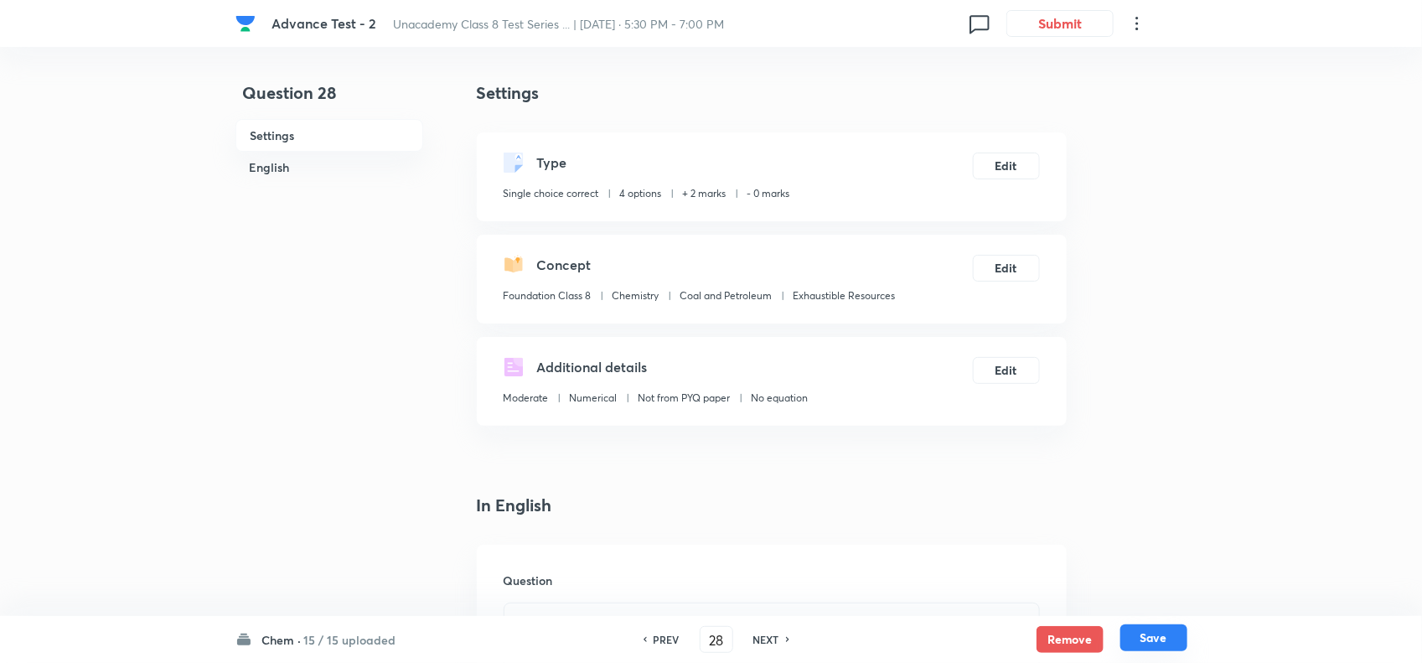
drag, startPoint x: 1191, startPoint y: 639, endPoint x: 1157, endPoint y: 637, distance: 34.5
click at [1183, 643] on div "Chem · 15 / 15 uploaded PREV 28 ​ NEXT Remove Save" at bounding box center [711, 639] width 1422 height 47
click at [1155, 635] on button "Save" at bounding box center [1154, 637] width 67 height 27
click at [1008, 141] on div "Type Single choice correct 4 options + 2 marks - 0 marks Edit" at bounding box center [772, 176] width 590 height 89
click at [1006, 166] on button "Edit" at bounding box center [1006, 164] width 67 height 27
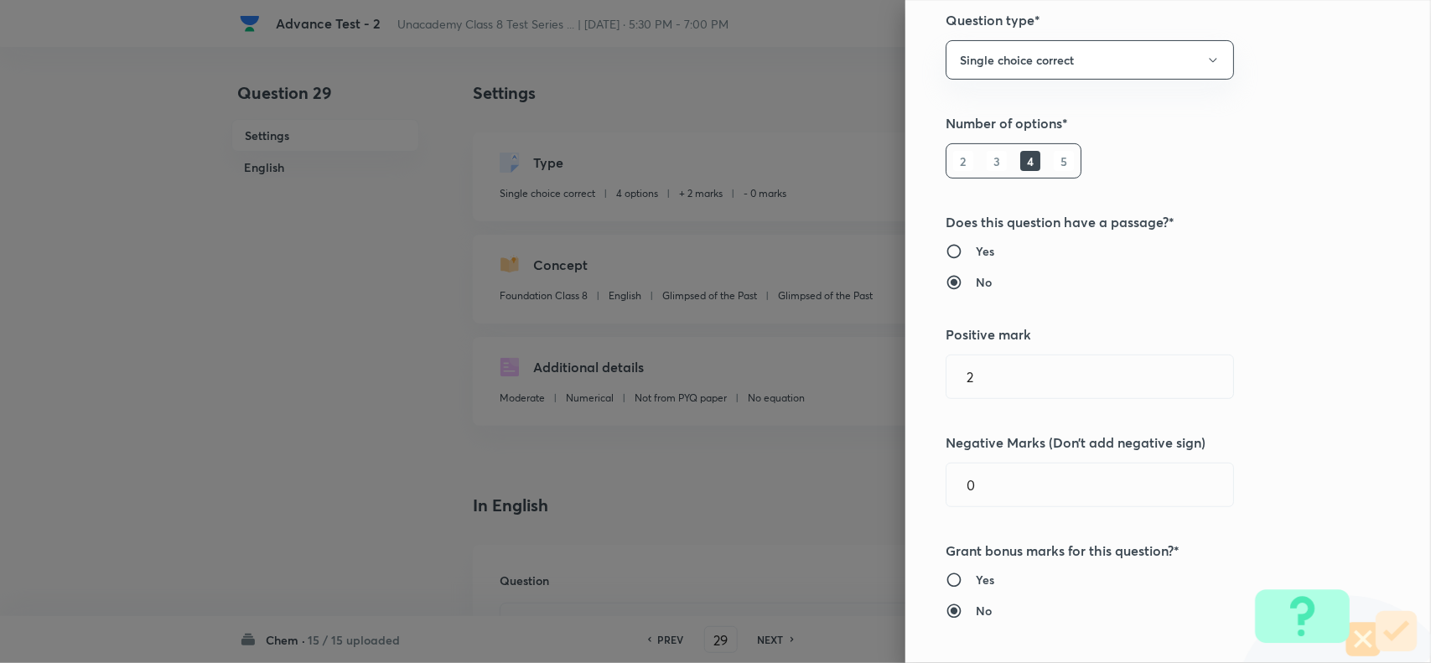
scroll to position [524, 0]
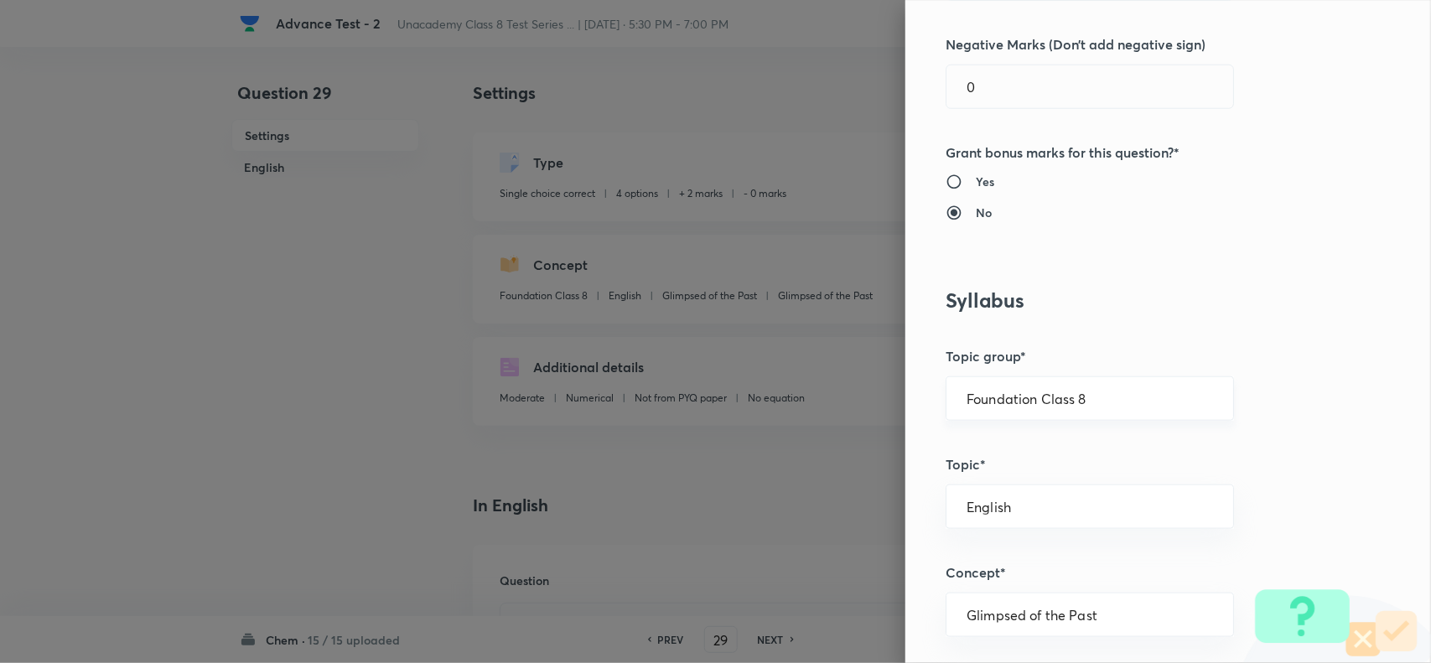
drag, startPoint x: 1096, startPoint y: 379, endPoint x: 1124, endPoint y: 401, distance: 35.2
click at [1100, 386] on div "Foundation Class 8 ​" at bounding box center [1089, 398] width 288 height 44
click at [1127, 401] on input "Foundation Class 8" at bounding box center [1089, 399] width 246 height 16
click at [1063, 503] on li "Foundation Class 8" at bounding box center [1073, 509] width 286 height 30
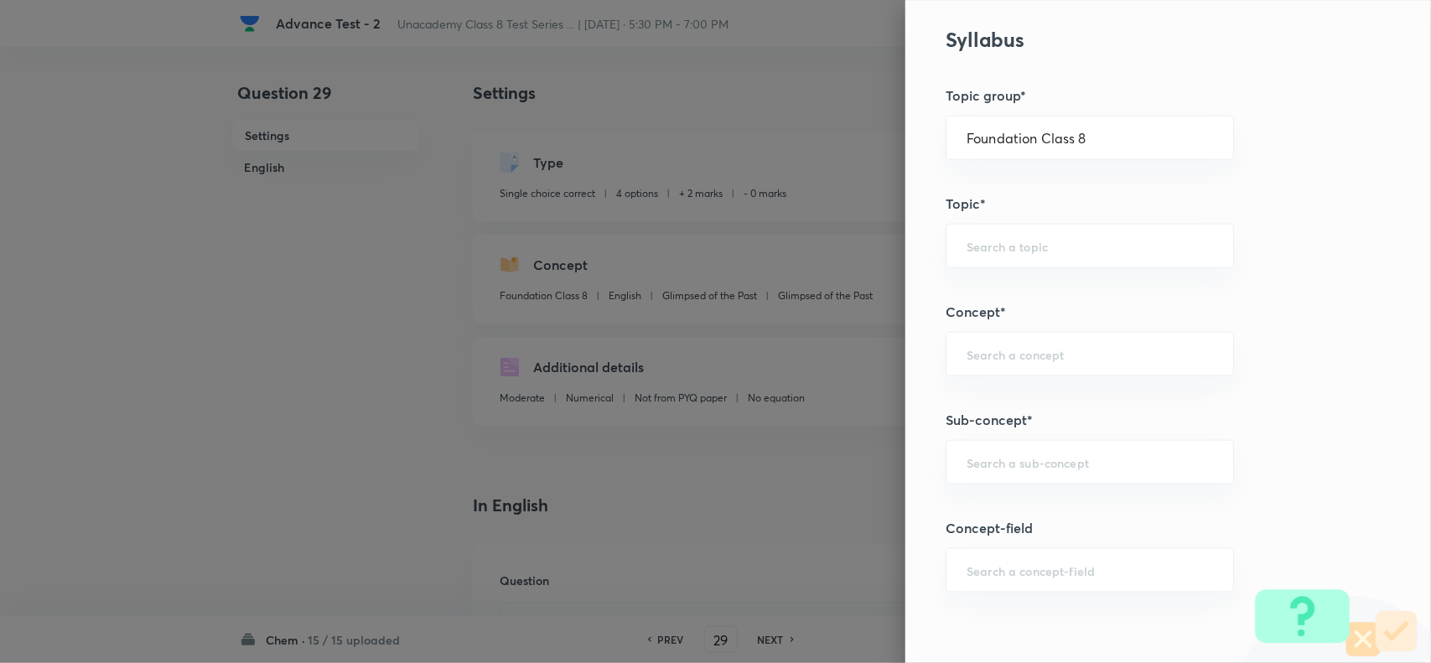
scroll to position [943, 0]
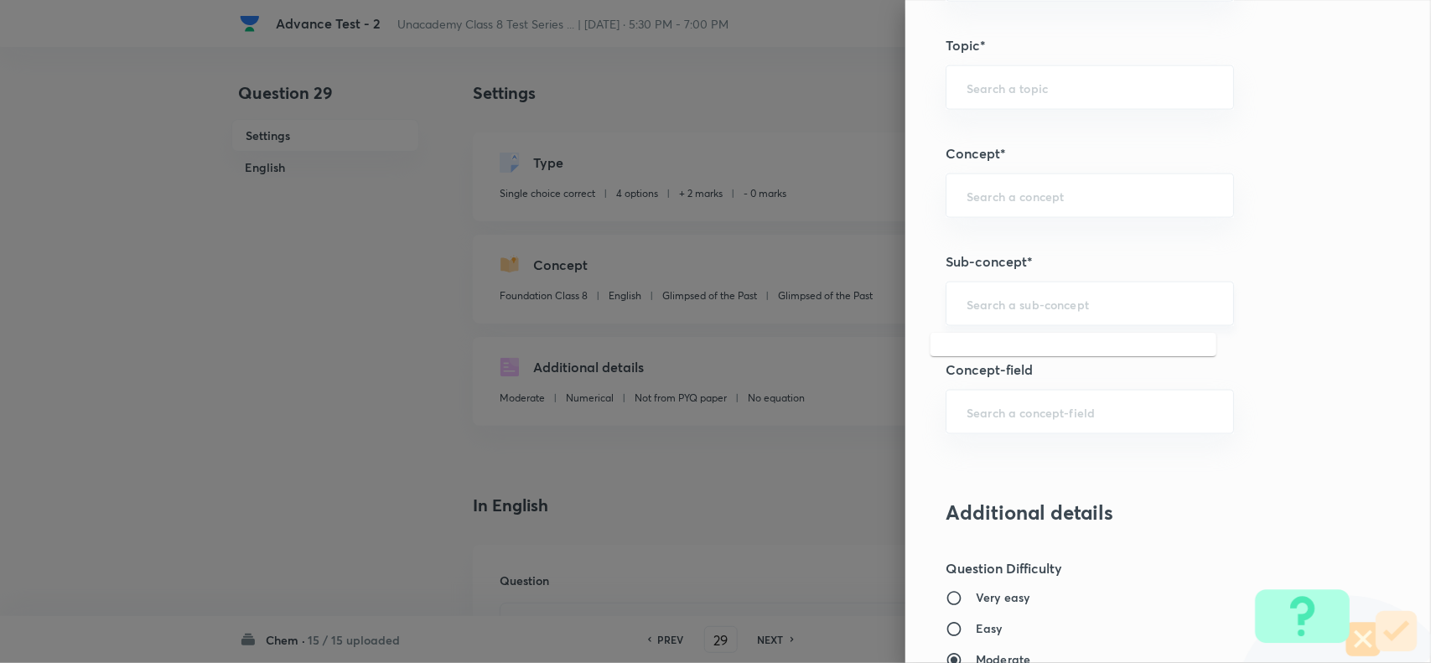
drag, startPoint x: 1007, startPoint y: 303, endPoint x: 1145, endPoint y: 299, distance: 137.5
click at [1007, 302] on input "text" at bounding box center [1089, 304] width 246 height 16
paste input "Exhaustible Resources"
click at [1007, 349] on li "Exhaustible Resources" at bounding box center [1073, 354] width 286 height 30
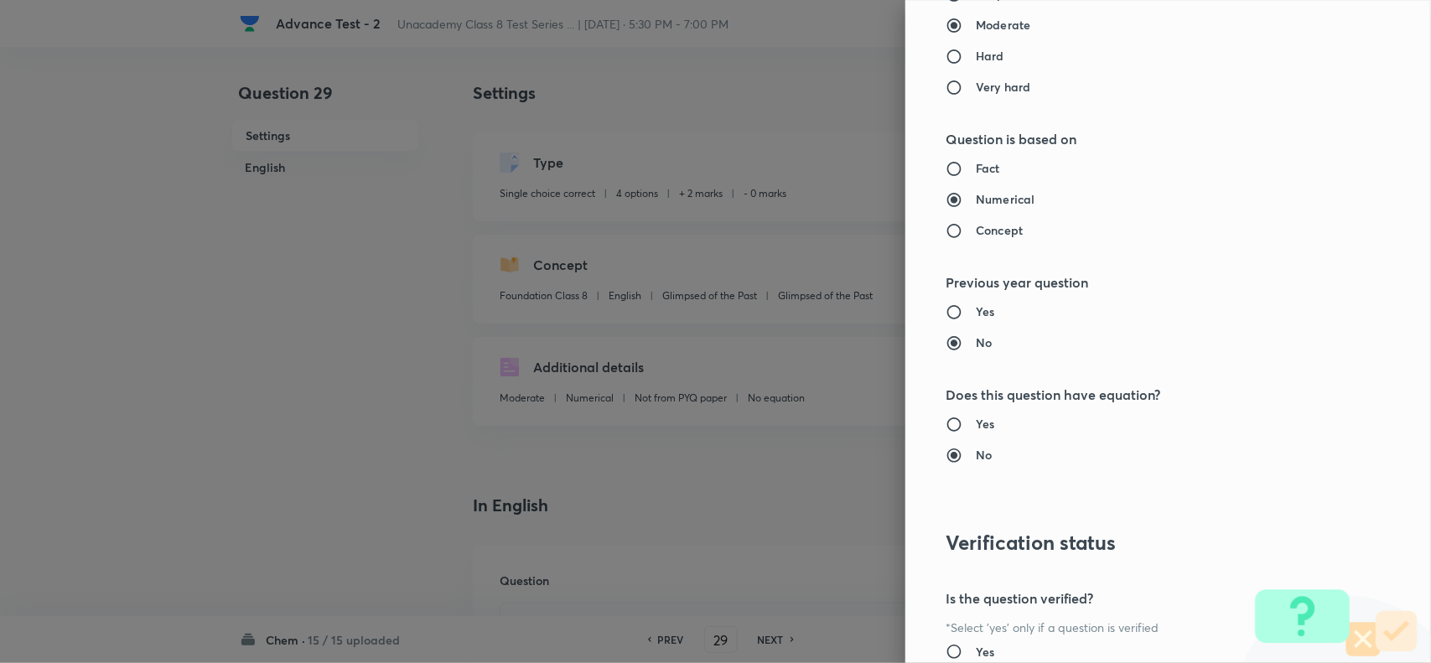
scroll to position [1737, 0]
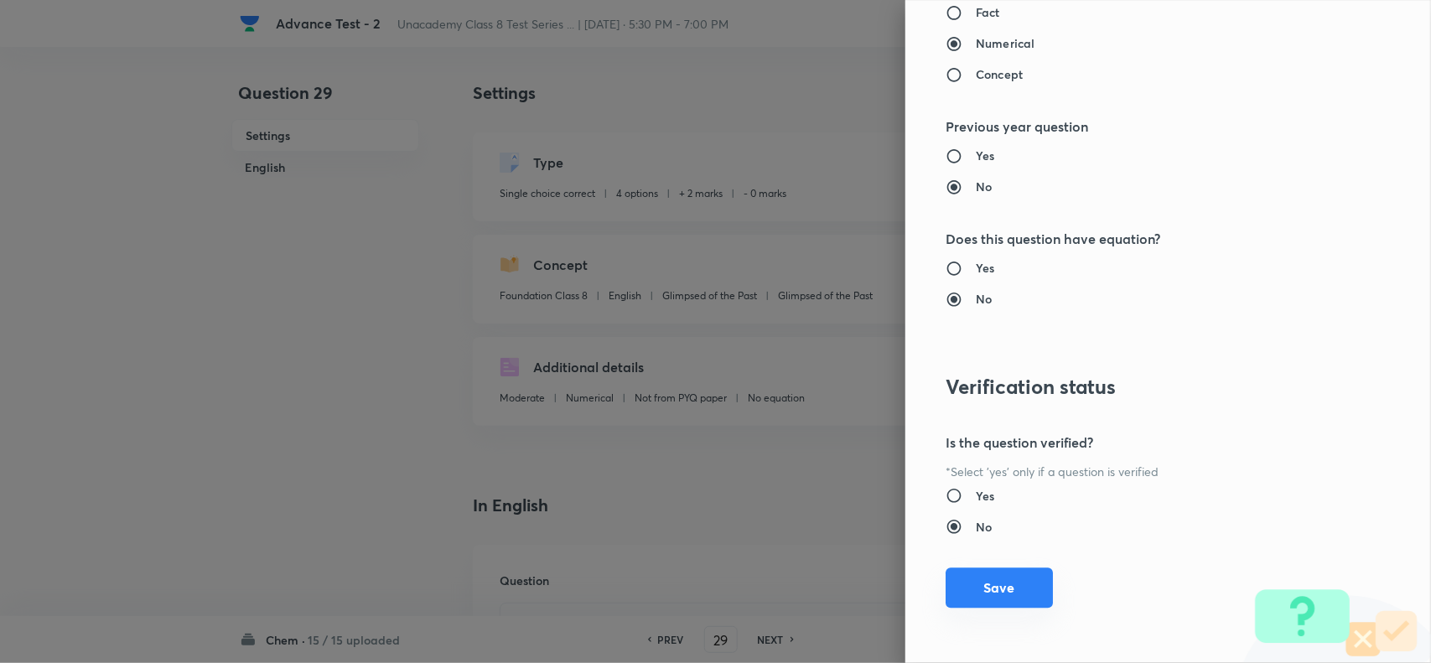
drag, startPoint x: 999, startPoint y: 579, endPoint x: 1119, endPoint y: 612, distance: 124.2
click at [1002, 580] on button "Save" at bounding box center [998, 587] width 107 height 40
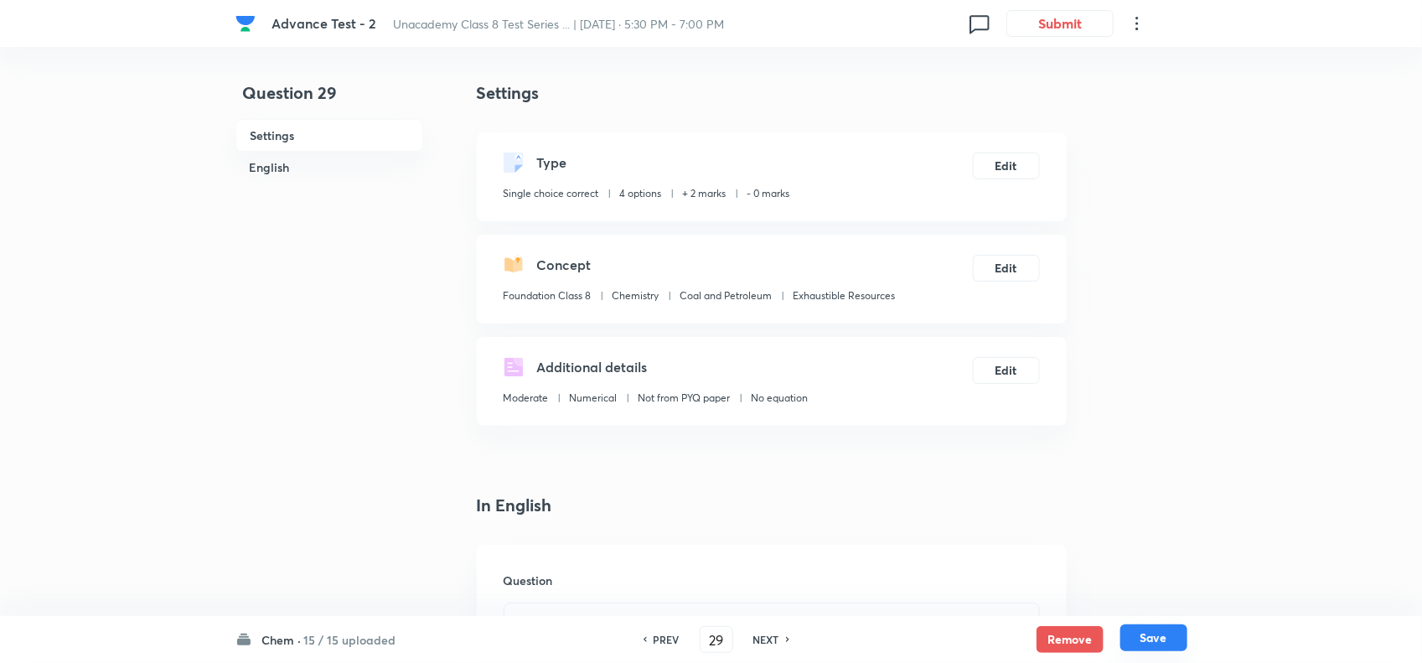
click at [1162, 639] on button "Save" at bounding box center [1154, 637] width 67 height 27
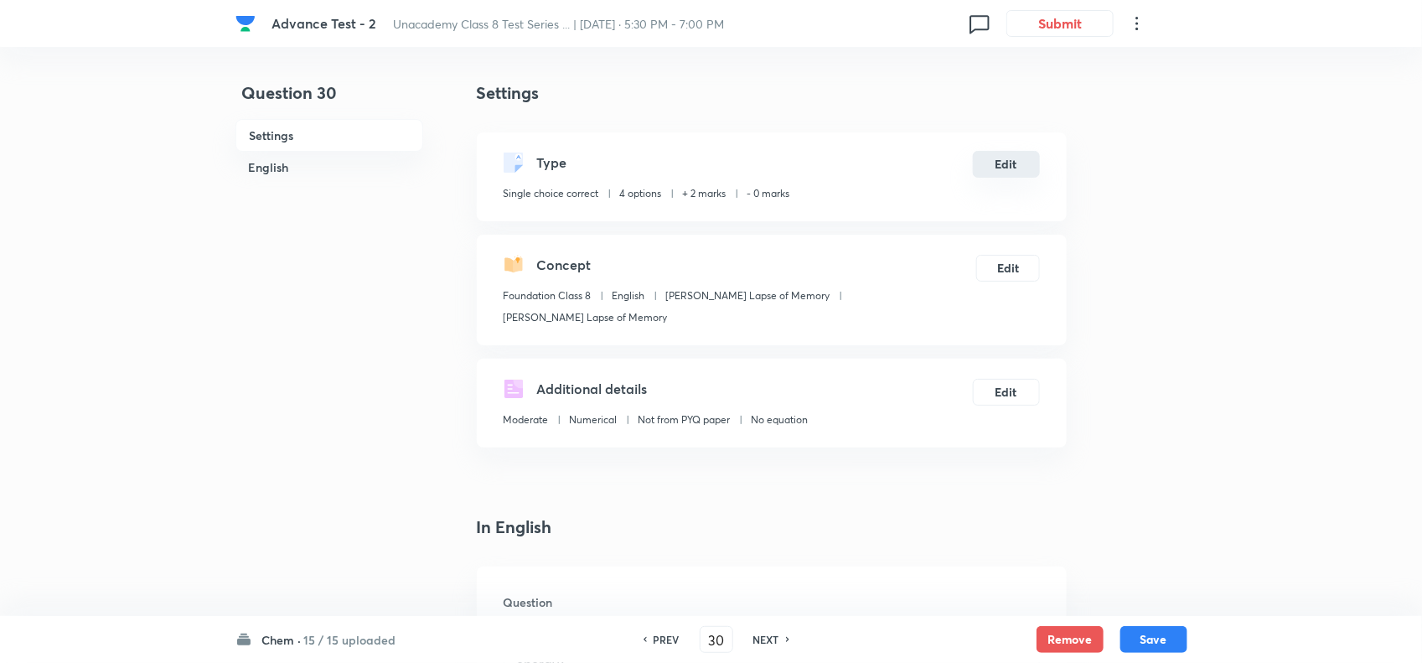
click at [1007, 159] on button "Edit" at bounding box center [1006, 164] width 67 height 27
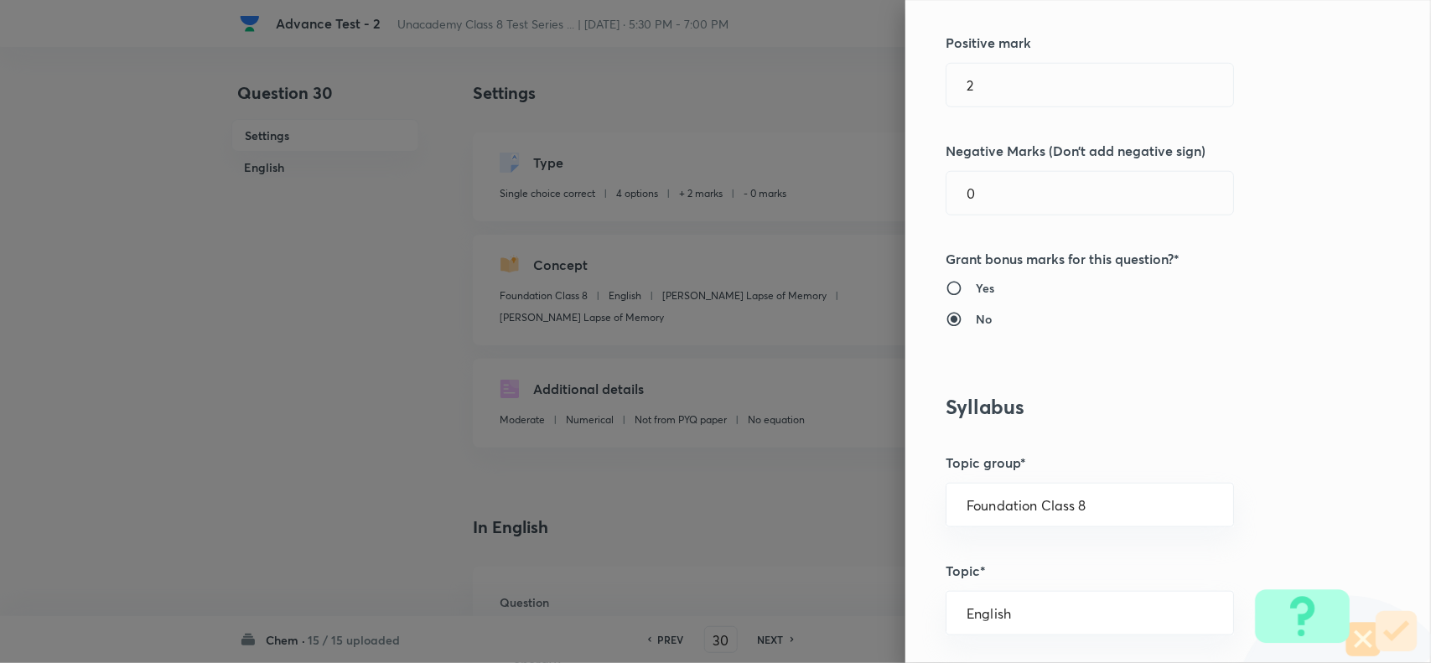
scroll to position [419, 0]
click at [1117, 538] on div "Question settings Question type* Single choice correct Number of options* 2 3 4…" at bounding box center [1167, 331] width 525 height 663
click at [1115, 511] on input "Foundation Class 8" at bounding box center [1089, 503] width 246 height 16
click at [1038, 614] on li "Foundation Class 8" at bounding box center [1073, 613] width 286 height 30
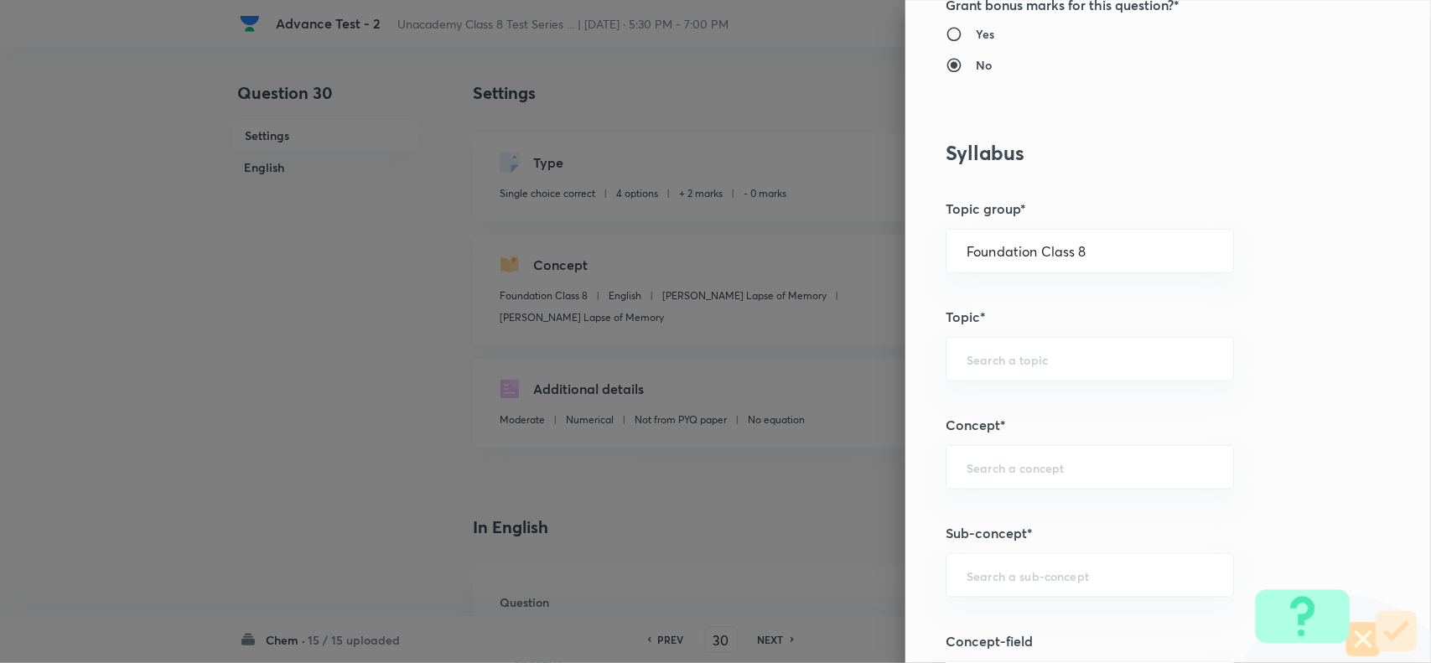
scroll to position [838, 0]
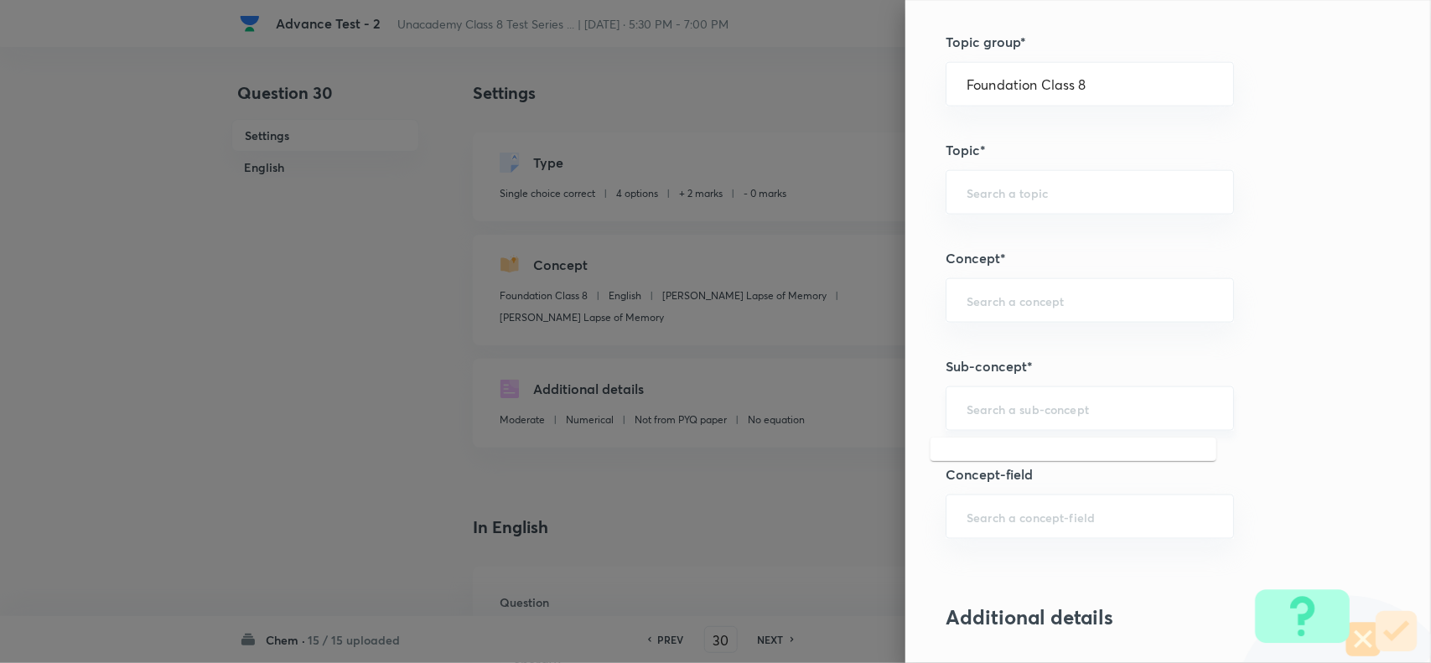
drag, startPoint x: 960, startPoint y: 412, endPoint x: 1119, endPoint y: 417, distance: 158.5
click at [966, 412] on input "text" at bounding box center [1089, 409] width 246 height 16
paste input "Exhaustible Resources"
click at [1028, 453] on li "Exhaustible Resources" at bounding box center [1073, 459] width 286 height 30
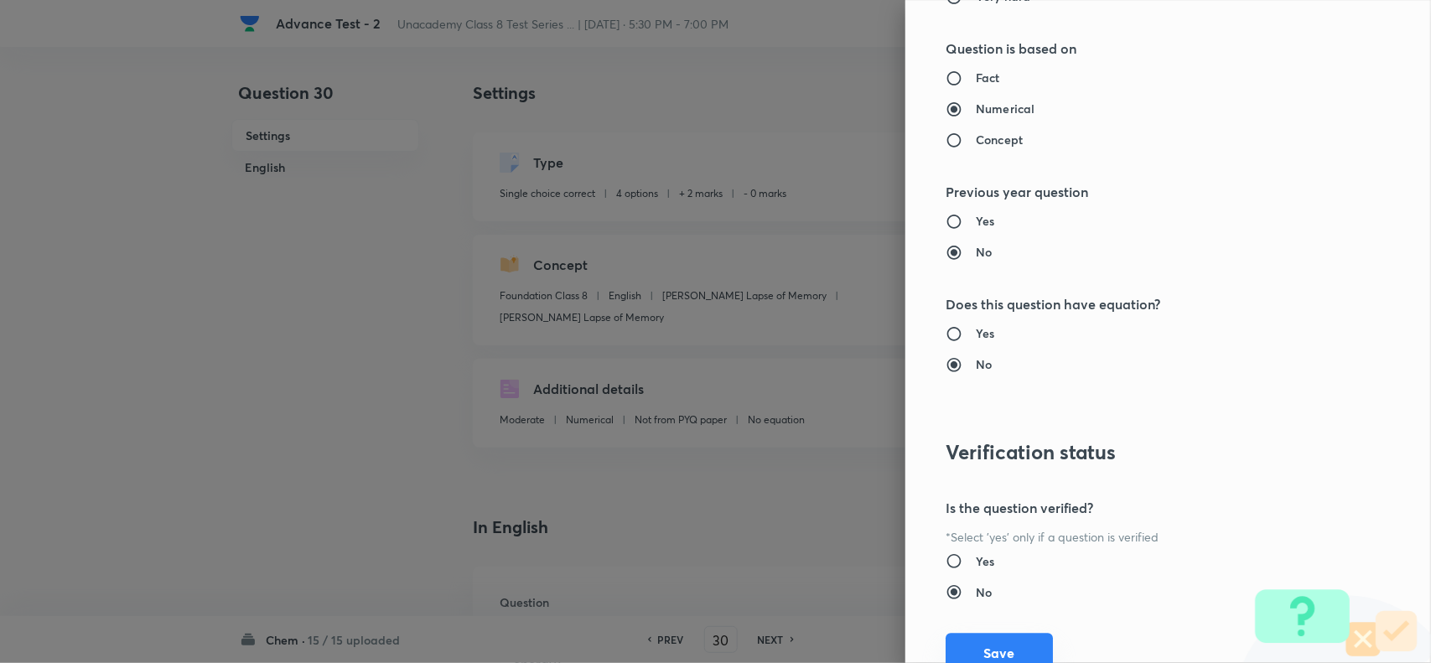
scroll to position [1737, 0]
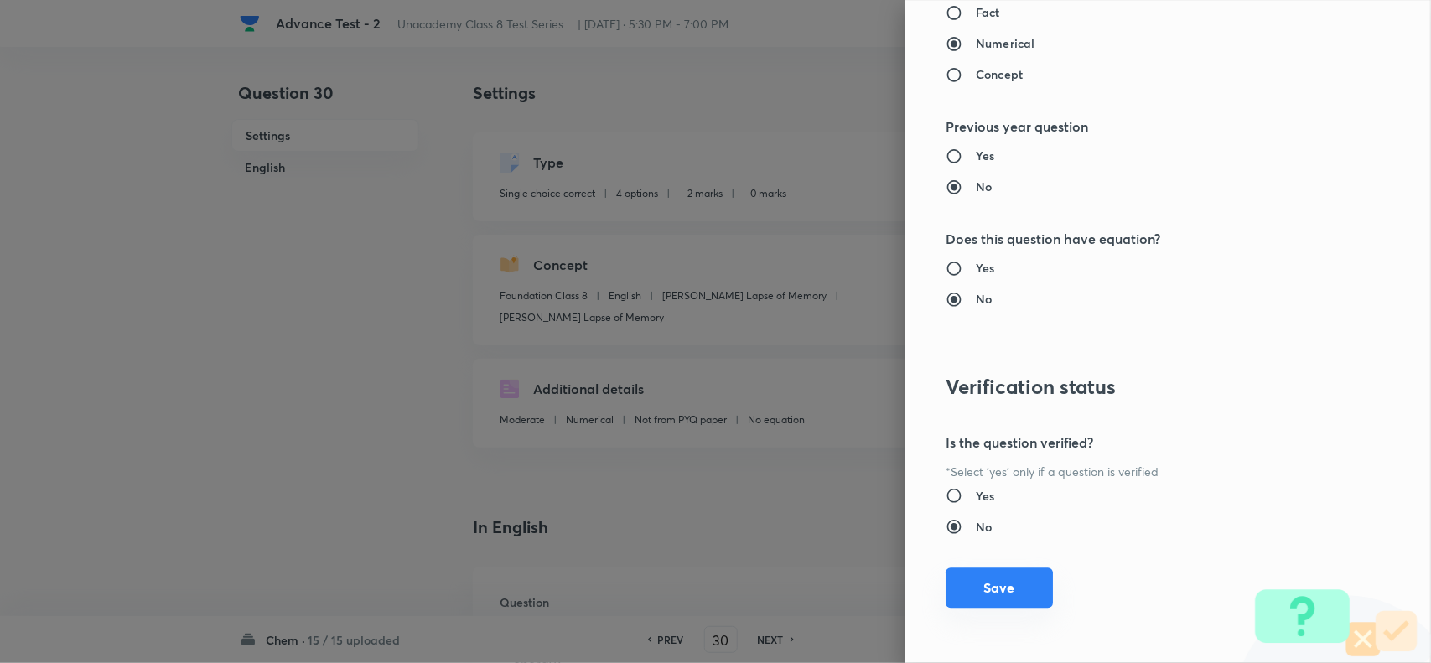
click at [991, 579] on button "Save" at bounding box center [998, 587] width 107 height 40
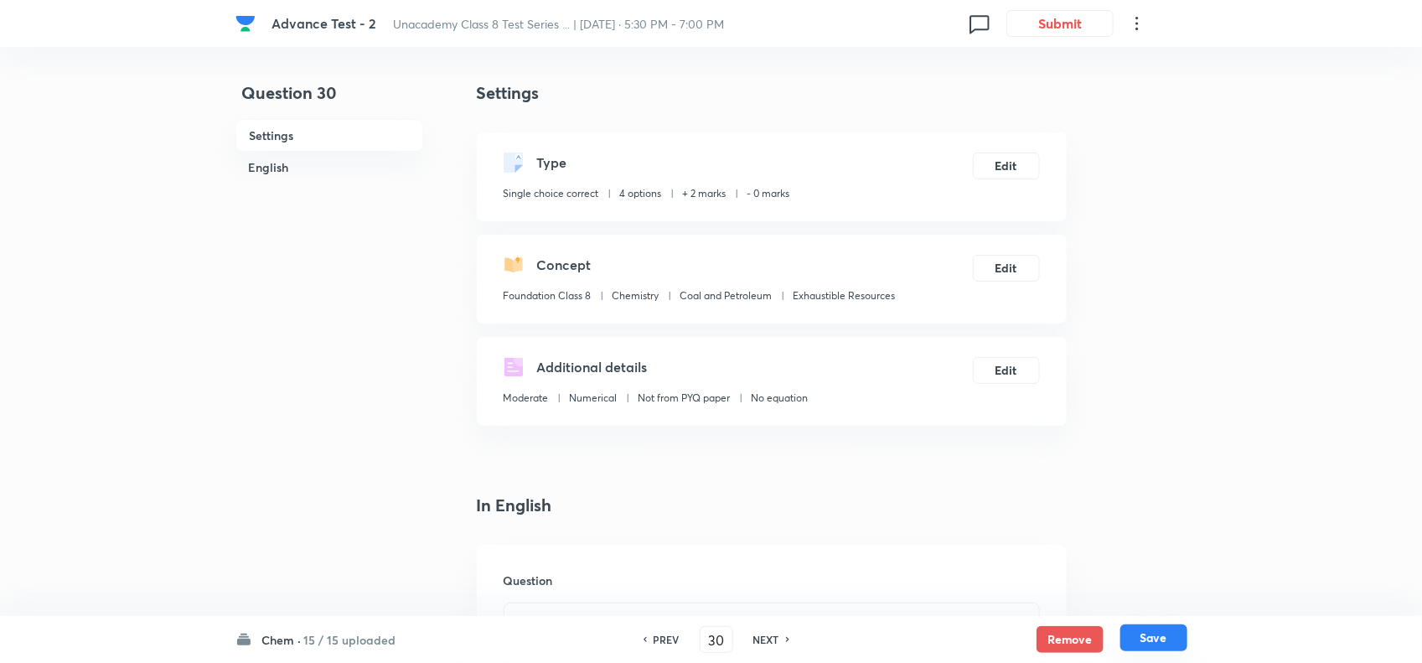
click at [1174, 633] on button "Save" at bounding box center [1154, 637] width 67 height 27
click at [1008, 159] on button "Edit" at bounding box center [1006, 164] width 67 height 27
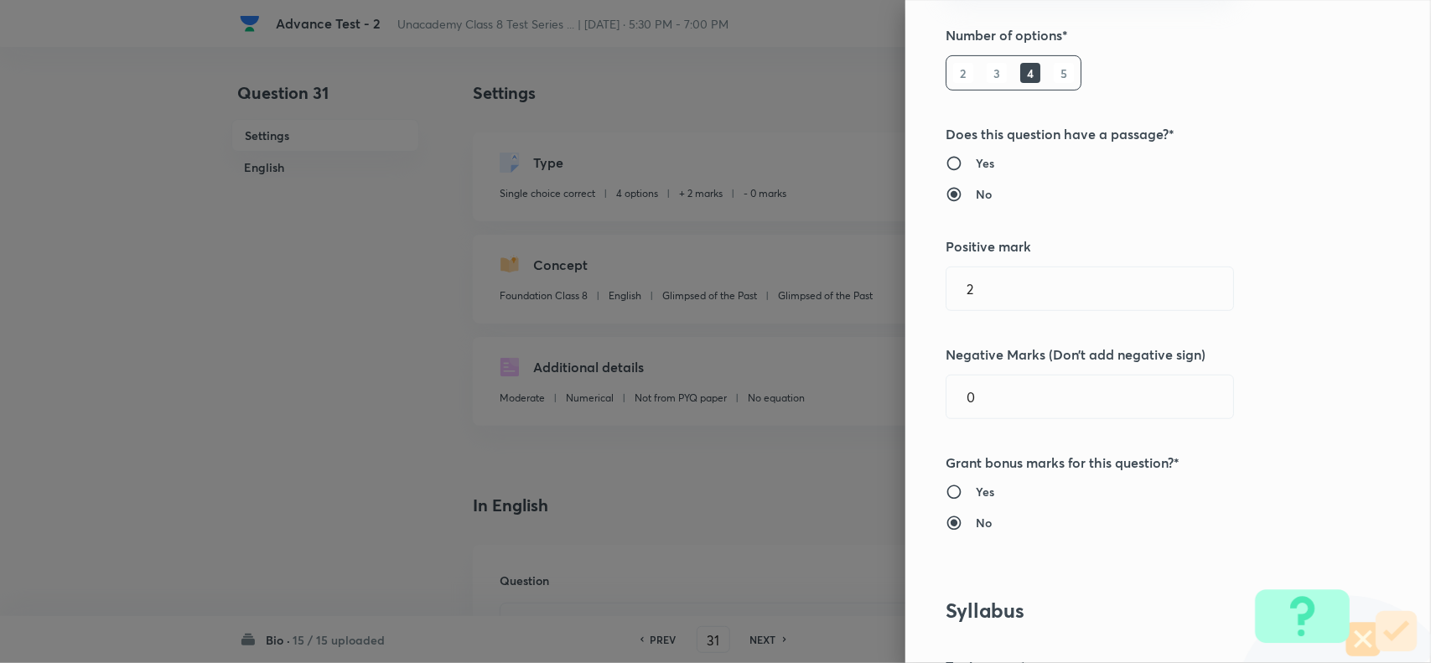
scroll to position [419, 0]
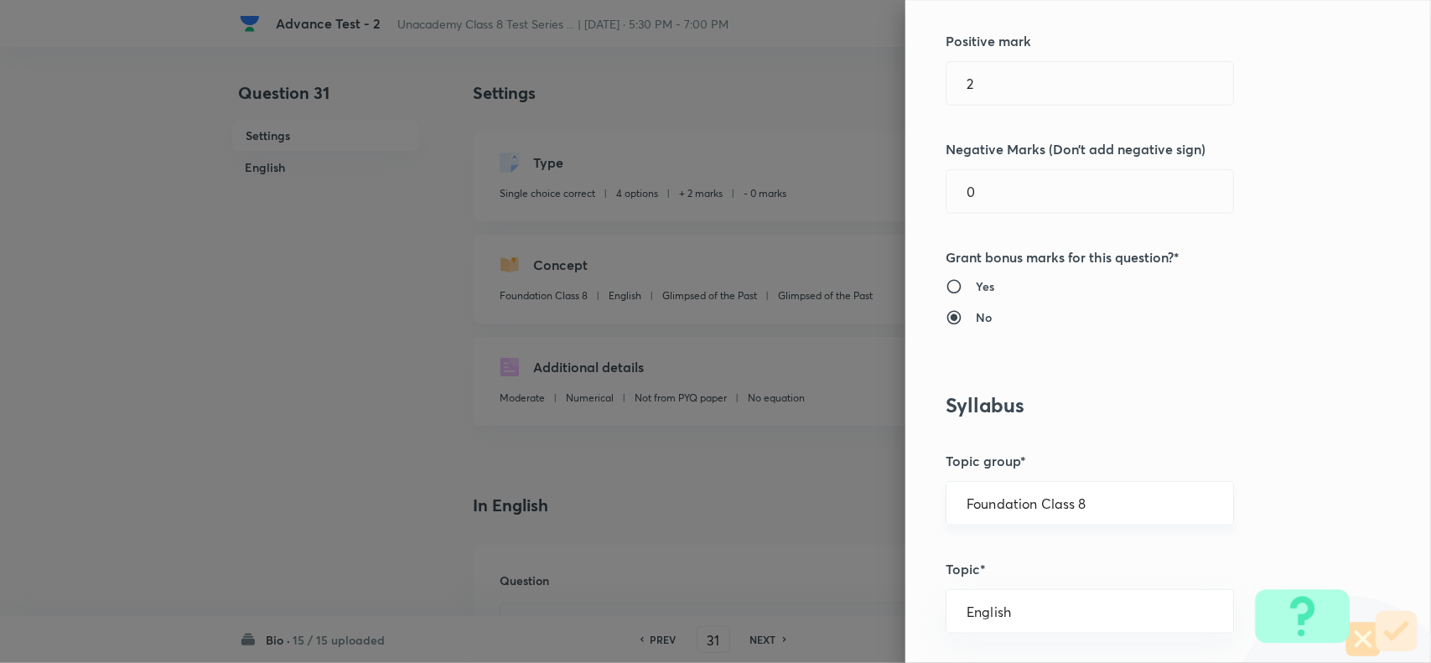
drag, startPoint x: 1096, startPoint y: 507, endPoint x: 1151, endPoint y: 514, distance: 54.9
click at [1106, 507] on input "Foundation Class 8" at bounding box center [1089, 503] width 246 height 16
click at [1074, 610] on li "Foundation Class 8" at bounding box center [1073, 613] width 286 height 30
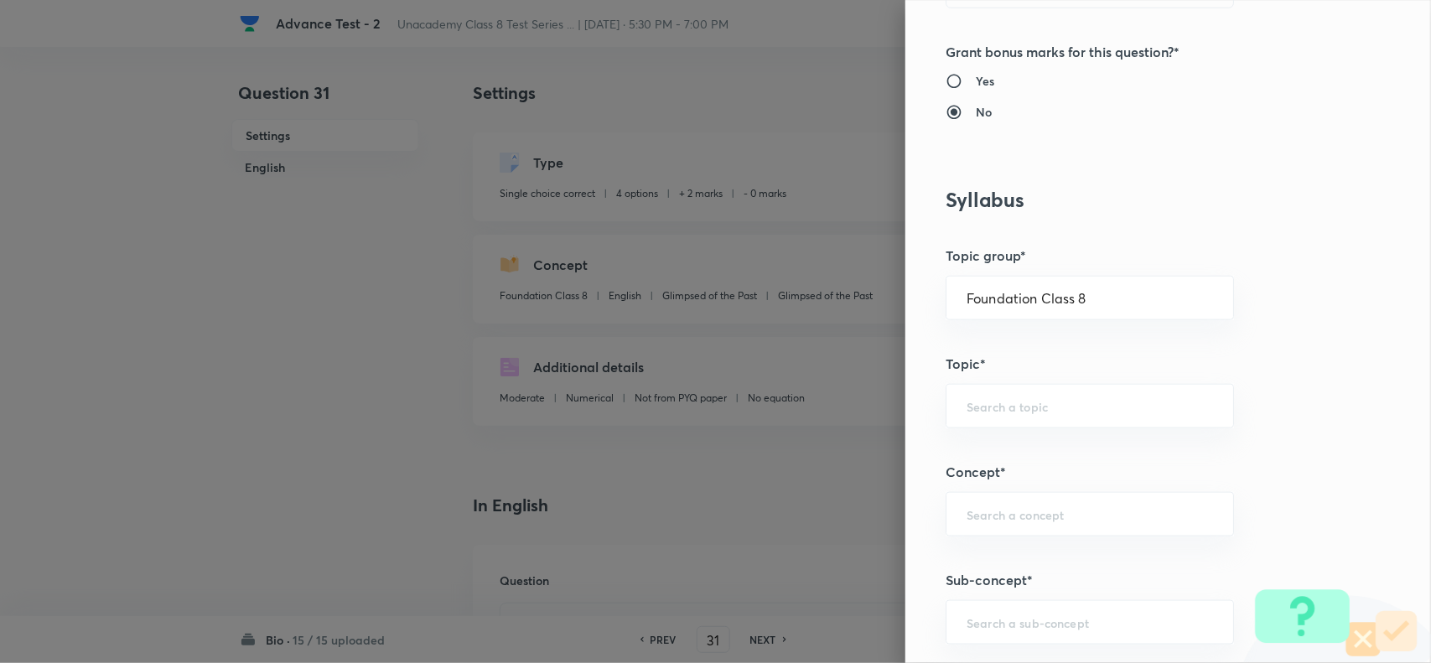
scroll to position [943, 0]
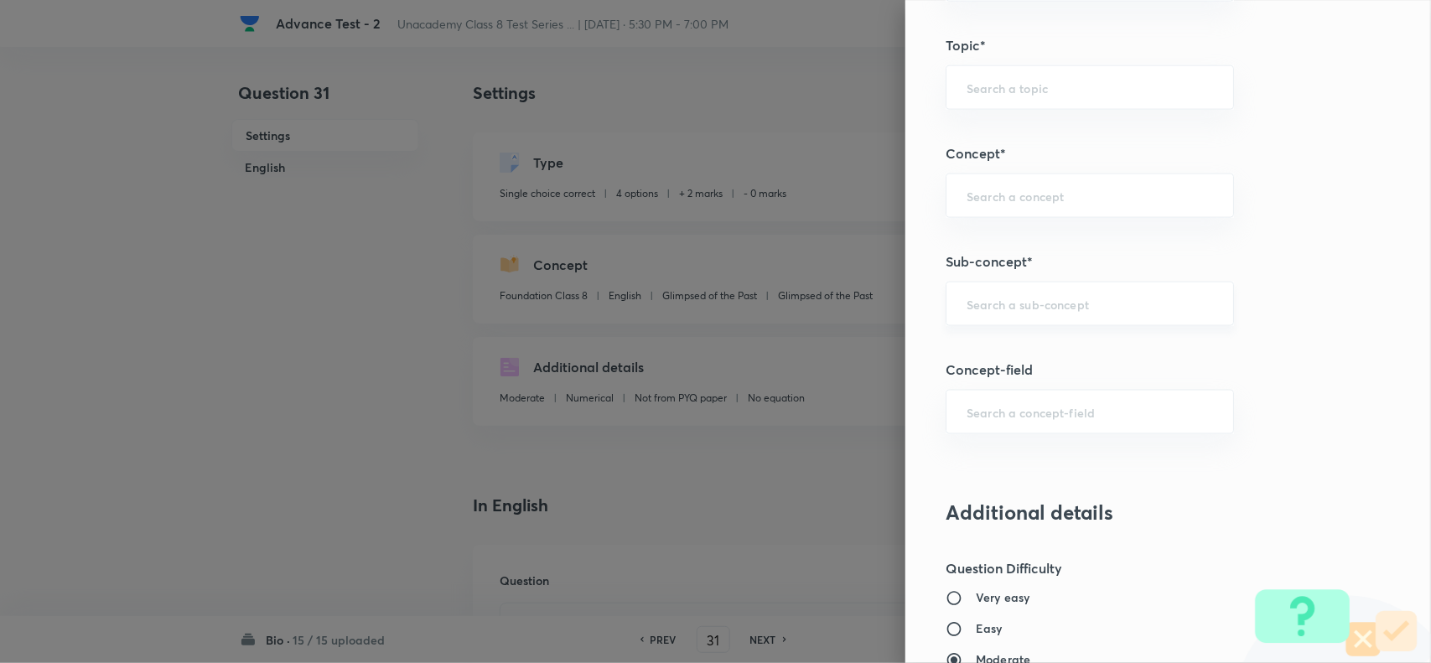
click at [995, 298] on input "text" at bounding box center [1089, 304] width 246 height 16
paste input "Exhaustible Resources"
click at [1070, 349] on li "Exhaustible Resources" at bounding box center [1073, 354] width 286 height 30
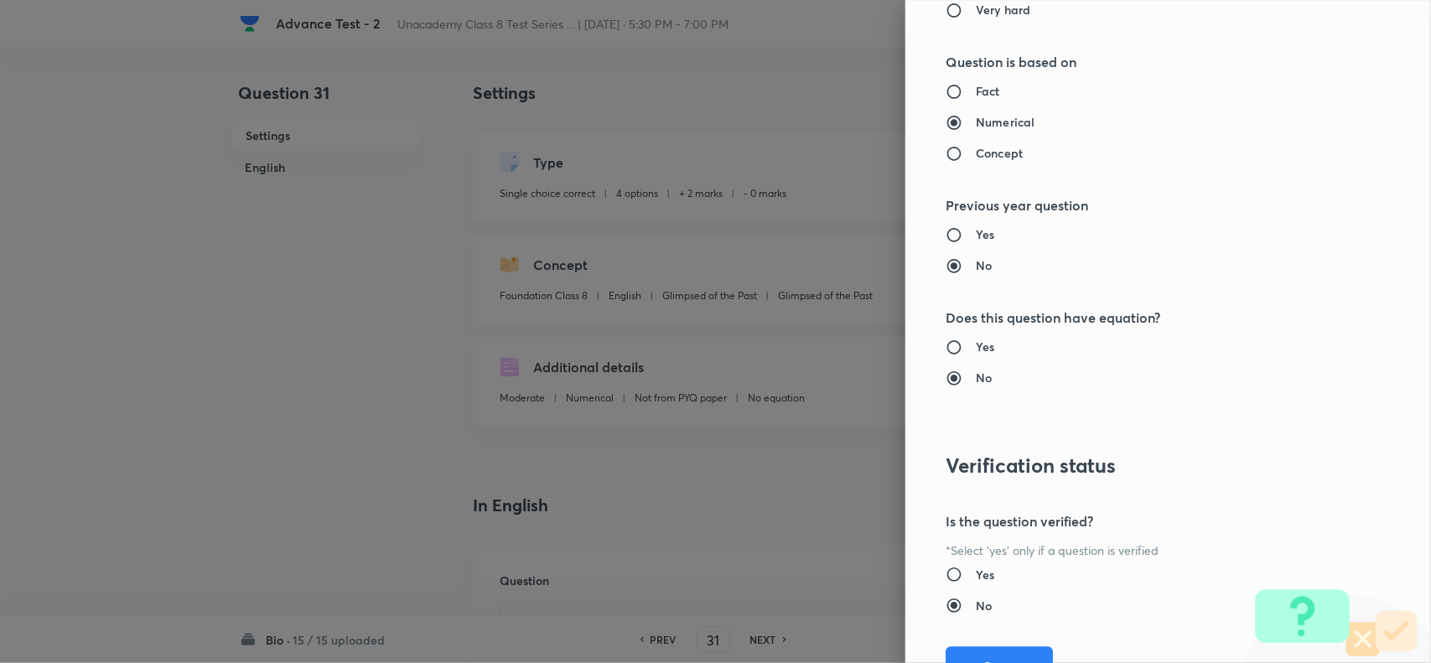
scroll to position [1737, 0]
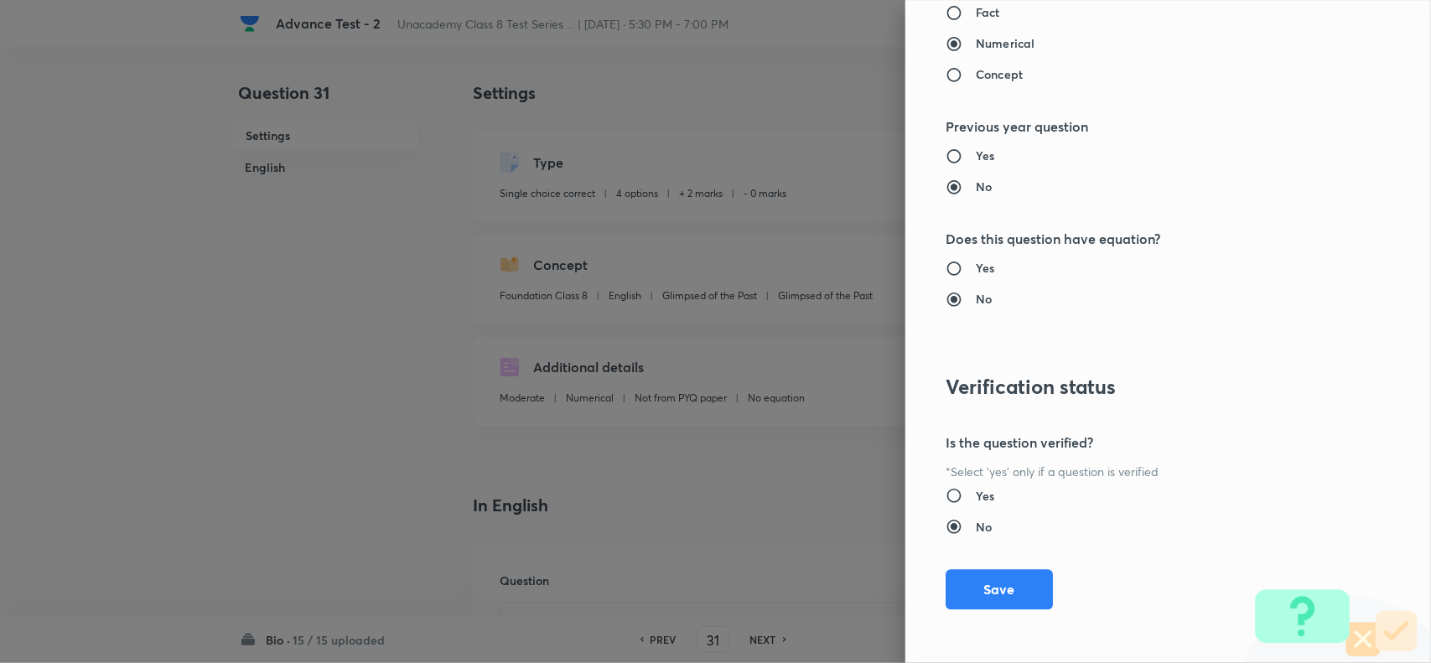
click at [987, 566] on div "Question settings Question type* Single choice correct Number of options* 2 3 4…" at bounding box center [1167, 331] width 525 height 663
click at [998, 584] on button "Save" at bounding box center [998, 587] width 107 height 40
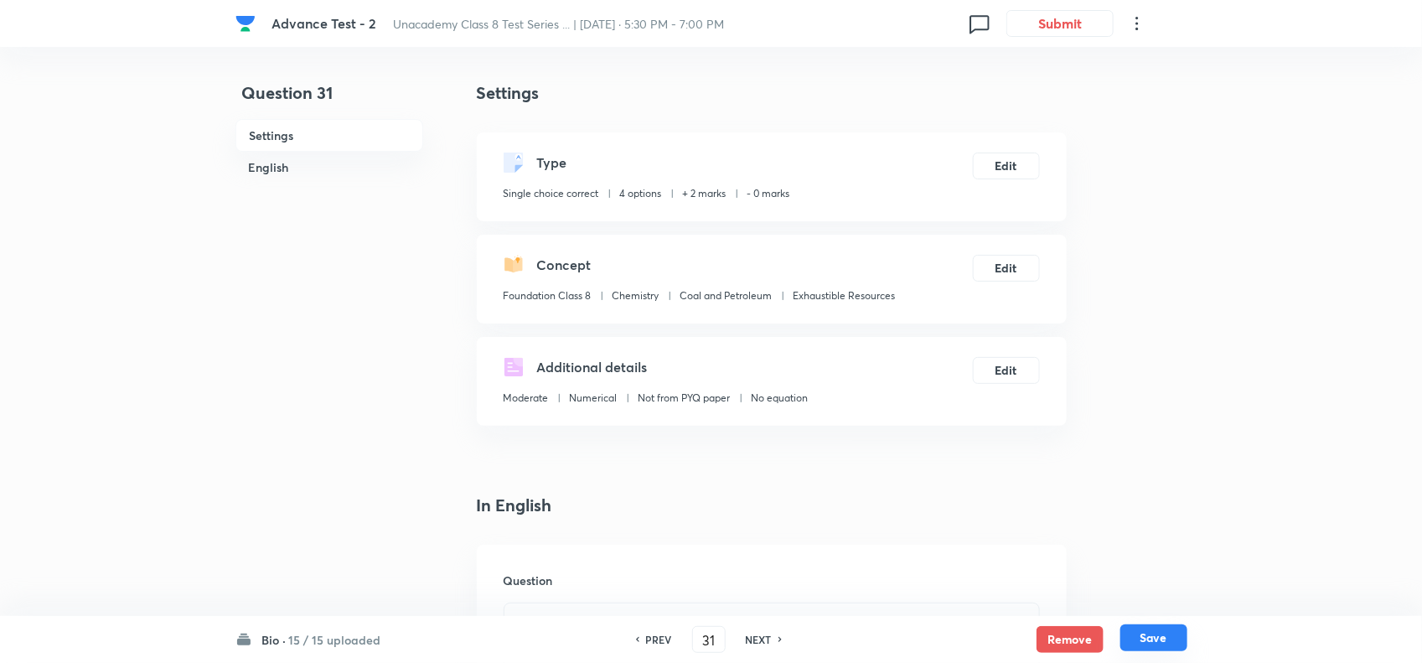
click at [1167, 627] on button "Save" at bounding box center [1154, 637] width 67 height 27
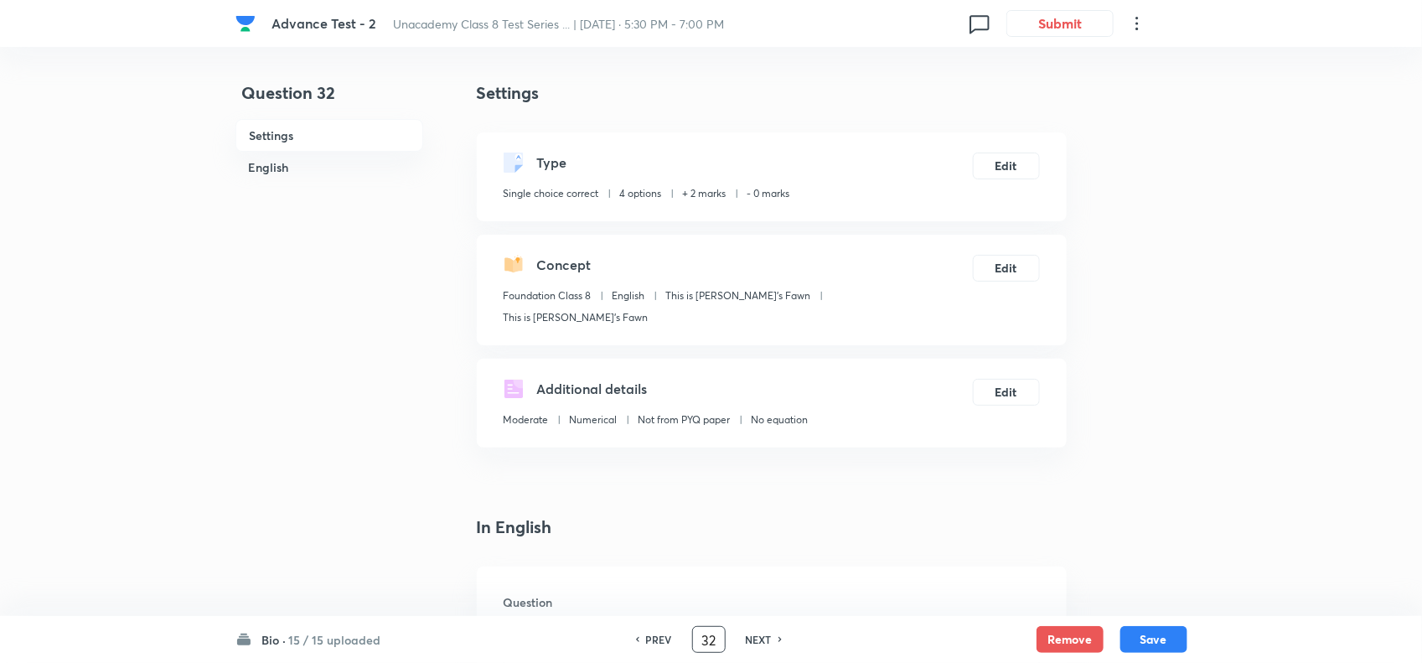
click at [714, 645] on input "32" at bounding box center [709, 639] width 32 height 29
click at [1020, 168] on button "Edit" at bounding box center [1006, 164] width 67 height 27
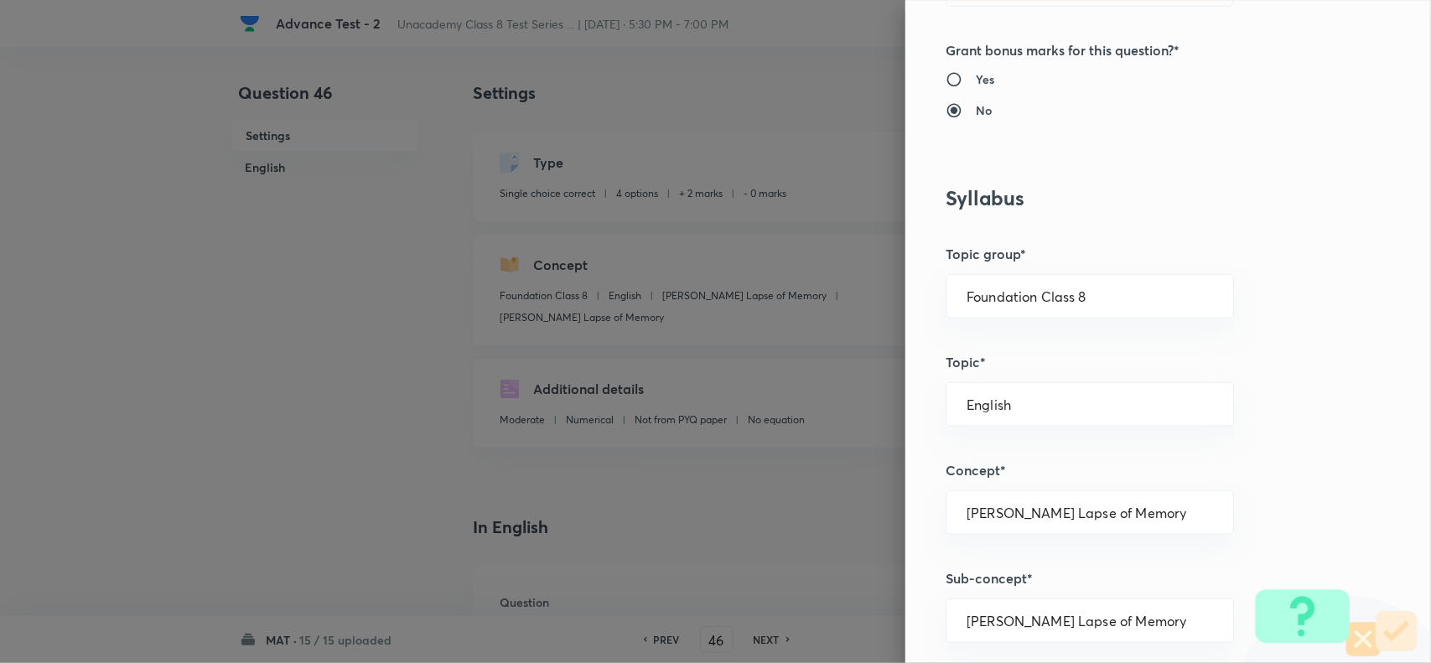
scroll to position [733, 0]
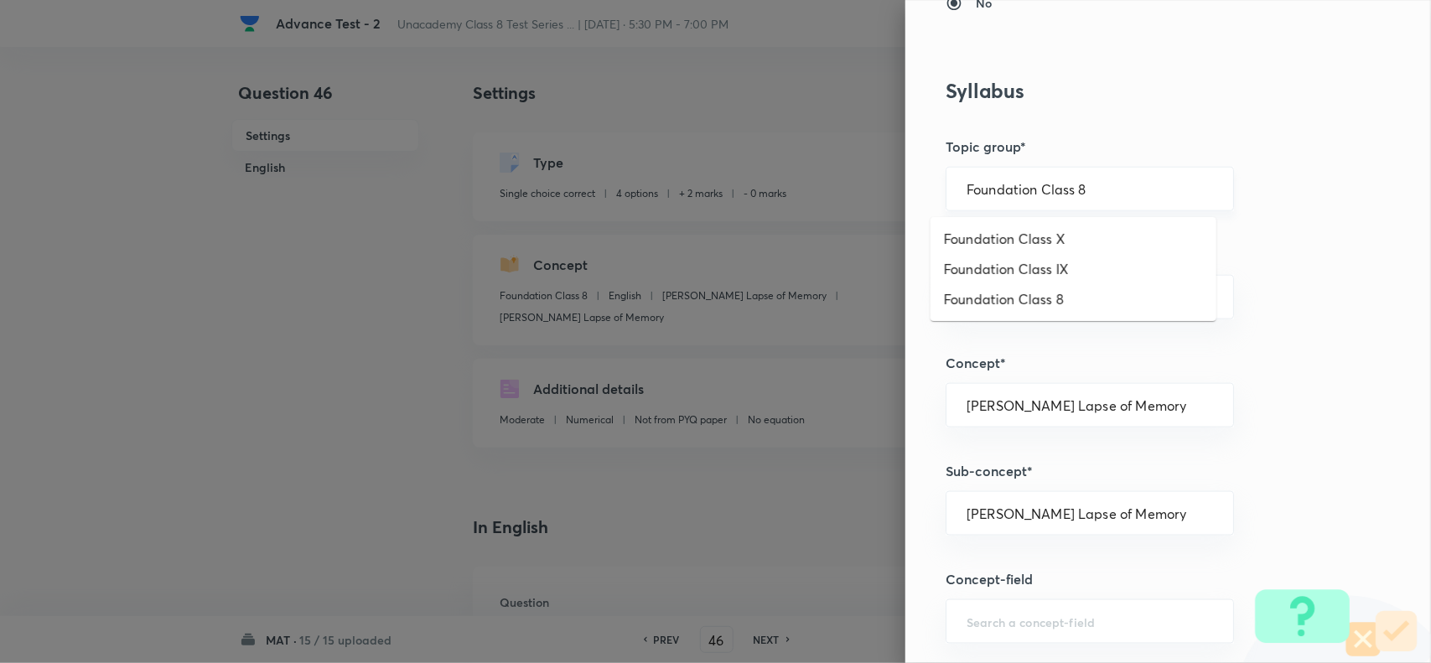
drag, startPoint x: 1103, startPoint y: 182, endPoint x: 1129, endPoint y: 194, distance: 28.9
click at [1115, 186] on input "Foundation Class 8" at bounding box center [1089, 189] width 246 height 16
drag, startPoint x: 1087, startPoint y: 287, endPoint x: 1099, endPoint y: 308, distance: 24.0
click at [1087, 289] on li "Foundation Class 8" at bounding box center [1073, 299] width 286 height 30
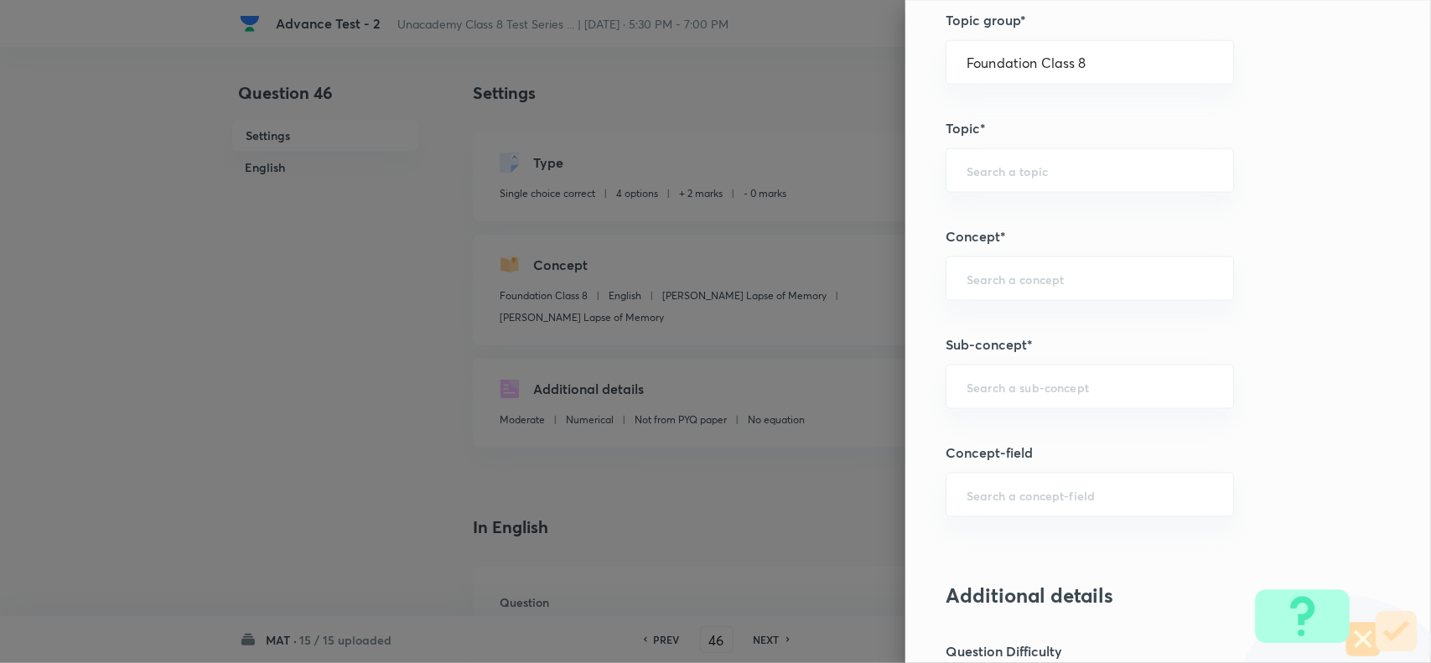
scroll to position [1048, 0]
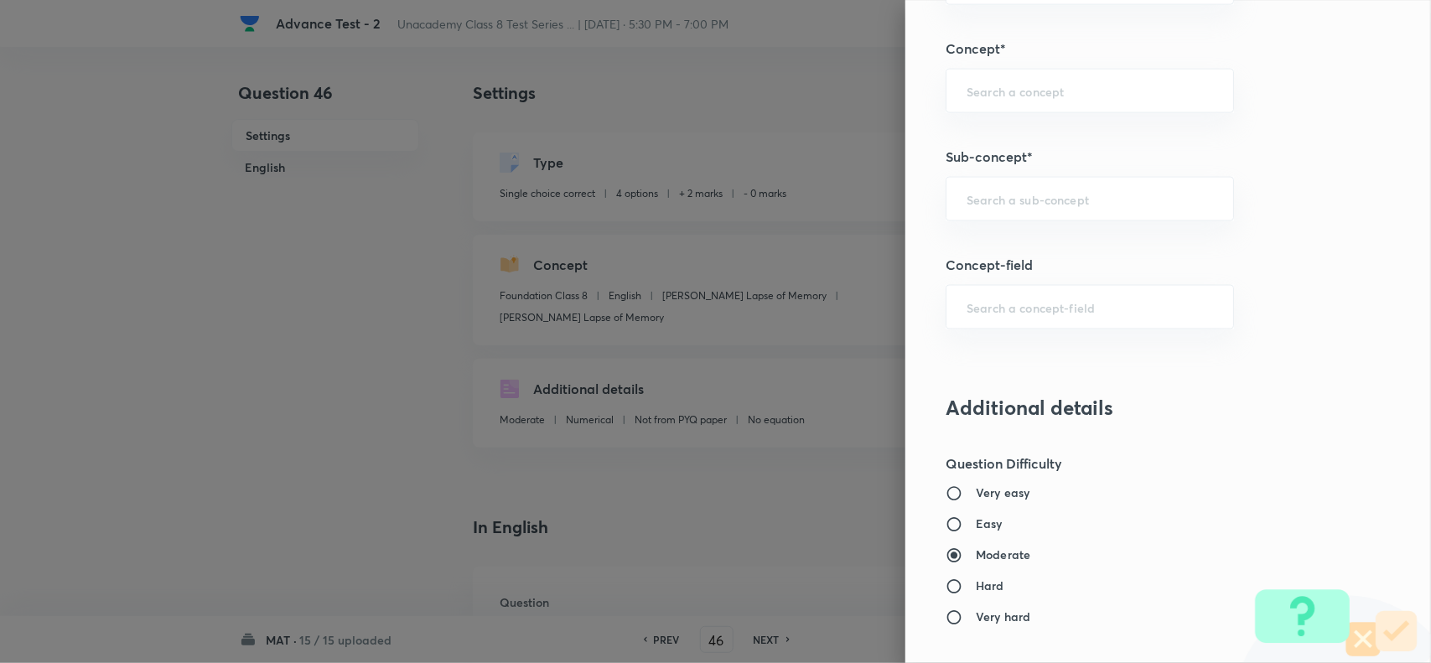
click at [1038, 233] on div "Question settings Question type* Single choice correct Number of options* 2 3 4…" at bounding box center [1167, 331] width 525 height 663
click at [1056, 212] on div "​" at bounding box center [1089, 199] width 288 height 44
paste input "Number Series"
click at [1066, 250] on li "Number Series" at bounding box center [1073, 250] width 286 height 30
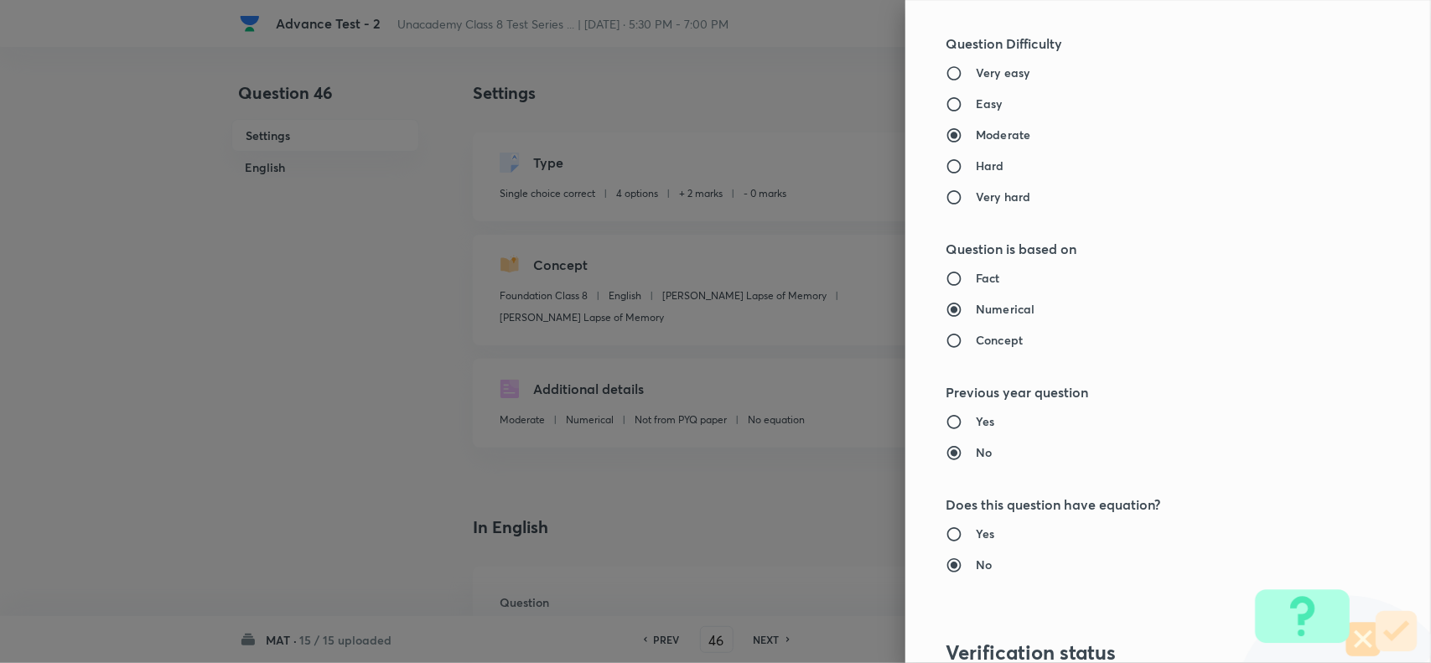
scroll to position [1737, 0]
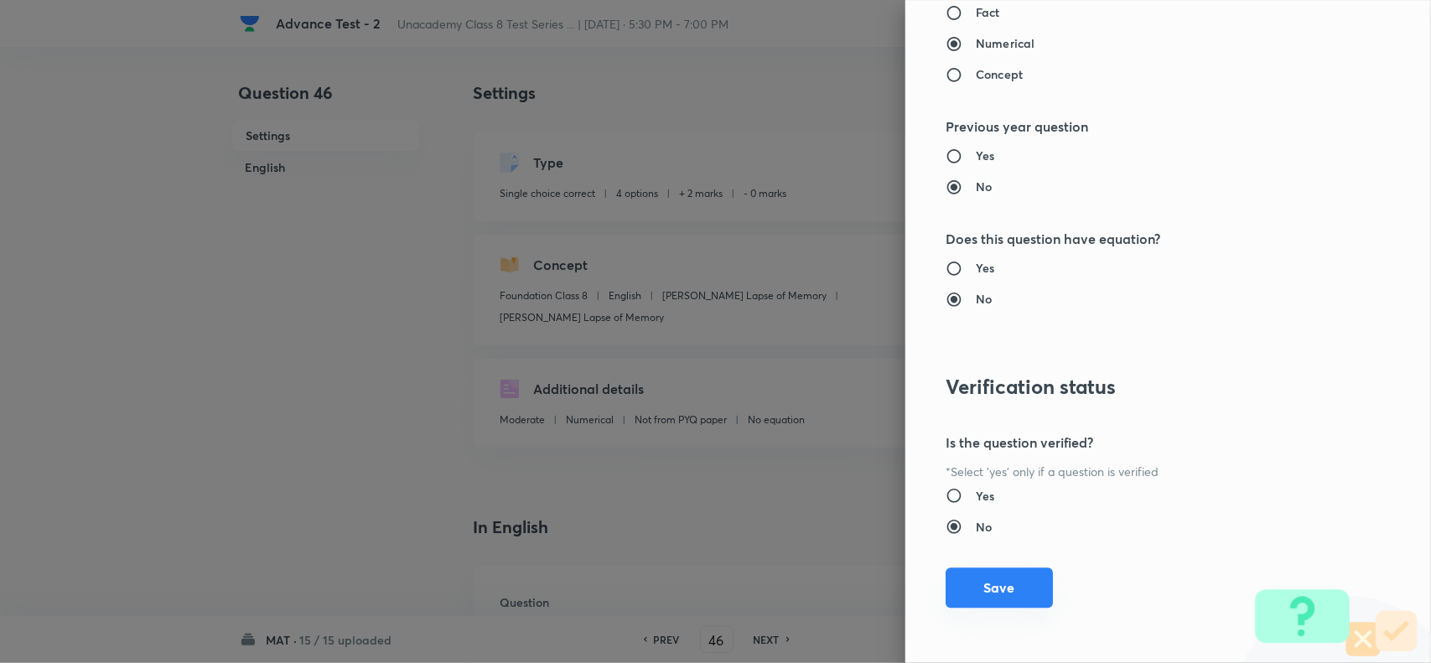
click at [994, 592] on button "Save" at bounding box center [998, 587] width 107 height 40
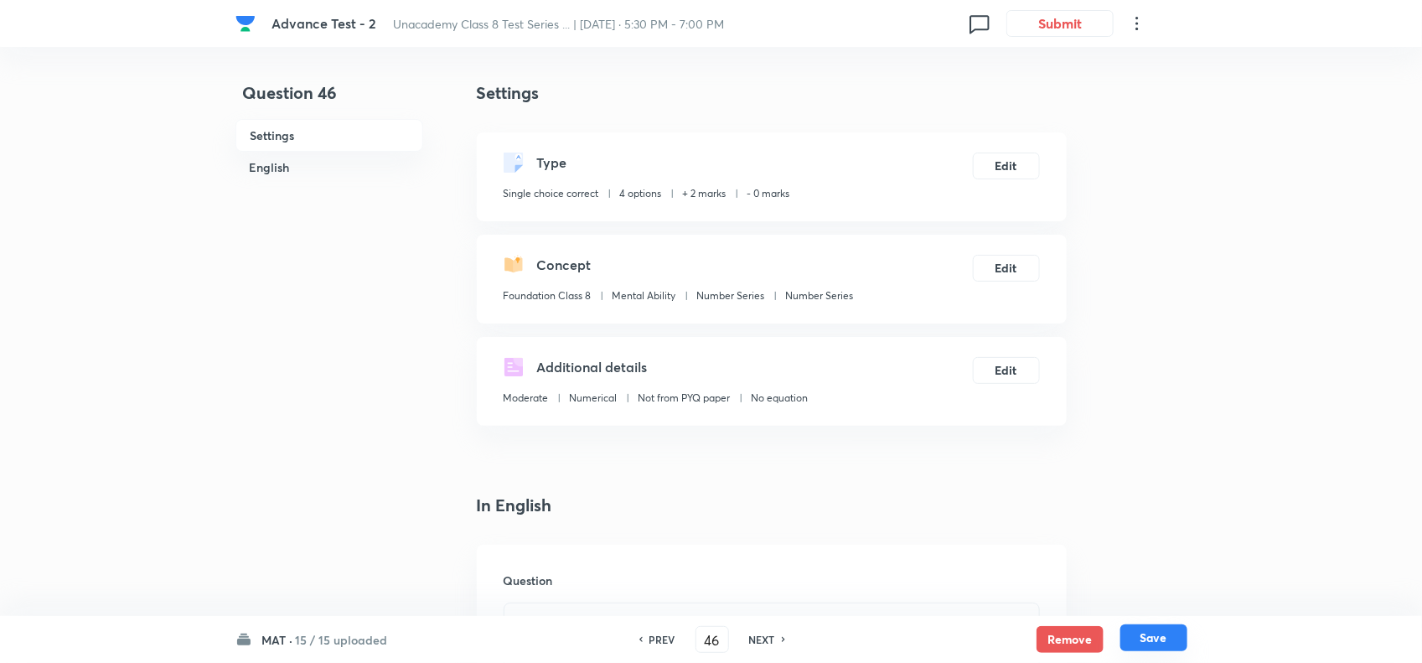
click at [1178, 631] on button "Save" at bounding box center [1154, 637] width 67 height 27
click at [1019, 159] on button "Edit" at bounding box center [1006, 164] width 67 height 27
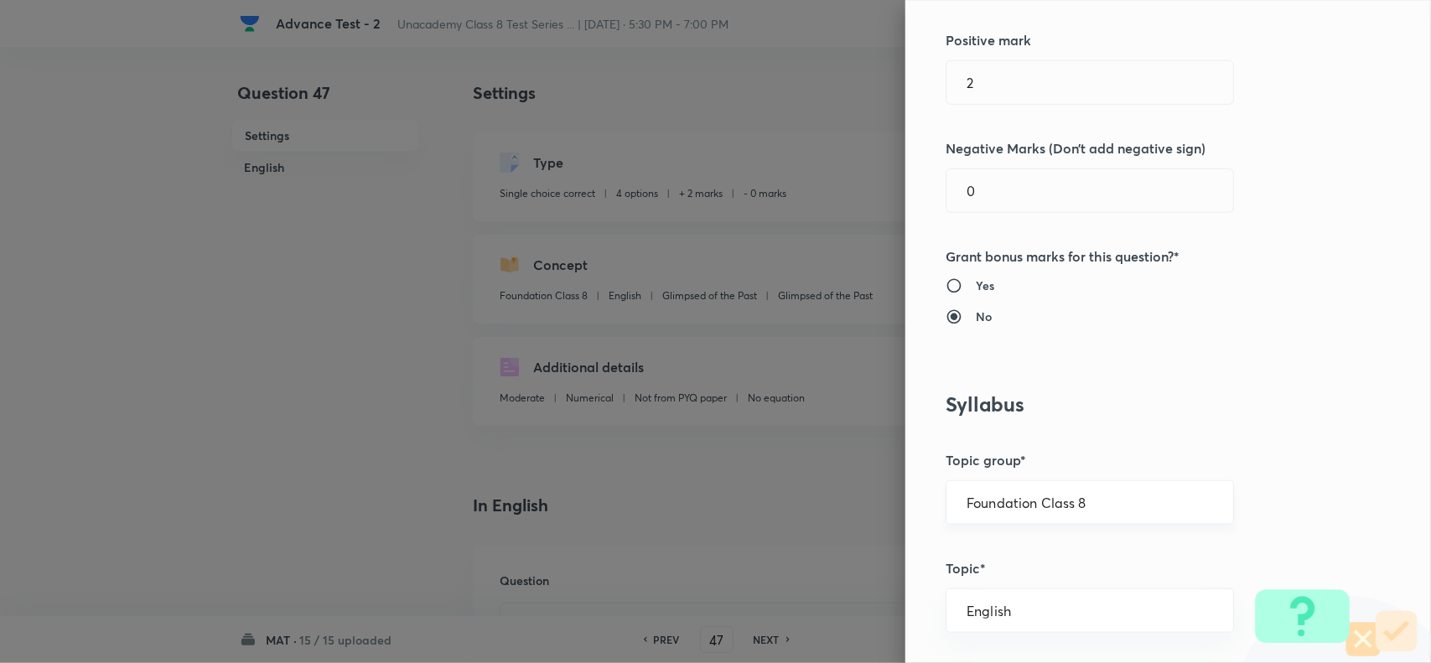
scroll to position [524, 0]
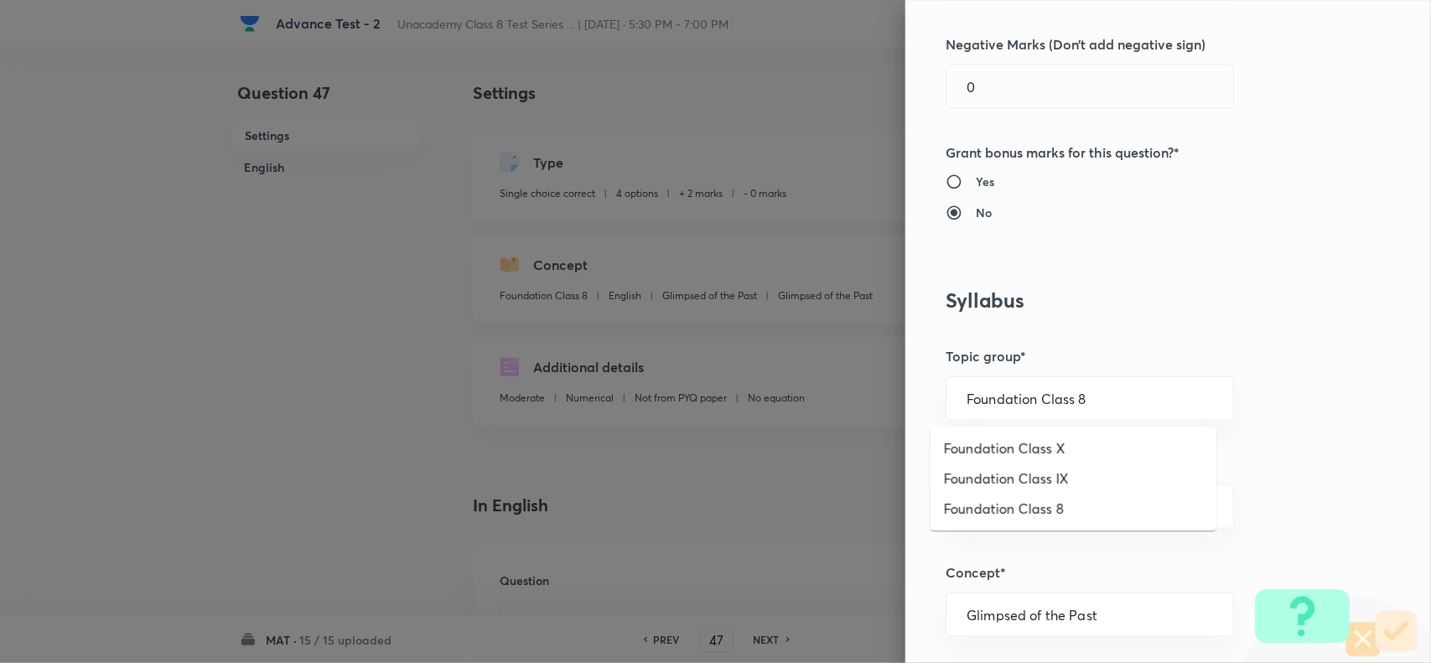
drag, startPoint x: 1090, startPoint y: 392, endPoint x: 1152, endPoint y: 426, distance: 71.2
click at [1103, 396] on input "Foundation Class 8" at bounding box center [1089, 399] width 246 height 16
drag, startPoint x: 1052, startPoint y: 518, endPoint x: 1083, endPoint y: 476, distance: 52.1
click at [1054, 517] on li "Foundation Class 8" at bounding box center [1073, 509] width 286 height 30
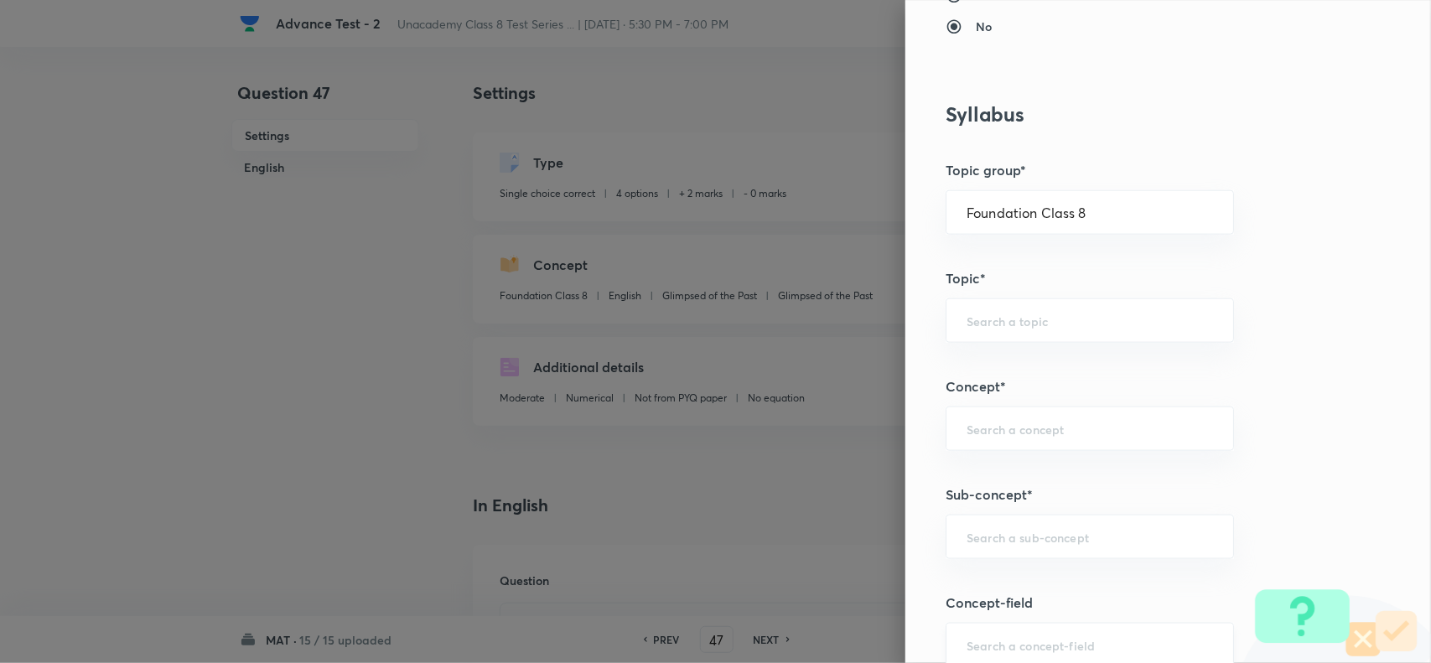
scroll to position [943, 0]
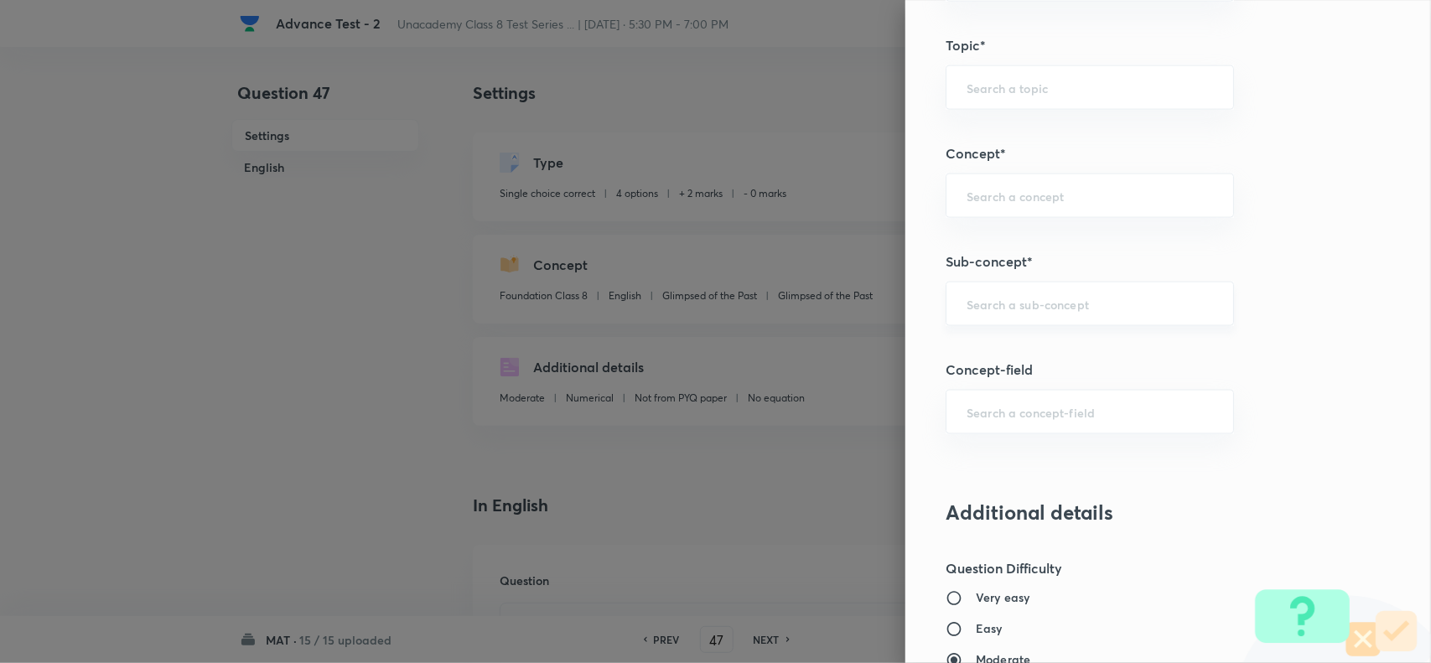
click at [1007, 306] on input "text" at bounding box center [1089, 304] width 246 height 16
paste input "Number Series"
click at [1011, 348] on li "Number Series" at bounding box center [1073, 354] width 286 height 30
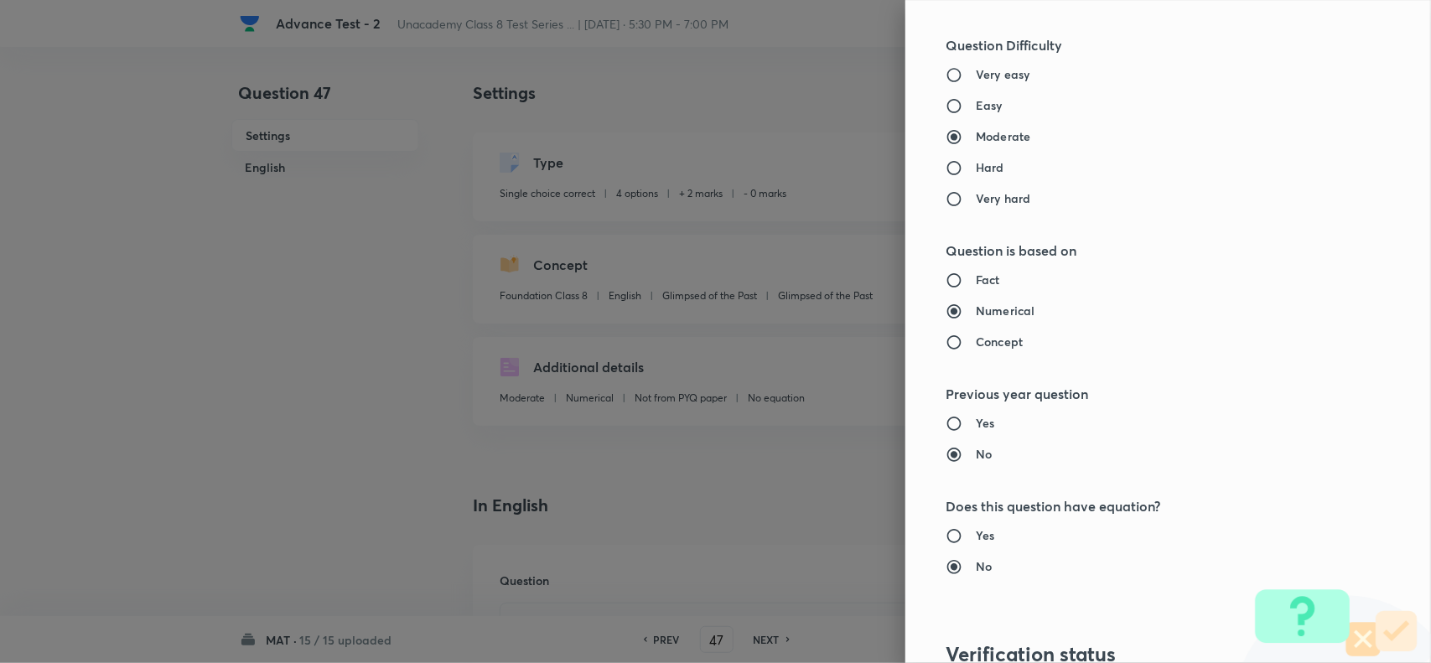
scroll to position [1737, 0]
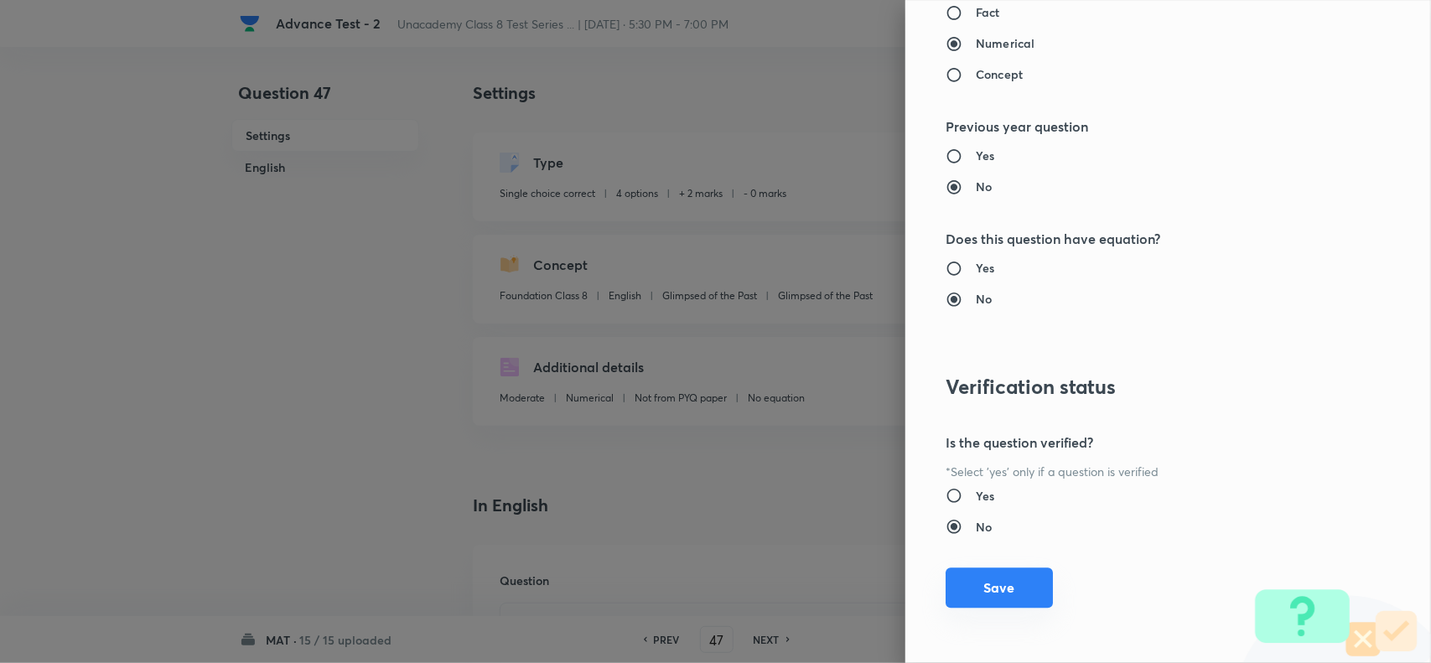
click at [972, 587] on button "Save" at bounding box center [998, 587] width 107 height 40
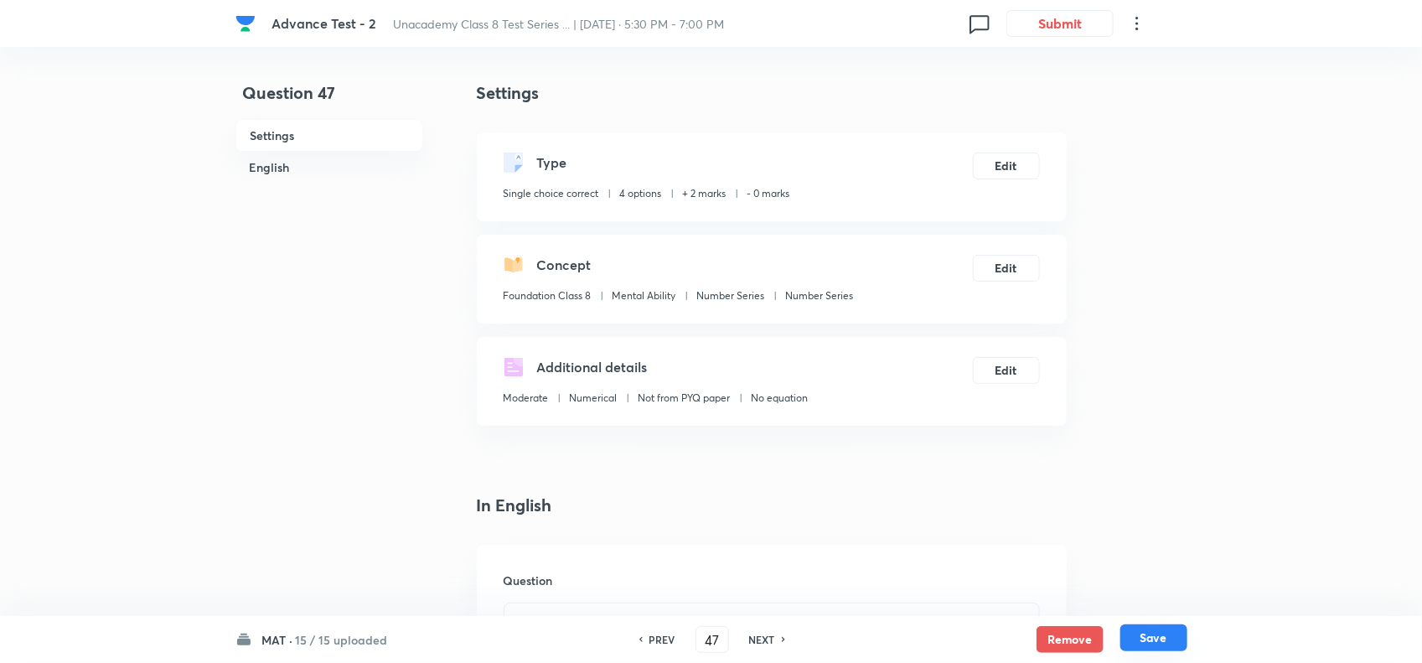
click at [1153, 630] on button "Save" at bounding box center [1154, 637] width 67 height 27
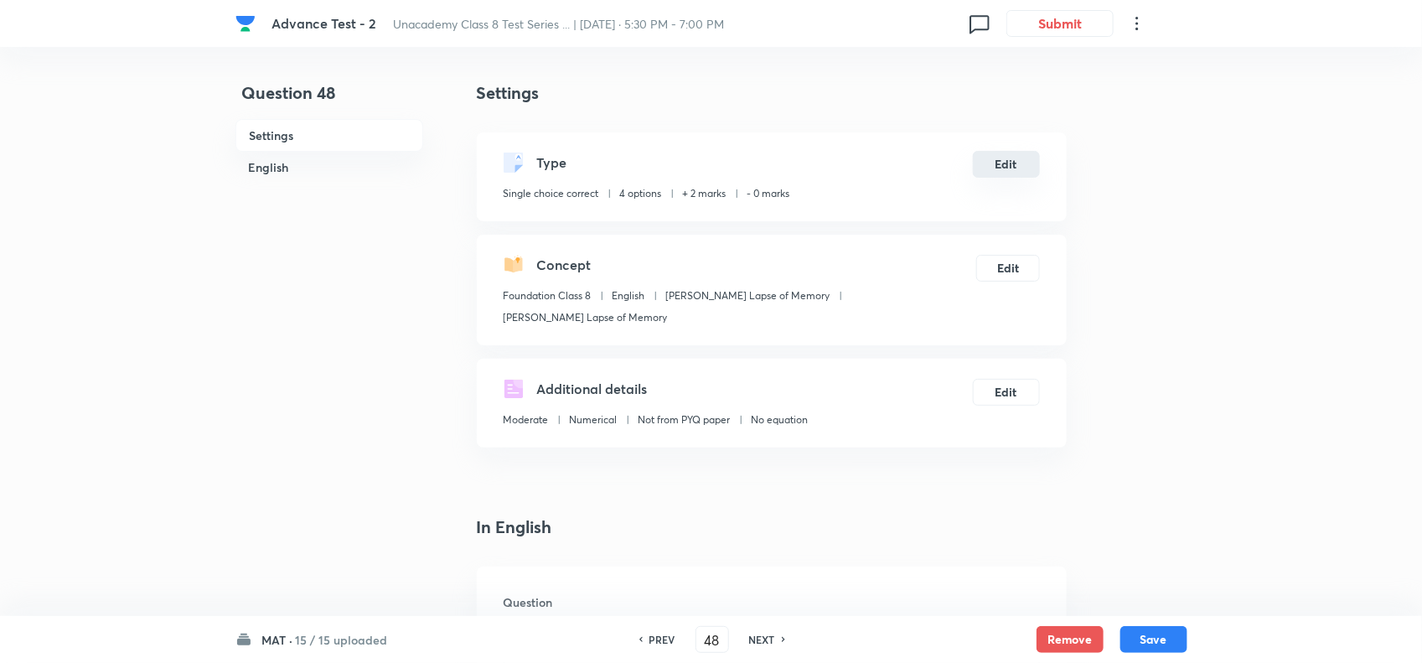
click at [1007, 165] on button "Edit" at bounding box center [1006, 164] width 67 height 27
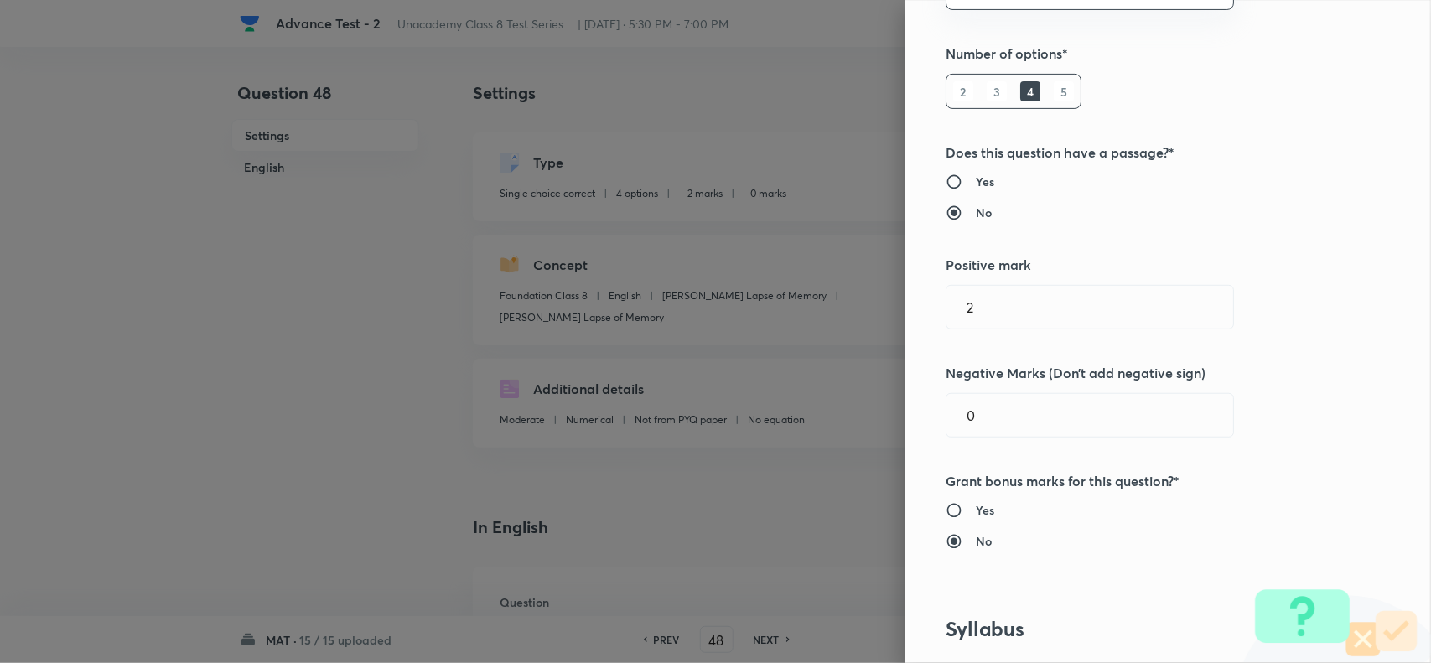
scroll to position [524, 0]
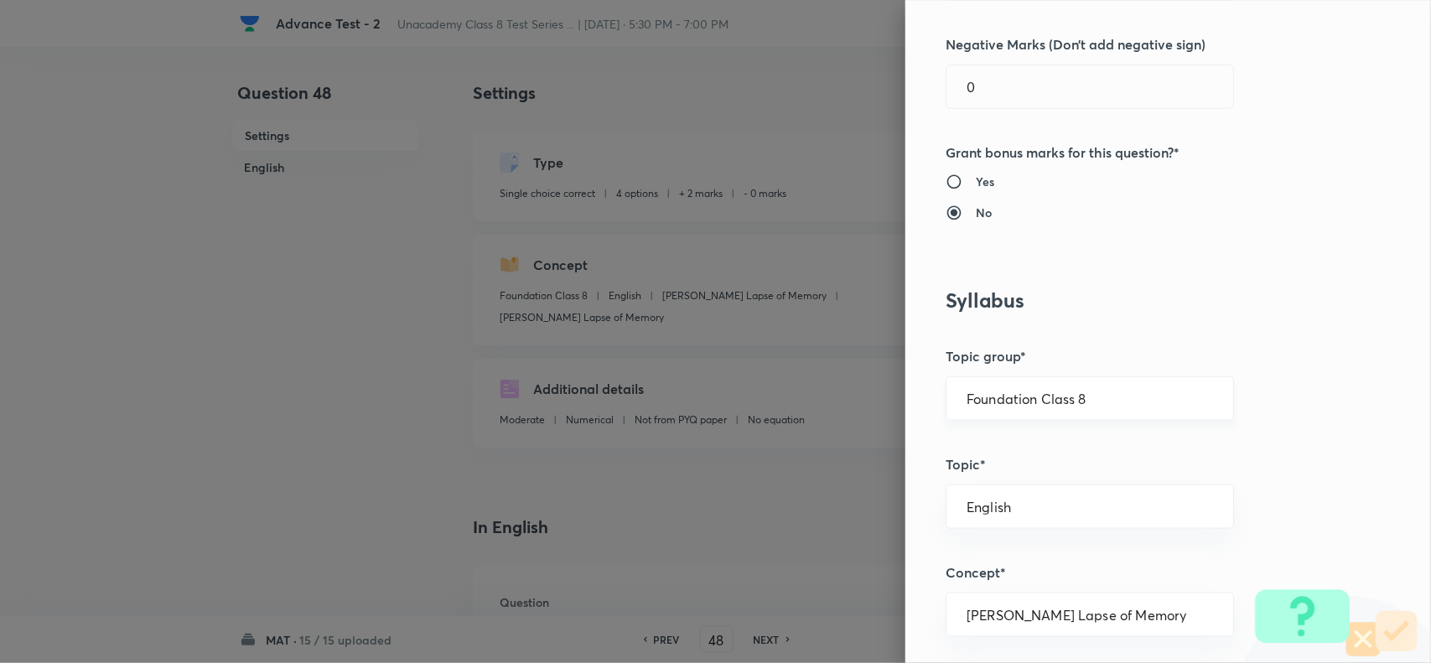
drag, startPoint x: 1109, startPoint y: 392, endPoint x: 1152, endPoint y: 411, distance: 47.3
click at [1152, 411] on div "Foundation Class 8 ​" at bounding box center [1089, 398] width 288 height 44
click at [1084, 505] on li "Foundation Class 8" at bounding box center [1073, 509] width 286 height 30
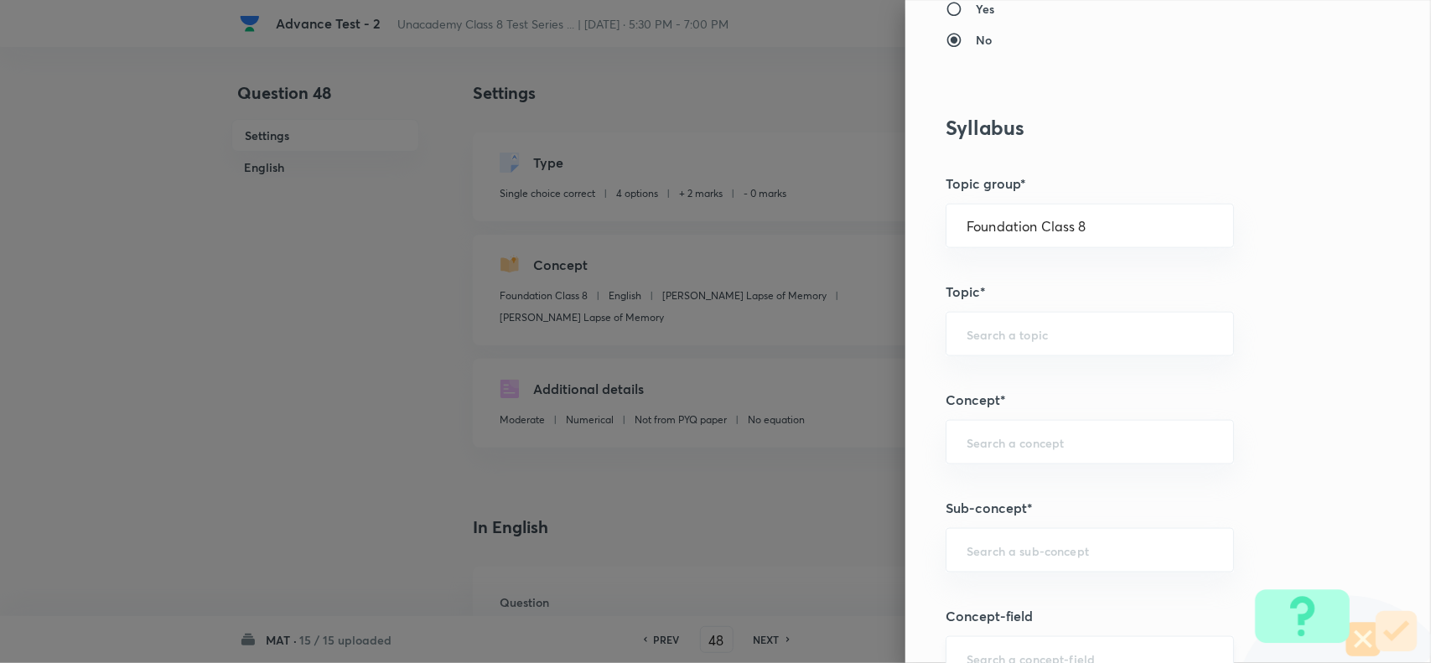
scroll to position [943, 0]
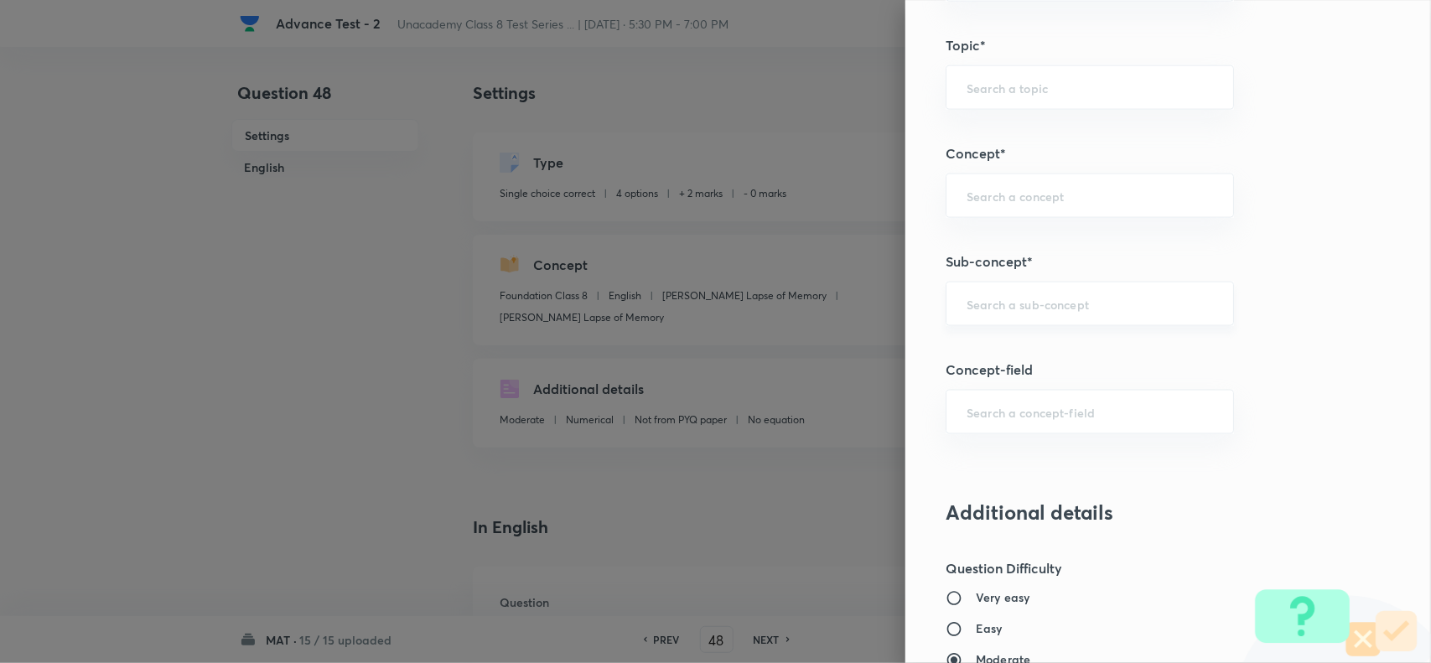
click at [1024, 292] on div "​" at bounding box center [1089, 304] width 288 height 44
paste input "Number Series"
click at [1016, 350] on li "Number Series" at bounding box center [1073, 354] width 286 height 30
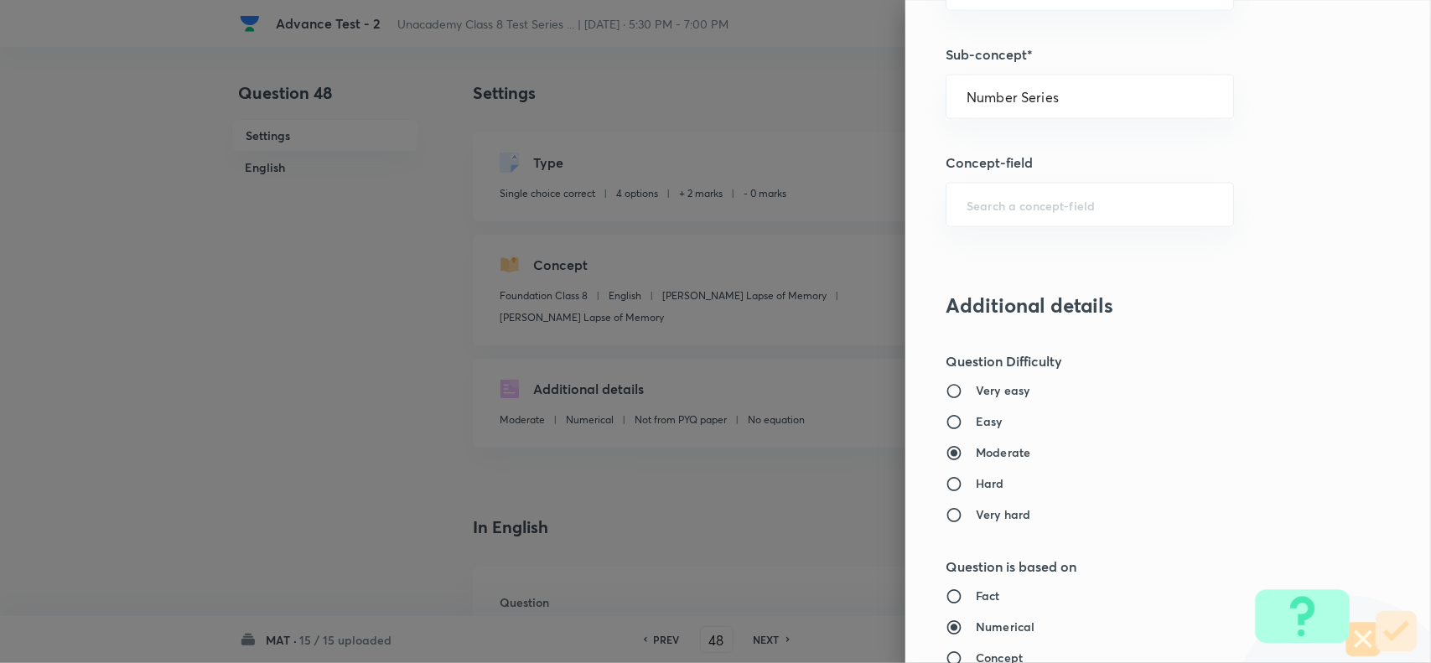
scroll to position [1737, 0]
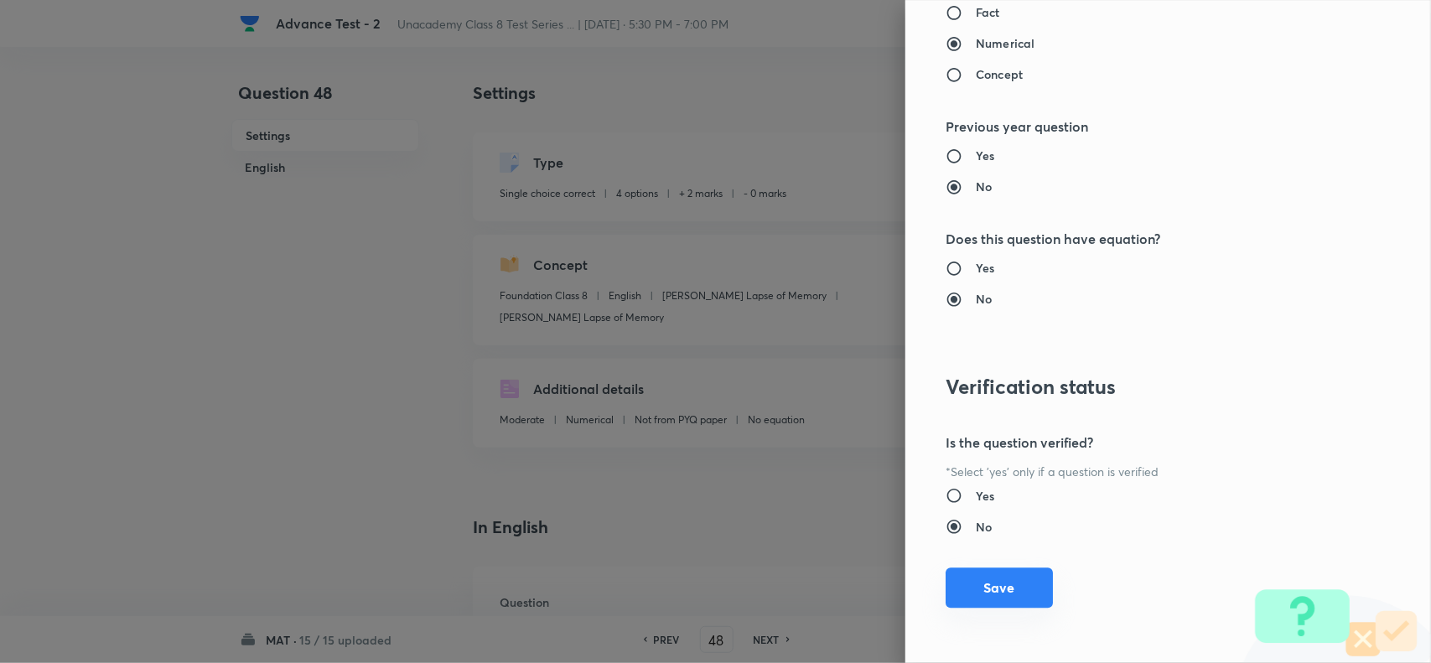
click at [991, 578] on button "Save" at bounding box center [998, 587] width 107 height 40
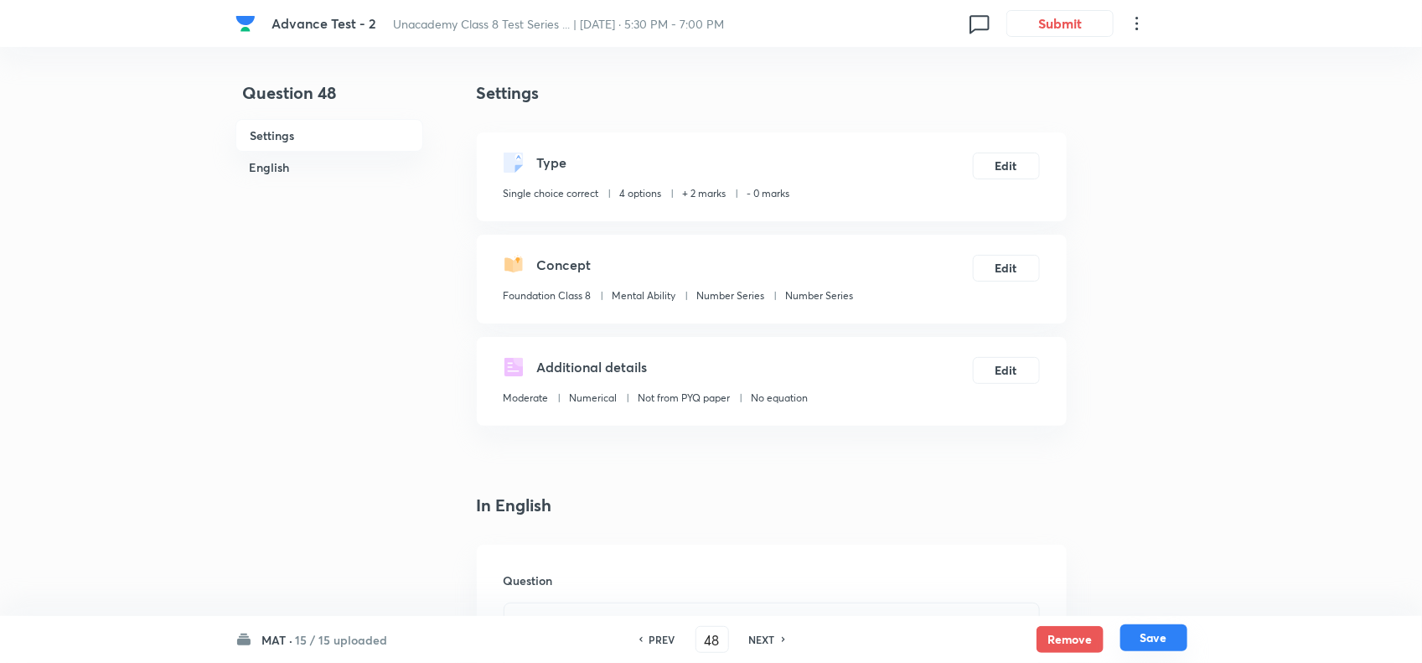
click at [1150, 637] on button "Save" at bounding box center [1154, 637] width 67 height 27
click at [1012, 164] on button "Edit" at bounding box center [1006, 164] width 67 height 27
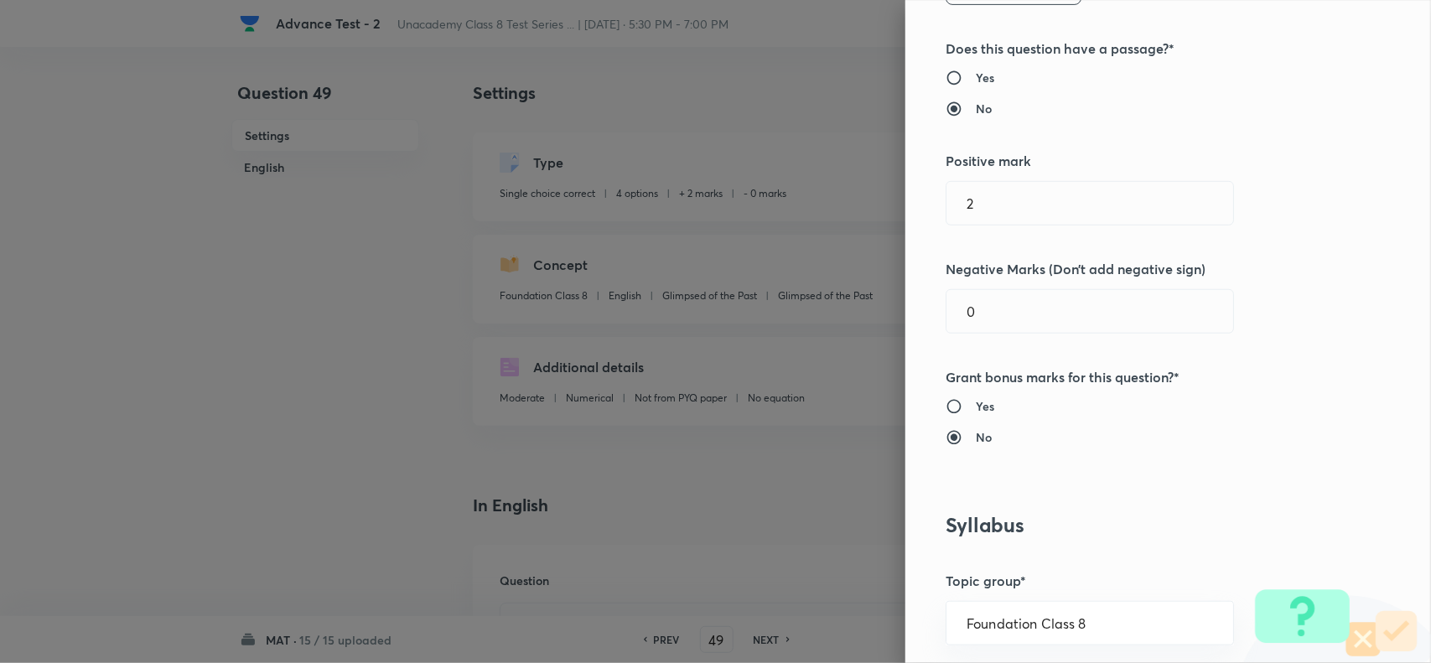
scroll to position [629, 0]
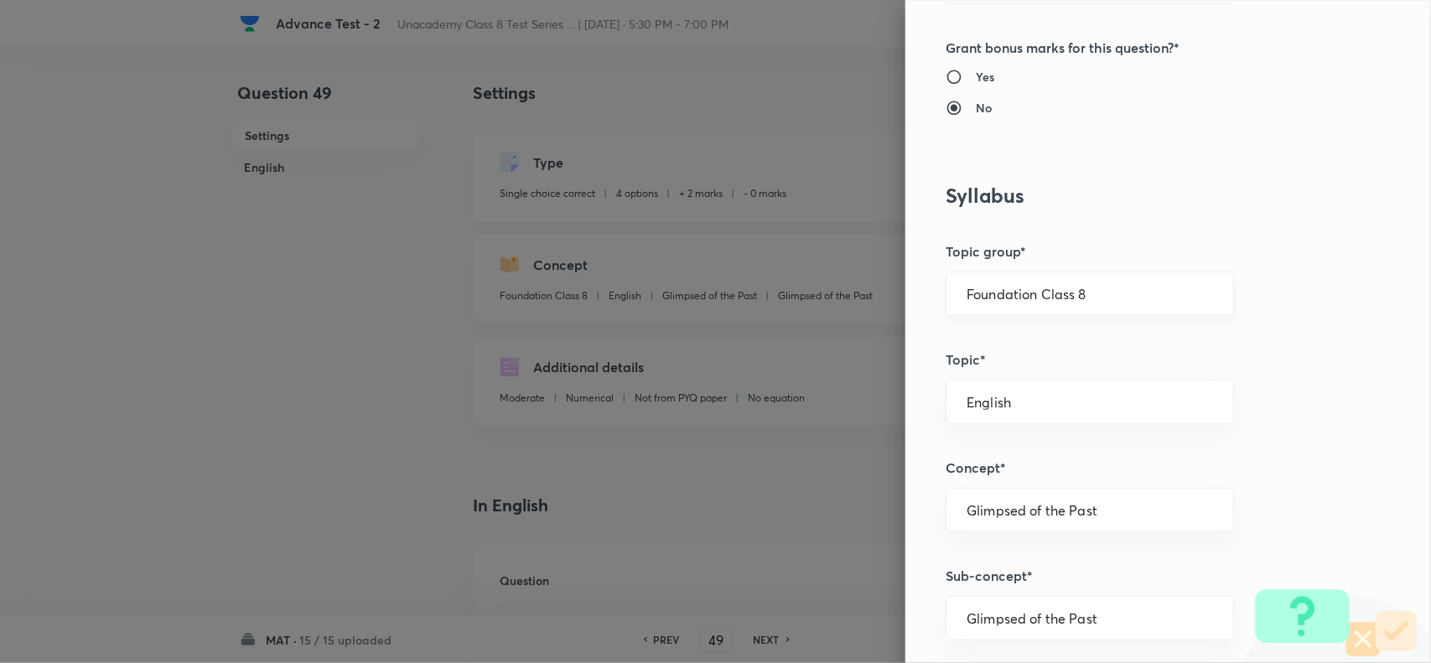
drag, startPoint x: 1109, startPoint y: 294, endPoint x: 1193, endPoint y: 316, distance: 86.6
click at [1117, 294] on input "Foundation Class 8" at bounding box center [1089, 294] width 246 height 16
click at [1106, 394] on li "Foundation Class 8" at bounding box center [1073, 404] width 286 height 30
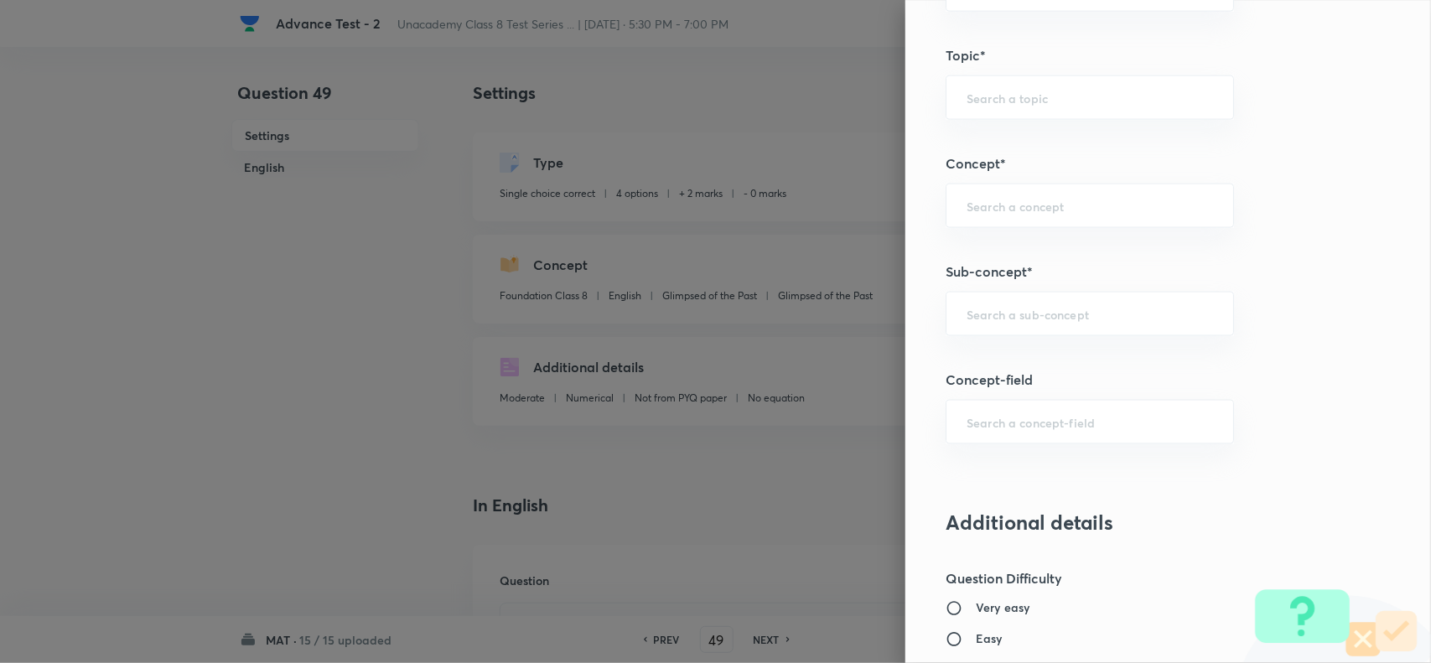
scroll to position [943, 0]
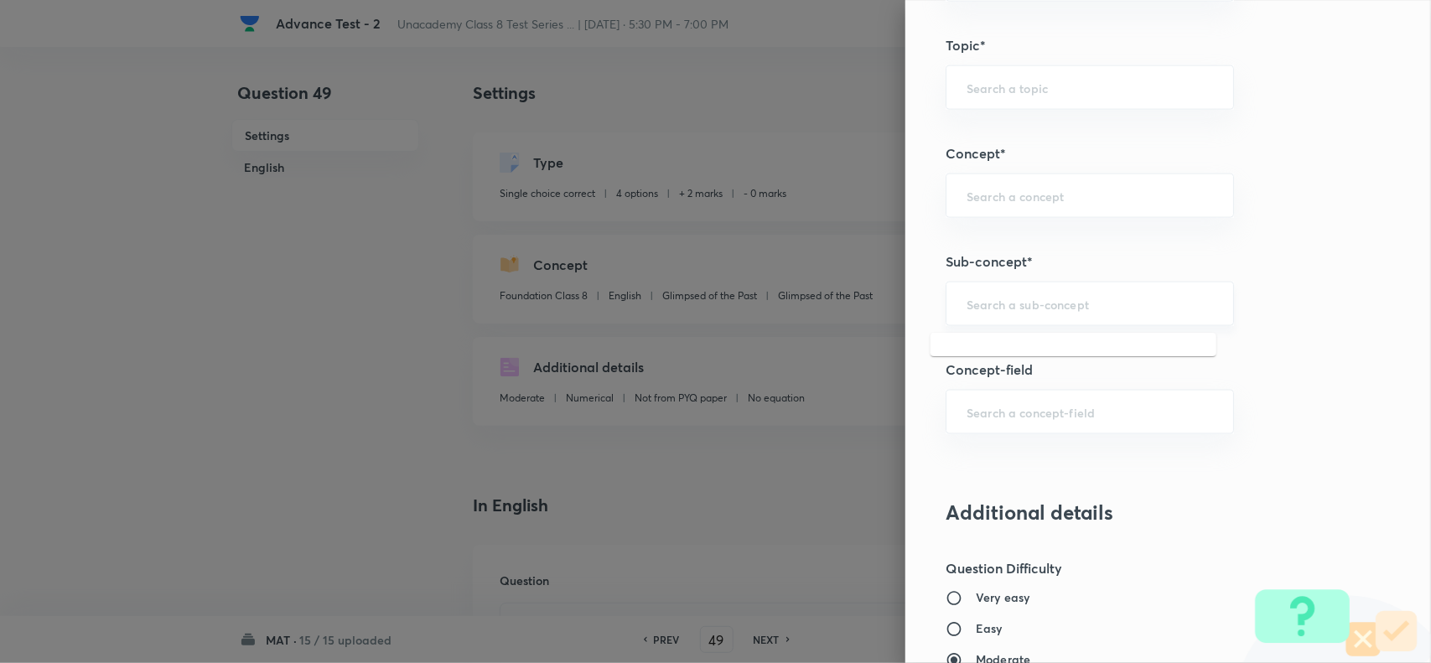
click at [1041, 311] on input "text" at bounding box center [1089, 304] width 246 height 16
paste input "Number Series"
click at [1007, 350] on li "Number Series" at bounding box center [1073, 354] width 286 height 30
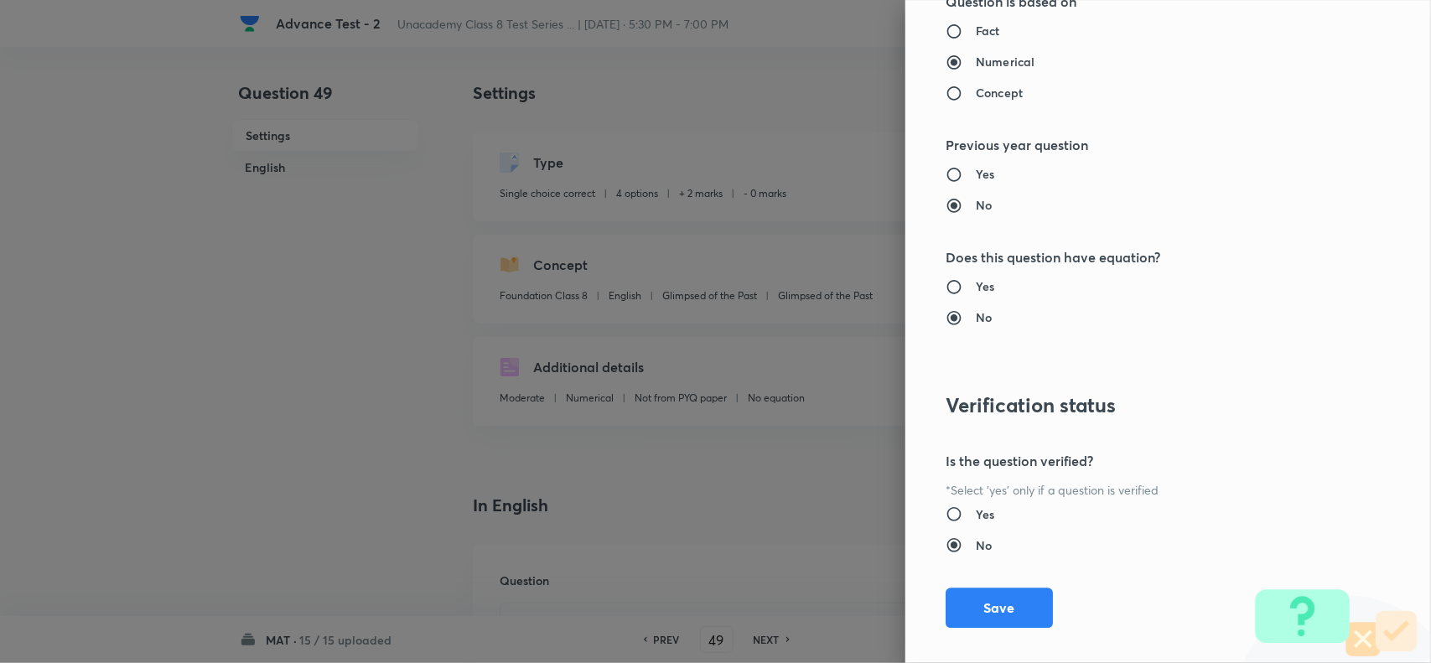
scroll to position [1737, 0]
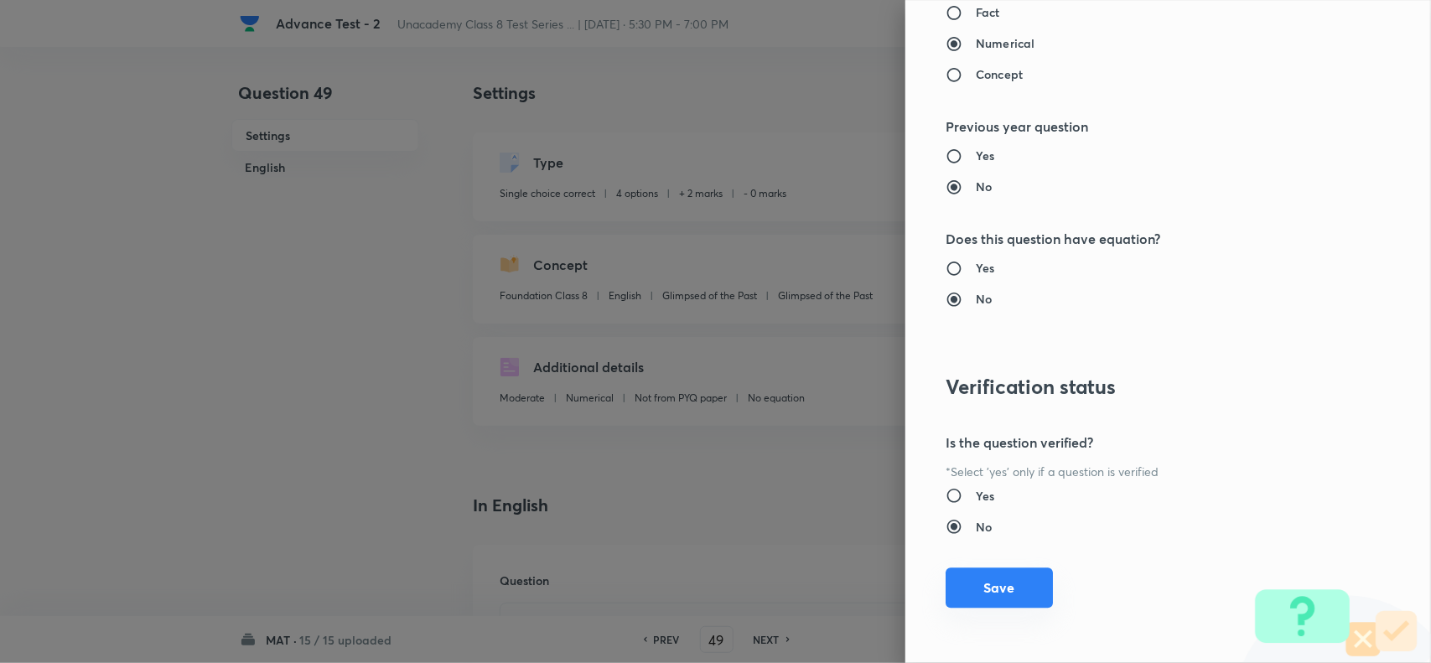
click at [960, 578] on button "Save" at bounding box center [998, 587] width 107 height 40
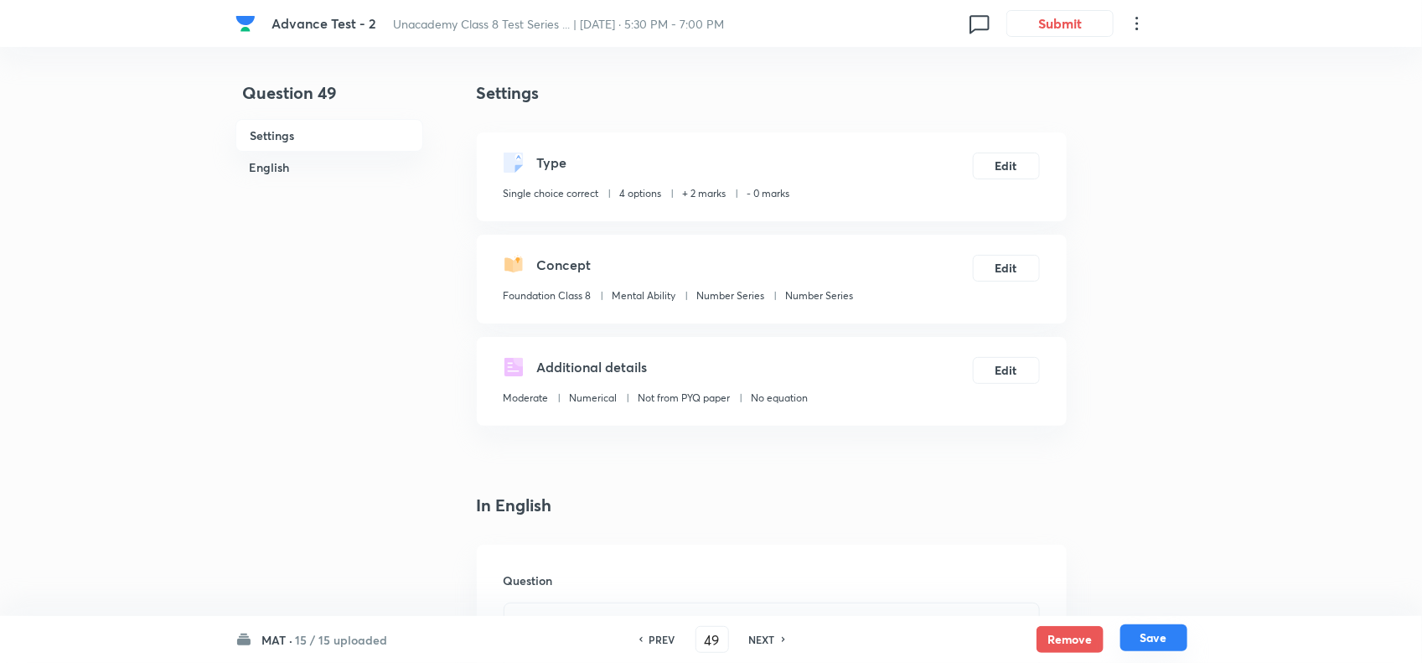
click at [1148, 634] on button "Save" at bounding box center [1154, 637] width 67 height 27
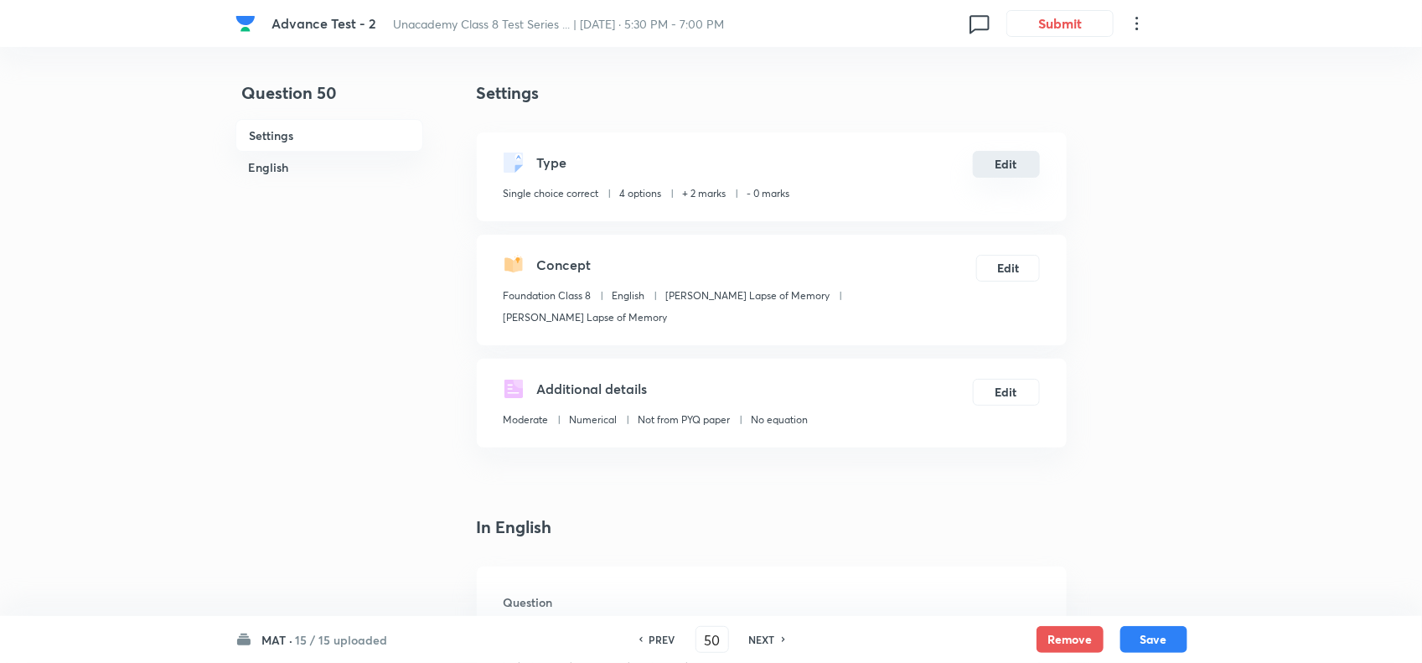
click at [1007, 165] on button "Edit" at bounding box center [1006, 164] width 67 height 27
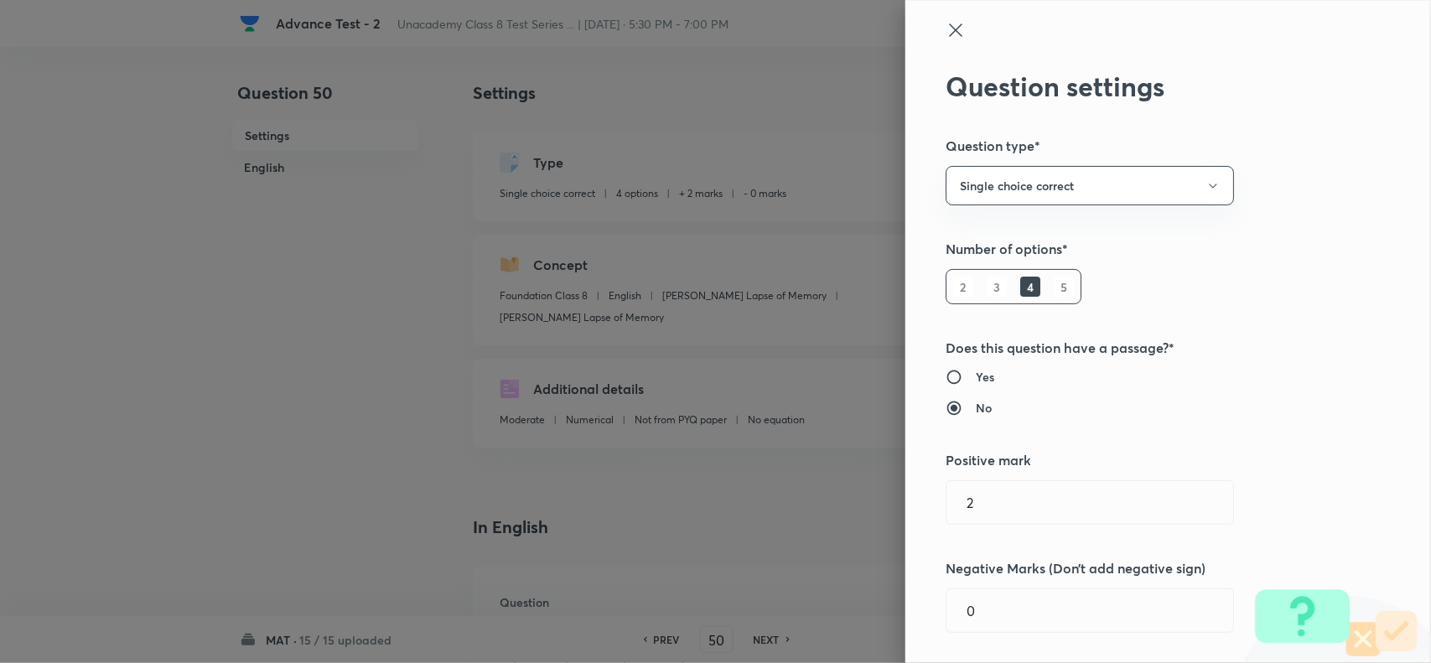
scroll to position [524, 0]
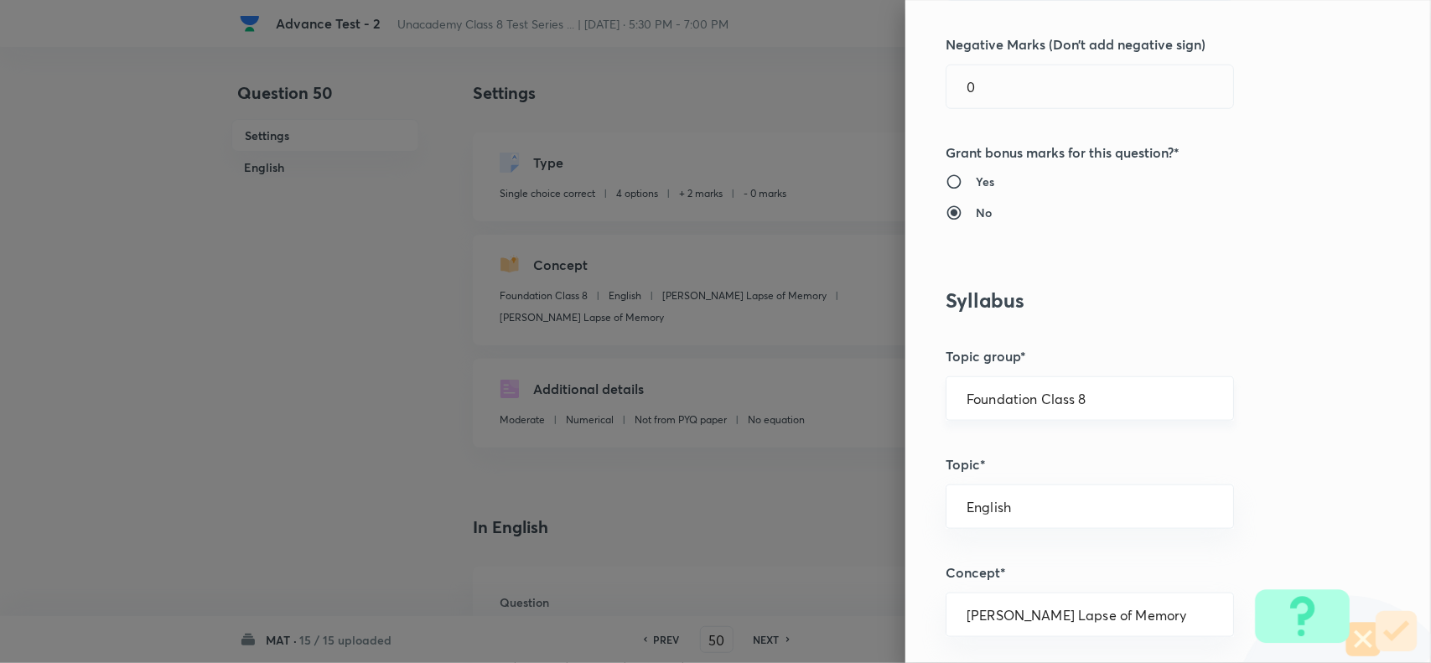
drag, startPoint x: 1095, startPoint y: 391, endPoint x: 1162, endPoint y: 405, distance: 67.7
click at [1119, 391] on div "Foundation Class 8 ​" at bounding box center [1089, 398] width 288 height 44
drag, startPoint x: 1129, startPoint y: 386, endPoint x: 1188, endPoint y: 403, distance: 61.3
click at [1136, 386] on div "Foundation Class 8 ​" at bounding box center [1089, 398] width 288 height 44
click at [1184, 396] on input "Foundation Class 8" at bounding box center [1089, 399] width 246 height 16
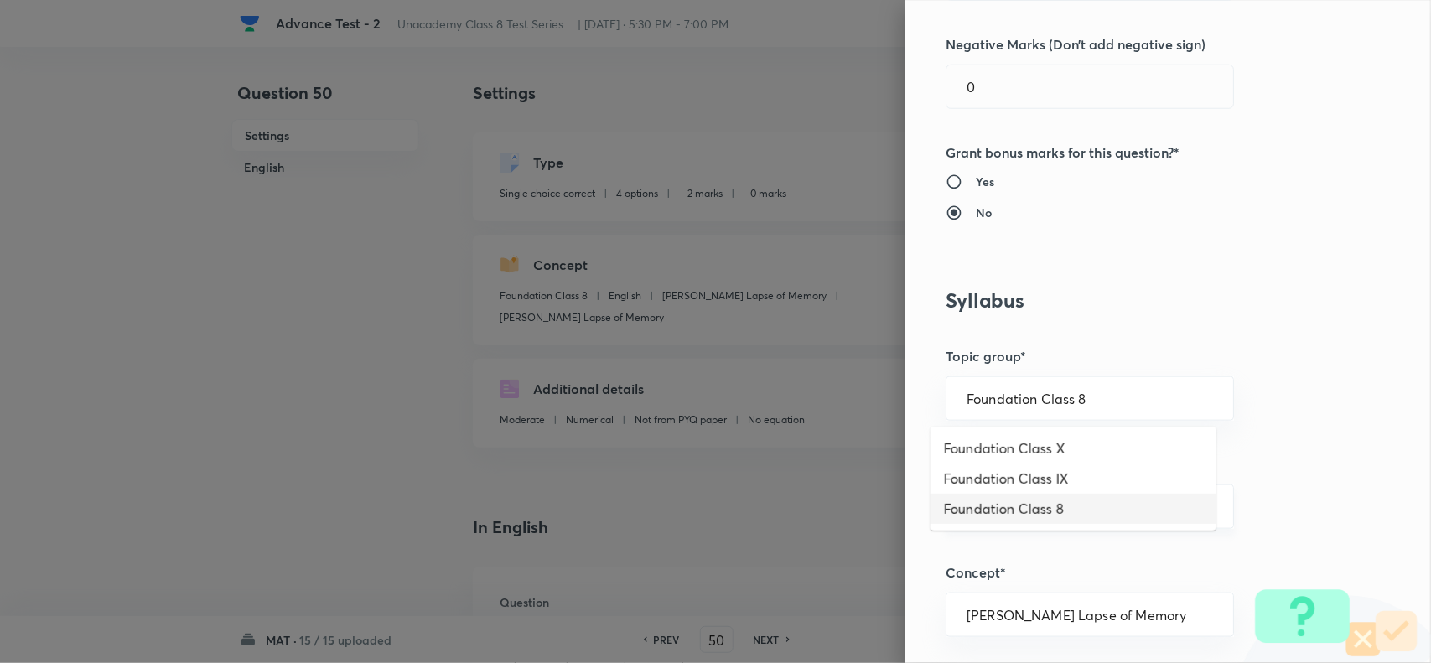
click at [1070, 496] on li "Foundation Class 8" at bounding box center [1073, 509] width 286 height 30
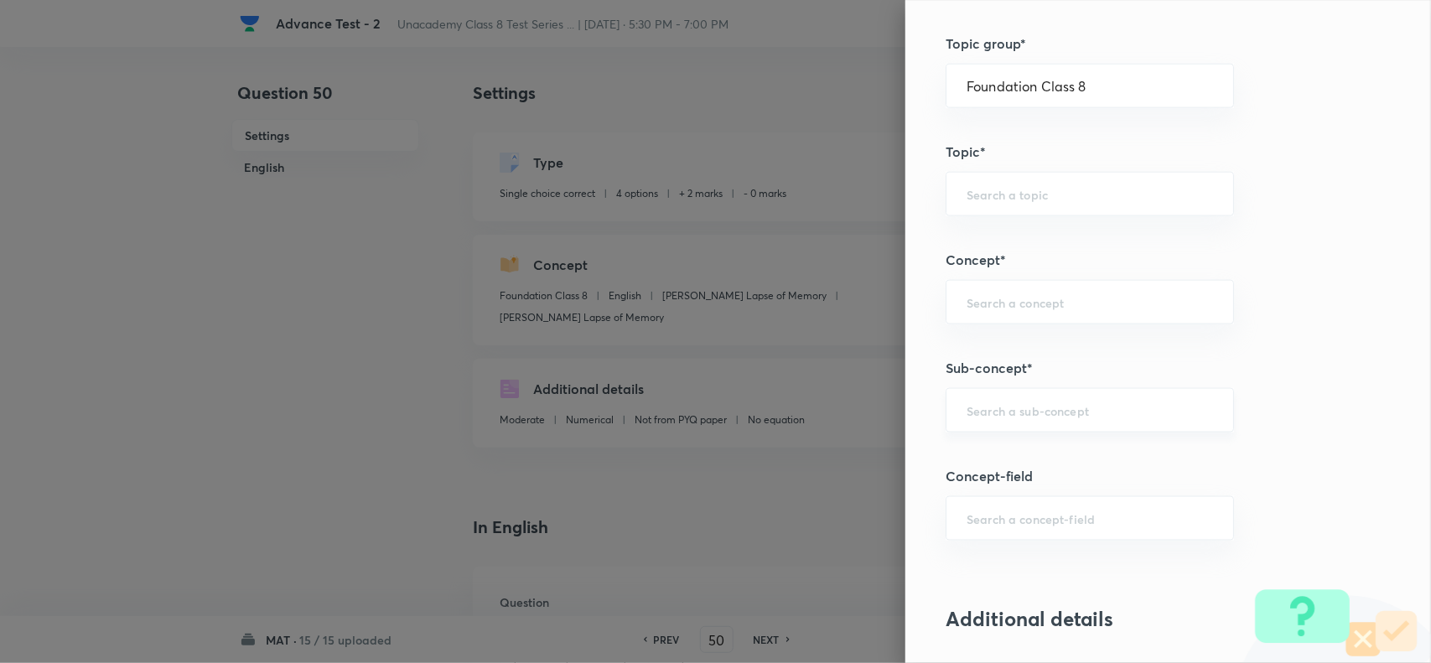
scroll to position [838, 0]
click at [1045, 386] on div "Question settings Question type* Single choice correct Number of options* 2 3 4…" at bounding box center [1167, 331] width 525 height 663
drag, startPoint x: 1063, startPoint y: 404, endPoint x: 1228, endPoint y: 404, distance: 165.1
click at [1064, 404] on input "text" at bounding box center [1089, 409] width 246 height 16
paste input "Number Series"
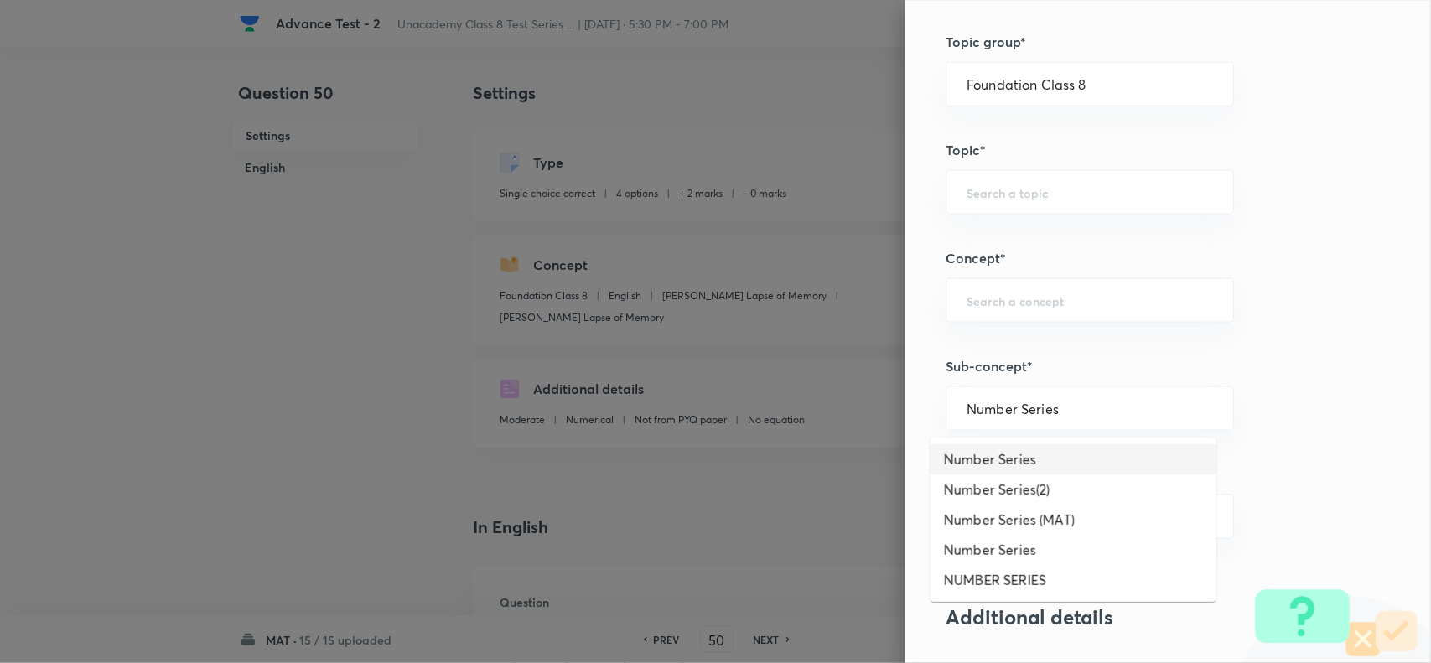
click at [1021, 461] on li "Number Series" at bounding box center [1073, 459] width 286 height 30
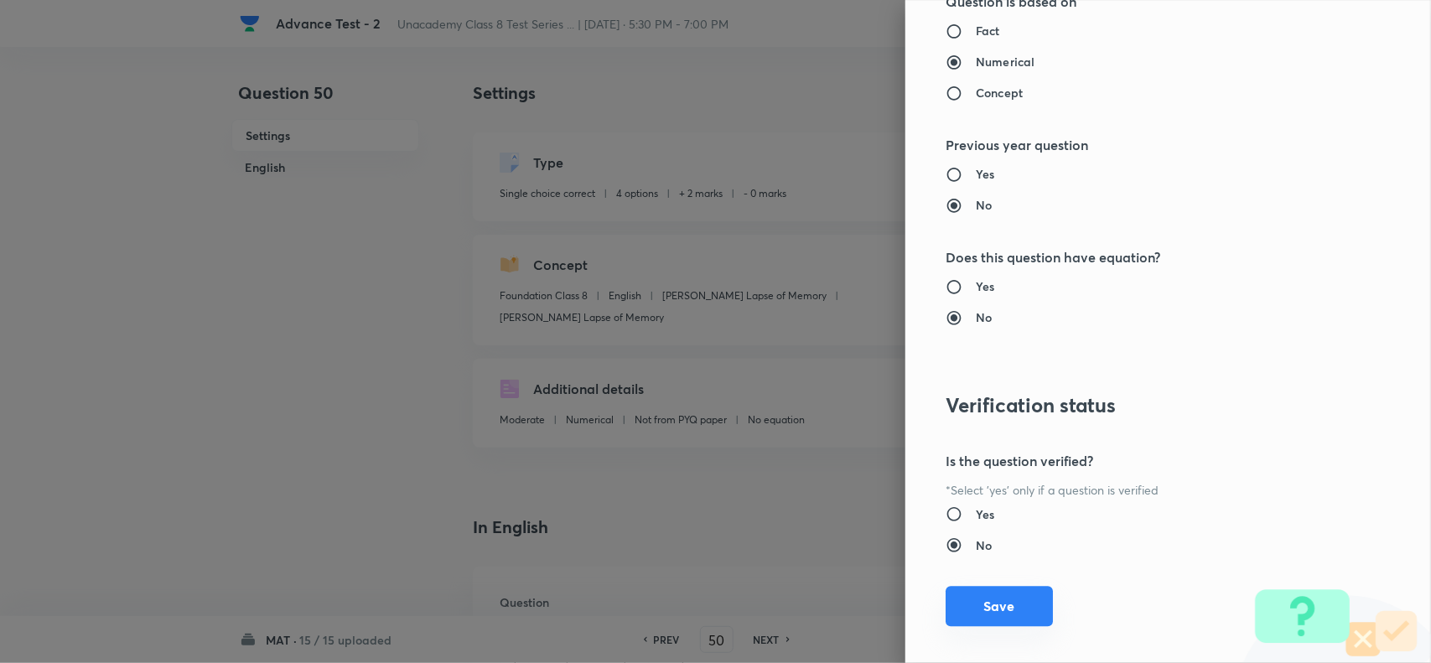
scroll to position [1737, 0]
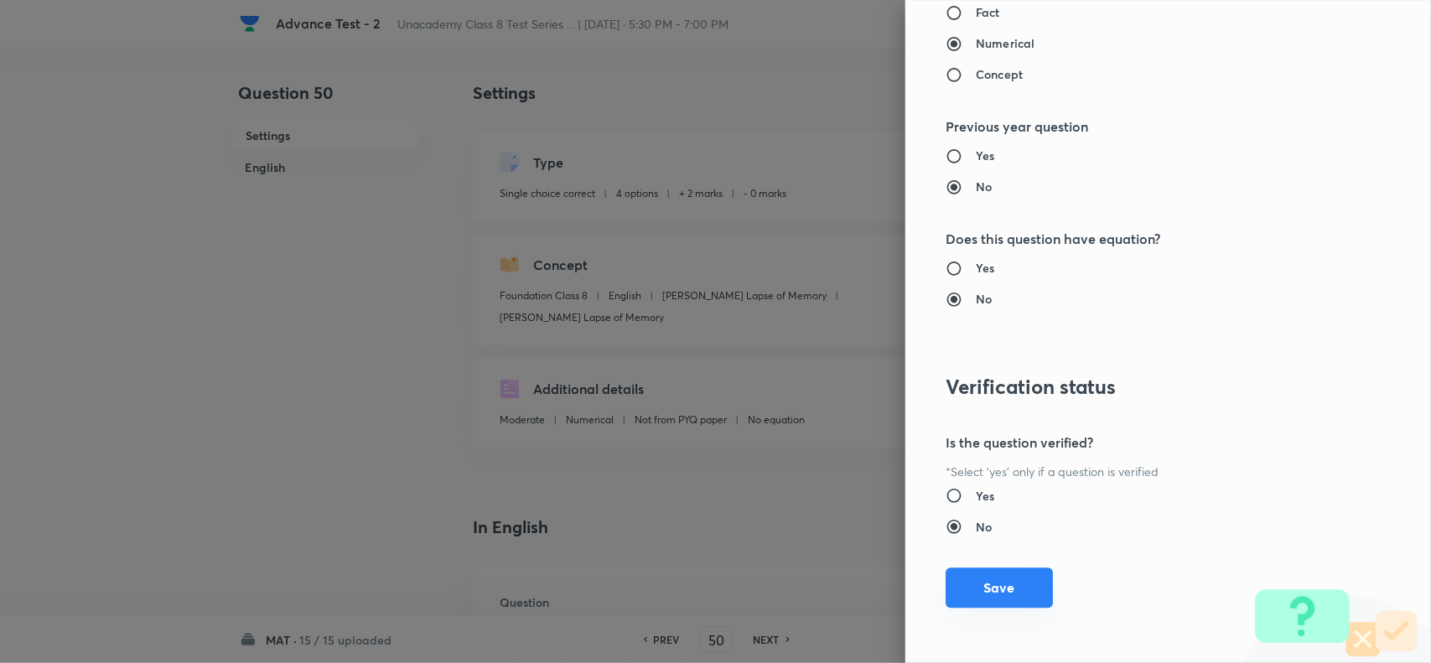
click at [1002, 596] on button "Save" at bounding box center [998, 587] width 107 height 40
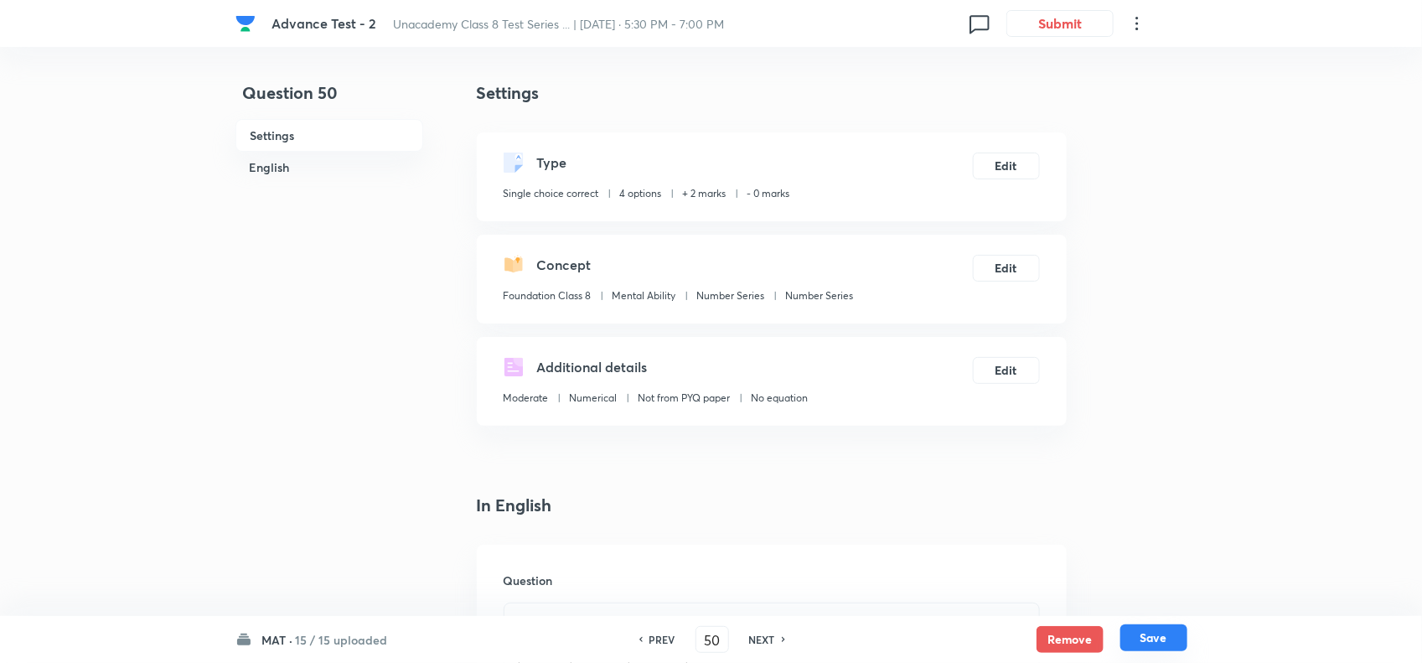
click at [1142, 635] on button "Save" at bounding box center [1154, 637] width 67 height 27
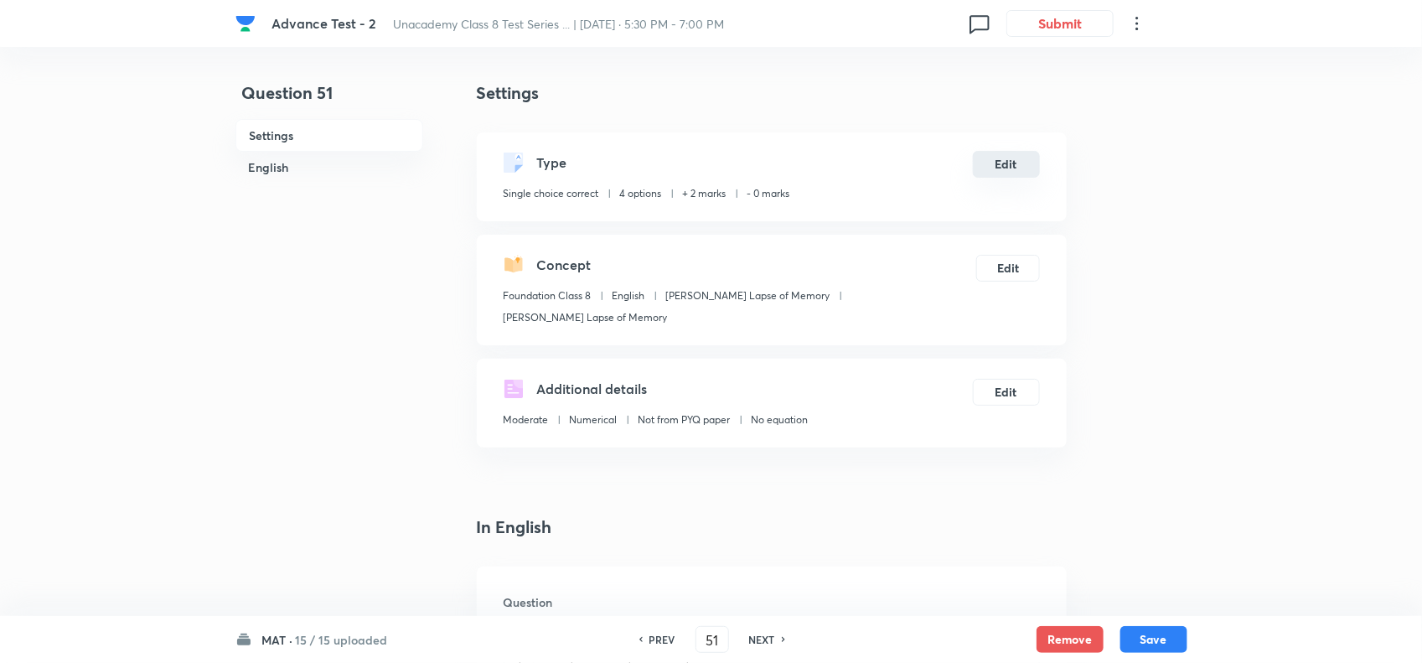
click at [995, 174] on button "Edit" at bounding box center [1006, 164] width 67 height 27
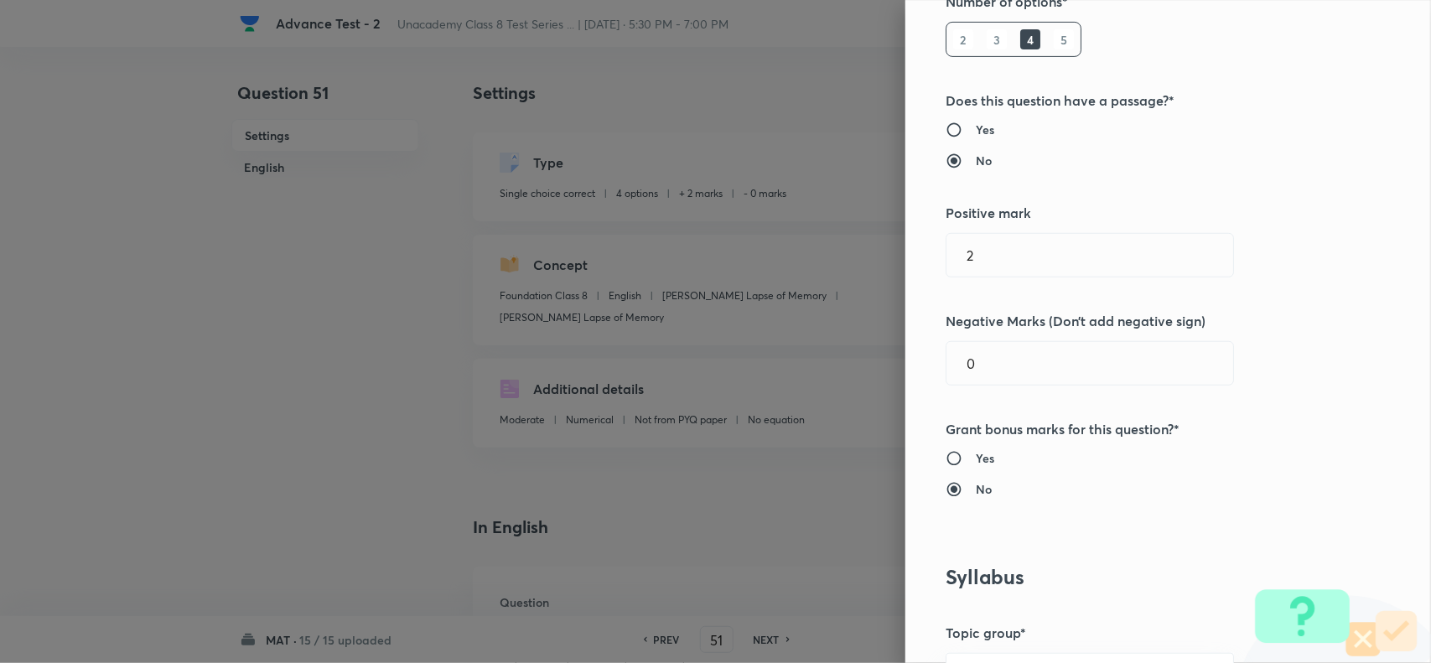
scroll to position [629, 0]
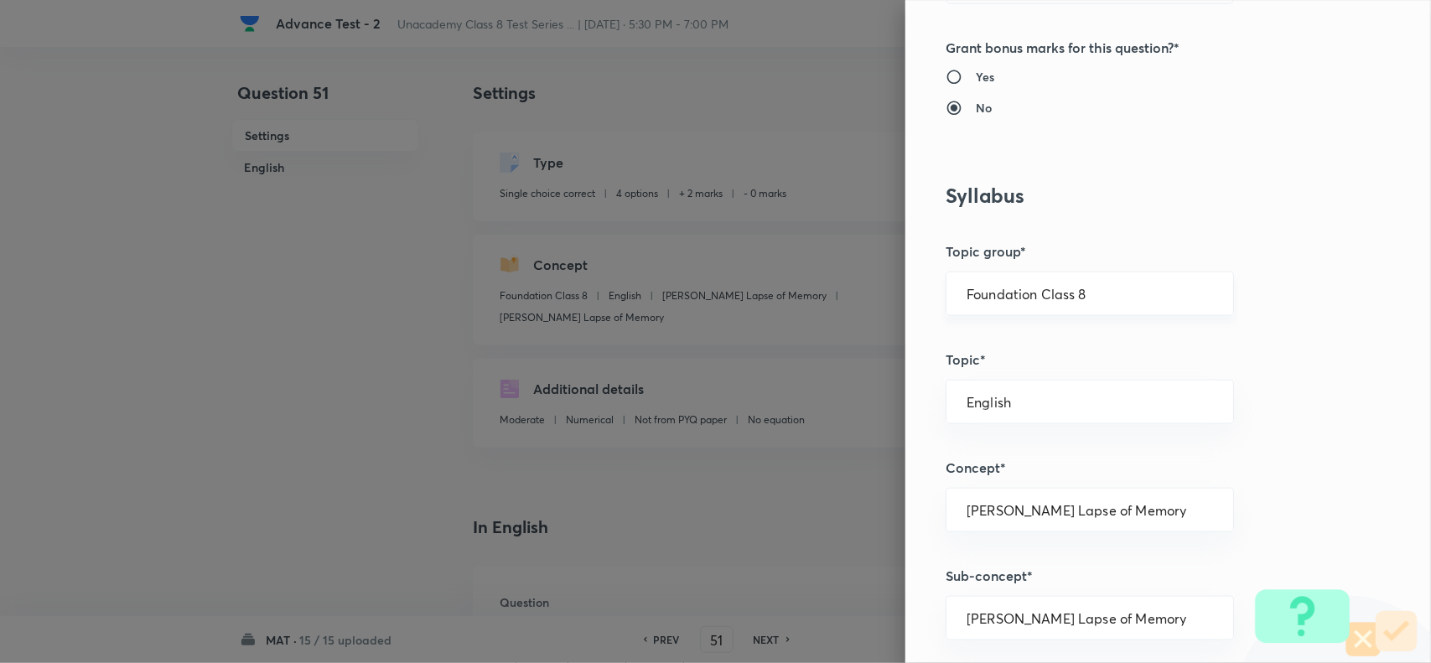
click at [1108, 310] on div "Foundation Class 8 ​" at bounding box center [1089, 294] width 288 height 44
click at [1174, 298] on input "Foundation Class 8" at bounding box center [1089, 294] width 246 height 16
drag, startPoint x: 1067, startPoint y: 412, endPoint x: 1075, endPoint y: 417, distance: 9.4
click at [1069, 413] on li "Foundation Class 8" at bounding box center [1073, 404] width 286 height 30
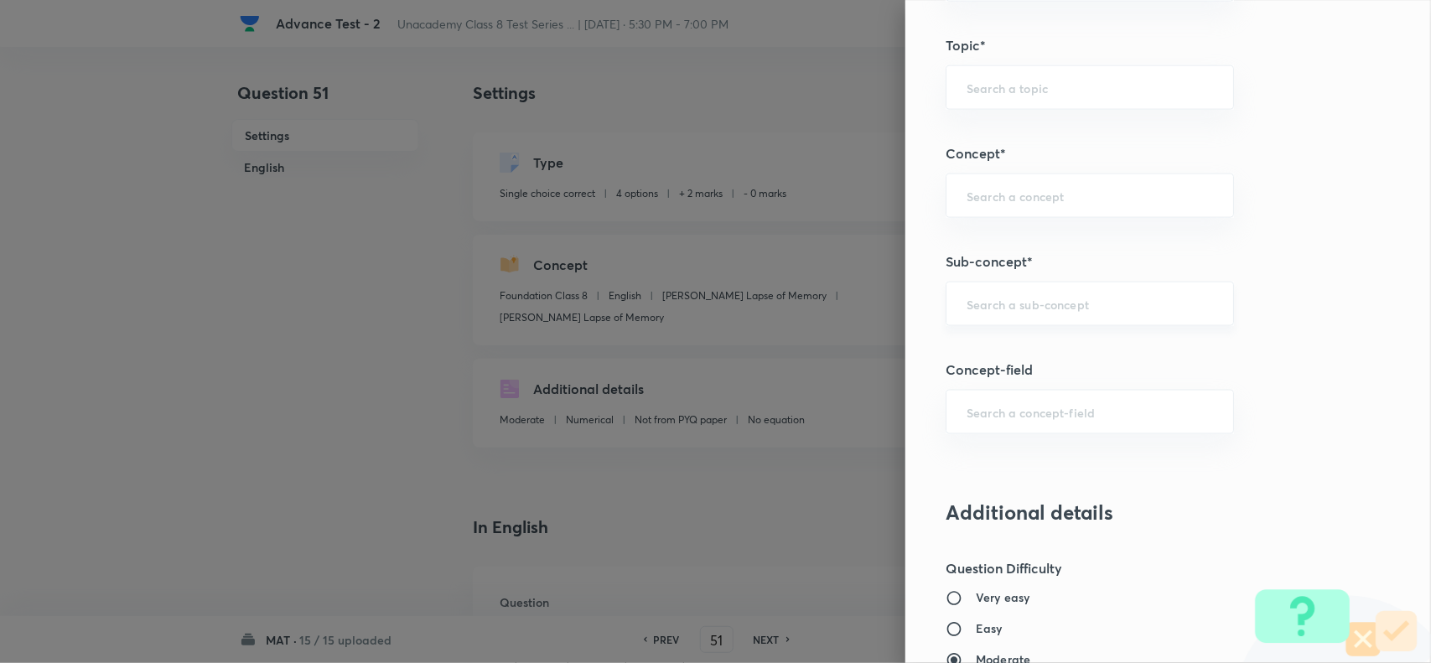
click at [1008, 289] on div "​" at bounding box center [1089, 304] width 288 height 44
paste input "Number Series"
click at [1028, 345] on li "Number Series" at bounding box center [1073, 354] width 286 height 30
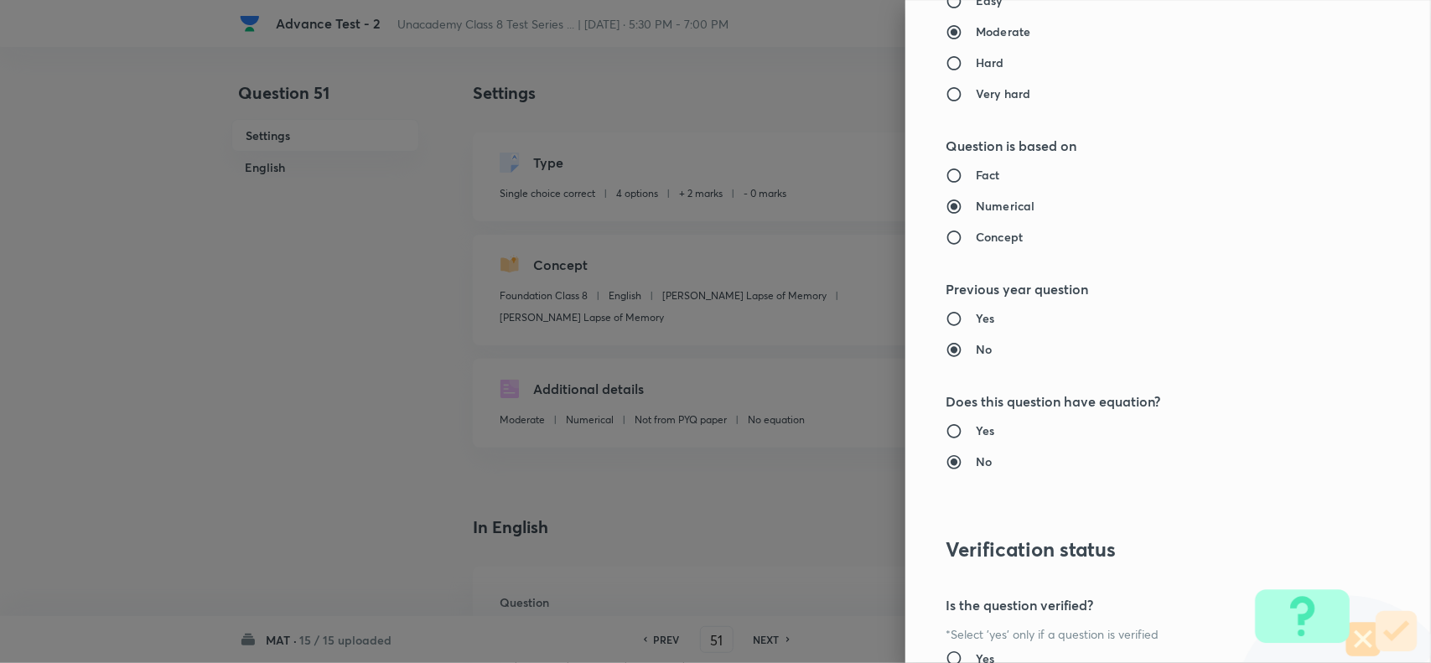
scroll to position [1737, 0]
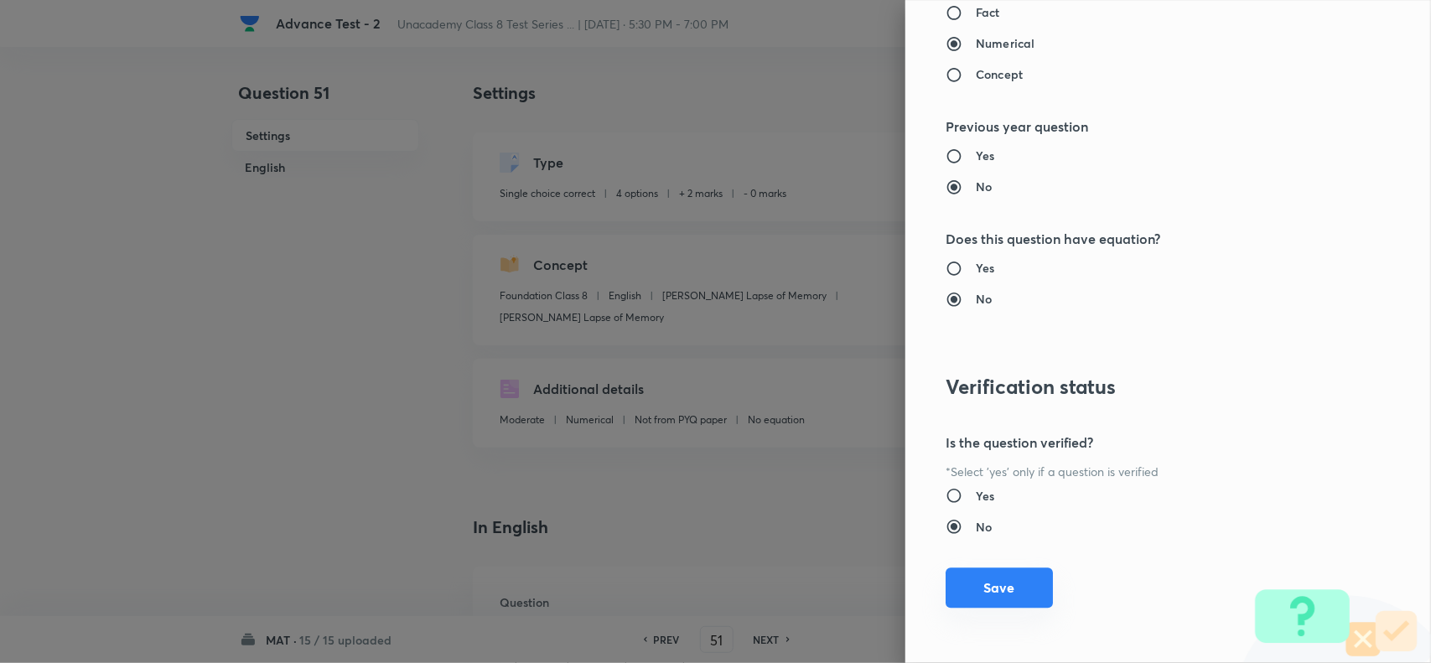
click at [979, 582] on button "Save" at bounding box center [998, 587] width 107 height 40
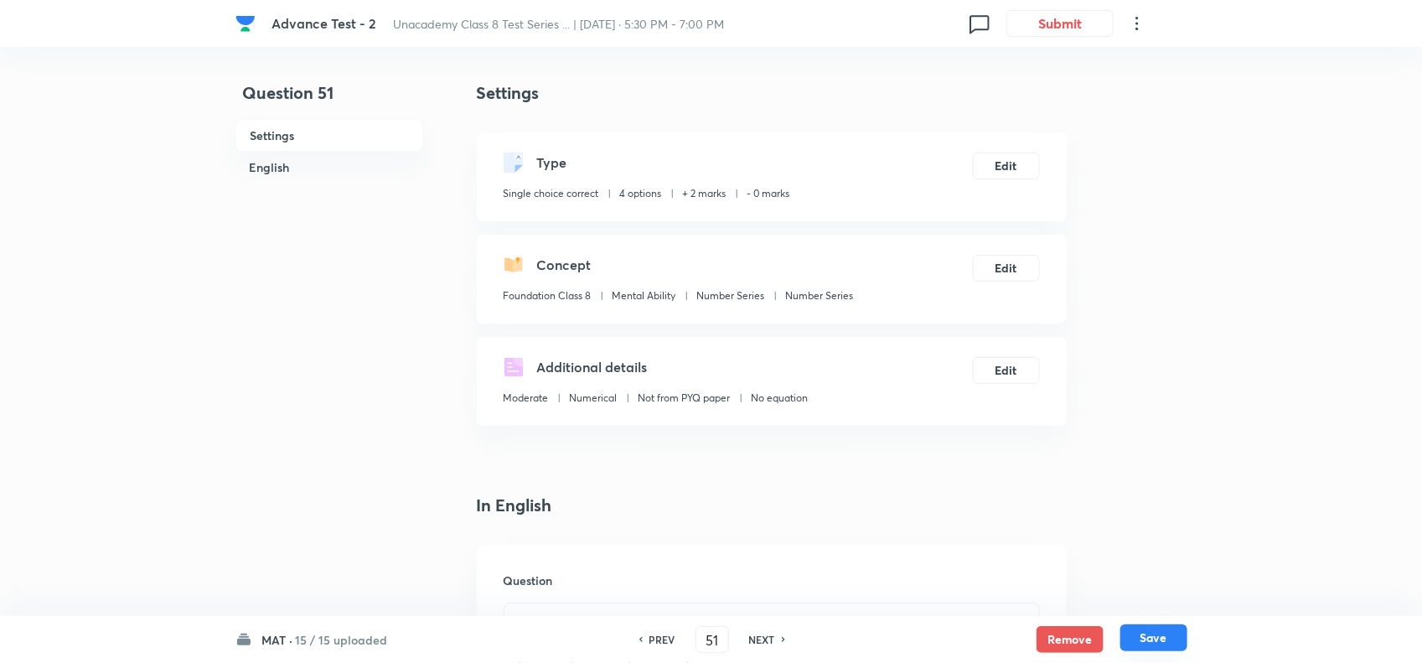
click at [1154, 630] on button "Save" at bounding box center [1154, 637] width 67 height 27
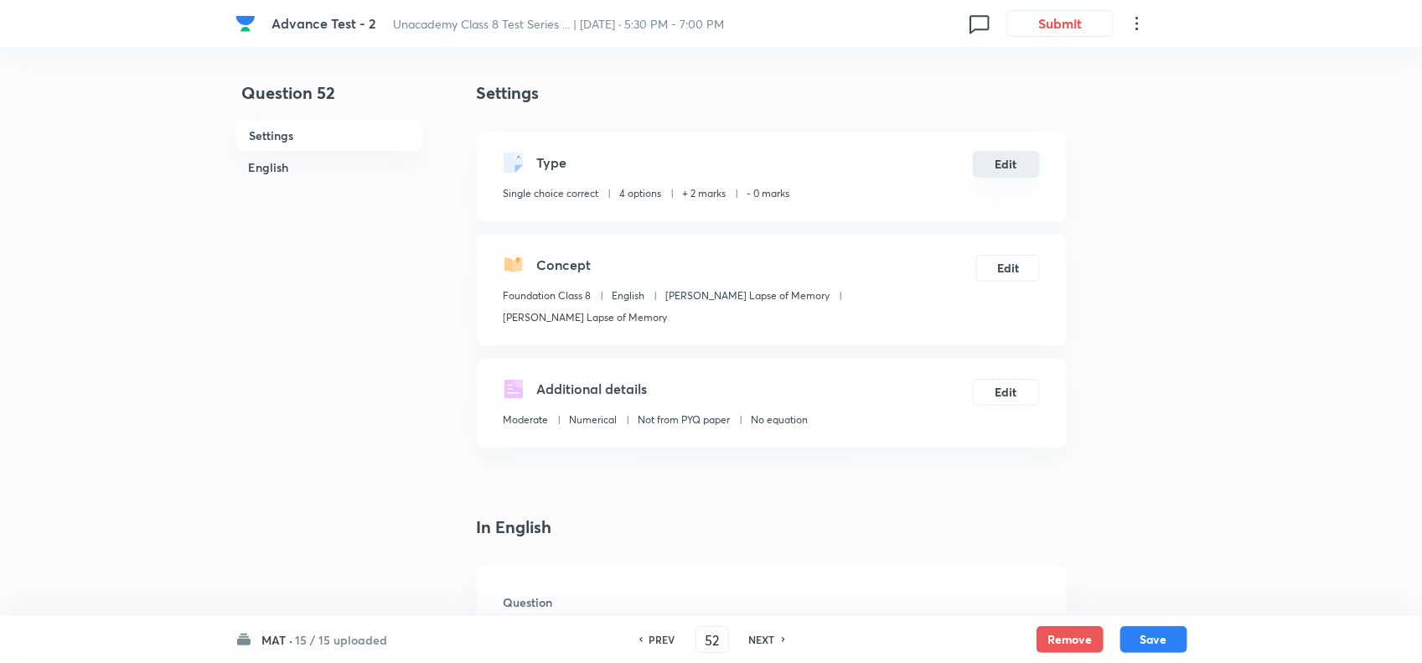
click at [1002, 159] on button "Edit" at bounding box center [1006, 164] width 67 height 27
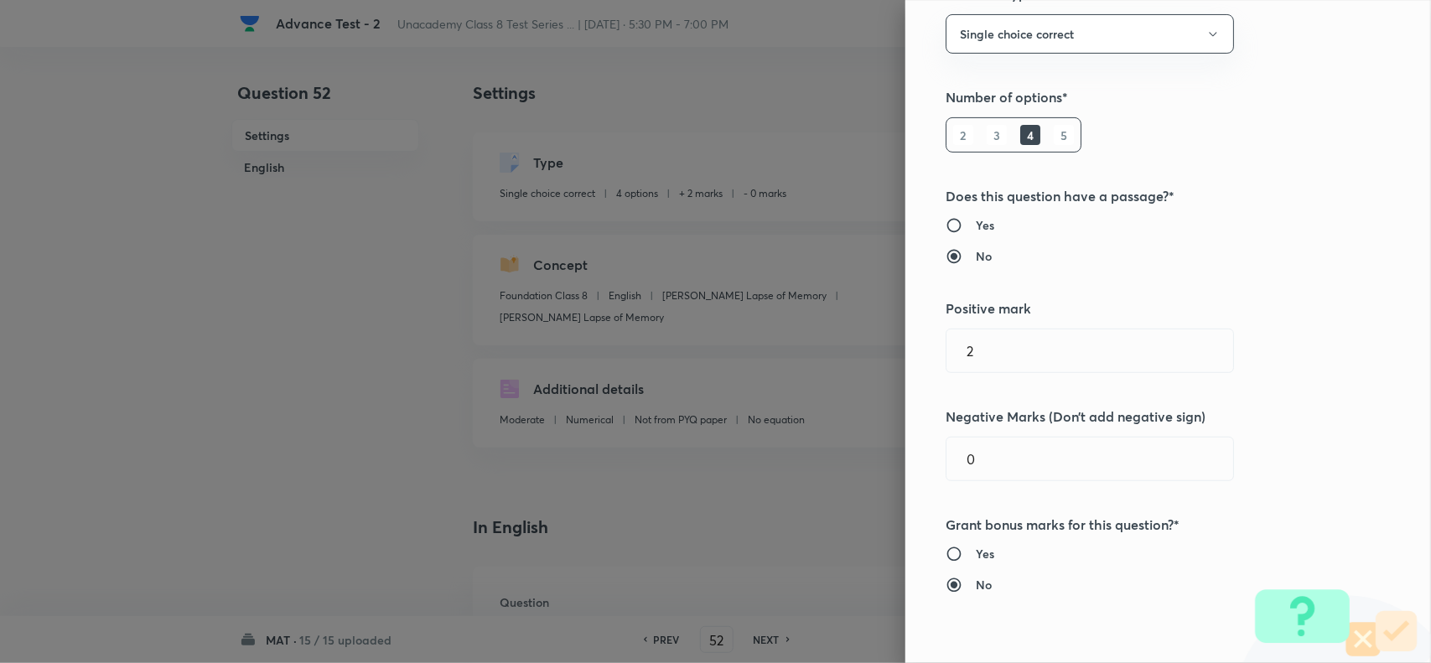
scroll to position [419, 0]
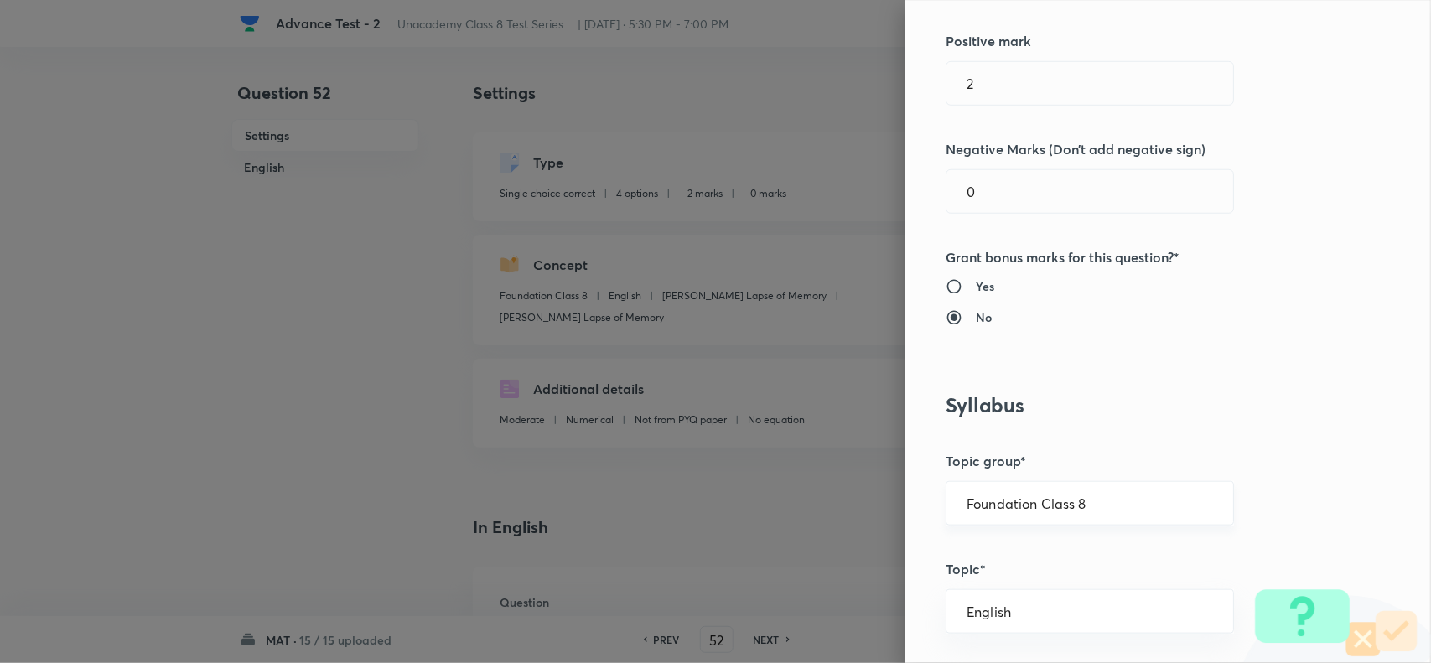
click at [1119, 505] on input "Foundation Class 8" at bounding box center [1089, 503] width 246 height 16
click at [1073, 608] on li "Foundation Class 8" at bounding box center [1073, 613] width 286 height 30
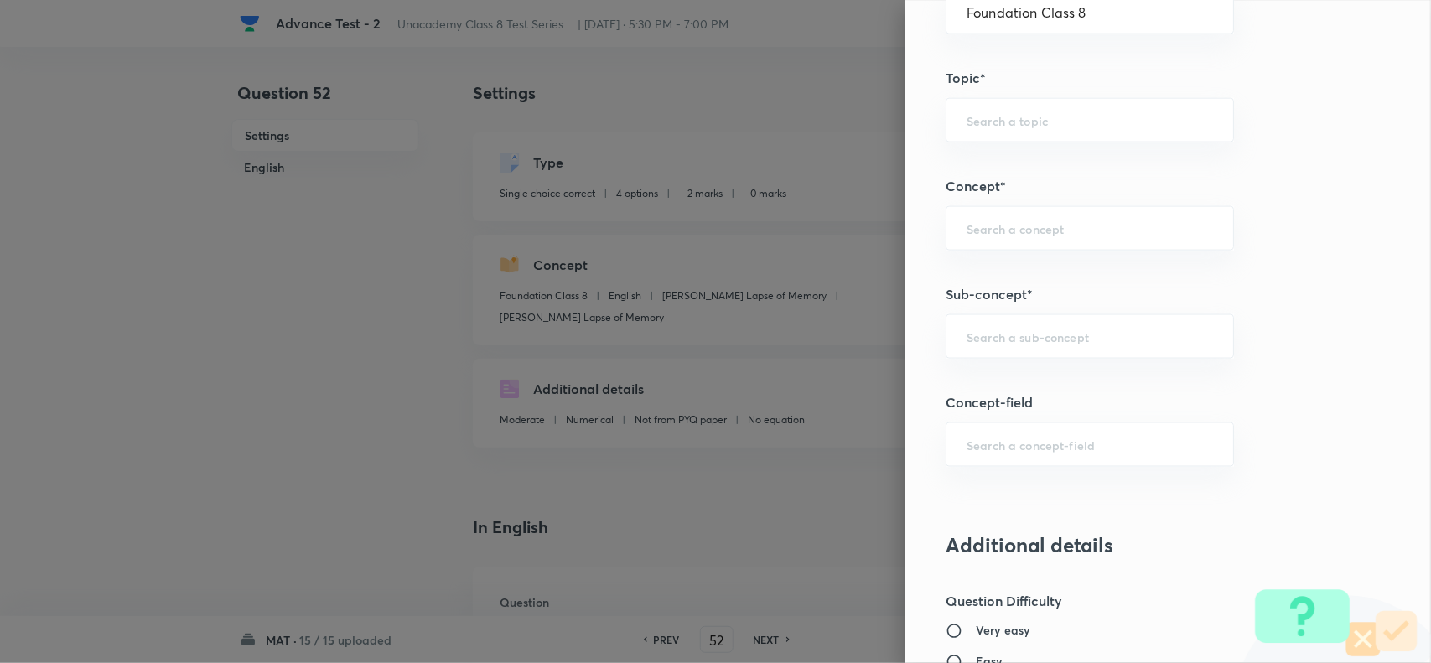
scroll to position [943, 0]
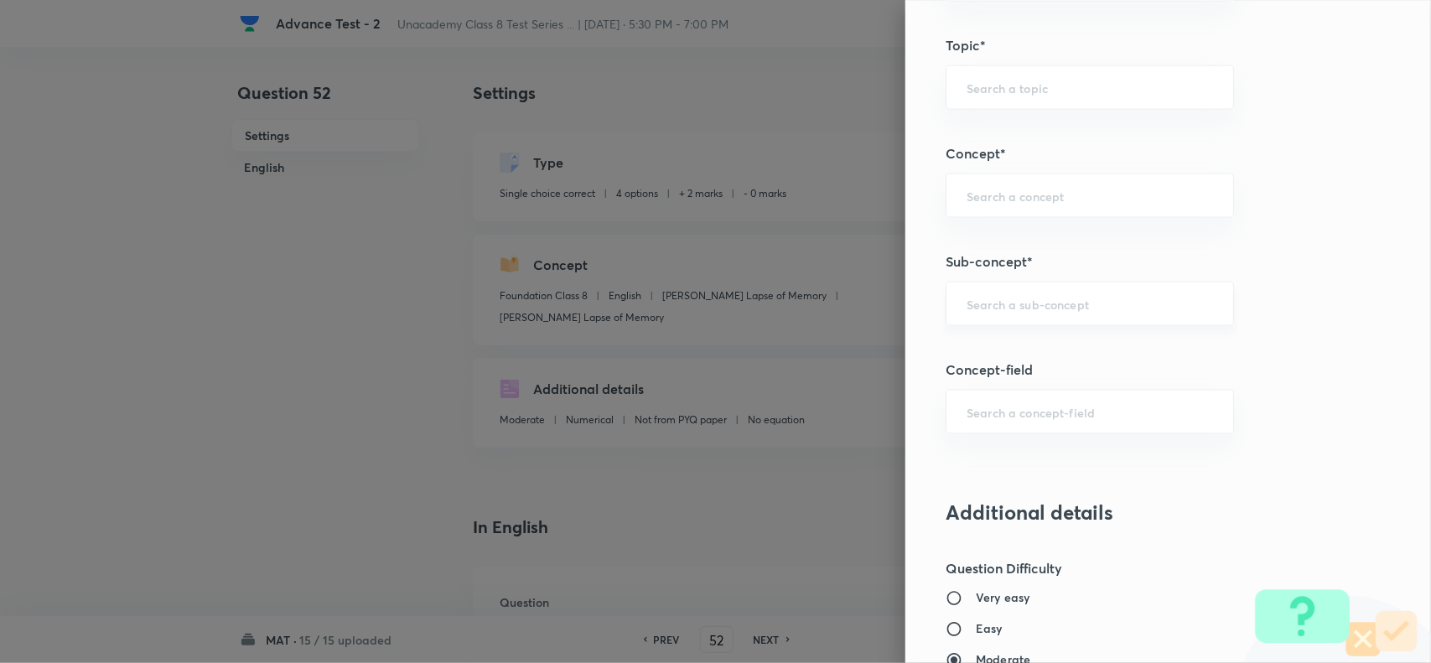
drag, startPoint x: 999, startPoint y: 300, endPoint x: 1048, endPoint y: 300, distance: 48.6
click at [1017, 300] on input "text" at bounding box center [1089, 304] width 246 height 16
paste input "Number Series"
click at [991, 354] on li "Number Series" at bounding box center [1073, 354] width 286 height 30
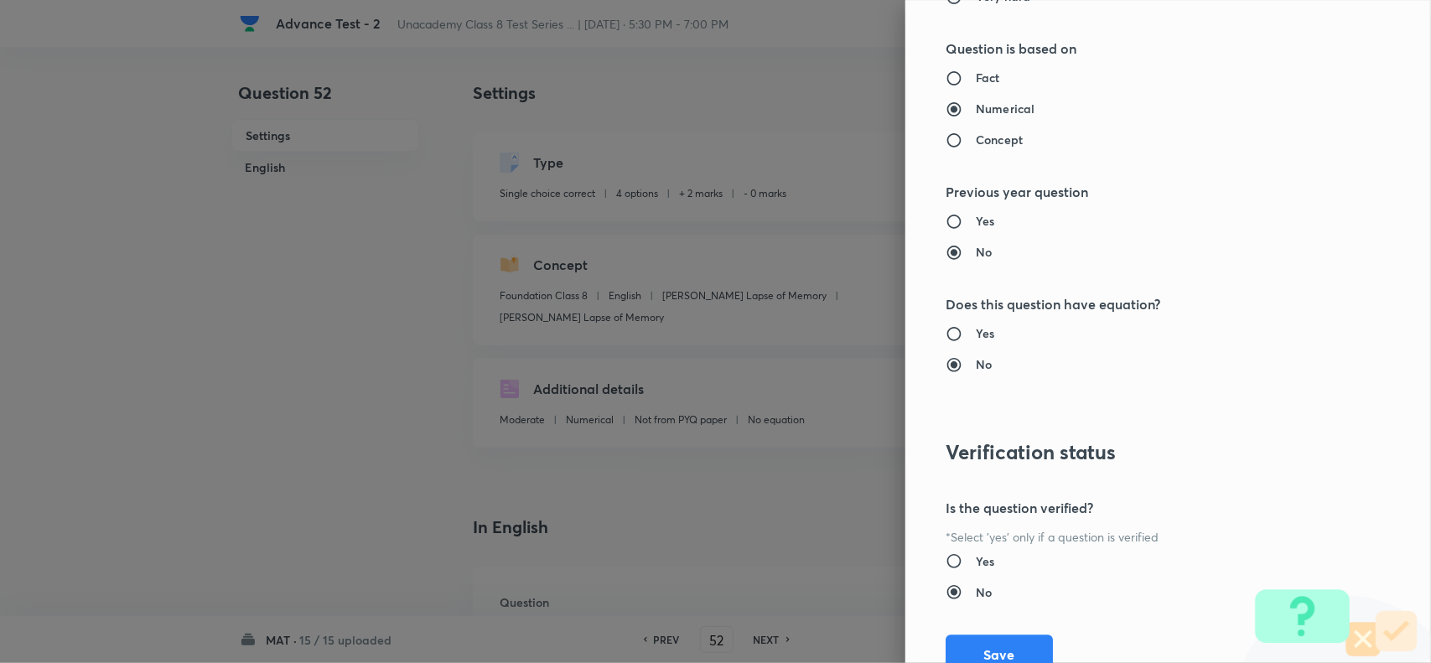
scroll to position [1737, 0]
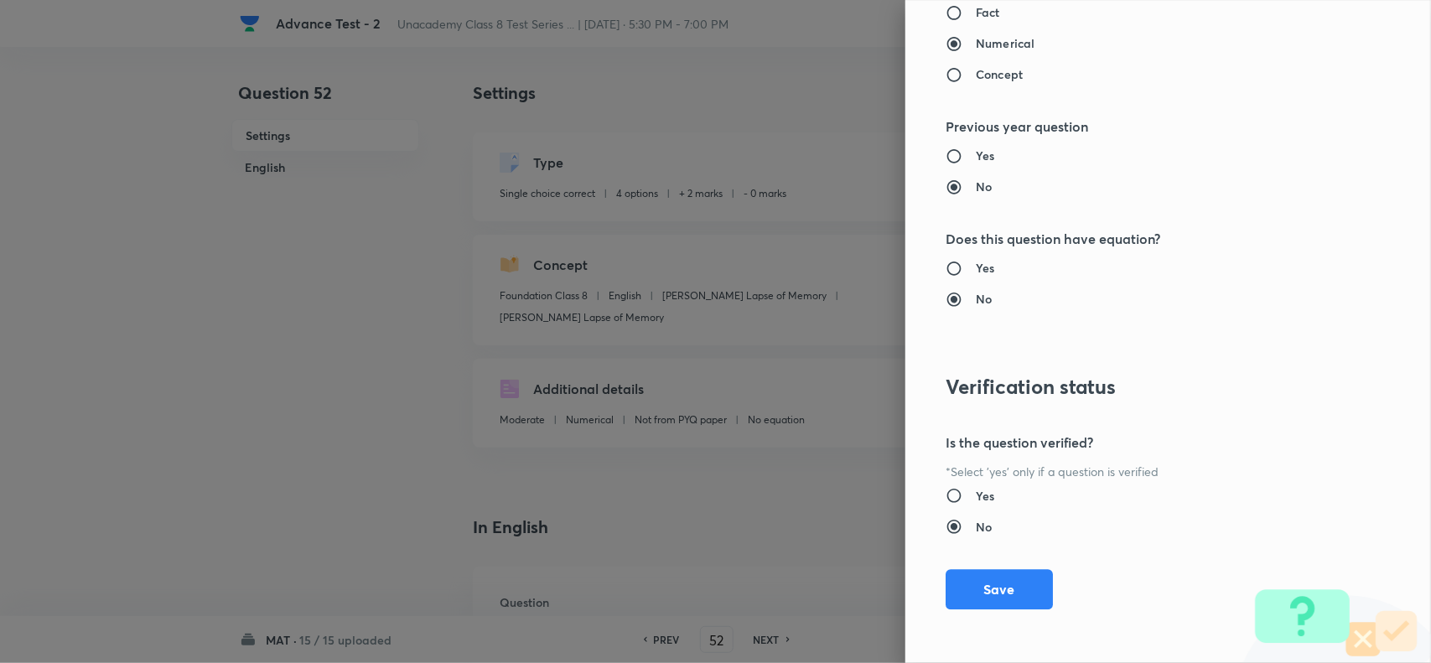
drag, startPoint x: 970, startPoint y: 601, endPoint x: 1079, endPoint y: 610, distance: 110.2
click at [975, 600] on button "Save" at bounding box center [998, 589] width 107 height 40
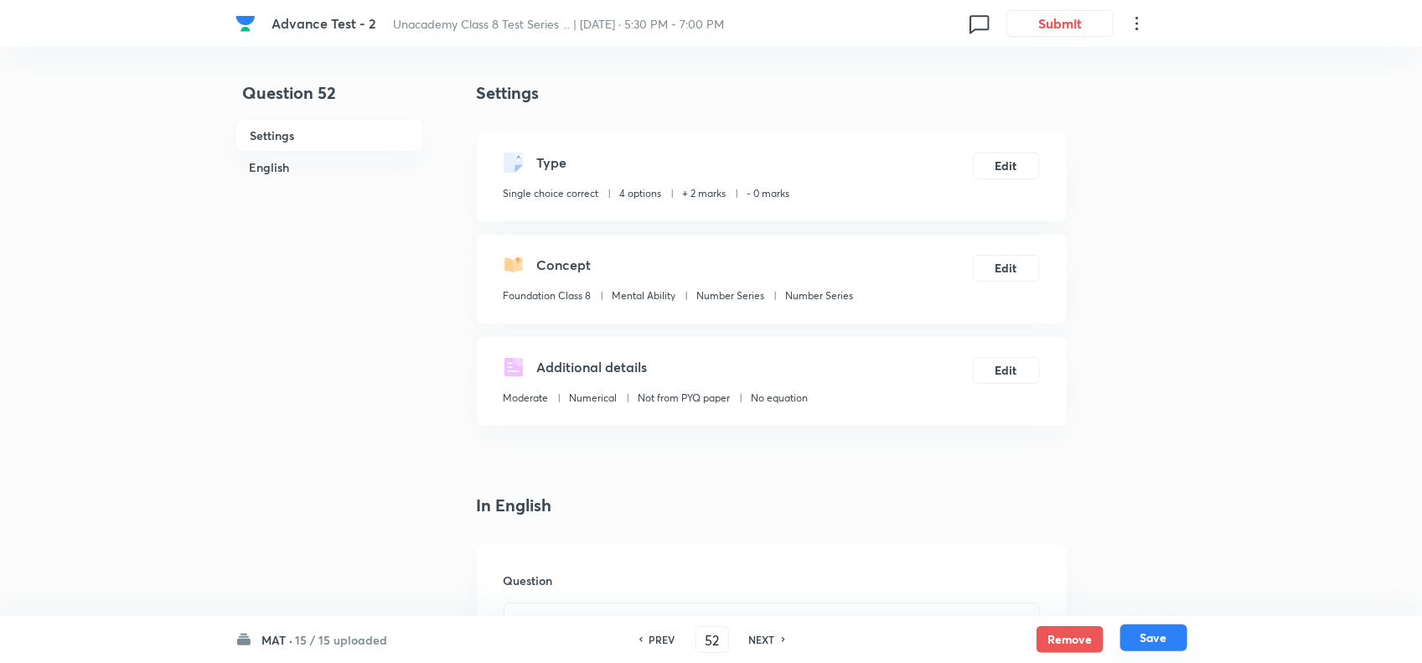
click at [1167, 641] on button "Save" at bounding box center [1154, 637] width 67 height 27
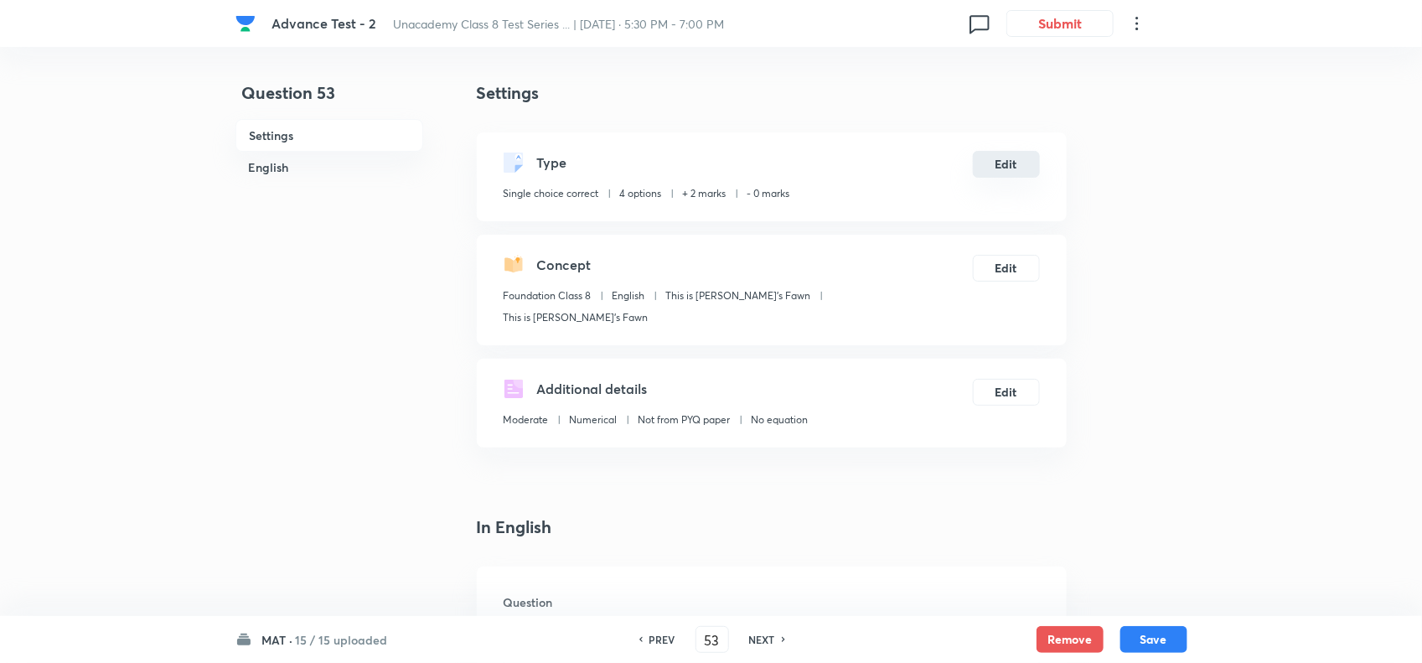
click at [1002, 169] on button "Edit" at bounding box center [1006, 164] width 67 height 27
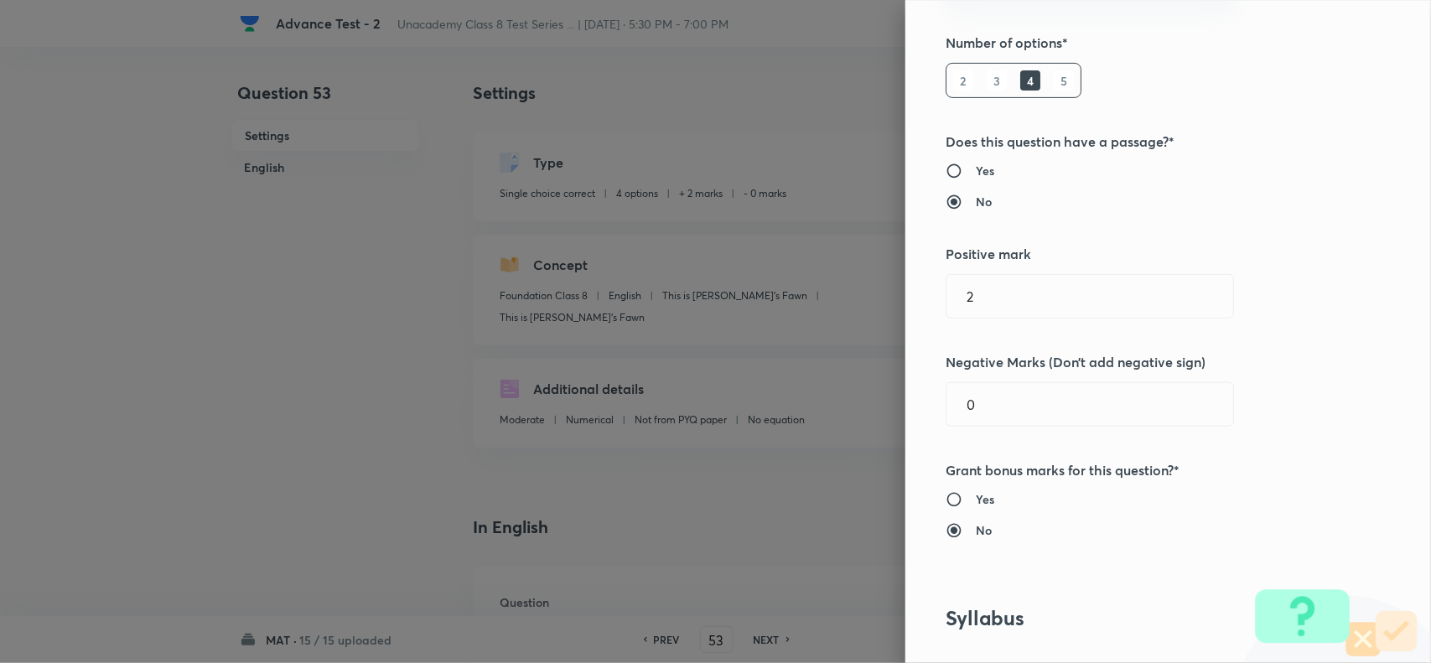
scroll to position [524, 0]
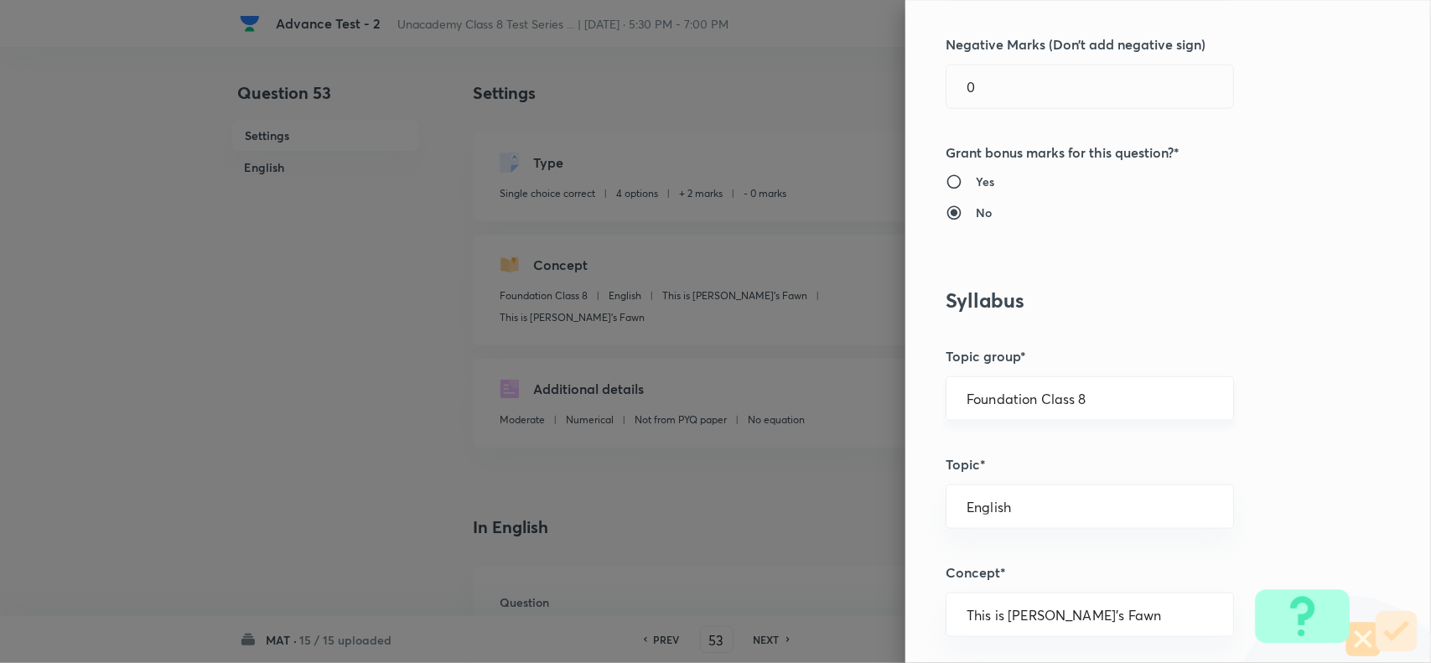
click at [1094, 407] on div "Foundation Class 8 ​" at bounding box center [1089, 398] width 288 height 44
drag, startPoint x: 1127, startPoint y: 406, endPoint x: 1145, endPoint y: 432, distance: 30.7
click at [1129, 406] on input "Foundation Class 8" at bounding box center [1089, 399] width 246 height 16
click at [1058, 501] on li "Foundation Class 8" at bounding box center [1073, 509] width 286 height 30
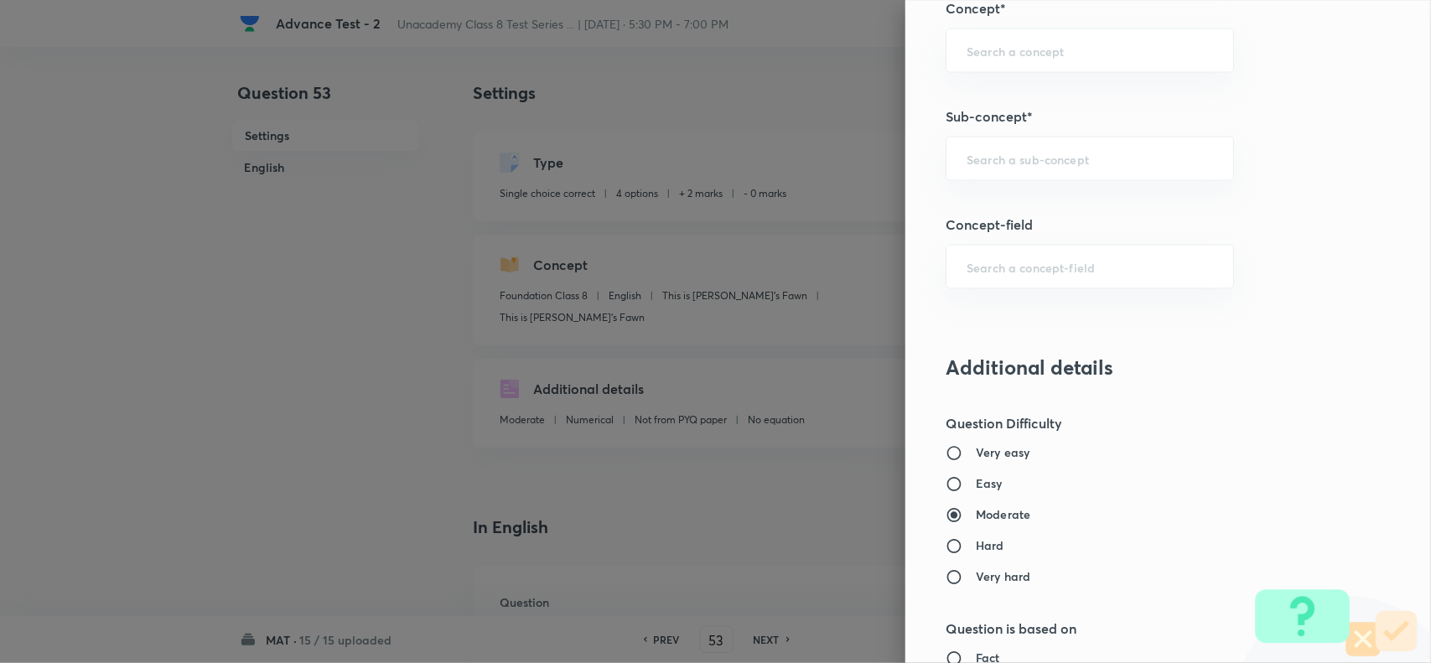
scroll to position [1152, 0]
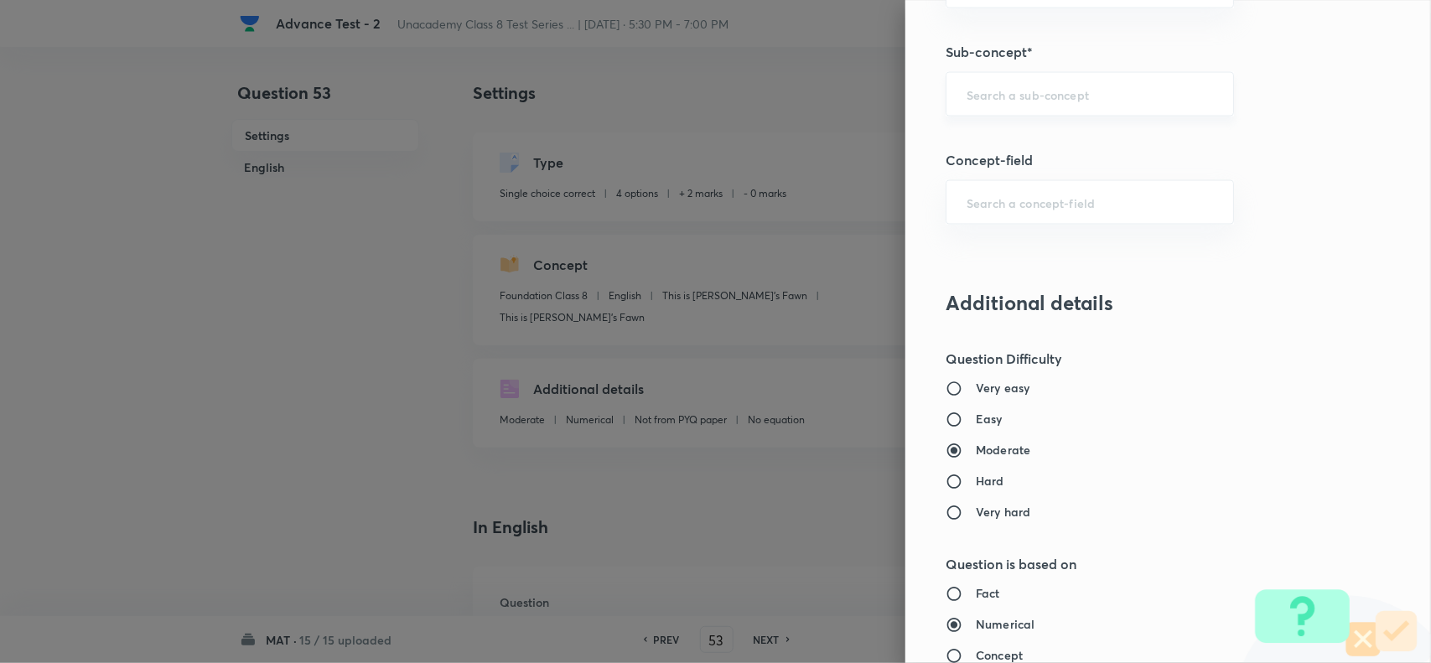
click at [990, 81] on div "​" at bounding box center [1089, 94] width 288 height 44
paste input "Number Series"
click at [1010, 143] on li "Number Series" at bounding box center [1073, 145] width 286 height 30
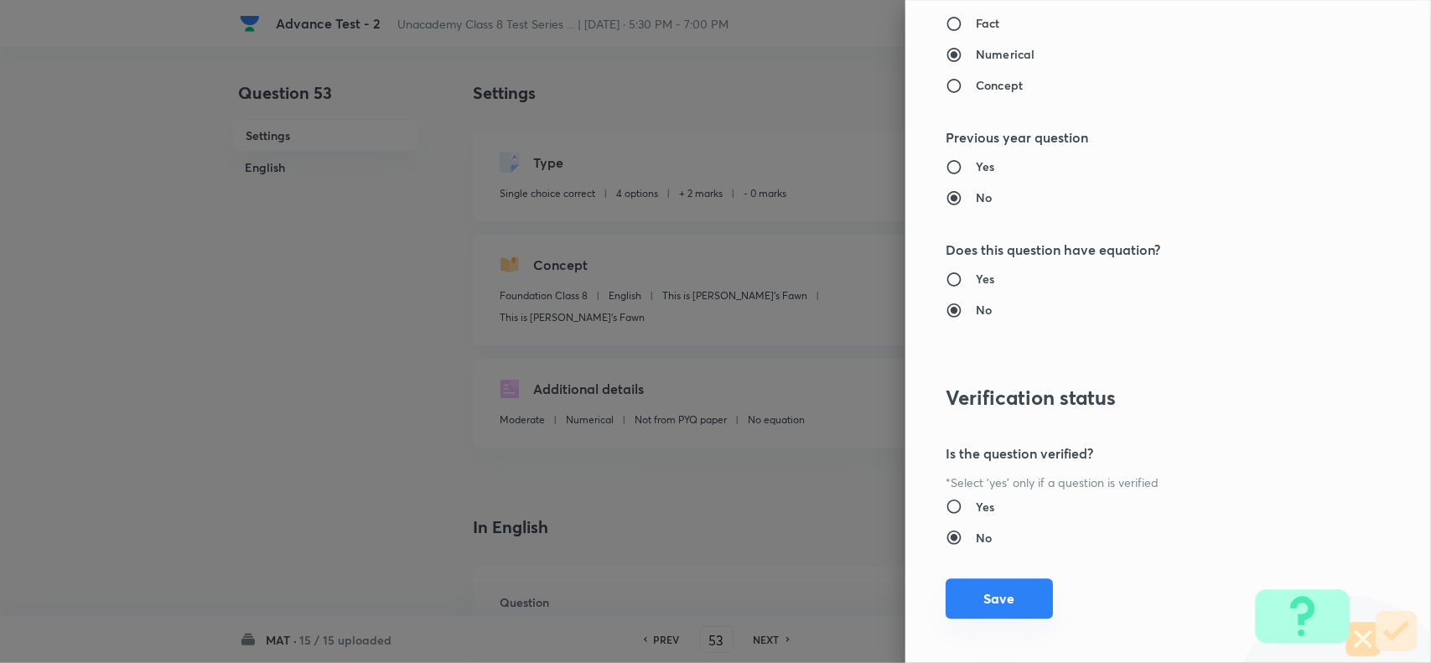
scroll to position [1737, 0]
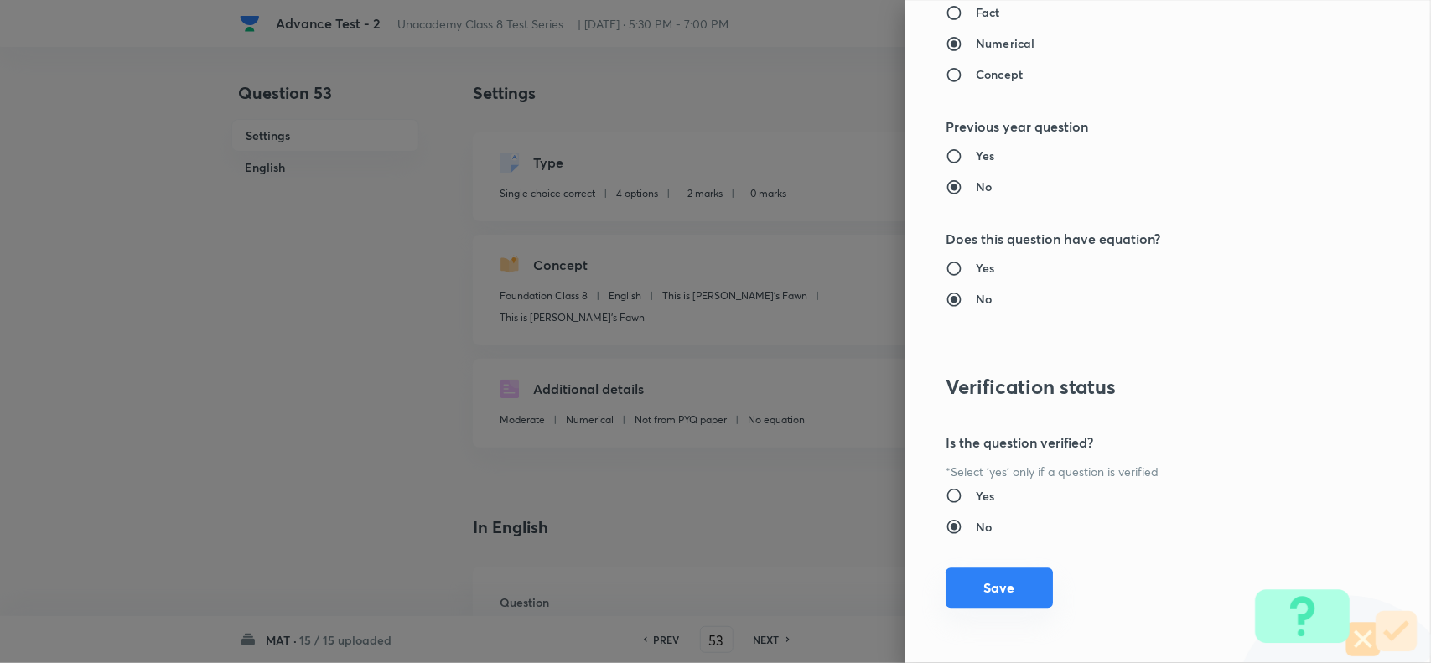
click at [1007, 578] on button "Save" at bounding box center [998, 587] width 107 height 40
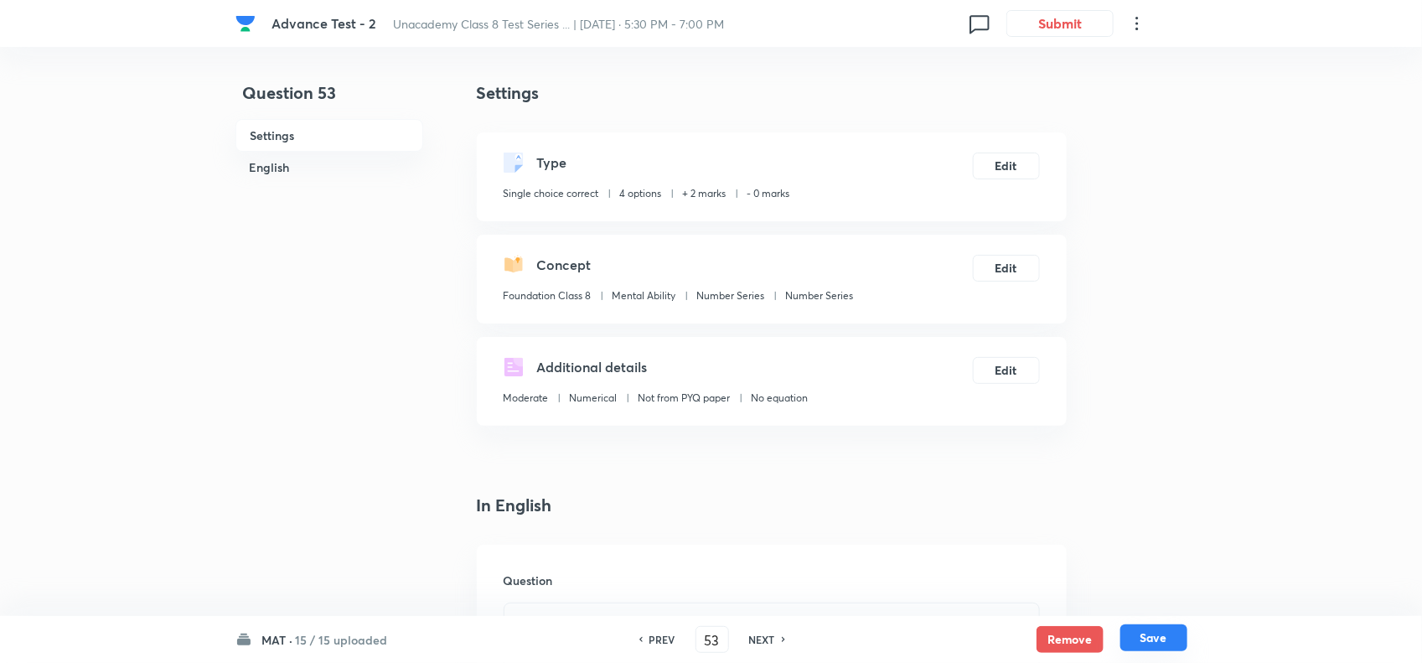
click at [1155, 627] on button "Save" at bounding box center [1154, 637] width 67 height 27
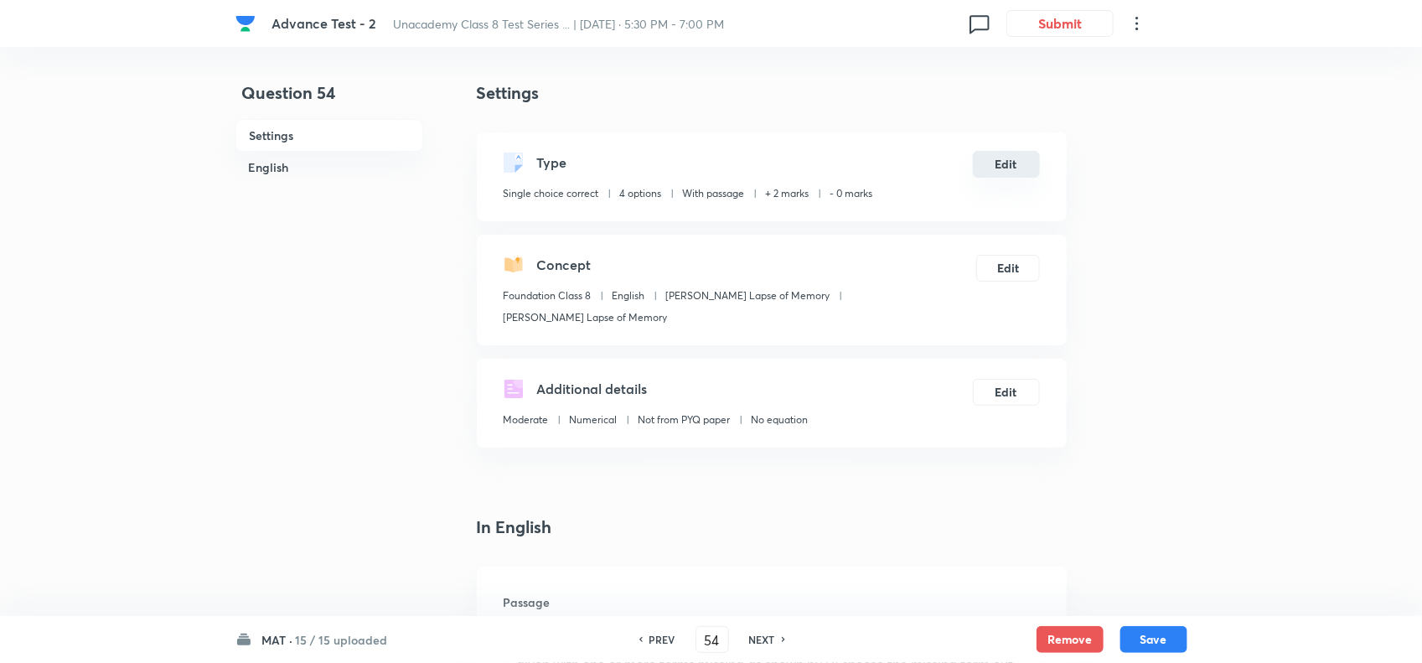
click at [1006, 164] on button "Edit" at bounding box center [1006, 164] width 67 height 27
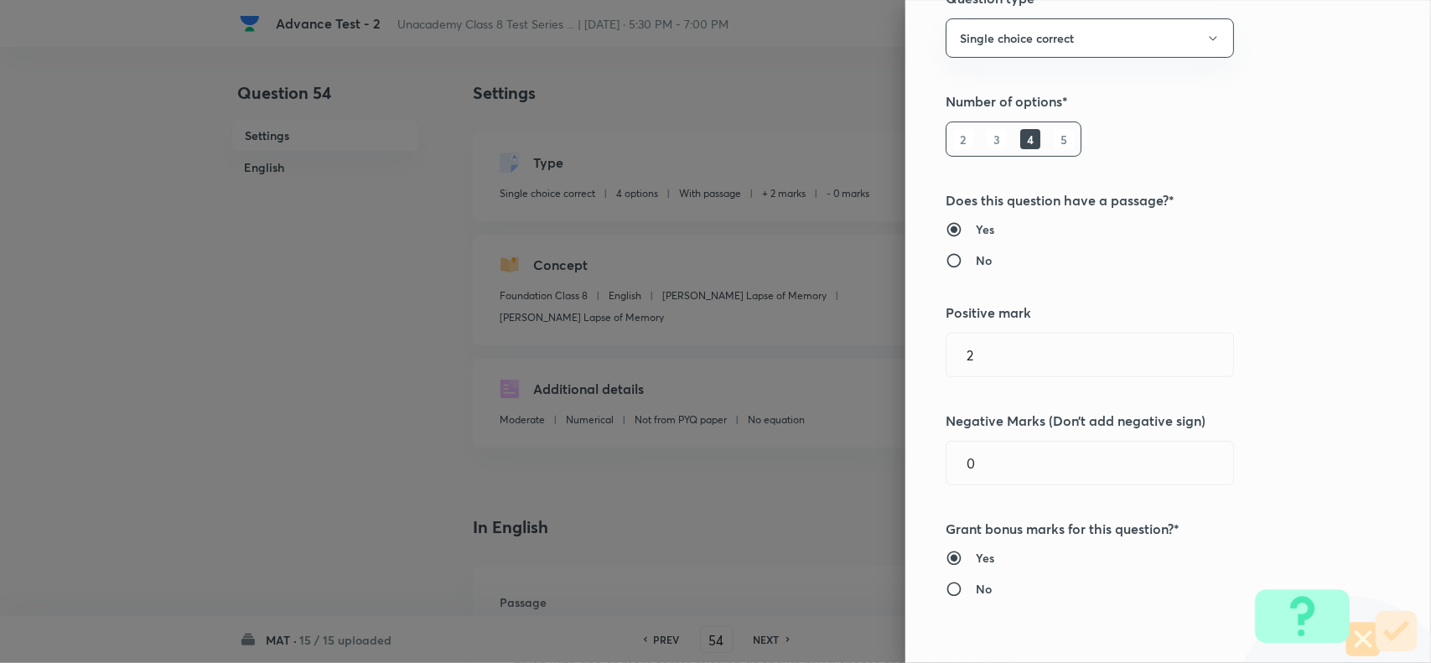
scroll to position [524, 0]
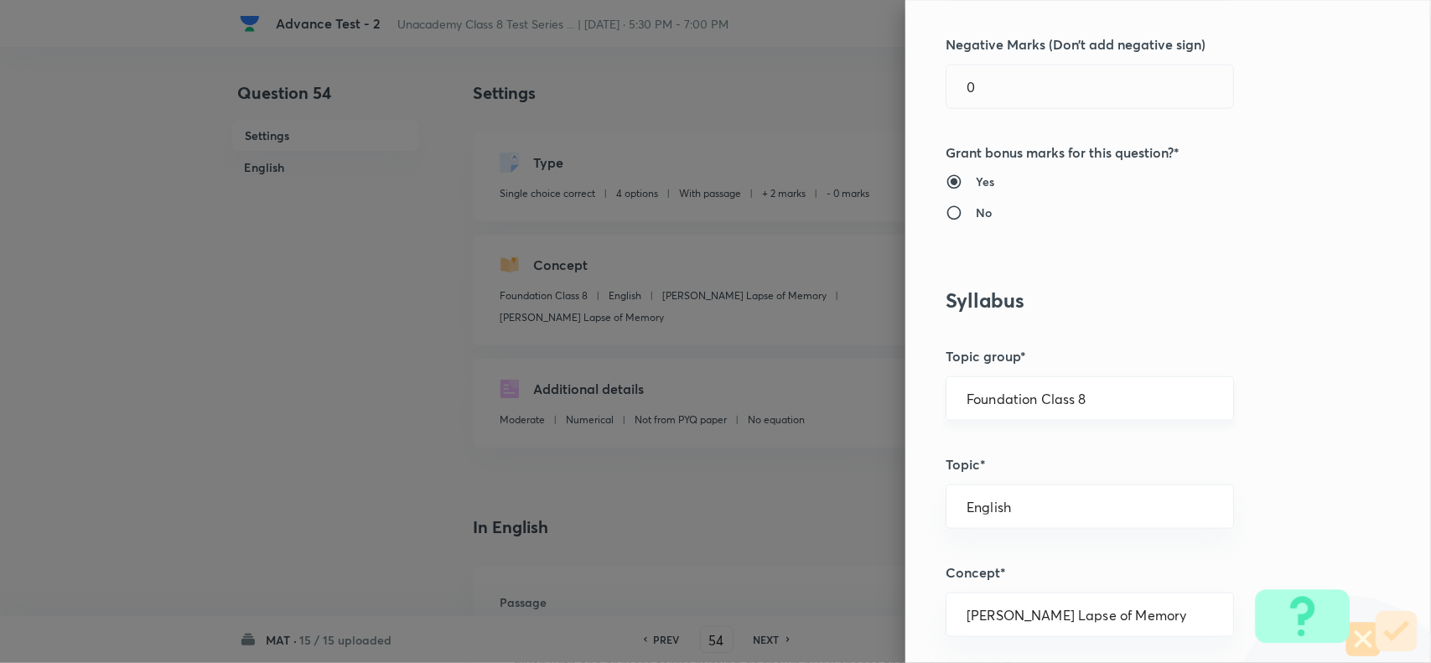
drag, startPoint x: 1102, startPoint y: 396, endPoint x: 1149, endPoint y: 398, distance: 47.0
click at [1106, 396] on input "Foundation Class 8" at bounding box center [1089, 399] width 246 height 16
click at [1087, 497] on li "Foundation Class 8" at bounding box center [1073, 509] width 286 height 30
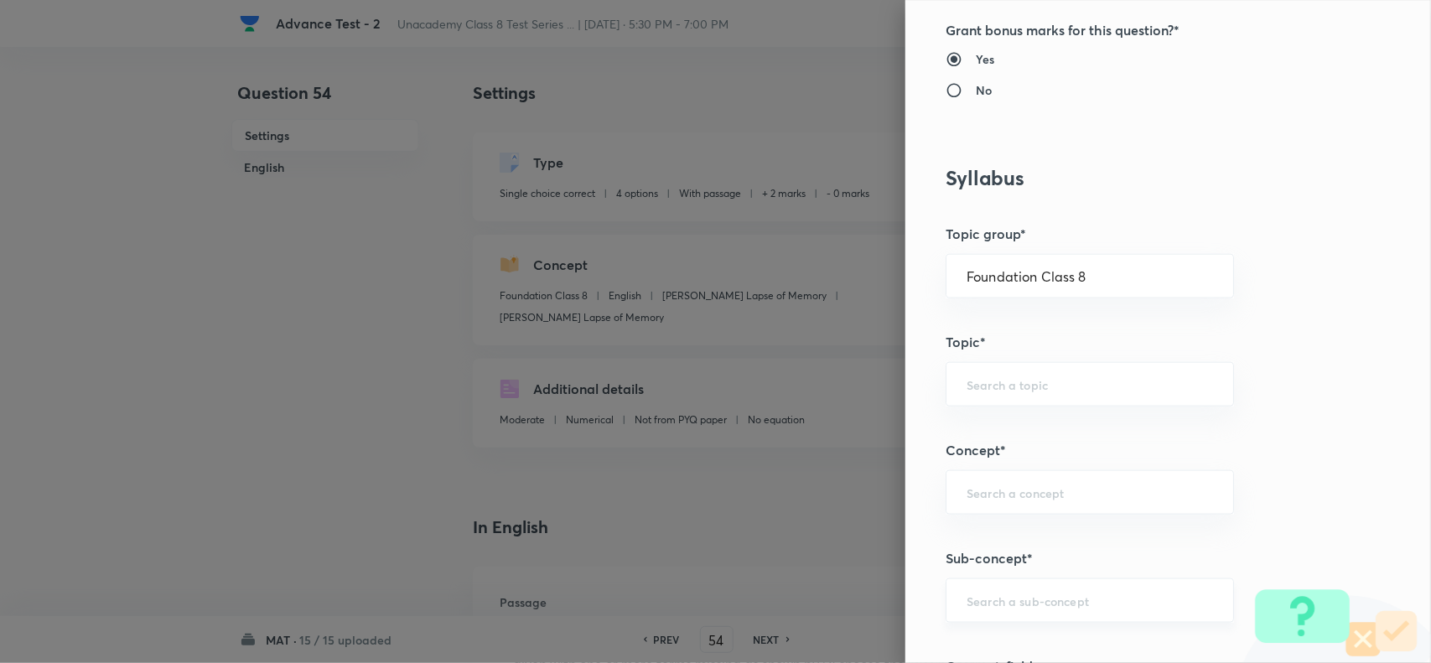
scroll to position [838, 0]
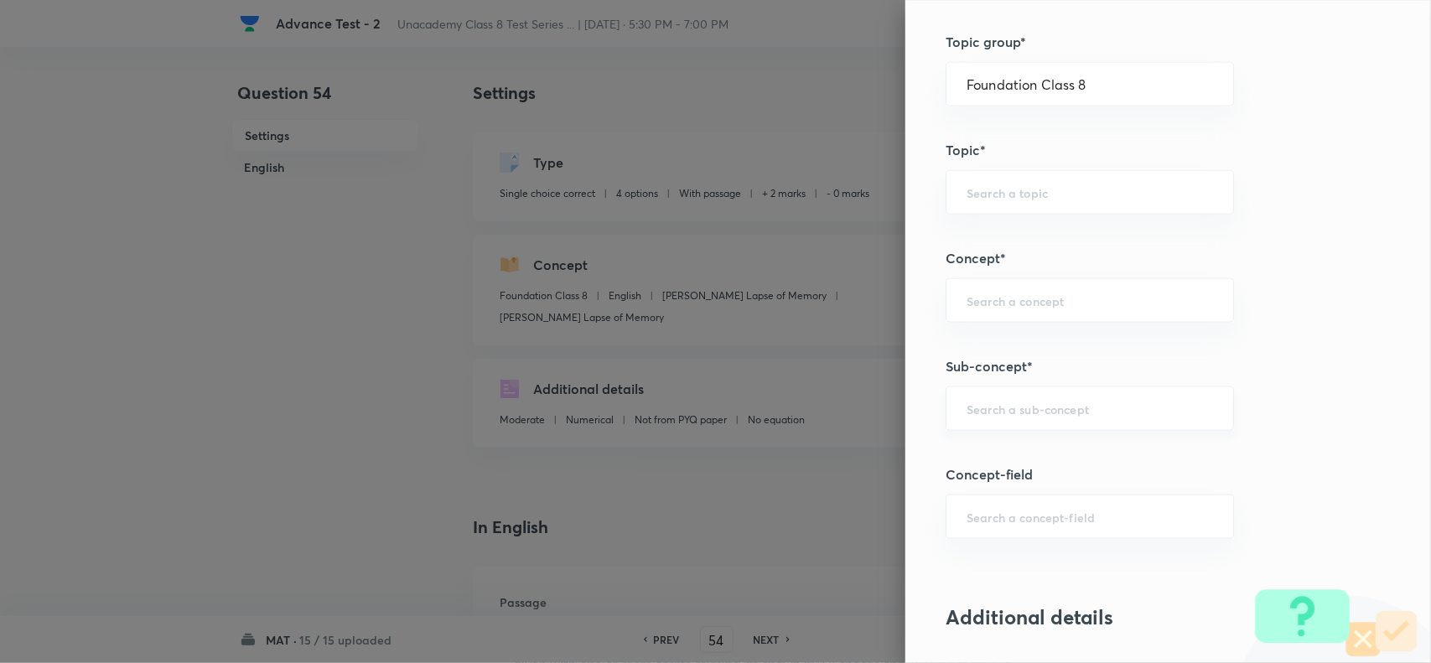
click at [1048, 417] on input "text" at bounding box center [1089, 409] width 246 height 16
paste input "Number Series"
click at [1056, 450] on li "Number Series" at bounding box center [1073, 459] width 286 height 30
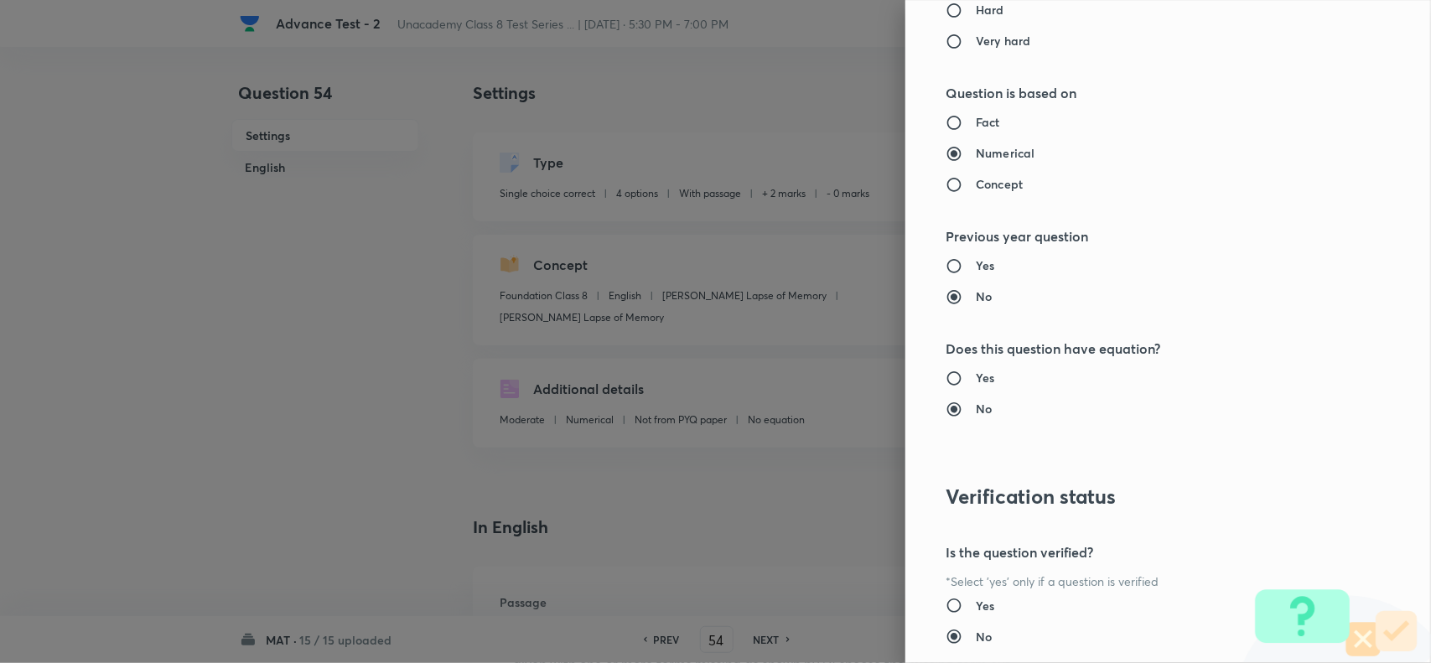
scroll to position [1737, 0]
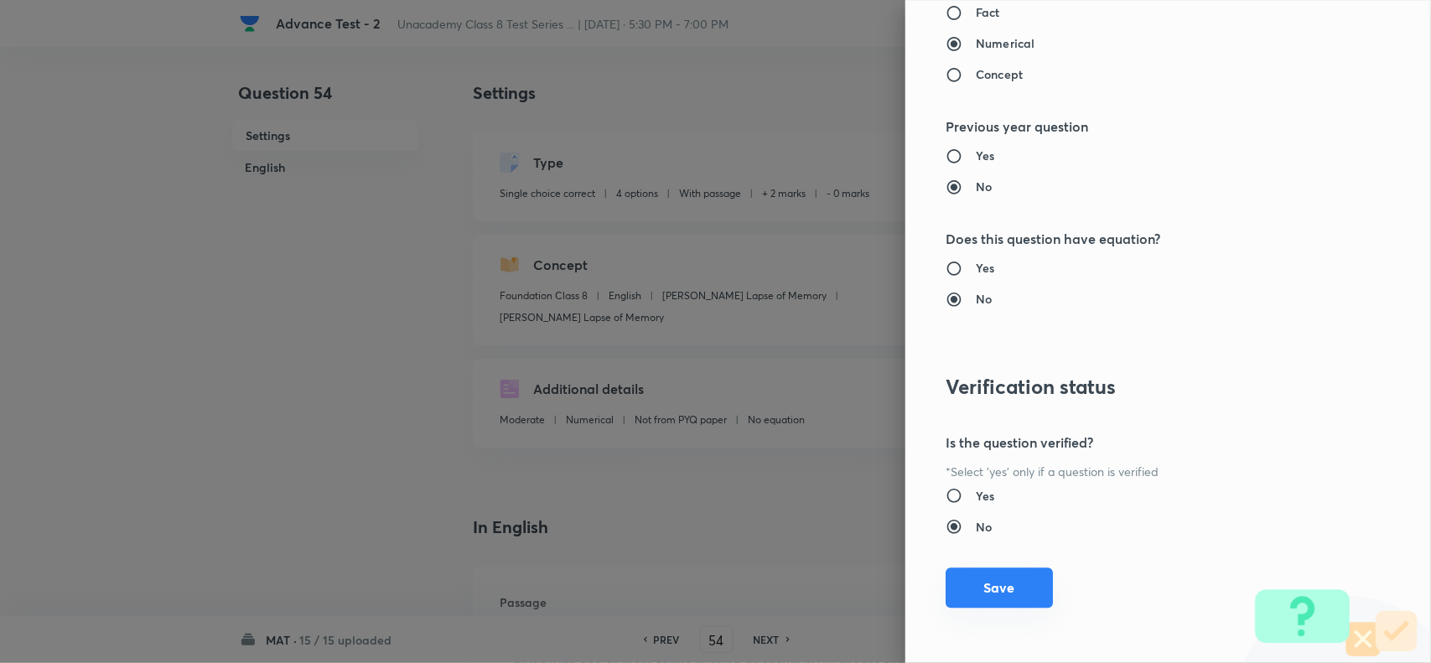
click at [991, 588] on button "Save" at bounding box center [998, 587] width 107 height 40
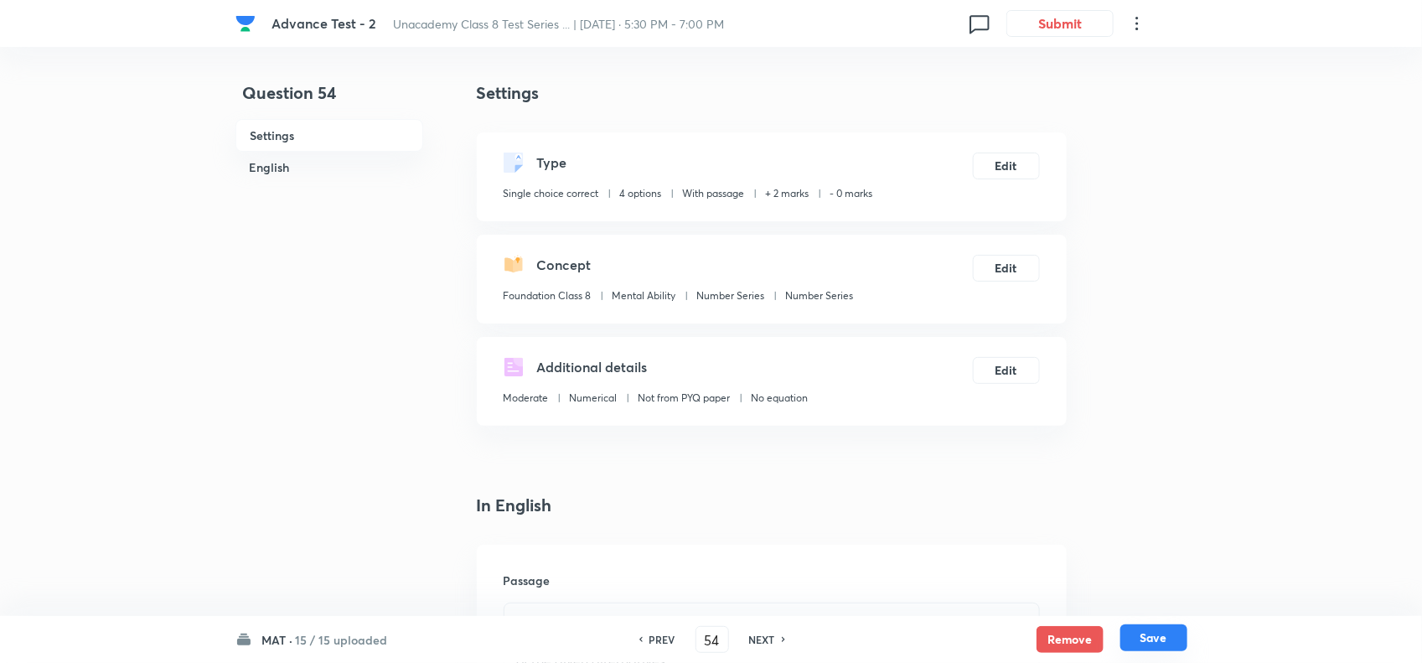
click at [1142, 633] on button "Save" at bounding box center [1154, 637] width 67 height 27
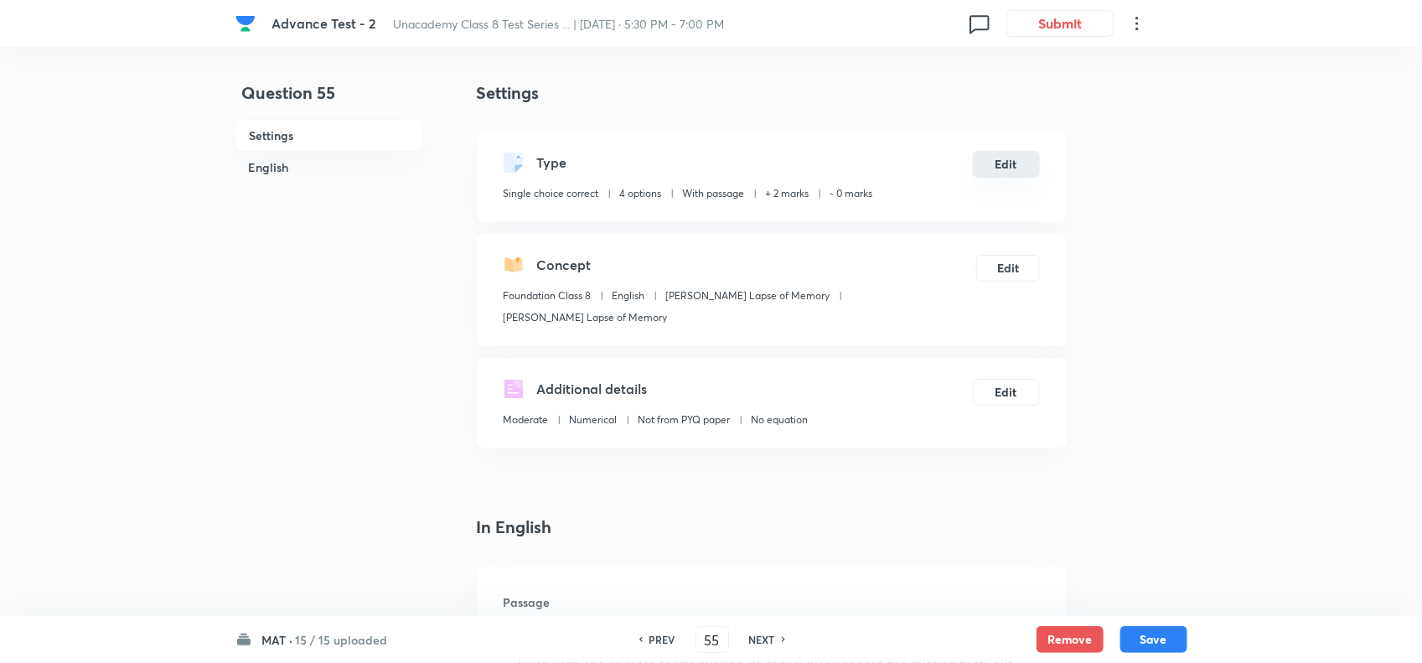
click at [1020, 160] on button "Edit" at bounding box center [1006, 164] width 67 height 27
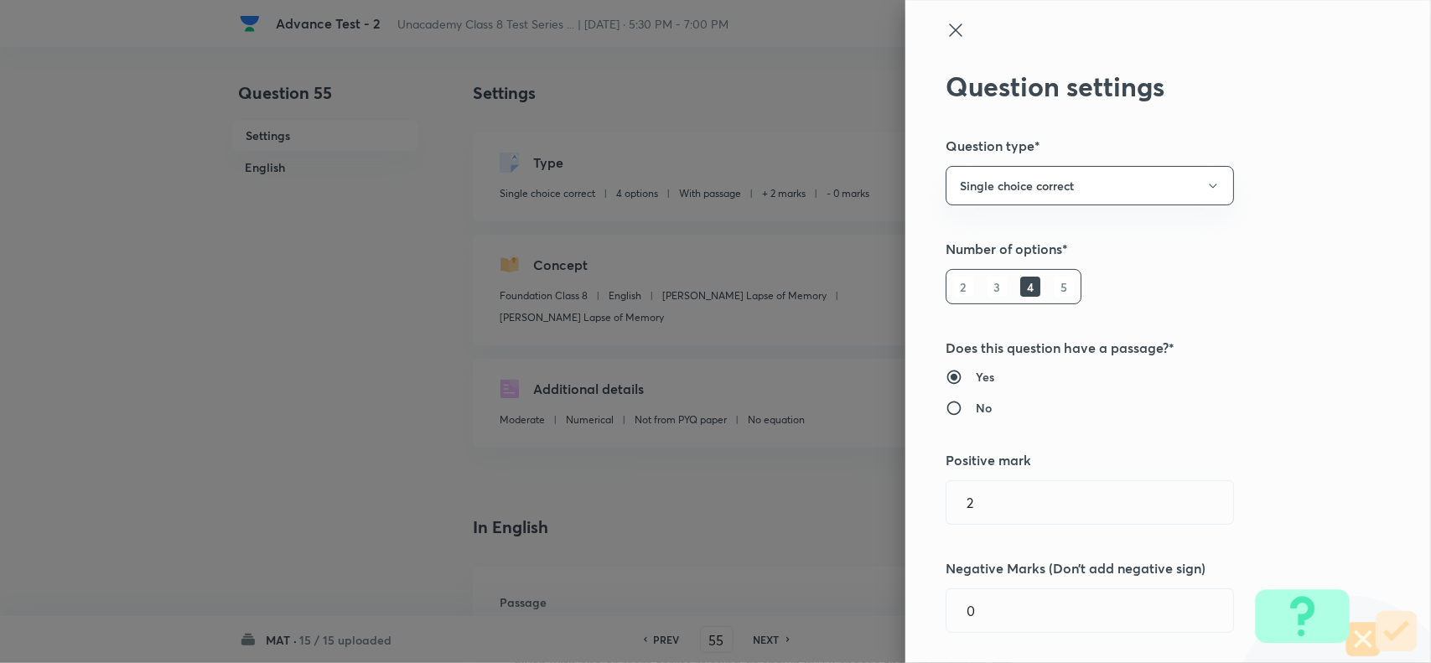
click at [945, 31] on icon at bounding box center [955, 30] width 20 height 20
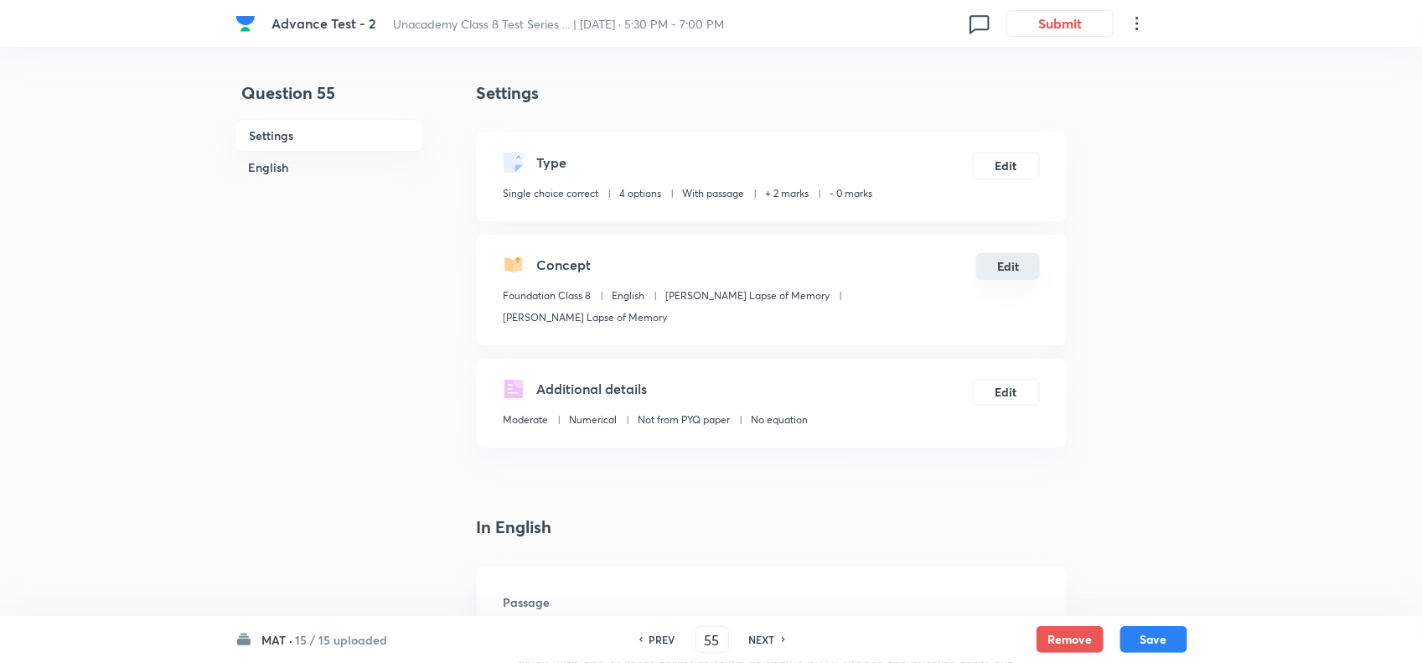
click at [1024, 267] on button "Edit" at bounding box center [1007, 266] width 63 height 27
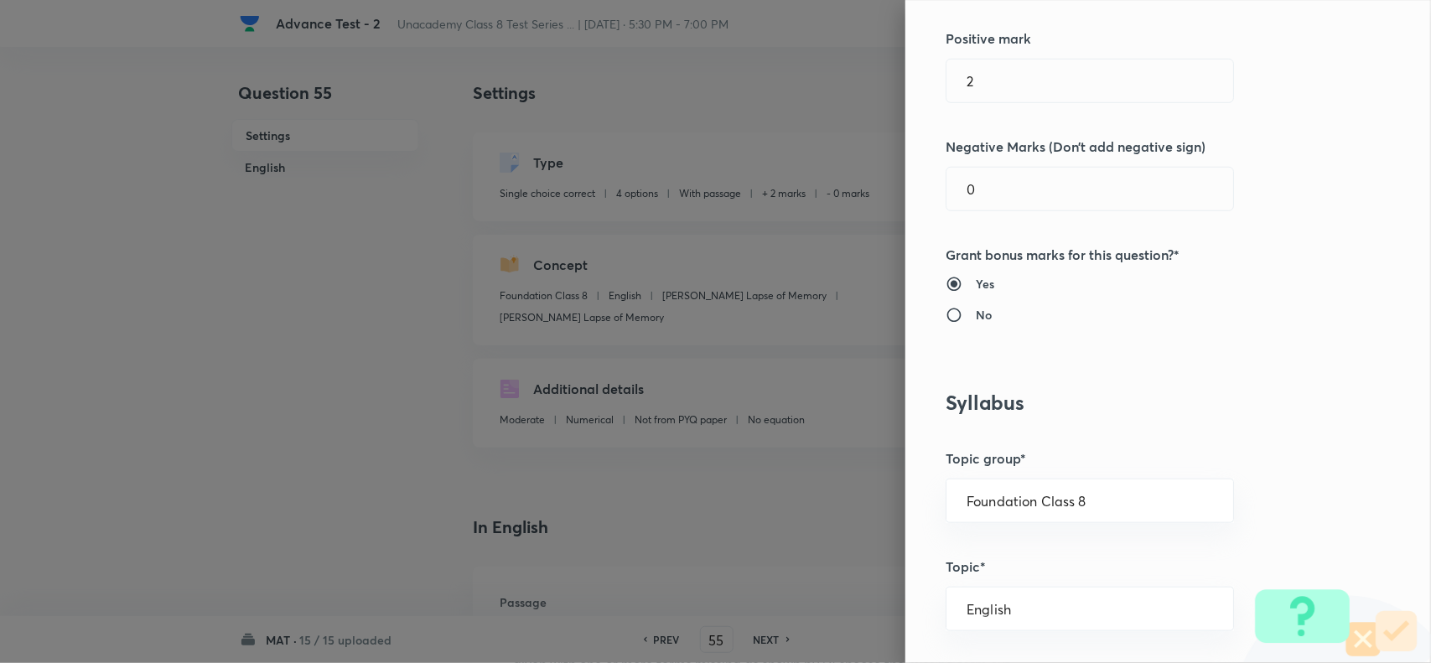
scroll to position [524, 0]
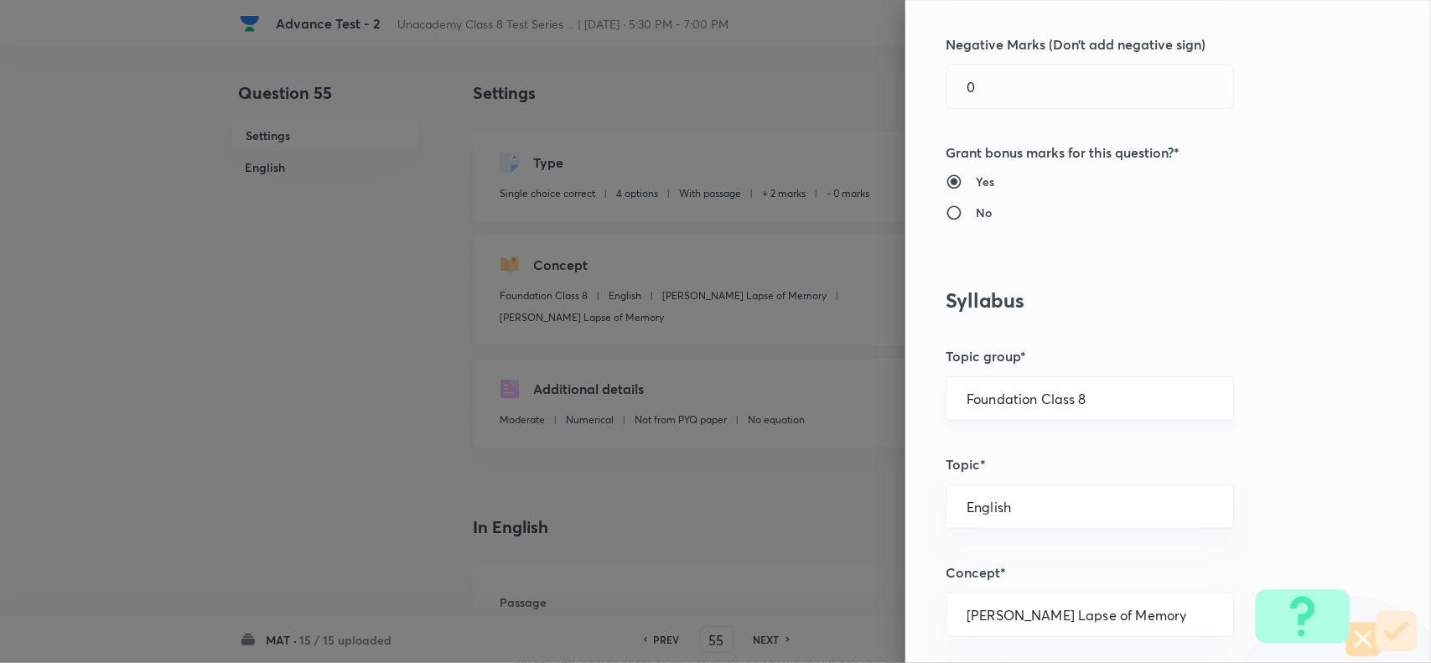
click at [1125, 392] on input "Foundation Class 8" at bounding box center [1089, 399] width 246 height 16
click at [1096, 510] on li "Foundation Class 8" at bounding box center [1073, 509] width 286 height 30
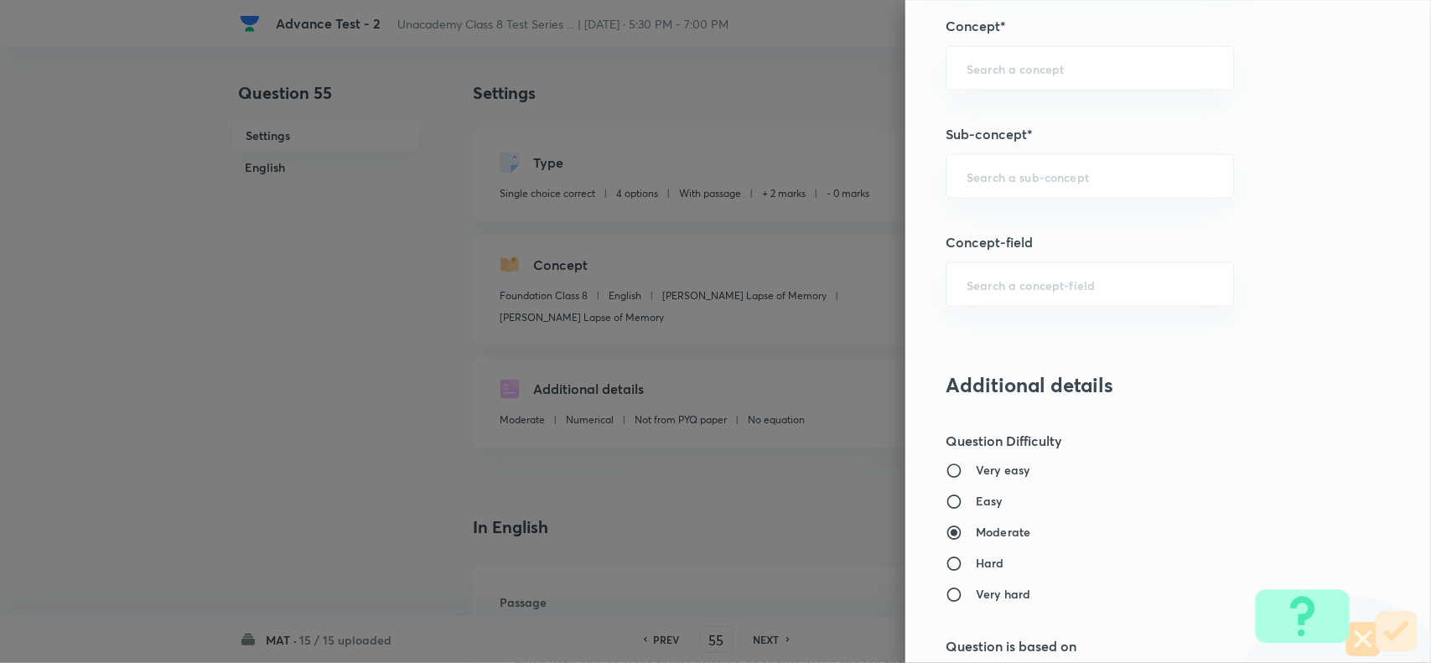
scroll to position [1152, 0]
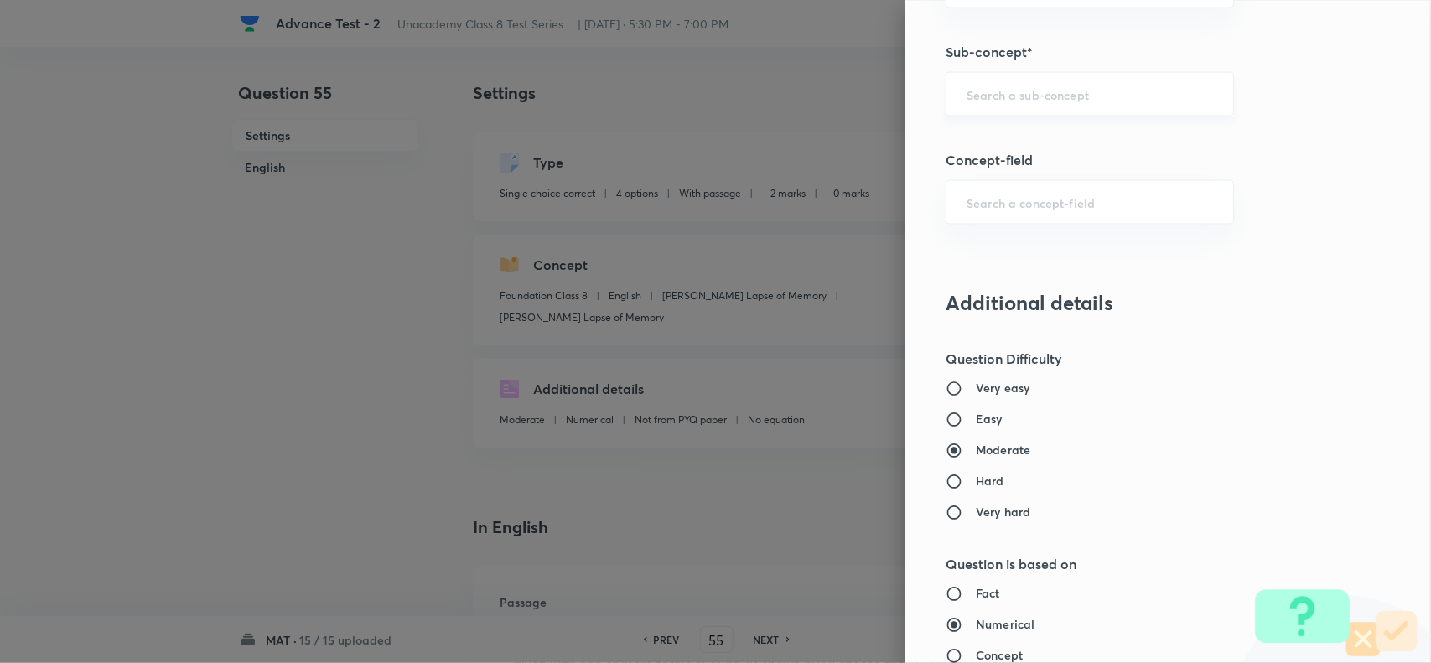
click at [993, 88] on input "text" at bounding box center [1089, 94] width 246 height 16
paste input "Number Series"
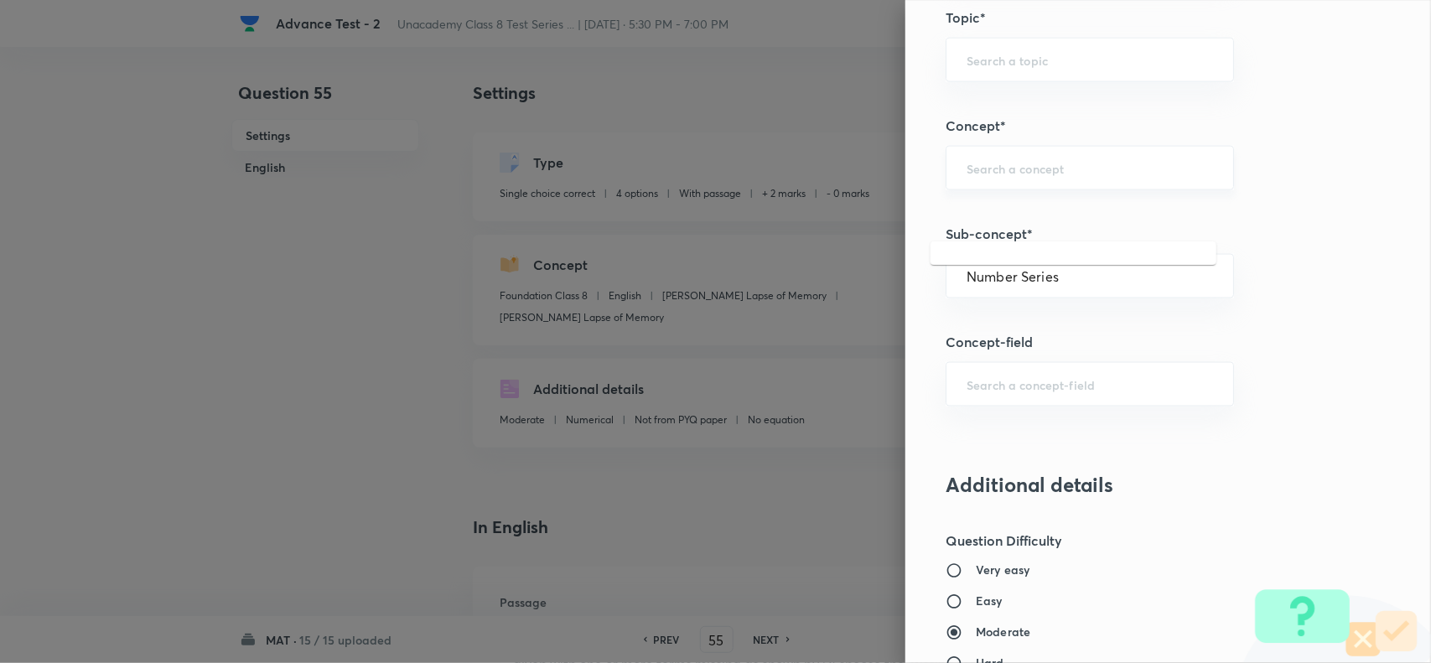
scroll to position [943, 0]
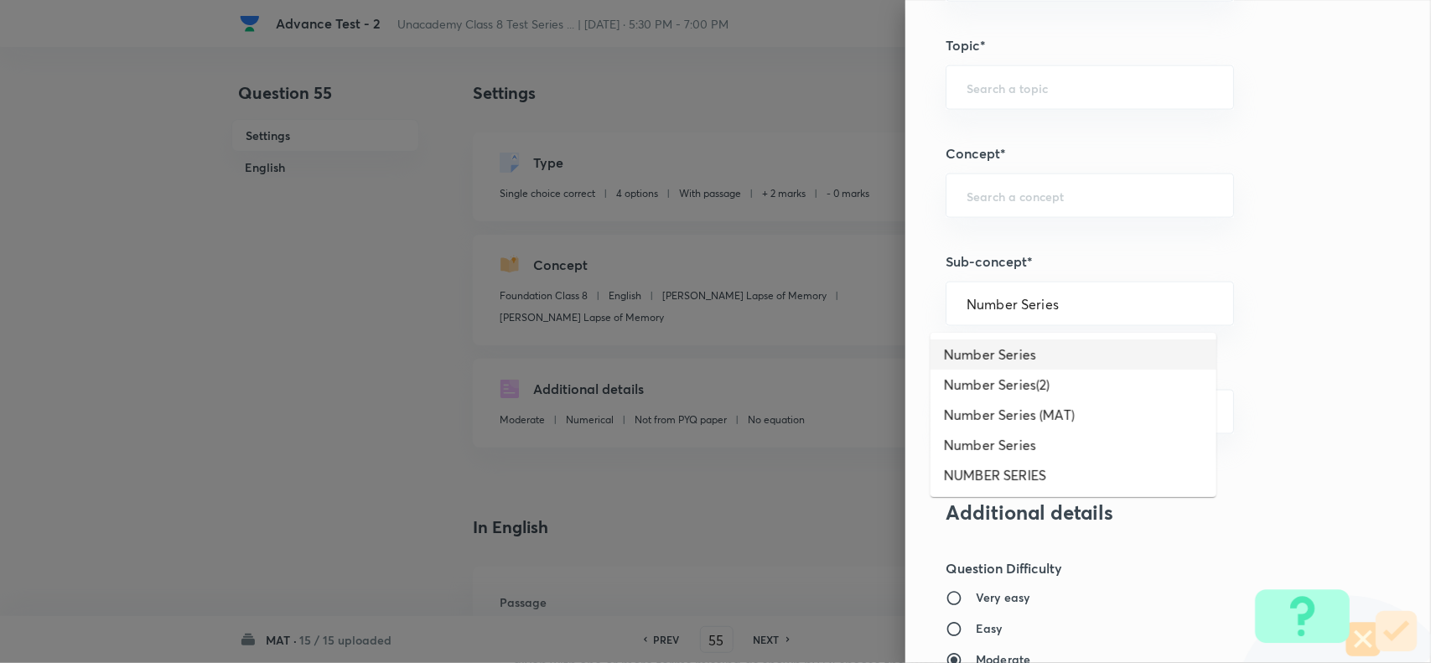
click at [1054, 346] on li "Number Series" at bounding box center [1073, 354] width 286 height 30
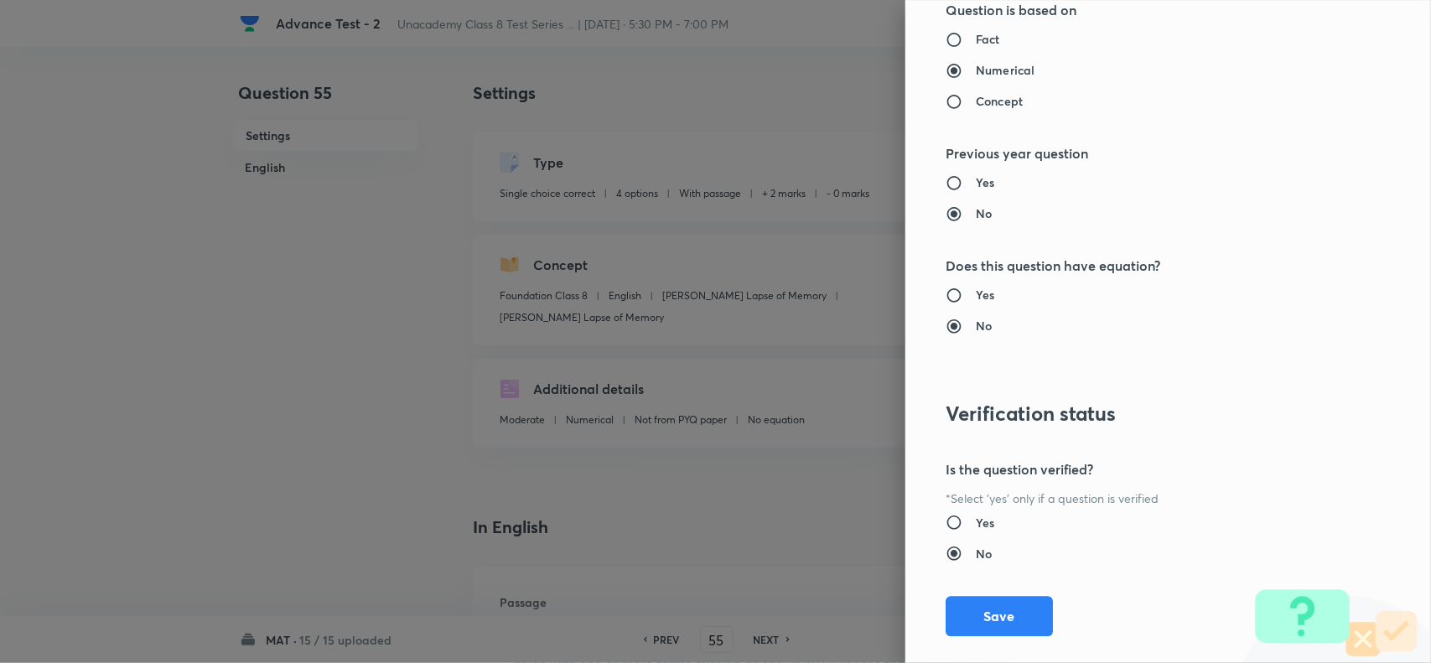
scroll to position [1737, 0]
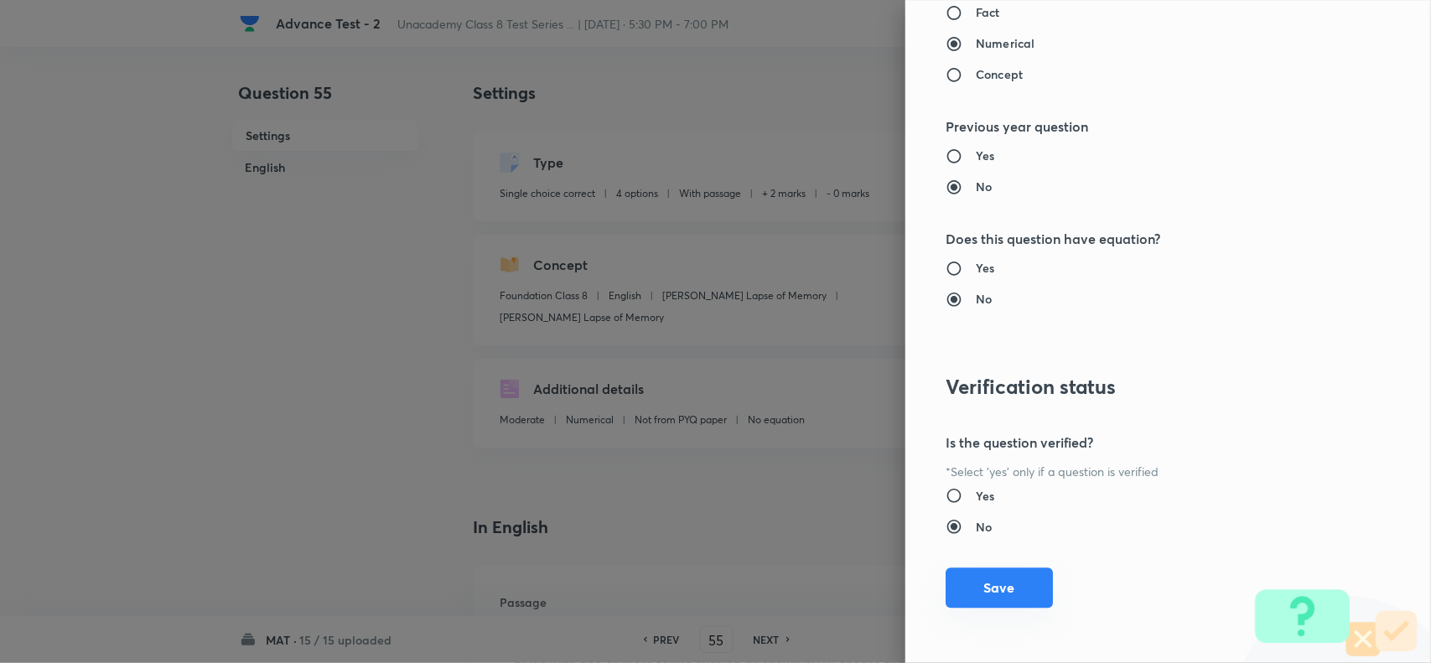
click at [1017, 582] on button "Save" at bounding box center [998, 587] width 107 height 40
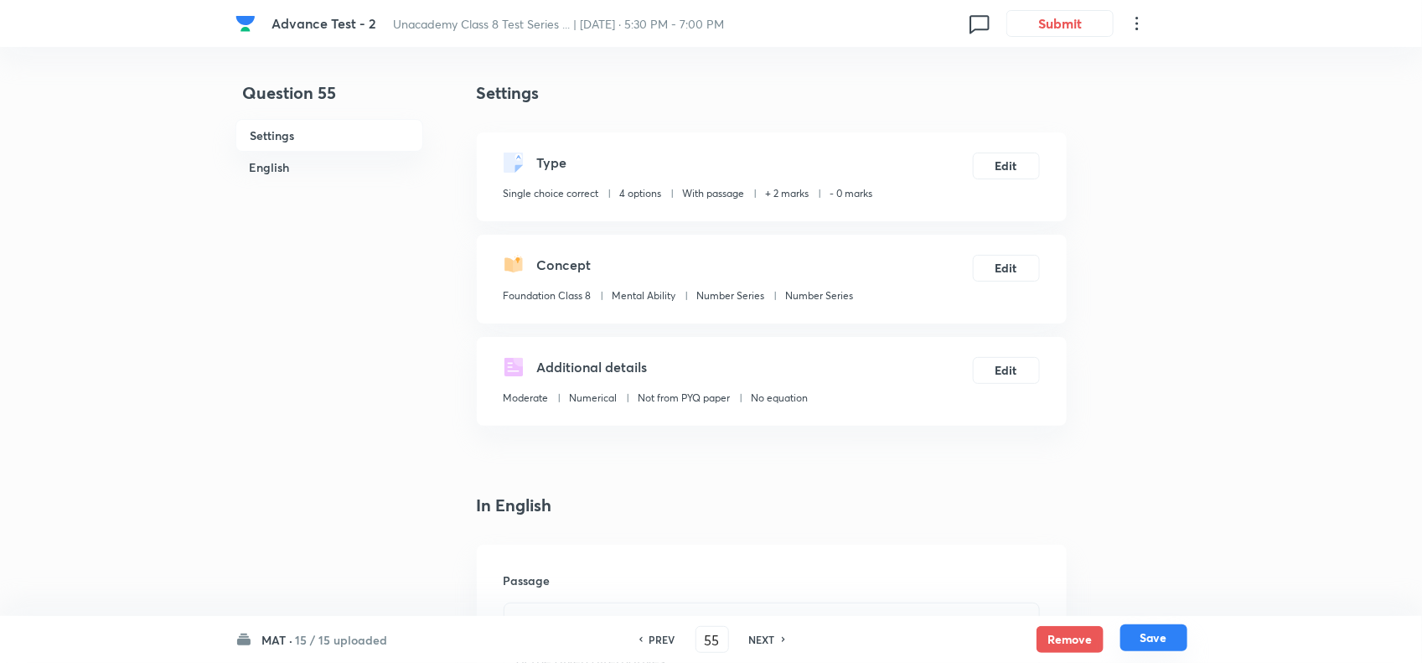
click at [1186, 637] on button "Save" at bounding box center [1154, 637] width 67 height 27
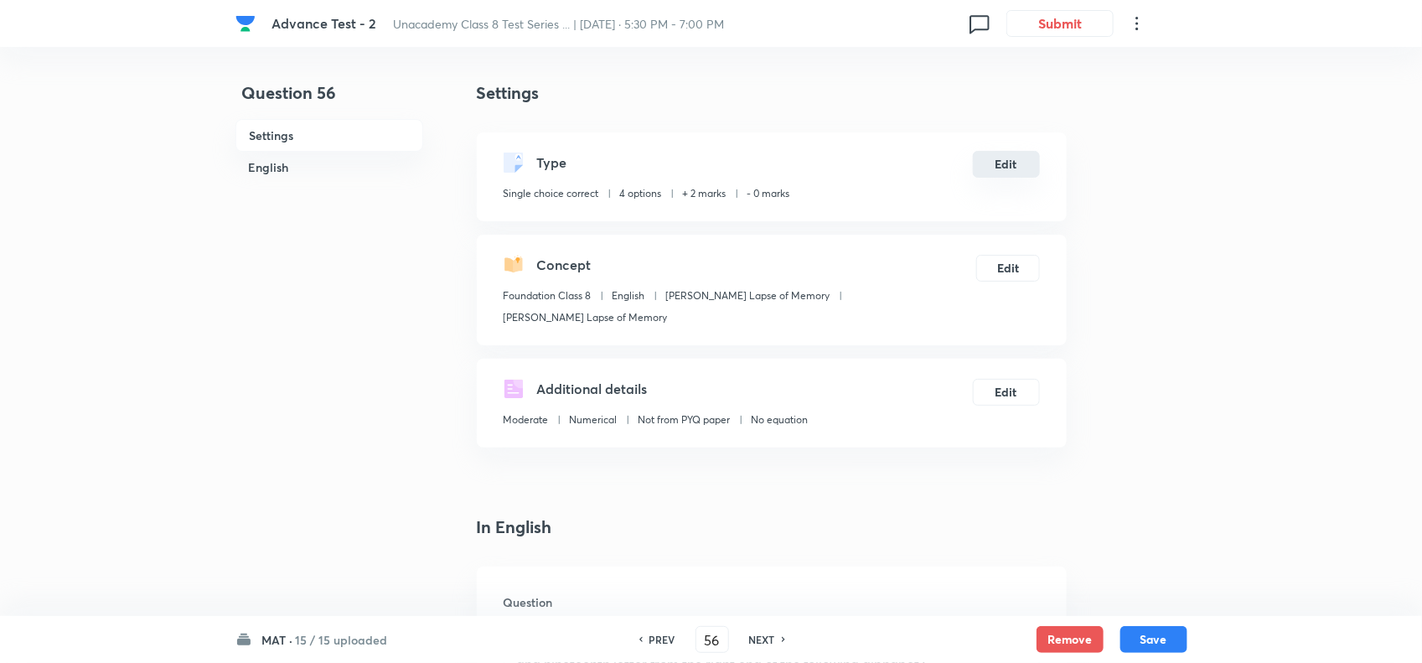
click at [991, 166] on button "Edit" at bounding box center [1006, 164] width 67 height 27
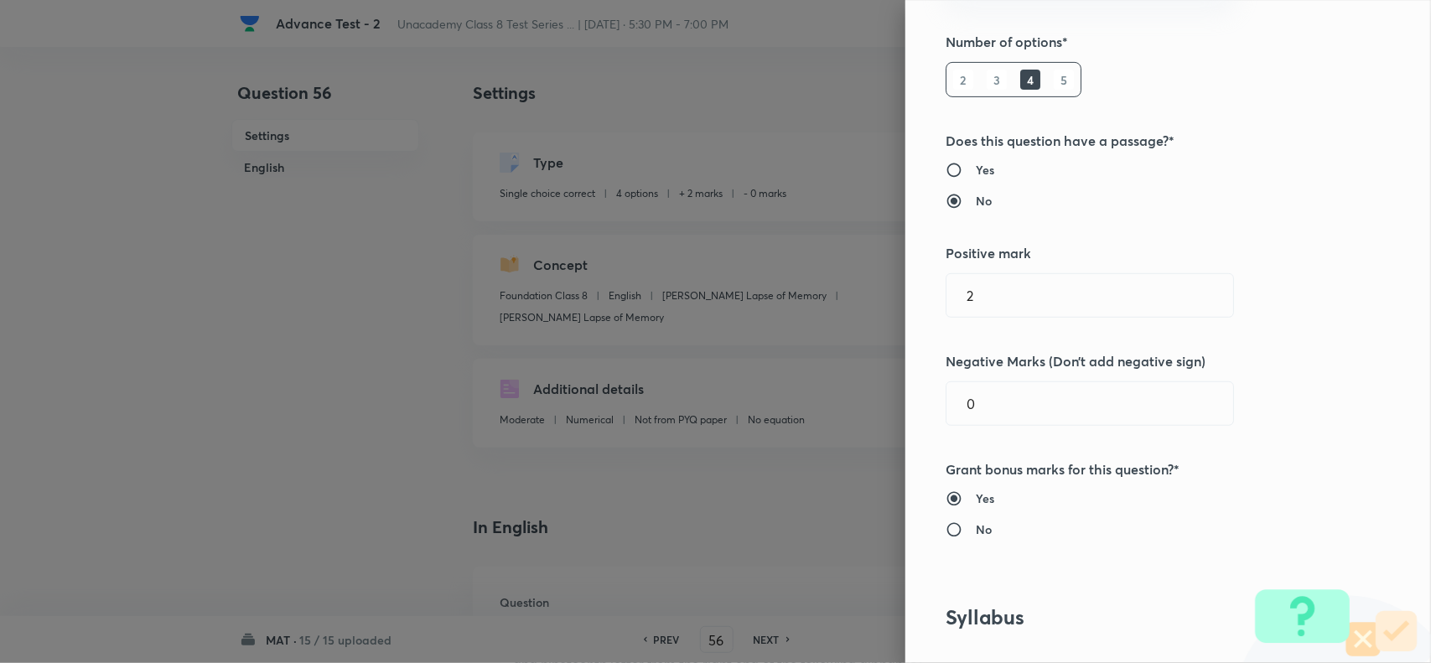
scroll to position [524, 0]
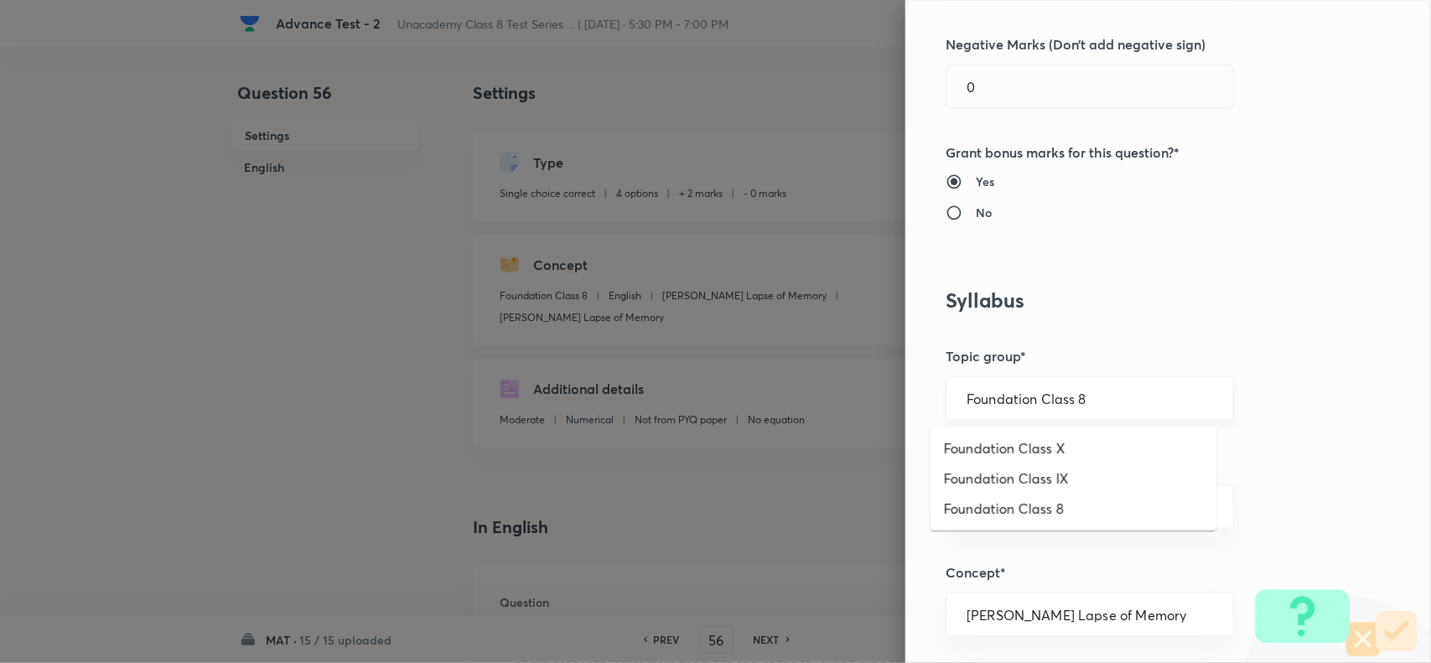
click at [1121, 403] on input "Foundation Class 8" at bounding box center [1089, 399] width 246 height 16
click at [1075, 505] on li "Foundation Class 8" at bounding box center [1073, 509] width 286 height 30
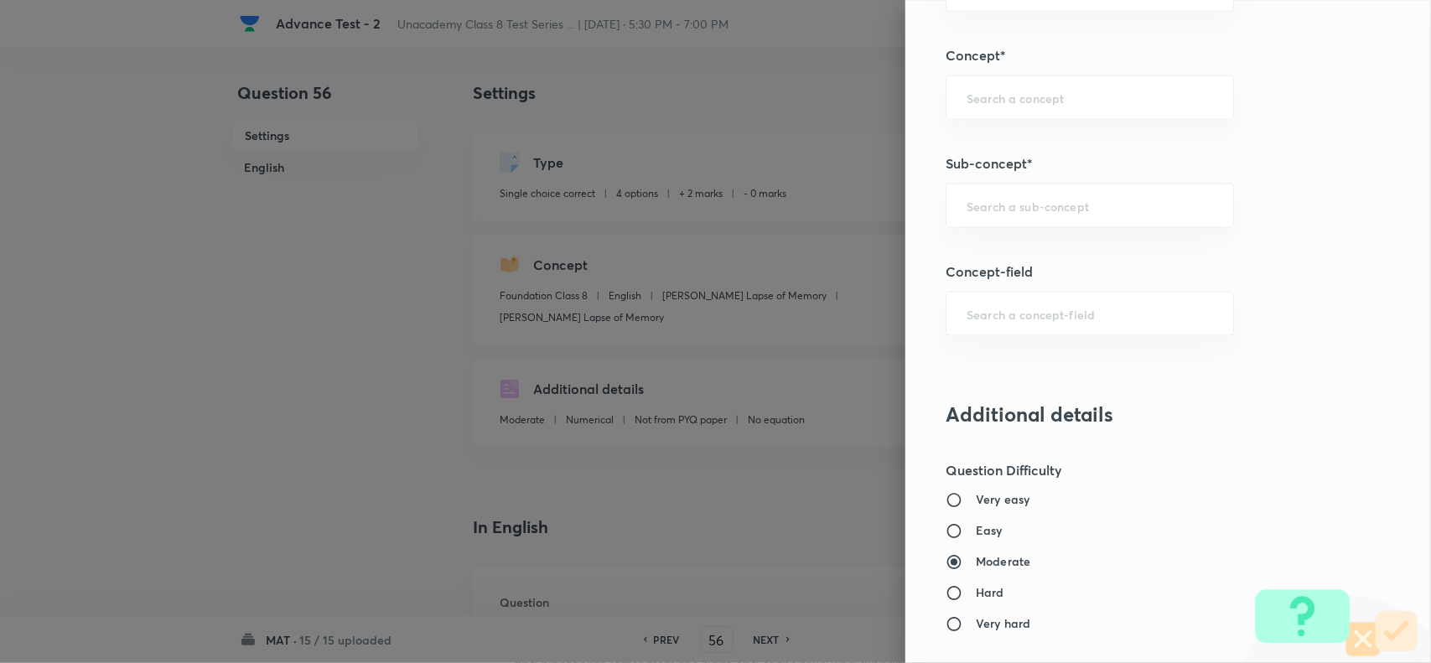
scroll to position [1152, 0]
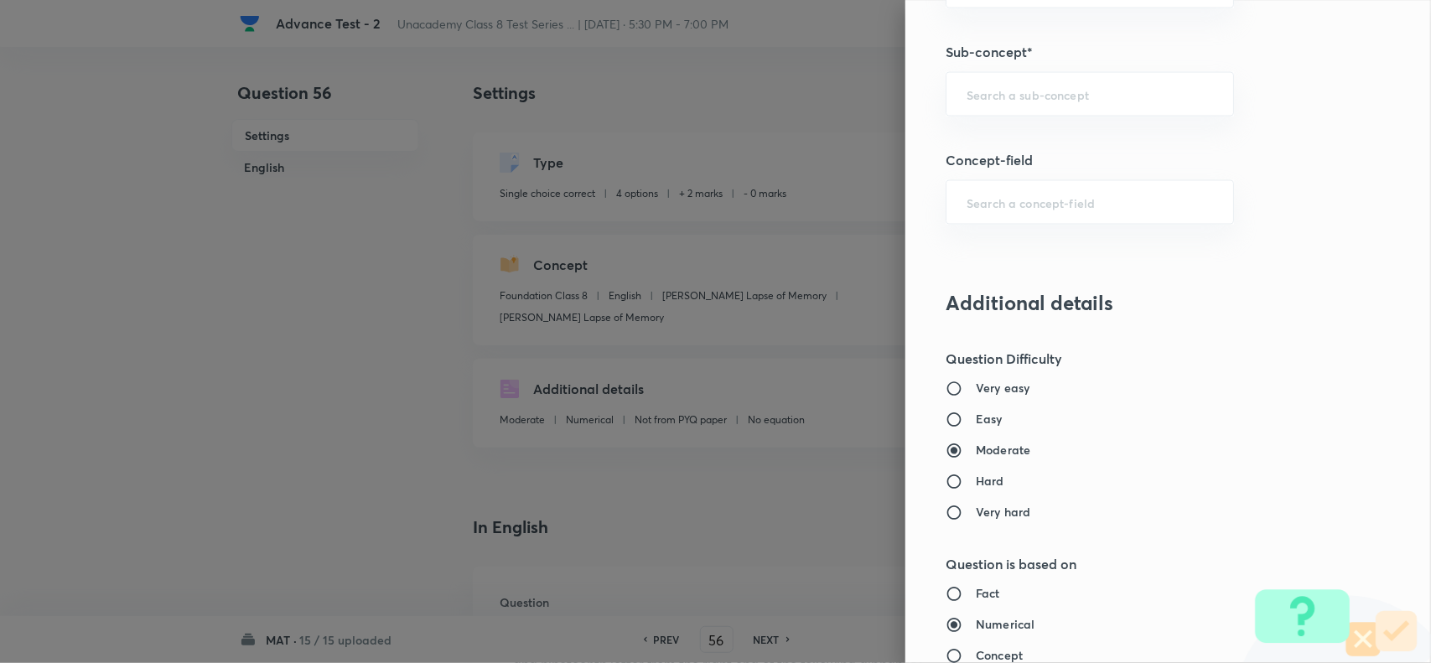
click at [985, 52] on h5 "Sub-concept*" at bounding box center [1139, 52] width 389 height 20
click at [997, 97] on input "text" at bounding box center [1089, 94] width 246 height 16
paste input "Number Series"
click at [1021, 139] on li "Number Series" at bounding box center [1073, 145] width 286 height 30
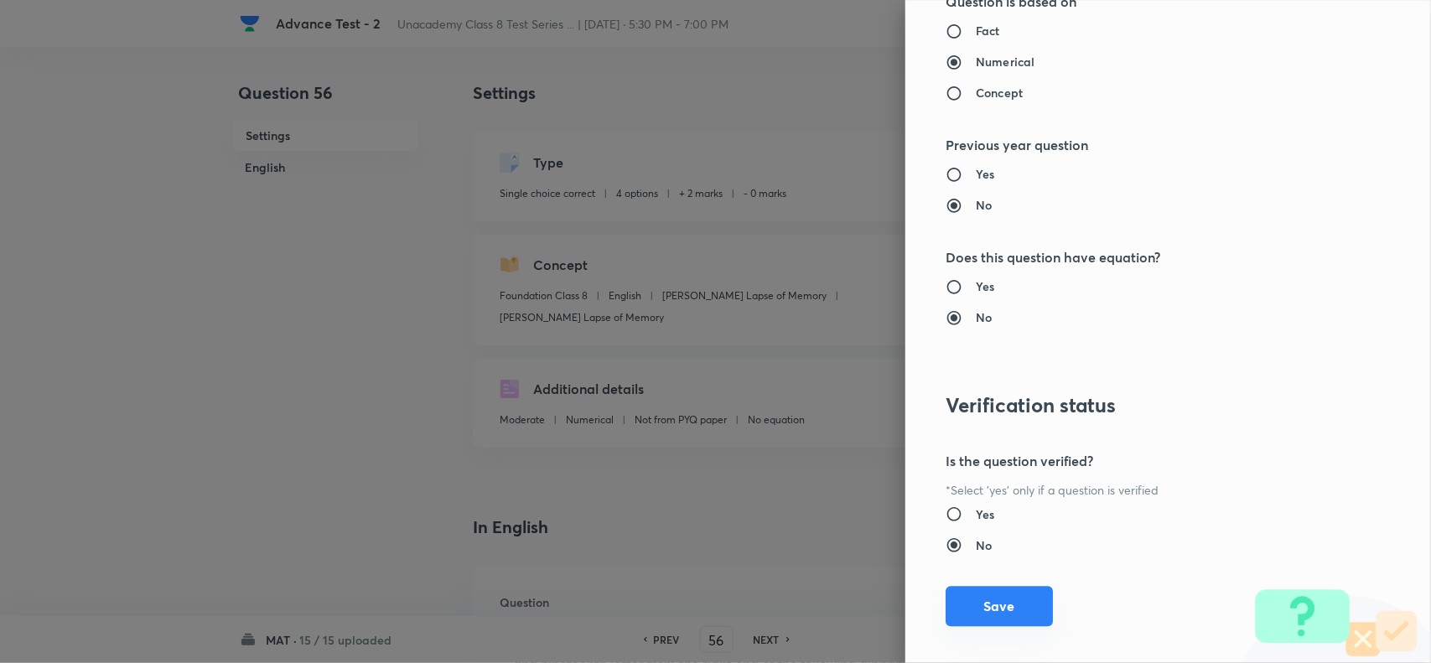
scroll to position [1737, 0]
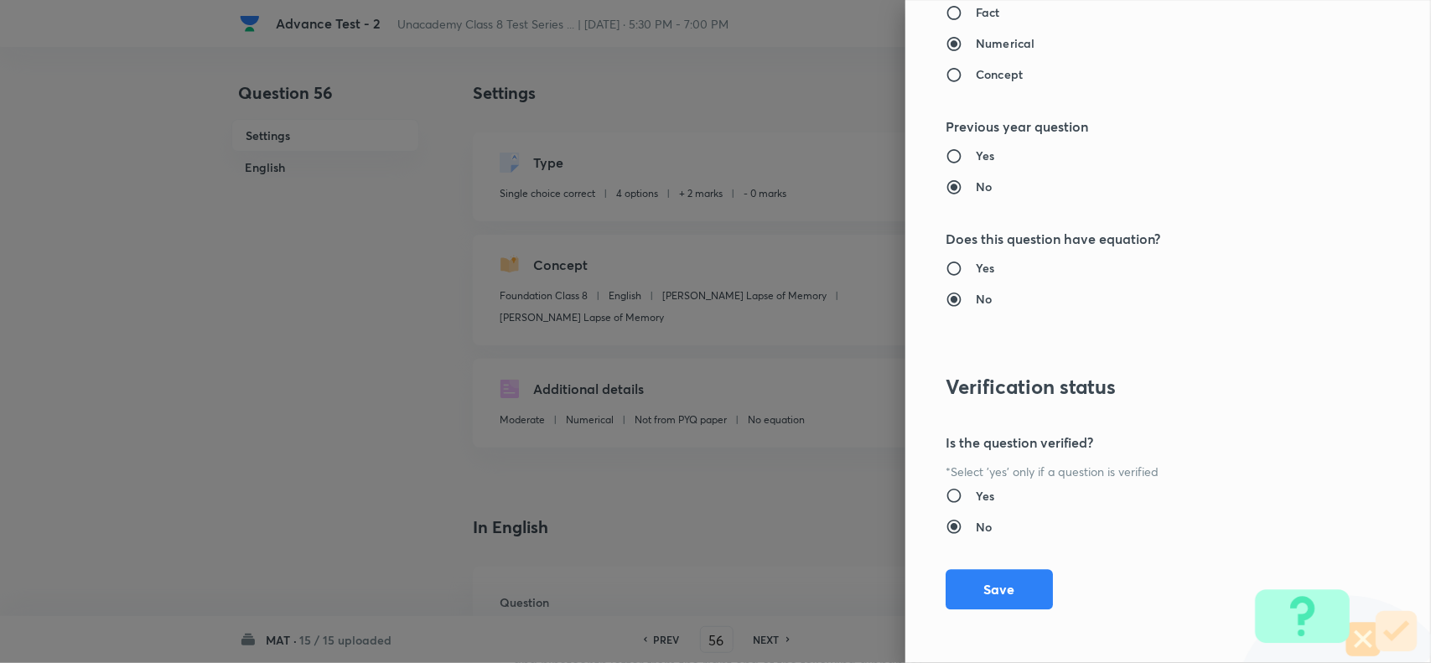
drag, startPoint x: 991, startPoint y: 603, endPoint x: 1014, endPoint y: 603, distance: 22.6
click at [995, 602] on button "Save" at bounding box center [998, 589] width 107 height 40
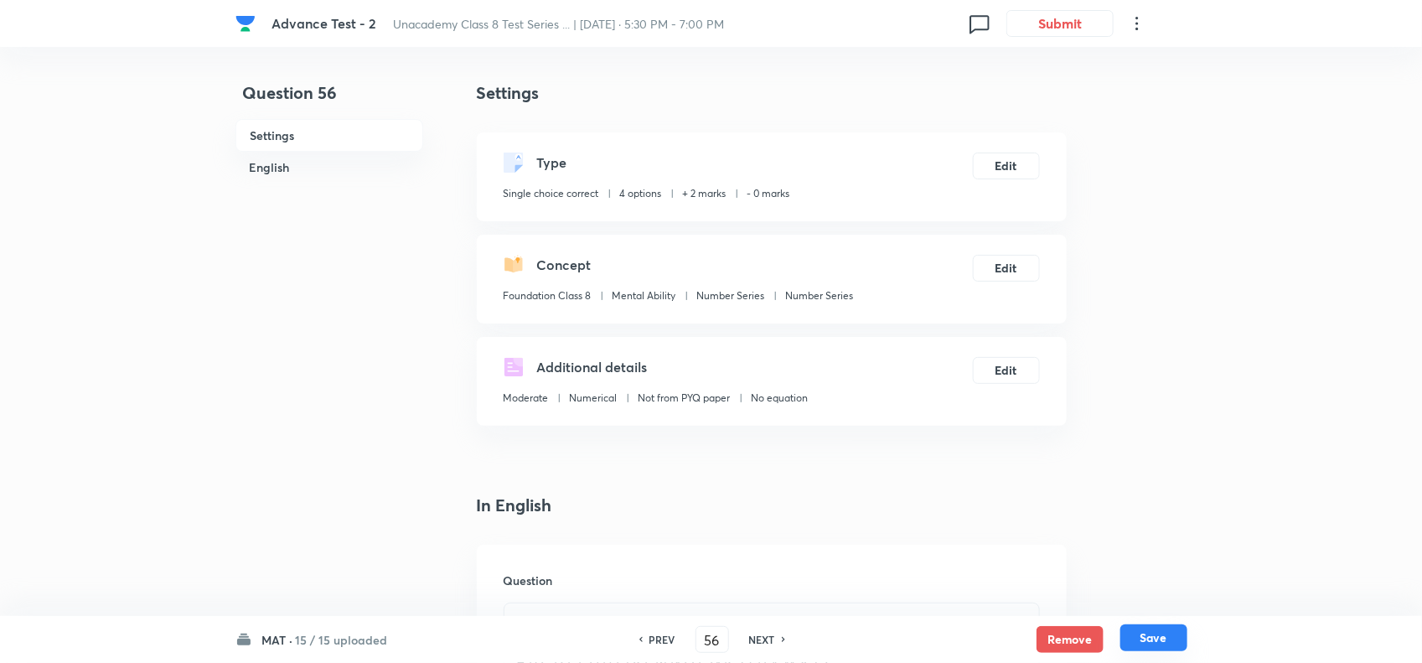
click at [1148, 626] on button "Save" at bounding box center [1154, 637] width 67 height 27
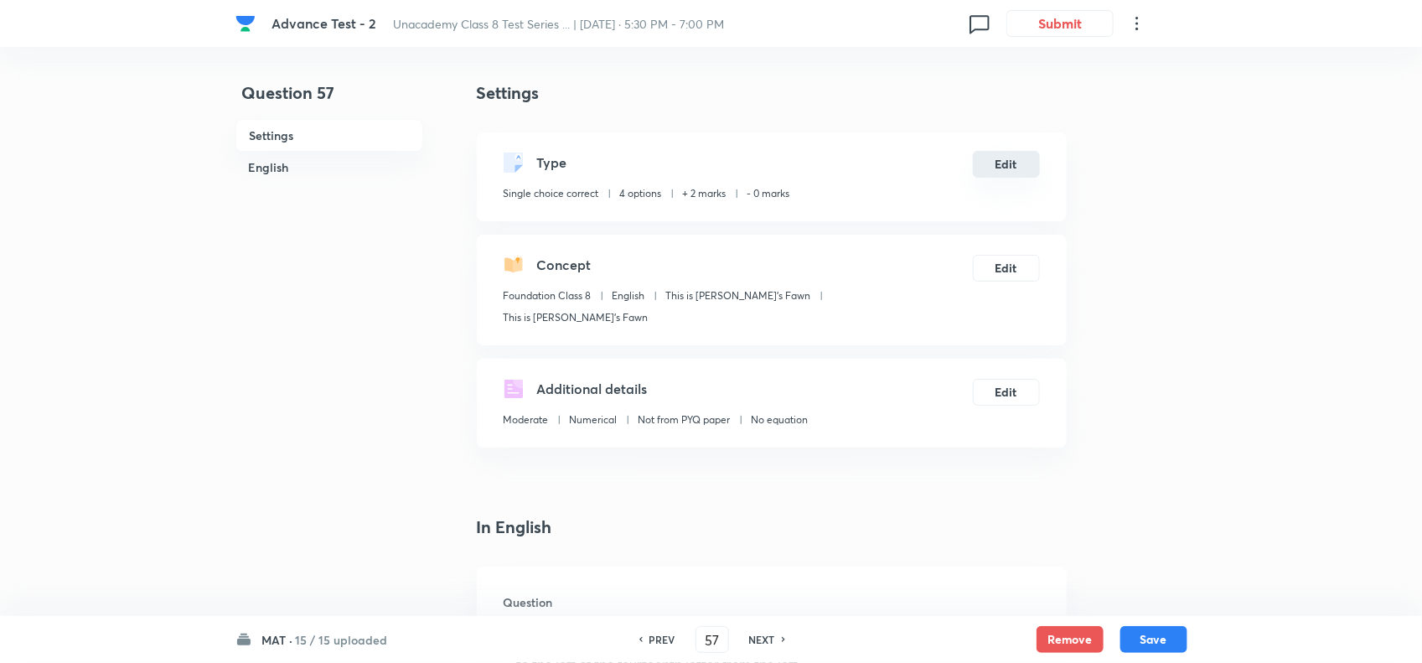
click at [986, 159] on button "Edit" at bounding box center [1006, 164] width 67 height 27
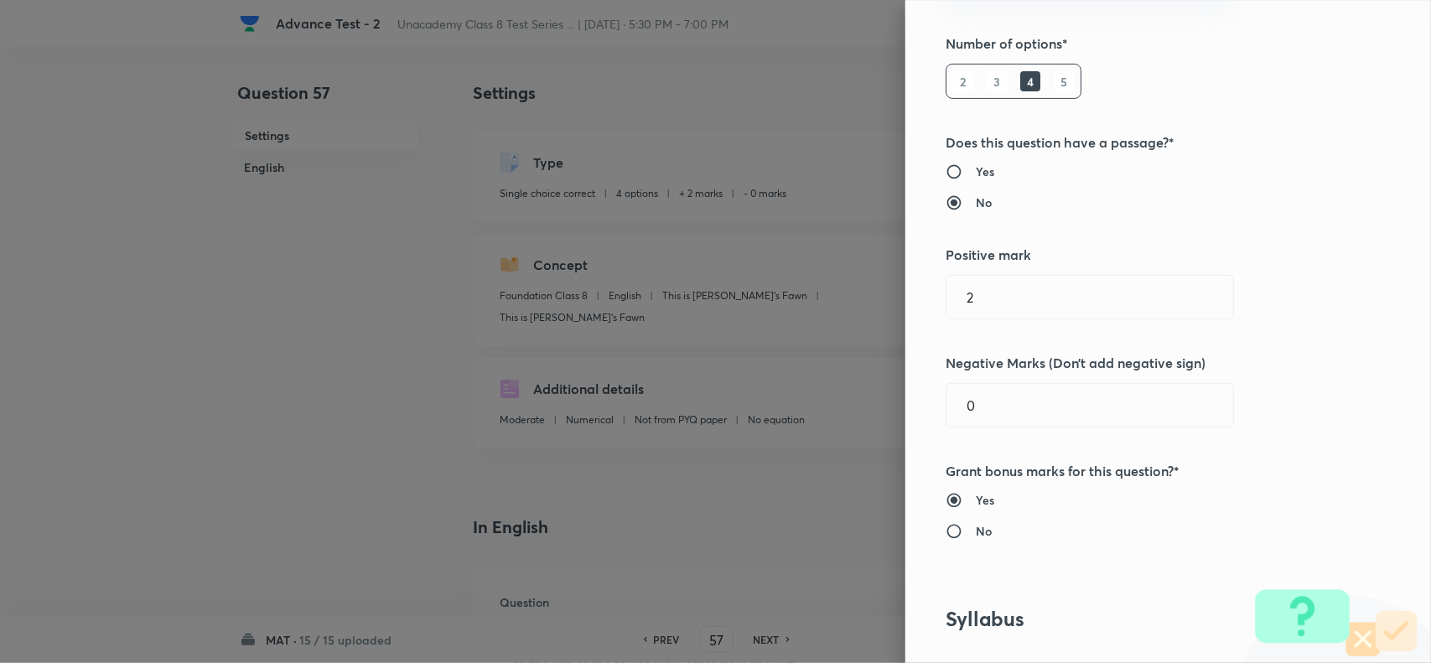
scroll to position [524, 0]
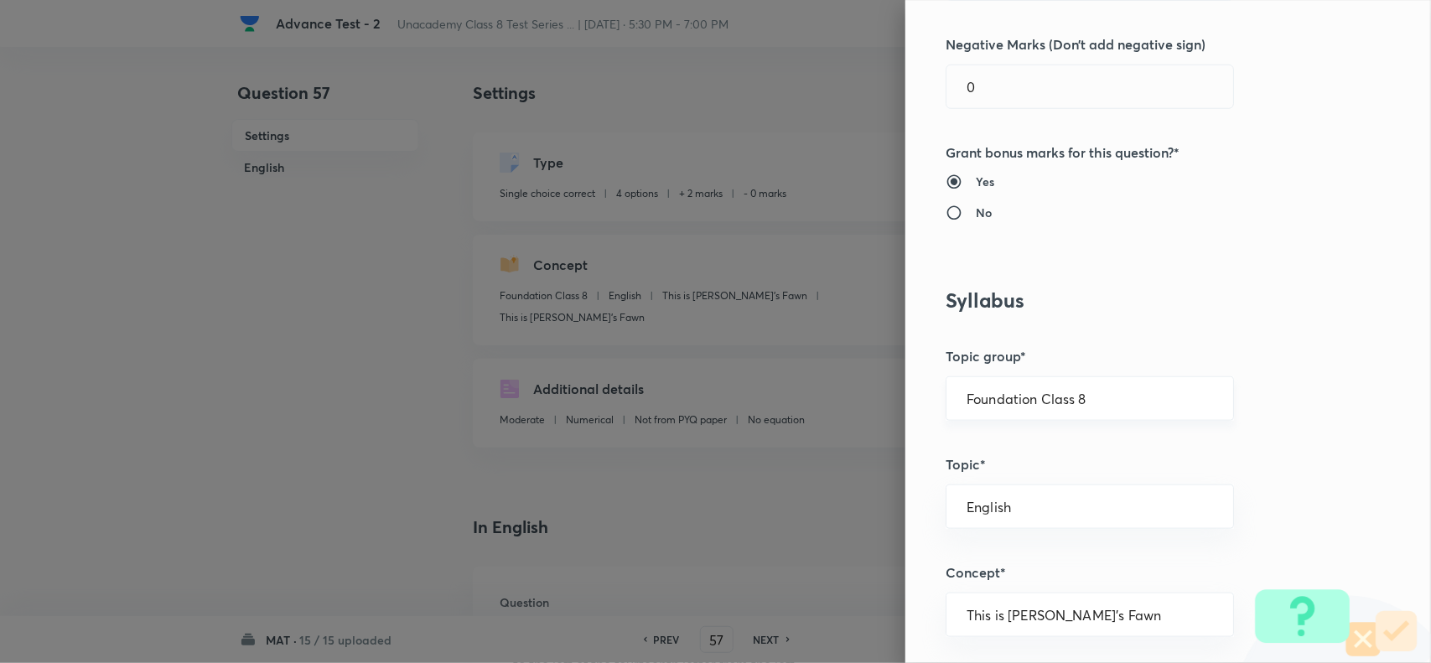
drag, startPoint x: 1094, startPoint y: 370, endPoint x: 1147, endPoint y: 395, distance: 58.1
click at [1111, 377] on div "Question settings Question type* Single choice correct Number of options* 2 3 4…" at bounding box center [1167, 331] width 525 height 663
click at [1086, 509] on li "Foundation Class 8" at bounding box center [1073, 509] width 286 height 30
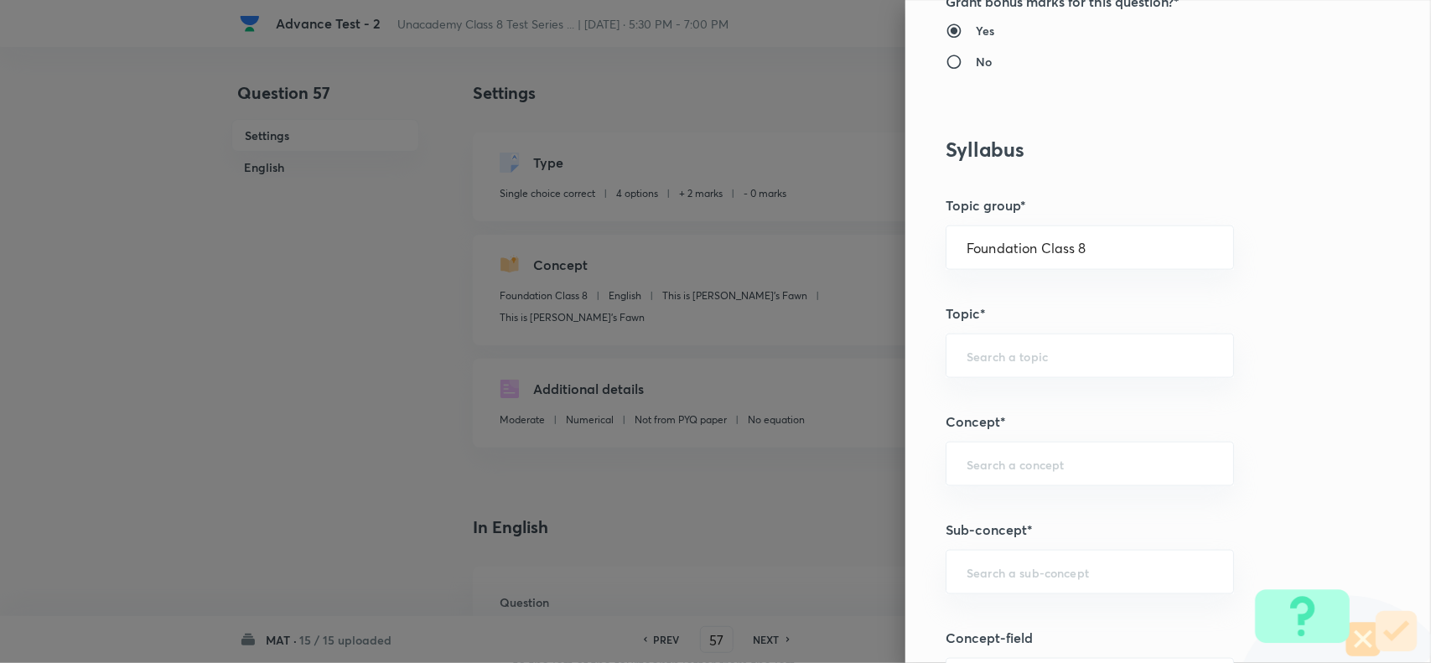
scroll to position [943, 0]
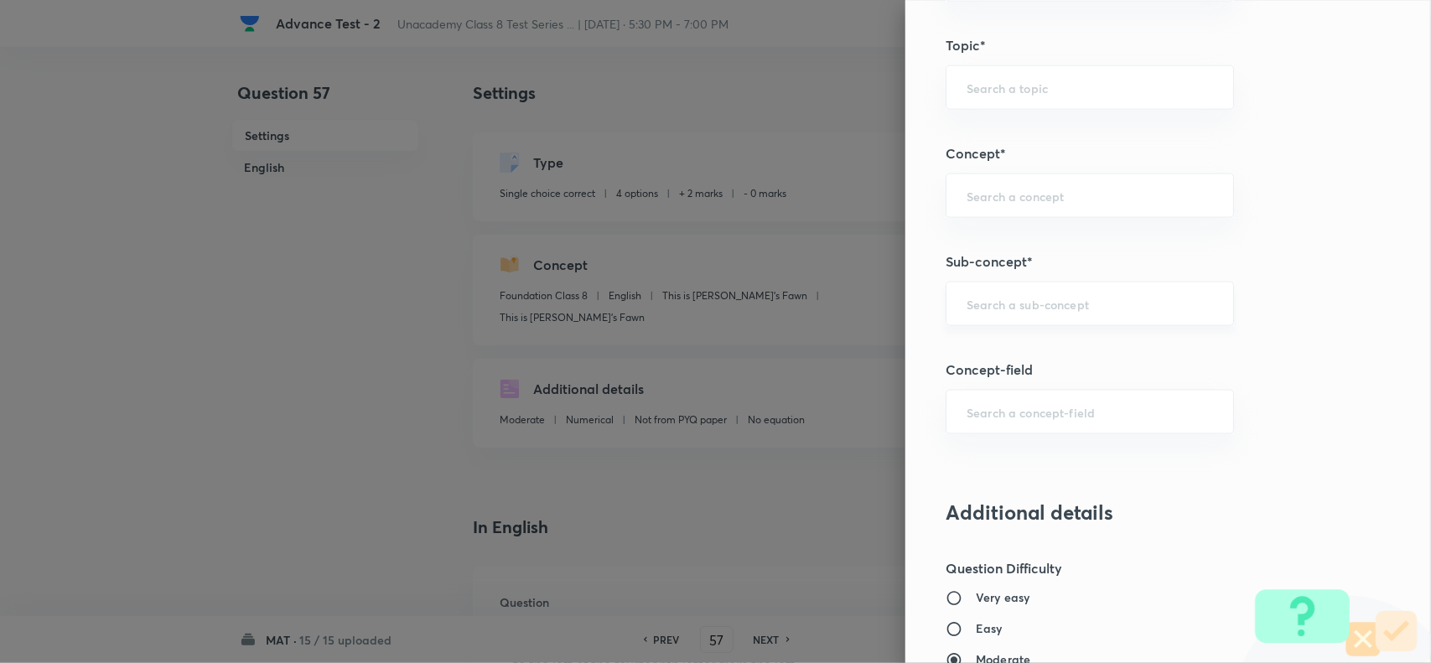
click at [1004, 312] on input "text" at bounding box center [1089, 304] width 246 height 16
paste input "Number Series"
click at [1031, 345] on li "Number Series" at bounding box center [1073, 354] width 286 height 30
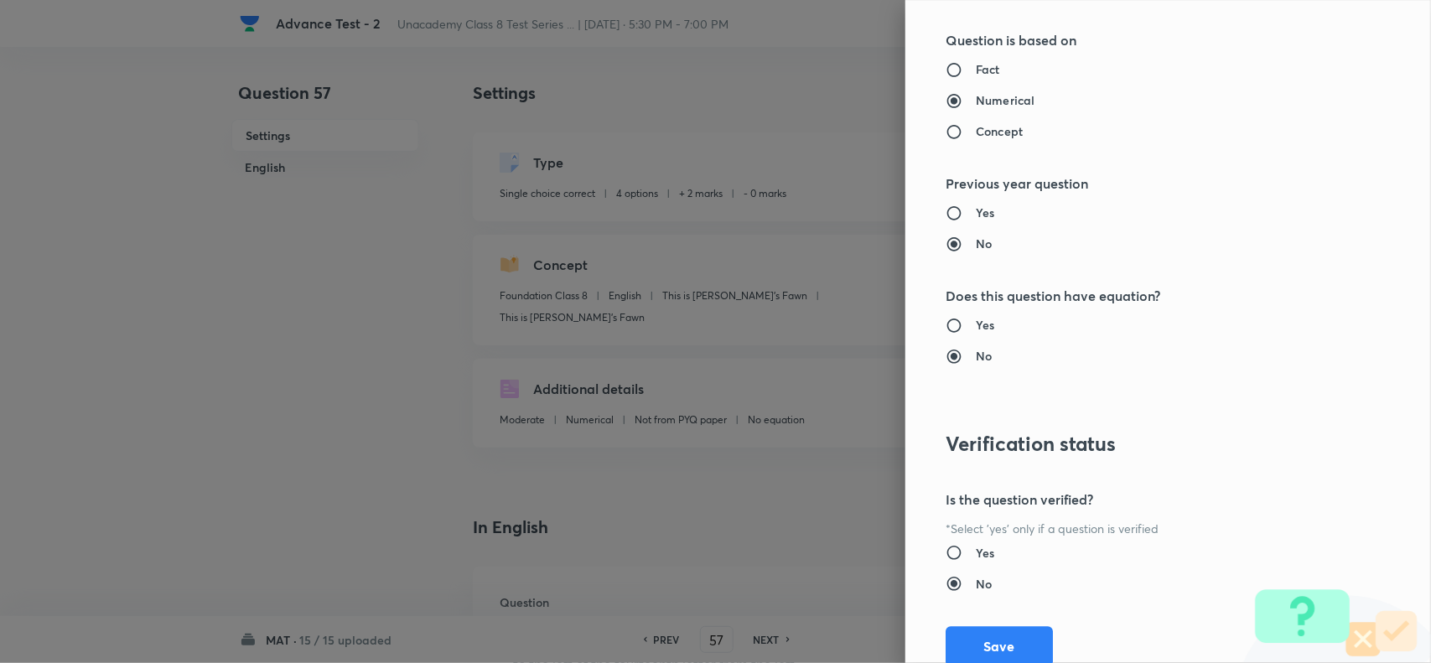
scroll to position [1737, 0]
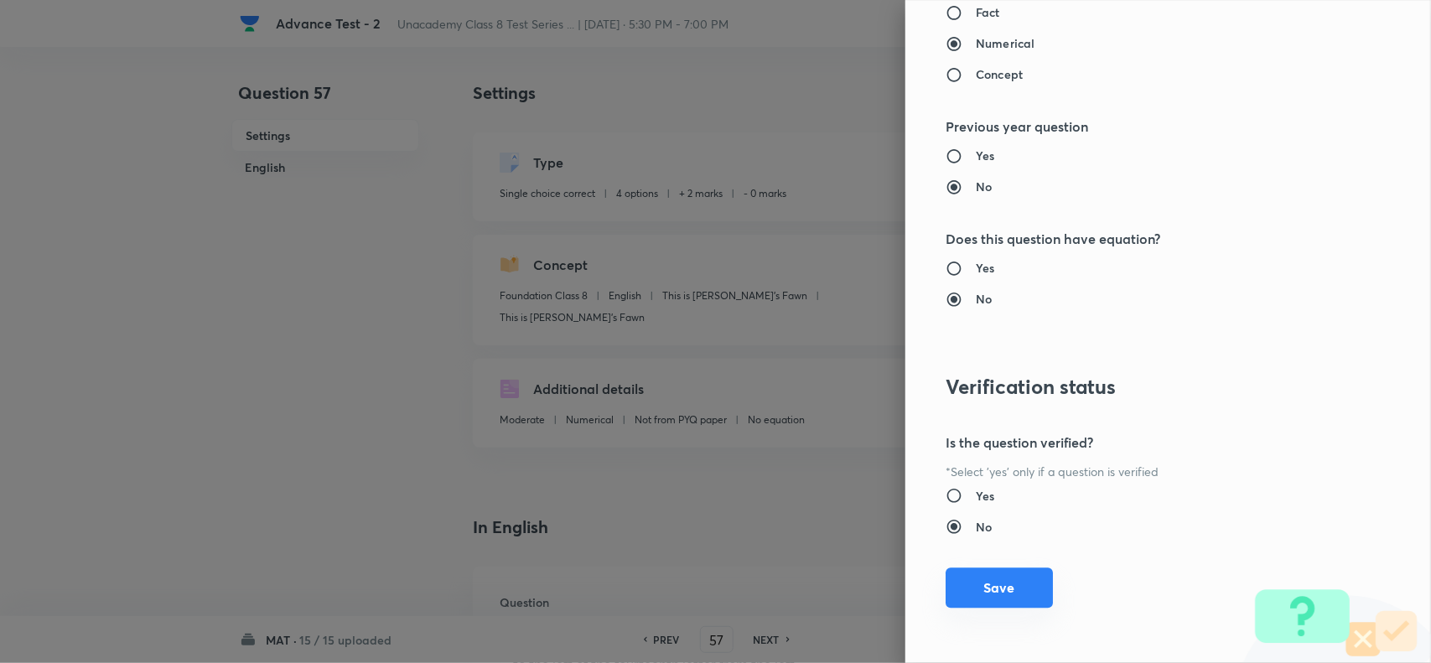
click at [1003, 593] on button "Save" at bounding box center [998, 587] width 107 height 40
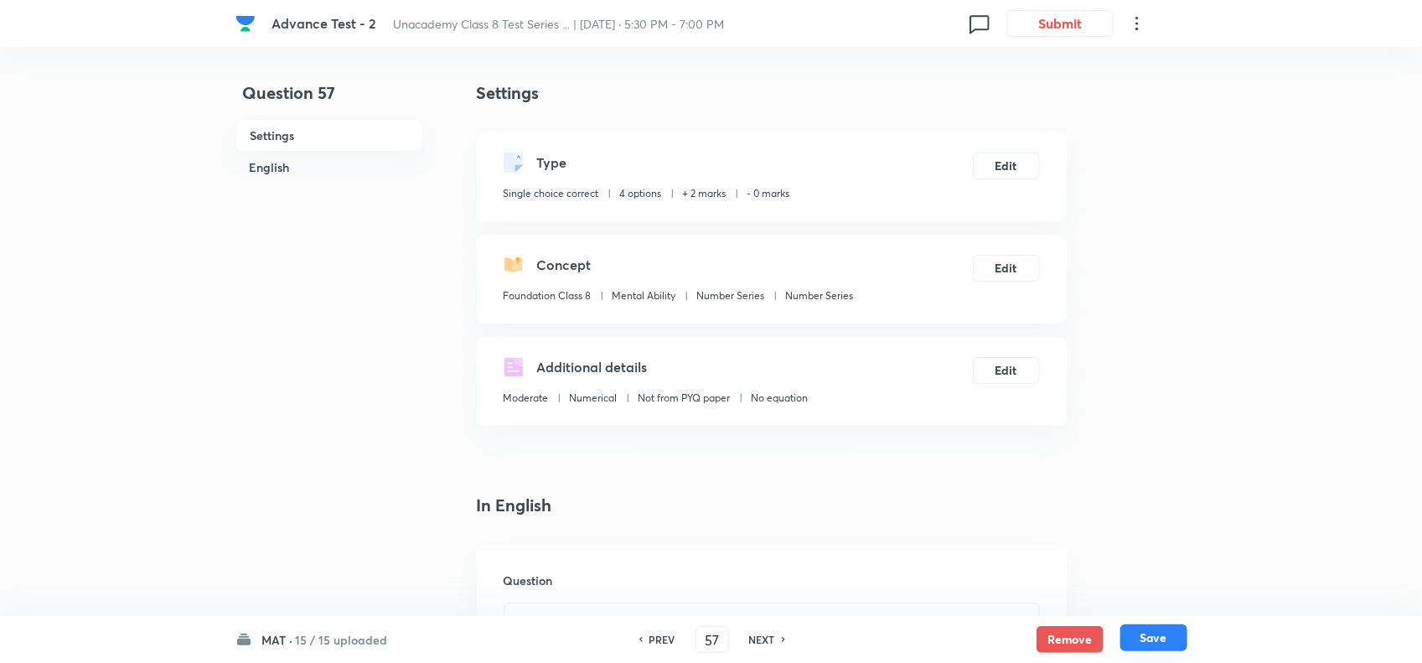
click at [1150, 633] on button "Save" at bounding box center [1154, 637] width 67 height 27
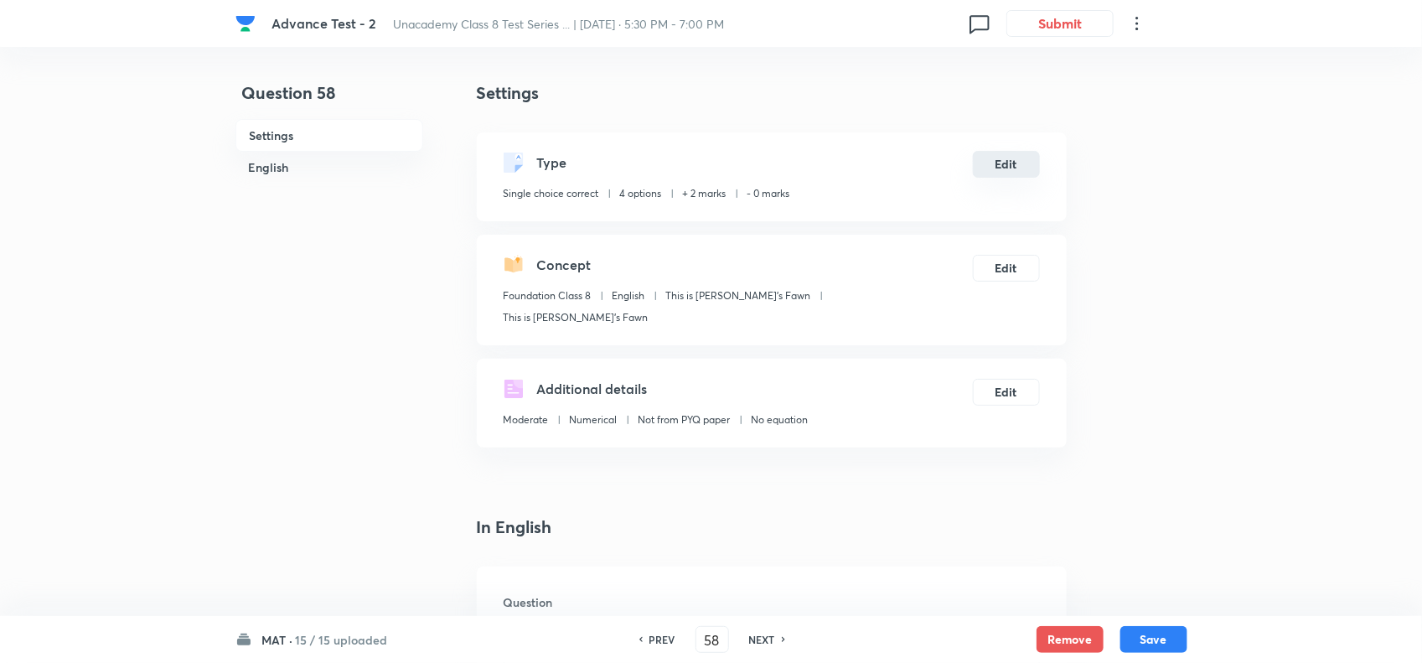
click at [1010, 166] on button "Edit" at bounding box center [1006, 164] width 67 height 27
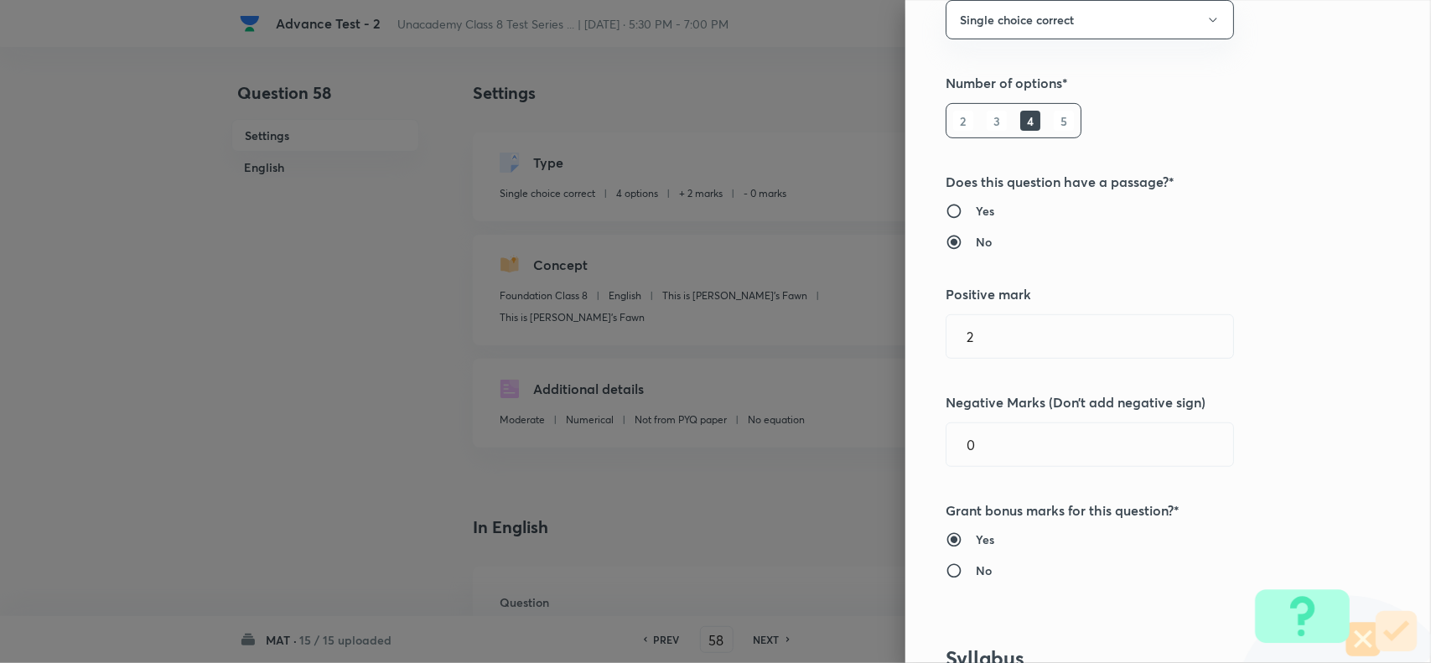
scroll to position [419, 0]
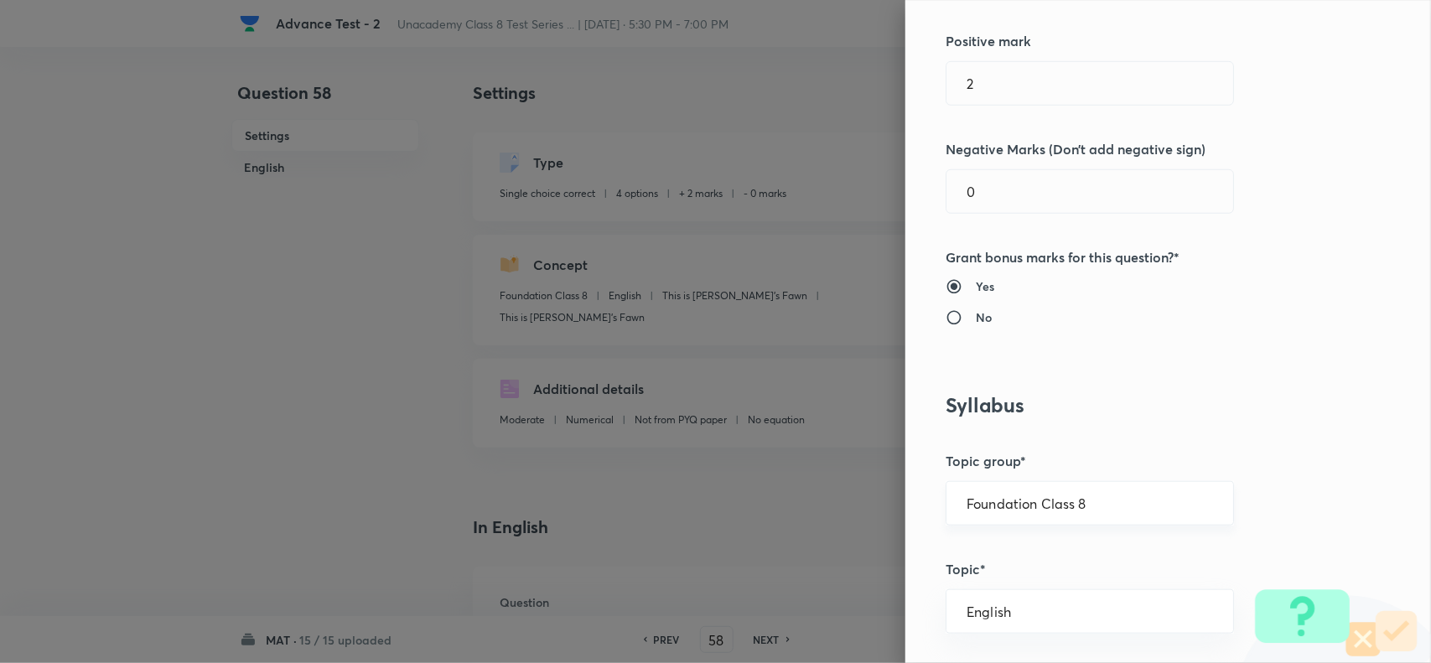
drag, startPoint x: 1095, startPoint y: 487, endPoint x: 1108, endPoint y: 497, distance: 16.8
click at [1099, 490] on div "Foundation Class 8 ​" at bounding box center [1089, 503] width 288 height 44
drag, startPoint x: 1063, startPoint y: 609, endPoint x: 1077, endPoint y: 593, distance: 21.4
click at [1067, 608] on li "Foundation Class 8" at bounding box center [1073, 613] width 286 height 30
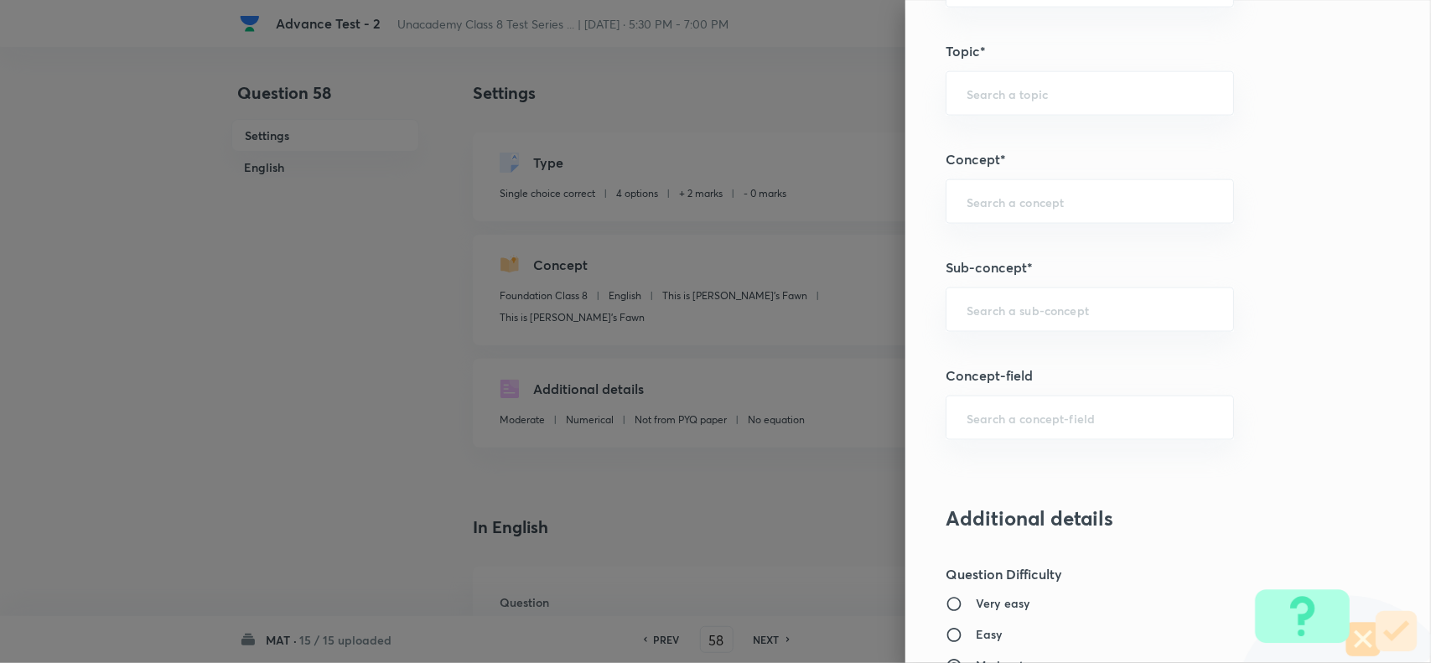
scroll to position [943, 0]
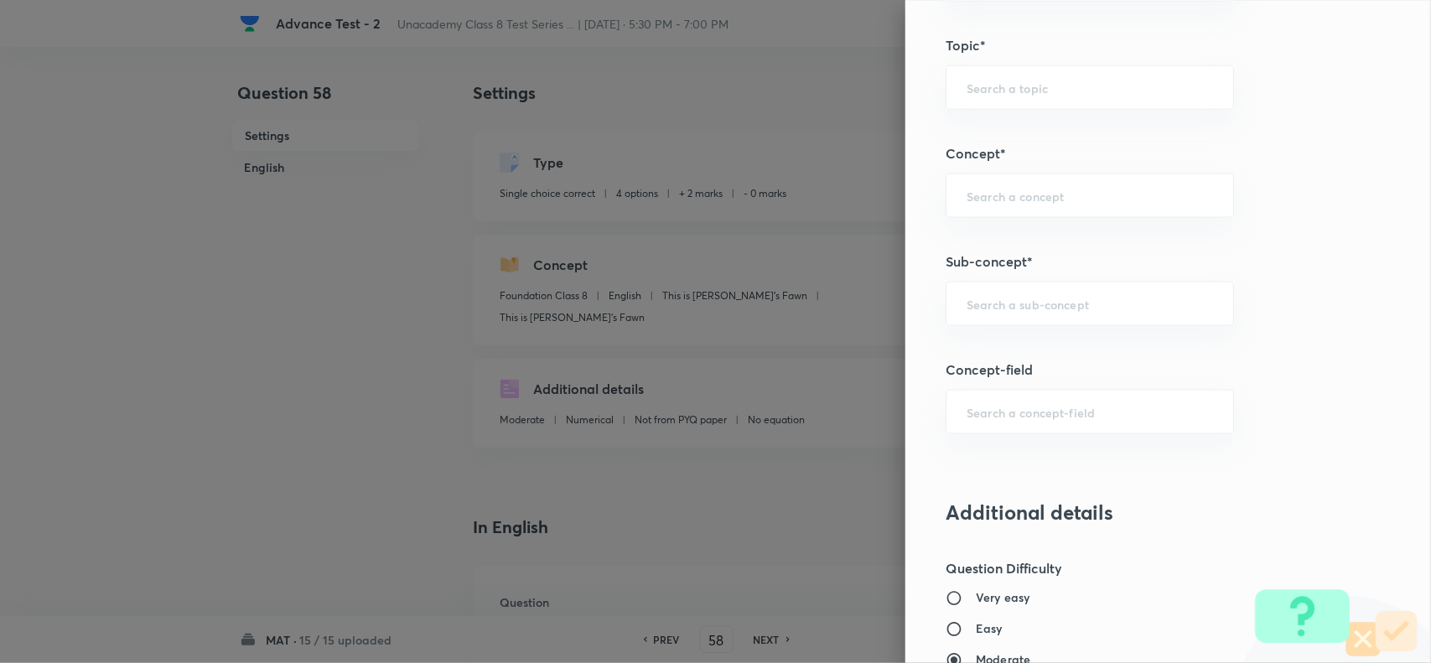
click at [983, 272] on h5 "Sub-concept*" at bounding box center [1139, 261] width 389 height 20
drag, startPoint x: 1103, startPoint y: 295, endPoint x: 1245, endPoint y: 329, distance: 145.7
click at [1105, 296] on div "​" at bounding box center [1089, 304] width 288 height 44
paste input "Number Series"
click at [1012, 348] on li "Number Series" at bounding box center [1073, 354] width 286 height 30
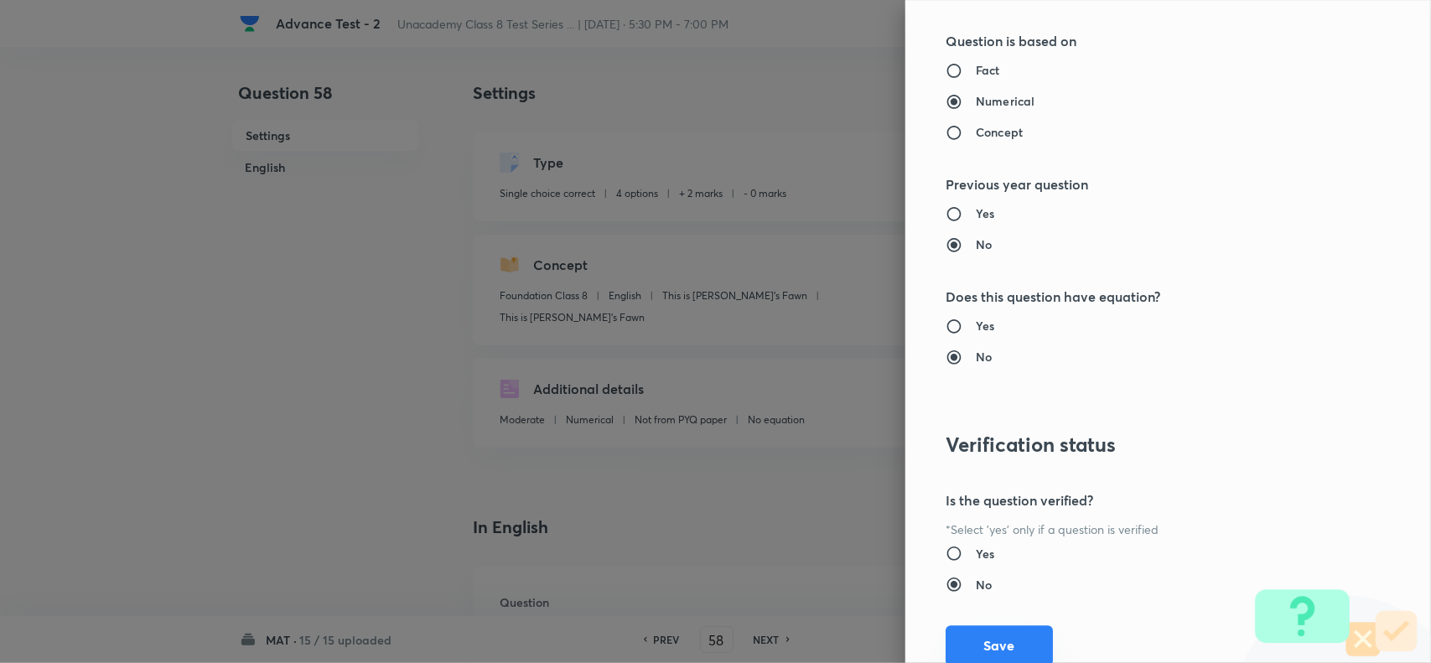
scroll to position [1737, 0]
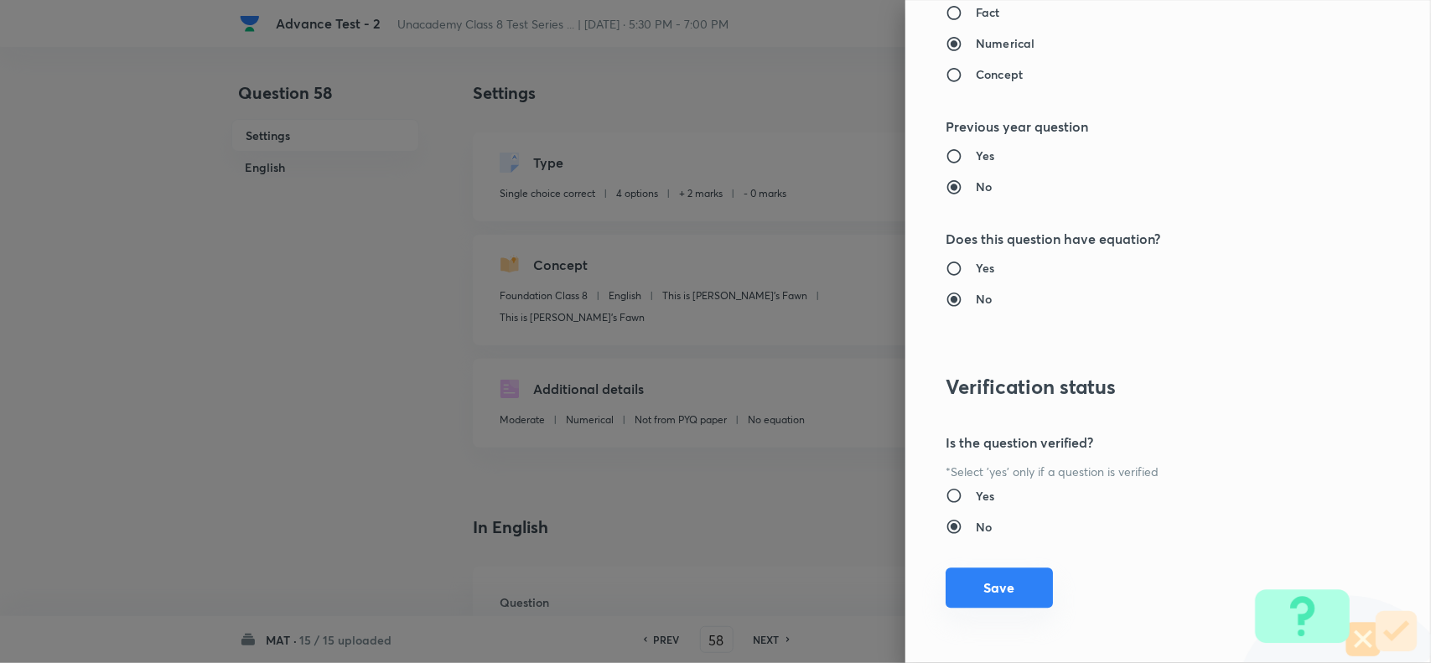
click at [991, 593] on button "Save" at bounding box center [998, 587] width 107 height 40
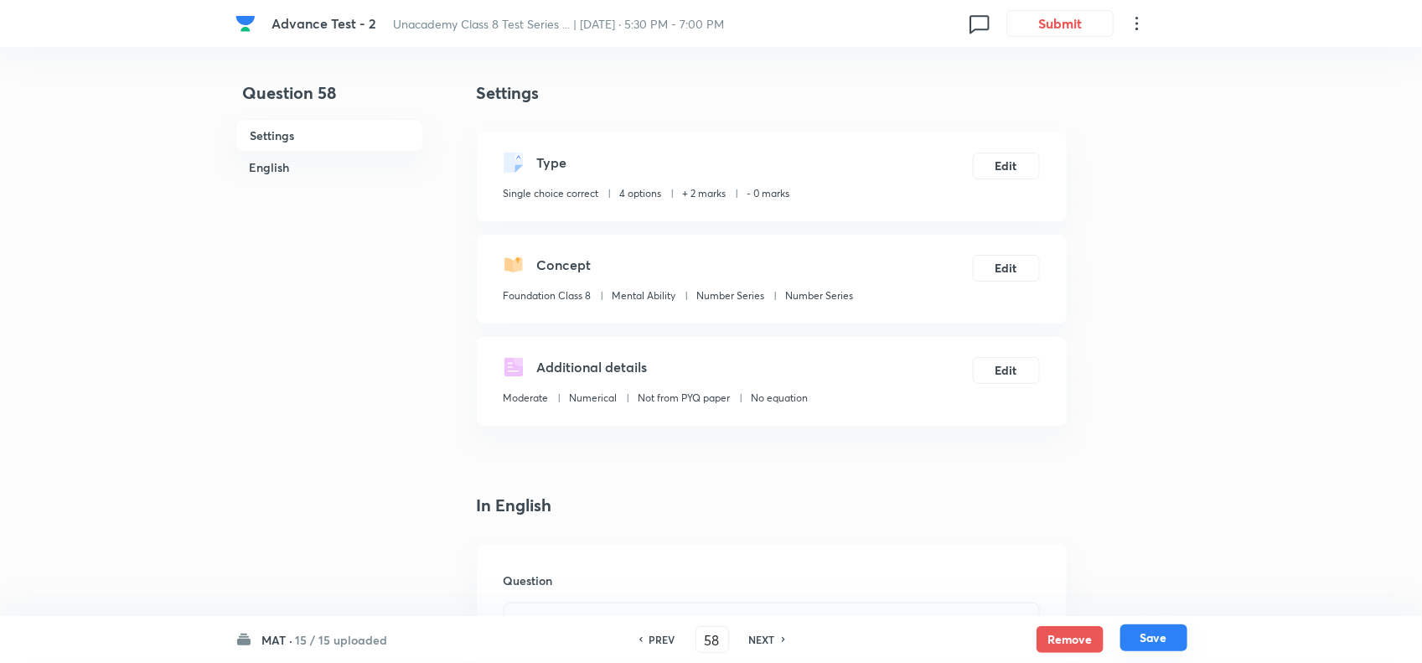
click at [1147, 634] on button "Save" at bounding box center [1154, 637] width 67 height 27
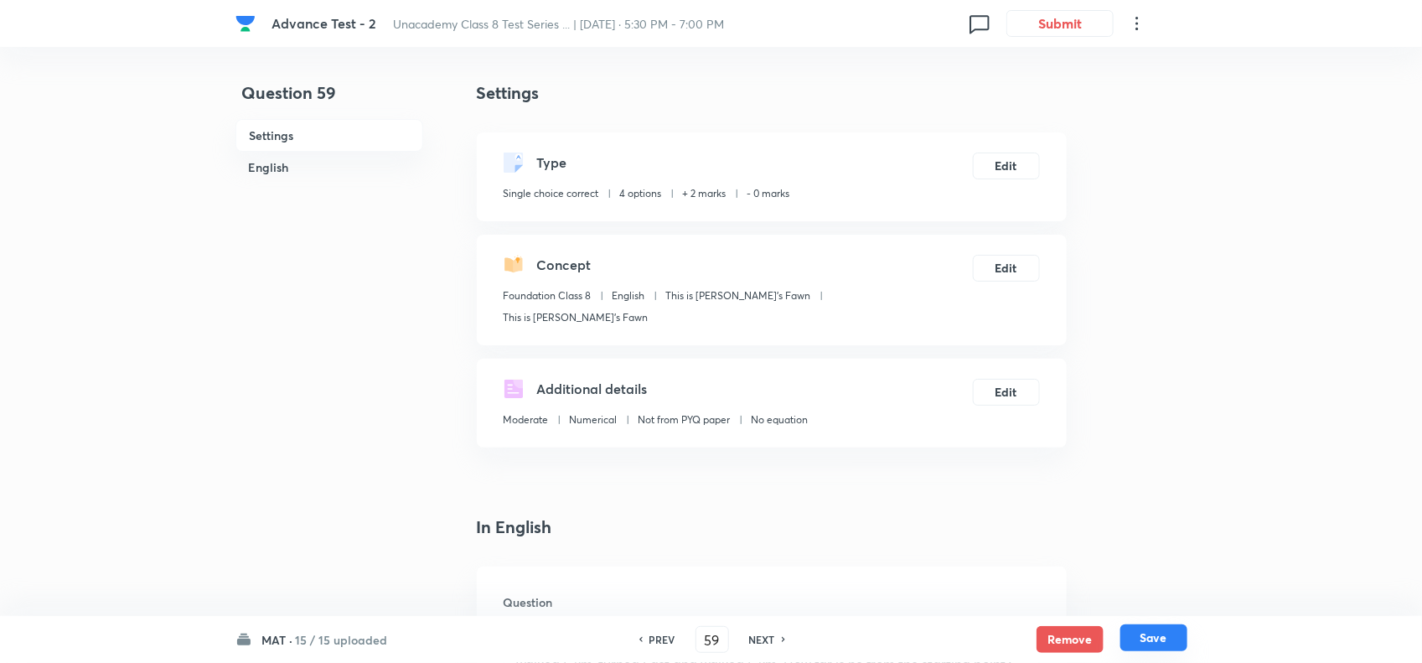
click at [1158, 635] on button "Save" at bounding box center [1154, 637] width 67 height 27
click at [652, 633] on h6 "PREV" at bounding box center [663, 639] width 26 height 15
click at [1003, 157] on button "Edit" at bounding box center [1006, 164] width 67 height 27
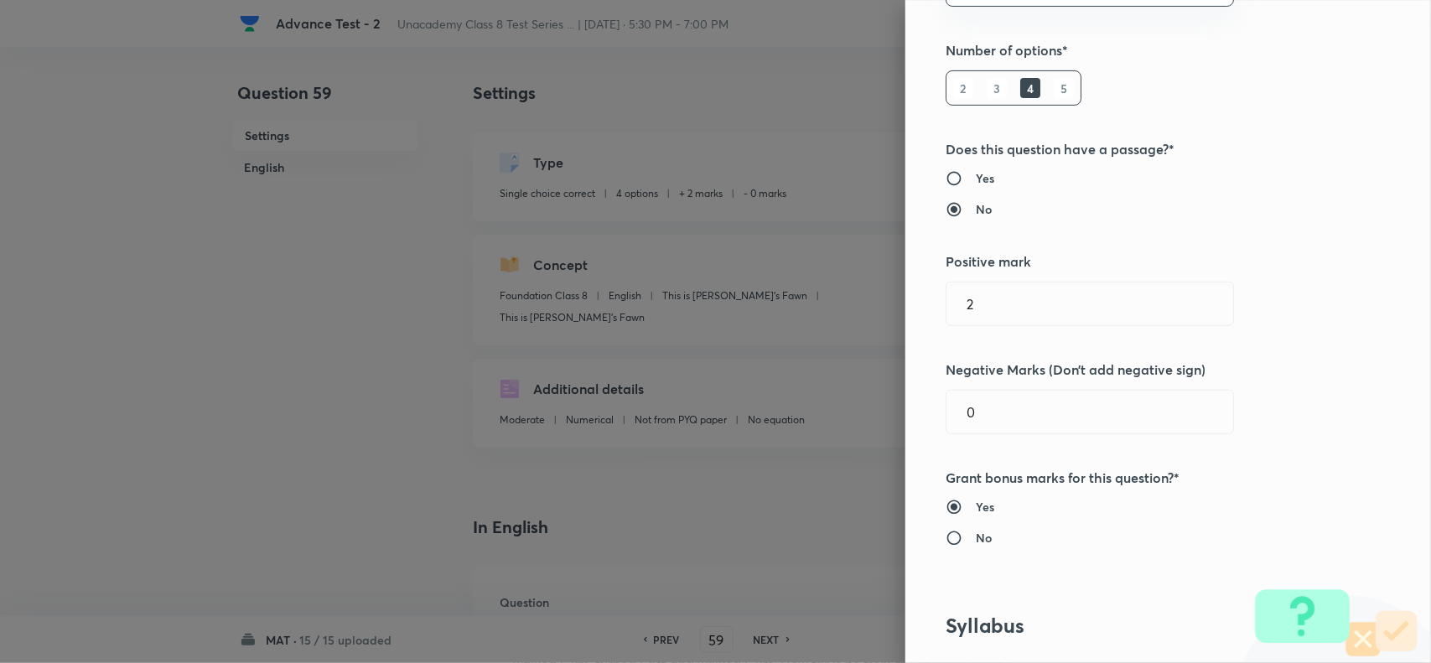
scroll to position [524, 0]
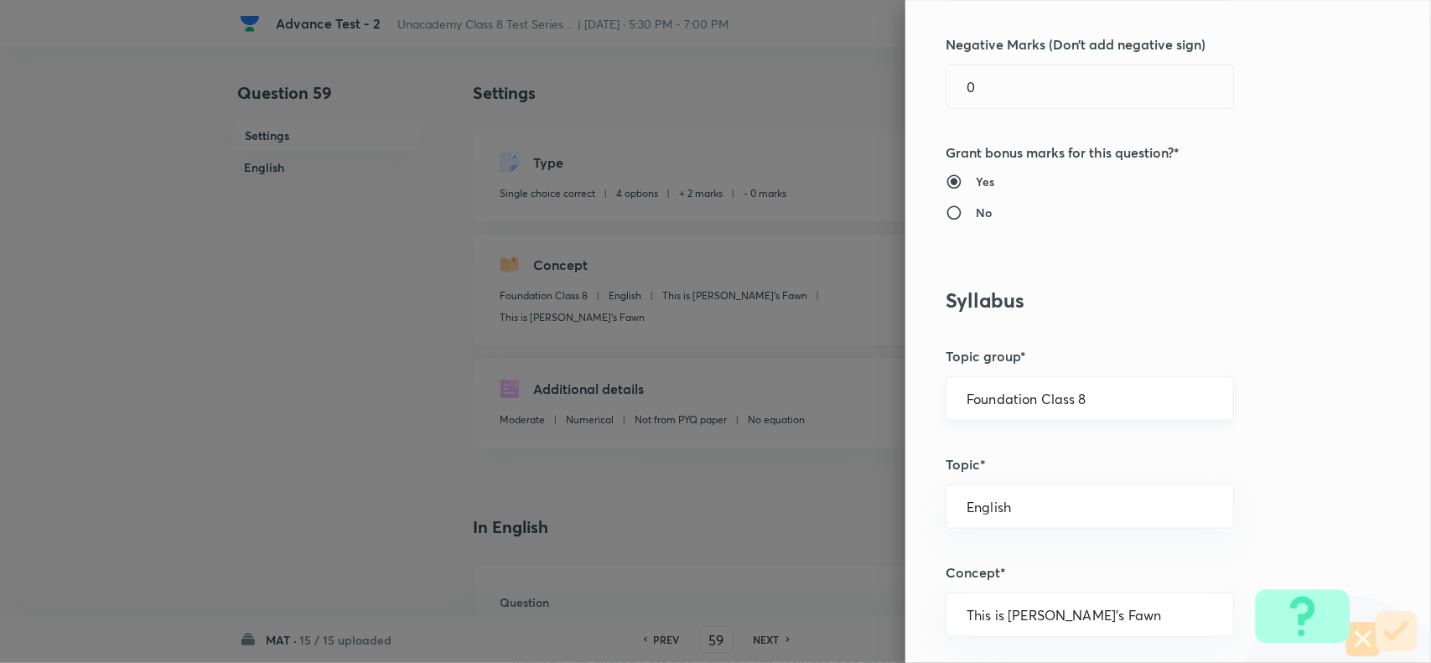
drag, startPoint x: 1099, startPoint y: 407, endPoint x: 1150, endPoint y: 422, distance: 53.1
click at [1105, 406] on input "Foundation Class 8" at bounding box center [1089, 399] width 246 height 16
click at [1074, 505] on li "Foundation Class 8" at bounding box center [1073, 509] width 286 height 30
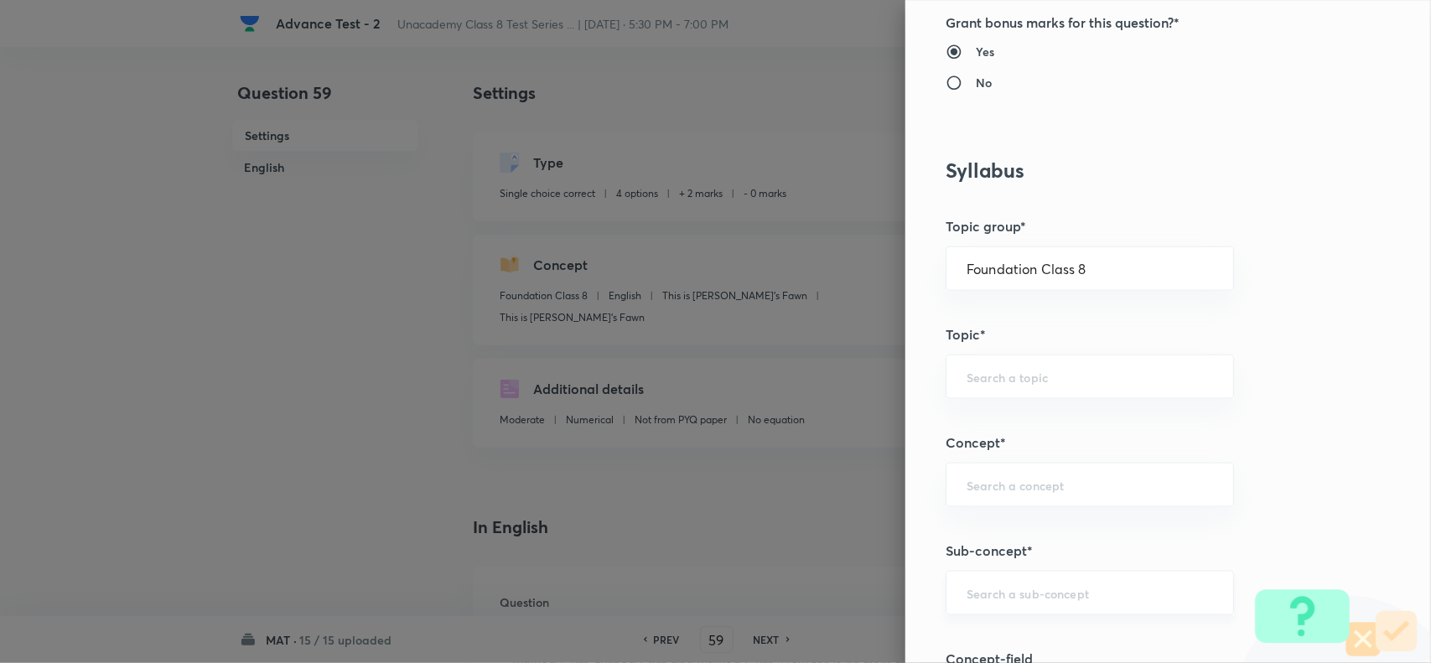
scroll to position [838, 0]
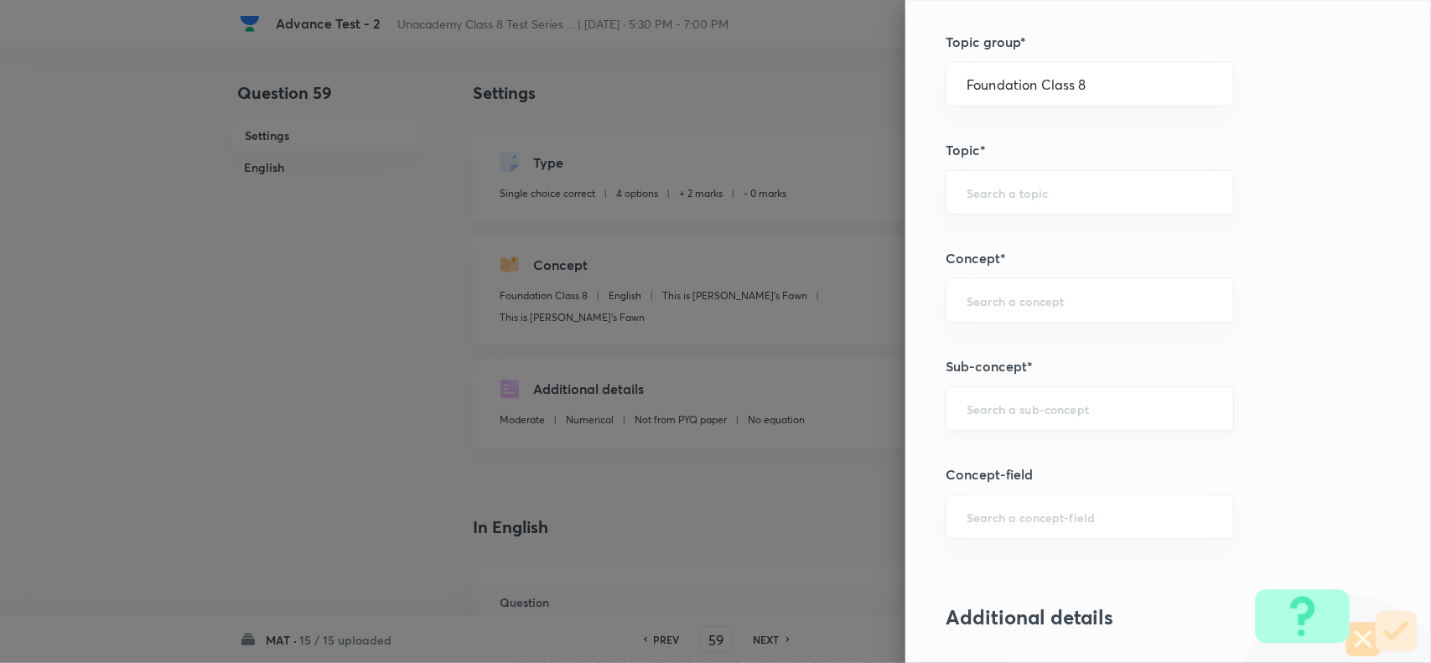
click at [1046, 391] on div "​" at bounding box center [1089, 408] width 288 height 44
paste input "Number Series"
click at [1017, 454] on li "Number Series" at bounding box center [1073, 459] width 286 height 30
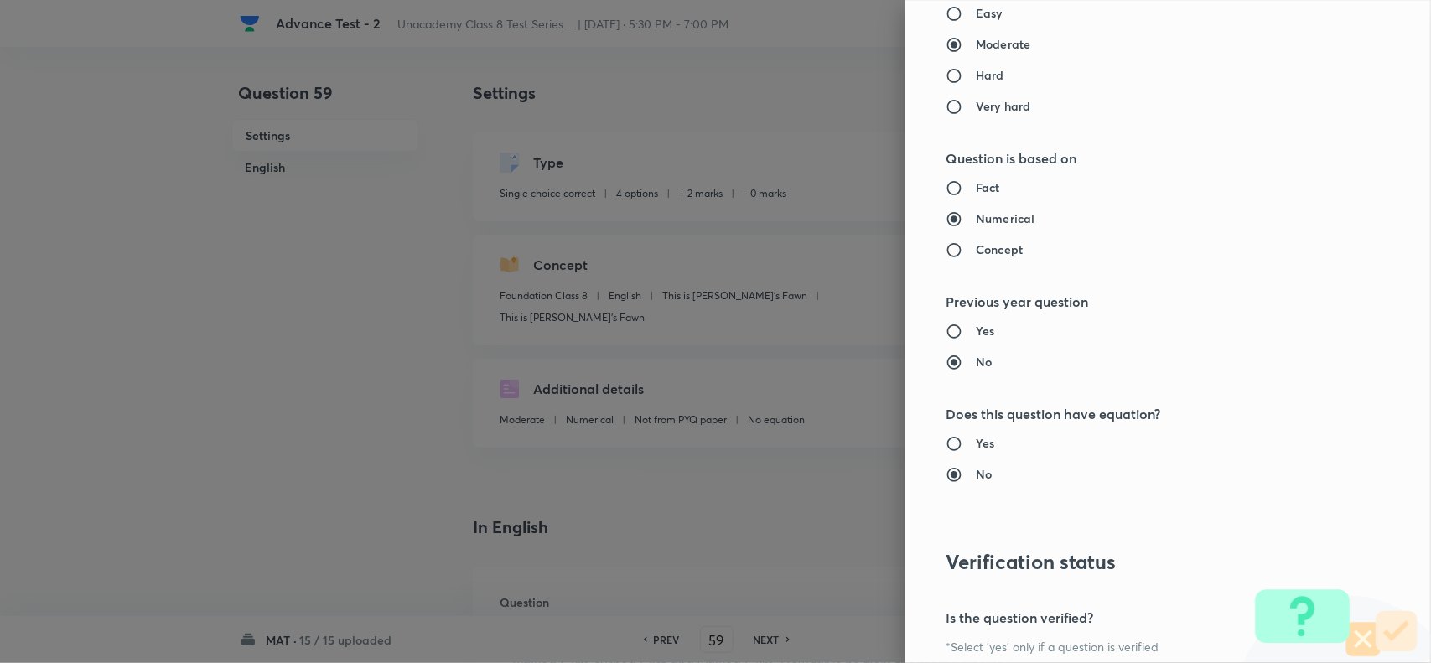
scroll to position [1737, 0]
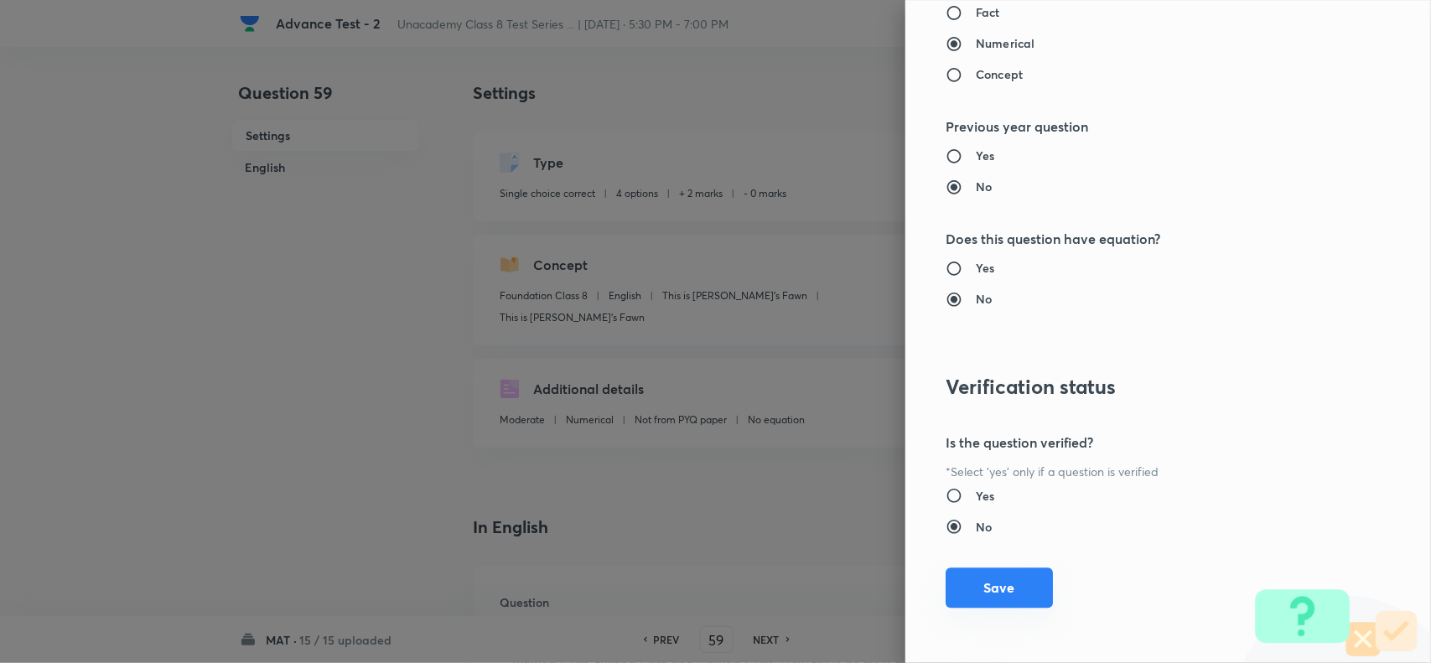
click at [1002, 587] on button "Save" at bounding box center [998, 587] width 107 height 40
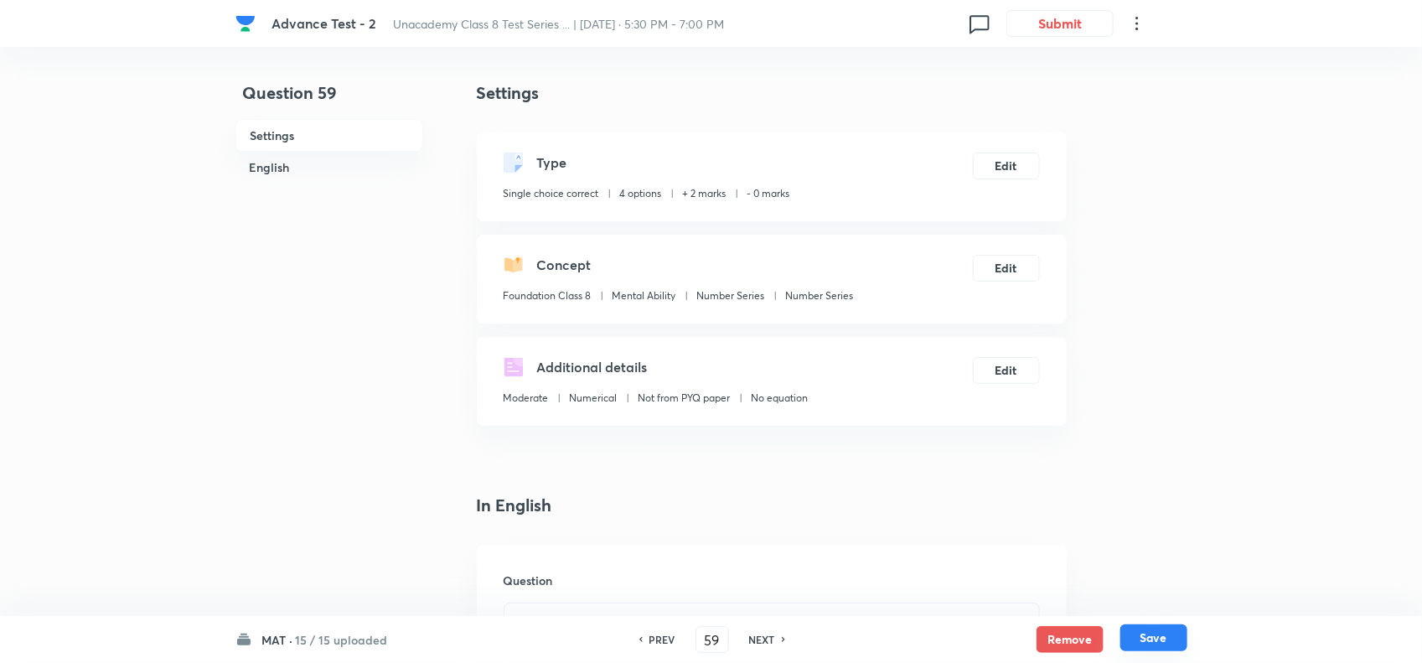
click at [1145, 627] on button "Save" at bounding box center [1154, 637] width 67 height 27
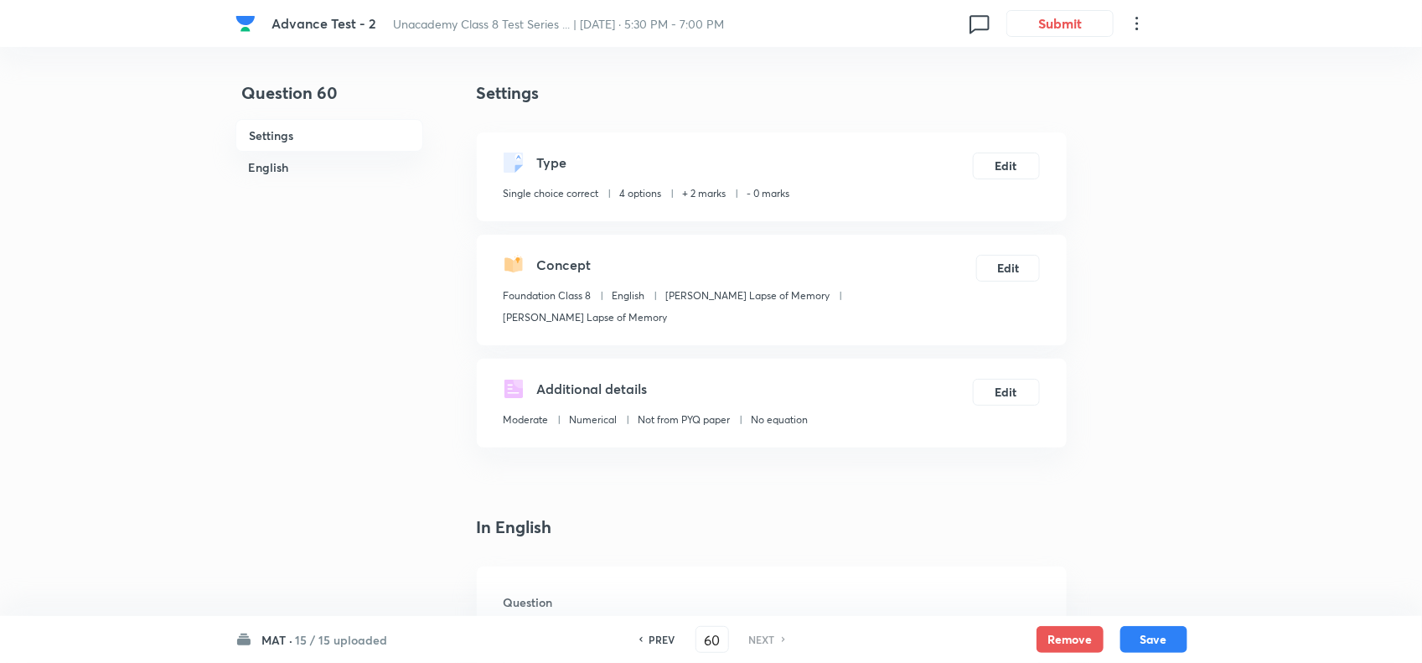
click at [666, 637] on h6 "PREV" at bounding box center [663, 639] width 26 height 15
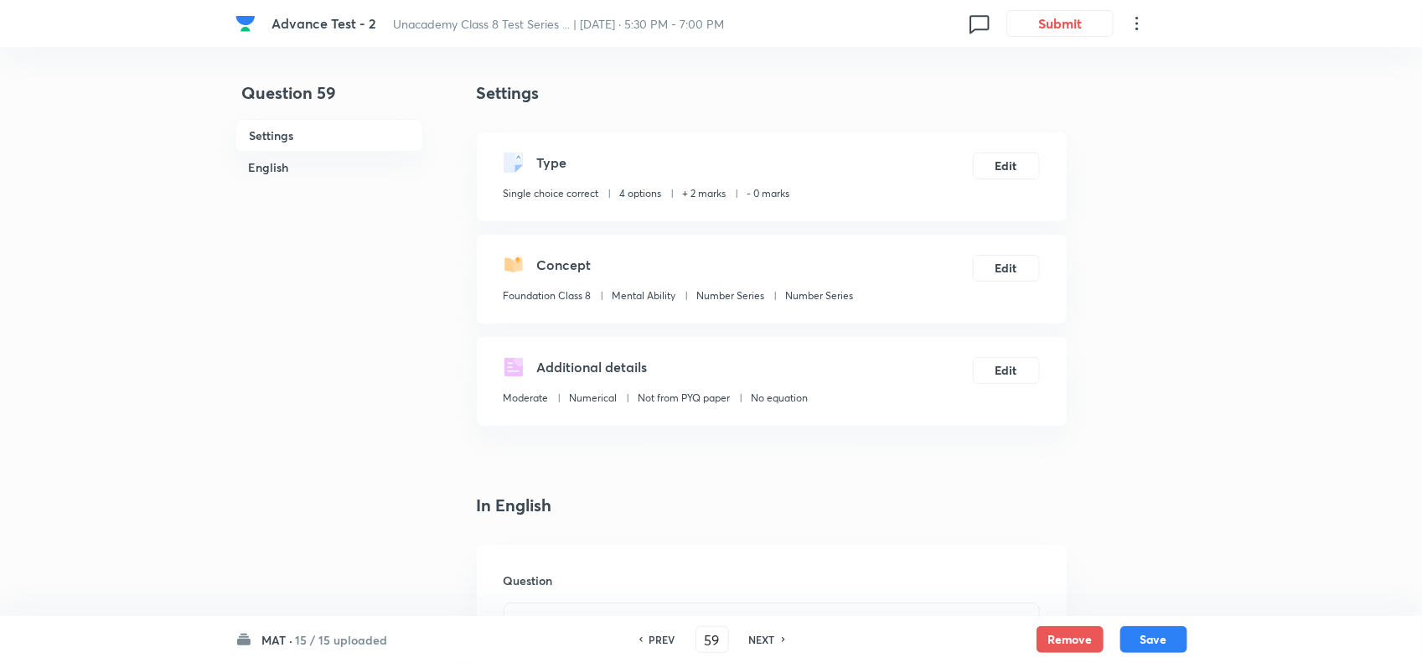
click at [650, 635] on h6 "PREV" at bounding box center [663, 639] width 26 height 15
click at [764, 637] on h6 "NEXT" at bounding box center [762, 639] width 26 height 15
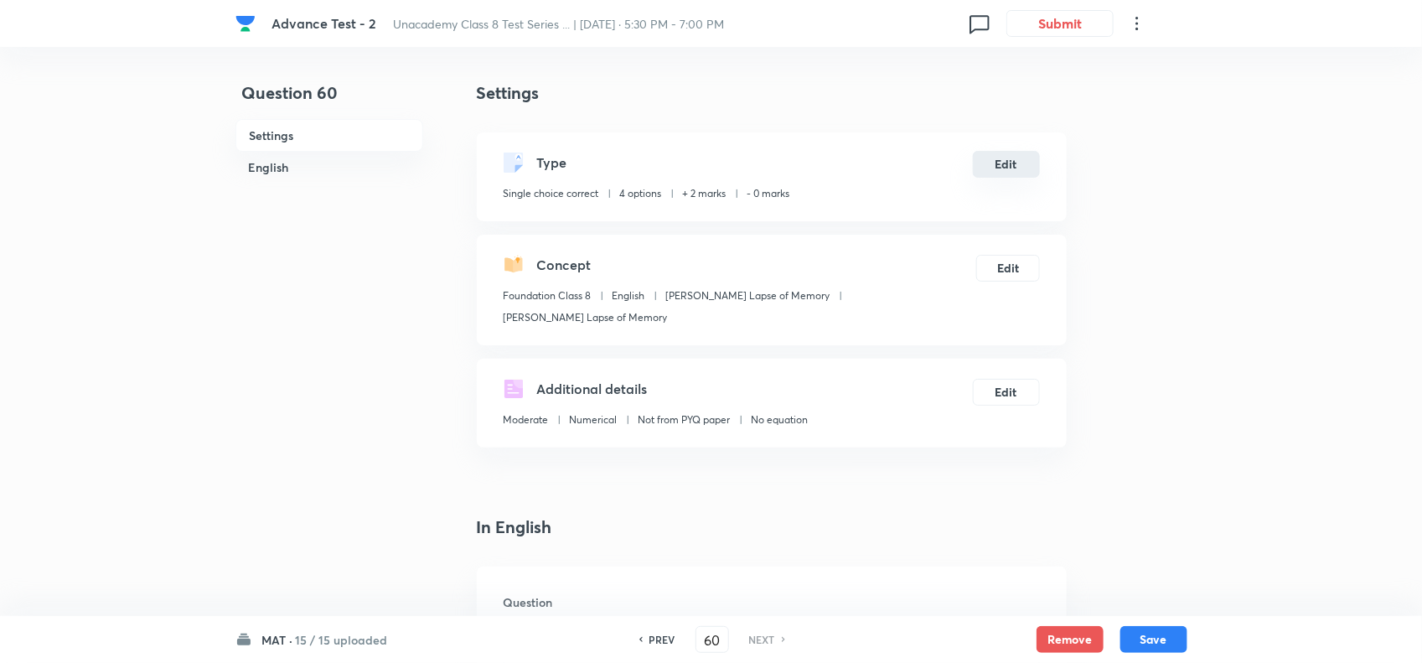
click at [1002, 164] on button "Edit" at bounding box center [1006, 164] width 67 height 27
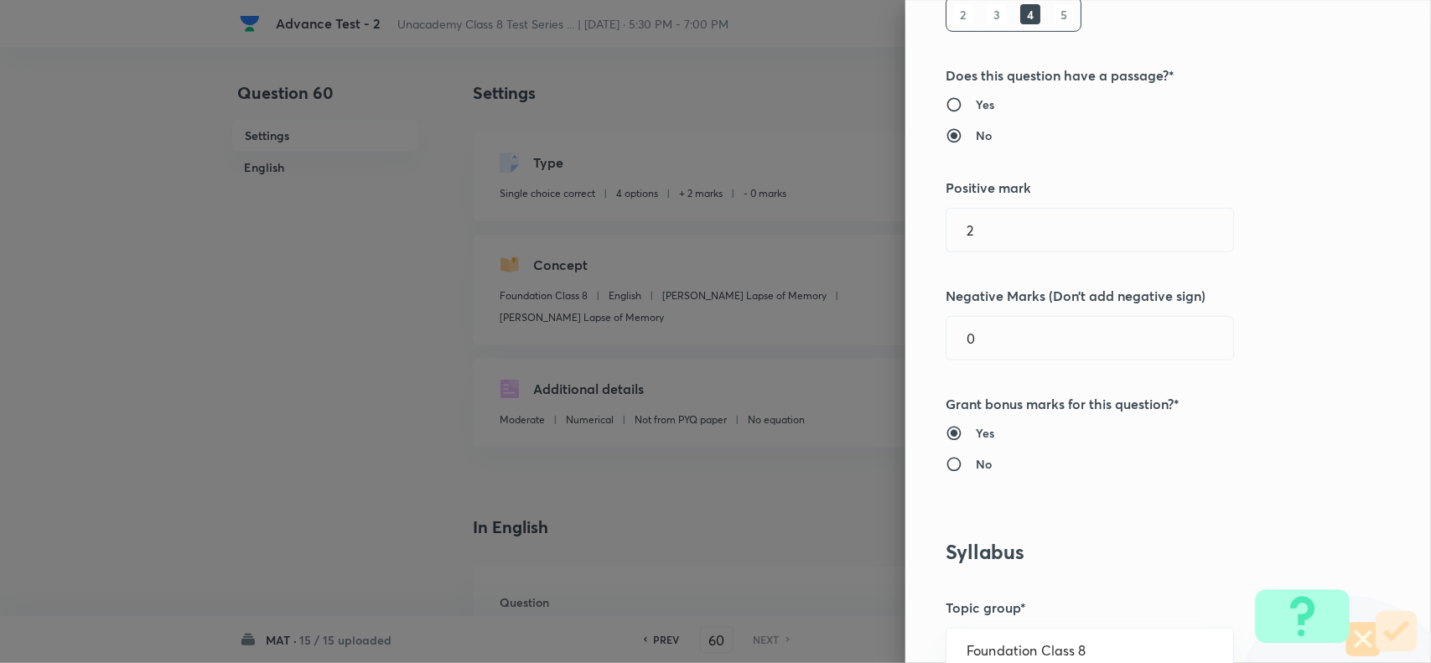
scroll to position [629, 0]
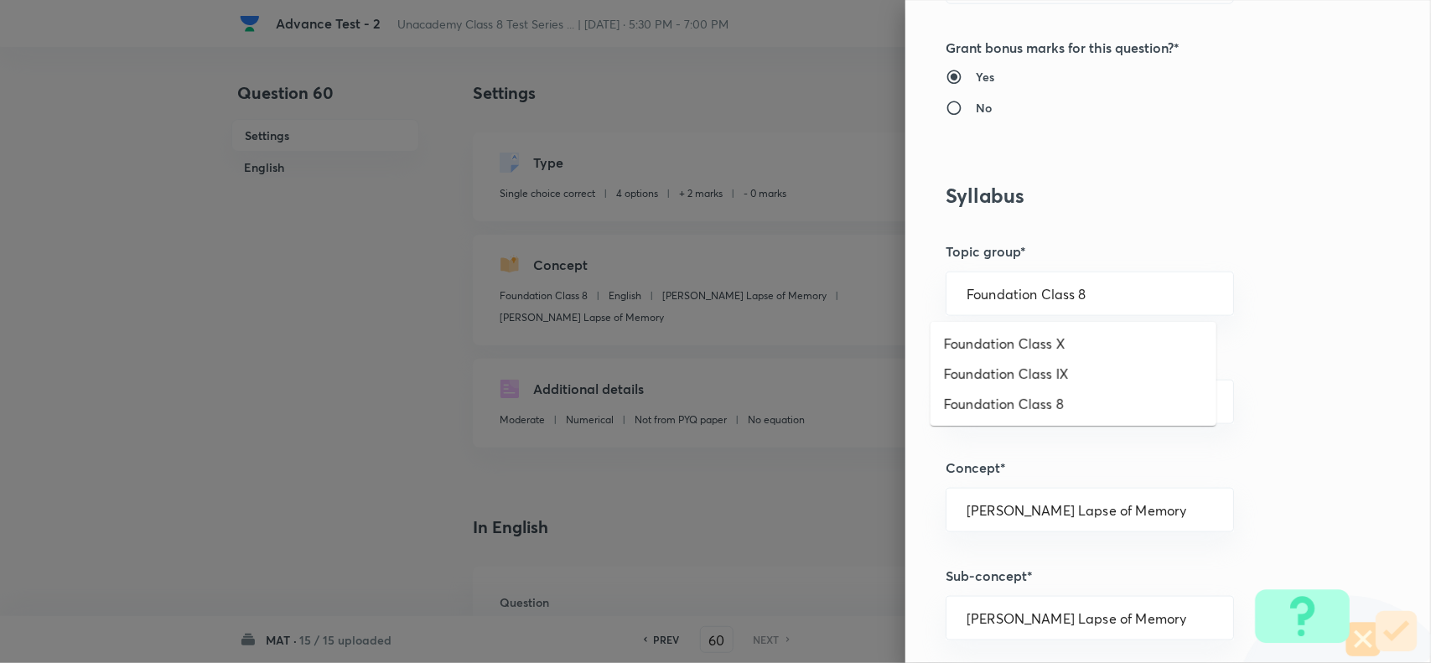
drag, startPoint x: 1103, startPoint y: 298, endPoint x: 1169, endPoint y: 334, distance: 75.0
click at [1116, 302] on input "Foundation Class 8" at bounding box center [1089, 294] width 246 height 16
drag, startPoint x: 1070, startPoint y: 398, endPoint x: 1083, endPoint y: 405, distance: 14.2
click at [1074, 398] on li "Foundation Class 8" at bounding box center [1073, 404] width 286 height 30
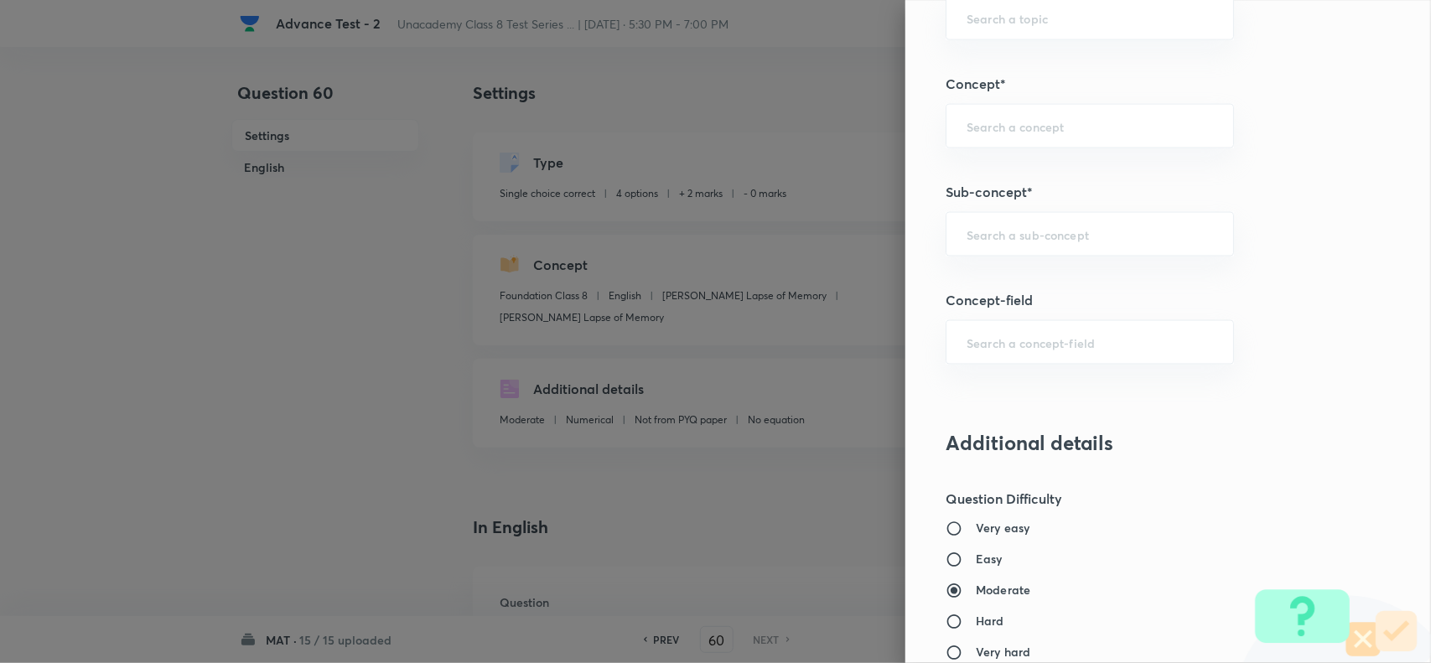
scroll to position [1048, 0]
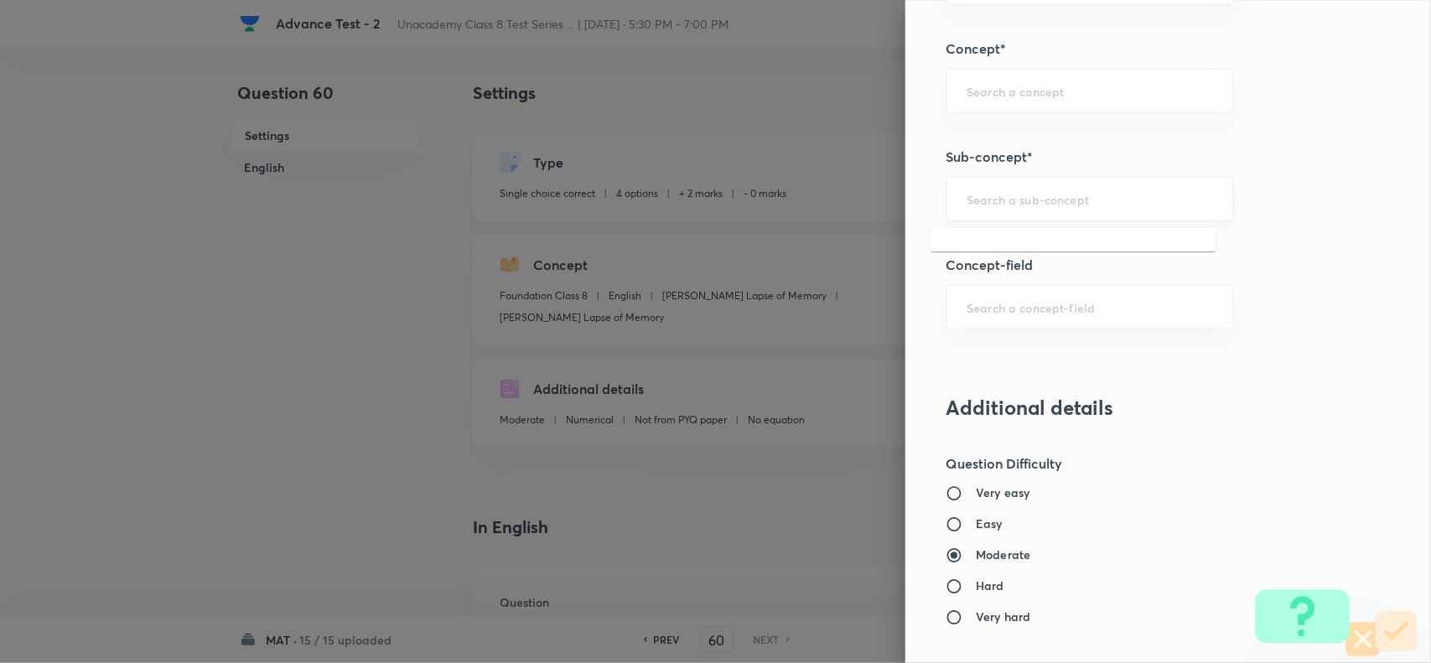
click at [1007, 205] on input "text" at bounding box center [1089, 199] width 246 height 16
paste input "Number Series"
click at [1007, 244] on li "Number Series" at bounding box center [1073, 250] width 286 height 30
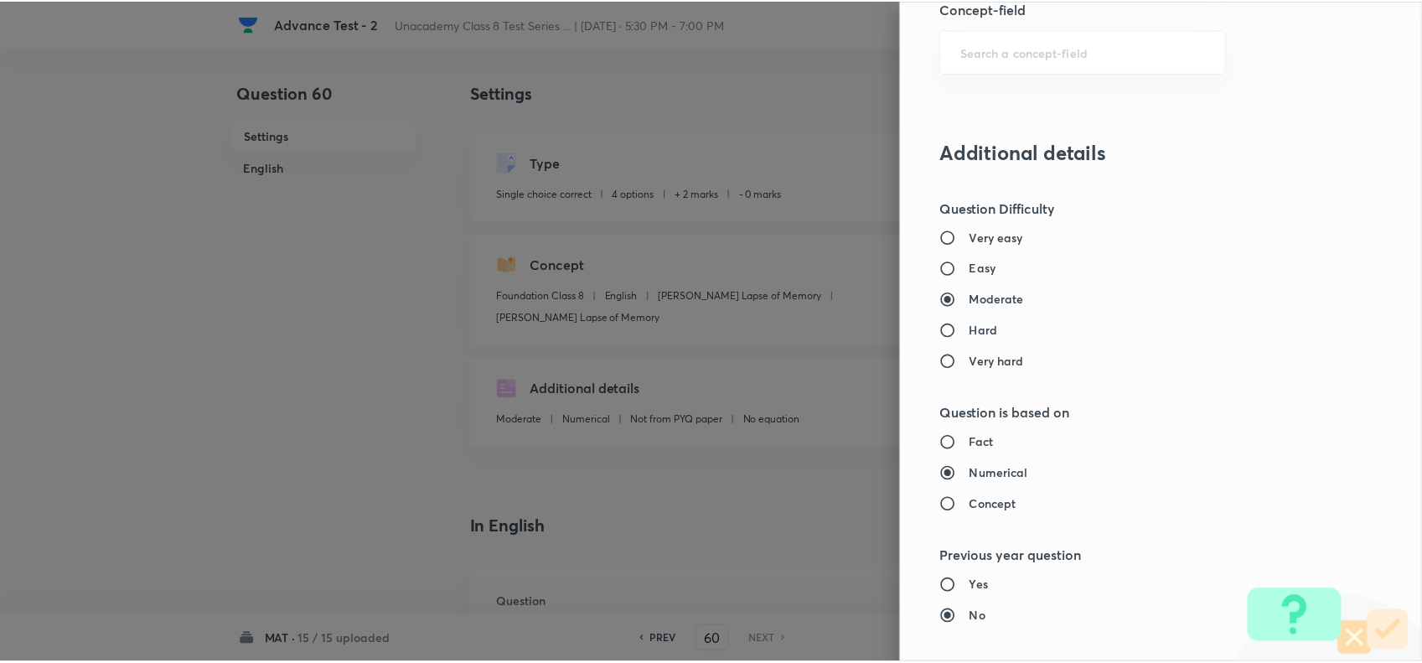
scroll to position [1737, 0]
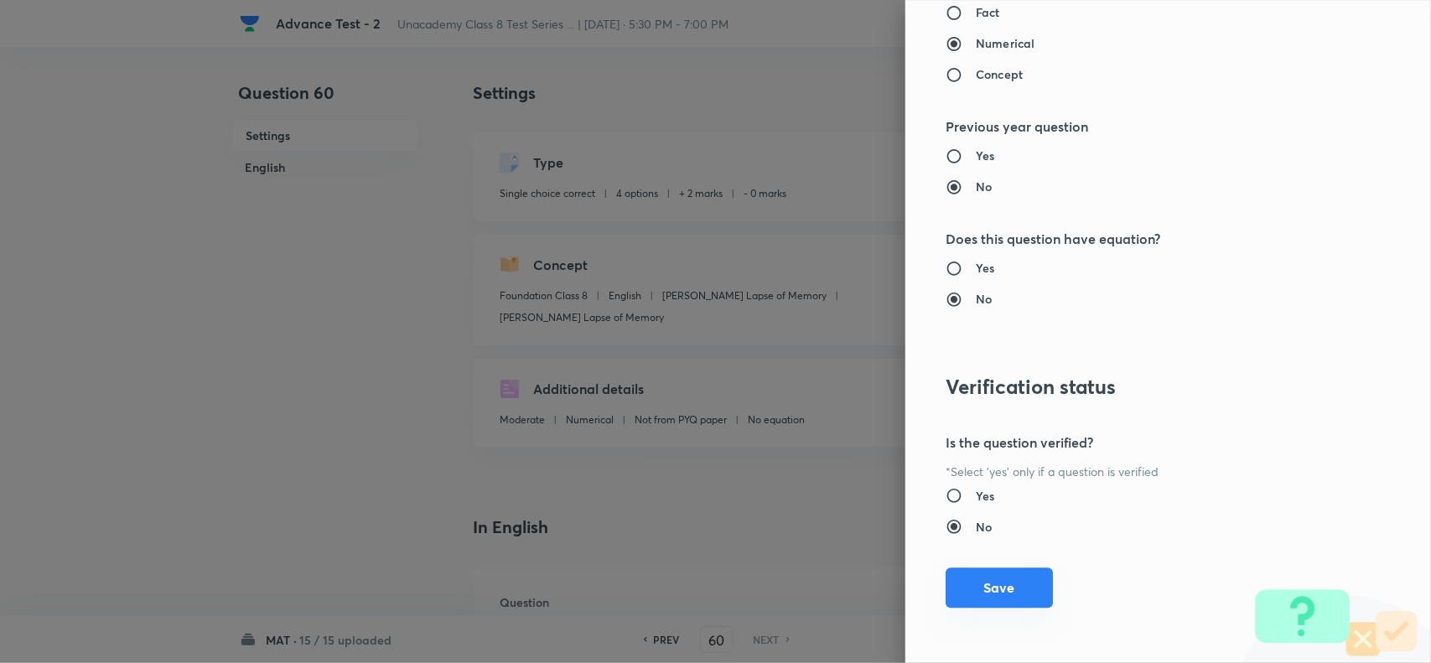
click at [997, 585] on button "Save" at bounding box center [998, 587] width 107 height 40
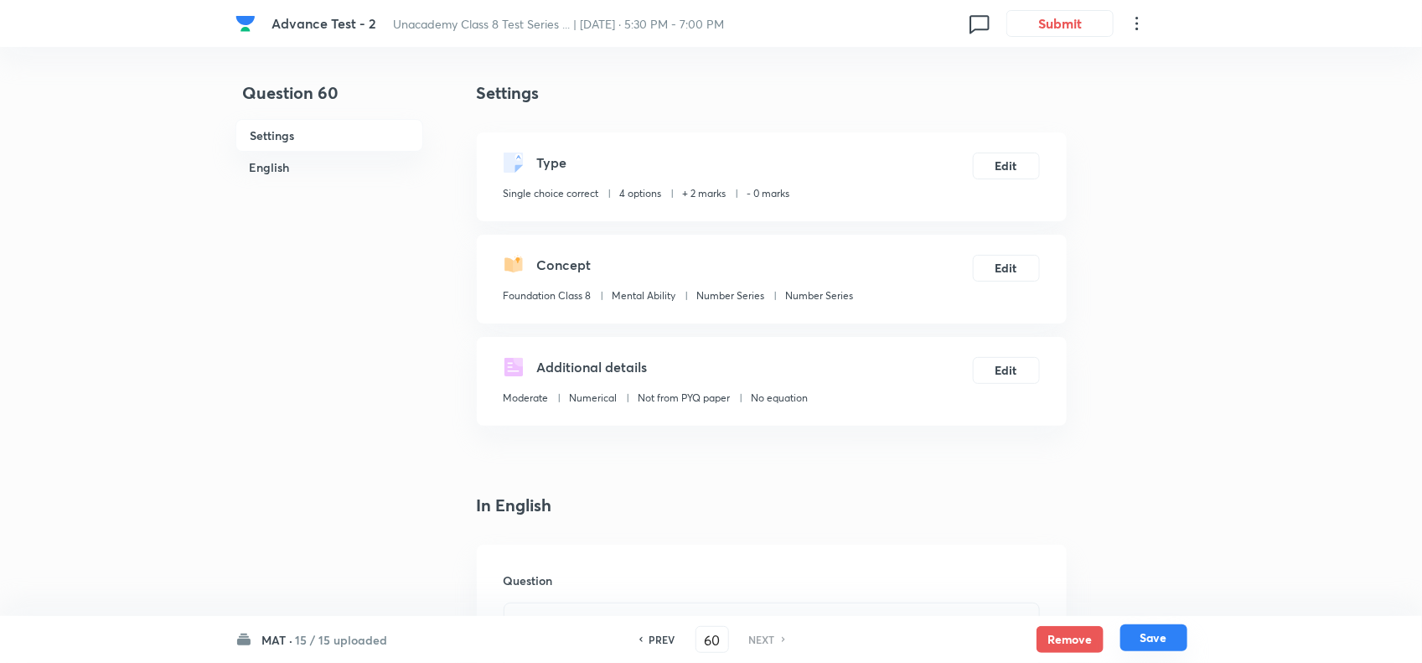
click at [1153, 633] on button "Save" at bounding box center [1154, 637] width 67 height 27
